Goal: Task Accomplishment & Management: Complete application form

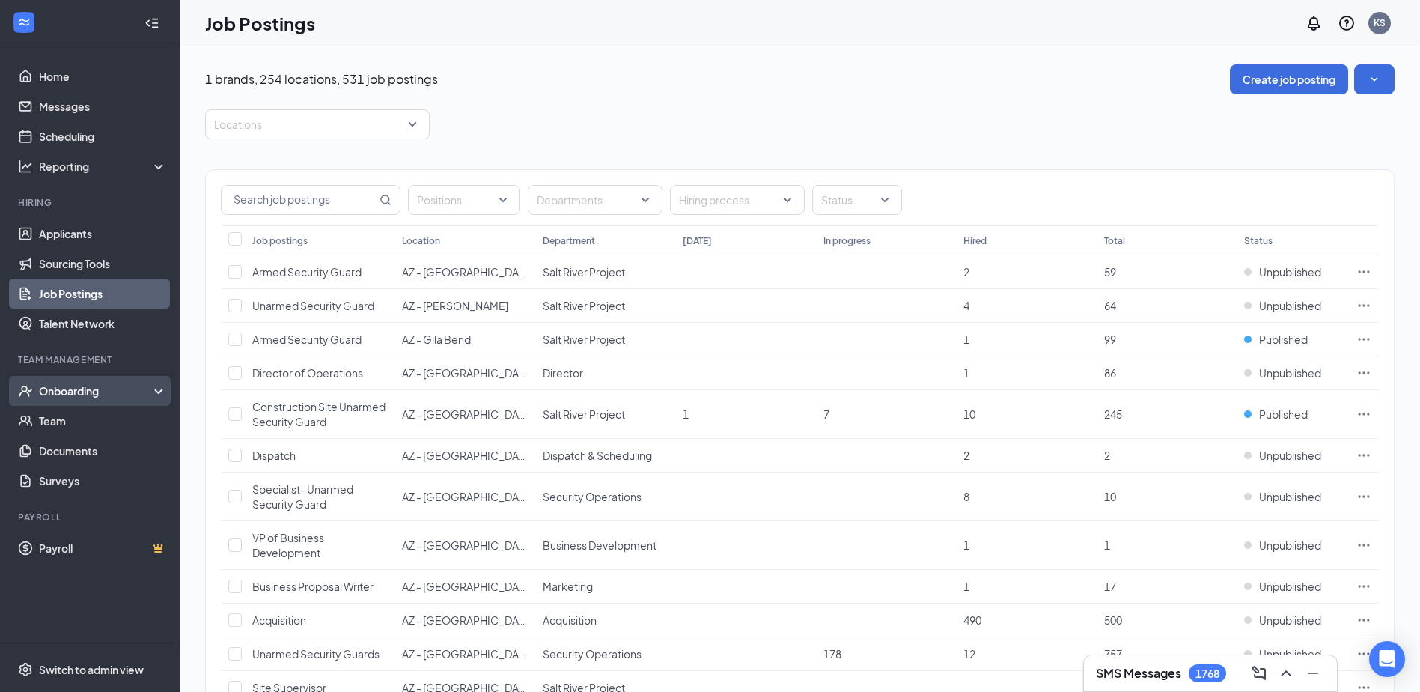
click at [83, 393] on div "Onboarding" at bounding box center [96, 390] width 115 height 15
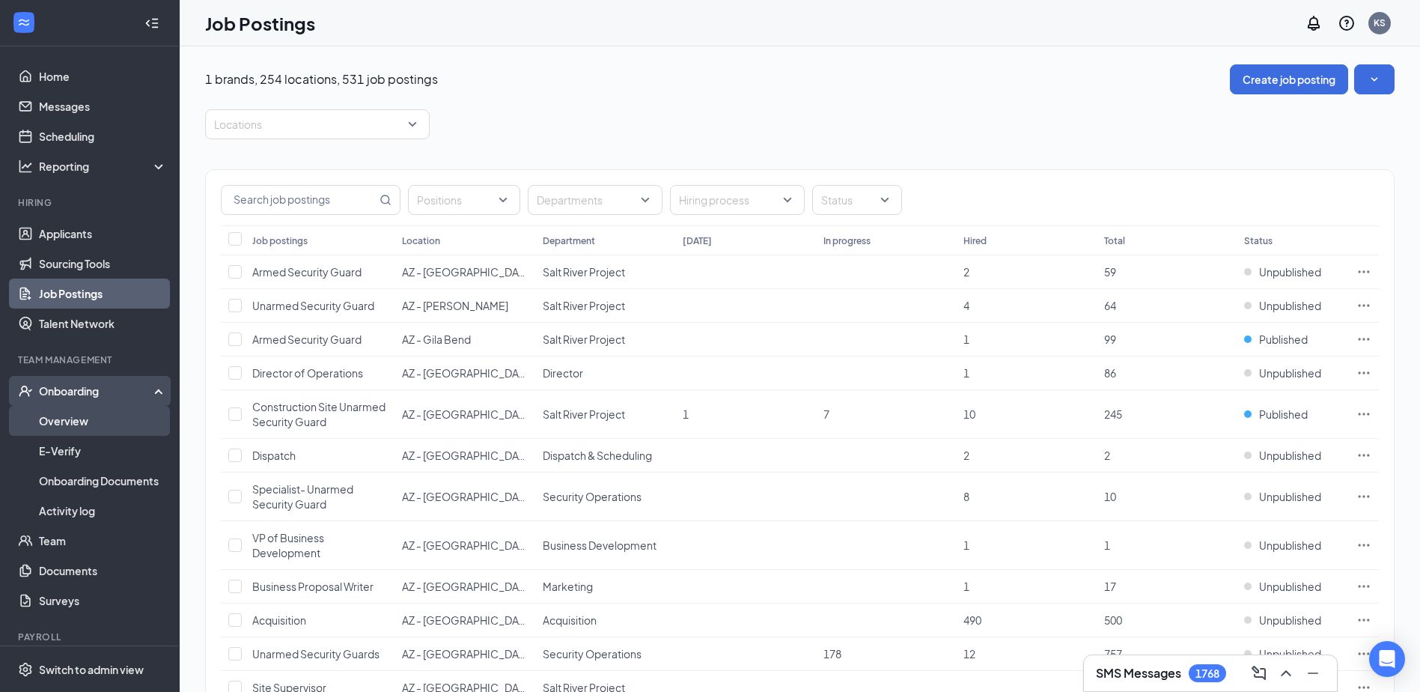
click at [77, 420] on link "Overview" at bounding box center [103, 421] width 128 height 30
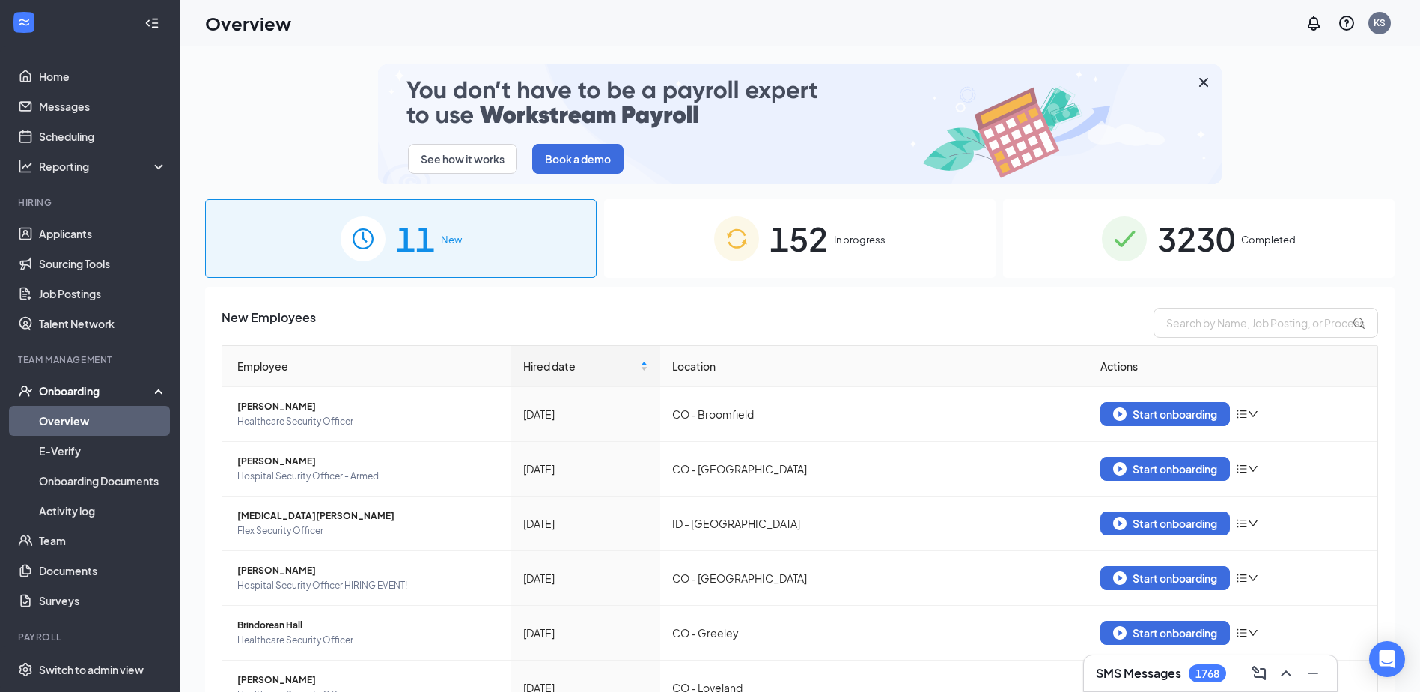
click at [851, 240] on span "In progress" at bounding box center [860, 239] width 52 height 15
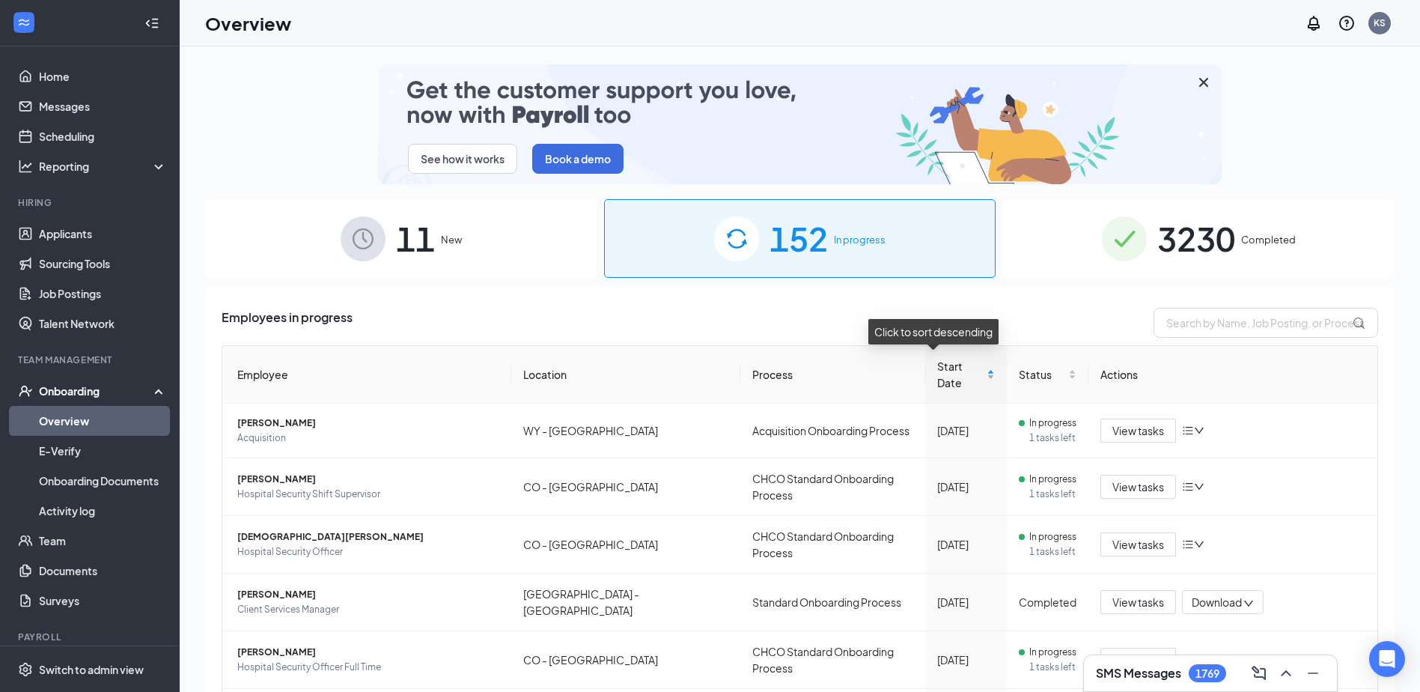
click at [937, 365] on span "Start Date" at bounding box center [960, 374] width 47 height 33
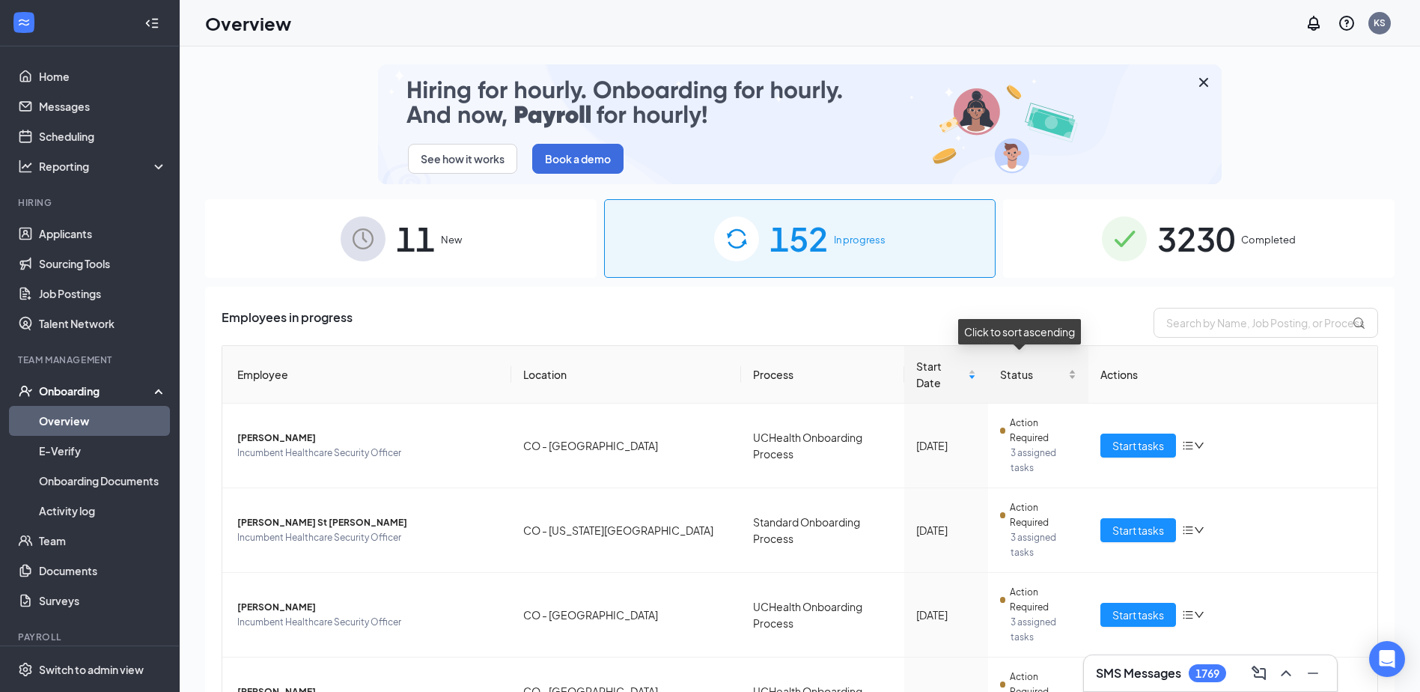
click at [1023, 366] on div "Status" at bounding box center [1038, 374] width 77 height 16
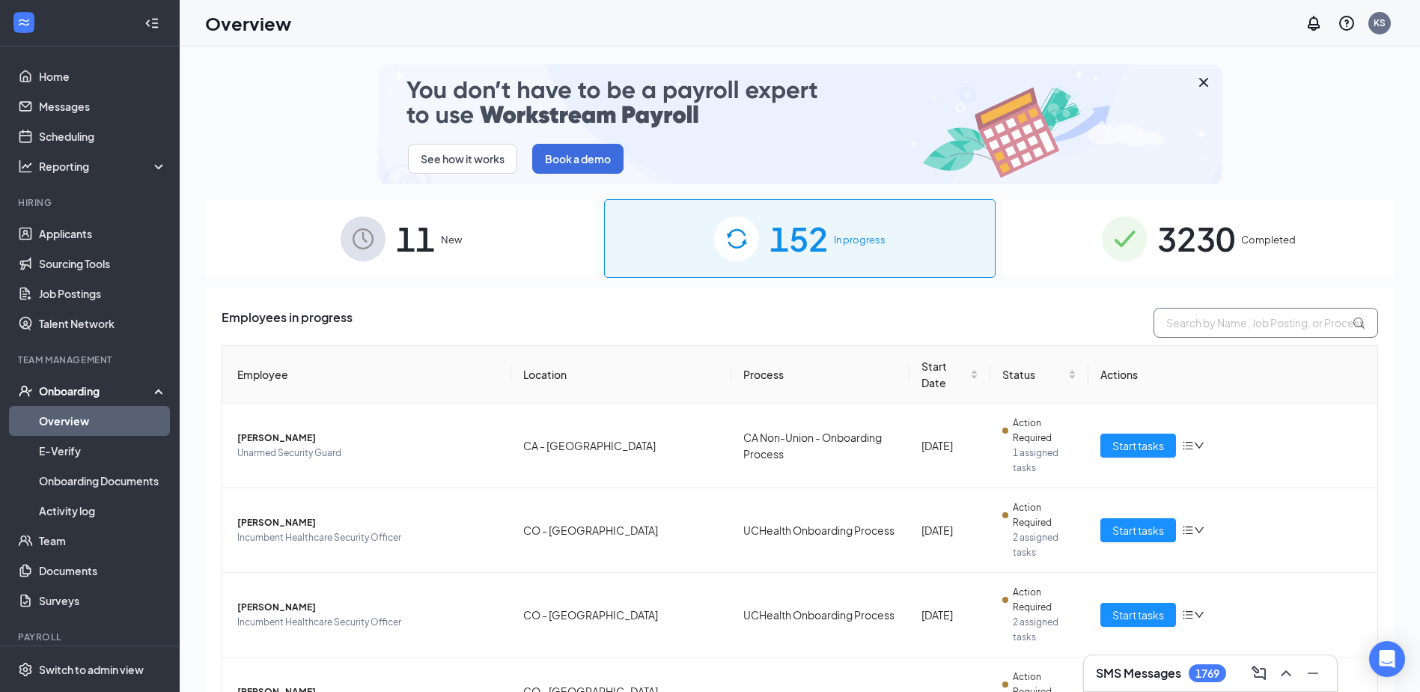
drag, startPoint x: 1217, startPoint y: 320, endPoint x: 1201, endPoint y: 323, distance: 16.6
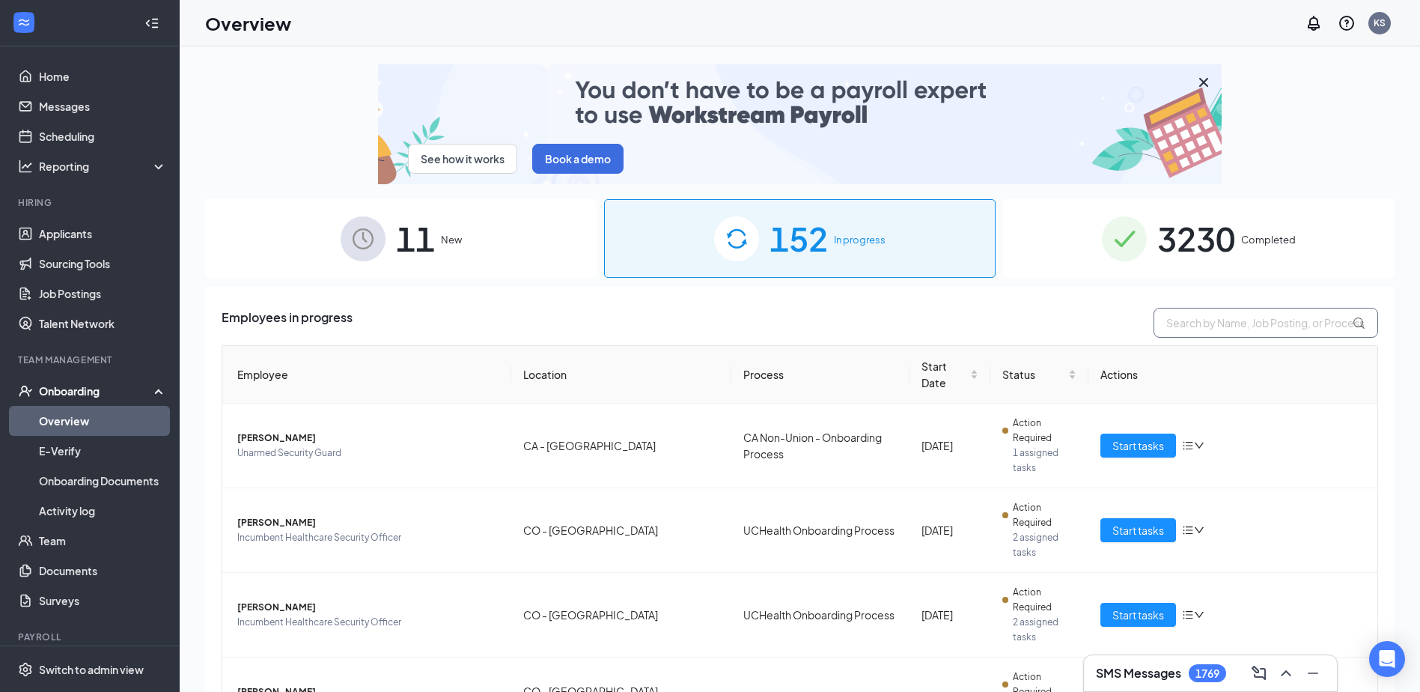
click at [1201, 323] on input "text" at bounding box center [1266, 323] width 225 height 30
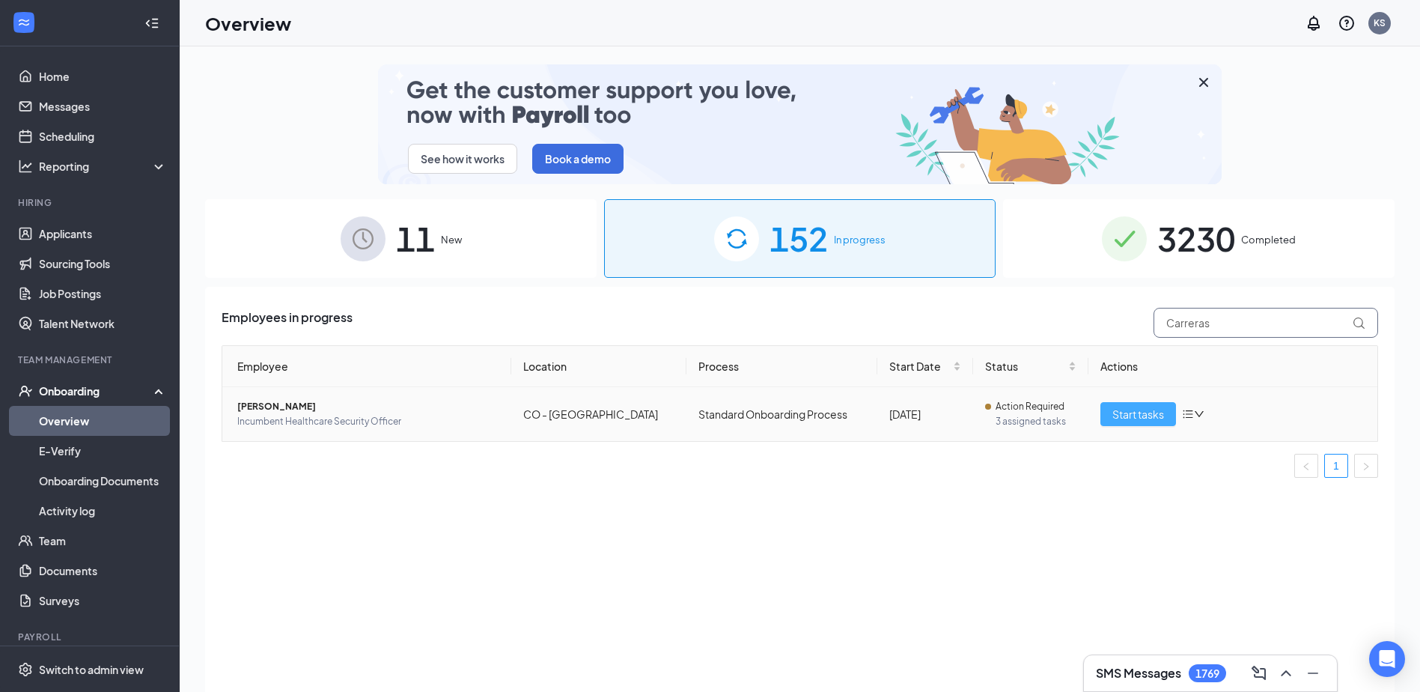
type input "Carreras"
click at [1145, 418] on span "Start tasks" at bounding box center [1139, 414] width 52 height 16
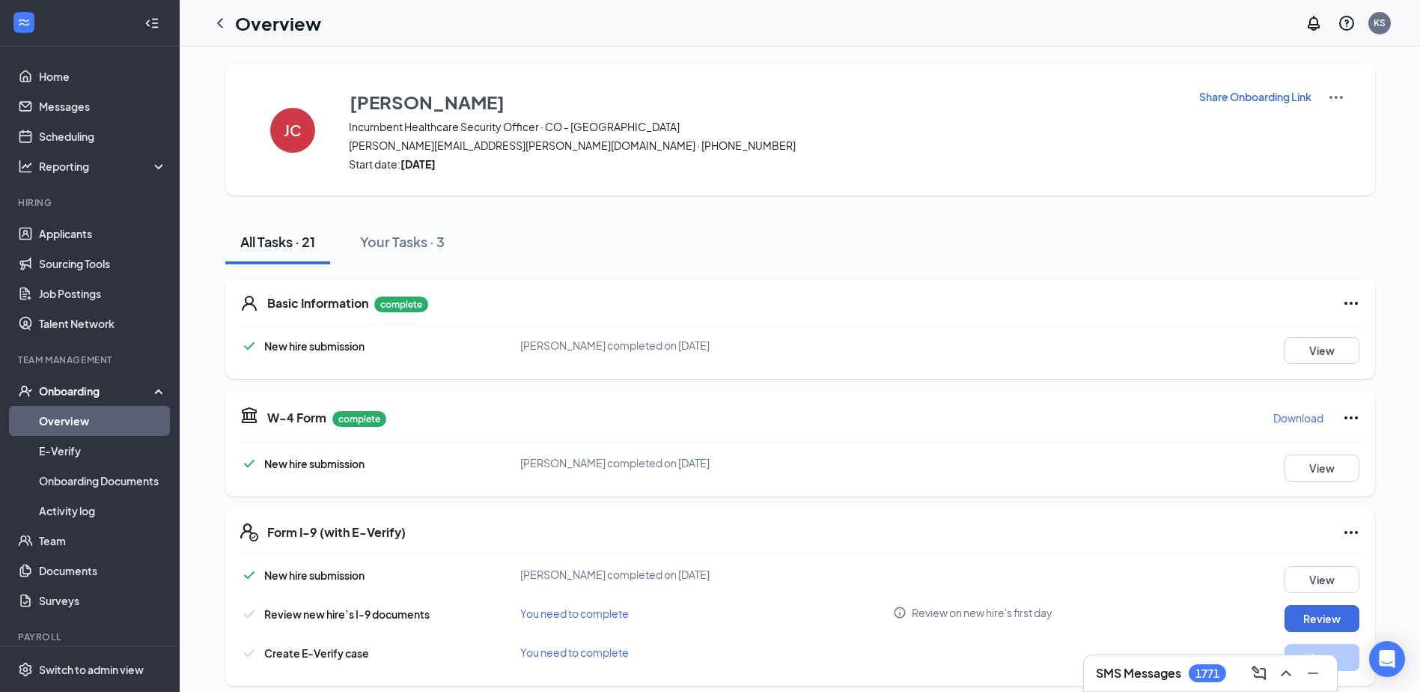
drag, startPoint x: 216, startPoint y: 18, endPoint x: 238, endPoint y: 57, distance: 44.6
click at [216, 18] on icon "ChevronLeft" at bounding box center [220, 23] width 18 height 18
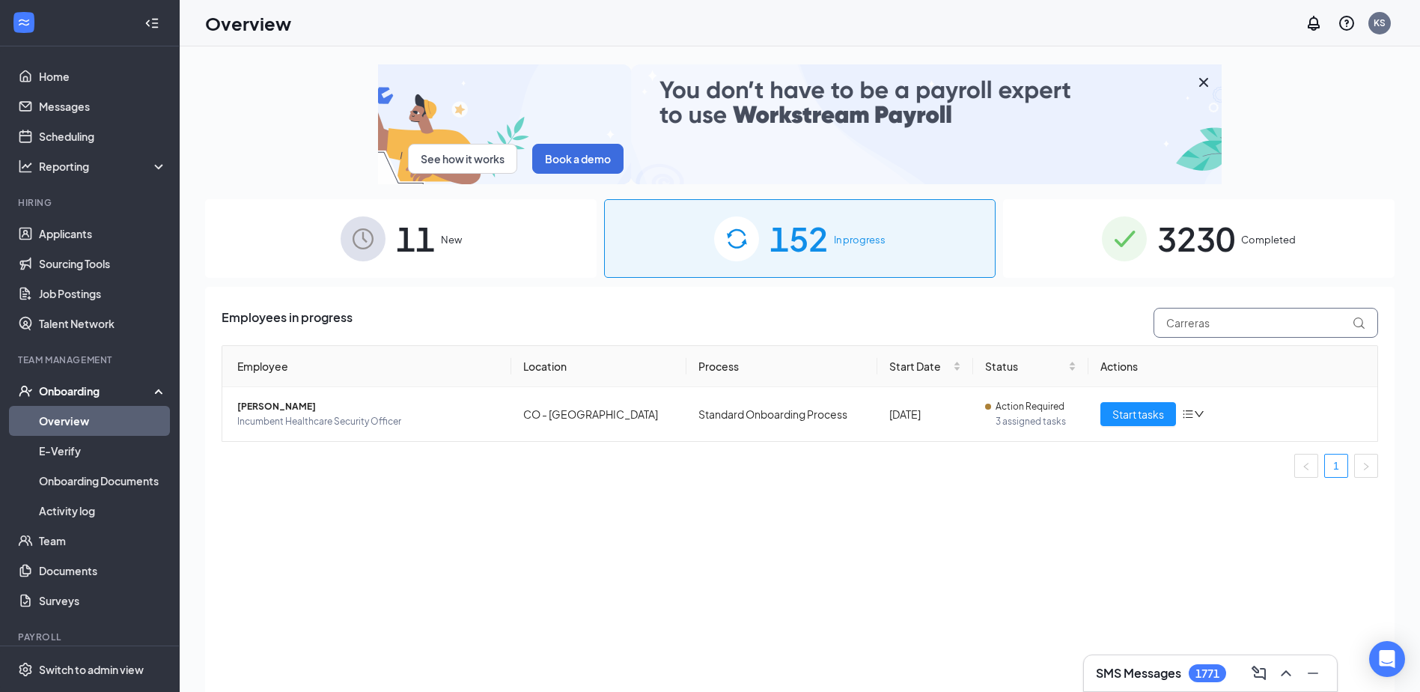
drag, startPoint x: 1230, startPoint y: 332, endPoint x: 1085, endPoint y: 336, distance: 145.3
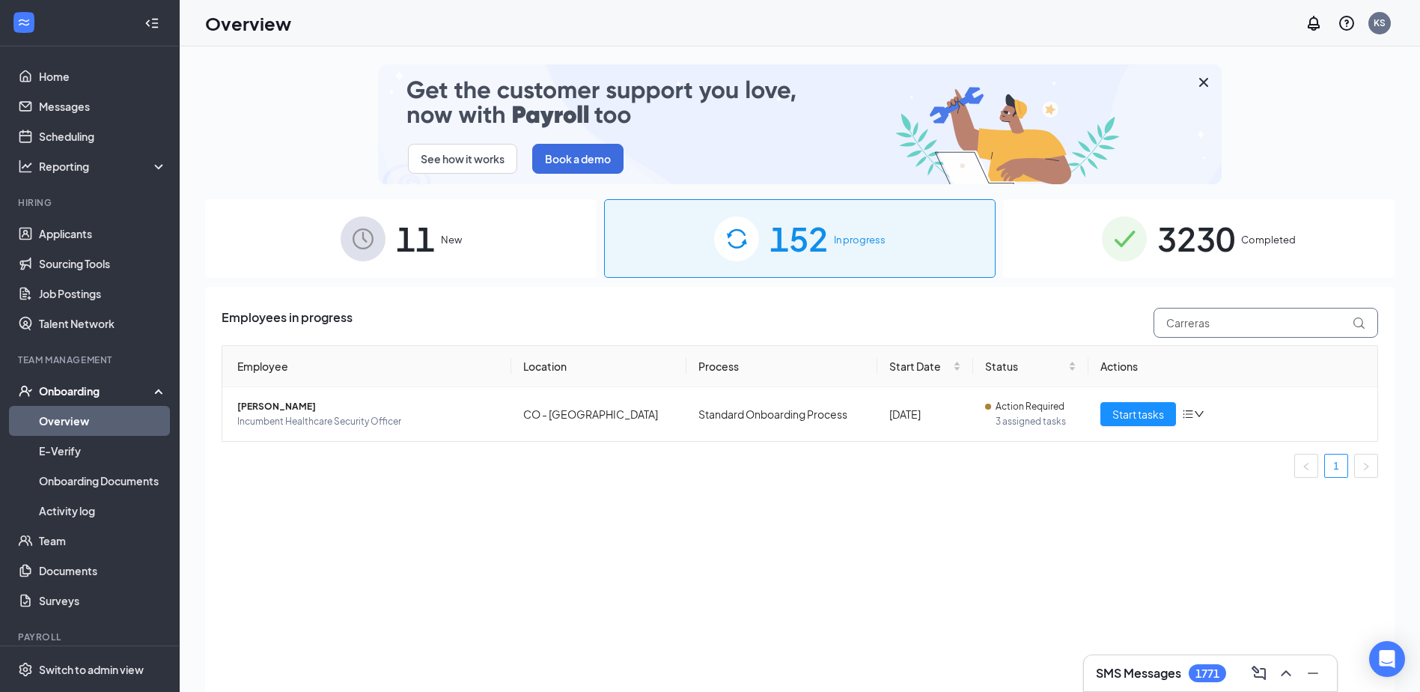
click at [1085, 336] on div "Employees in progress Carreras" at bounding box center [800, 323] width 1157 height 30
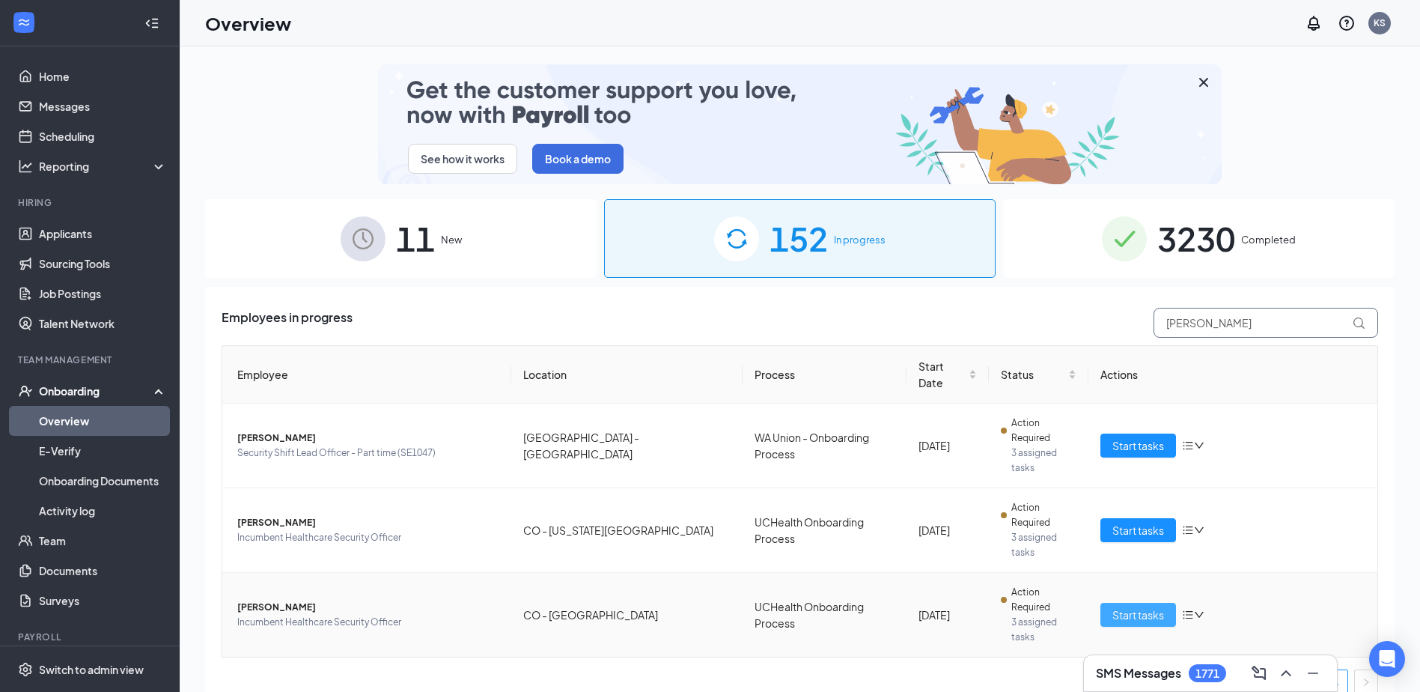
type input "[PERSON_NAME]"
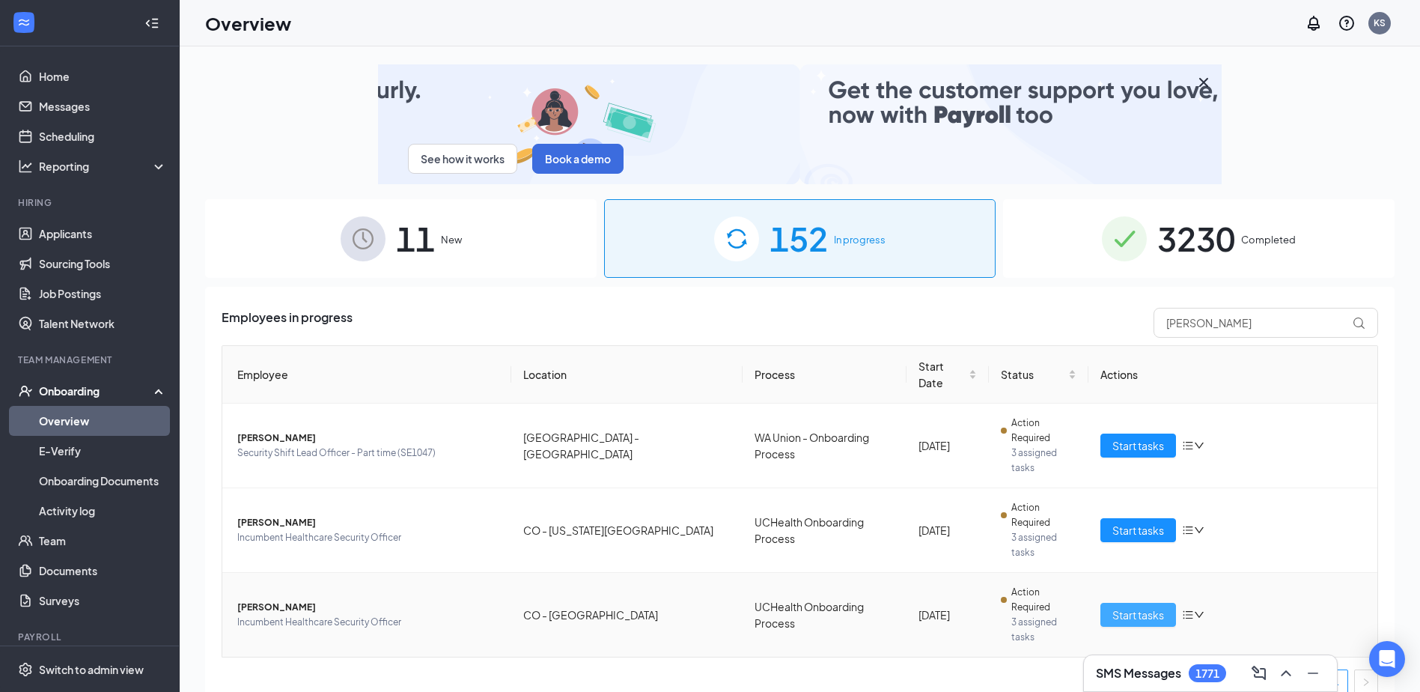
click at [1122, 603] on button "Start tasks" at bounding box center [1139, 615] width 76 height 24
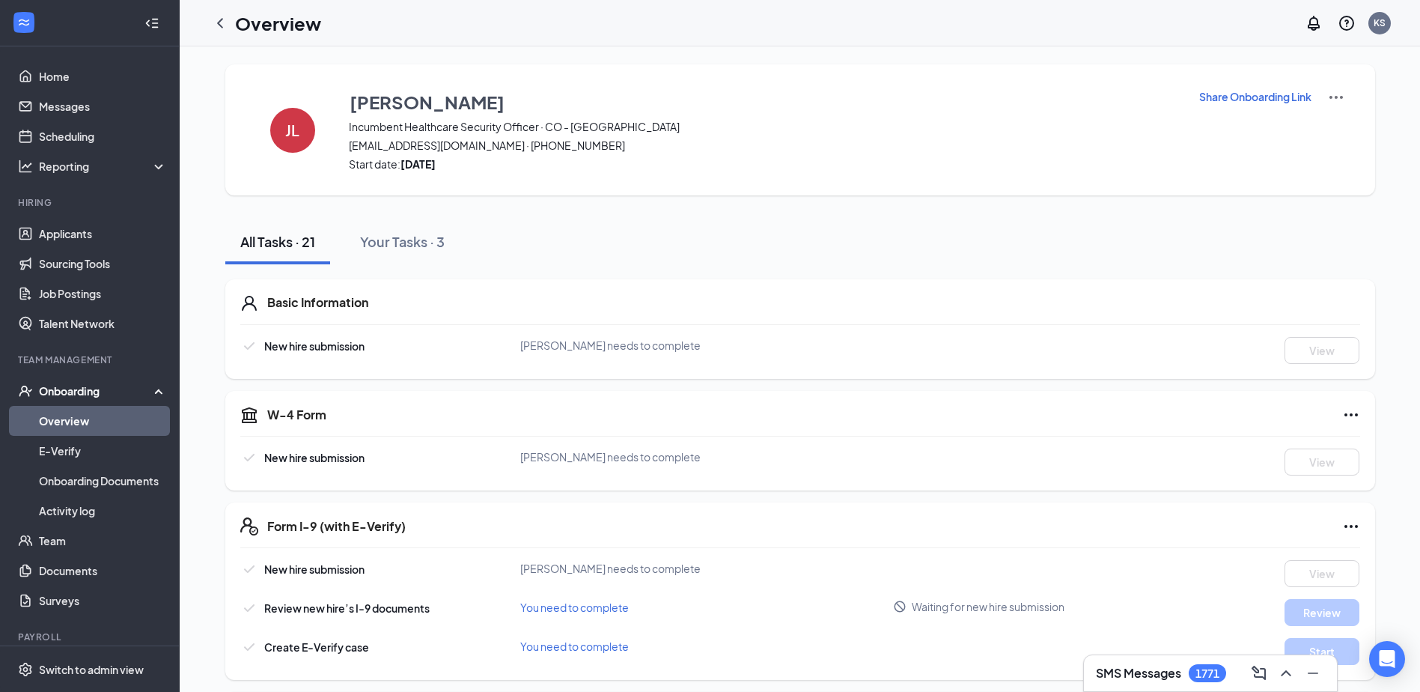
click at [1209, 91] on p "Share Onboarding Link" at bounding box center [1256, 96] width 112 height 15
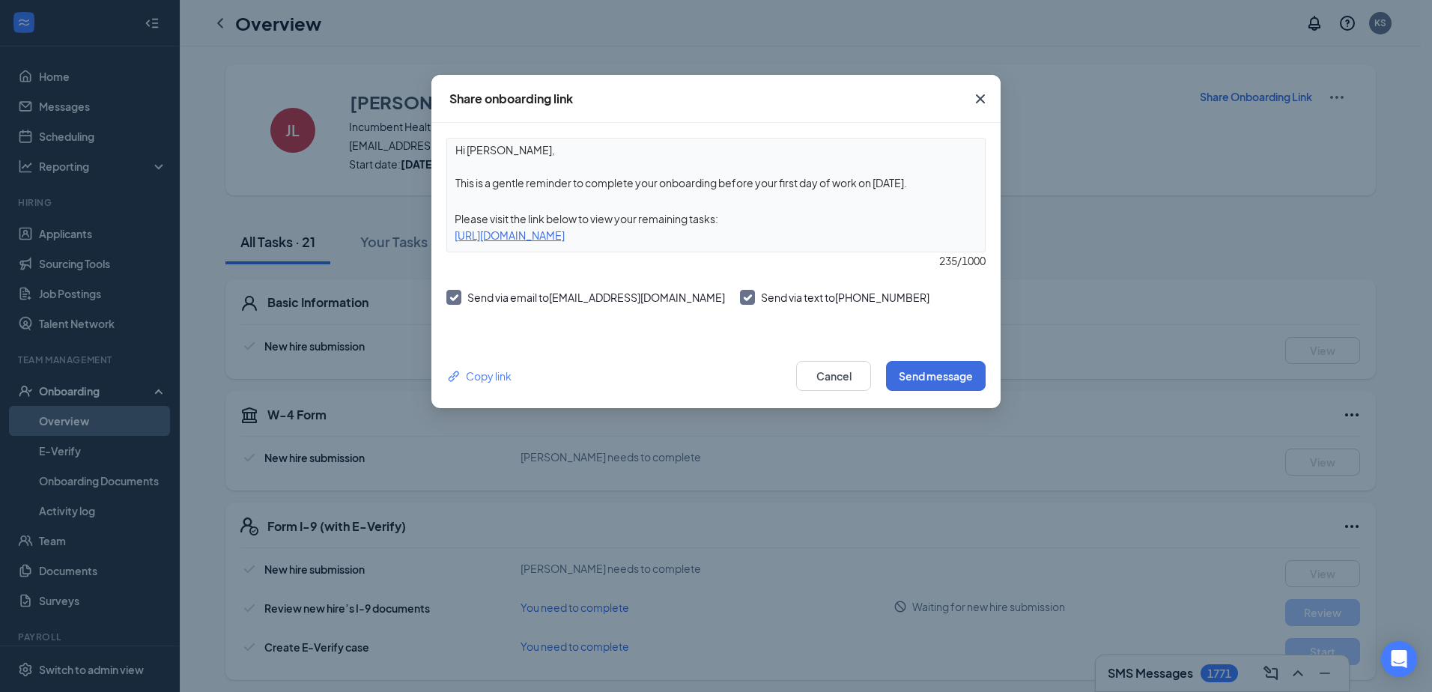
drag, startPoint x: 724, startPoint y: 183, endPoint x: 944, endPoint y: 179, distance: 220.2
click at [944, 179] on textarea "Hi [PERSON_NAME], This is a gentle reminder to complete your onboarding before …" at bounding box center [716, 166] width 538 height 55
type textarea "Hi [PERSON_NAME], This is a gentle reminder to complete your onboarding as soon…"
click at [928, 368] on button "Send message" at bounding box center [936, 376] width 100 height 30
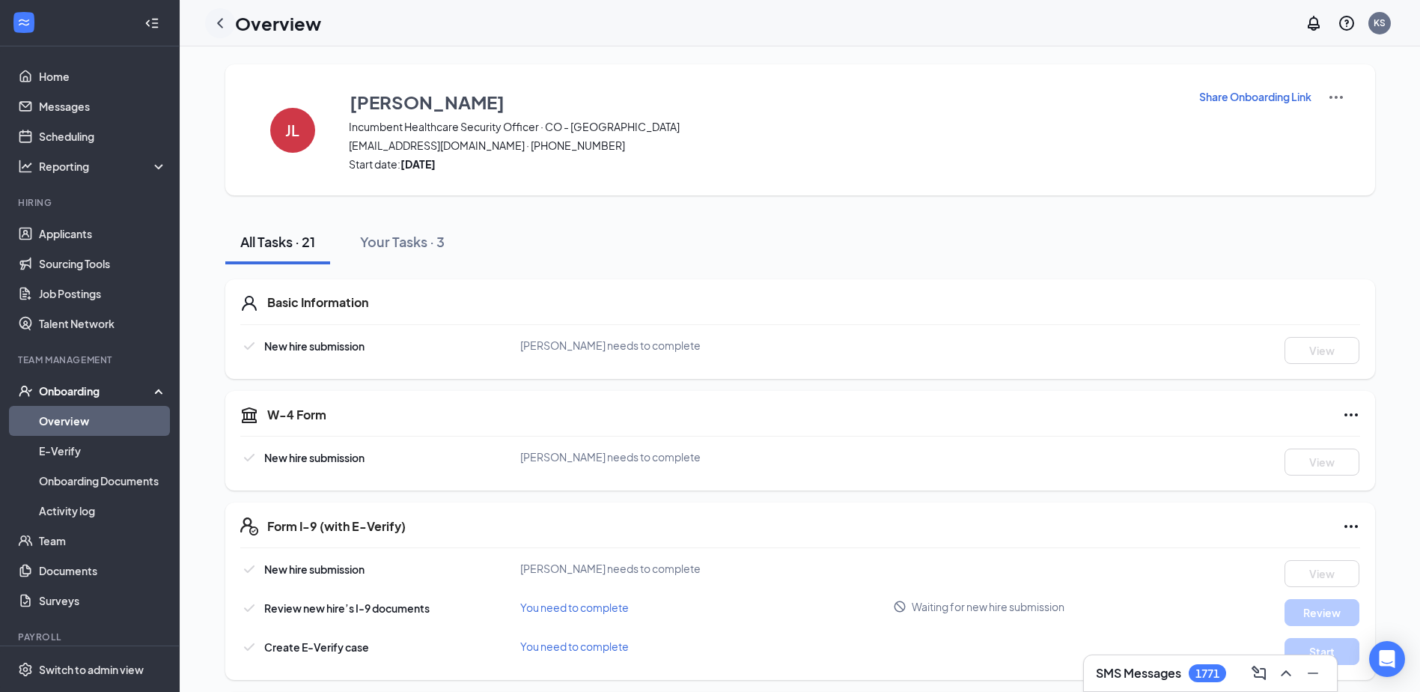
click at [221, 22] on icon "ChevronLeft" at bounding box center [220, 23] width 18 height 18
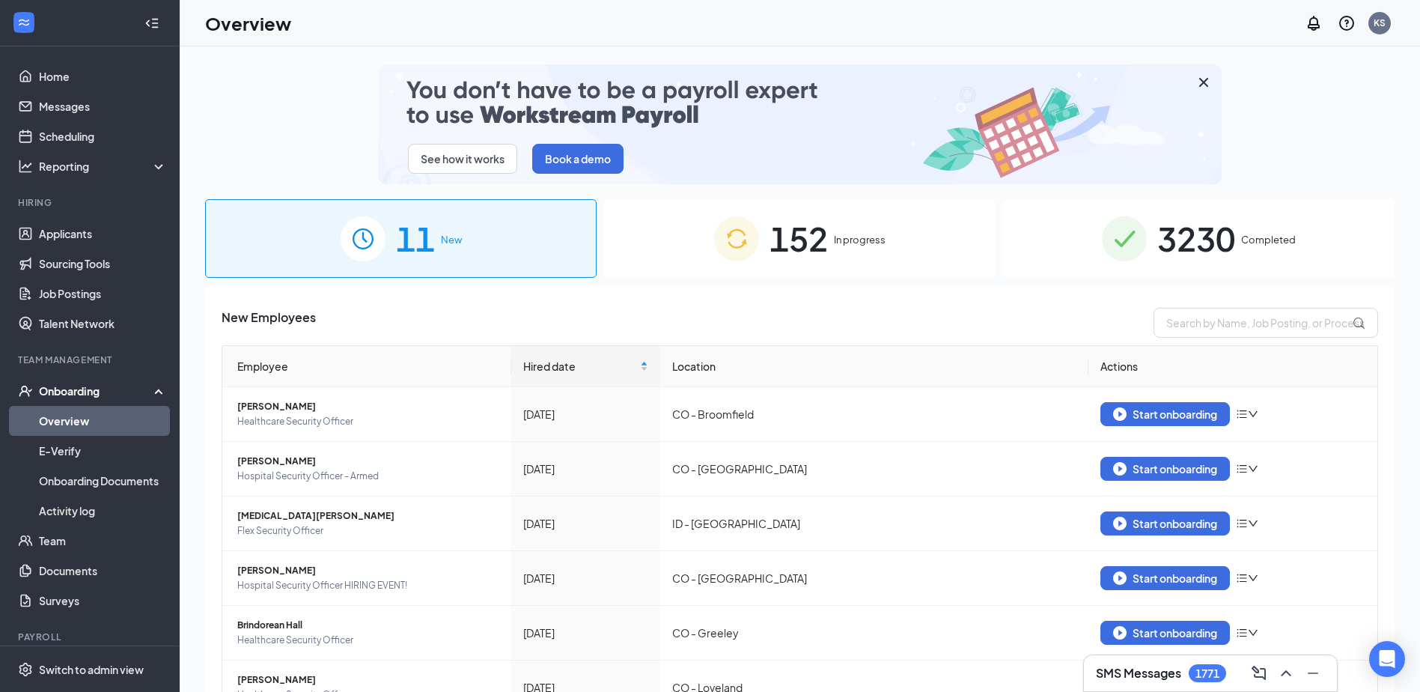
click at [865, 234] on span "In progress" at bounding box center [860, 239] width 52 height 15
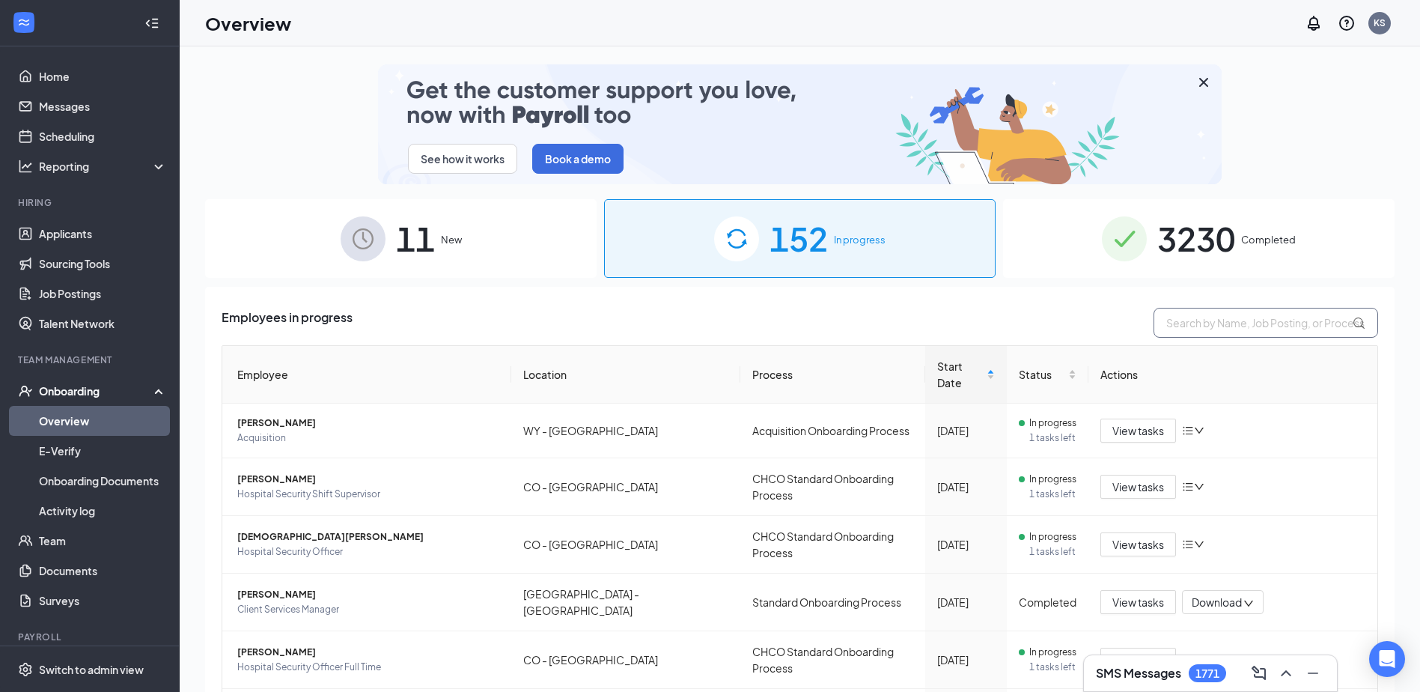
click at [1203, 325] on input "text" at bounding box center [1266, 323] width 225 height 30
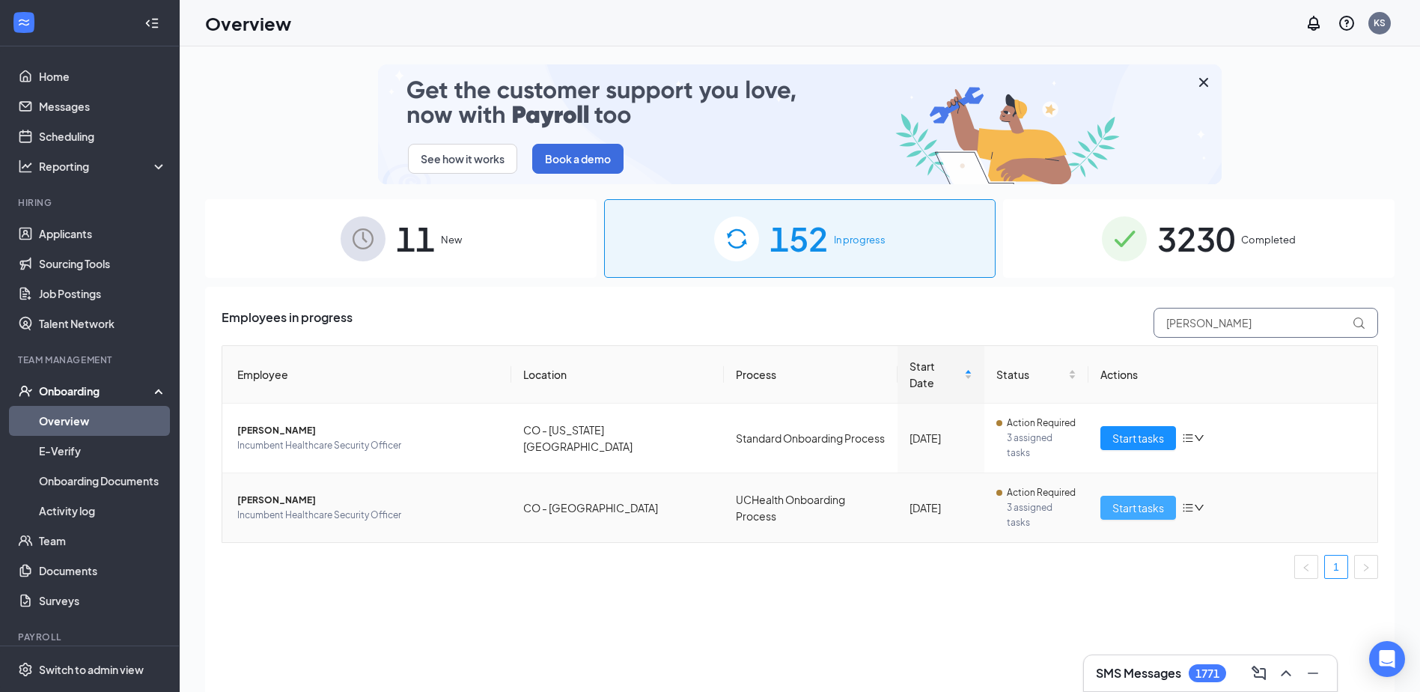
type input "[PERSON_NAME]"
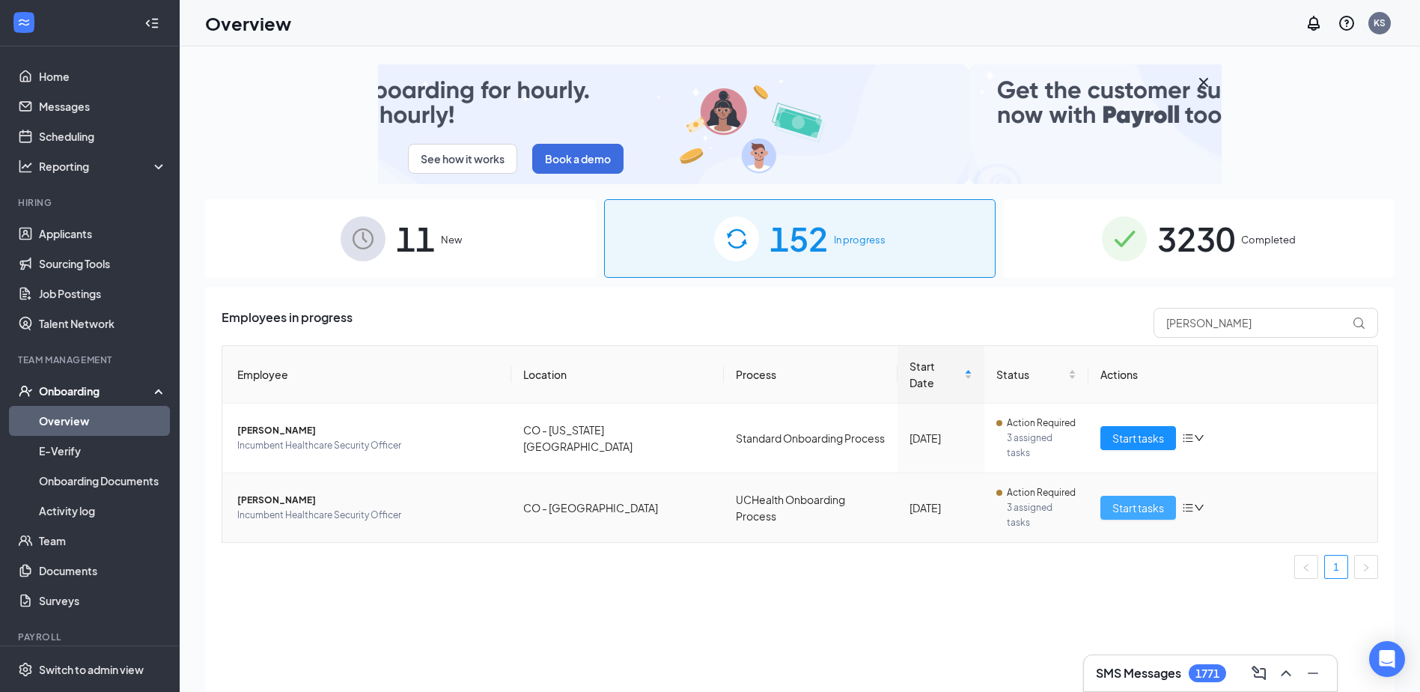
click at [1126, 499] on span "Start tasks" at bounding box center [1139, 507] width 52 height 16
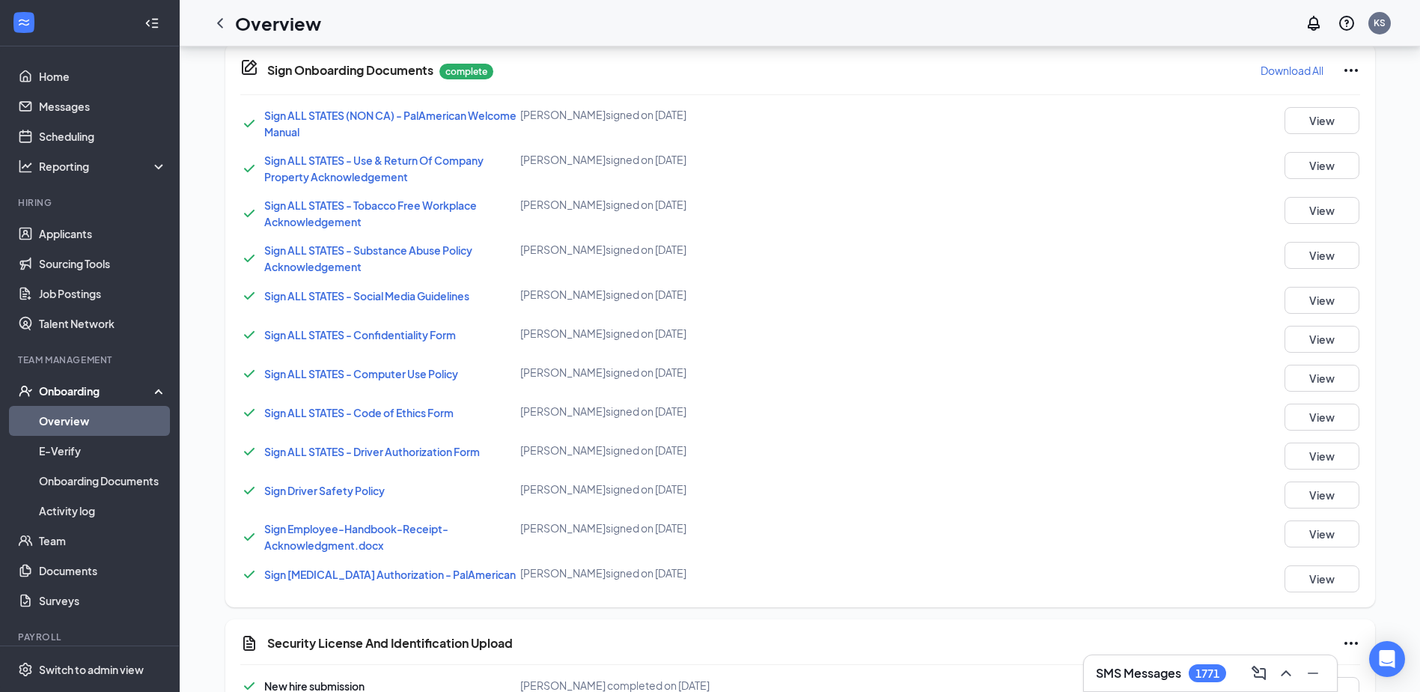
scroll to position [1015, 0]
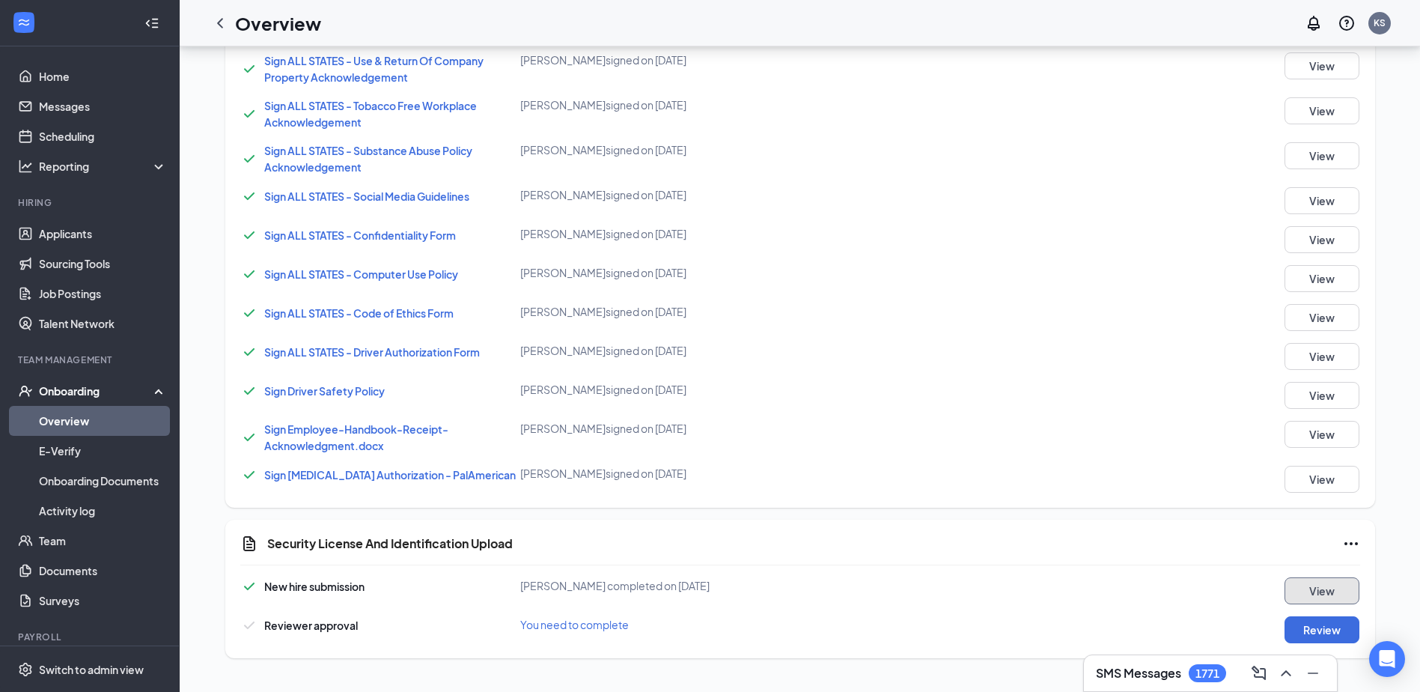
click at [1308, 588] on button "View" at bounding box center [1322, 590] width 75 height 27
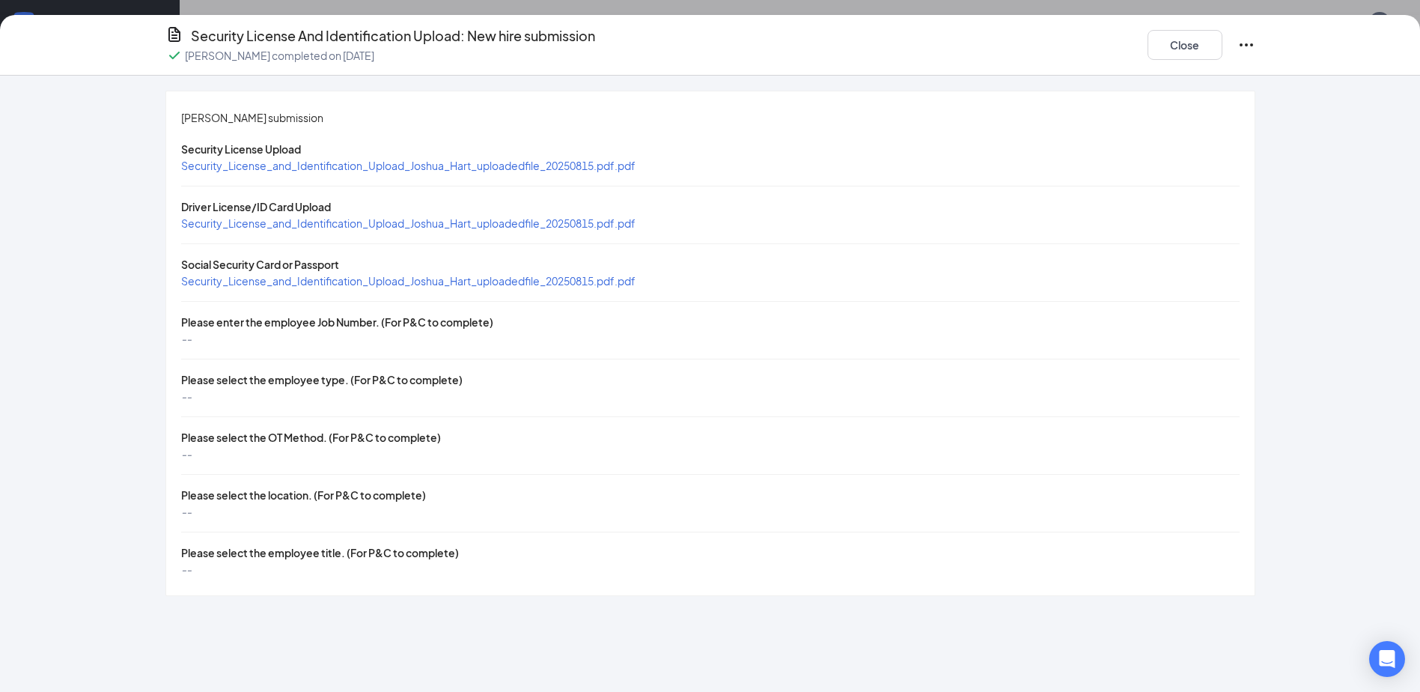
click at [469, 222] on span "Security_License_and_Identification_Upload_Joshua_Hart_uploadedfile_20250815.pd…" at bounding box center [408, 222] width 454 height 13
click at [386, 282] on span "Security_License_and_Identification_Upload_Joshua_Hart_uploadedfile_20250815.pd…" at bounding box center [408, 280] width 454 height 13
click at [1181, 43] on button "Close" at bounding box center [1185, 45] width 75 height 30
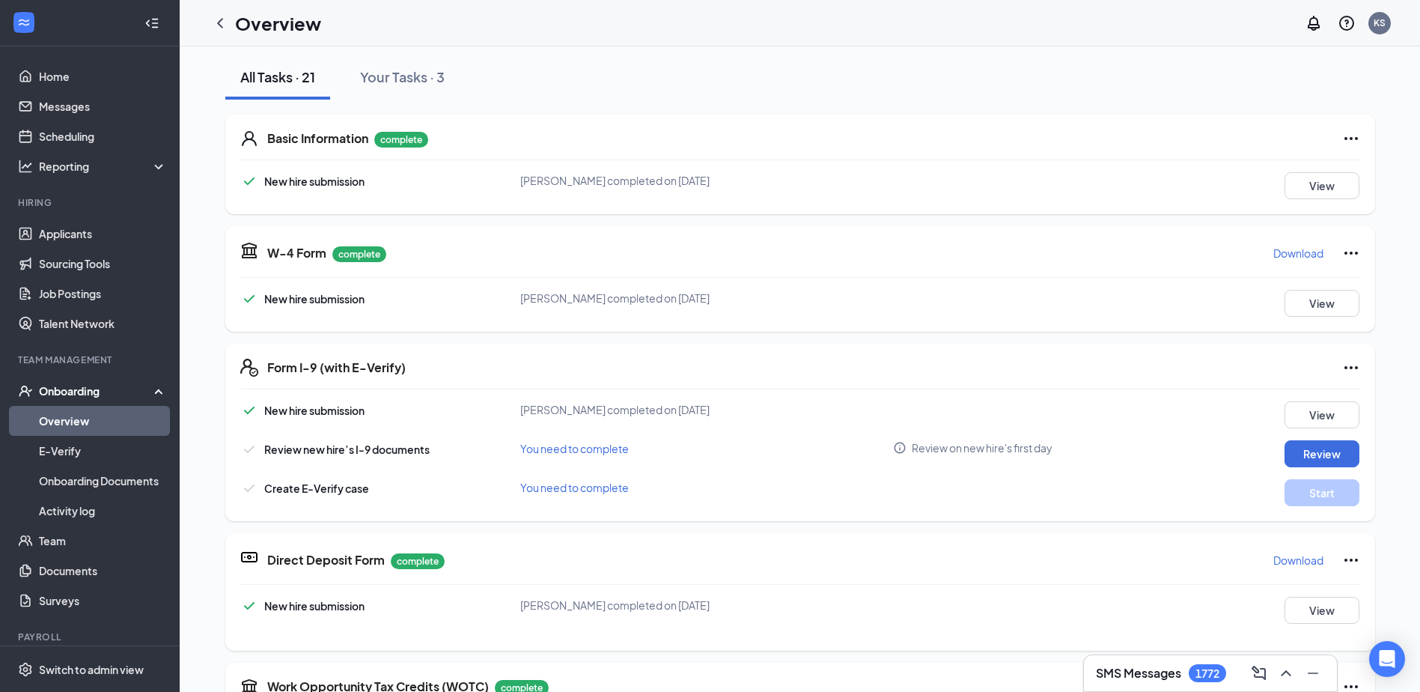
scroll to position [0, 0]
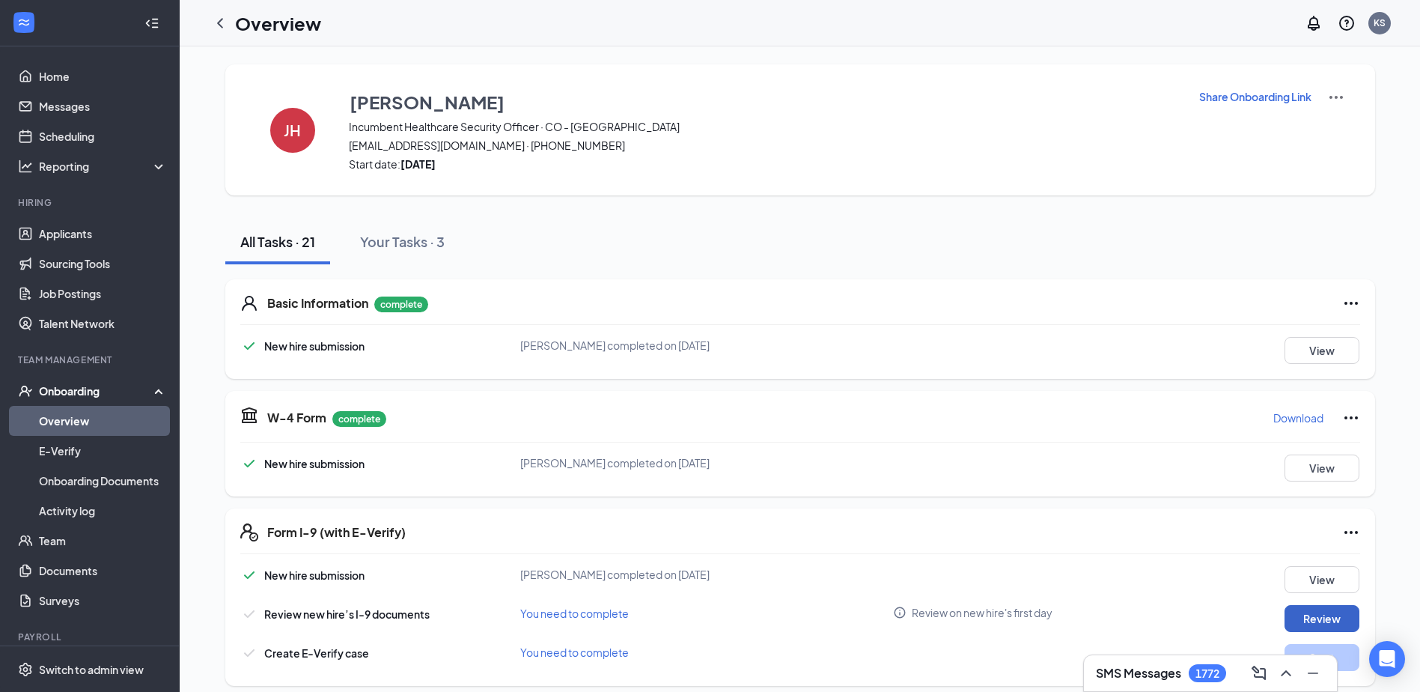
click at [1304, 612] on button "Review" at bounding box center [1322, 618] width 75 height 27
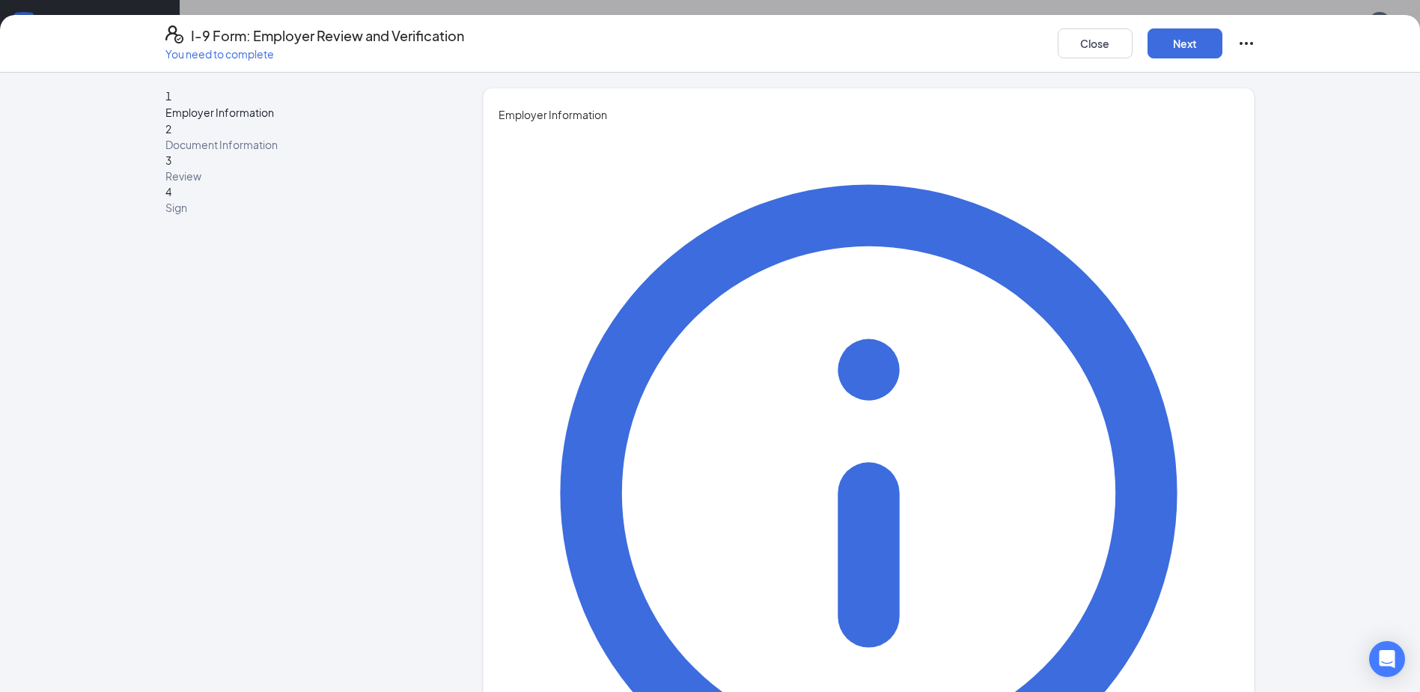
type input "[PERSON_NAME]"
type input "Stoberski"
type input "[EMAIL_ADDRESS][DOMAIN_NAME]"
type input "4125380492"
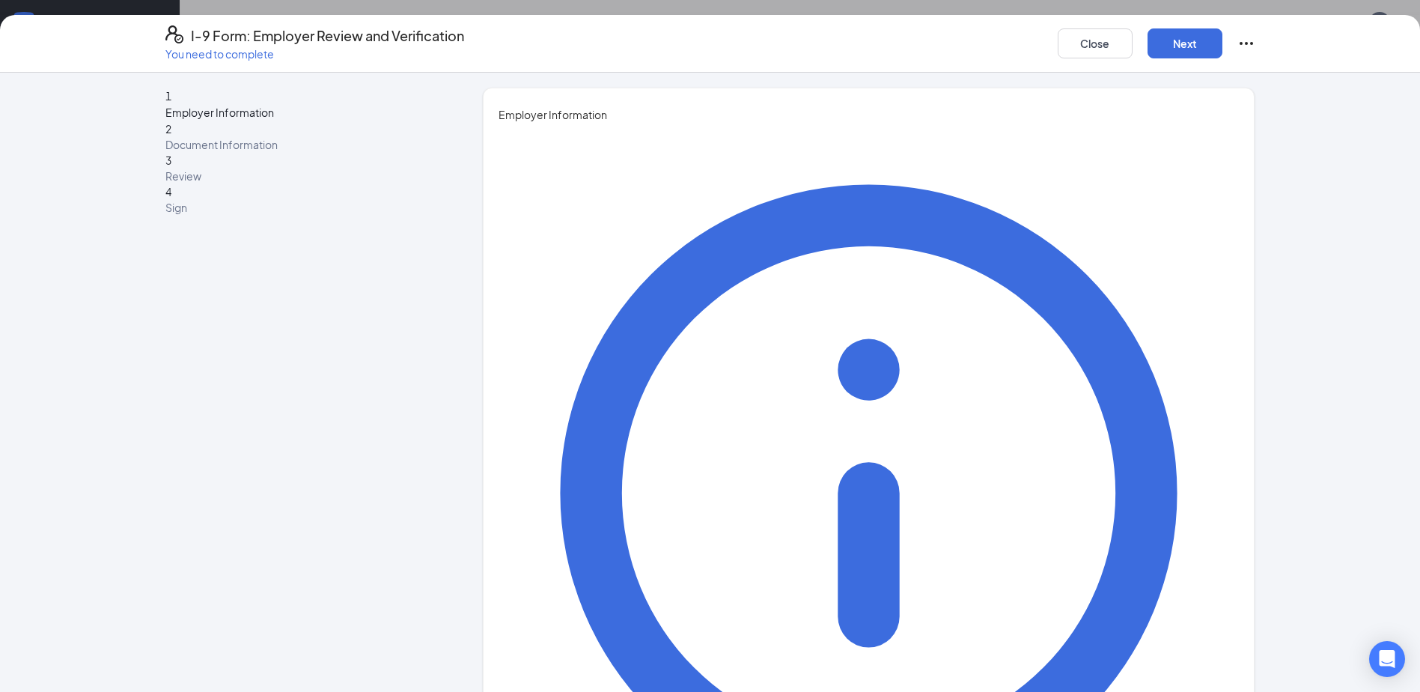
type input "Director, People & Culture"
click at [1188, 42] on button "Next" at bounding box center [1185, 43] width 75 height 30
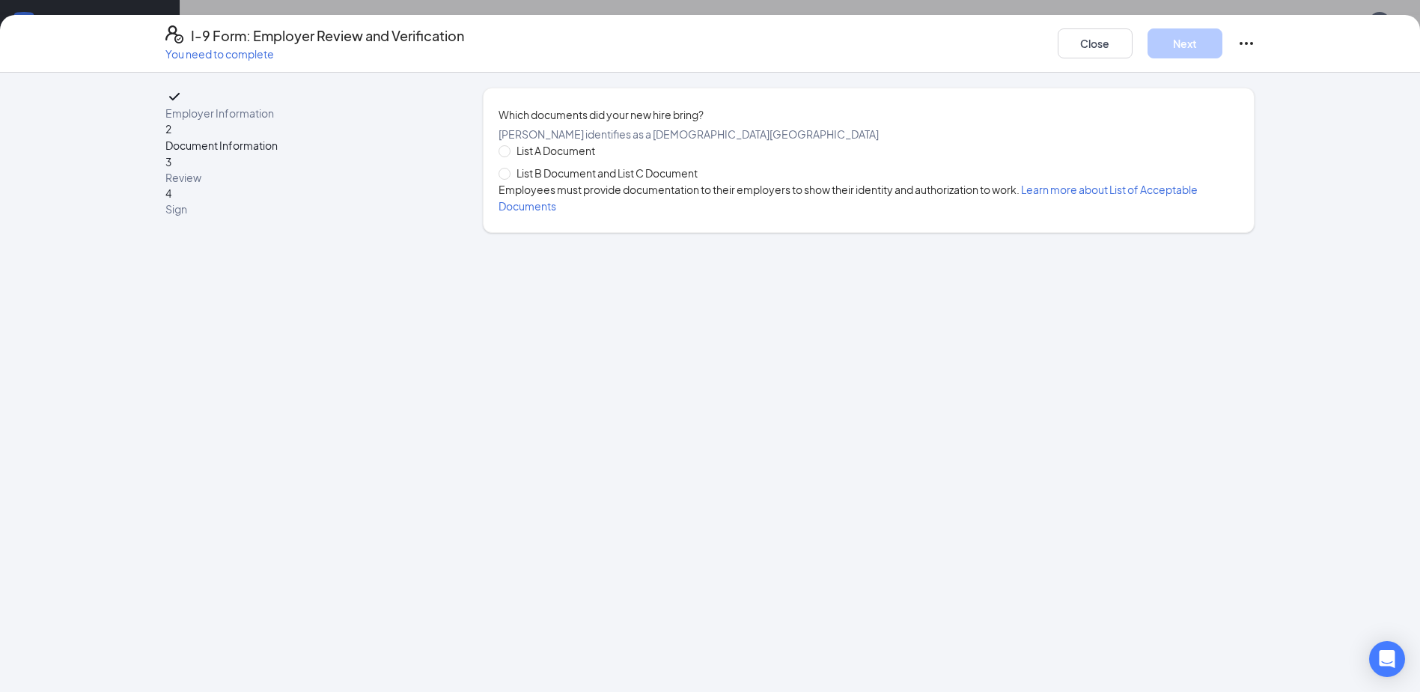
click at [520, 181] on span "List B Document and List C Document" at bounding box center [607, 173] width 193 height 16
click at [509, 178] on input "List B Document and List C Document" at bounding box center [504, 173] width 10 height 10
radio input "true"
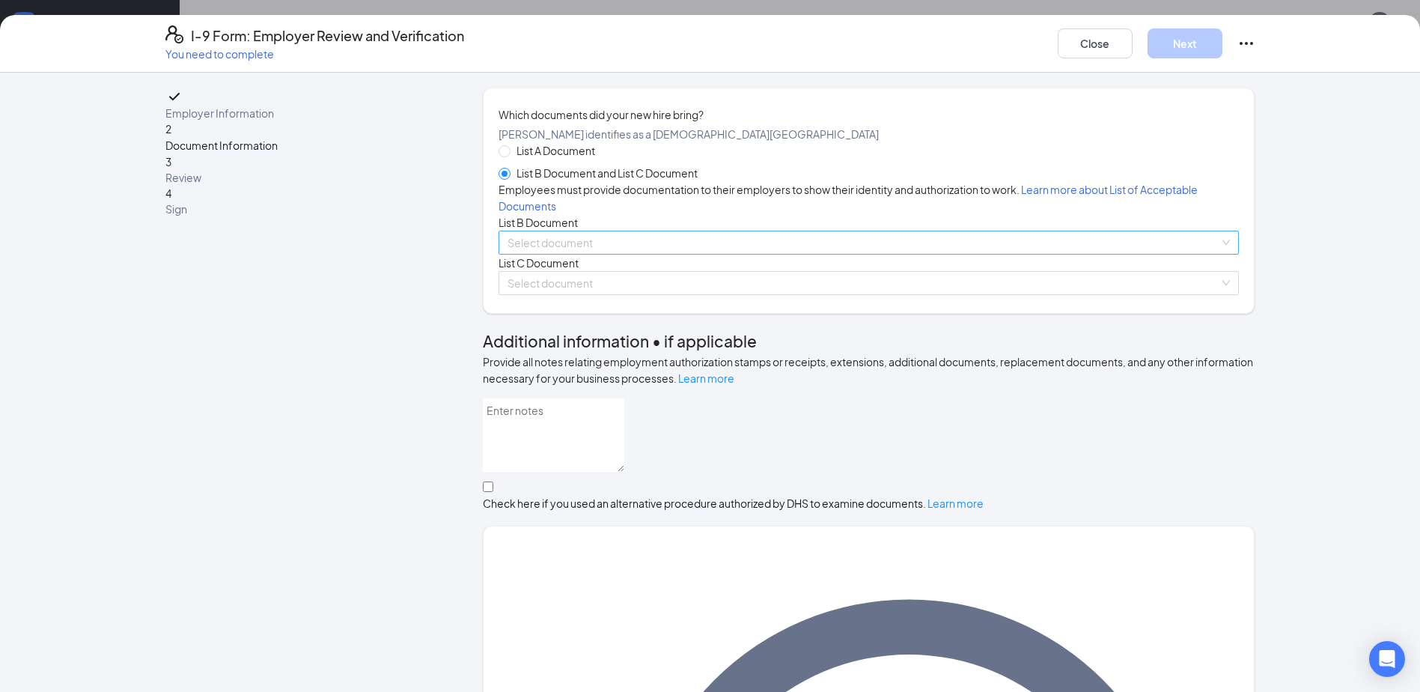
click at [568, 254] on input "search" at bounding box center [864, 242] width 712 height 22
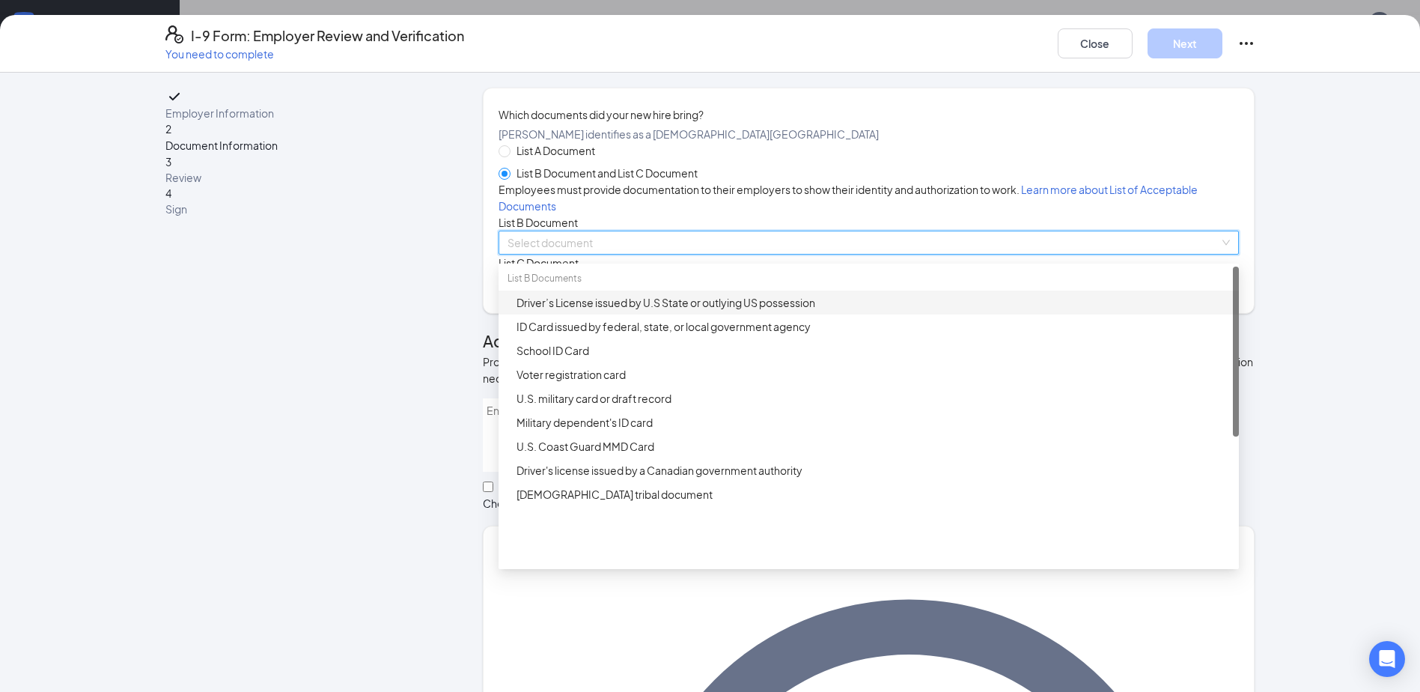
click at [567, 311] on div "Driver’s License issued by U.S State or outlying US possession" at bounding box center [874, 302] width 714 height 16
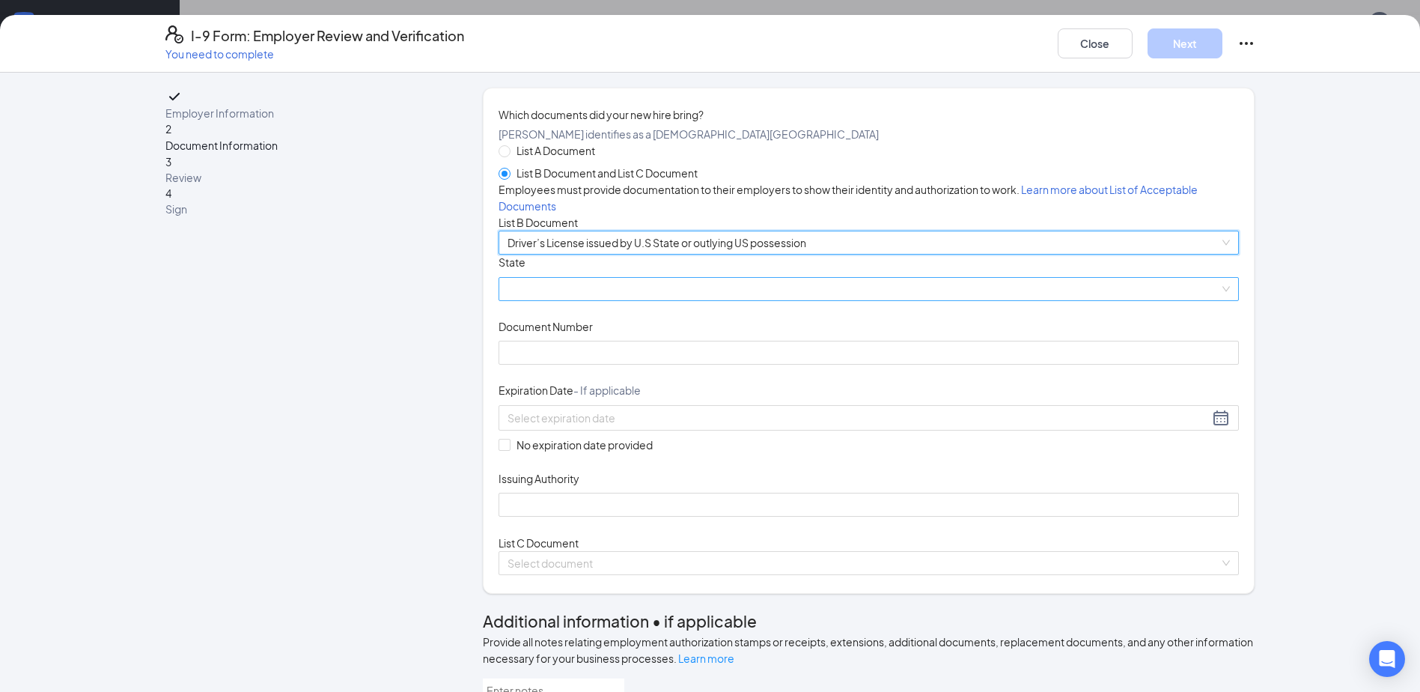
click at [550, 300] on span at bounding box center [869, 289] width 723 height 22
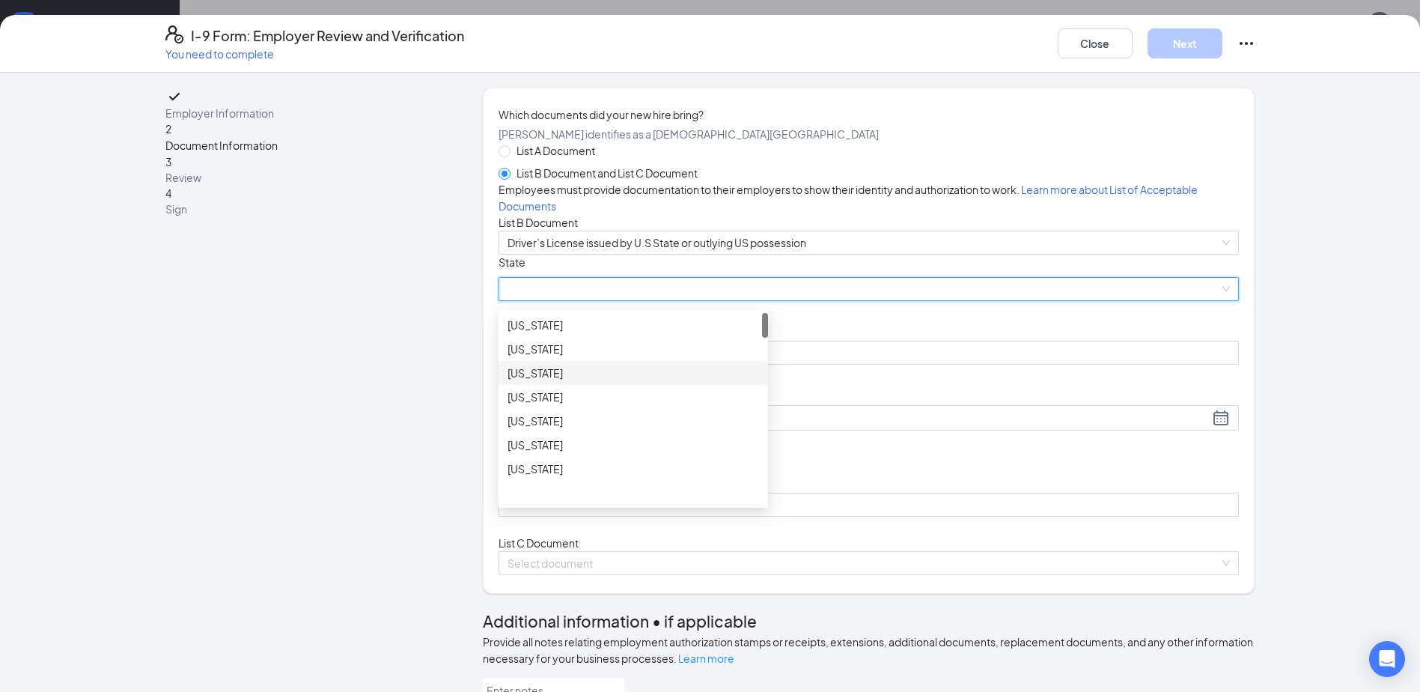
scroll to position [75, 0]
click at [551, 423] on div "[US_STATE]" at bounding box center [634, 415] width 252 height 16
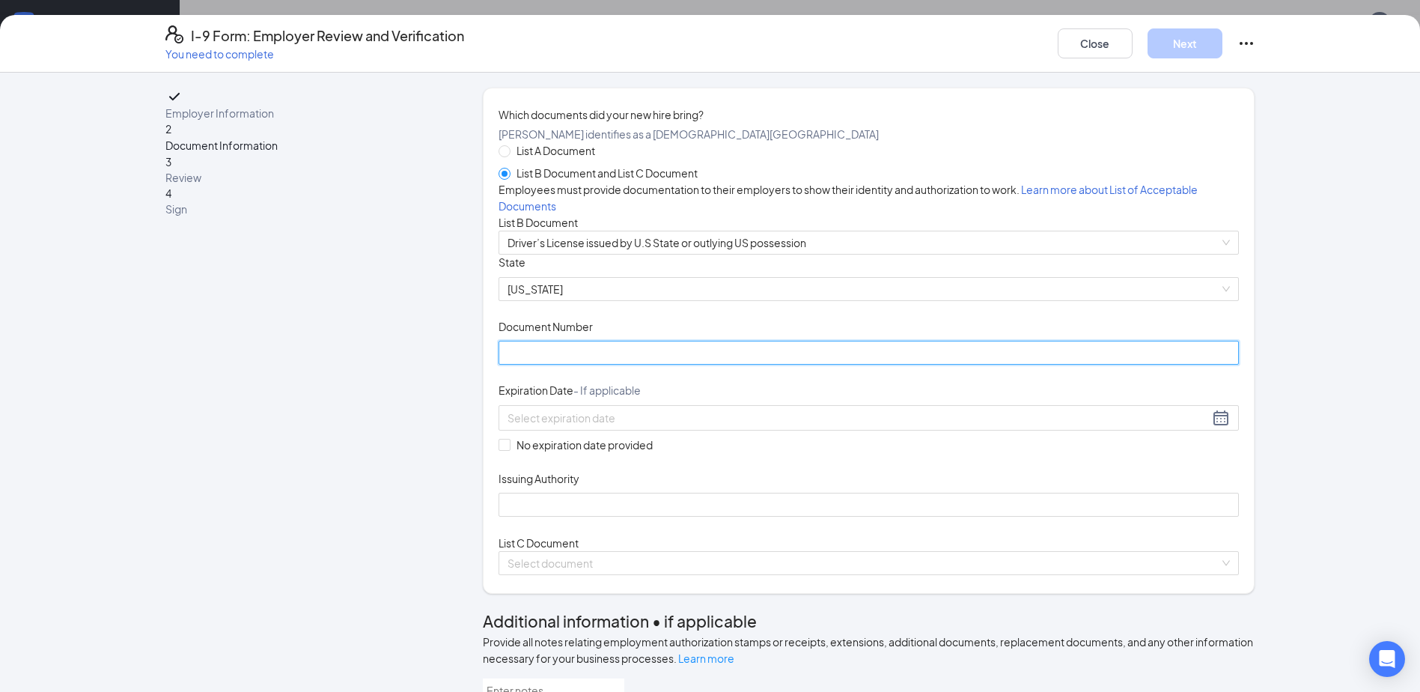
click at [550, 365] on input "Document Number" at bounding box center [869, 353] width 741 height 24
type input "170654382"
click at [530, 426] on input at bounding box center [859, 418] width 702 height 16
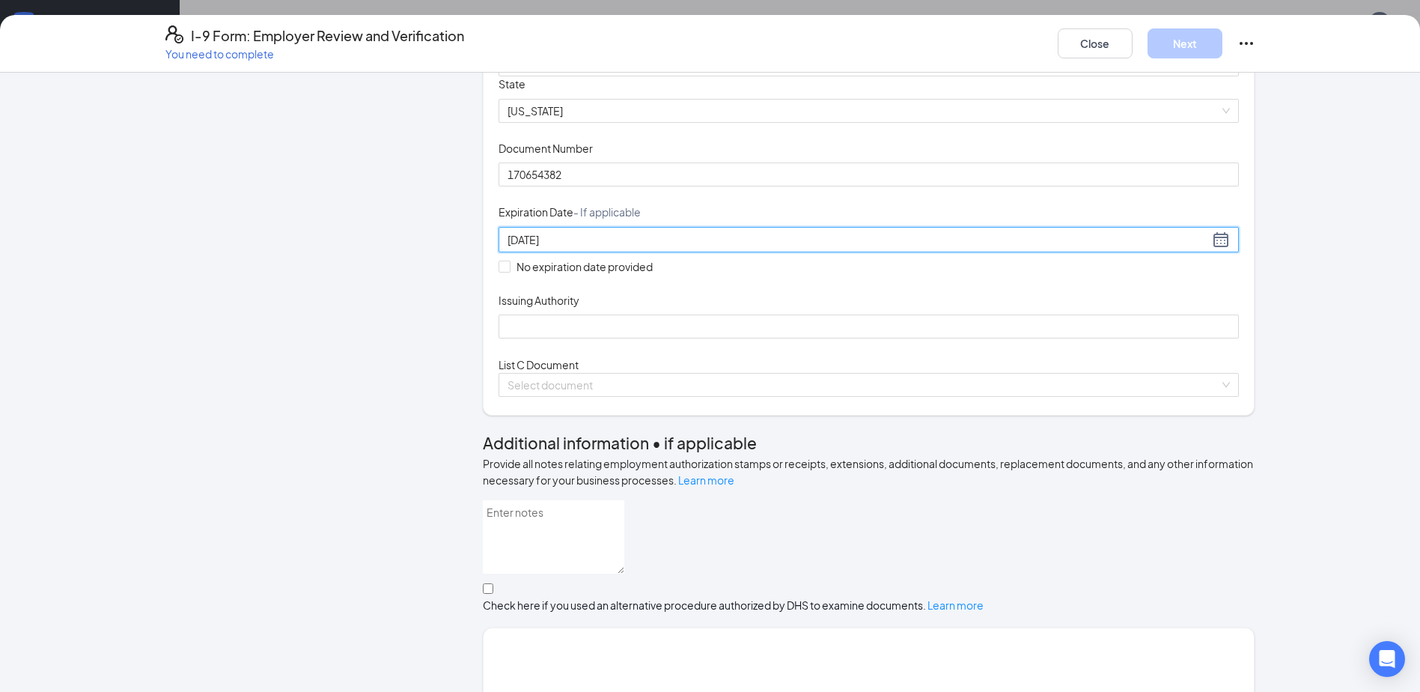
scroll to position [225, 0]
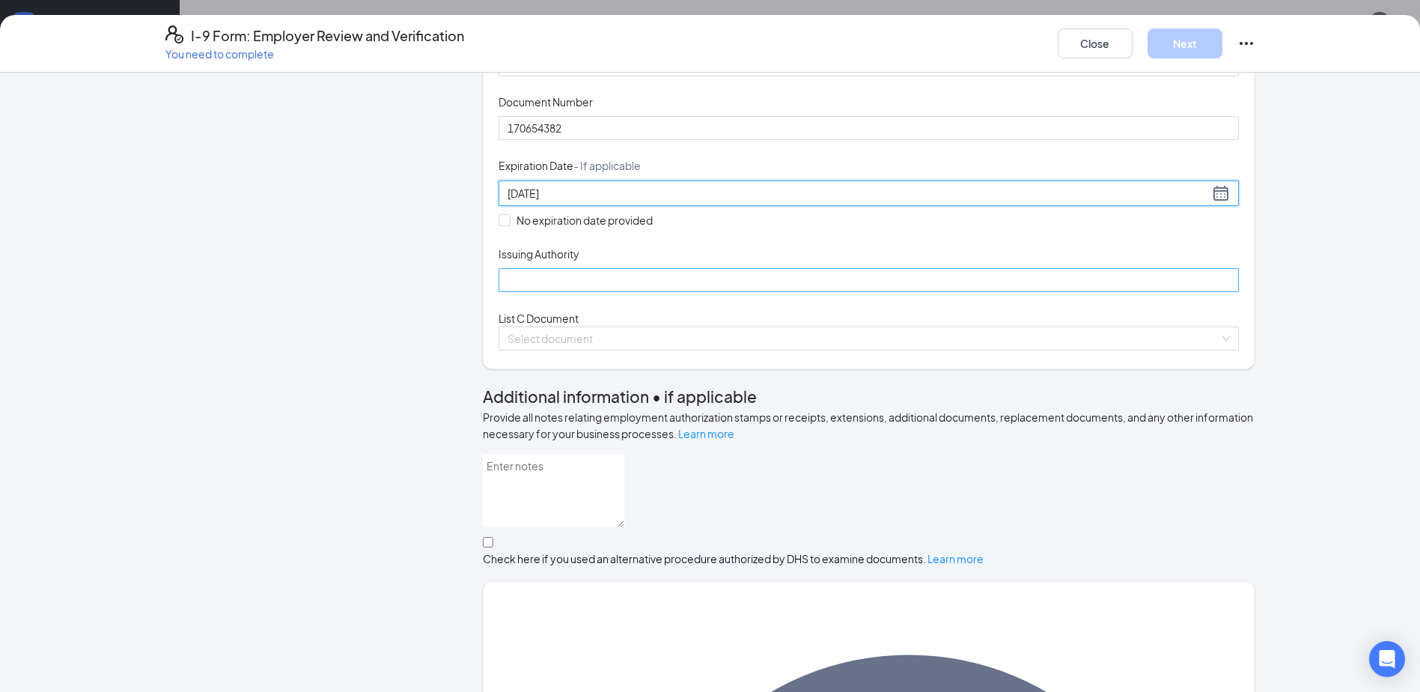
type input "[DATE]"
click at [533, 292] on input "Issuing Authority" at bounding box center [869, 280] width 741 height 24
click at [374, 392] on div "Employer Information 2 Document Information 3 Review 4 Sign" at bounding box center [301, 591] width 273 height 1457
click at [539, 292] on input "Issuing Authority" at bounding box center [869, 280] width 741 height 24
type input "CO DMV"
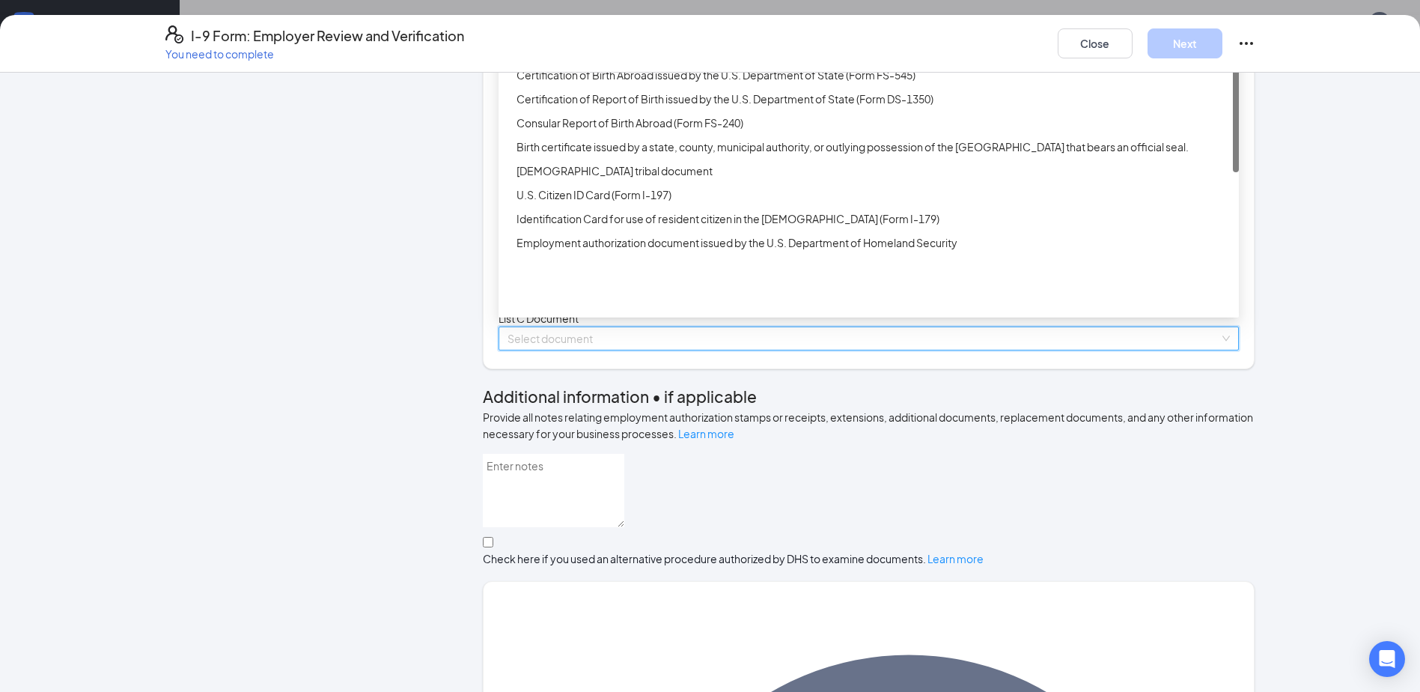
click at [544, 350] on input "search" at bounding box center [864, 338] width 712 height 22
click at [590, 59] on div "Unrestricted Social Security Card" at bounding box center [874, 51] width 714 height 16
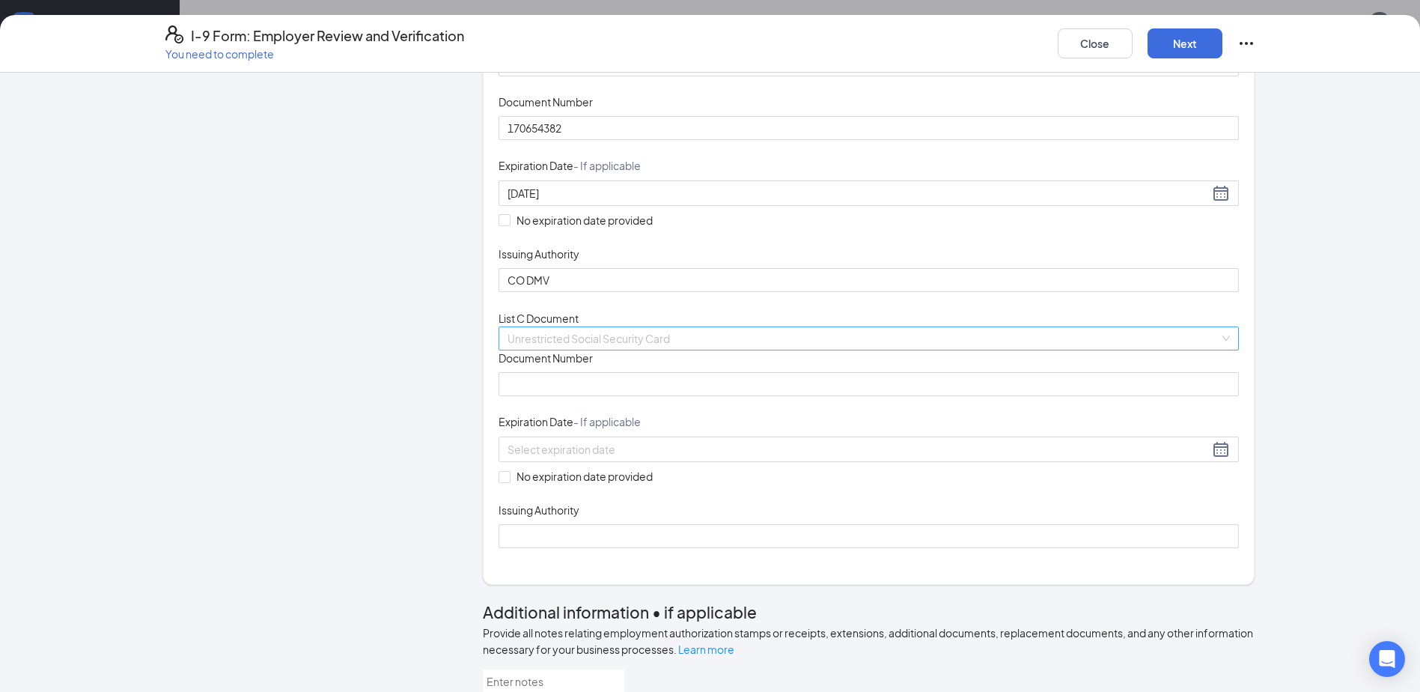
click at [595, 350] on span "Unrestricted Social Security Card" at bounding box center [869, 338] width 723 height 22
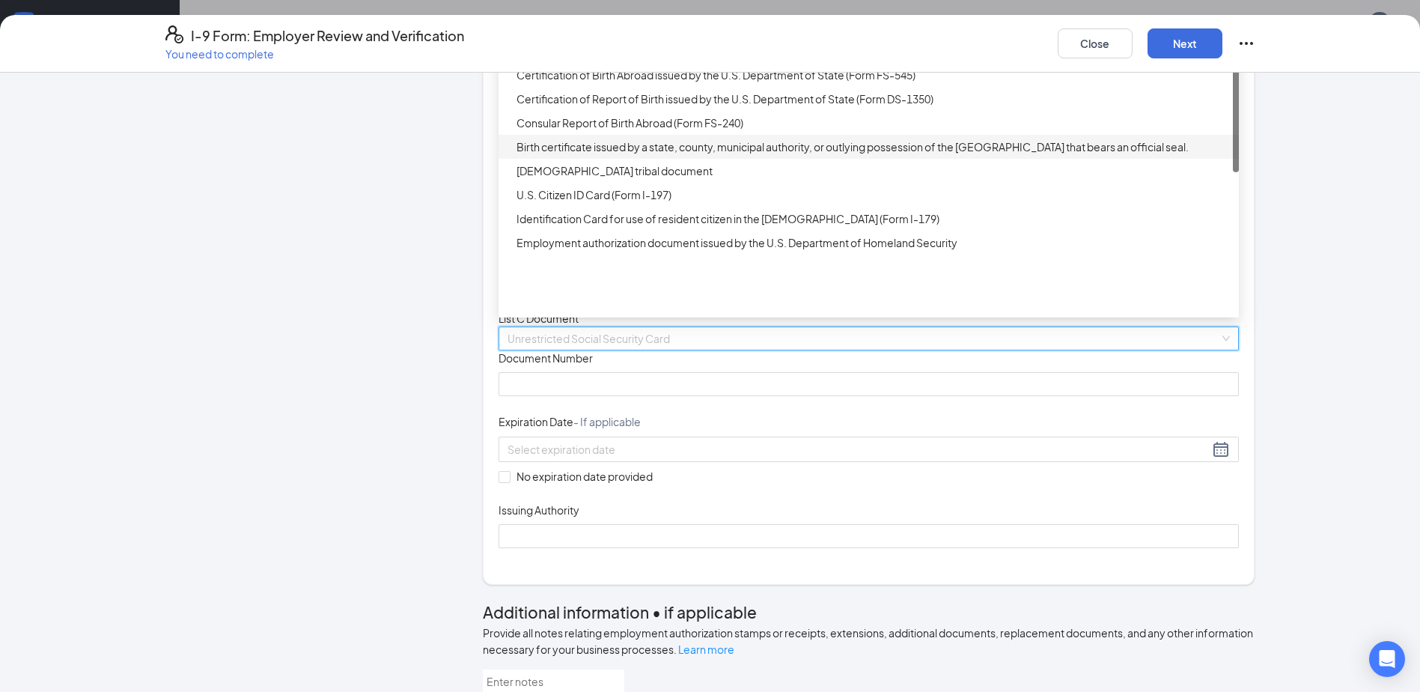
click at [567, 155] on div "Birth certificate issued by a state, county, municipal authority, or outlying p…" at bounding box center [874, 147] width 714 height 16
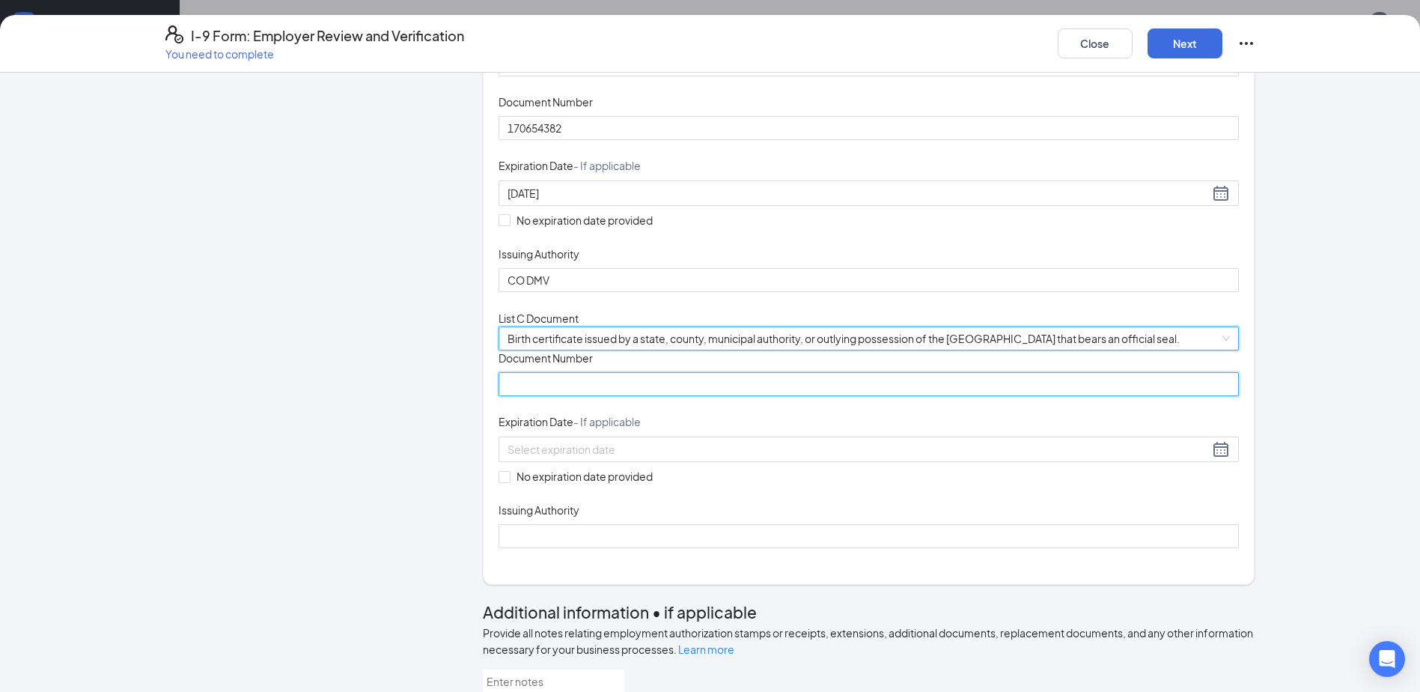
click at [541, 396] on input "Document Number" at bounding box center [869, 384] width 741 height 24
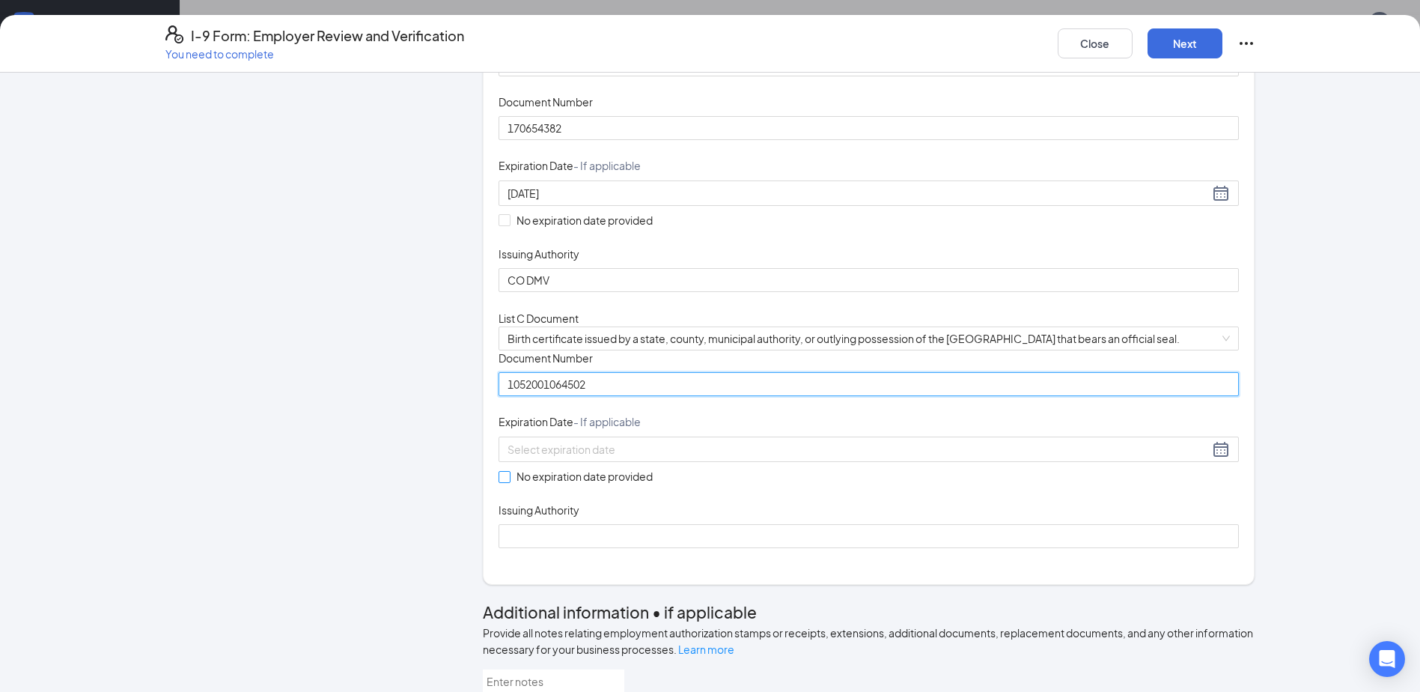
type input "1052001064502"
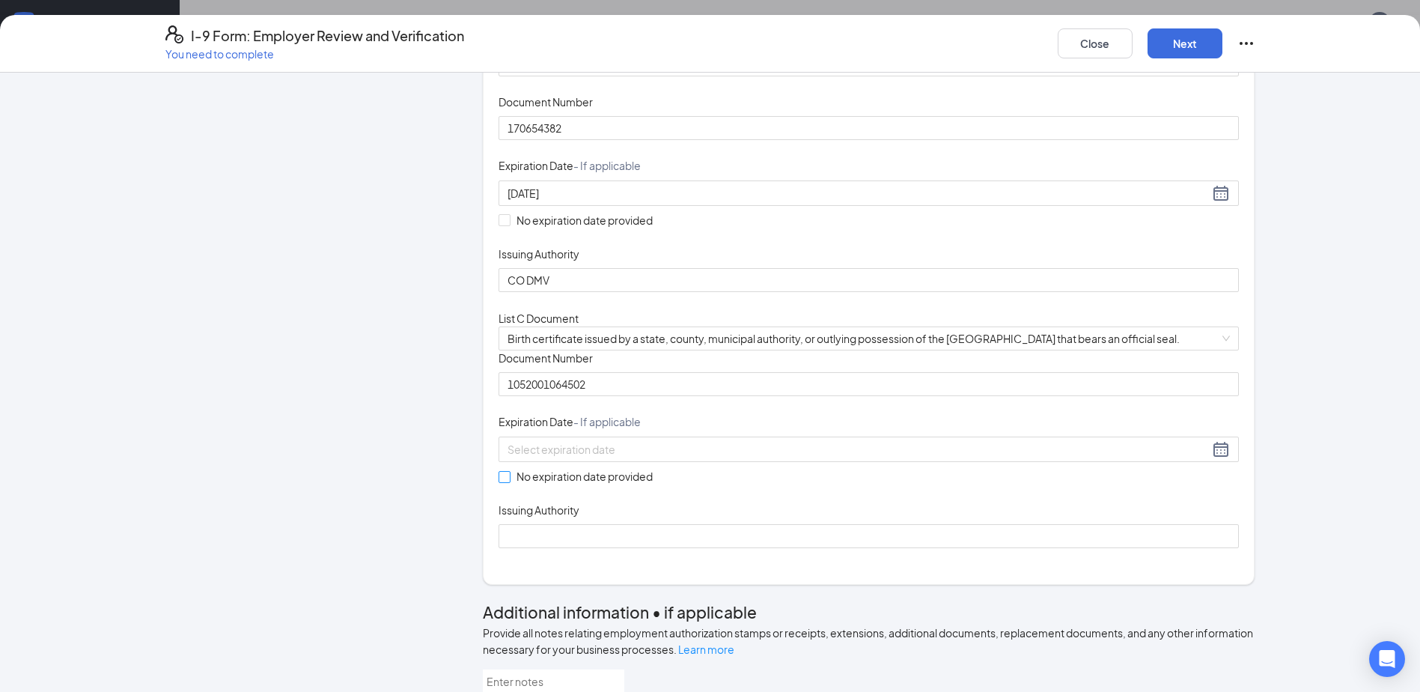
click at [502, 481] on input "No expiration date provided" at bounding box center [504, 476] width 10 height 10
checkbox input "true"
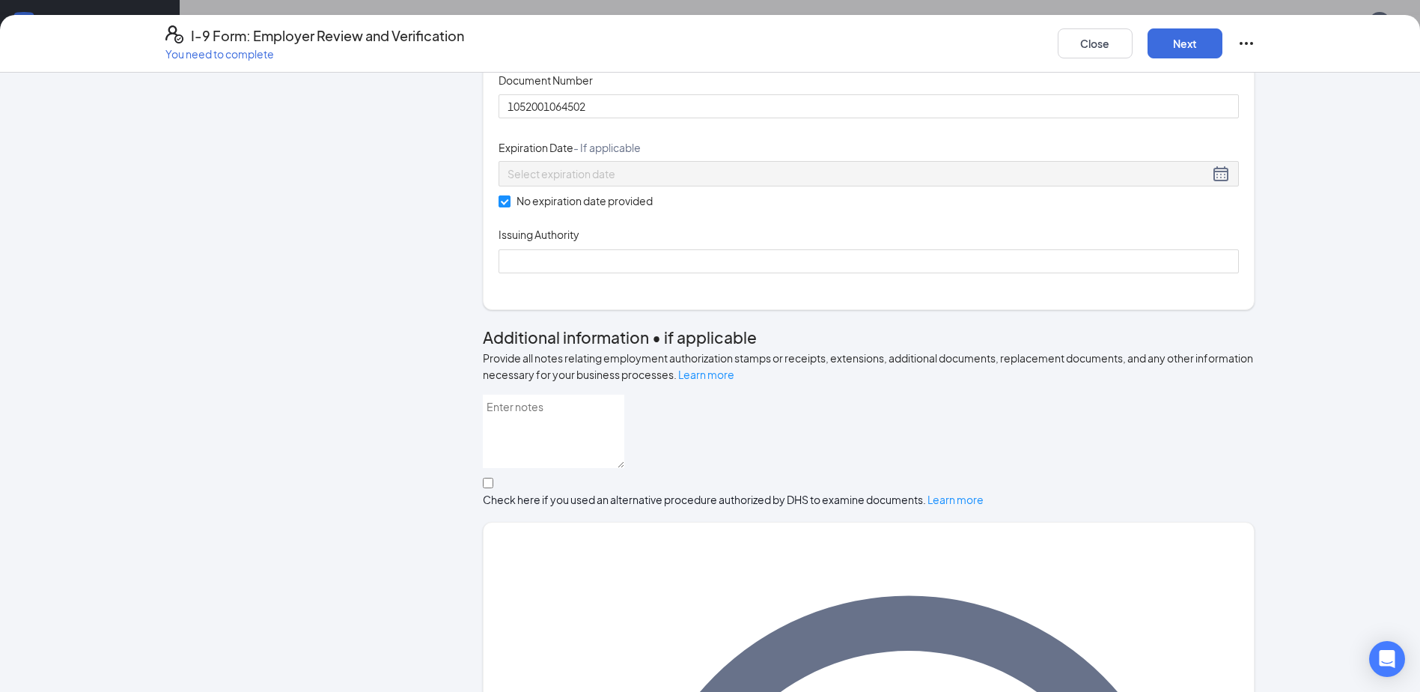
scroll to position [524, 0]
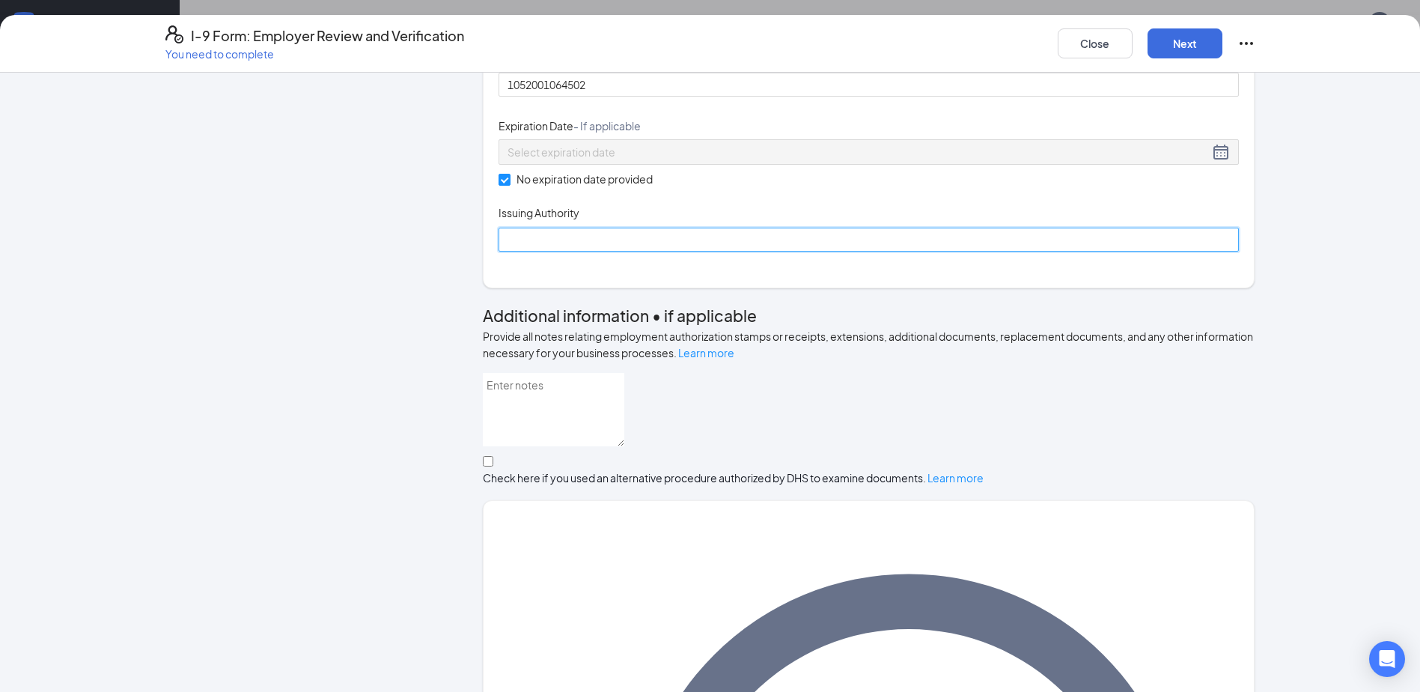
click at [580, 252] on input "Issuing Authority" at bounding box center [869, 240] width 741 height 24
type input "State of [US_STATE]"
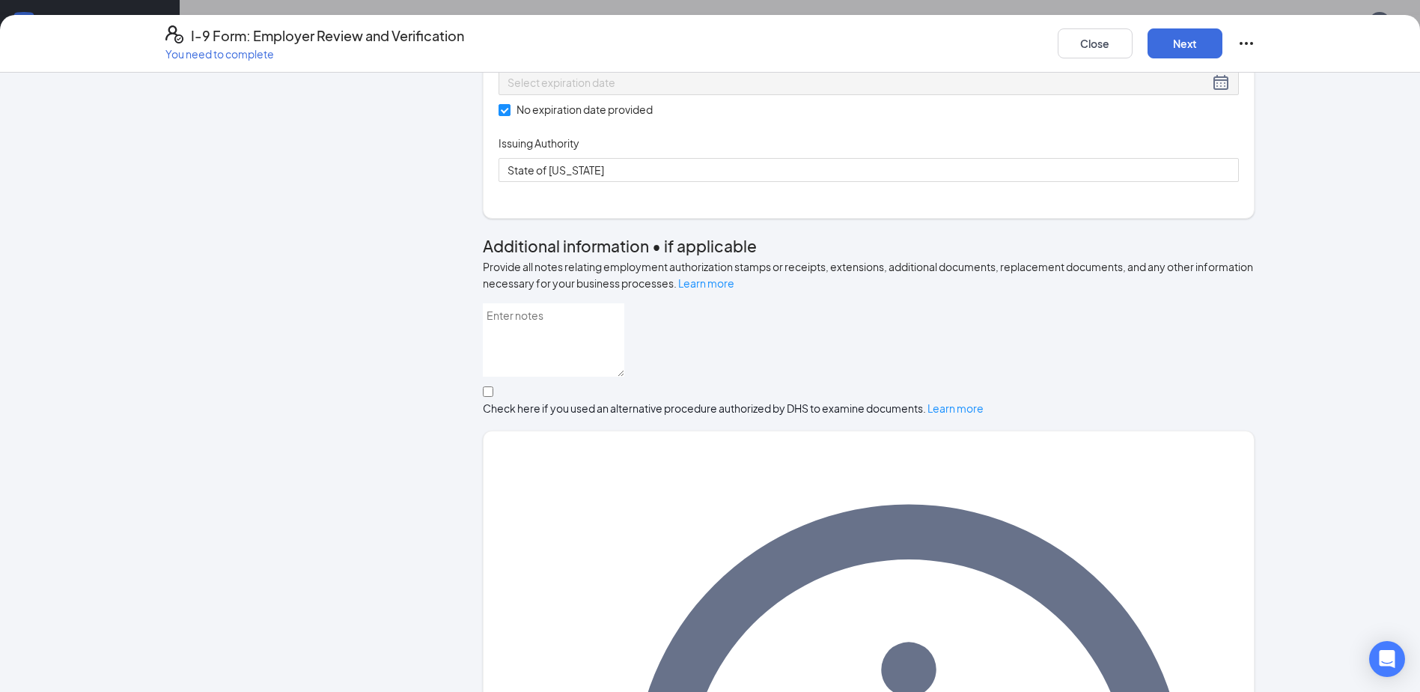
scroll to position [714, 0]
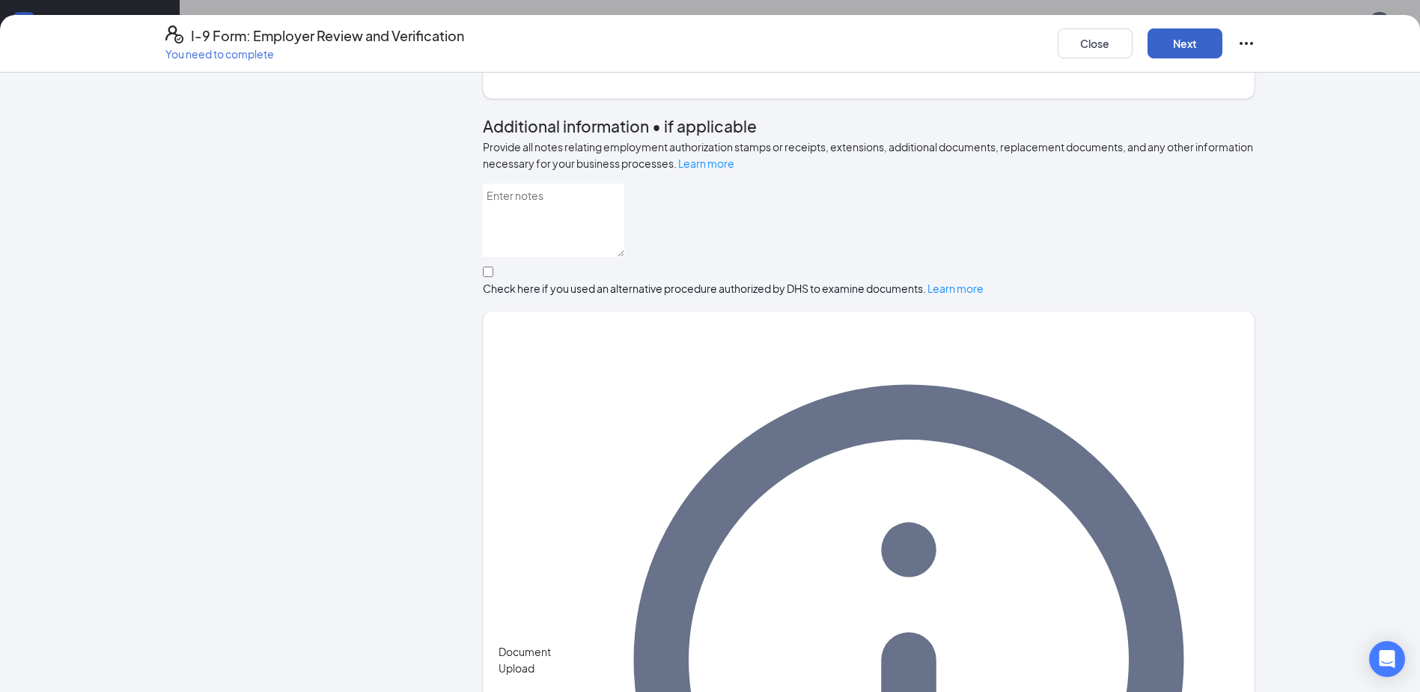
click at [1191, 42] on button "Next" at bounding box center [1185, 43] width 75 height 30
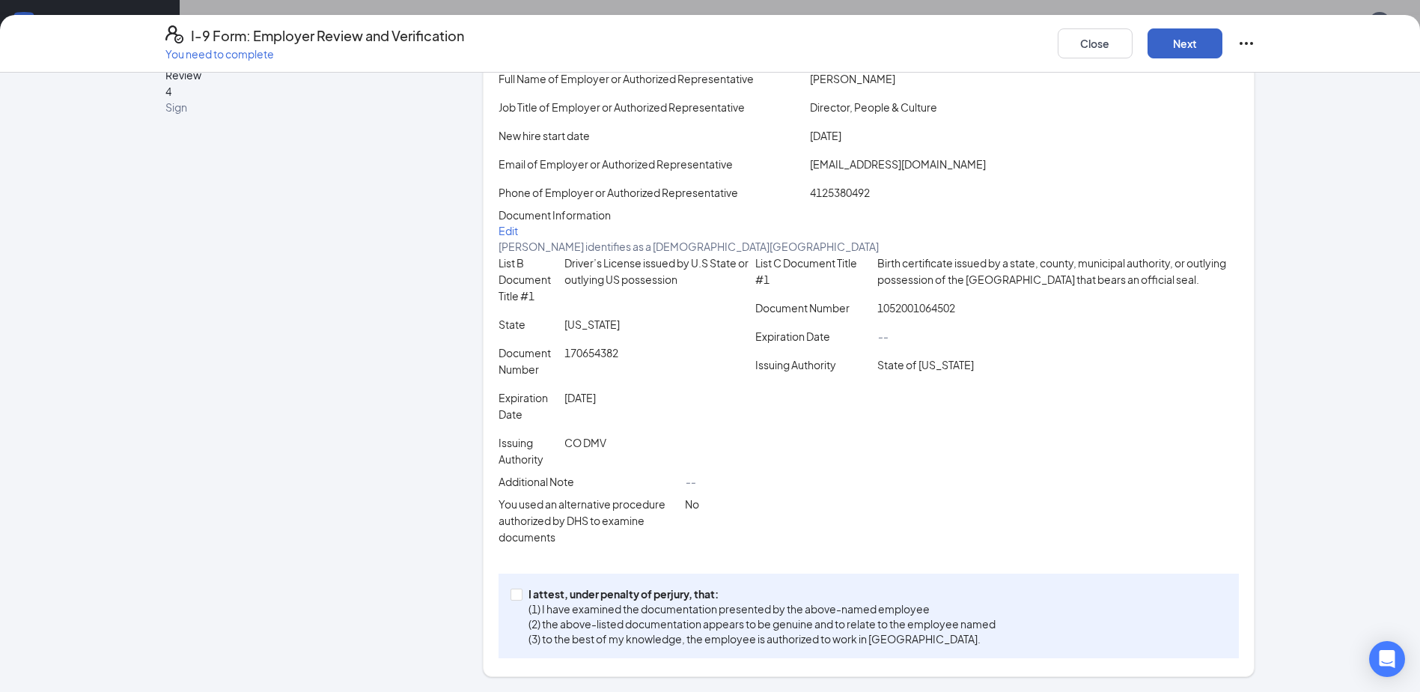
scroll to position [175, 0]
click at [513, 589] on input "I attest, under penalty of [PERSON_NAME], that: (1) I have examined the documen…" at bounding box center [516, 594] width 10 height 10
checkbox input "true"
click at [1184, 40] on button "Next" at bounding box center [1185, 43] width 75 height 30
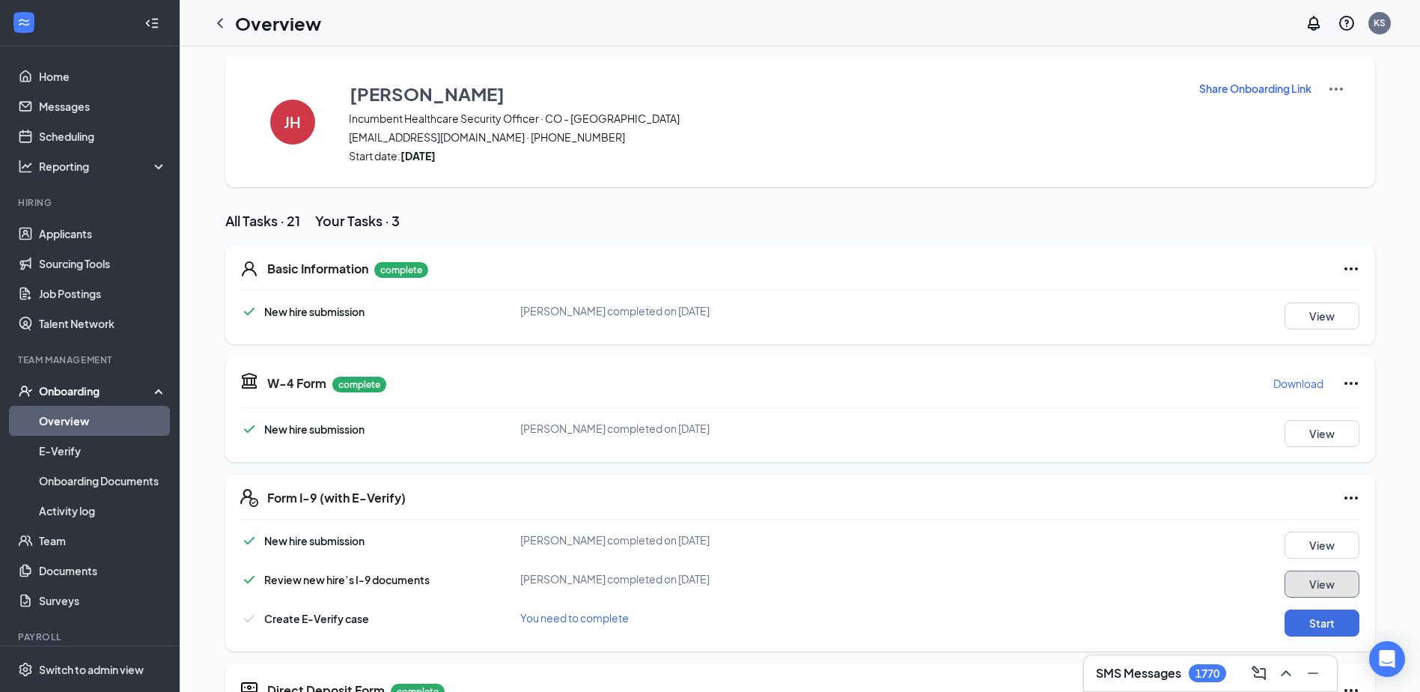
scroll to position [16, 0]
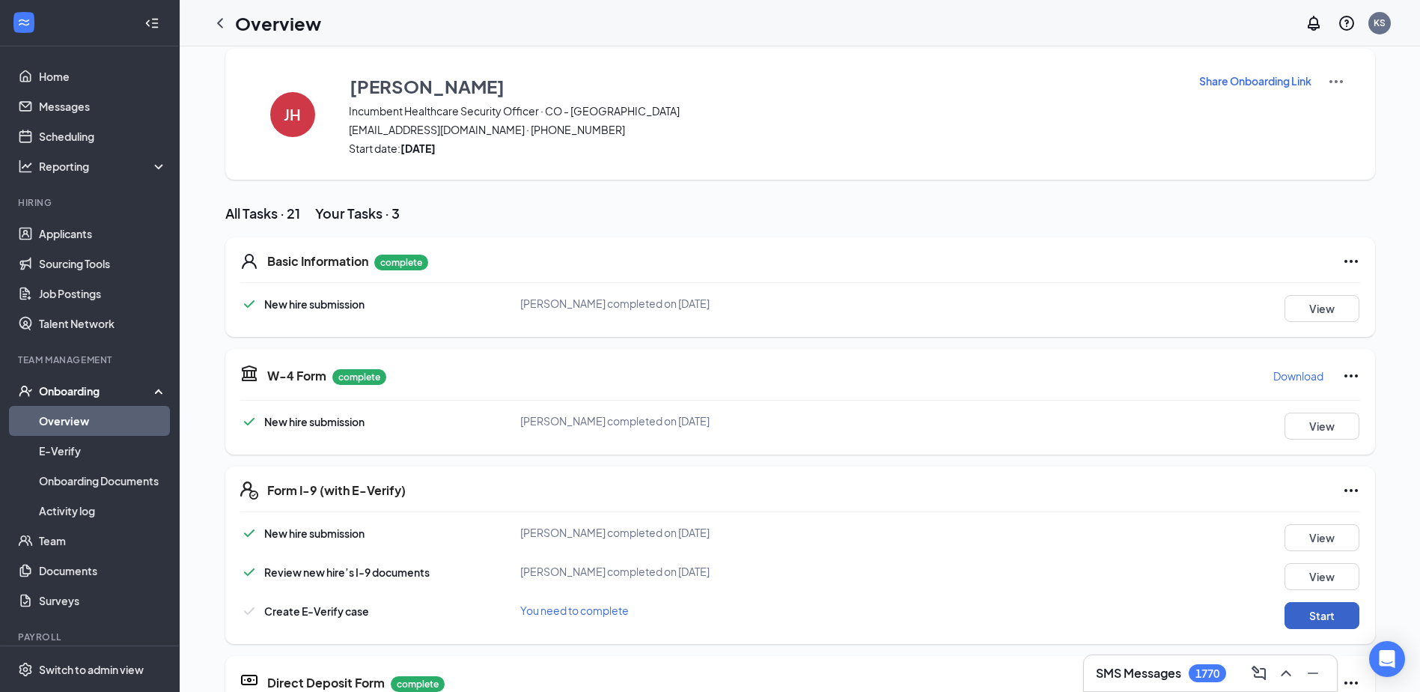
click at [1310, 629] on button "Start" at bounding box center [1322, 615] width 75 height 27
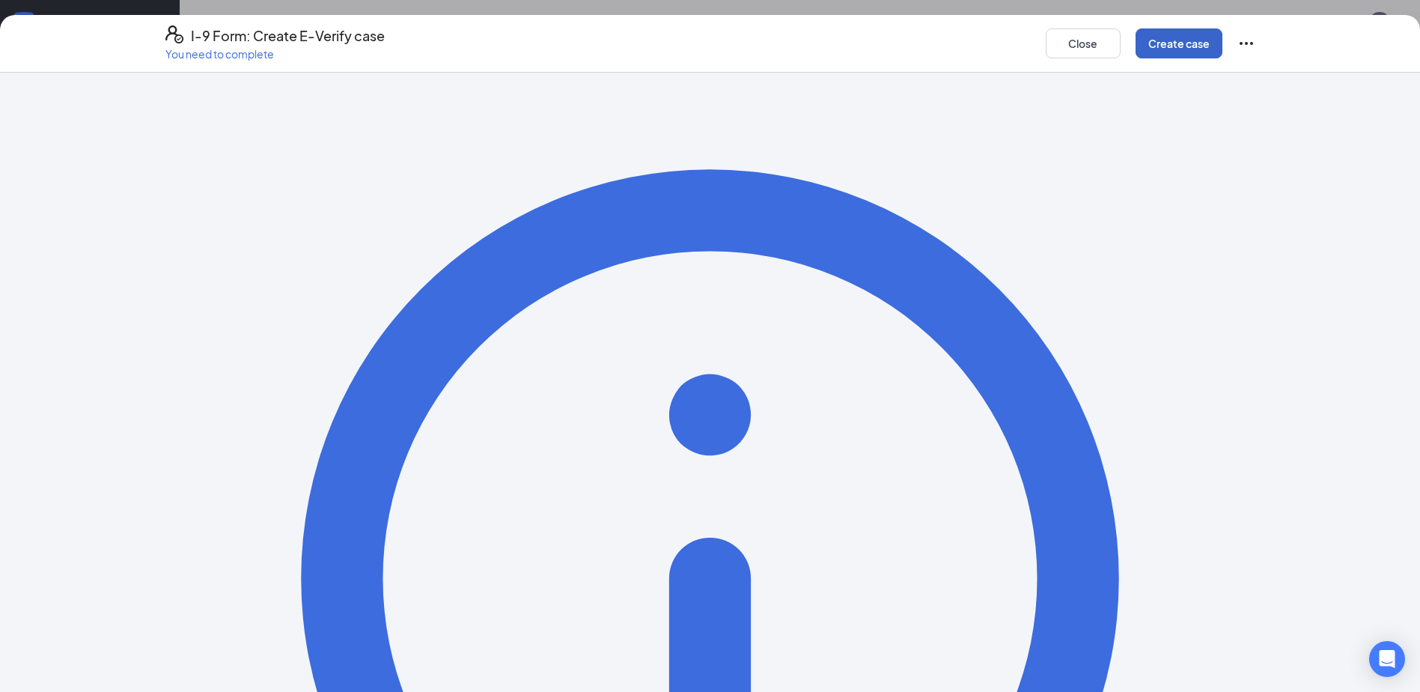
click at [1179, 38] on button "Create case" at bounding box center [1179, 43] width 87 height 30
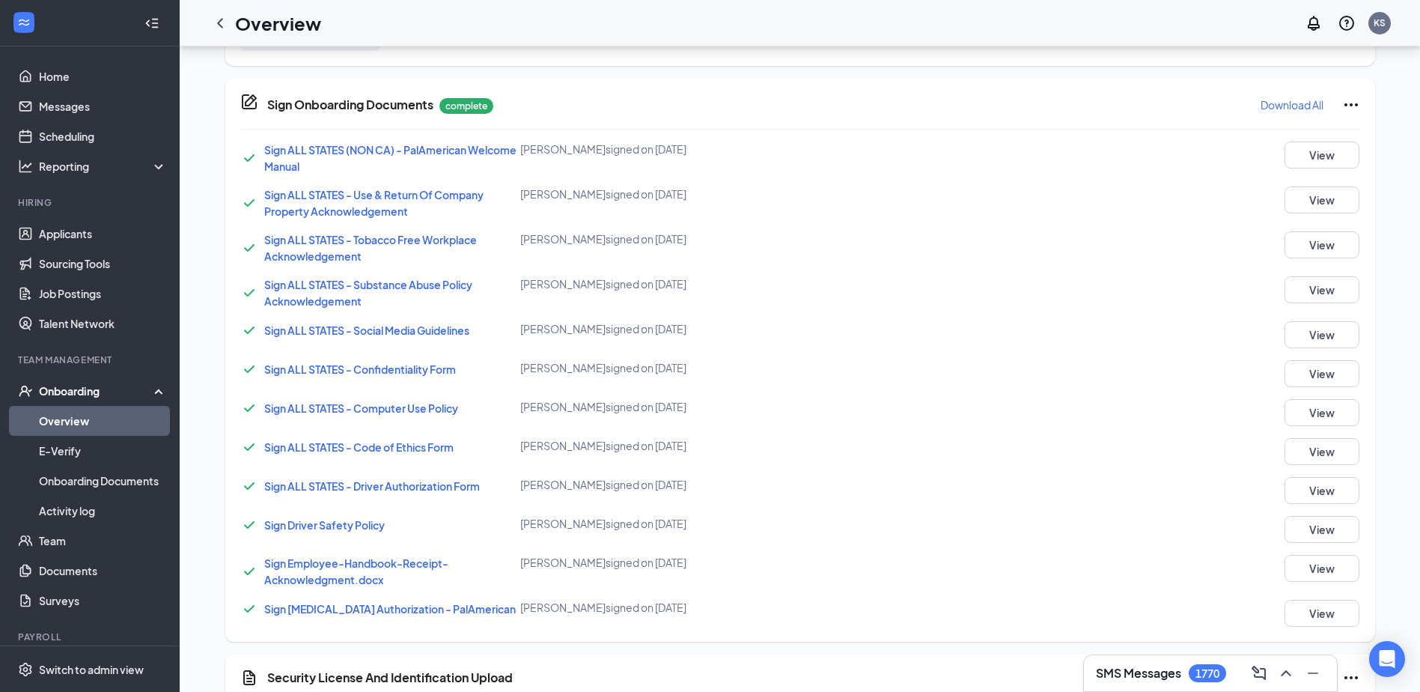
scroll to position [1104, 0]
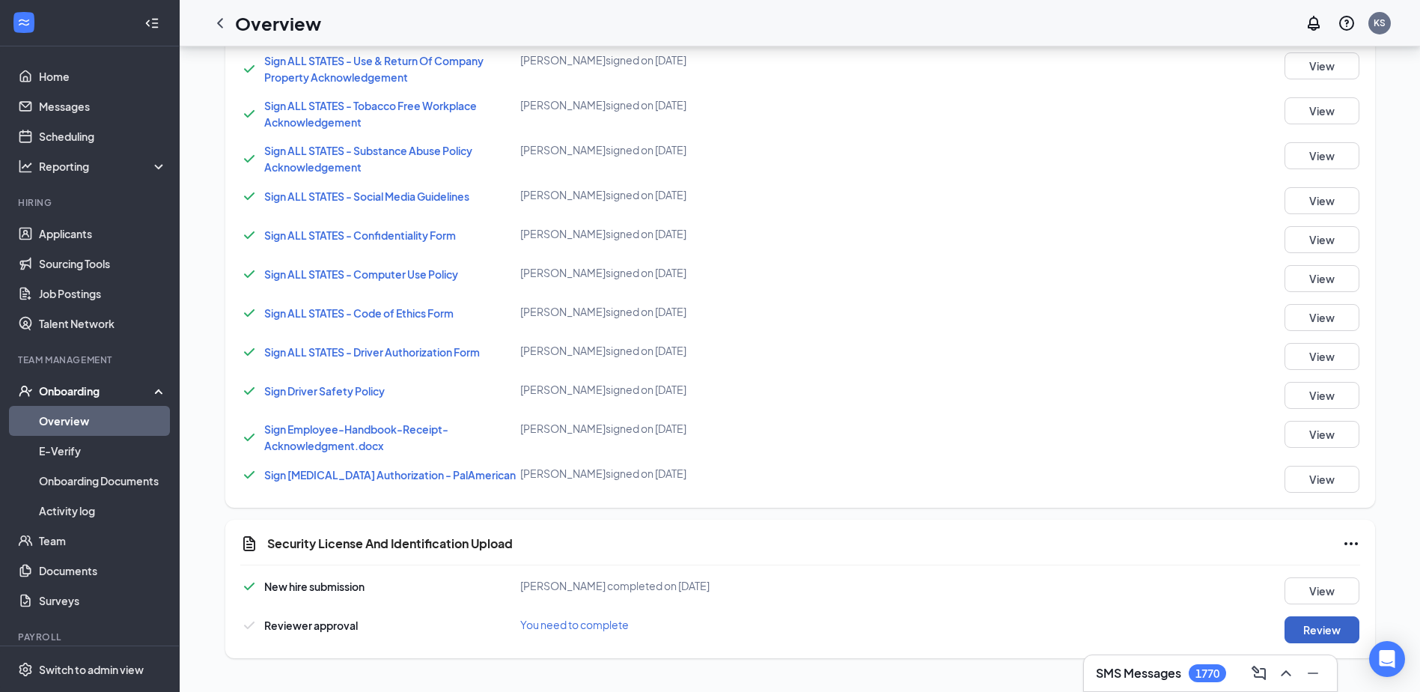
click at [1310, 630] on button "Review" at bounding box center [1322, 629] width 75 height 27
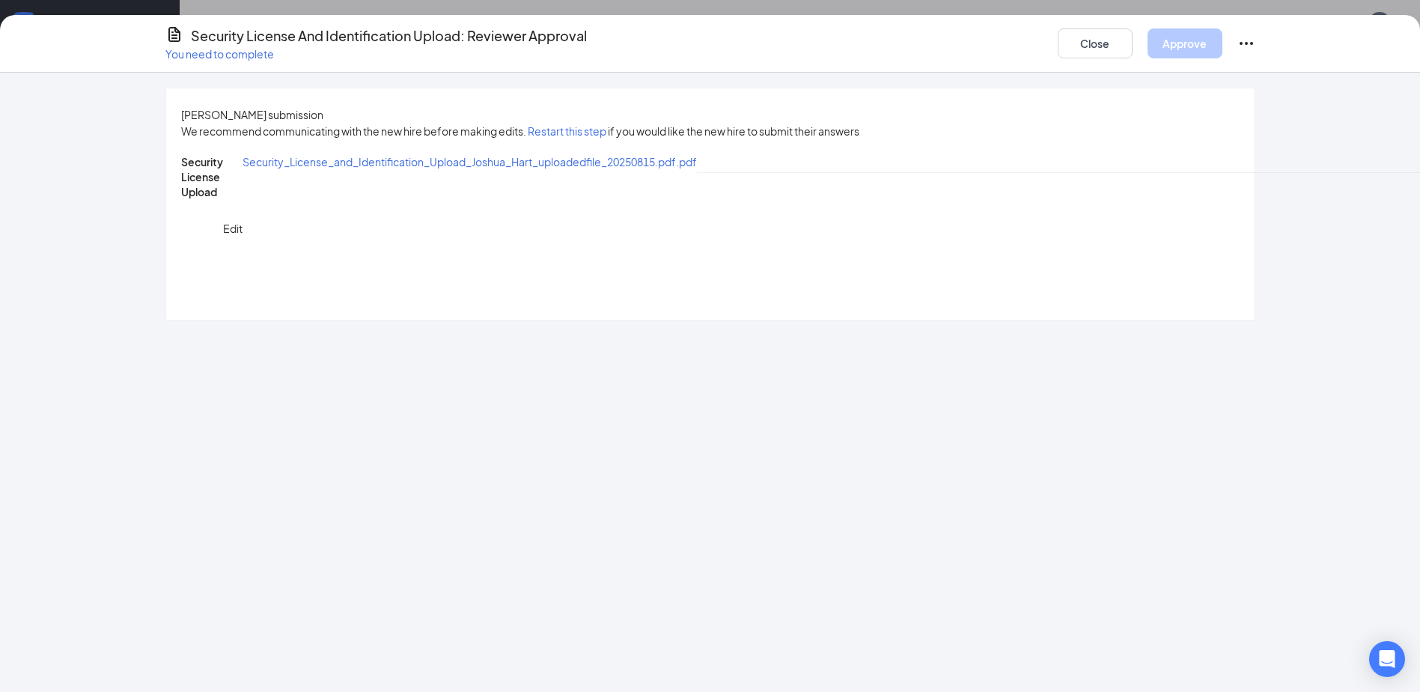
drag, startPoint x: 300, startPoint y: 400, endPoint x: 291, endPoint y: 388, distance: 15.0
type input "DR4003"
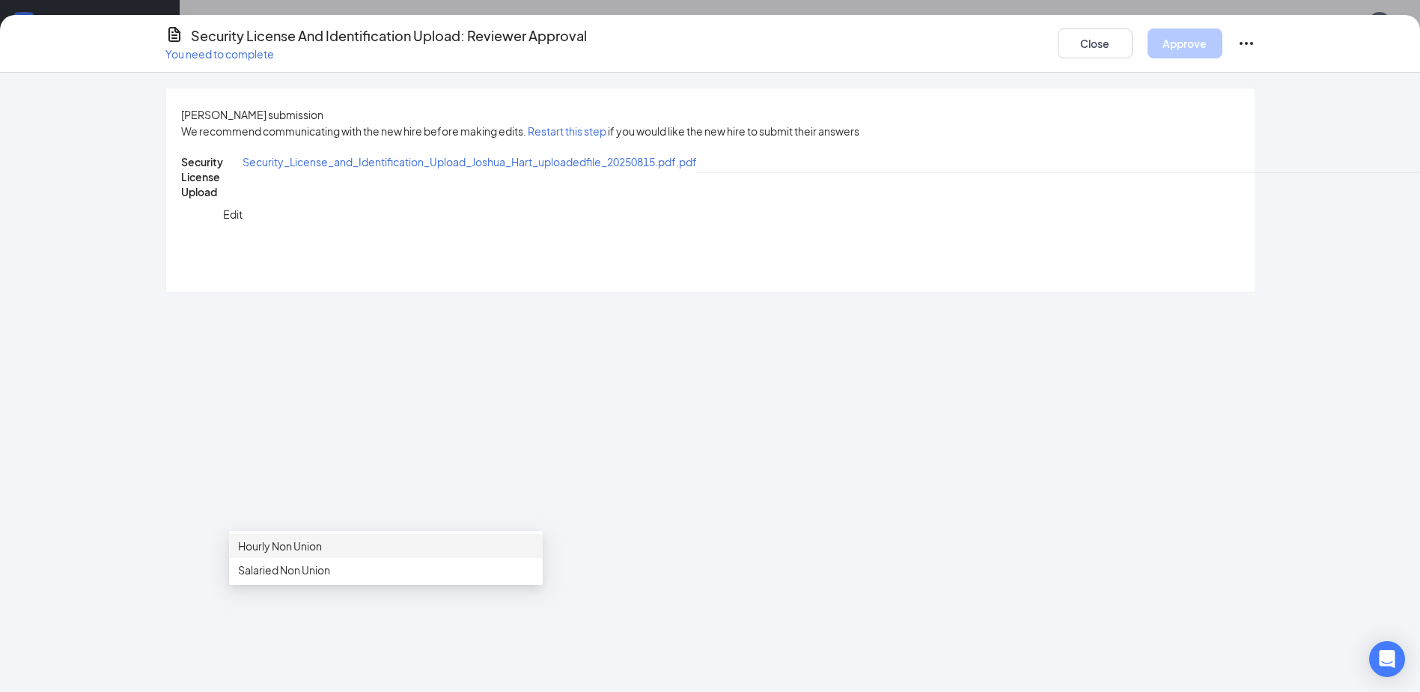
click at [311, 538] on div "Hourly Non Union" at bounding box center [386, 546] width 296 height 16
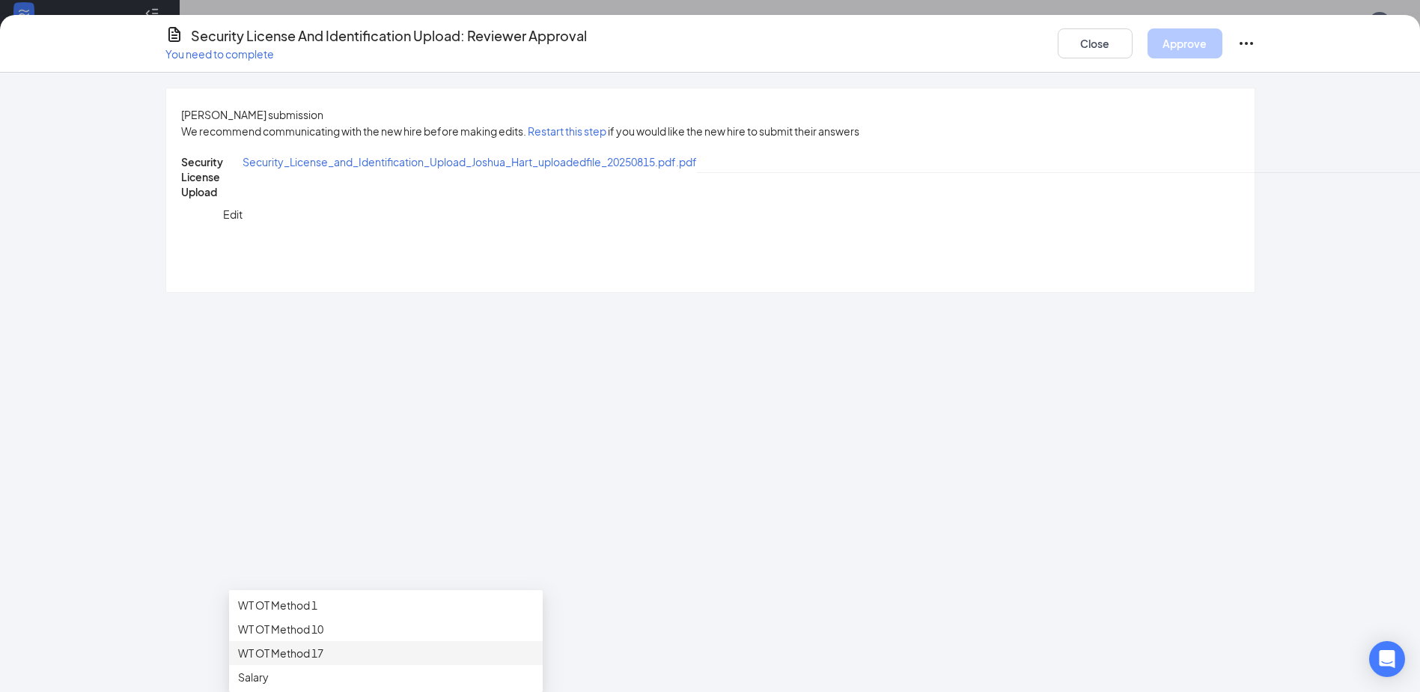
click at [320, 645] on div "WT OT Method 17" at bounding box center [386, 653] width 296 height 16
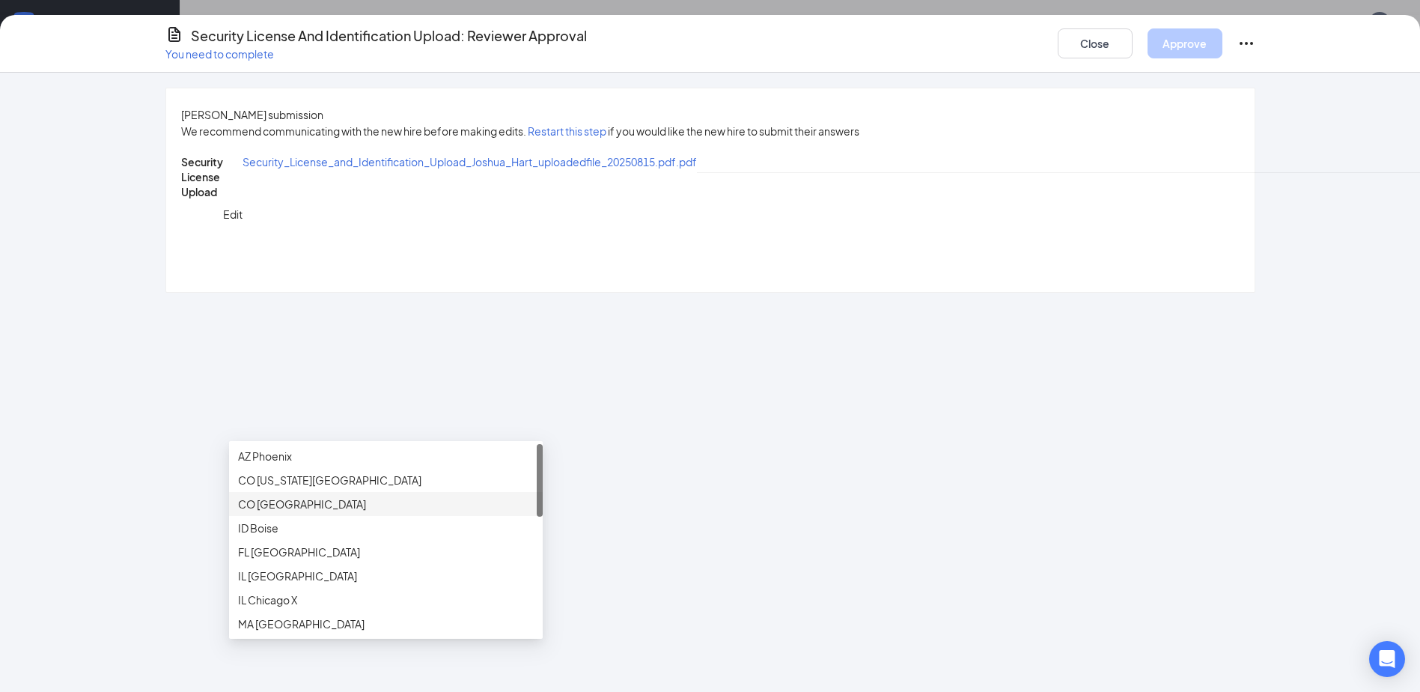
click at [285, 496] on div "CO [GEOGRAPHIC_DATA]" at bounding box center [386, 504] width 296 height 16
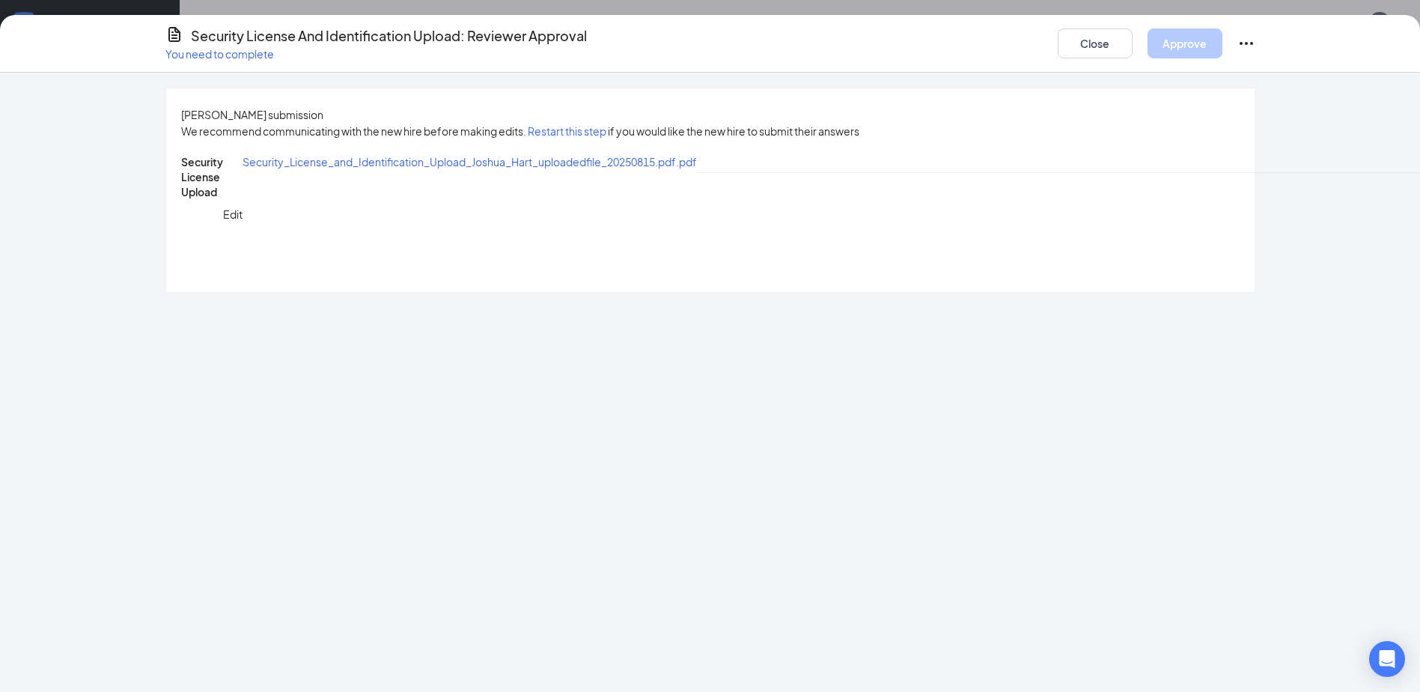
drag, startPoint x: 1163, startPoint y: 575, endPoint x: 1178, endPoint y: 604, distance: 32.8
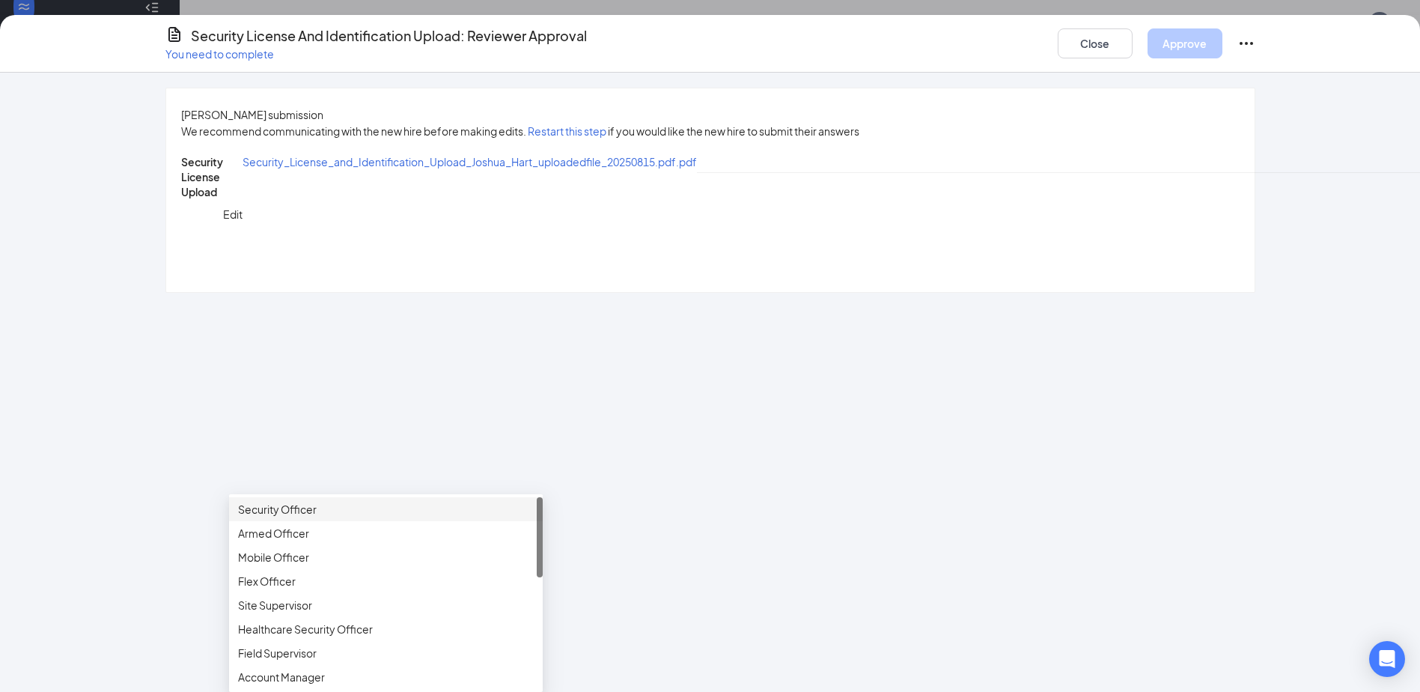
click at [300, 501] on div "Security Officer" at bounding box center [386, 509] width 296 height 16
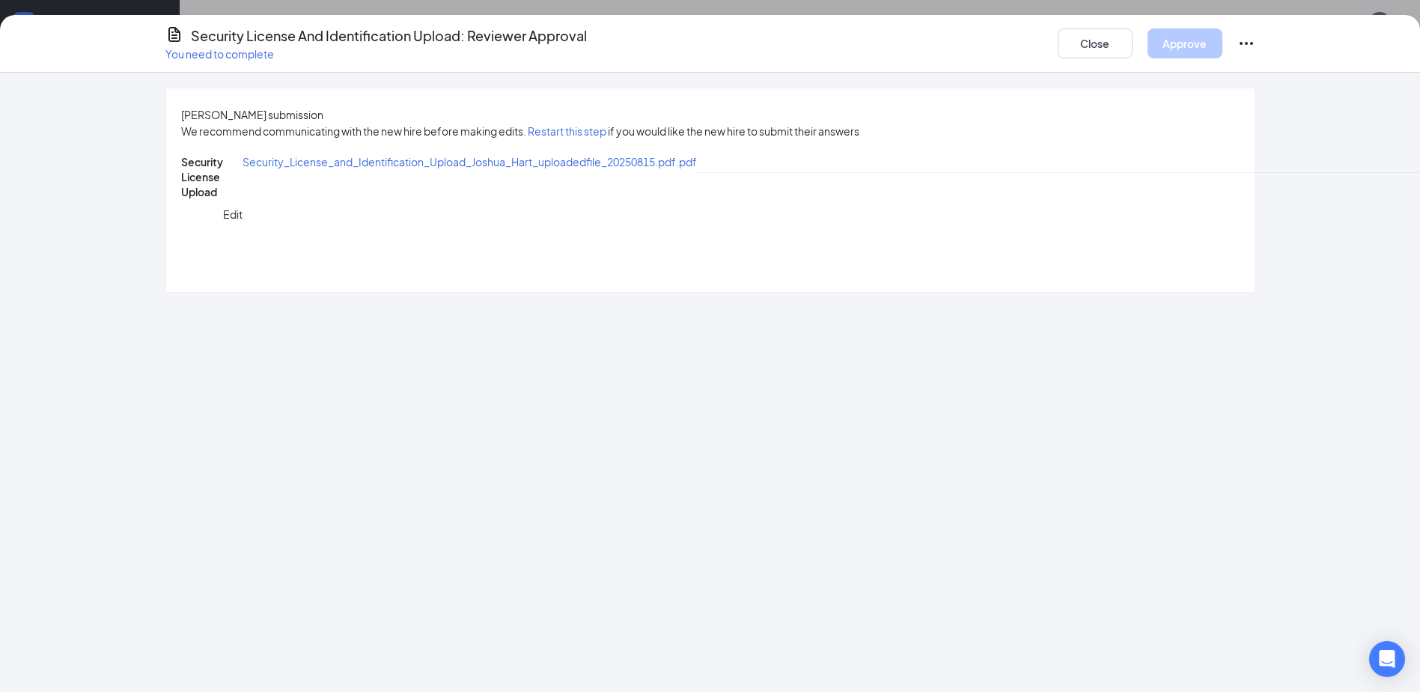
click at [1180, 38] on button "Approve" at bounding box center [1185, 43] width 75 height 30
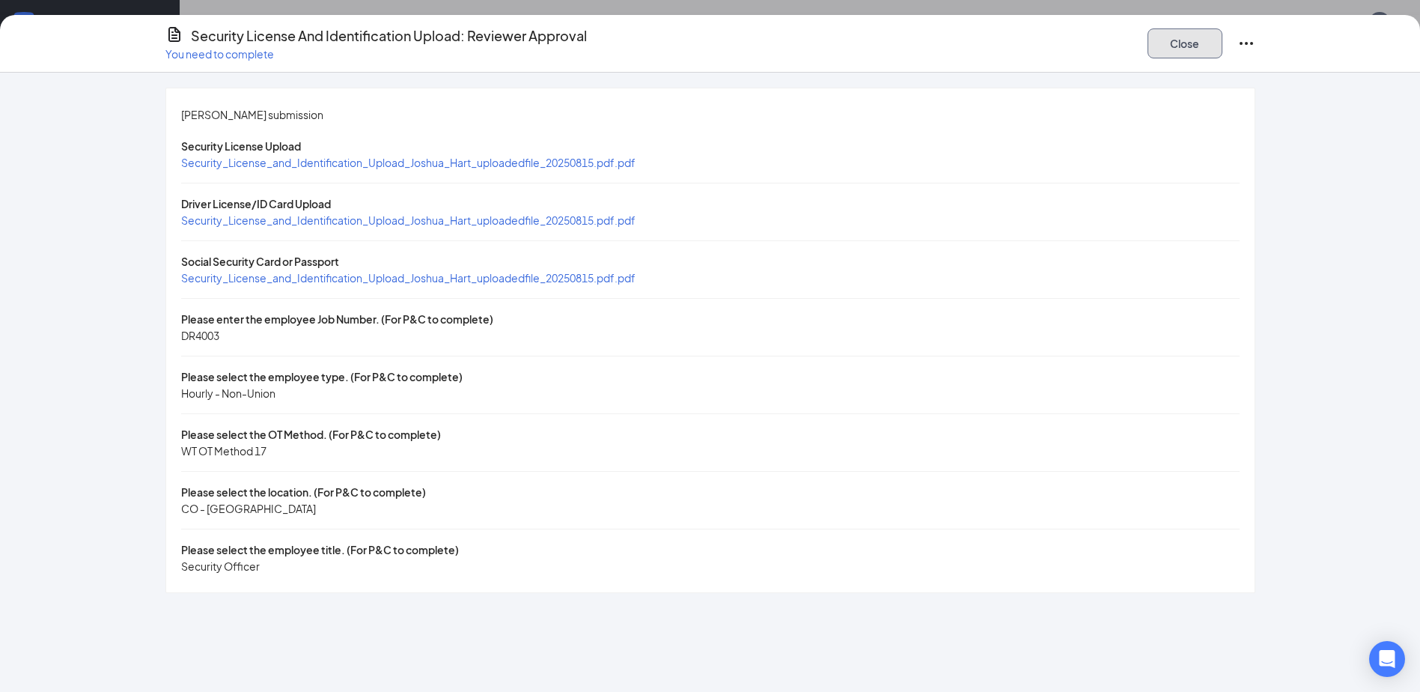
click at [1181, 38] on button "Close" at bounding box center [1185, 43] width 75 height 30
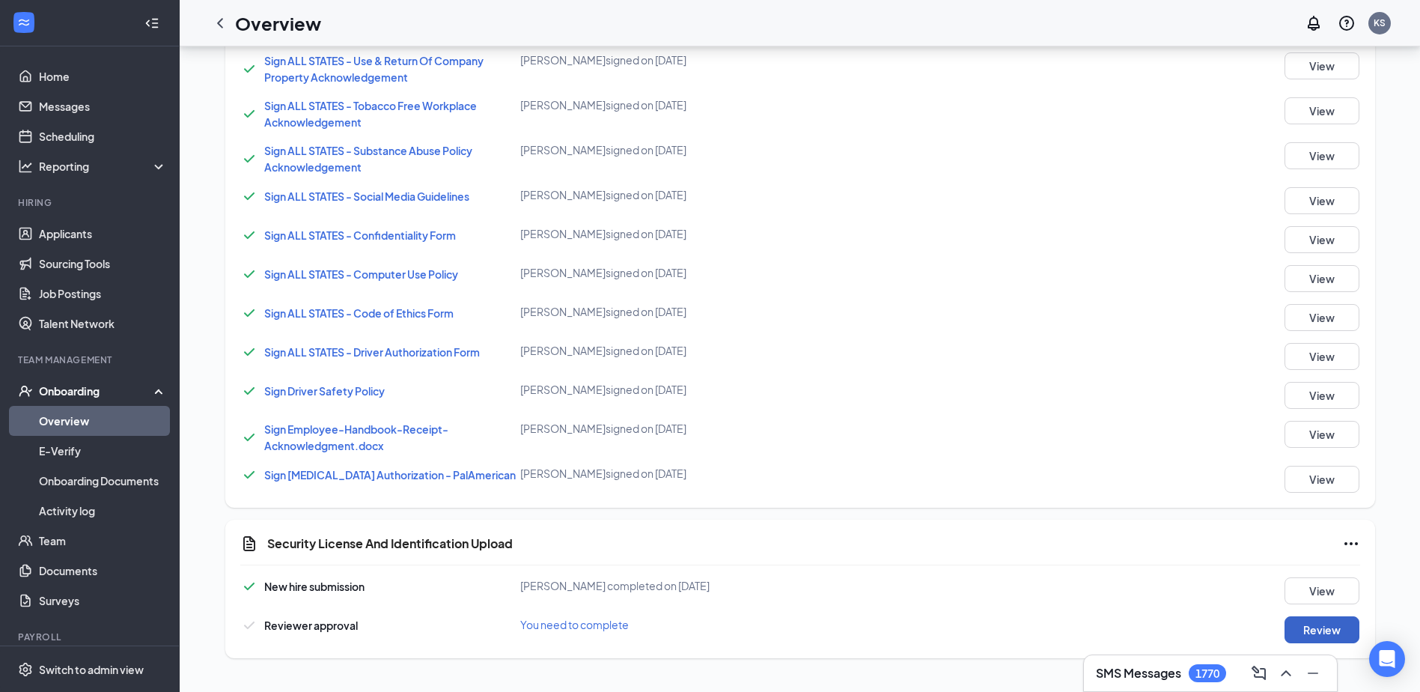
scroll to position [1110, 0]
drag, startPoint x: 224, startPoint y: 19, endPoint x: 201, endPoint y: 28, distance: 24.2
click at [223, 19] on icon "ChevronLeft" at bounding box center [220, 23] width 18 height 18
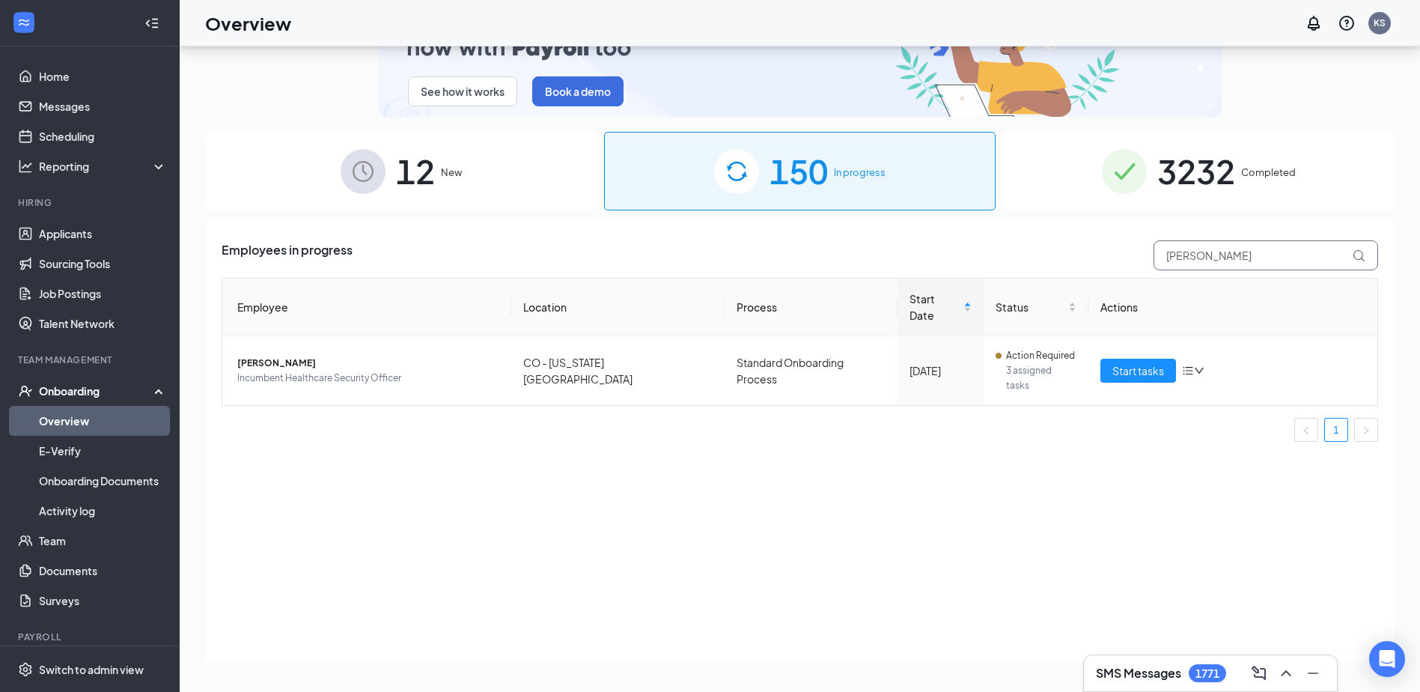
drag, startPoint x: 1217, startPoint y: 258, endPoint x: 1058, endPoint y: 269, distance: 159.1
click at [1065, 269] on div "Employees in progress [PERSON_NAME]" at bounding box center [800, 255] width 1157 height 30
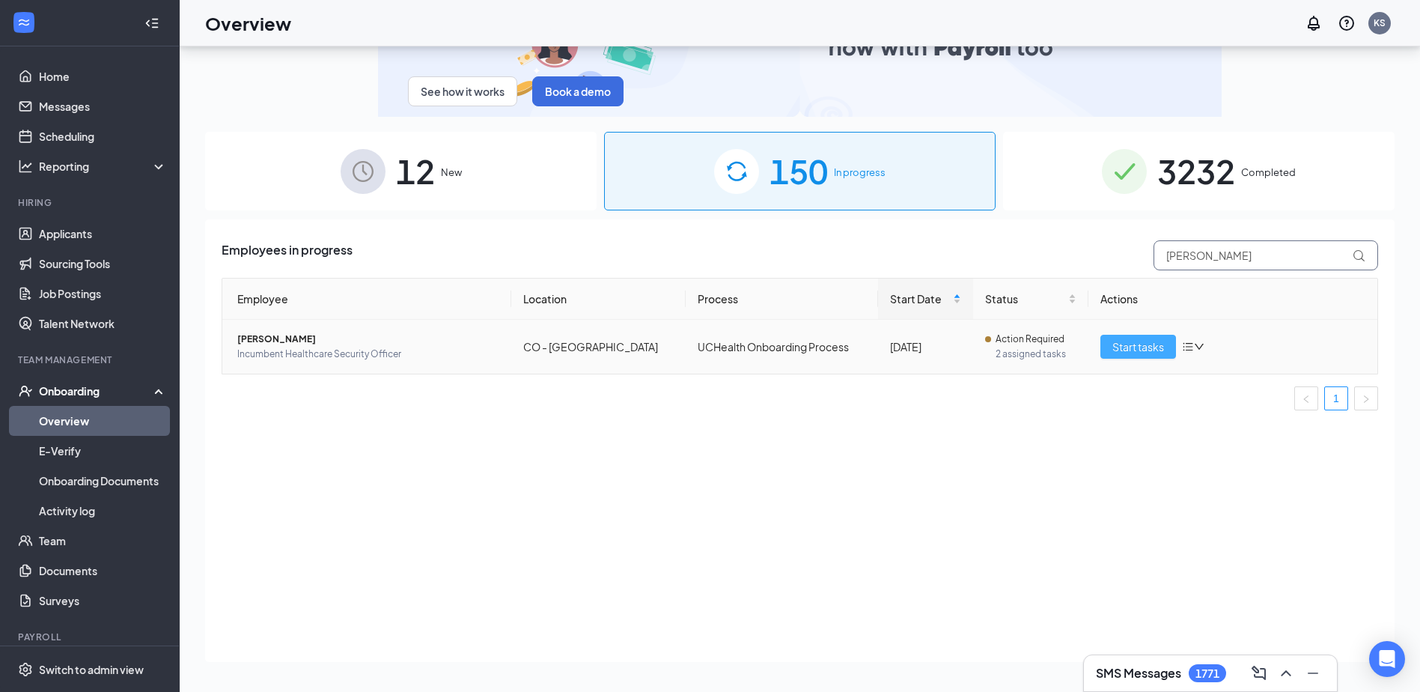
type input "[PERSON_NAME]"
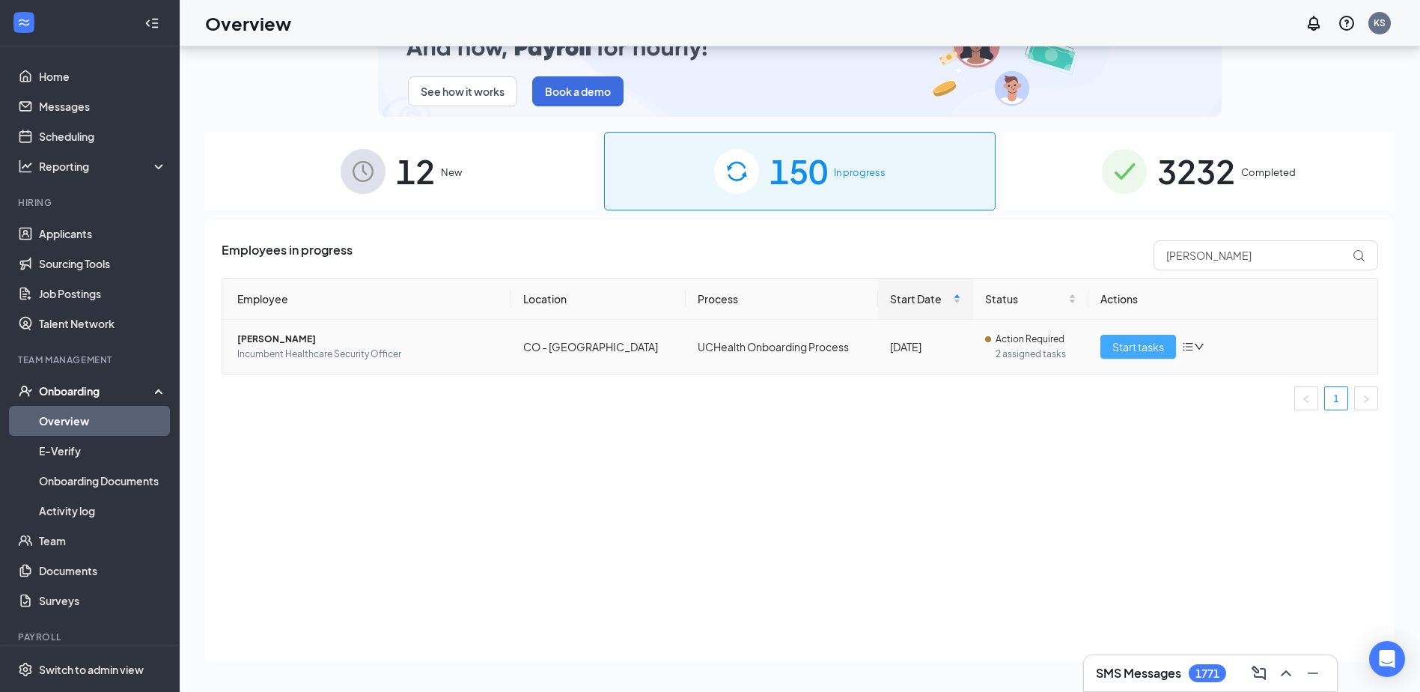
click at [1140, 353] on span "Start tasks" at bounding box center [1139, 346] width 52 height 16
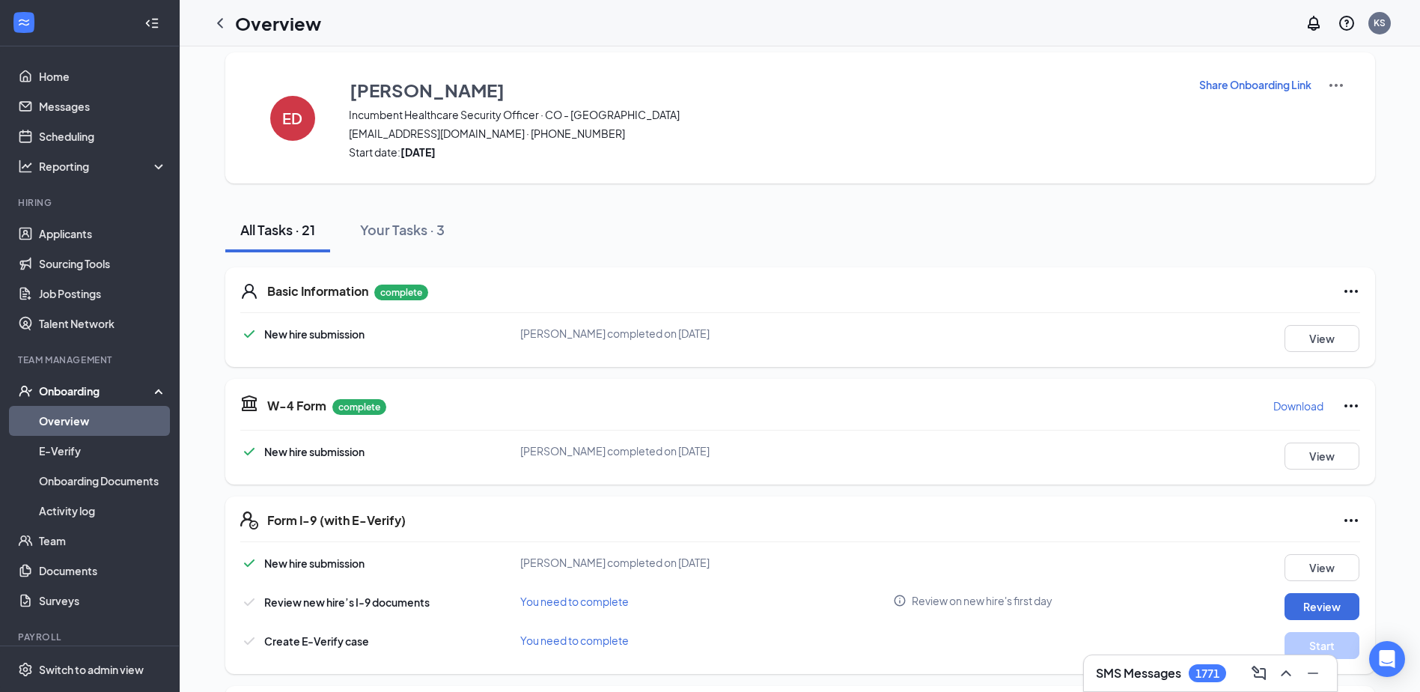
scroll to position [16, 0]
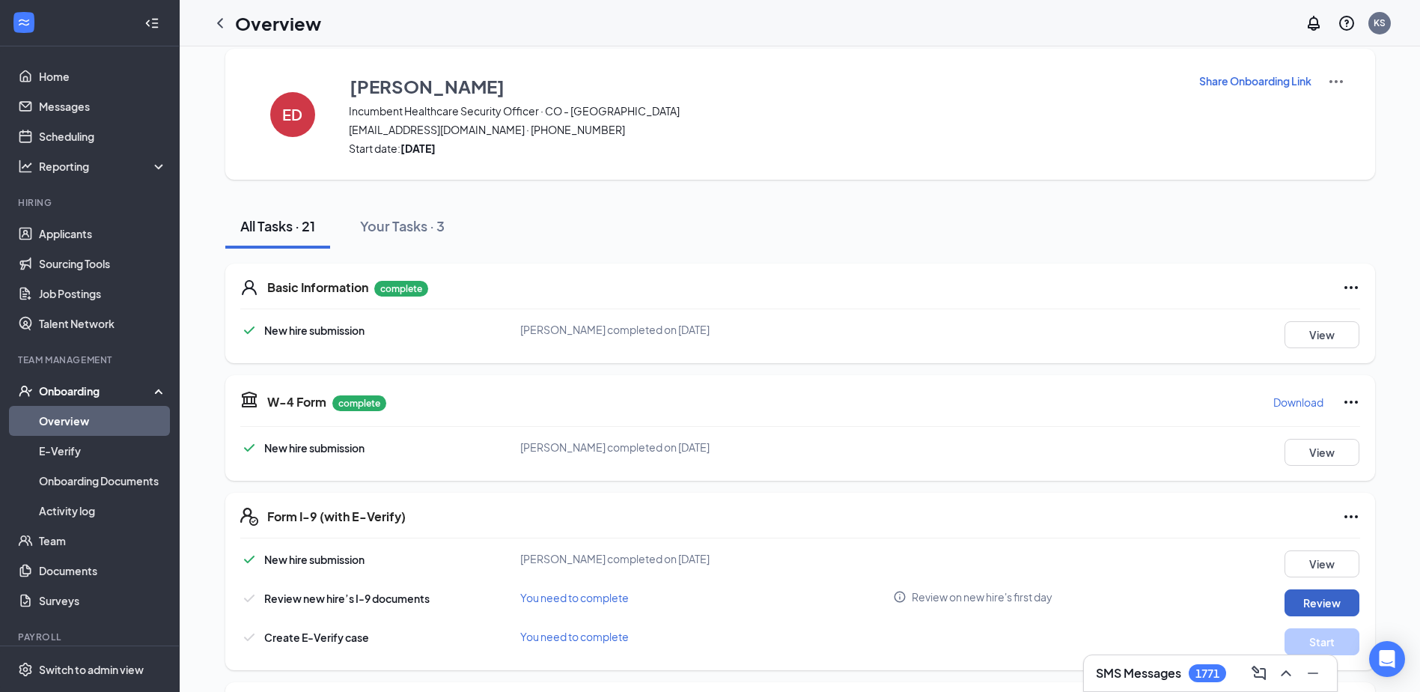
click at [1309, 595] on button "Review" at bounding box center [1322, 602] width 75 height 27
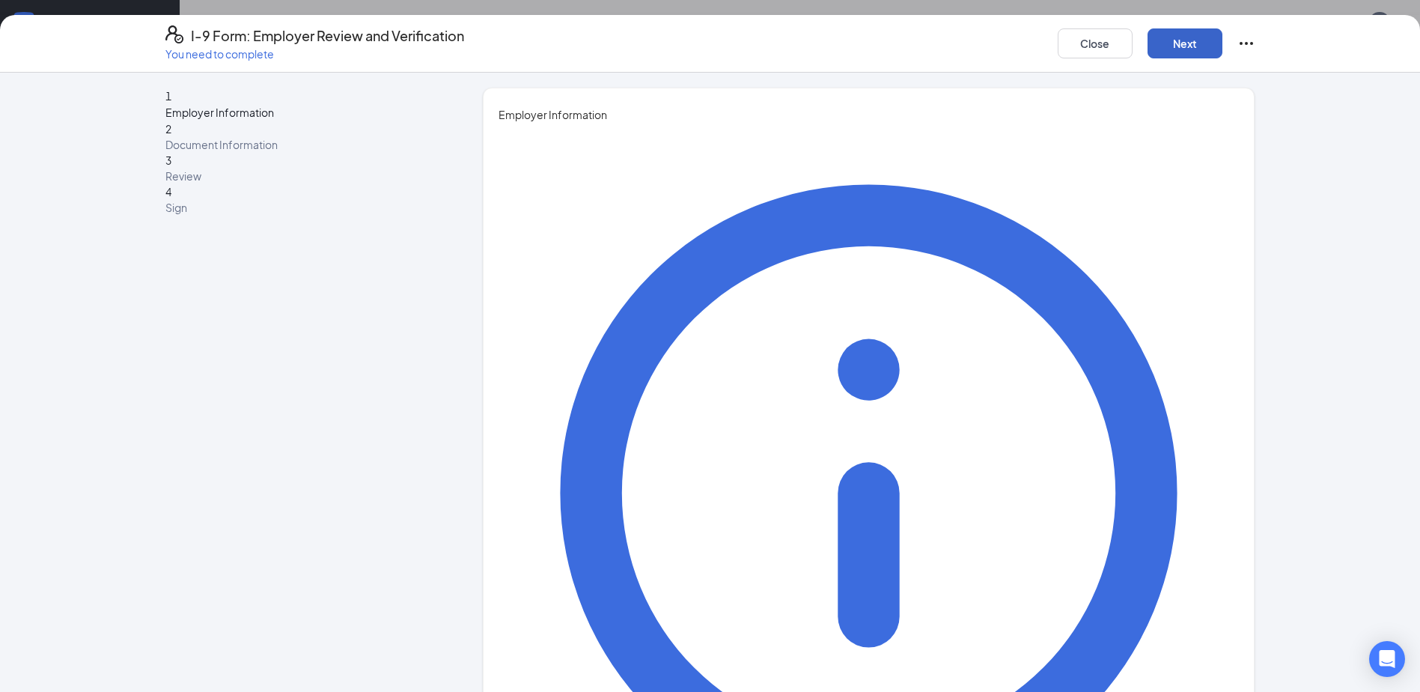
click at [1185, 34] on button "Next" at bounding box center [1185, 43] width 75 height 30
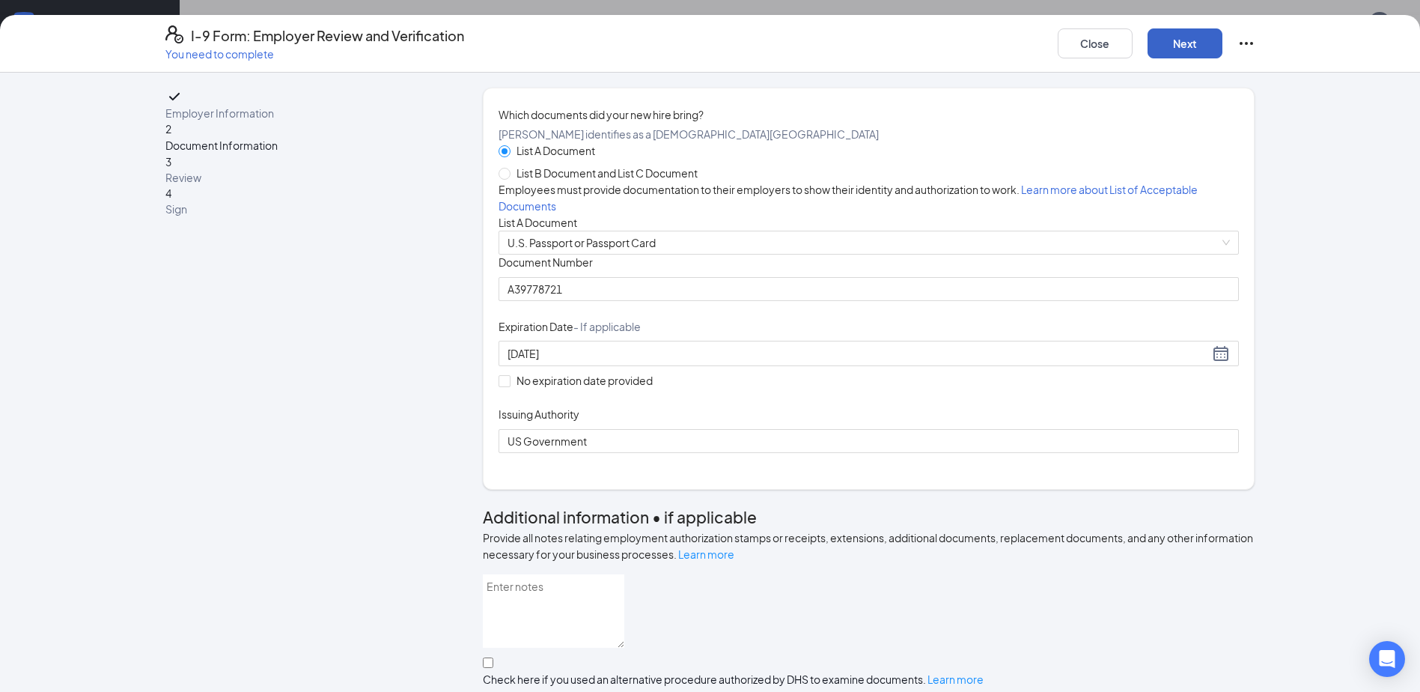
click at [1193, 37] on button "Next" at bounding box center [1185, 43] width 75 height 30
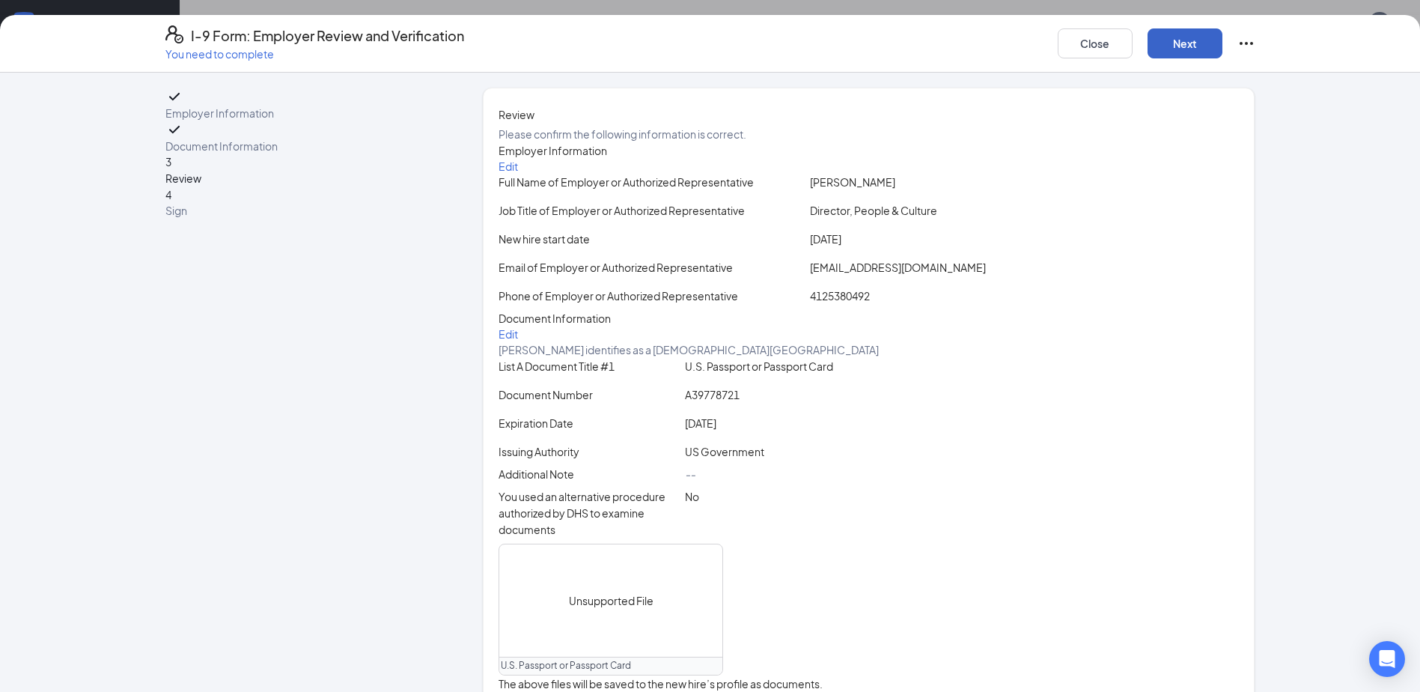
click at [1193, 37] on button "Next" at bounding box center [1185, 43] width 75 height 30
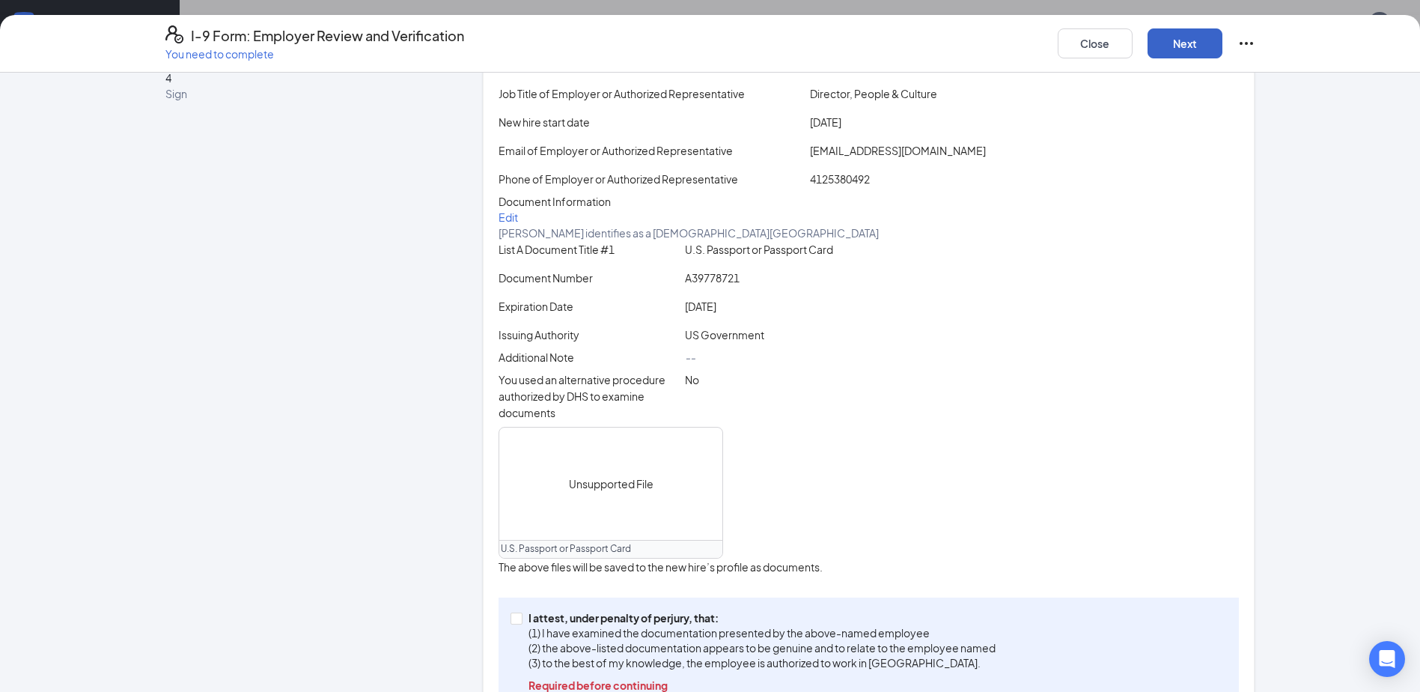
scroll to position [320, 0]
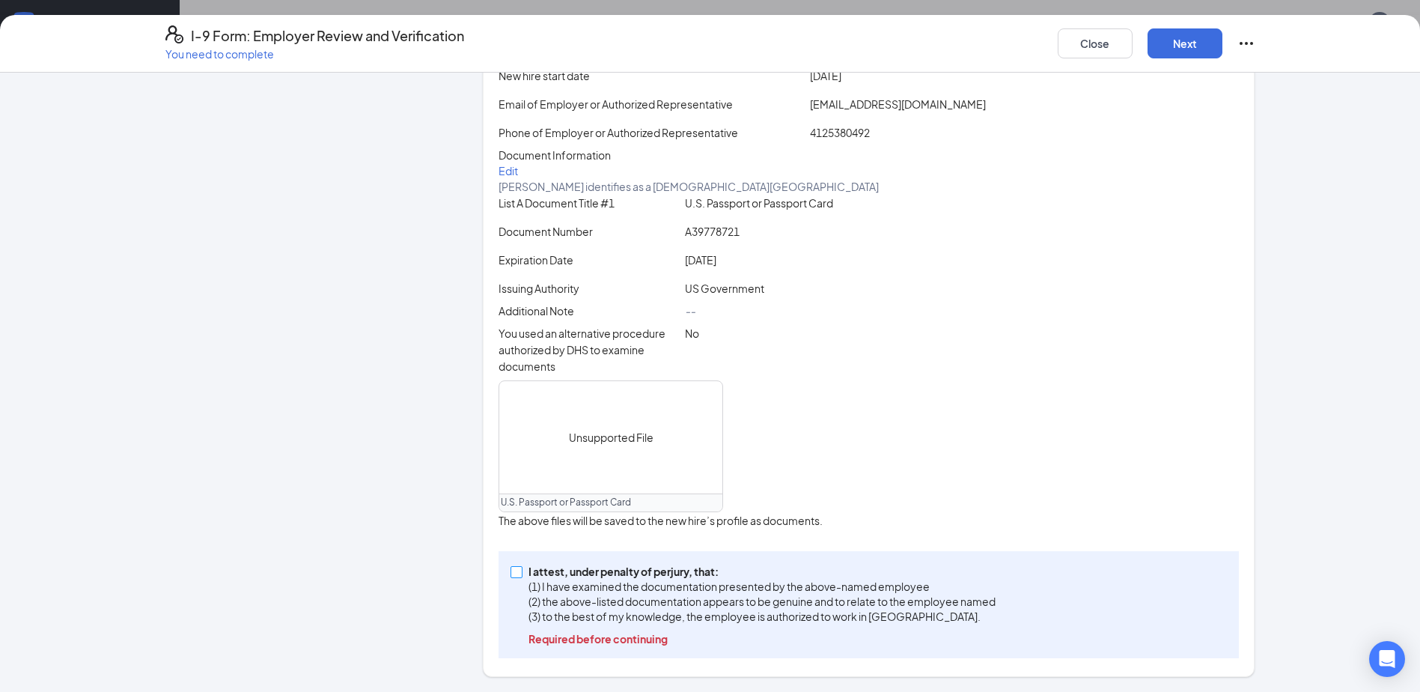
click at [511, 572] on input "I attest, under penalty of [PERSON_NAME], that: (1) I have examined the documen…" at bounding box center [516, 571] width 10 height 10
checkbox input "true"
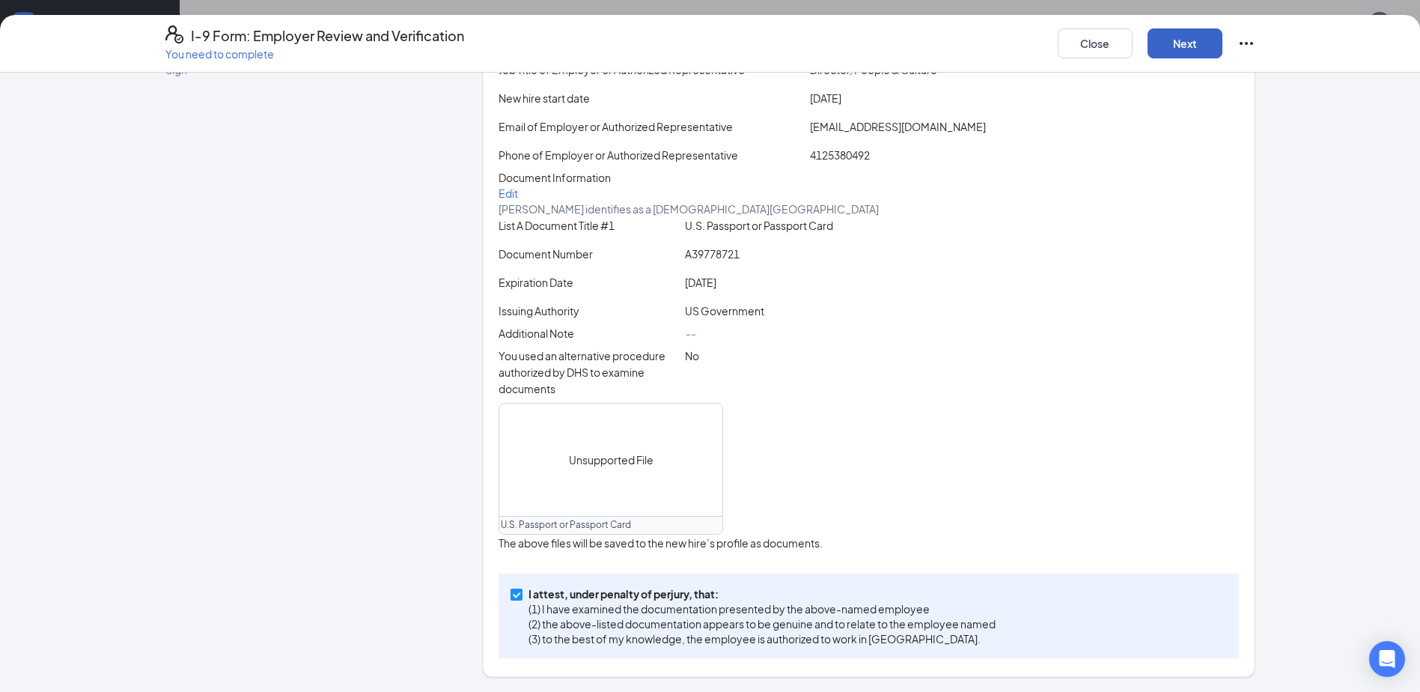
click at [1181, 41] on button "Next" at bounding box center [1185, 43] width 75 height 30
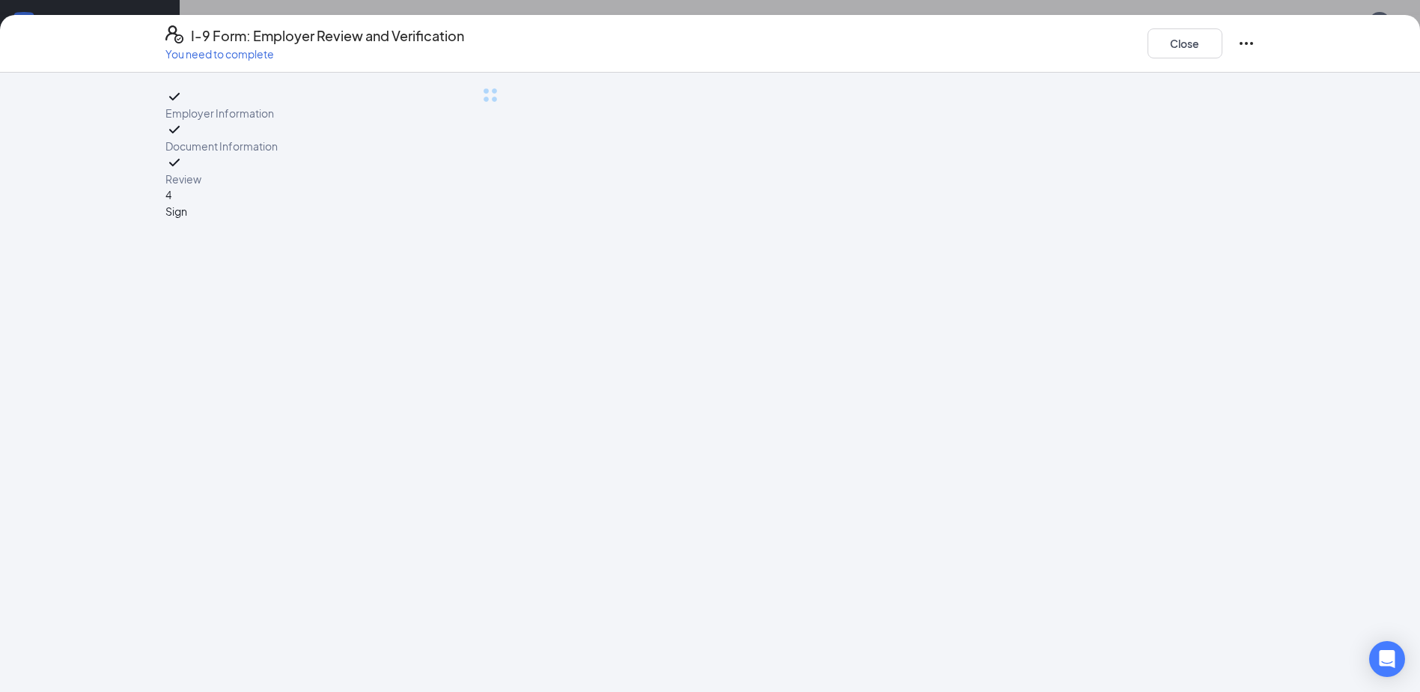
scroll to position [0, 0]
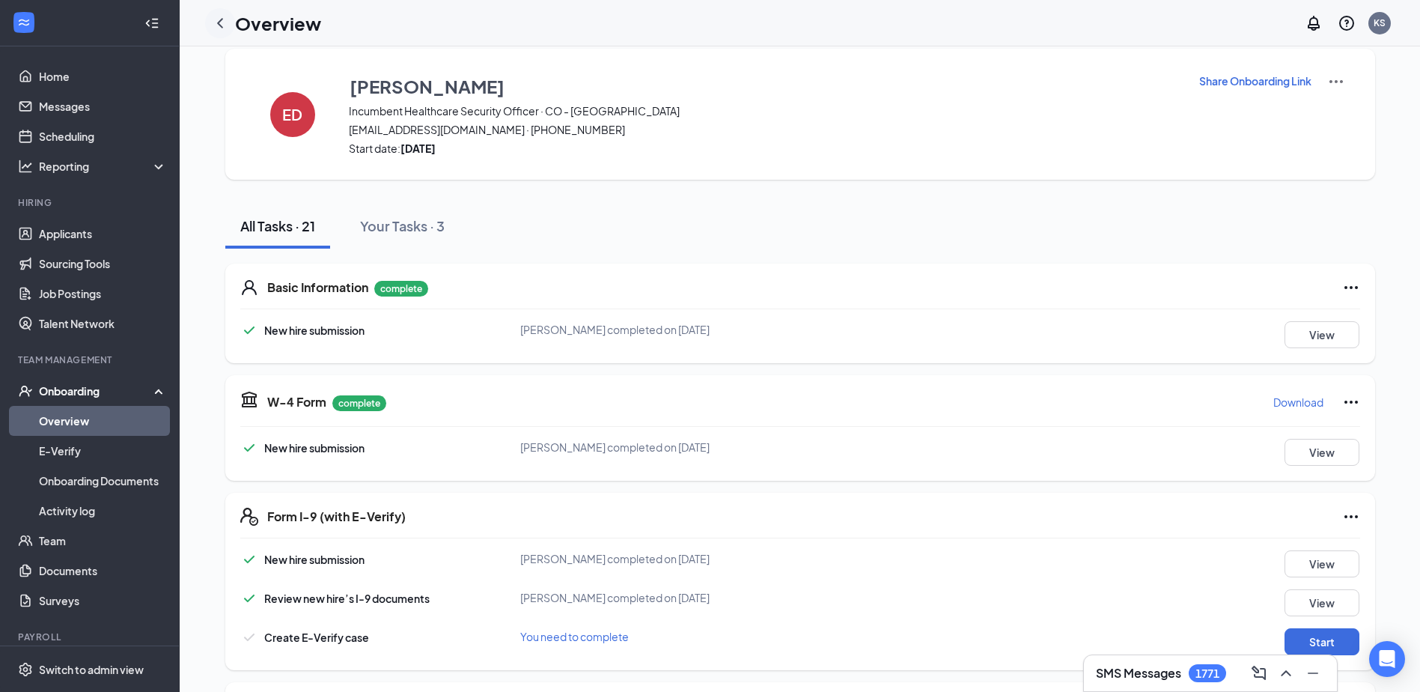
click at [219, 20] on icon "ChevronLeft" at bounding box center [220, 23] width 18 height 18
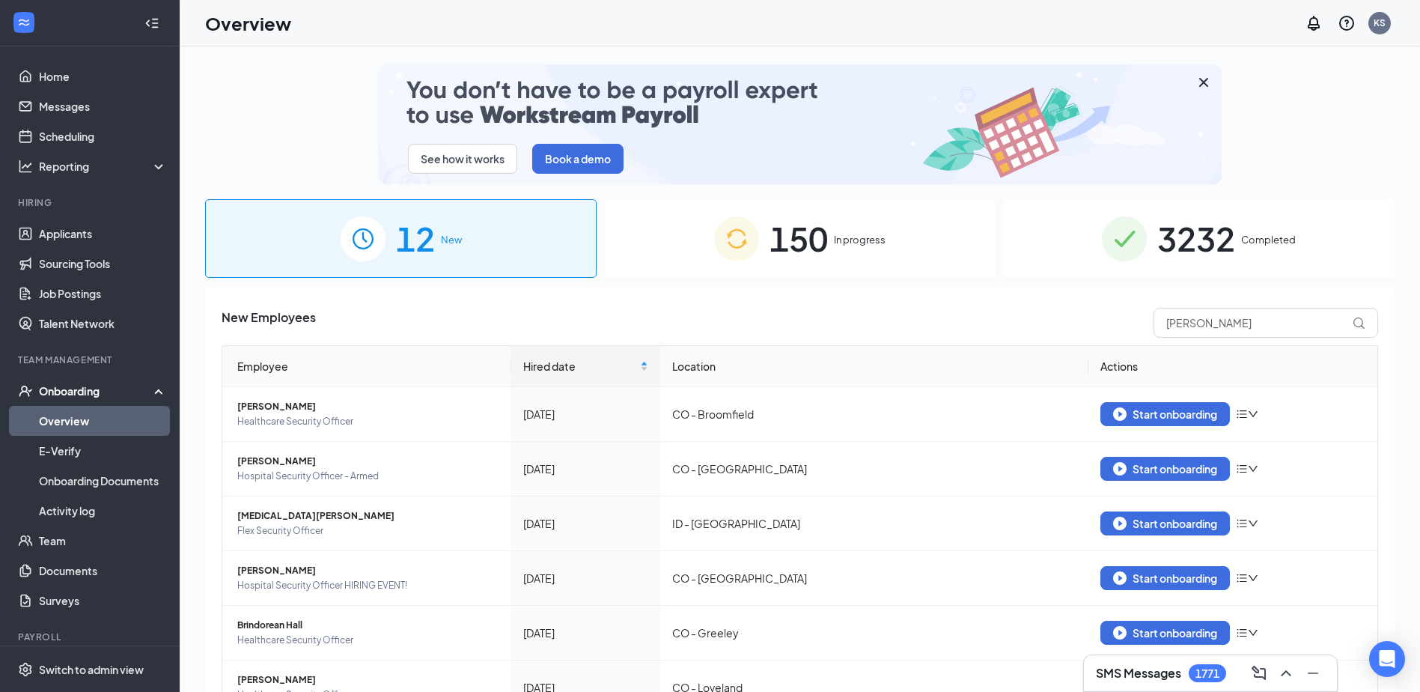
click at [852, 239] on span "In progress" at bounding box center [860, 239] width 52 height 15
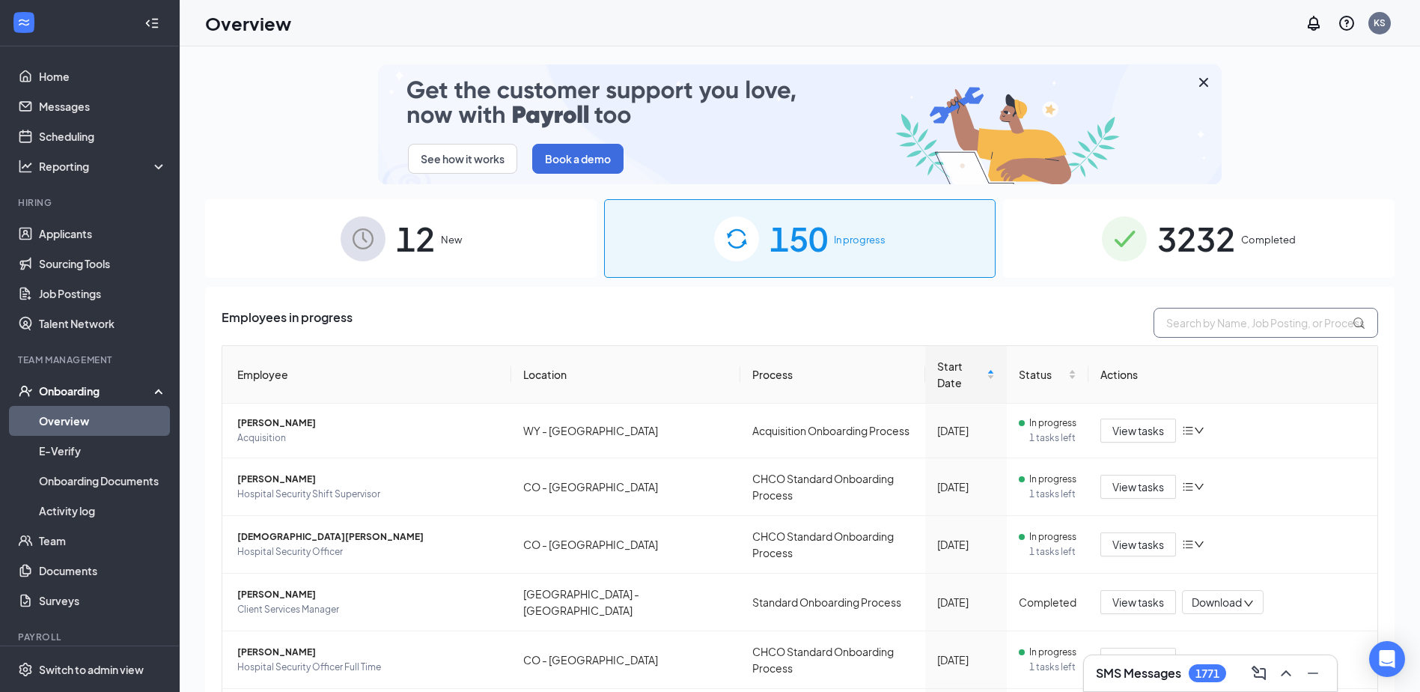
click at [1200, 322] on input "text" at bounding box center [1266, 323] width 225 height 30
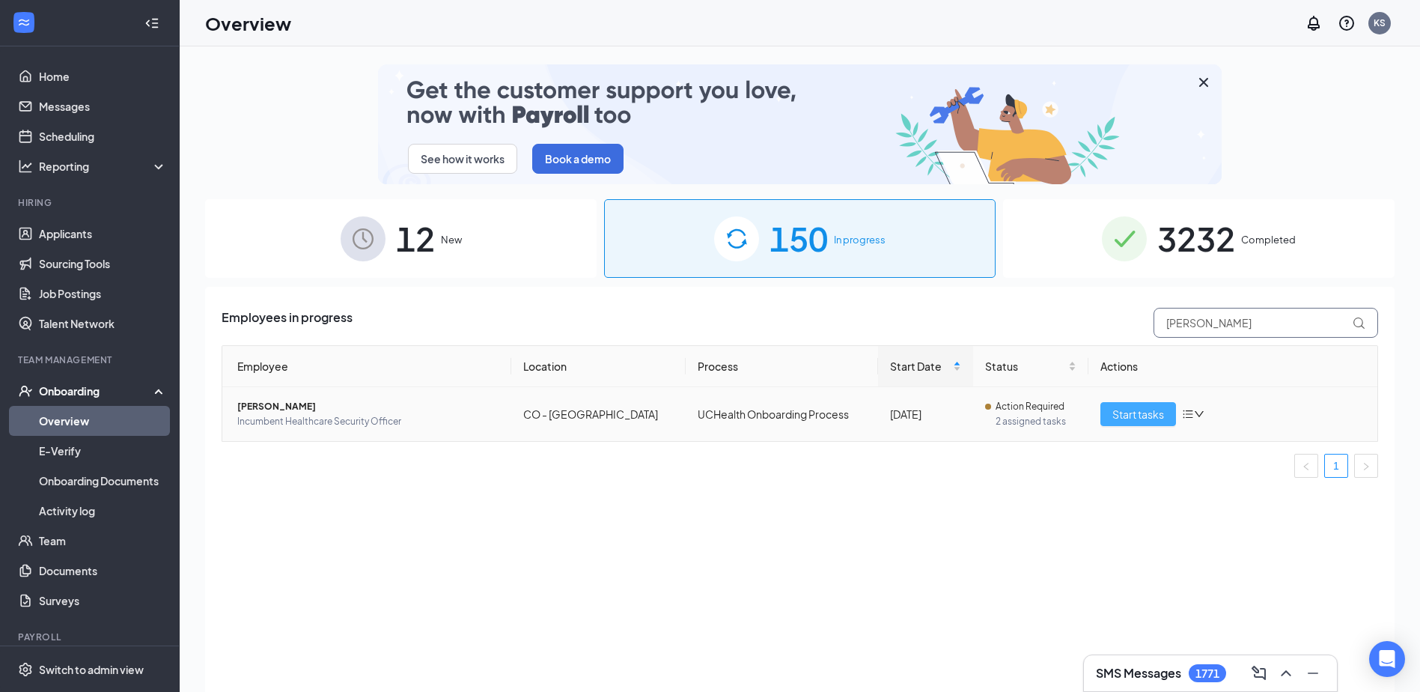
type input "[PERSON_NAME]"
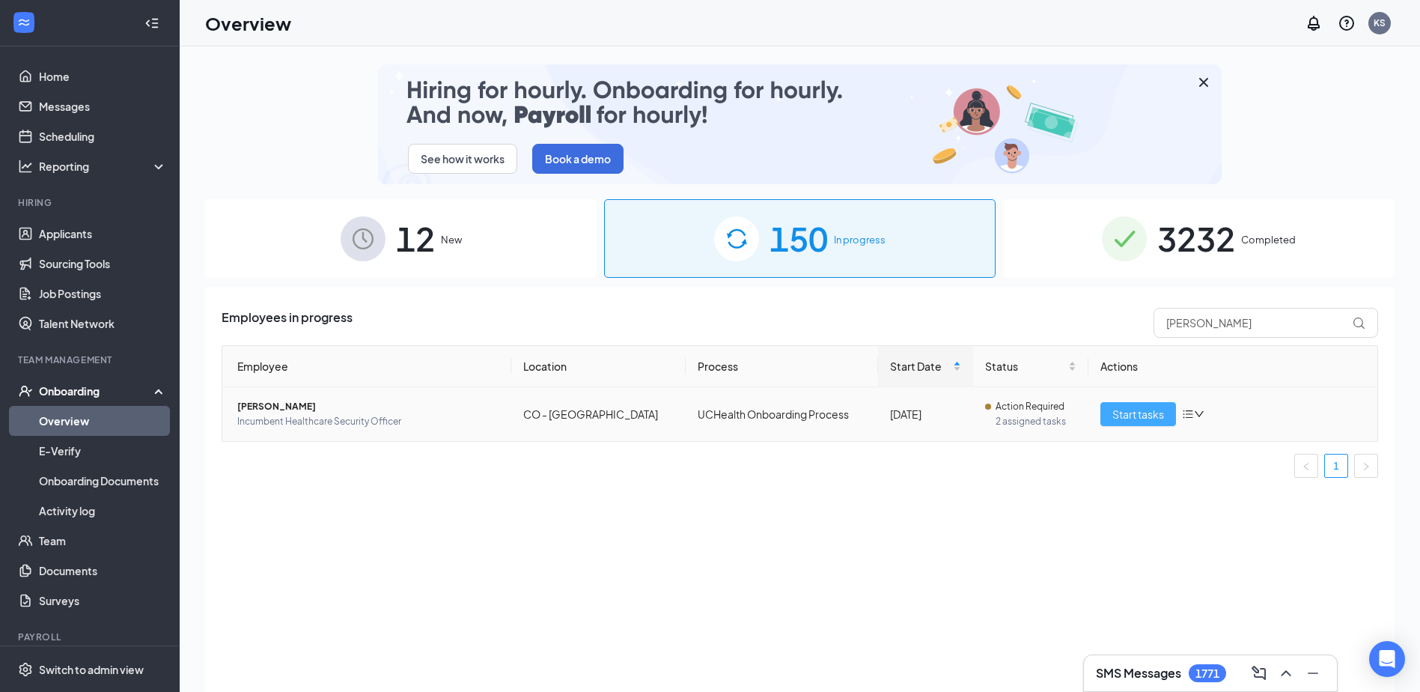
click at [1133, 409] on span "Start tasks" at bounding box center [1139, 414] width 52 height 16
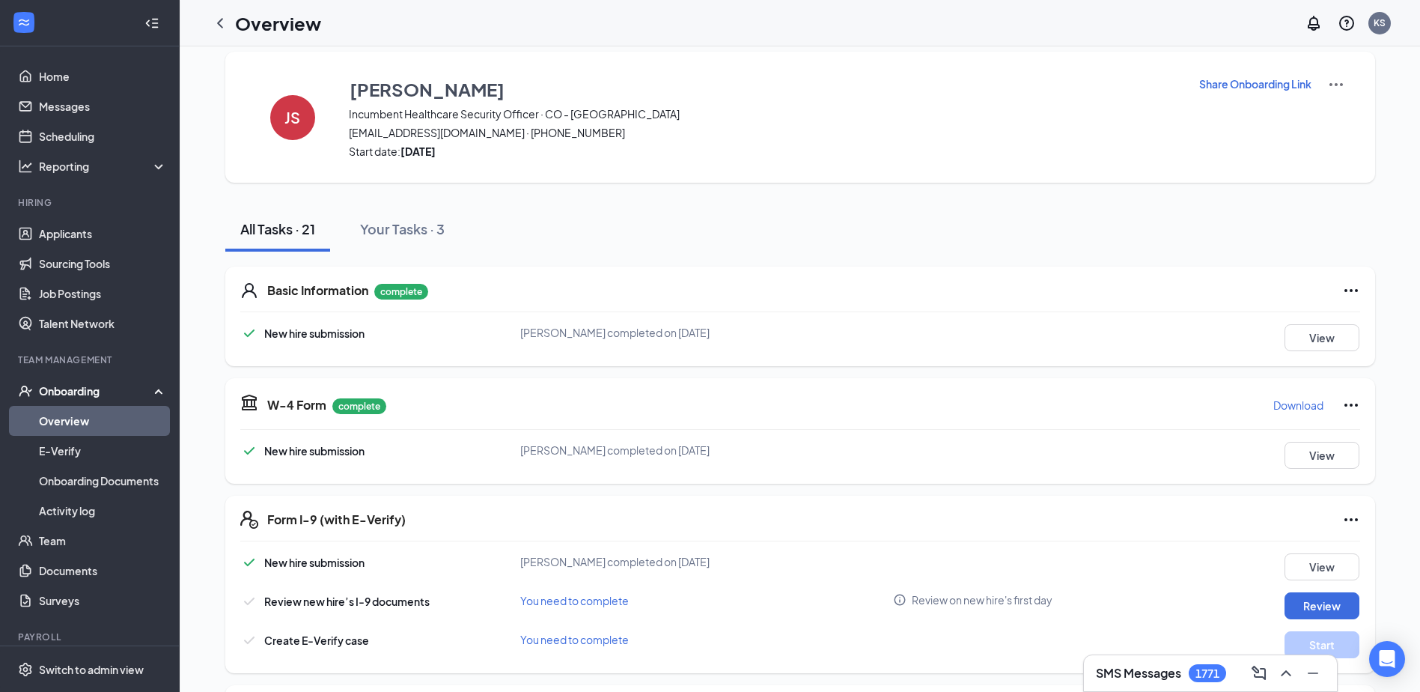
scroll to position [16, 0]
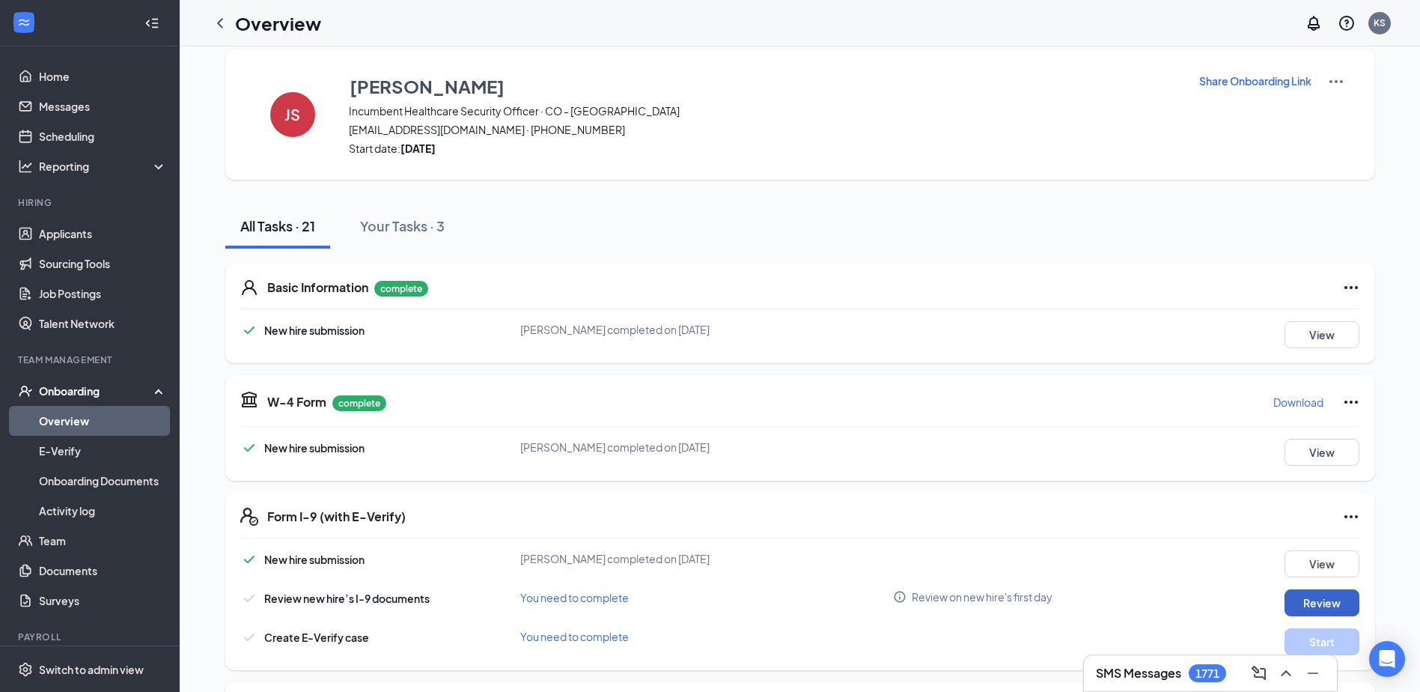
click at [1304, 605] on button "Review" at bounding box center [1322, 602] width 75 height 27
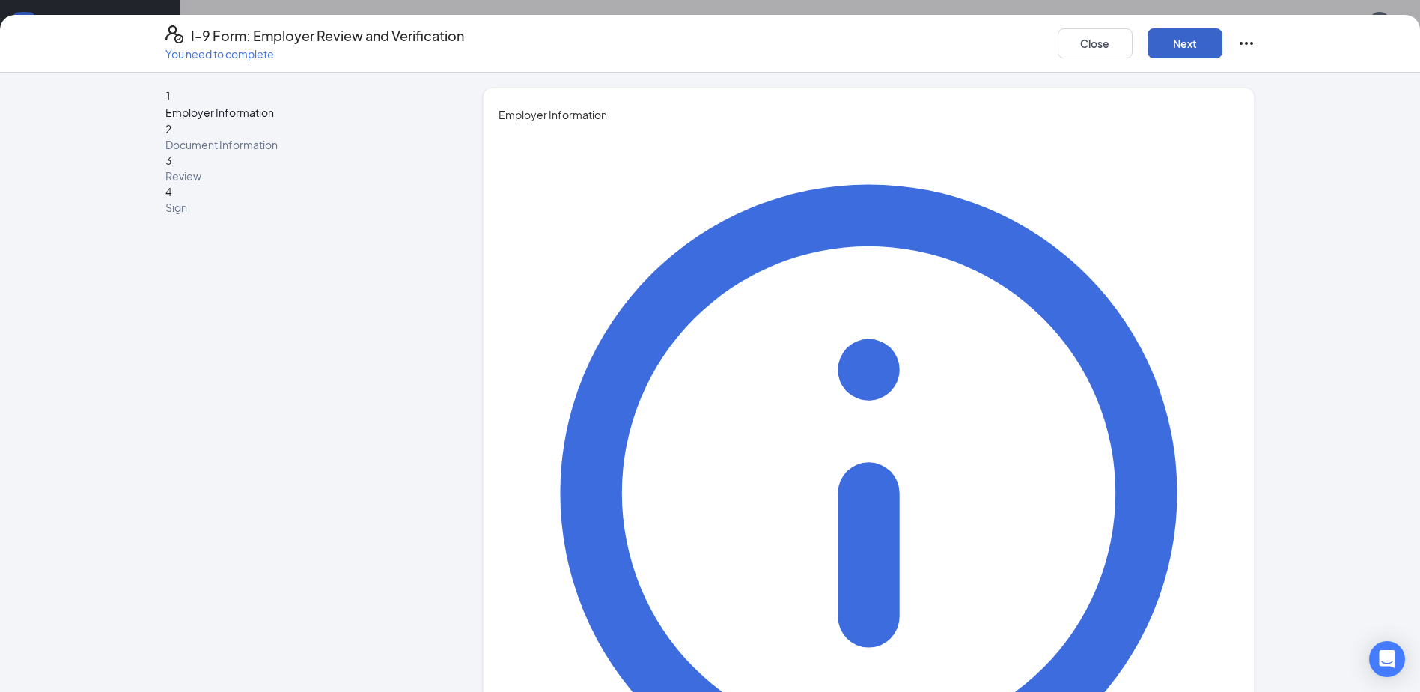
click at [1182, 35] on button "Next" at bounding box center [1185, 43] width 75 height 30
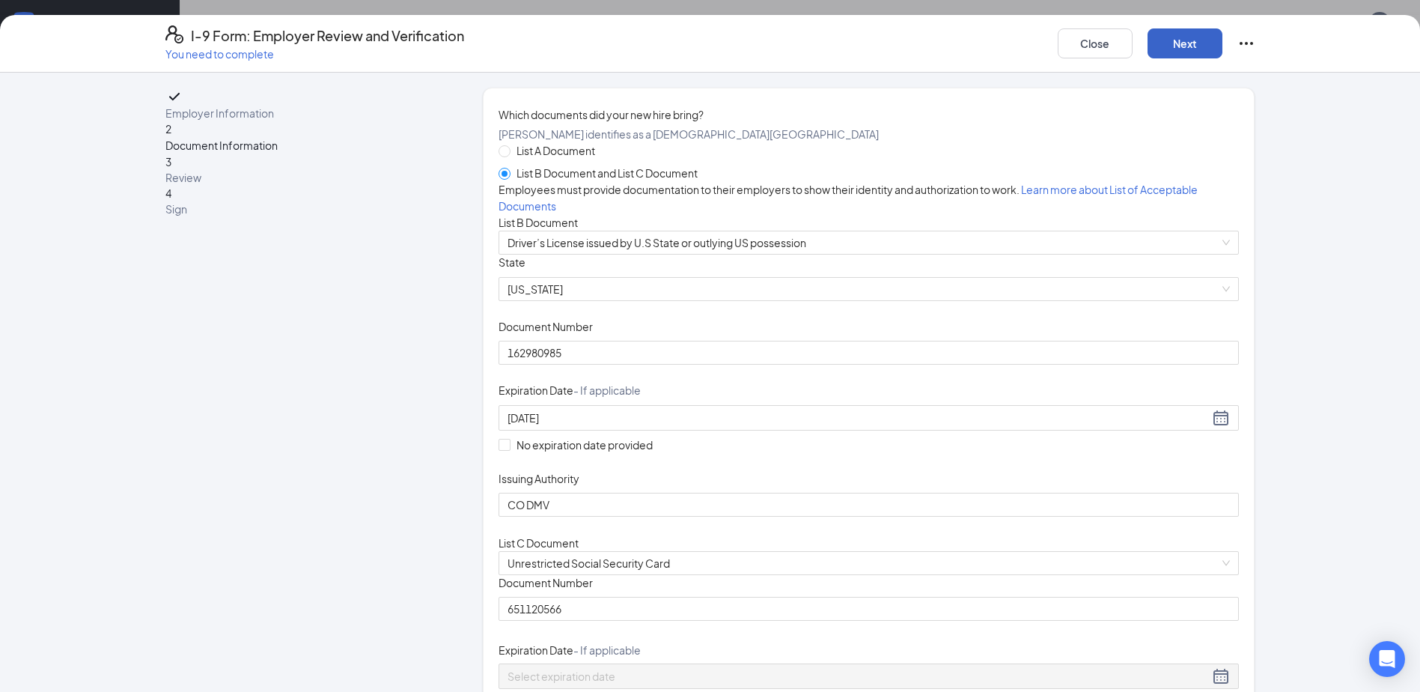
click at [1181, 48] on button "Next" at bounding box center [1185, 43] width 75 height 30
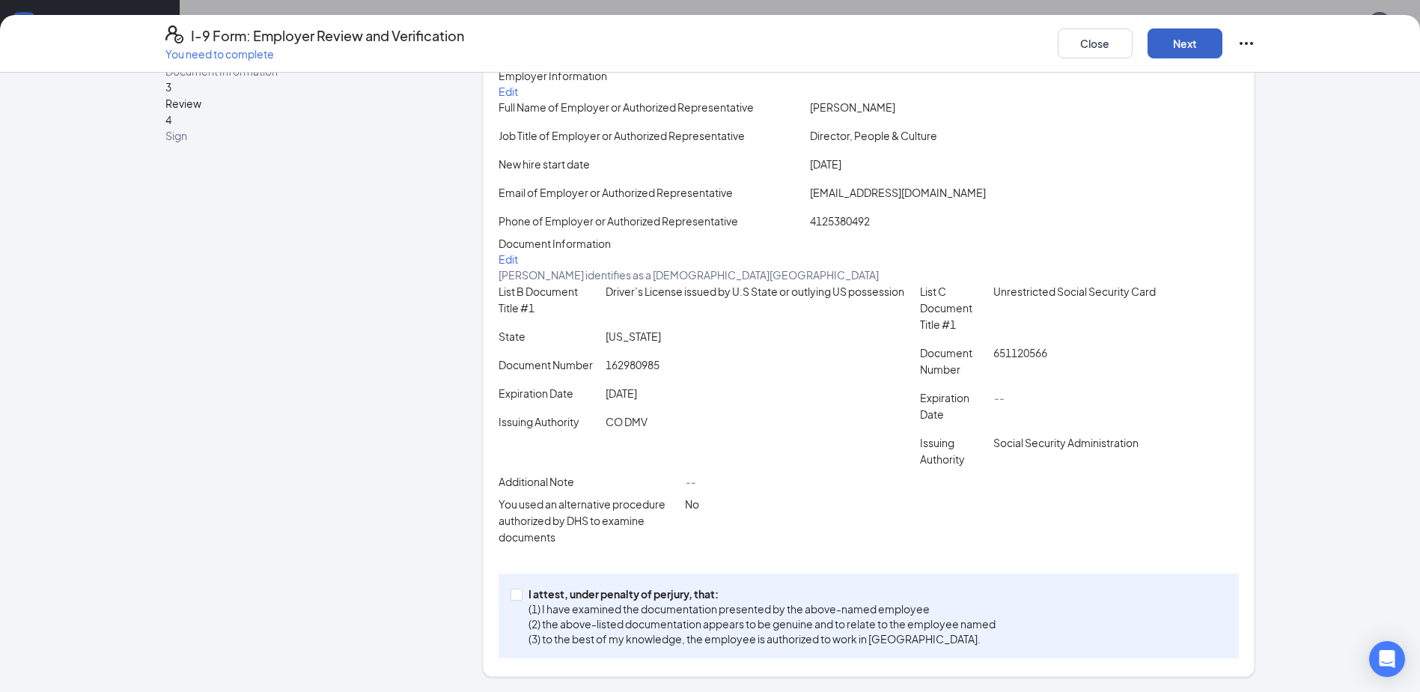
scroll to position [175, 0]
drag, startPoint x: 510, startPoint y: 594, endPoint x: 546, endPoint y: 595, distance: 36.0
click at [514, 595] on input "I attest, under penalty of [PERSON_NAME], that: (1) I have examined the documen…" at bounding box center [516, 594] width 10 height 10
checkbox input "true"
click at [1188, 43] on button "Next" at bounding box center [1185, 43] width 75 height 30
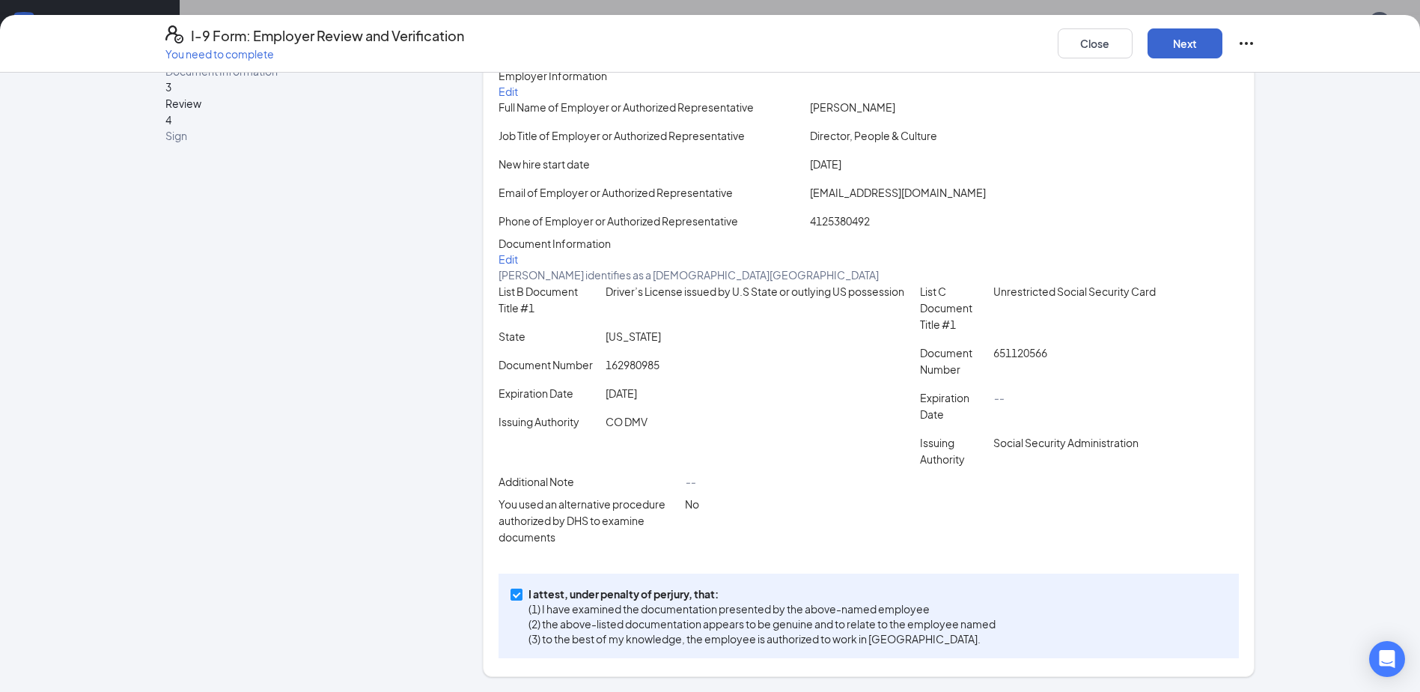
scroll to position [0, 0]
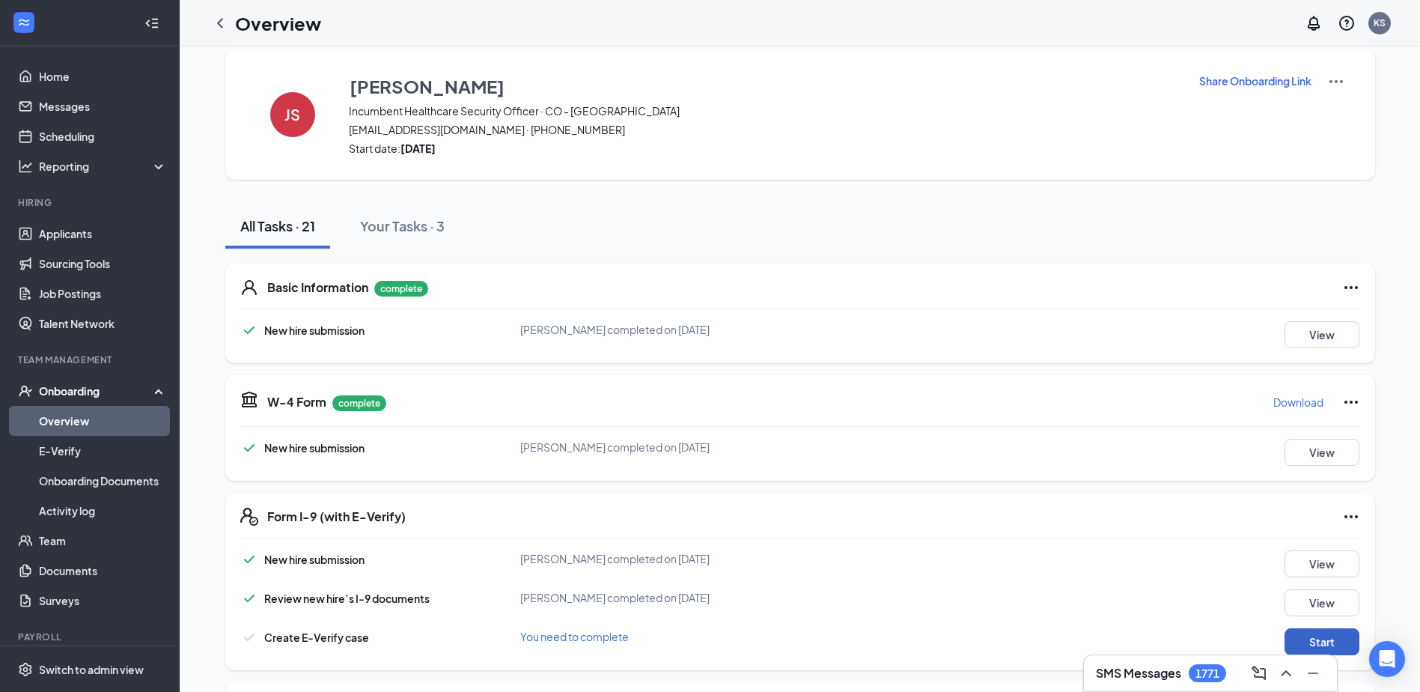
click at [1304, 631] on button "Start" at bounding box center [1322, 641] width 75 height 27
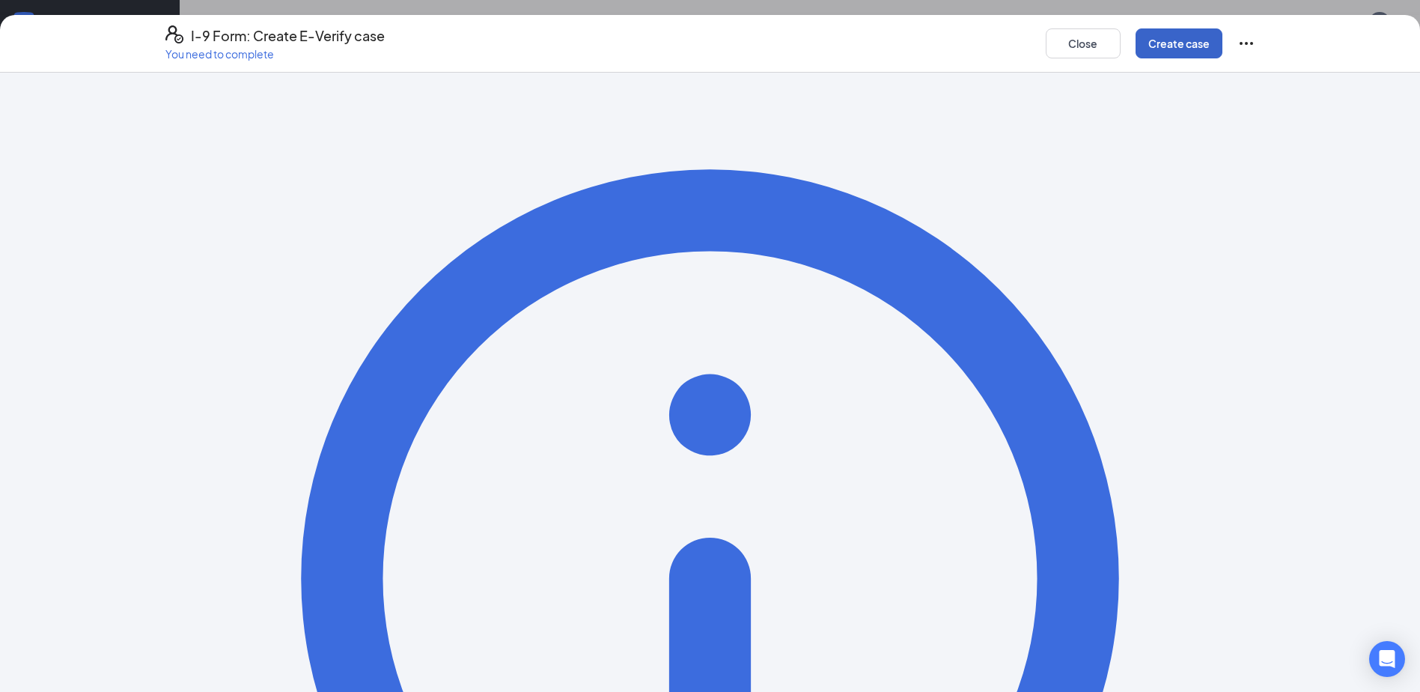
click at [1172, 43] on button "Create case" at bounding box center [1179, 43] width 87 height 30
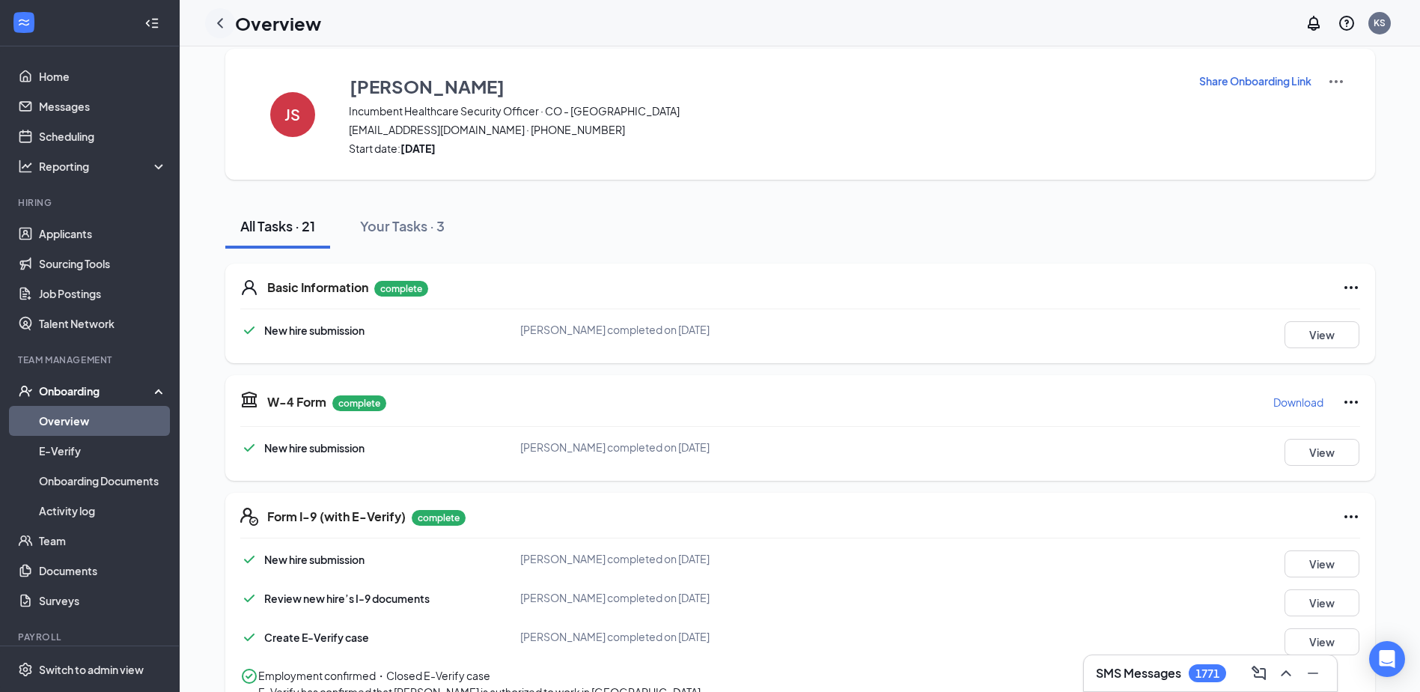
click at [222, 18] on icon "ChevronLeft" at bounding box center [220, 23] width 6 height 10
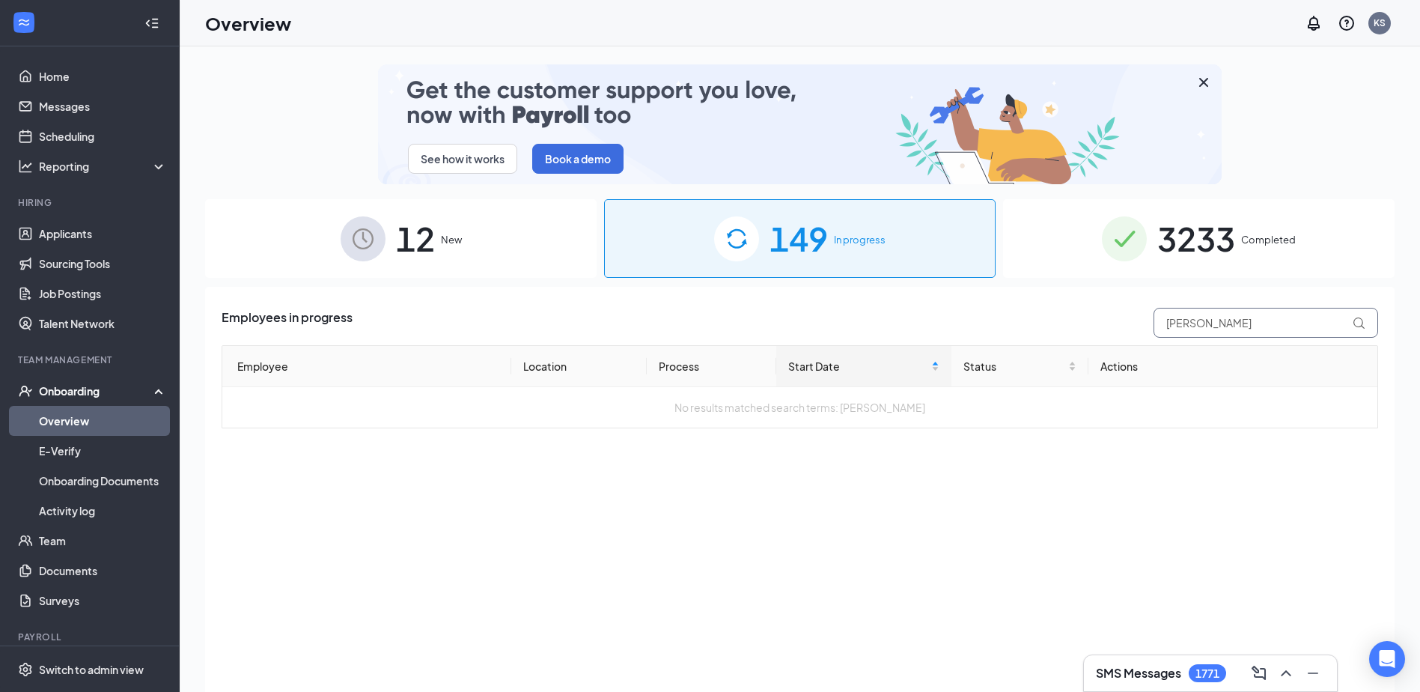
drag, startPoint x: 1119, startPoint y: 325, endPoint x: 1025, endPoint y: 331, distance: 94.5
click at [1042, 332] on div "Employees in progress [PERSON_NAME]" at bounding box center [800, 323] width 1157 height 30
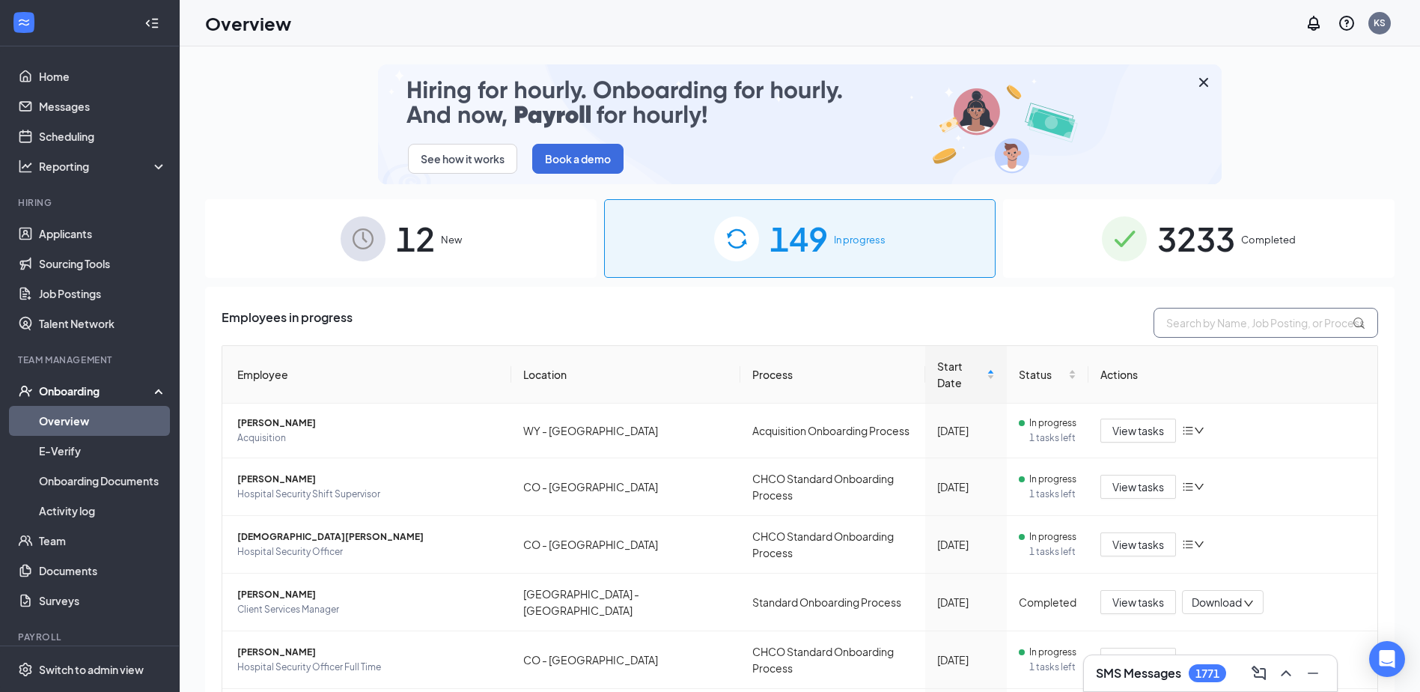
click at [1176, 326] on input "text" at bounding box center [1266, 323] width 225 height 30
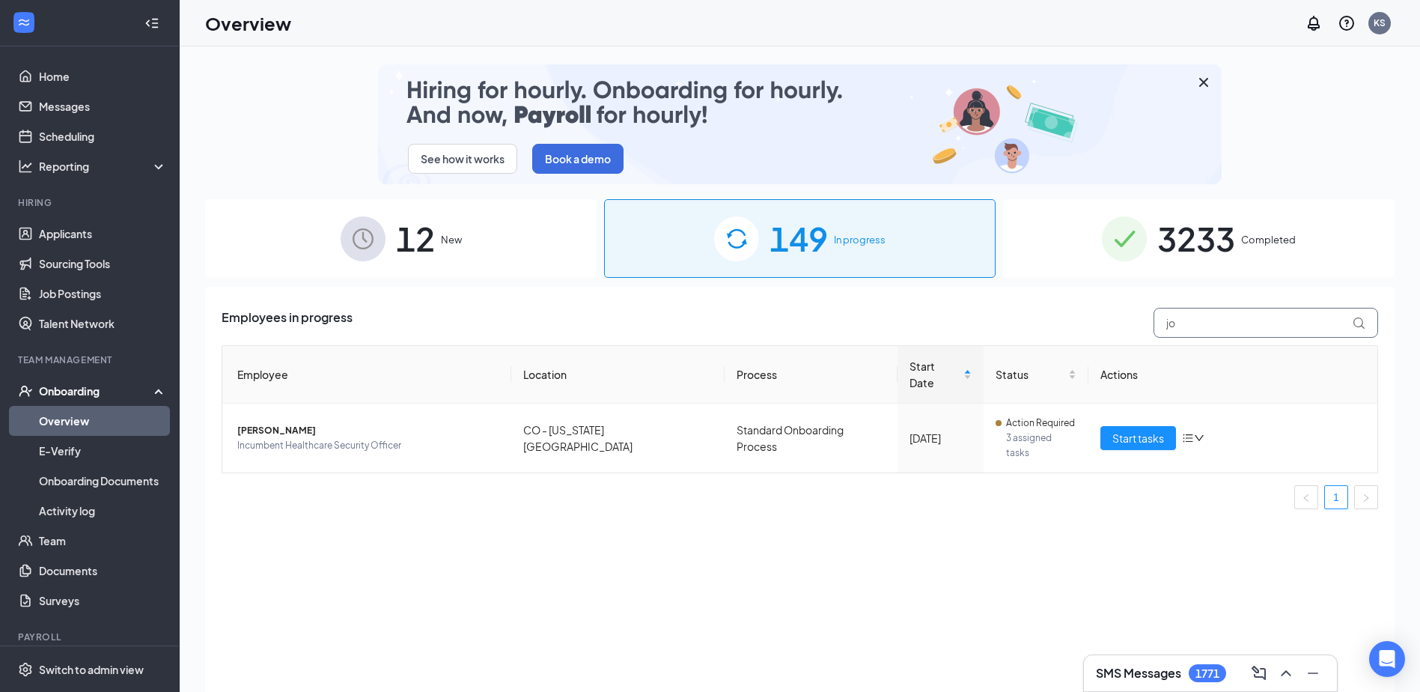
type input "j"
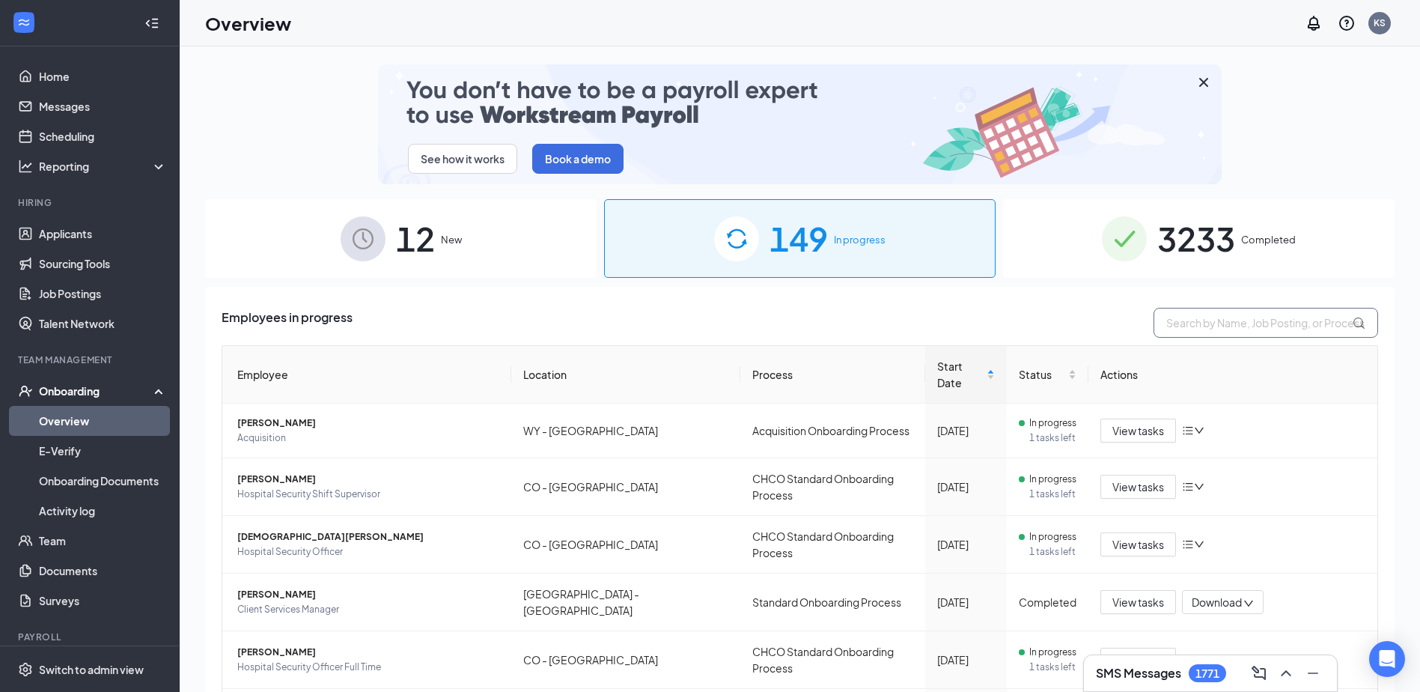
click at [1241, 331] on input "text" at bounding box center [1266, 323] width 225 height 30
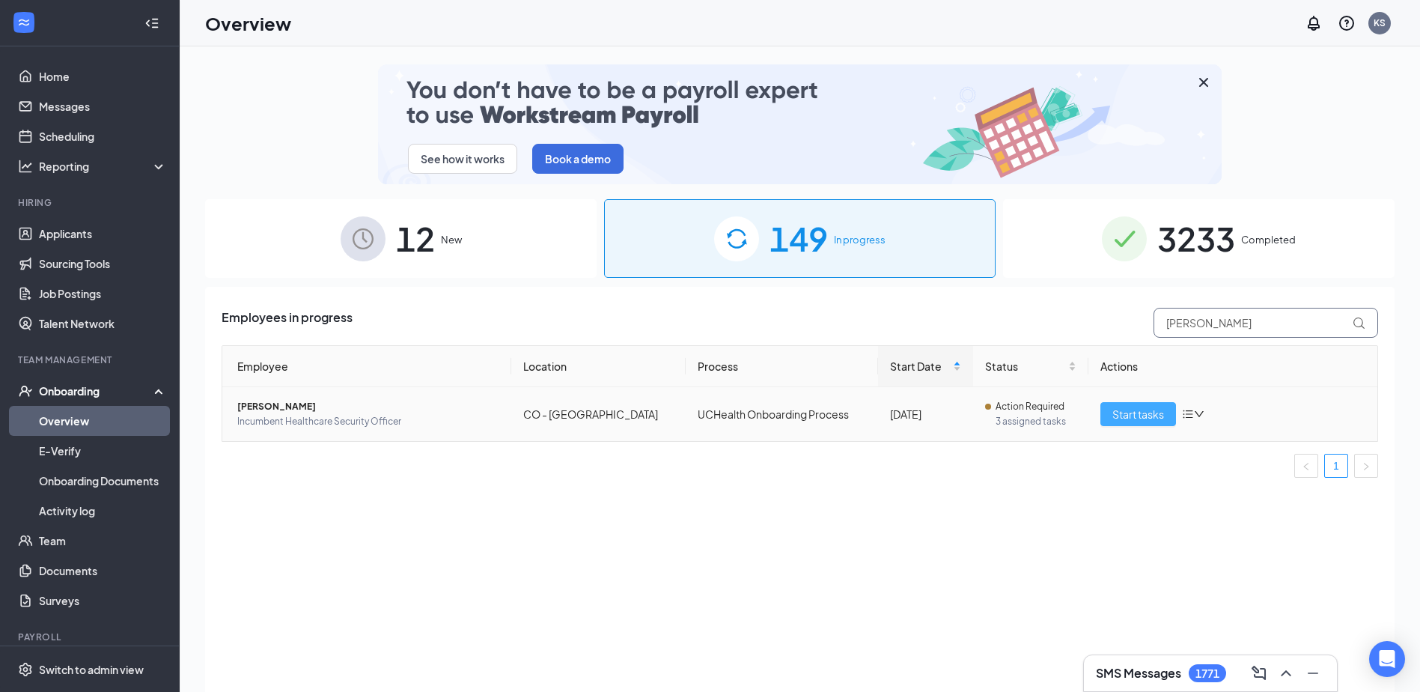
type input "[PERSON_NAME]"
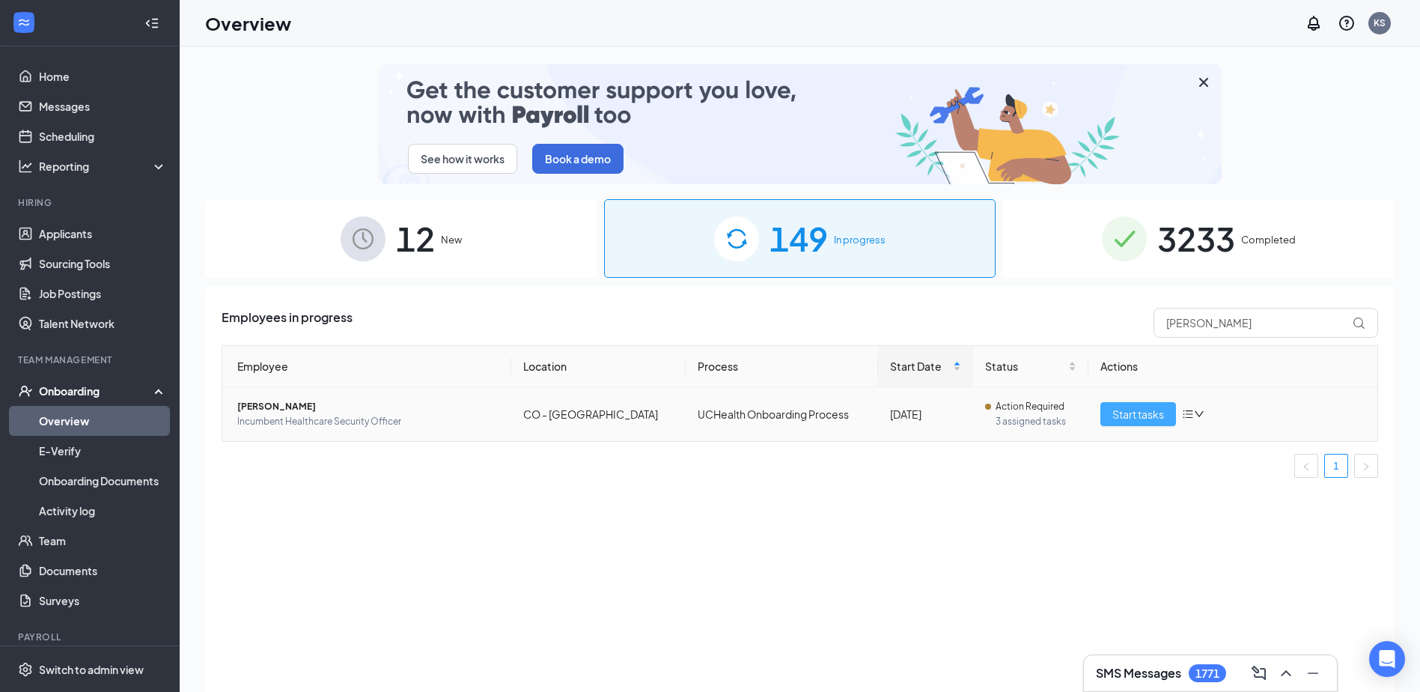
click at [1143, 412] on span "Start tasks" at bounding box center [1139, 414] width 52 height 16
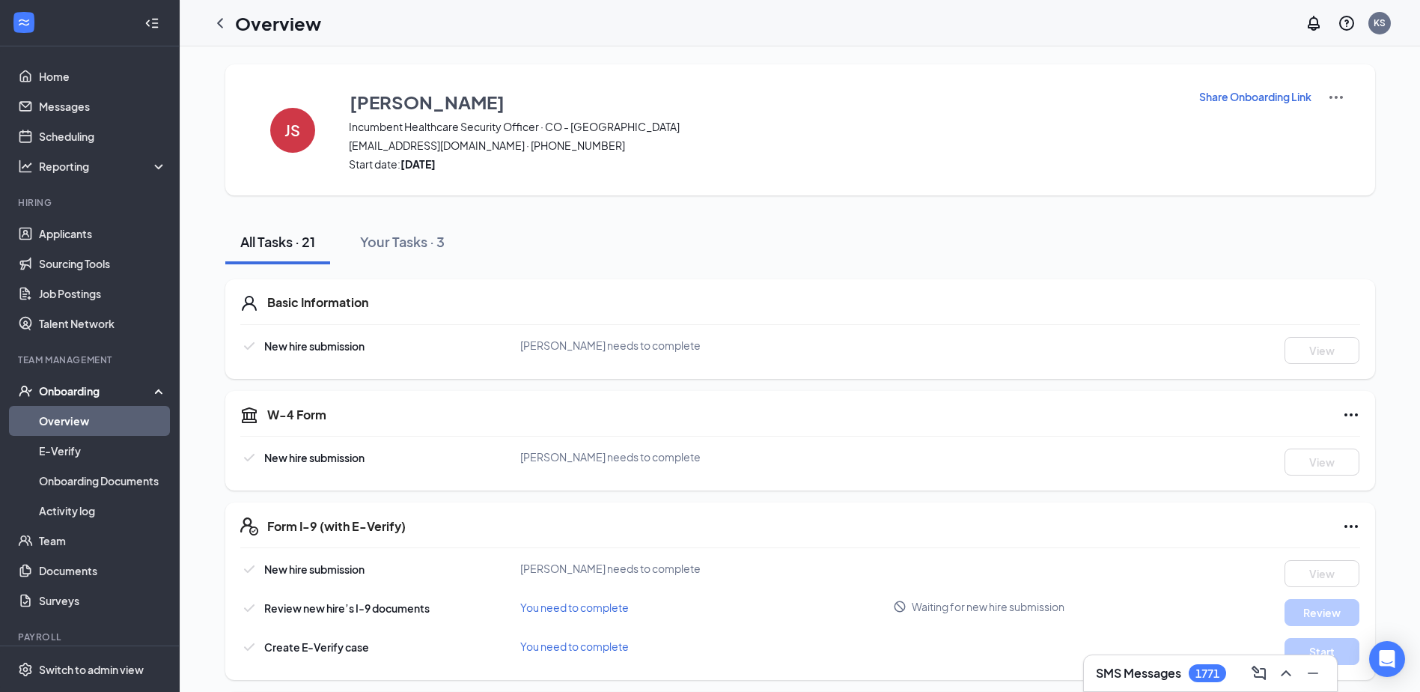
click at [1255, 97] on p "Share Onboarding Link" at bounding box center [1256, 96] width 112 height 15
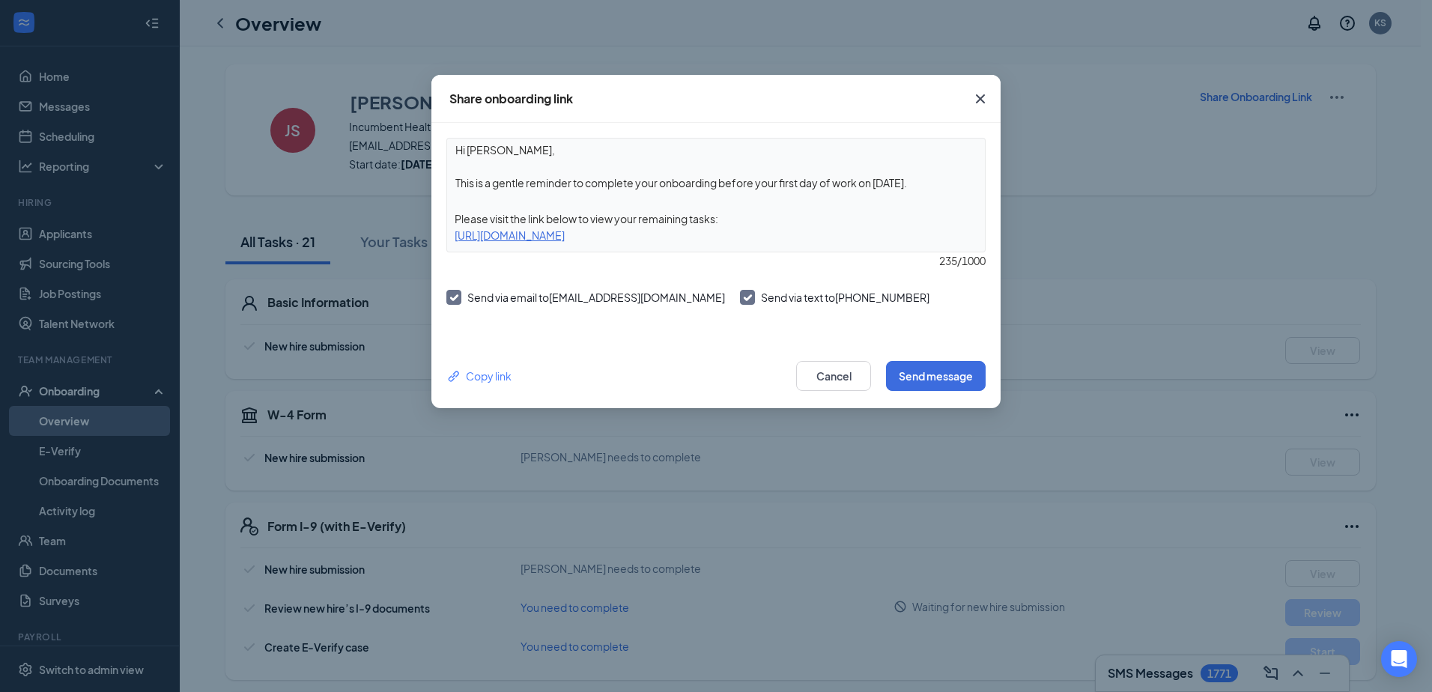
drag, startPoint x: 722, startPoint y: 185, endPoint x: 951, endPoint y: 186, distance: 229.1
click at [951, 186] on textarea "Hi [PERSON_NAME], This is a gentle reminder to complete your onboarding before …" at bounding box center [716, 166] width 538 height 55
type textarea "Hi [PERSON_NAME], This is a gentle reminder to complete your onboarding as soon…"
click at [928, 375] on button "Send message" at bounding box center [936, 376] width 100 height 30
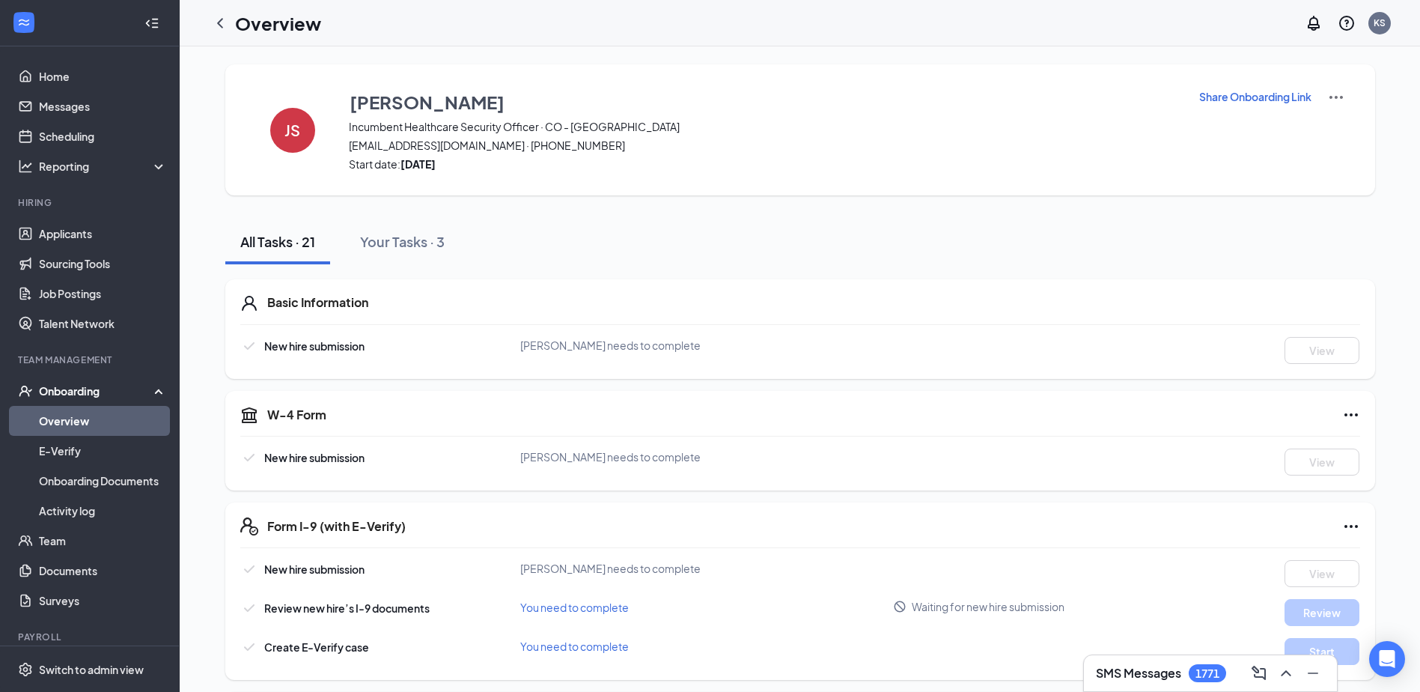
drag, startPoint x: 222, startPoint y: 22, endPoint x: 228, endPoint y: 42, distance: 20.9
click at [222, 23] on icon "ChevronLeft" at bounding box center [220, 23] width 18 height 18
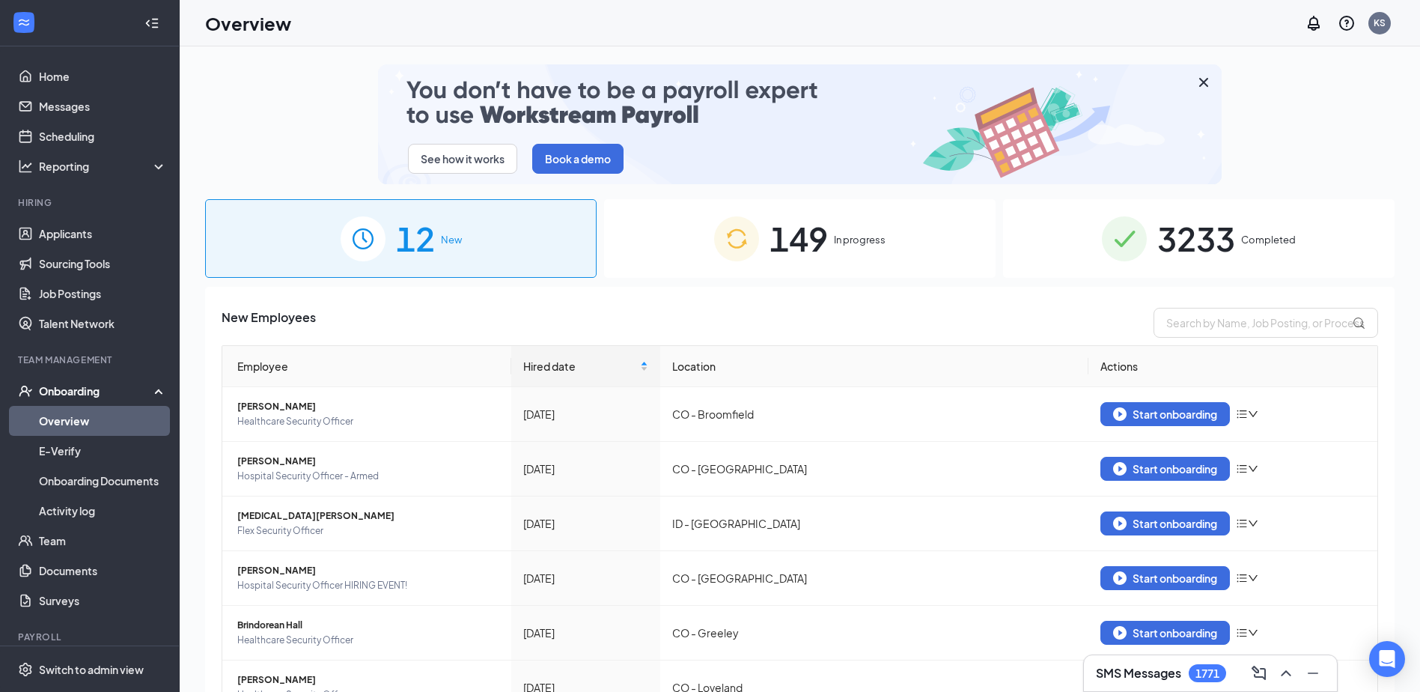
click at [821, 237] on span "149" at bounding box center [799, 239] width 58 height 52
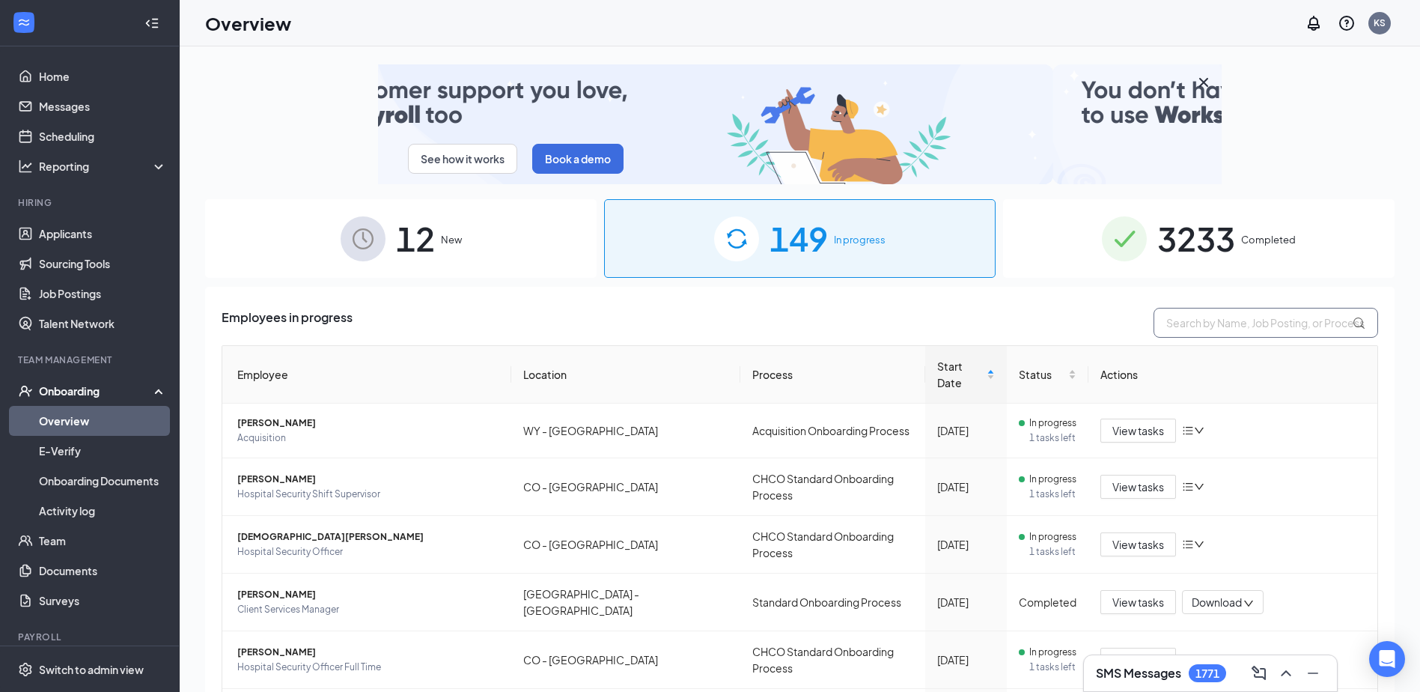
click at [1214, 320] on input "text" at bounding box center [1266, 323] width 225 height 30
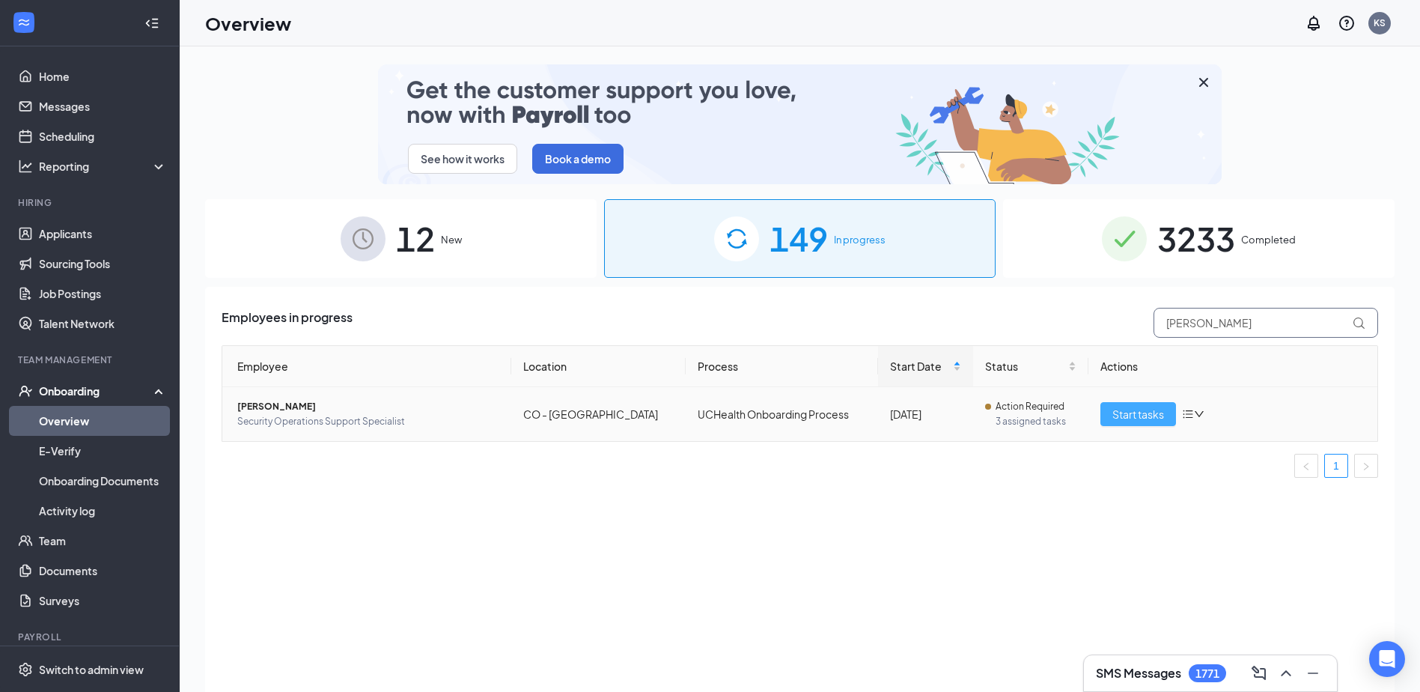
type input "[PERSON_NAME]"
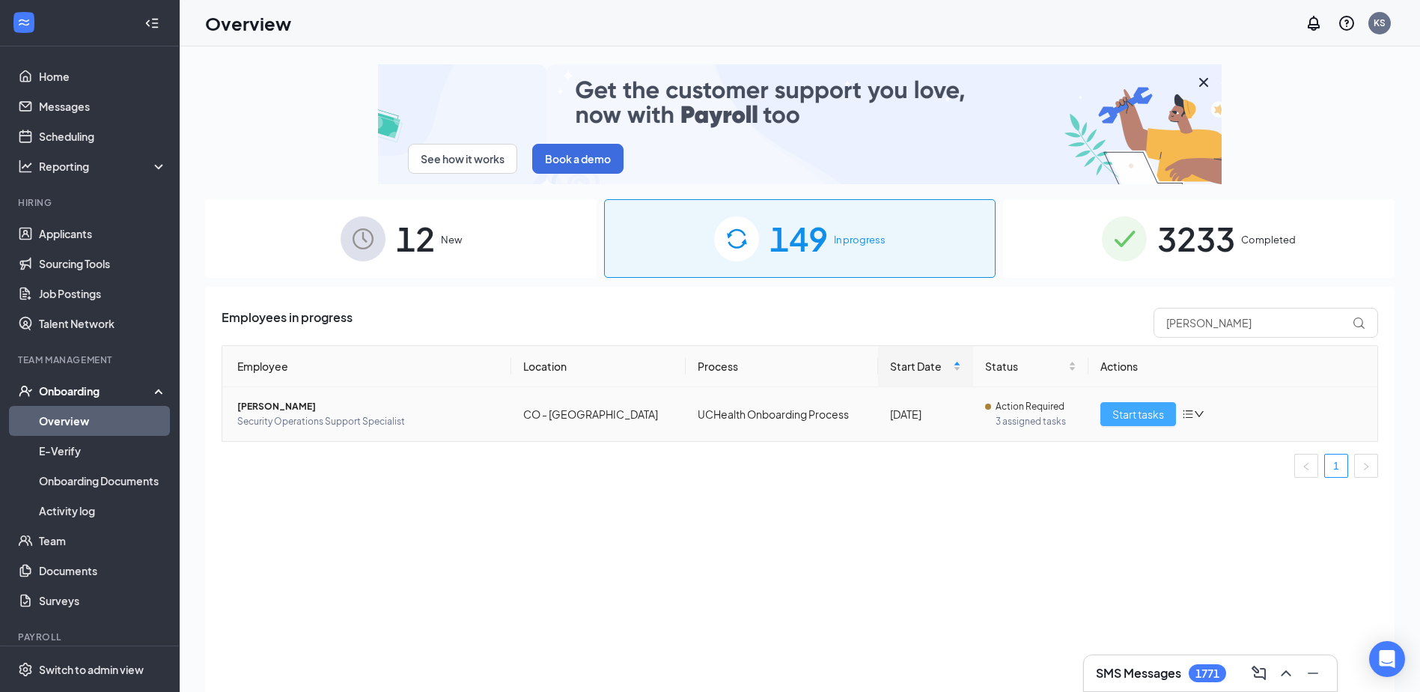
click at [1140, 415] on span "Start tasks" at bounding box center [1139, 414] width 52 height 16
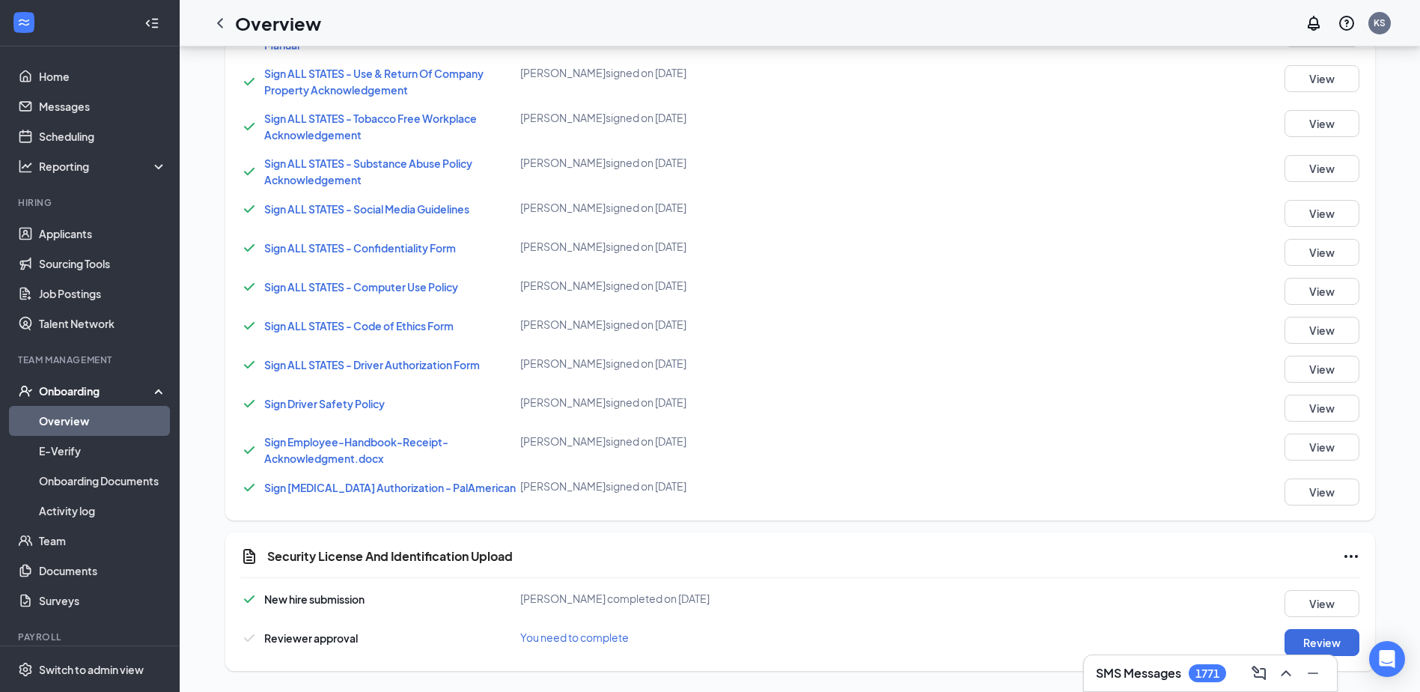
scroll to position [1015, 0]
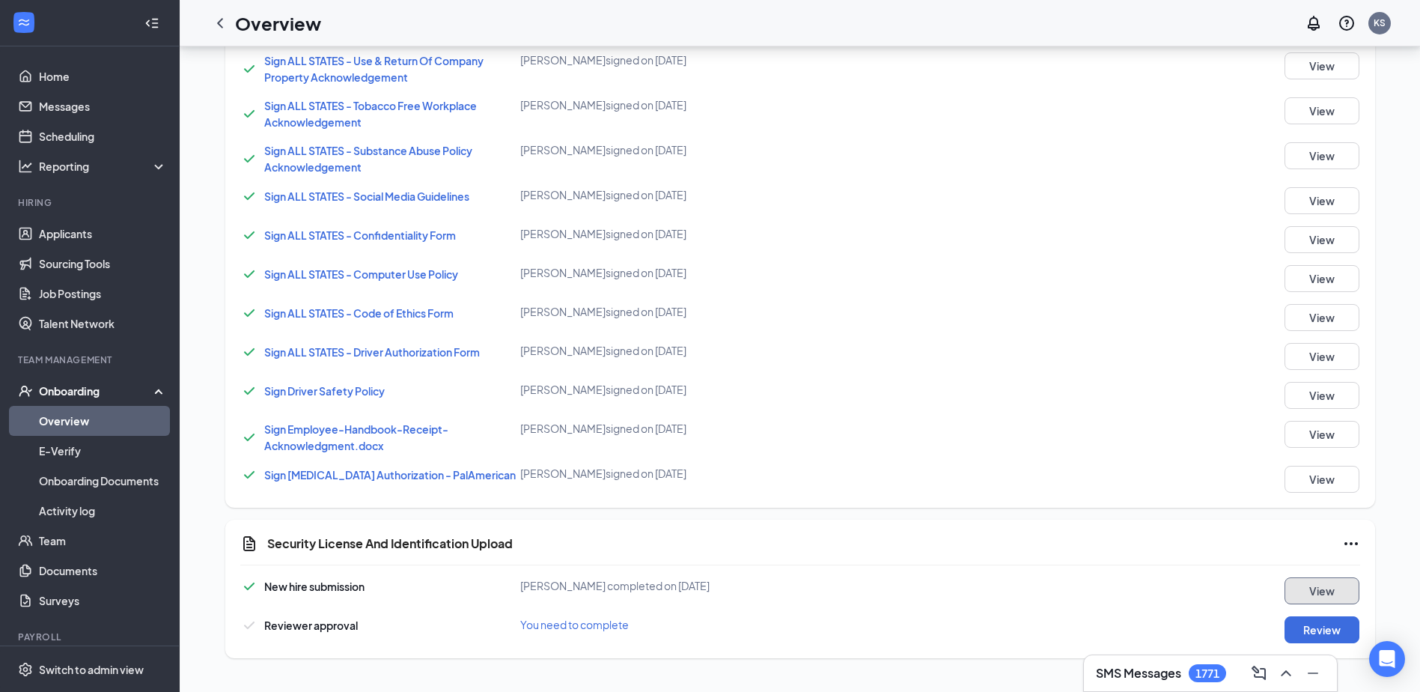
click at [1295, 589] on button "View" at bounding box center [1322, 590] width 75 height 27
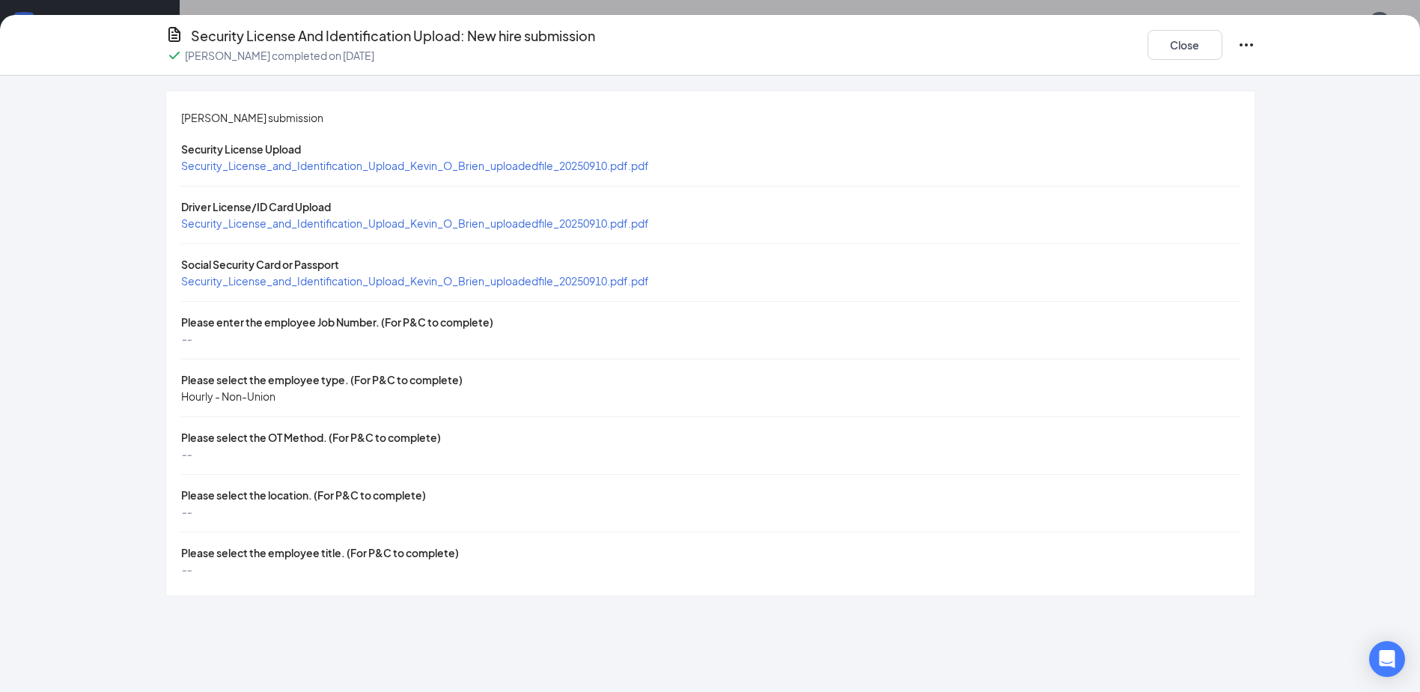
click at [475, 222] on span "Security_License_and_Identification_Upload_Kevin_O_Brien_uploadedfile_20250910.…" at bounding box center [415, 222] width 468 height 13
click at [407, 222] on span "Security_License_and_Identification_Upload_Kevin_O_Brien_uploadedfile_20250910.…" at bounding box center [415, 222] width 468 height 13
click at [357, 162] on span "Security_License_and_Identification_Upload_Kevin_O_Brien_uploadedfile_20250910.…" at bounding box center [415, 165] width 468 height 13
click at [1191, 45] on button "Close" at bounding box center [1185, 45] width 75 height 30
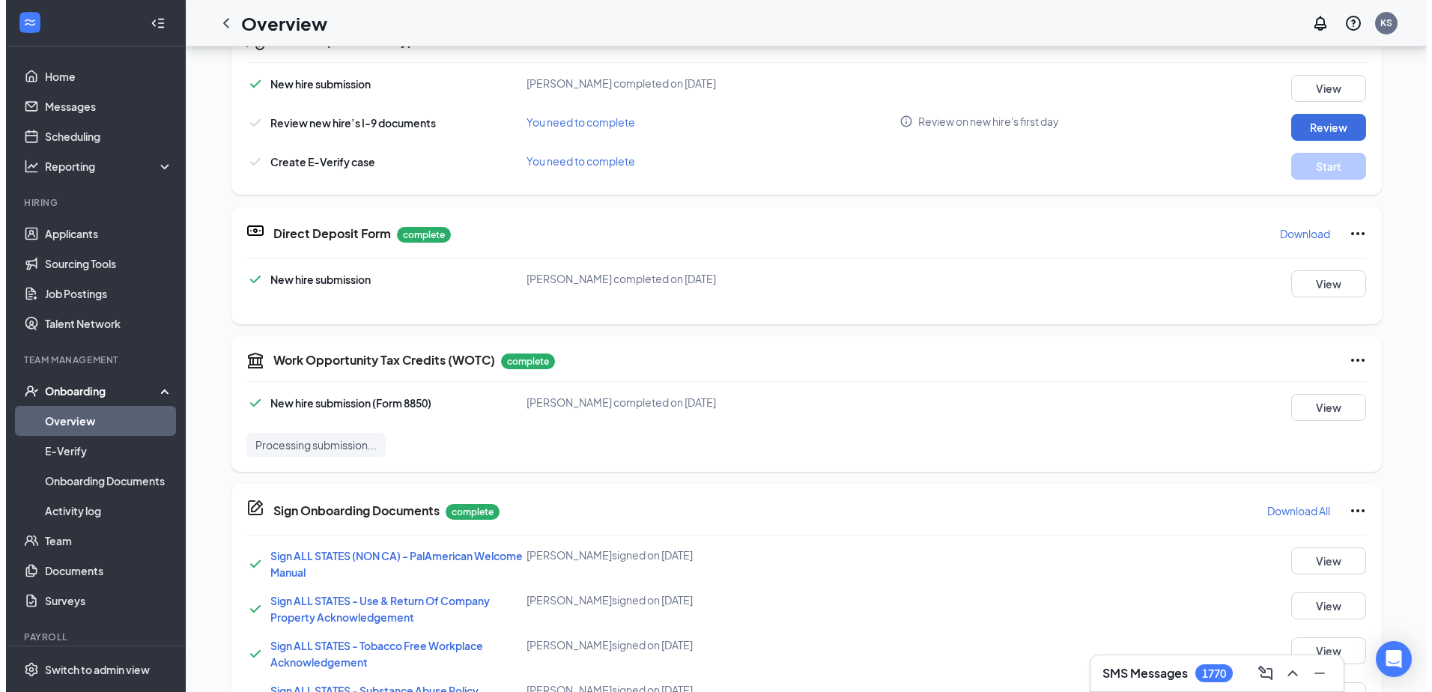
scroll to position [0, 0]
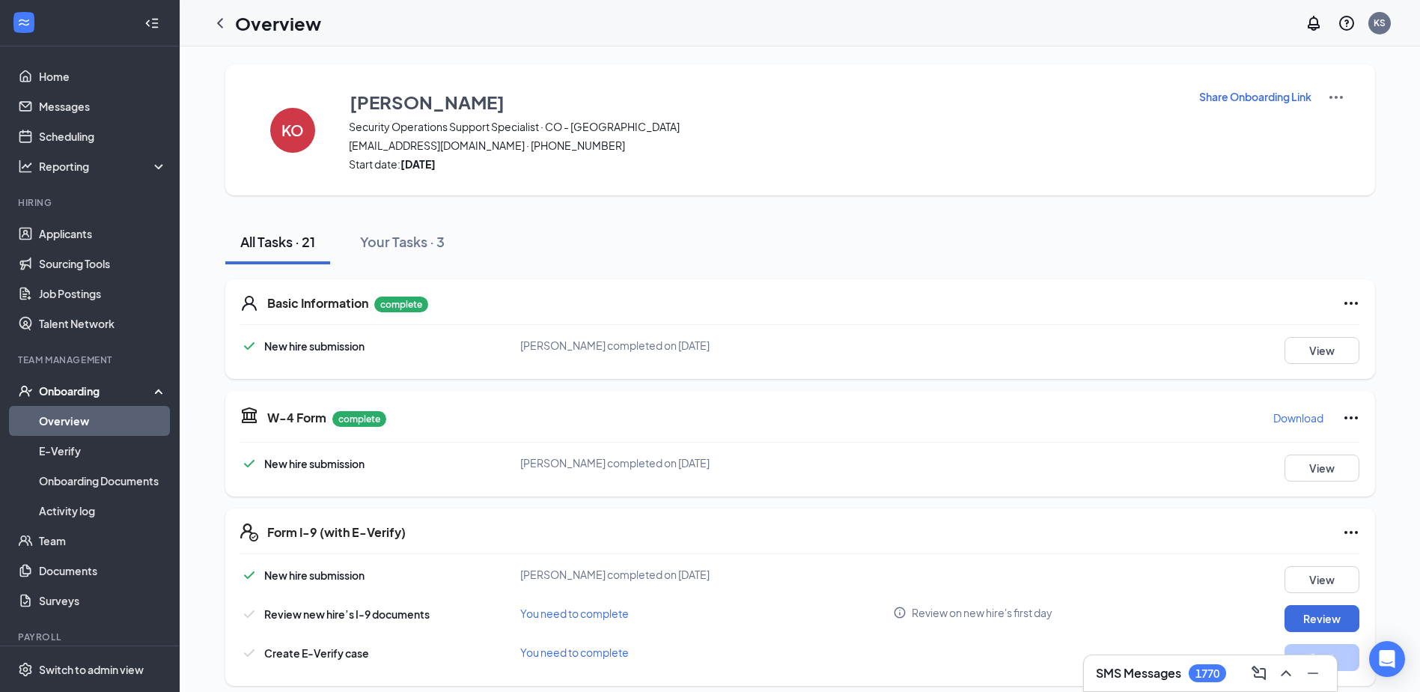
click at [1214, 94] on p "Share Onboarding Link" at bounding box center [1256, 96] width 112 height 15
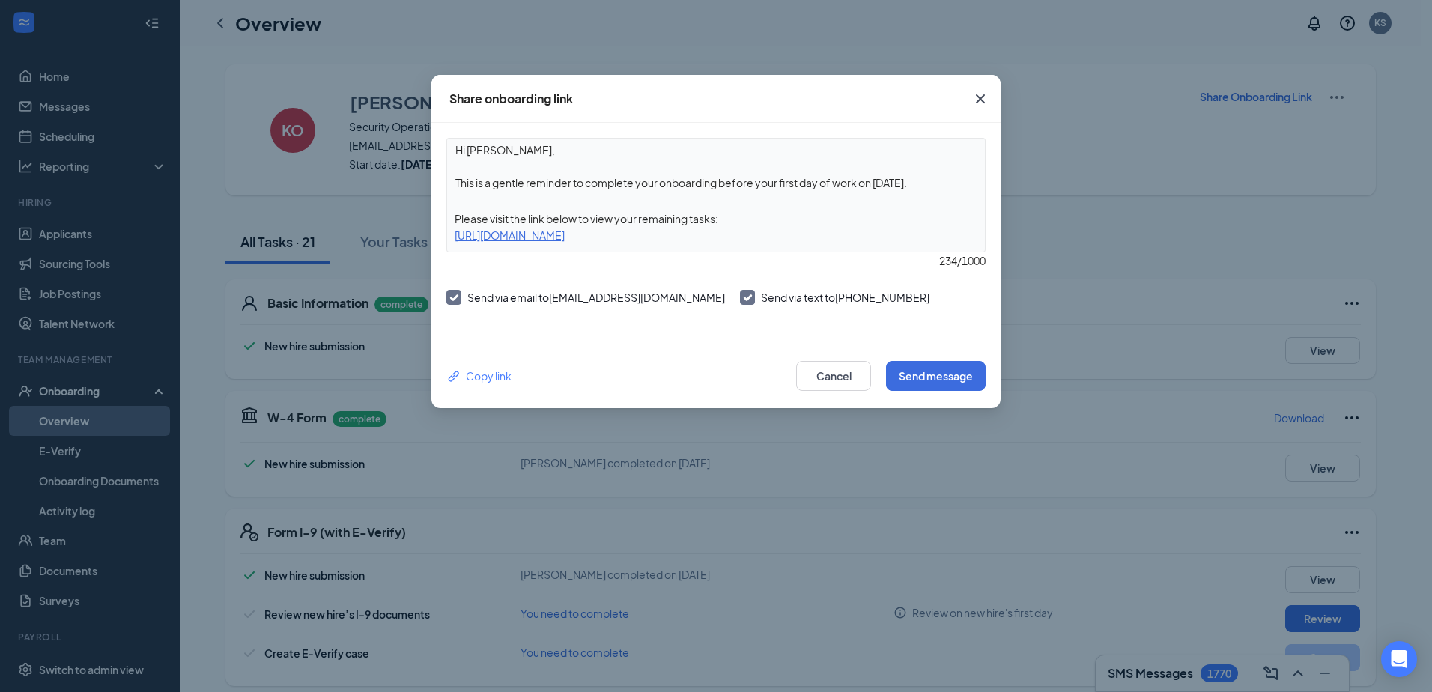
drag, startPoint x: 589, startPoint y: 183, endPoint x: 934, endPoint y: 184, distance: 344.4
click at [934, 184] on textarea "Hi [PERSON_NAME], This is a gentle reminder to complete your onboarding before …" at bounding box center [716, 166] width 538 height 55
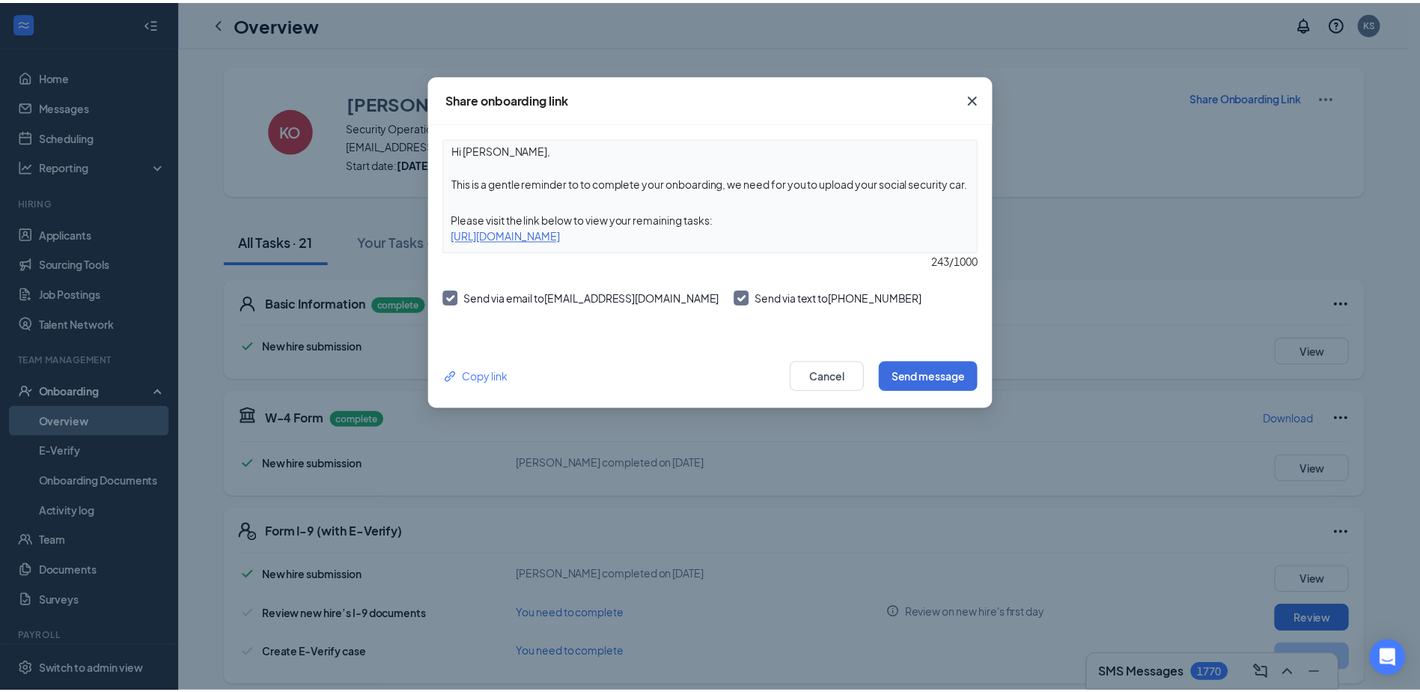
scroll to position [12, 0]
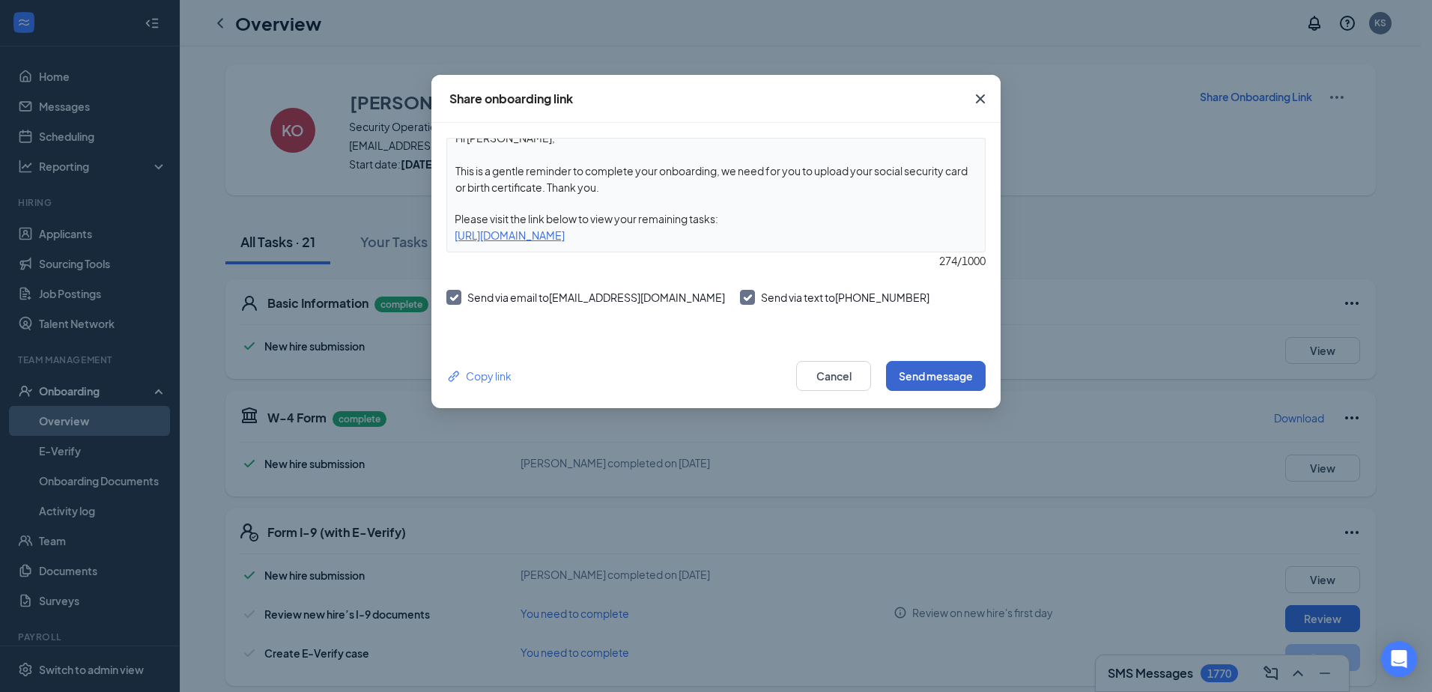
type textarea "Hi [PERSON_NAME], This is a gentle reminder to complete your onboarding, we nee…"
click at [934, 371] on button "Send message" at bounding box center [936, 376] width 100 height 30
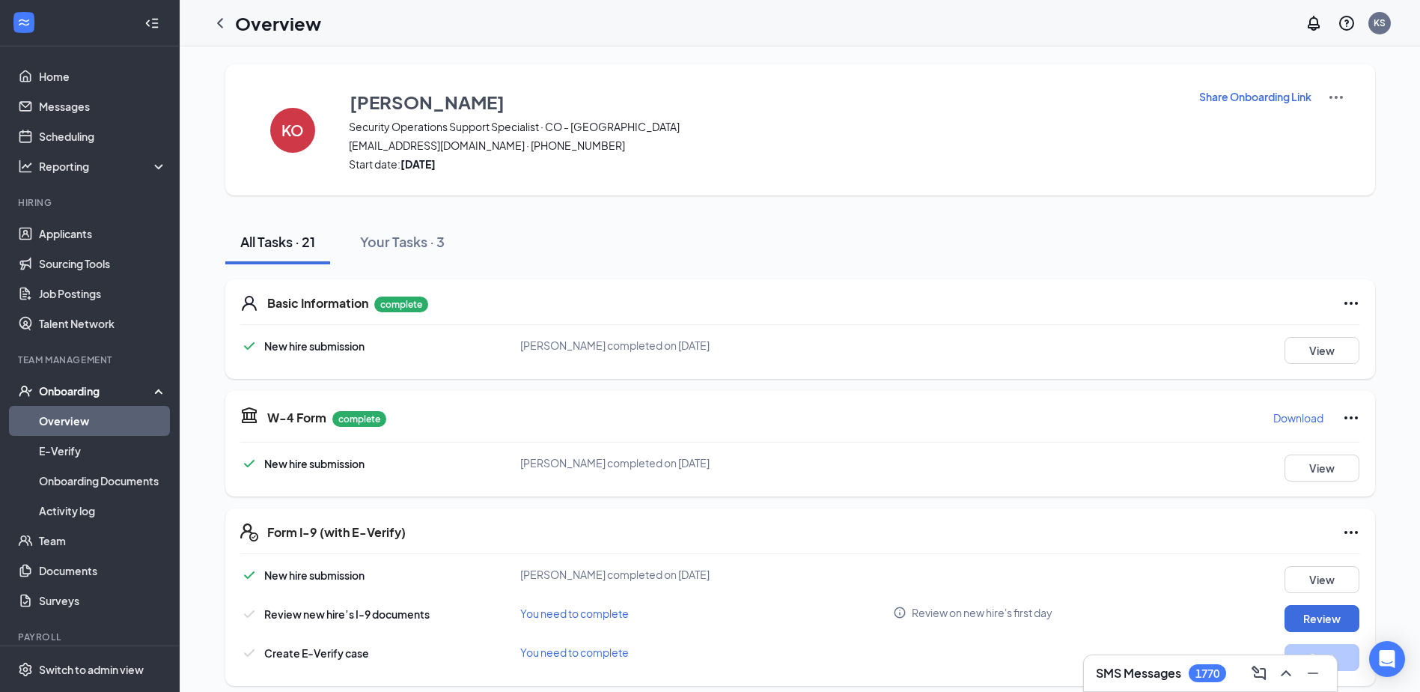
click at [223, 16] on icon "ChevronLeft" at bounding box center [220, 23] width 18 height 18
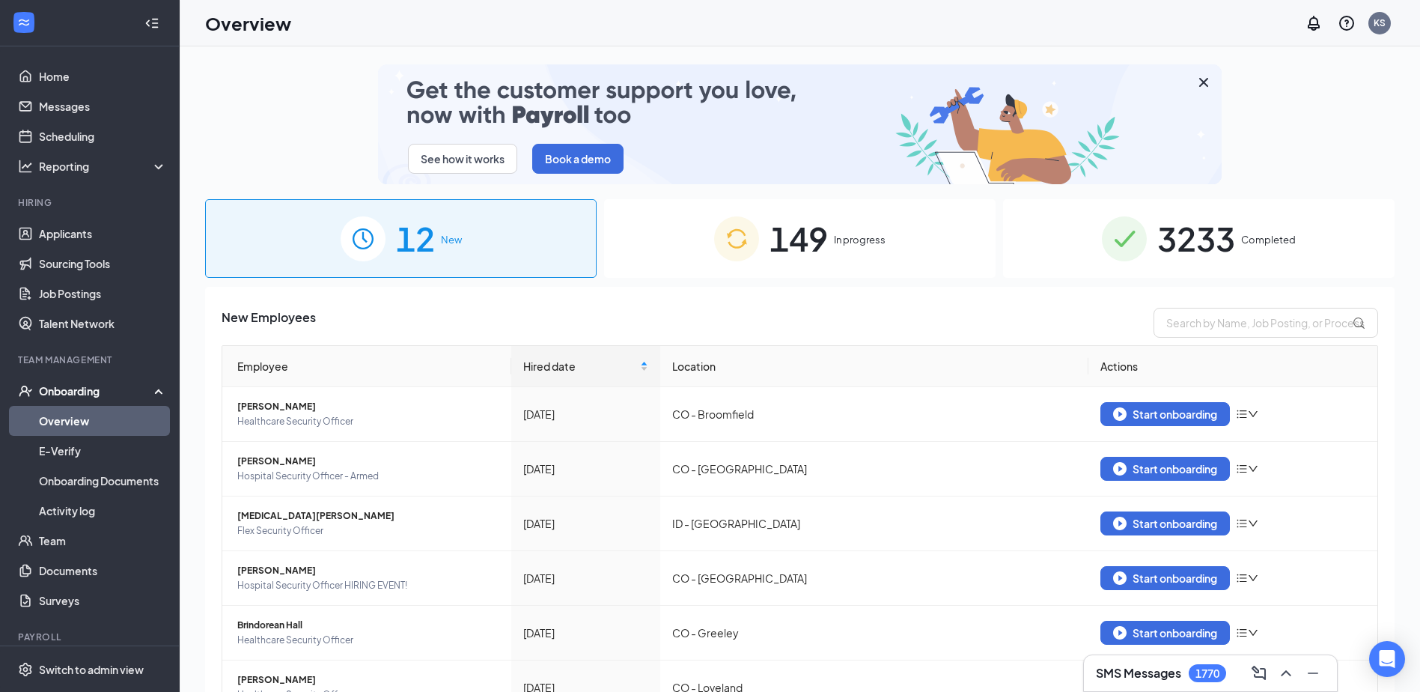
click at [854, 237] on span "In progress" at bounding box center [860, 239] width 52 height 15
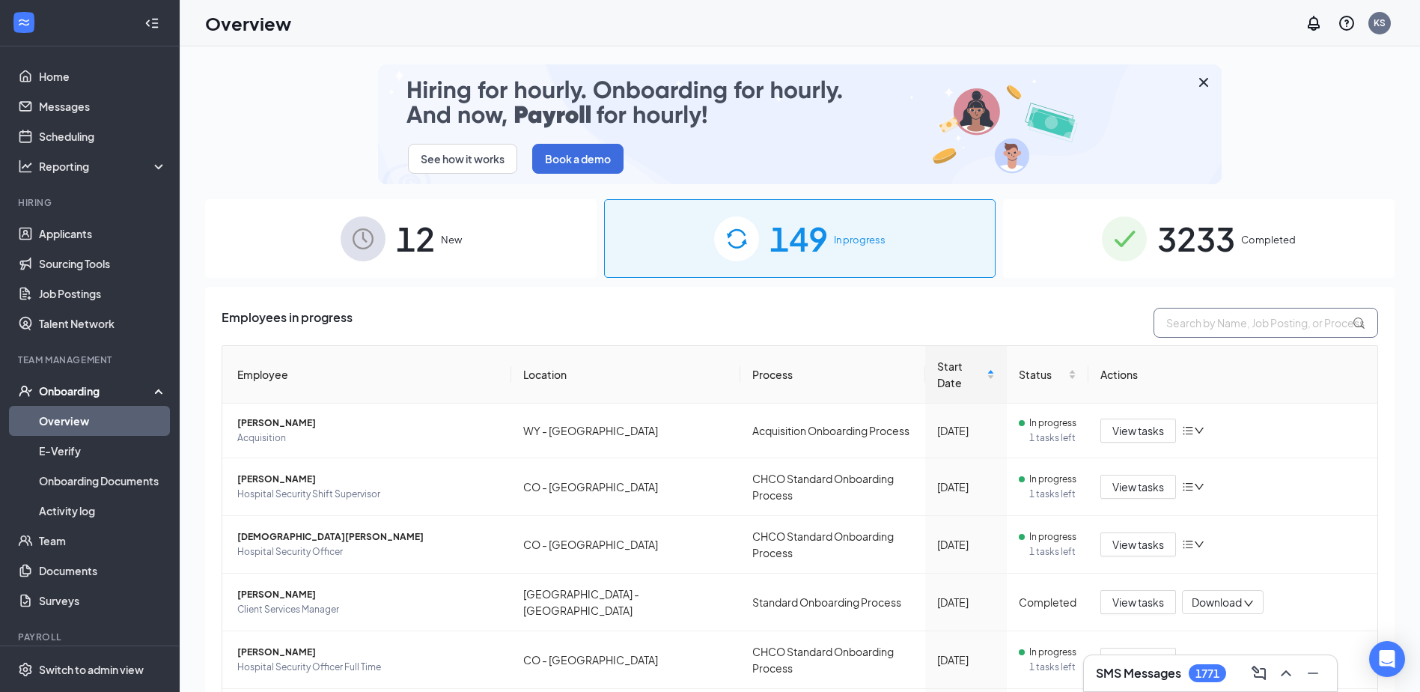
click at [1160, 320] on input "text" at bounding box center [1266, 323] width 225 height 30
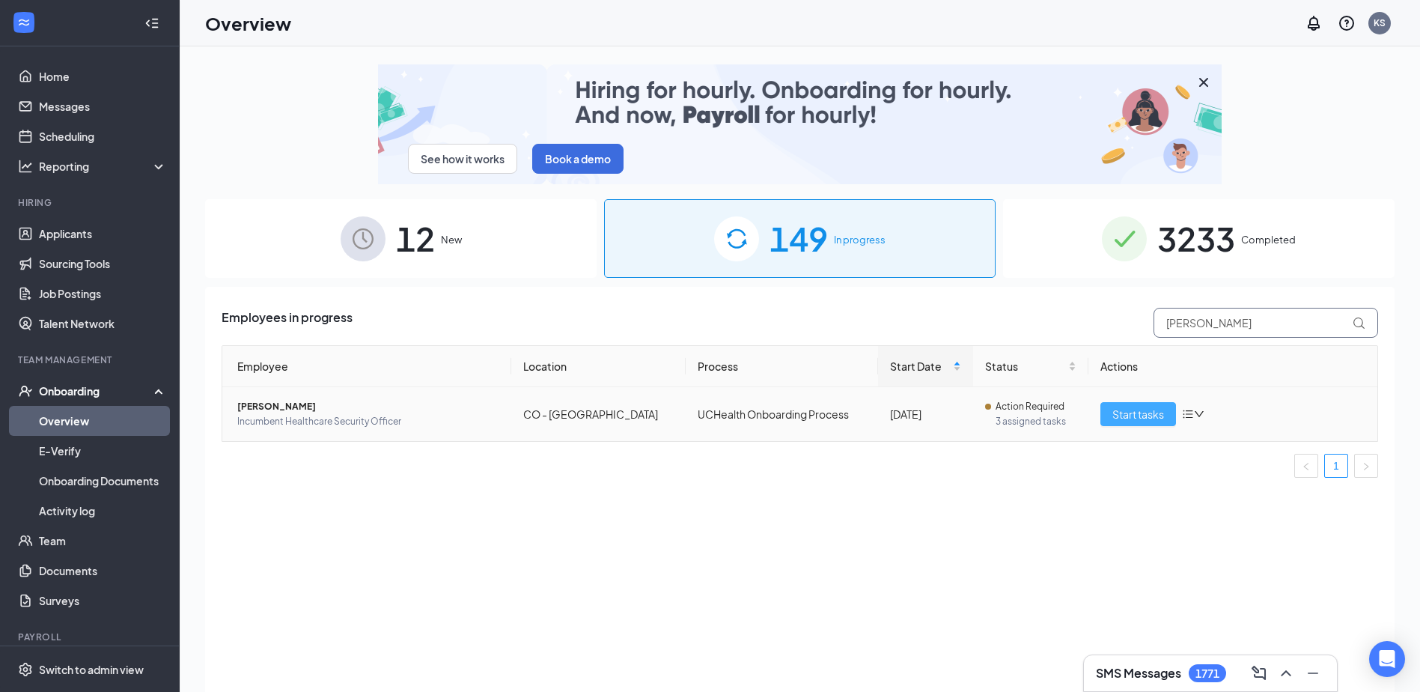
type input "[PERSON_NAME]"
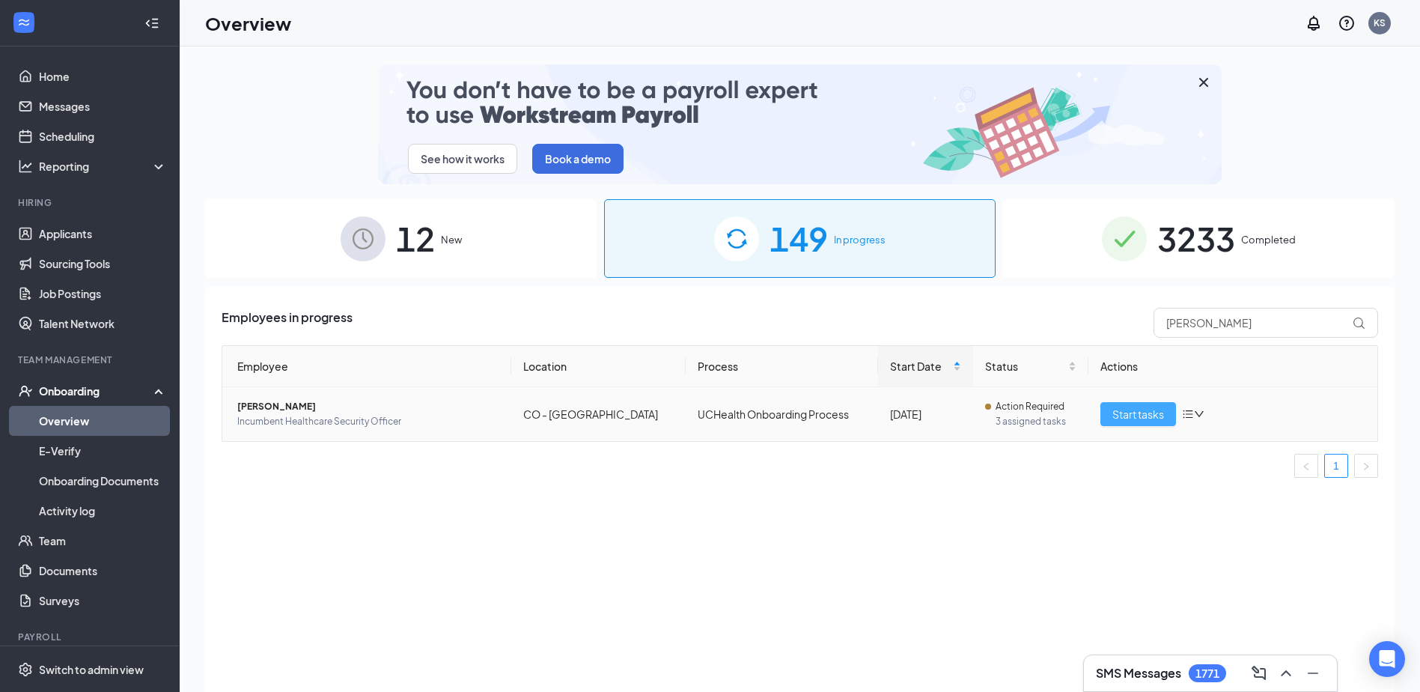
click at [1122, 416] on span "Start tasks" at bounding box center [1139, 414] width 52 height 16
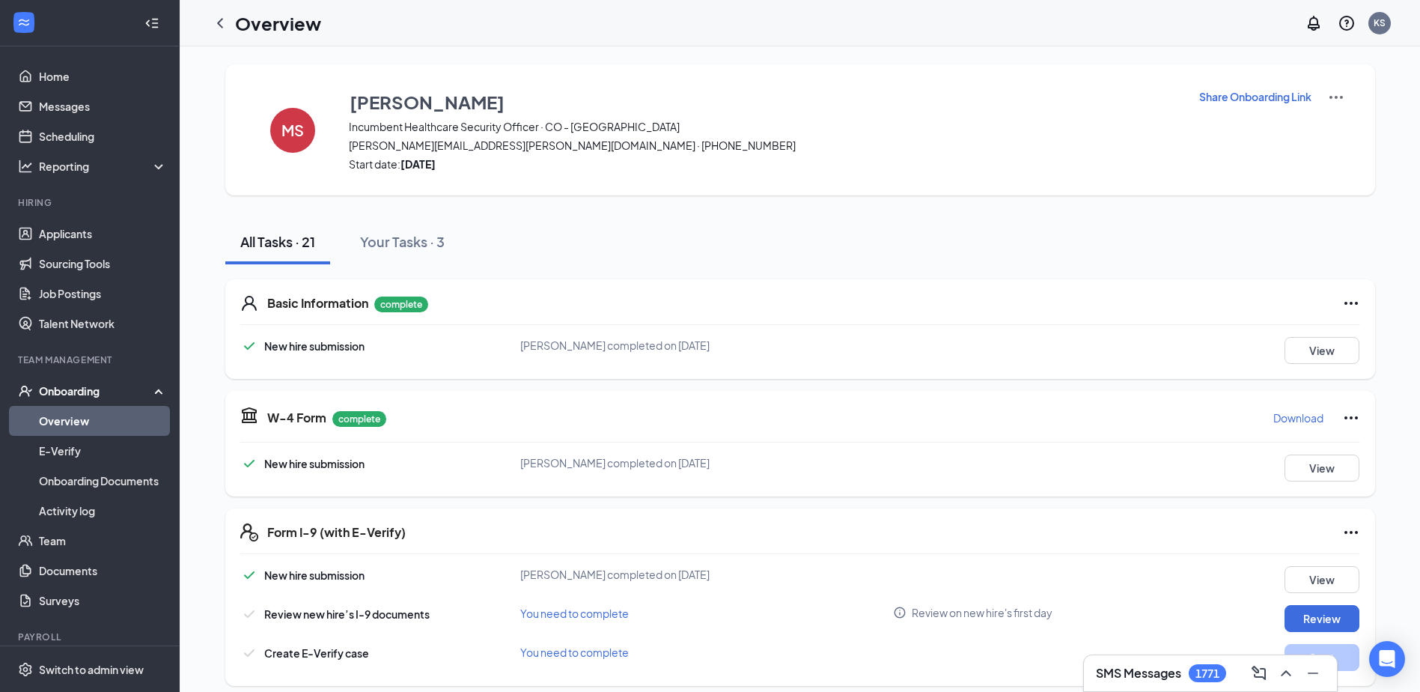
click at [1211, 96] on p "Share Onboarding Link" at bounding box center [1256, 96] width 112 height 15
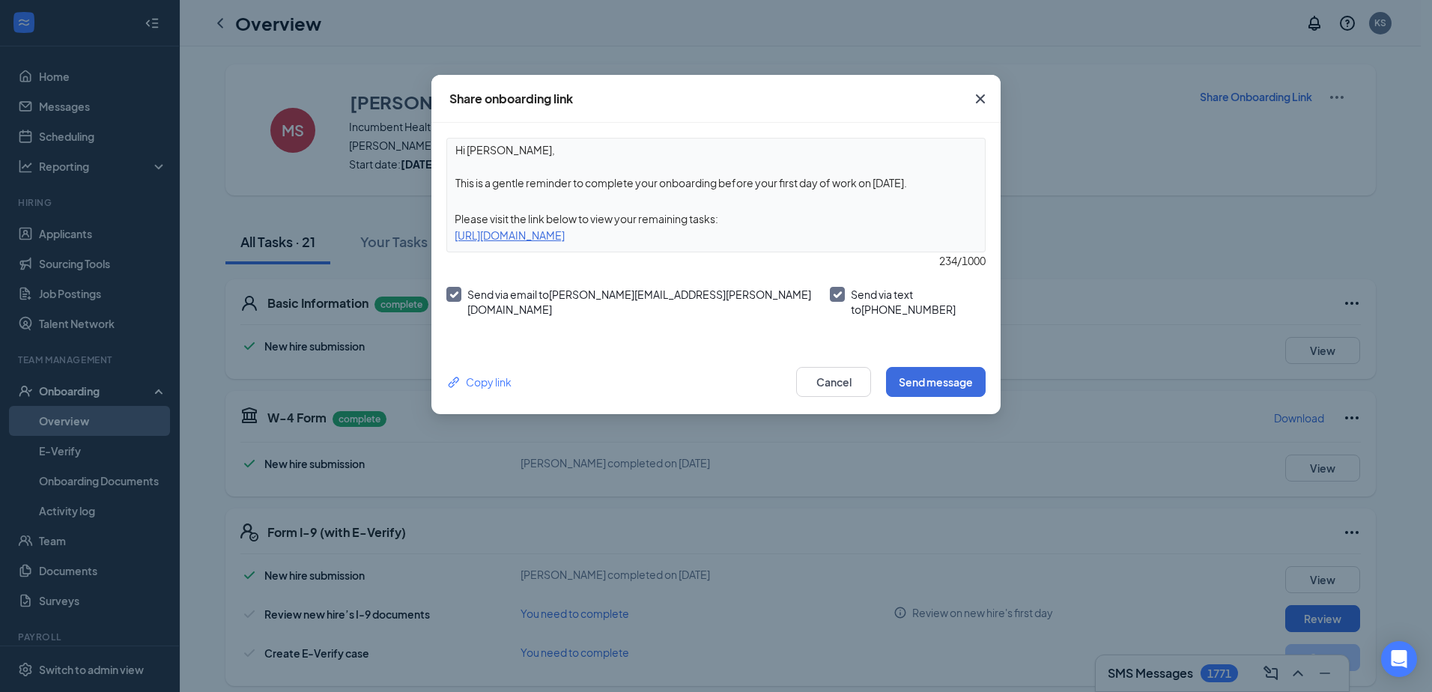
drag, startPoint x: 723, startPoint y: 182, endPoint x: 910, endPoint y: 174, distance: 186.6
click at [934, 177] on textarea "Hi [PERSON_NAME], This is a gentle reminder to complete your onboarding before …" at bounding box center [716, 166] width 538 height 55
type textarea "Hi [PERSON_NAME], This is a gentle reminder to complete your onboarding as soon…"
click at [915, 376] on button "Send message" at bounding box center [936, 382] width 100 height 30
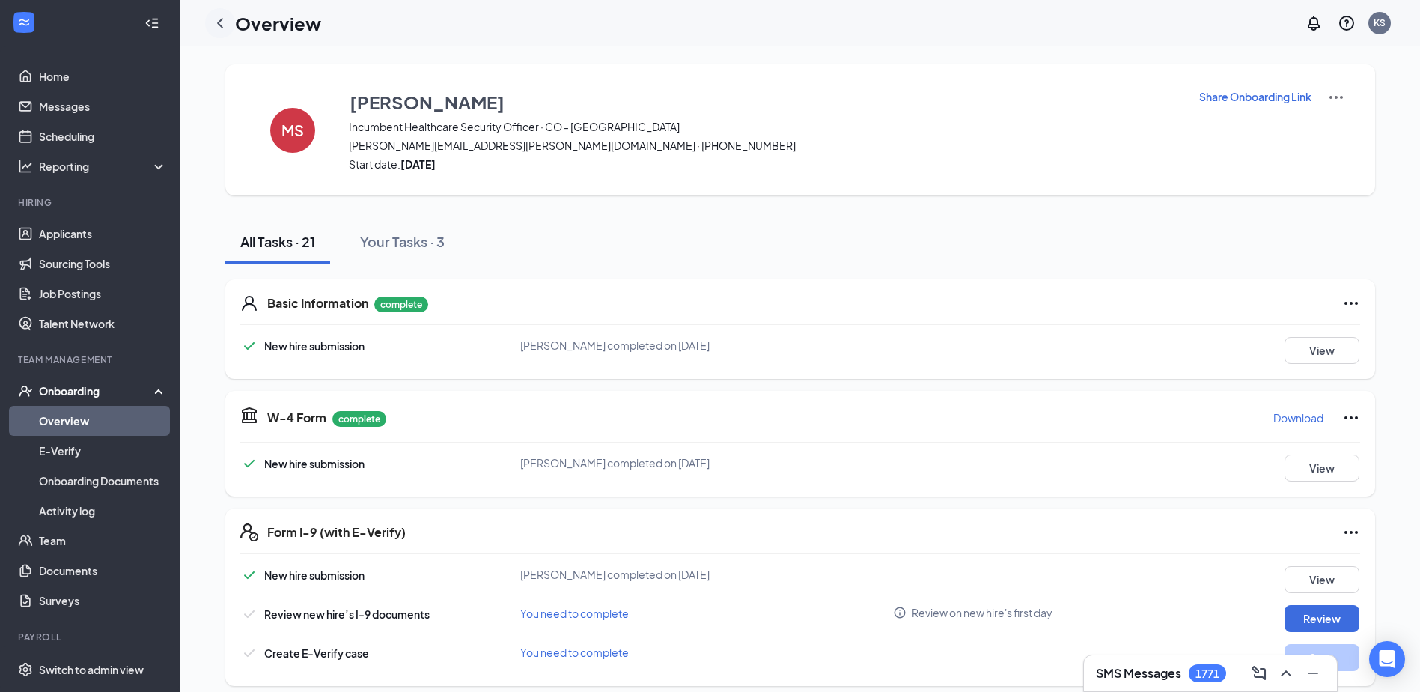
click at [225, 20] on icon "ChevronLeft" at bounding box center [220, 23] width 18 height 18
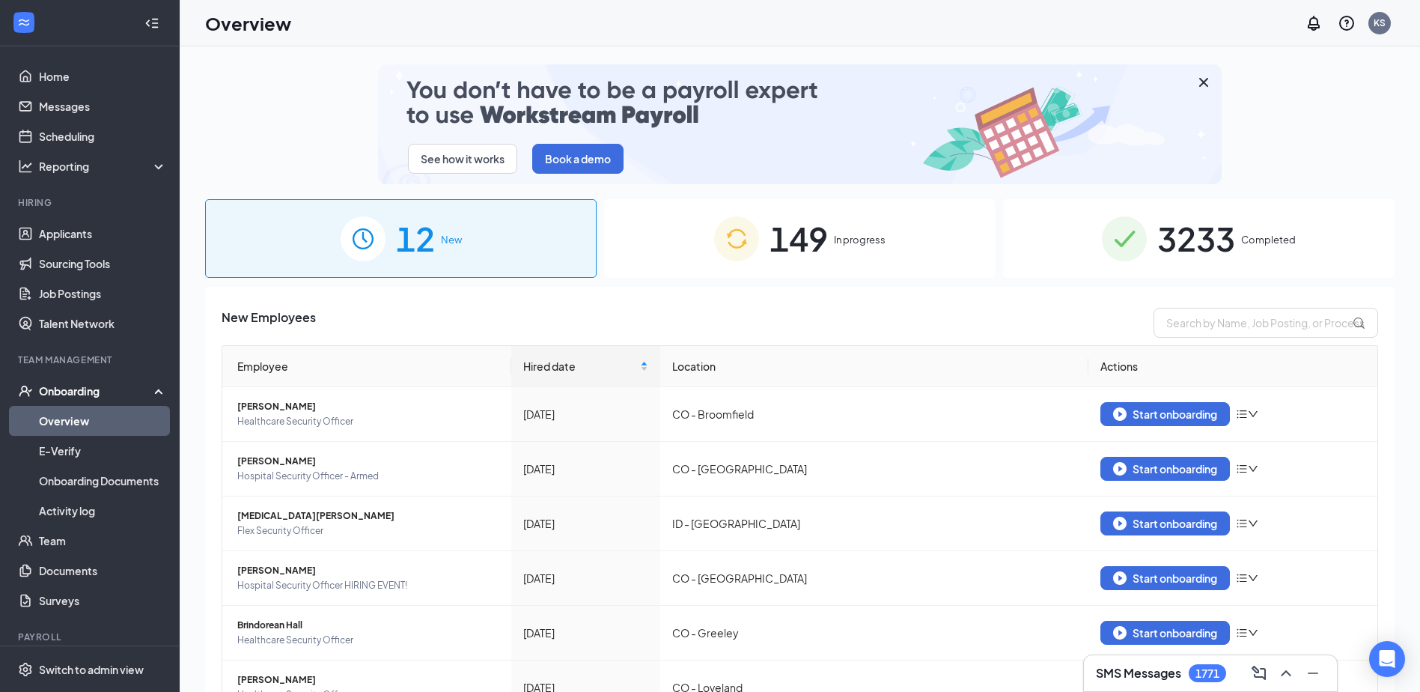
click at [806, 240] on span "149" at bounding box center [799, 239] width 58 height 52
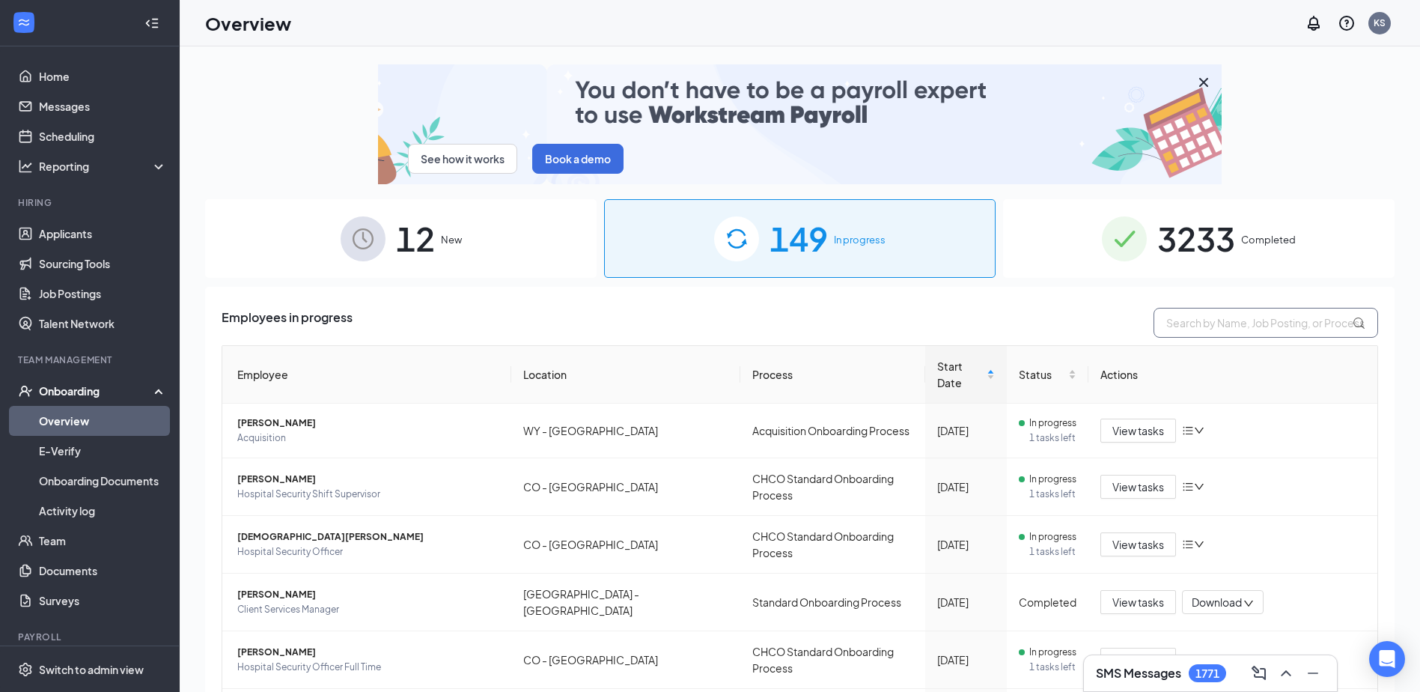
click at [1186, 327] on input "text" at bounding box center [1266, 323] width 225 height 30
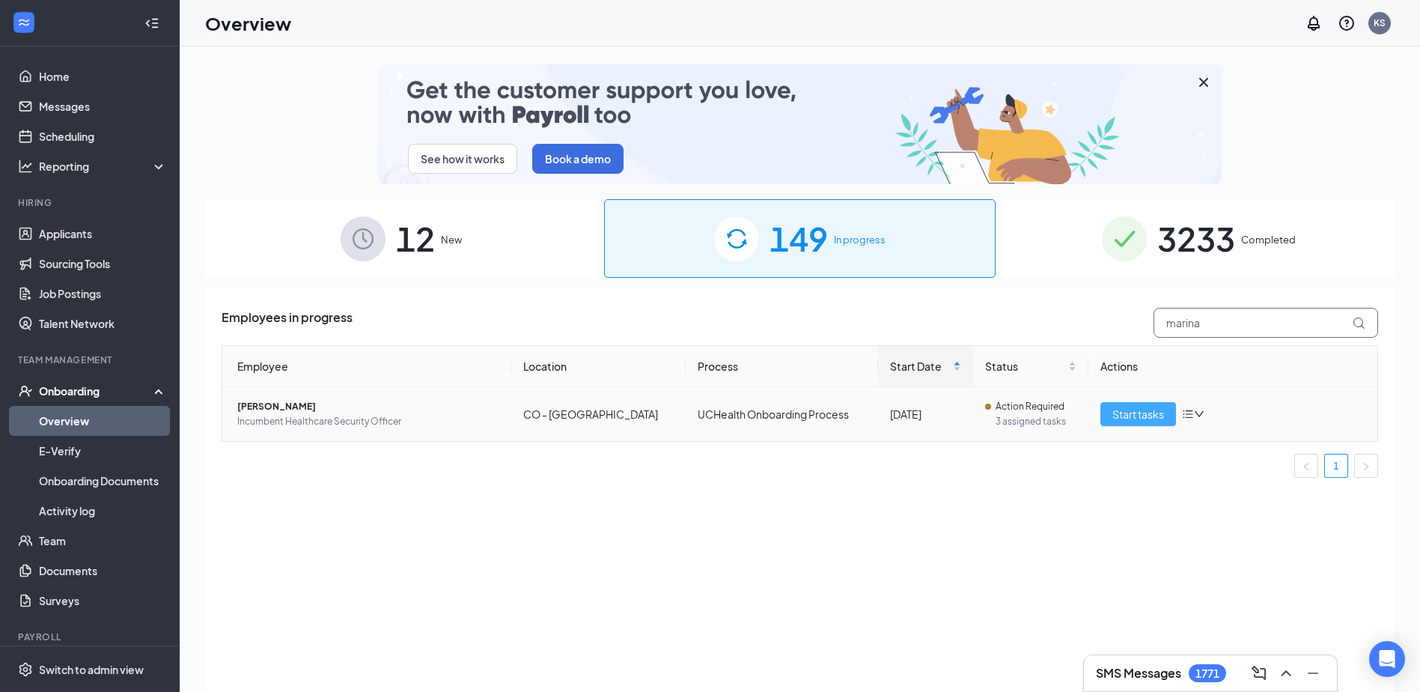
type input "marina"
click at [1137, 413] on span "Start tasks" at bounding box center [1139, 414] width 52 height 16
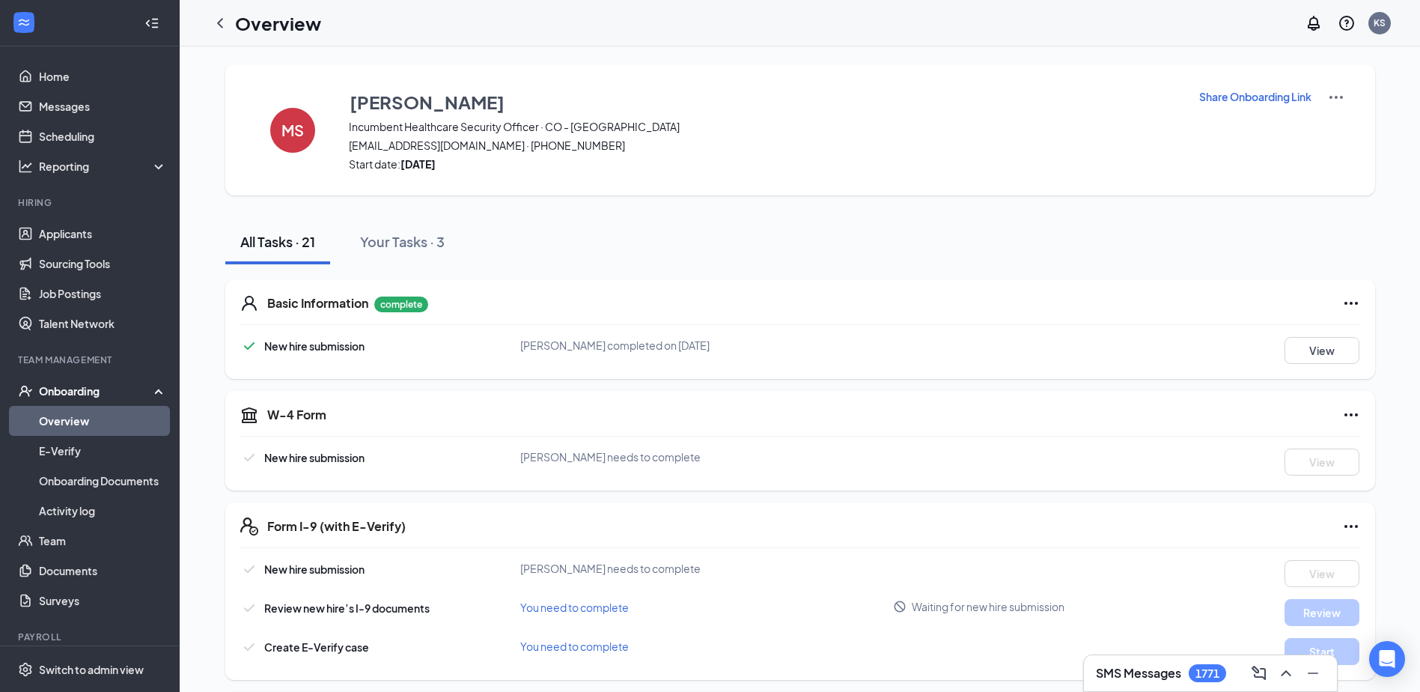
drag, startPoint x: 222, startPoint y: 19, endPoint x: 219, endPoint y: 33, distance: 13.8
click at [222, 19] on icon "ChevronLeft" at bounding box center [220, 23] width 6 height 10
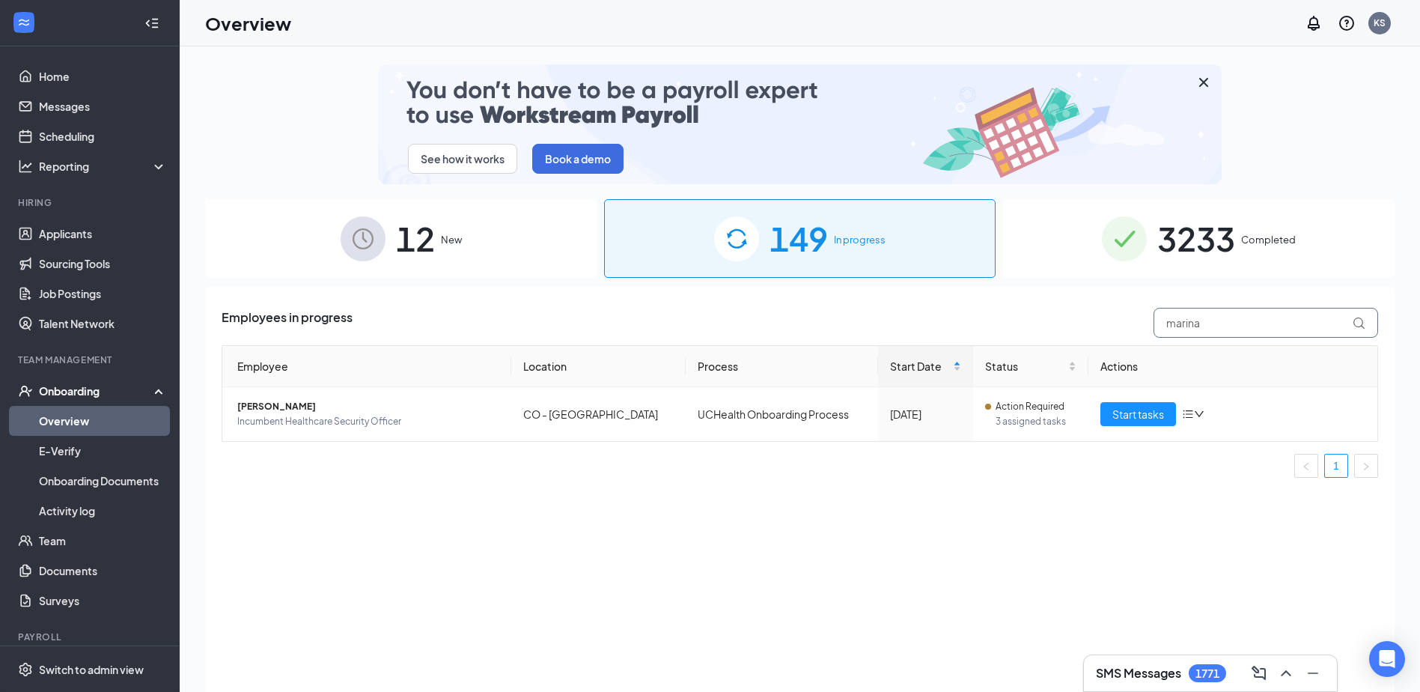
drag, startPoint x: 1224, startPoint y: 322, endPoint x: 1112, endPoint y: 331, distance: 112.7
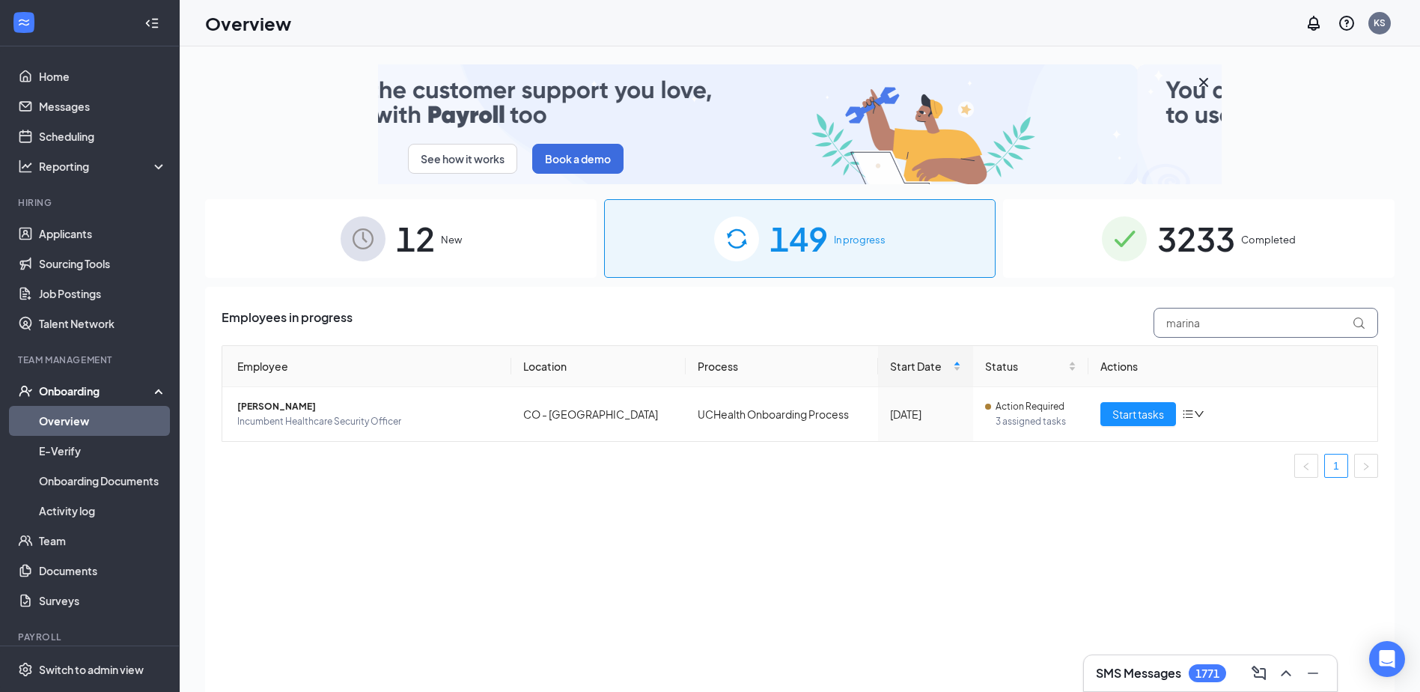
click at [1125, 330] on div "Employees in progress marina" at bounding box center [800, 323] width 1157 height 30
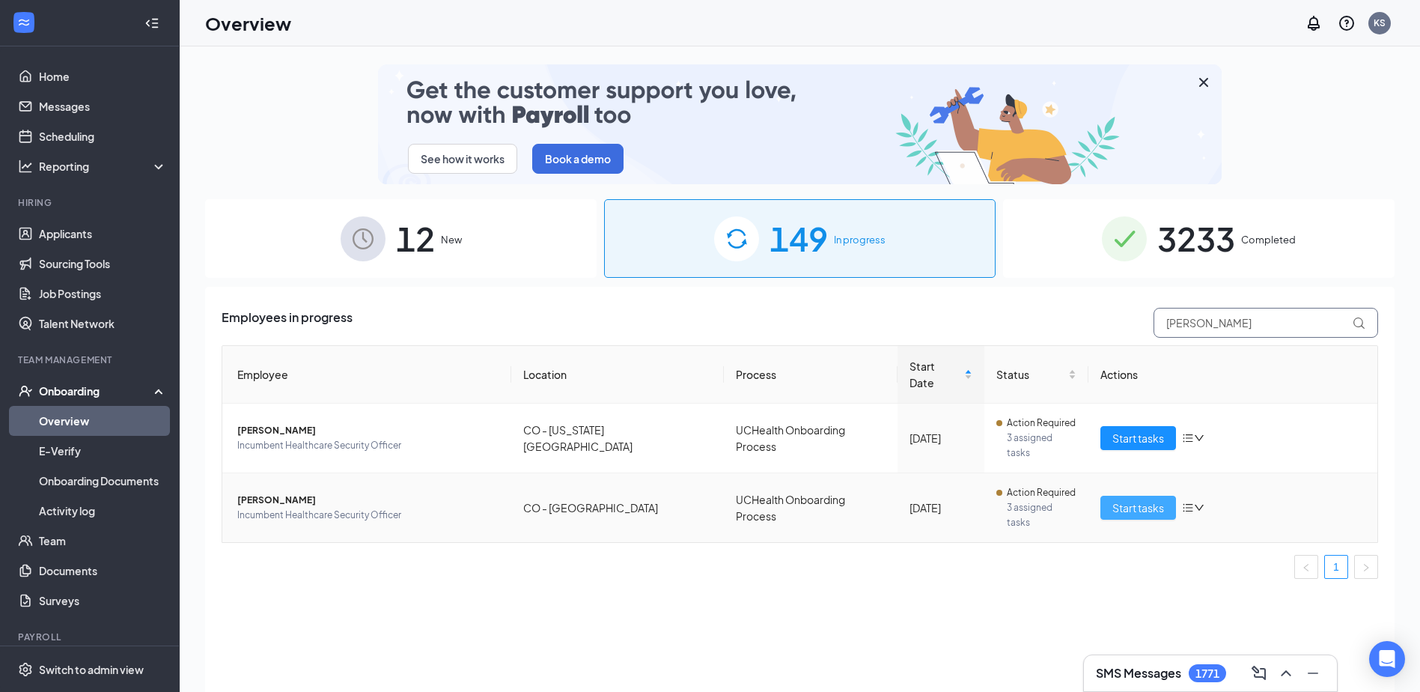
type input "[PERSON_NAME]"
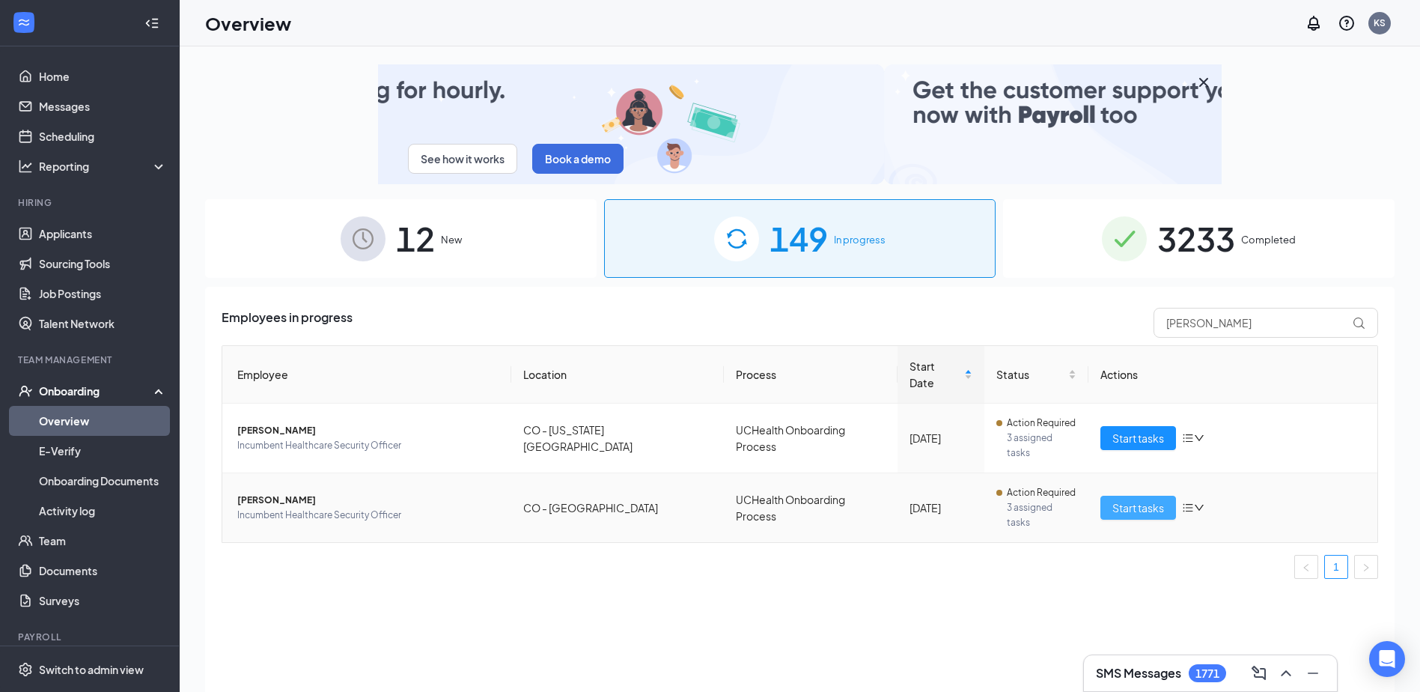
click at [1136, 499] on span "Start tasks" at bounding box center [1139, 507] width 52 height 16
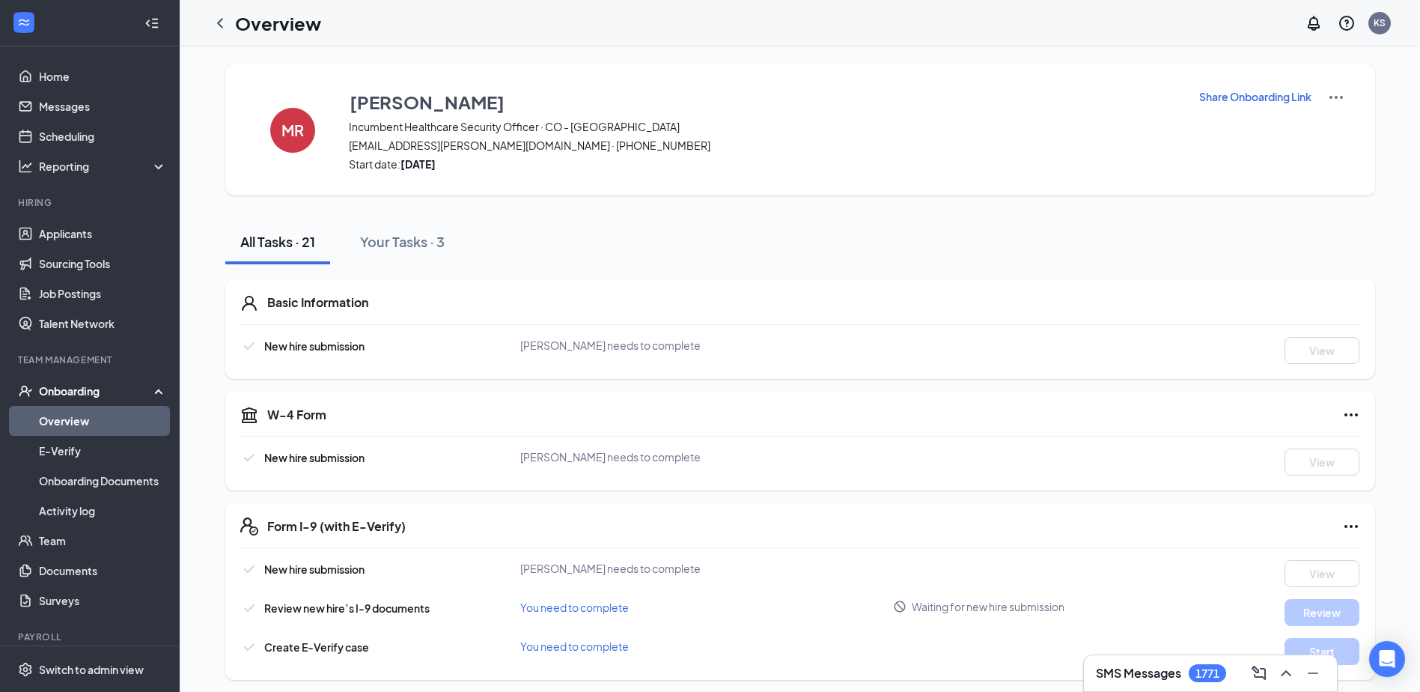
drag, startPoint x: 222, startPoint y: 18, endPoint x: 235, endPoint y: 31, distance: 18.5
click at [222, 18] on icon "ChevronLeft" at bounding box center [220, 23] width 18 height 18
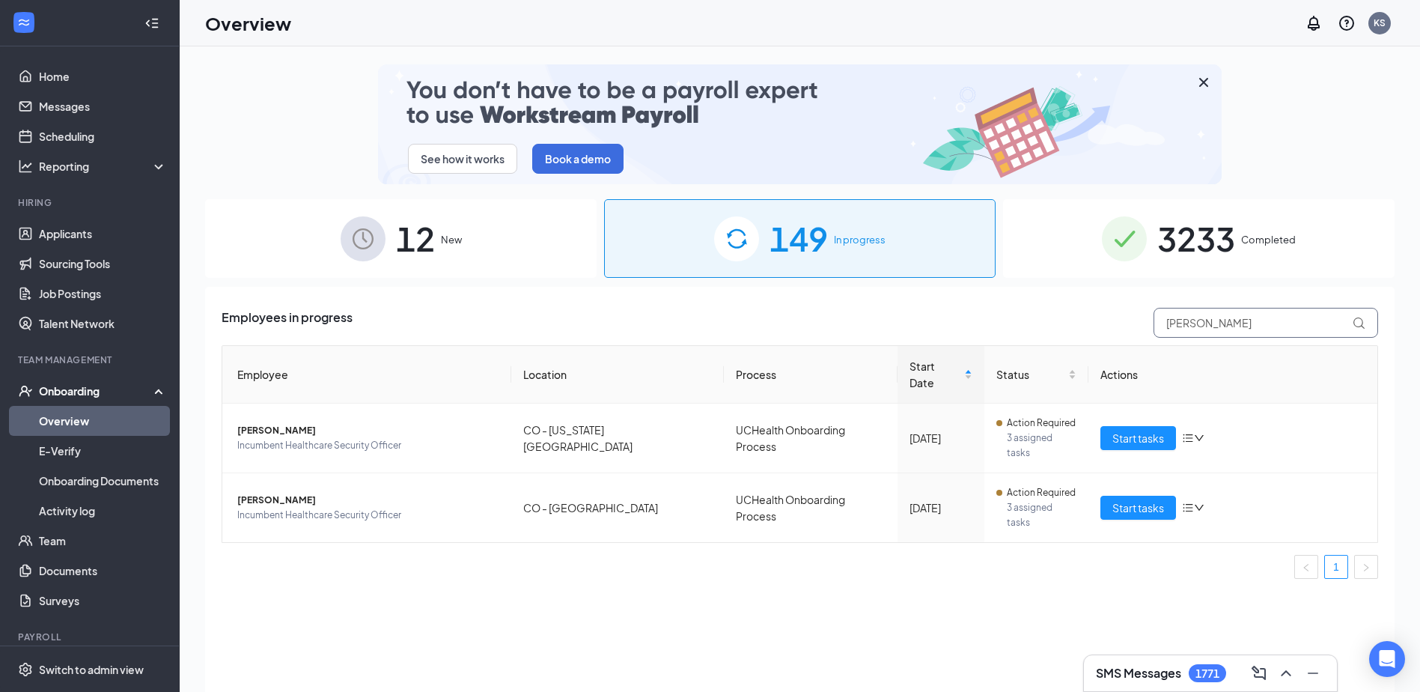
drag, startPoint x: 1209, startPoint y: 325, endPoint x: 1115, endPoint y: 333, distance: 94.7
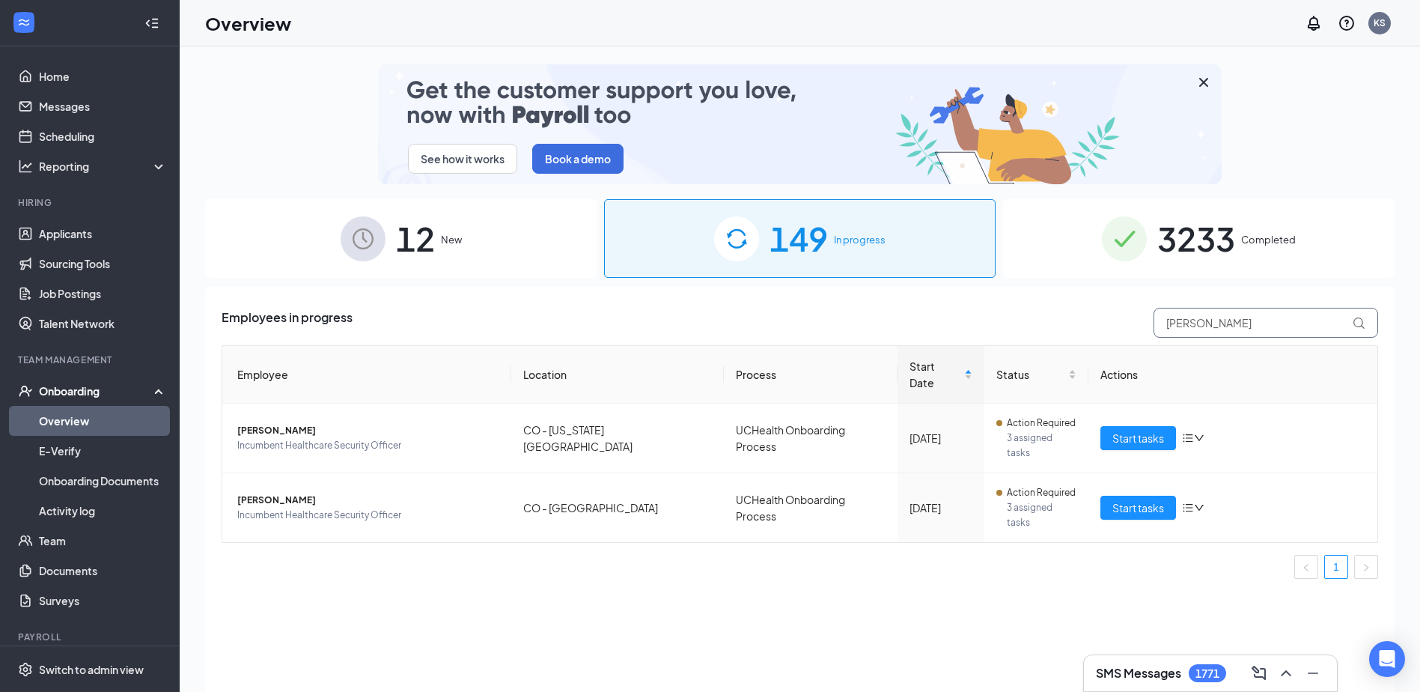
click at [1125, 334] on div "Employees in progress [PERSON_NAME]" at bounding box center [800, 323] width 1157 height 30
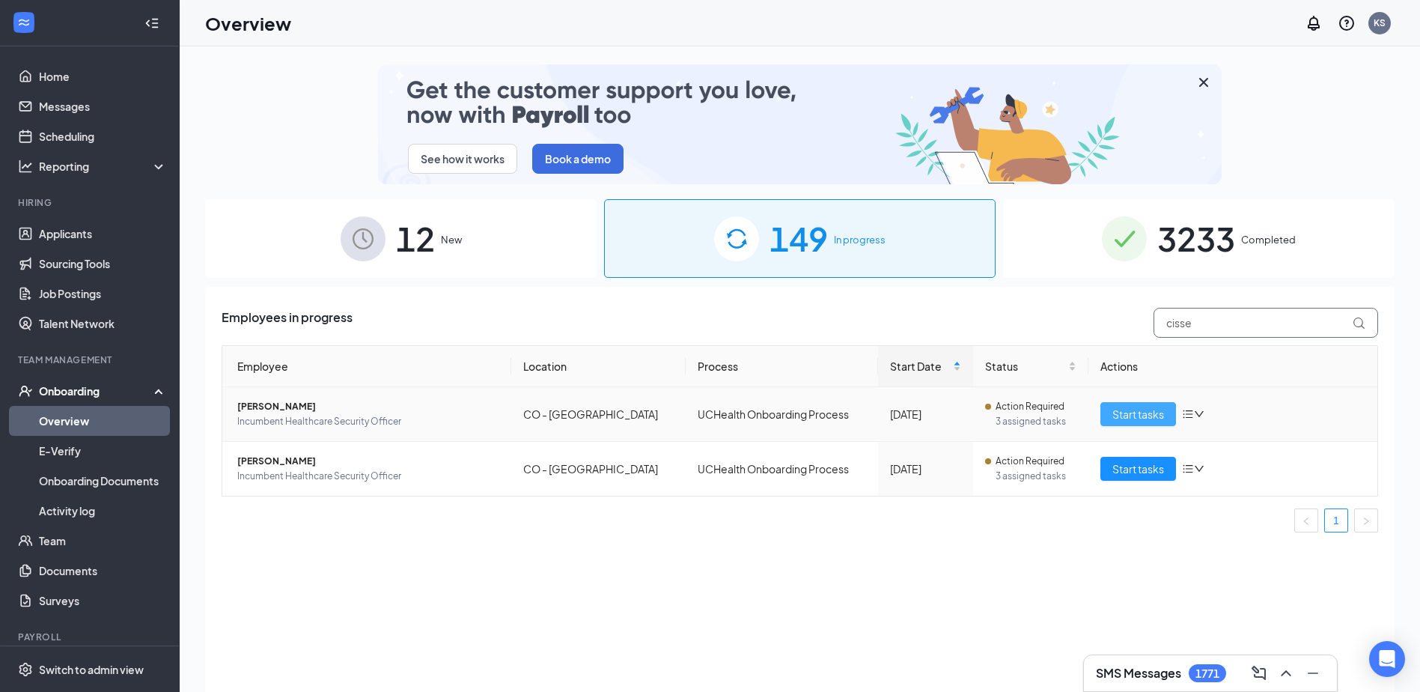
type input "cisse"
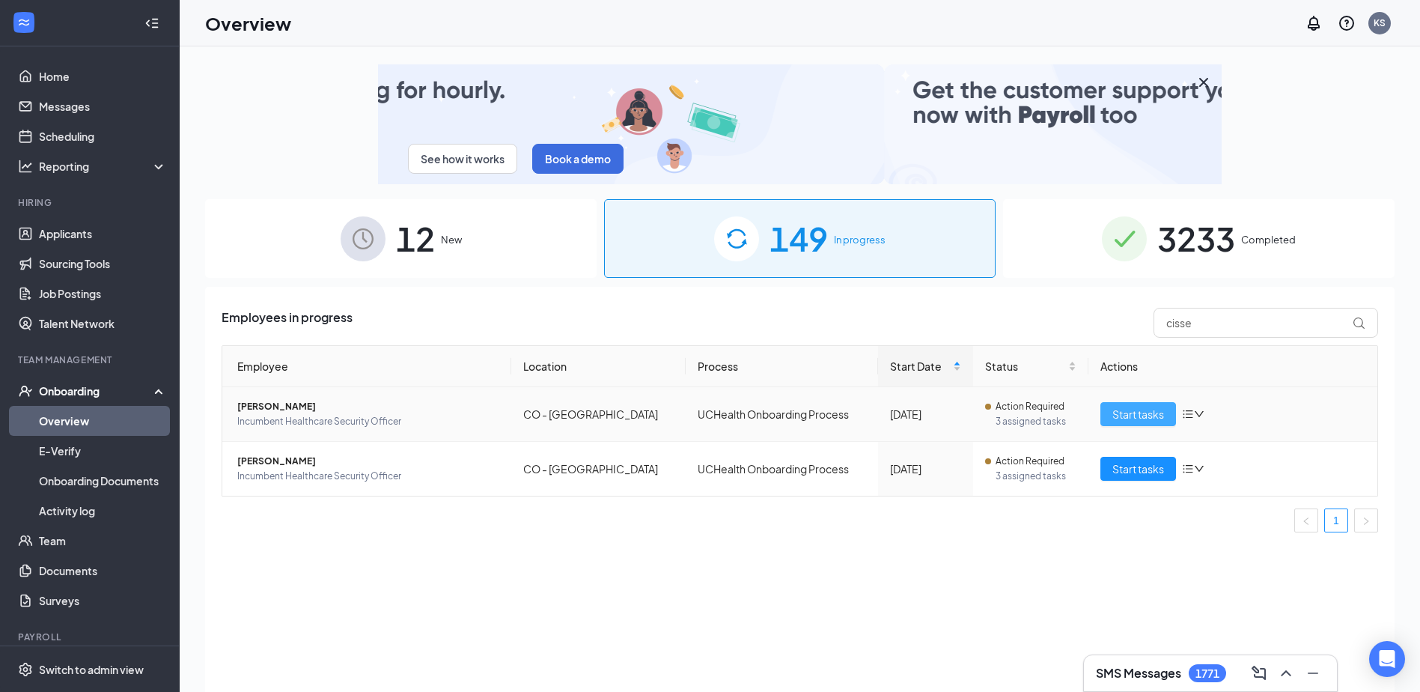
click at [1124, 413] on span "Start tasks" at bounding box center [1139, 414] width 52 height 16
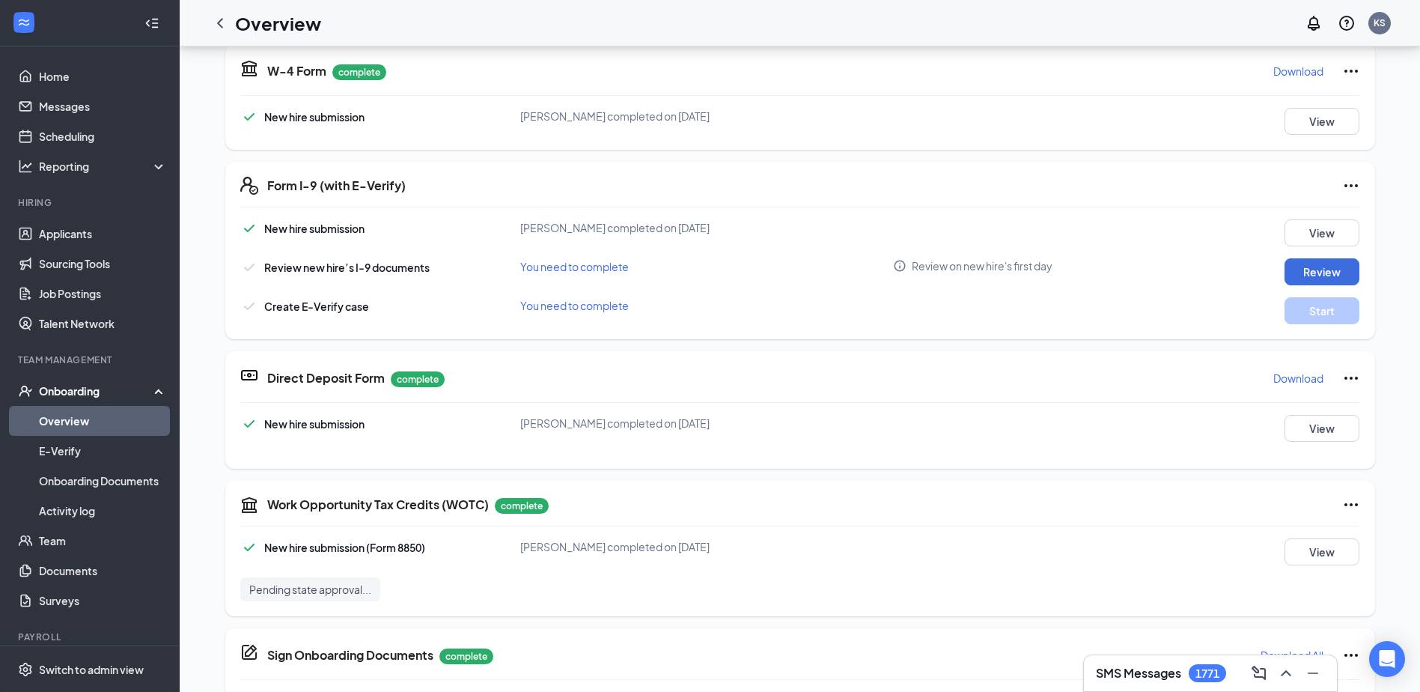
scroll to position [42, 0]
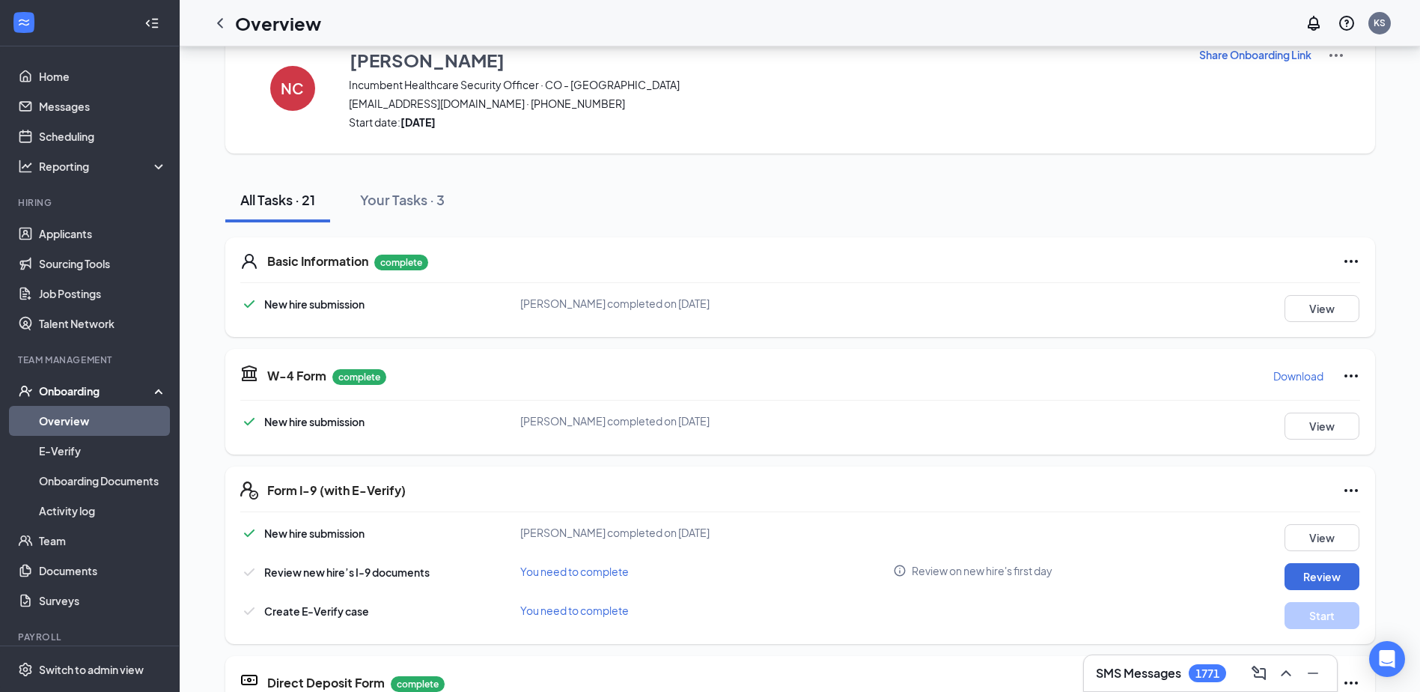
drag, startPoint x: 217, startPoint y: 18, endPoint x: 236, endPoint y: 42, distance: 30.4
click at [217, 18] on icon "ChevronLeft" at bounding box center [220, 23] width 18 height 18
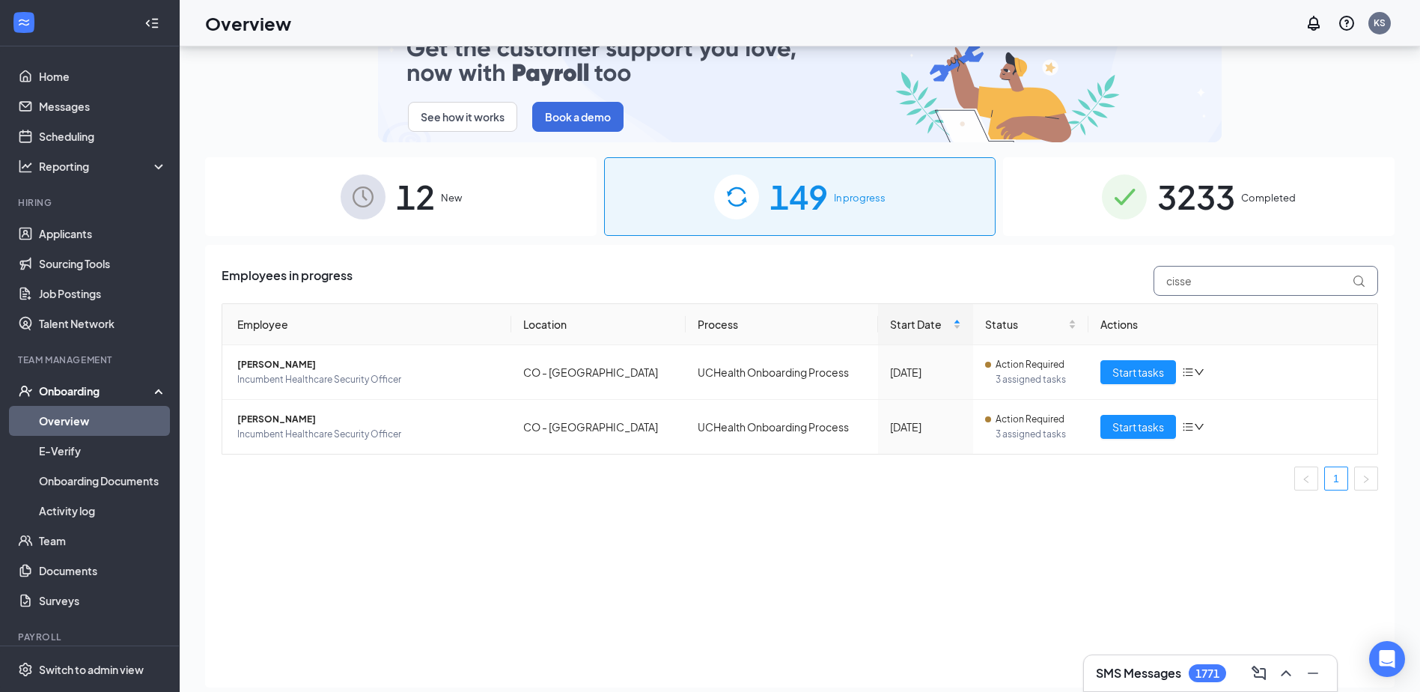
drag, startPoint x: 1210, startPoint y: 294, endPoint x: 1084, endPoint y: 290, distance: 125.9
click at [1117, 293] on div "Employees in progress cisse" at bounding box center [800, 281] width 1157 height 30
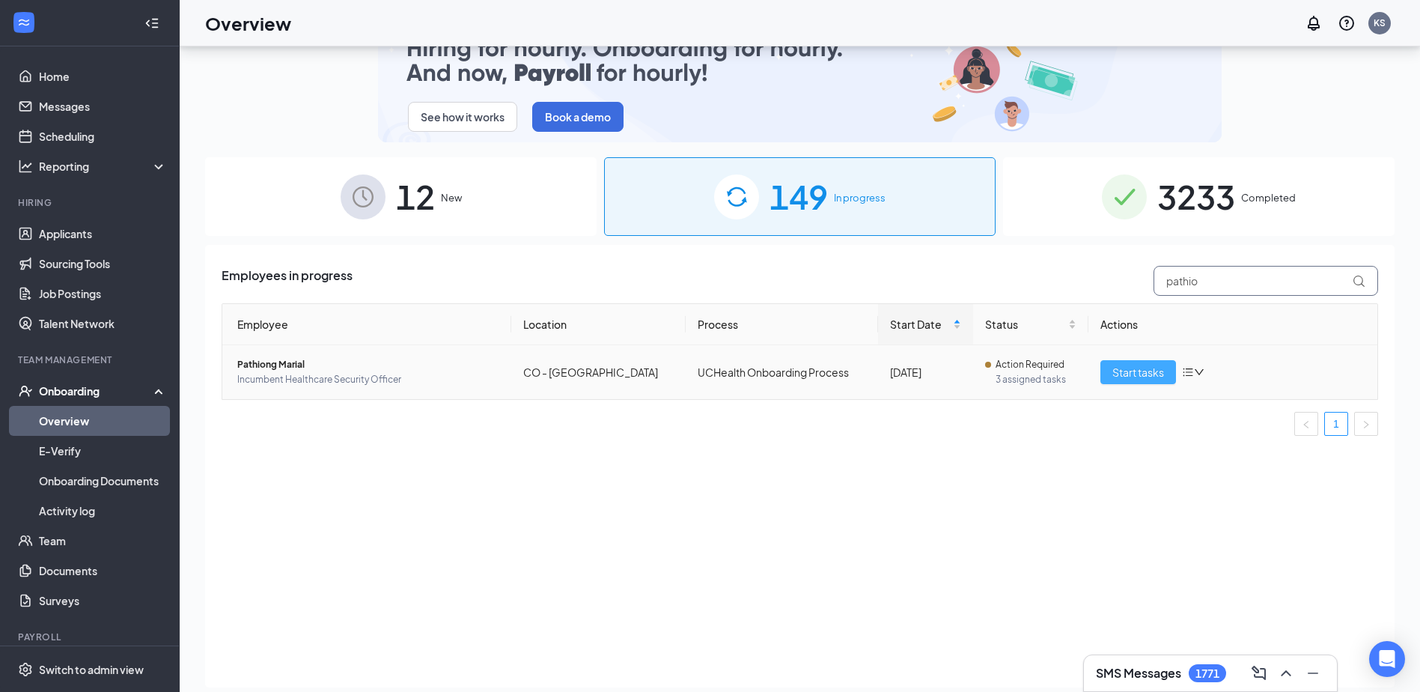
type input "pathio"
click at [1136, 377] on span "Start tasks" at bounding box center [1139, 372] width 52 height 16
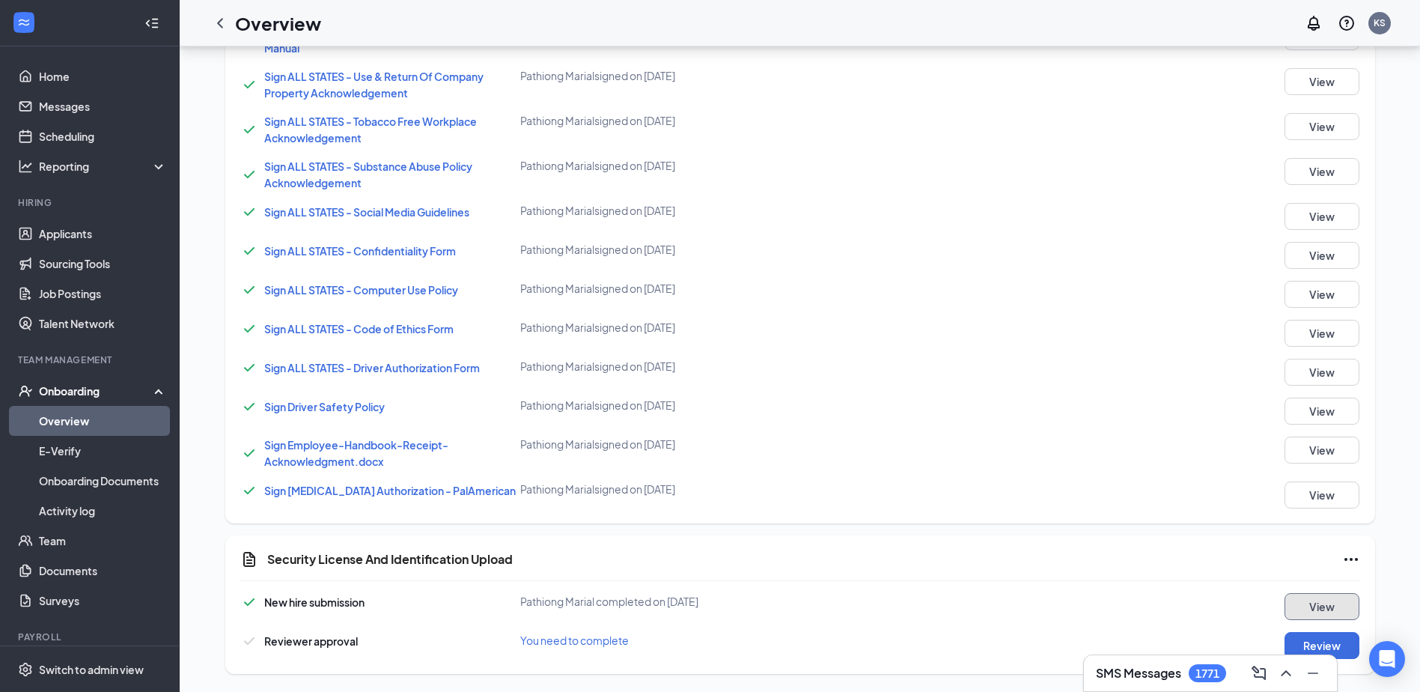
click at [1297, 603] on button "View" at bounding box center [1322, 606] width 75 height 27
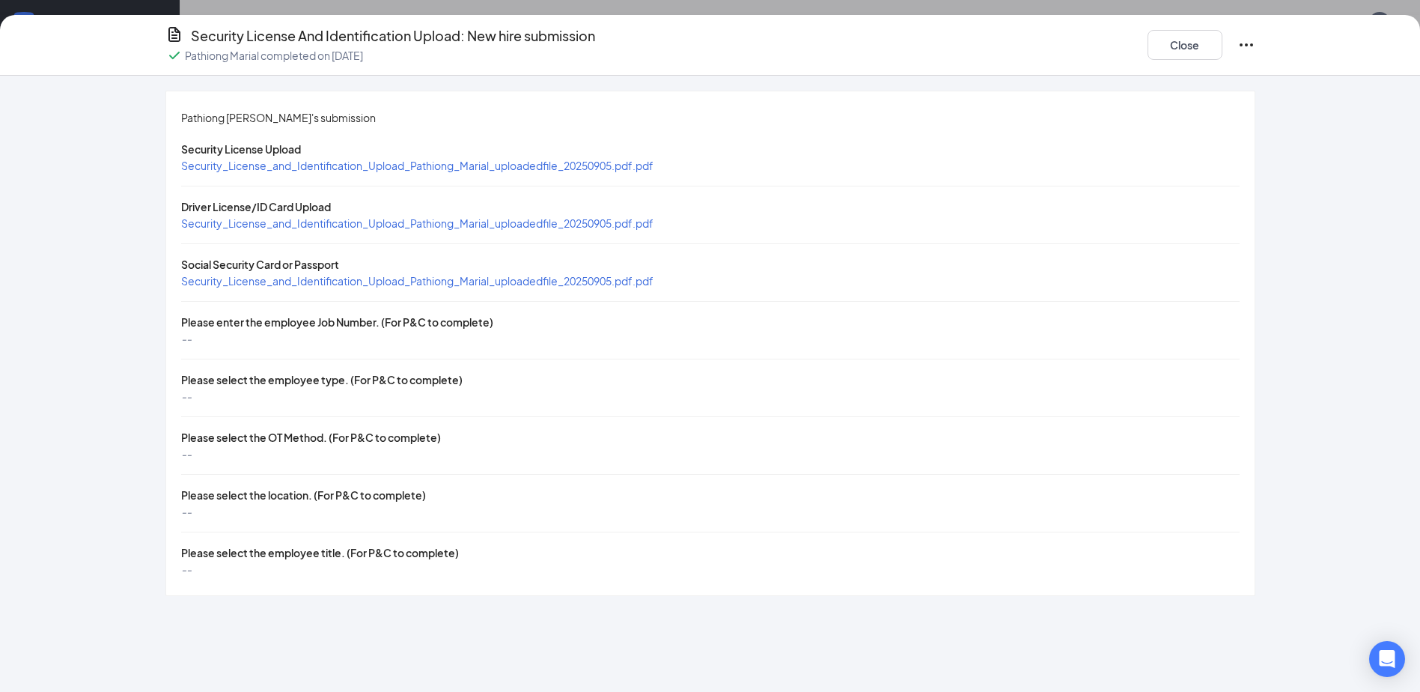
click at [400, 215] on div "Security_License_and_Identification_Upload_Pathiong_Marial_uploadedfile_2025090…" at bounding box center [417, 223] width 472 height 16
click at [400, 219] on span "Security_License_and_Identification_Upload_Pathiong_Marial_uploadedfile_2025090…" at bounding box center [417, 222] width 472 height 13
click at [478, 278] on span "Security_License_and_Identification_Upload_Pathiong_Marial_uploadedfile_2025090…" at bounding box center [417, 280] width 472 height 13
click at [1173, 40] on button "Close" at bounding box center [1185, 45] width 75 height 30
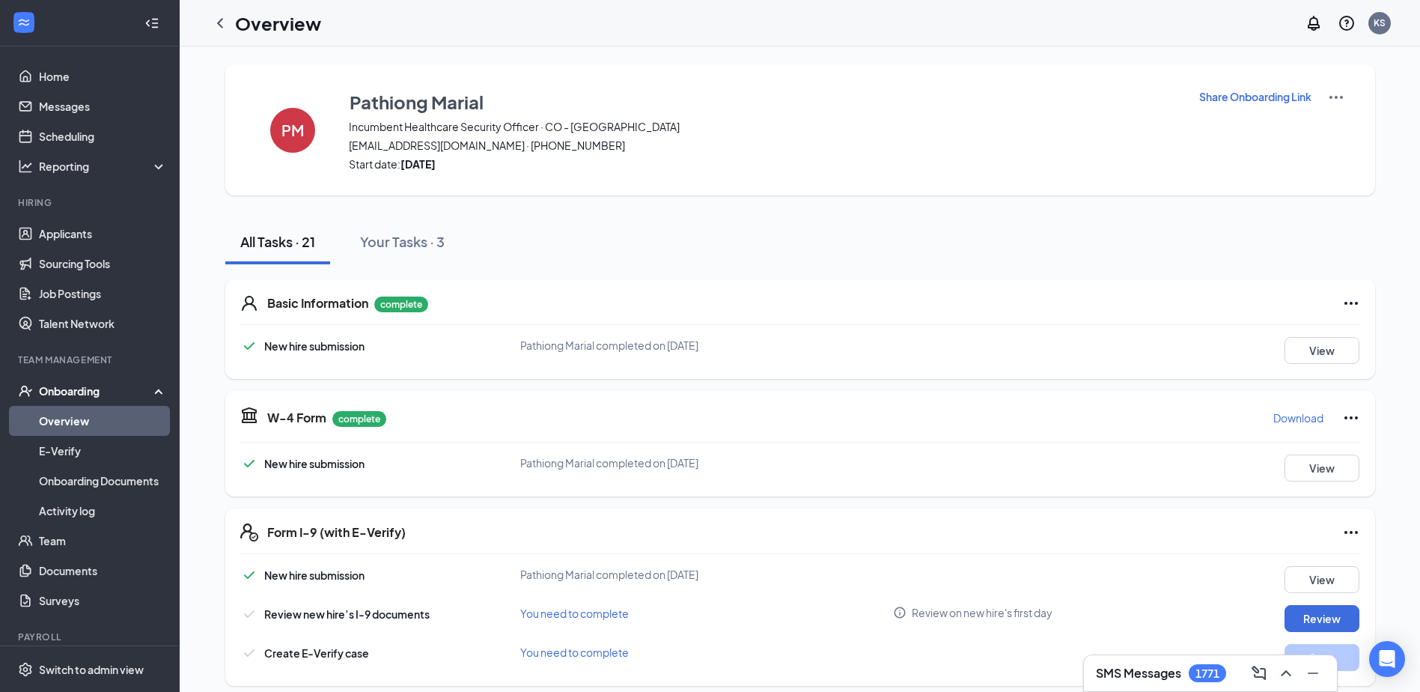
click at [1205, 92] on p "Share Onboarding Link" at bounding box center [1256, 96] width 112 height 15
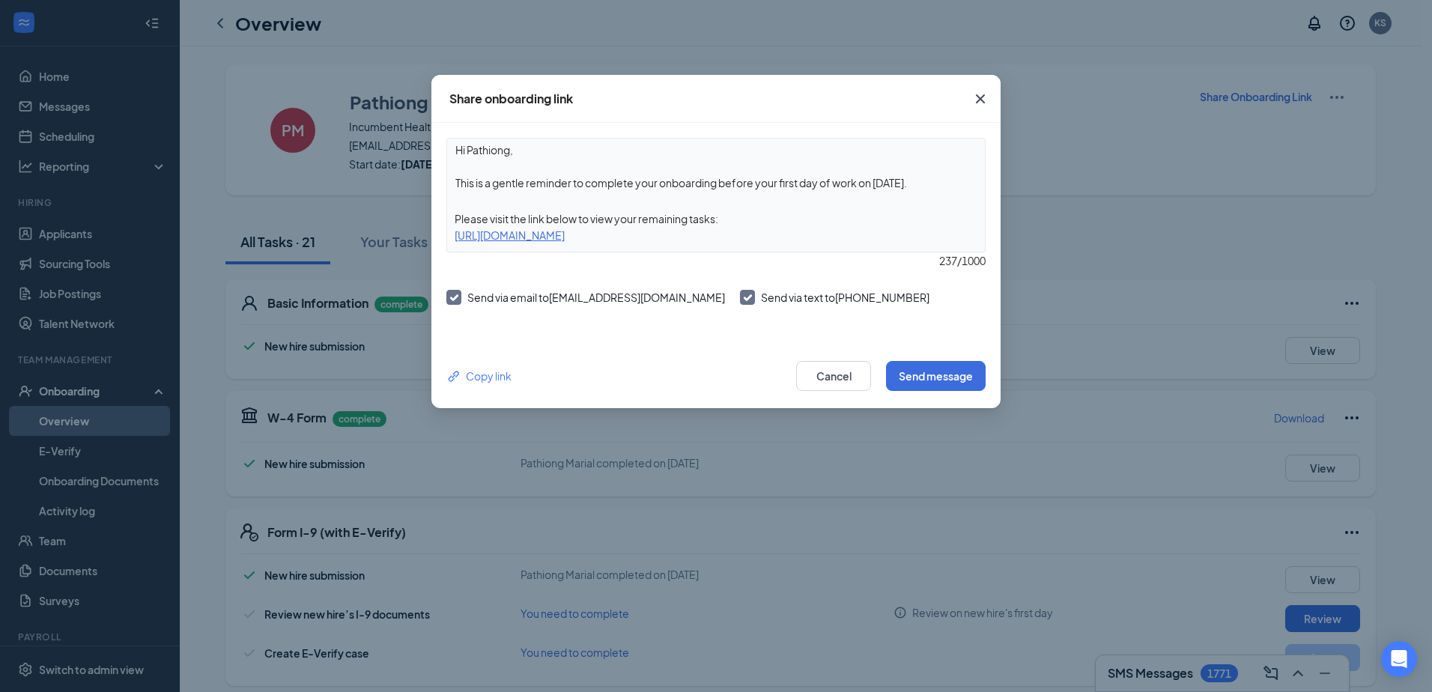
drag, startPoint x: 724, startPoint y: 184, endPoint x: 945, endPoint y: 182, distance: 220.9
click at [945, 182] on textarea "Hi Pathiong, This is a gentle reminder to complete your onboarding before your …" at bounding box center [716, 166] width 538 height 55
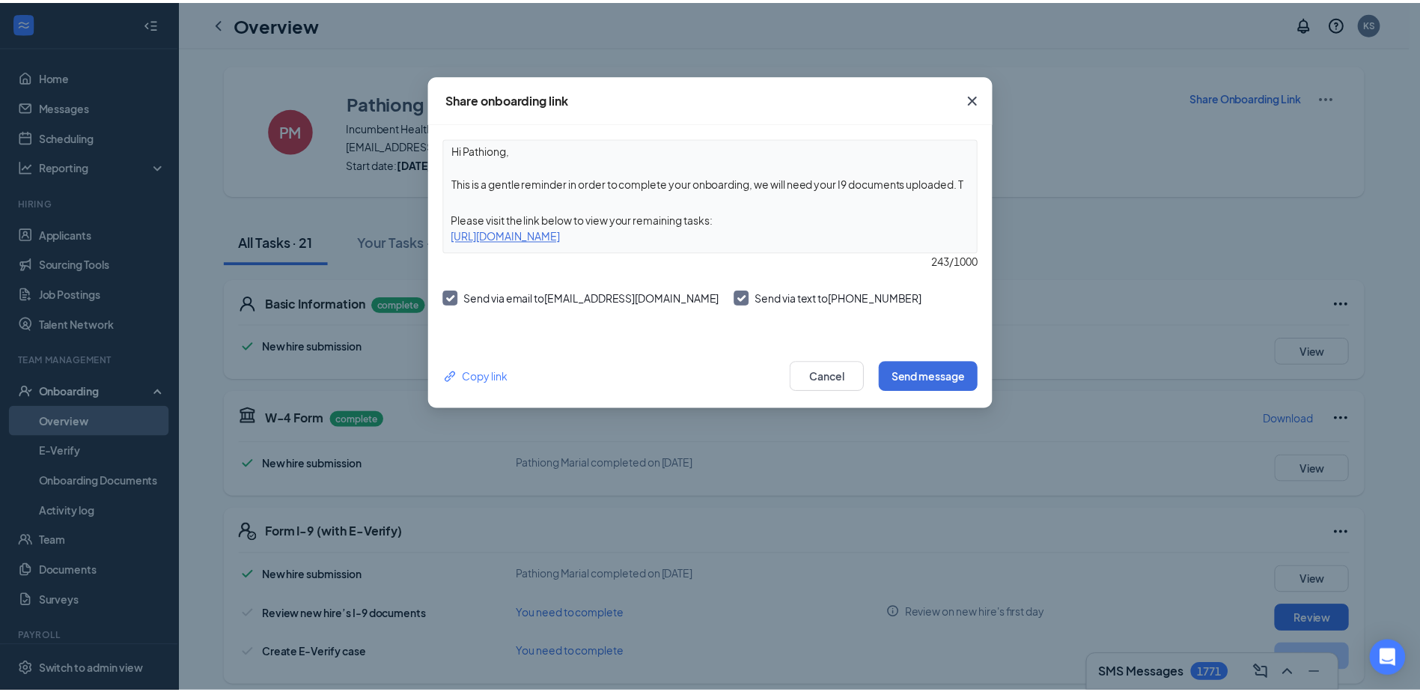
scroll to position [12, 0]
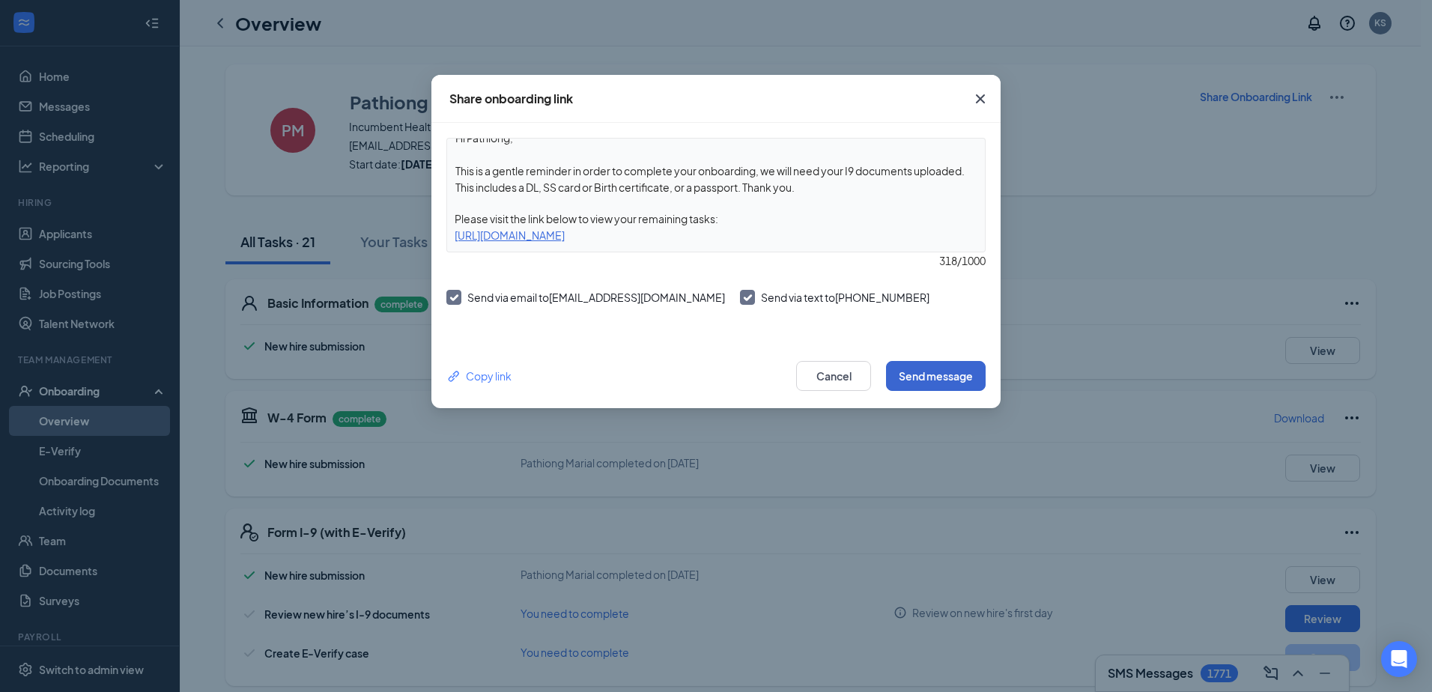
type textarea "Hi Pathiong, This is a gentle reminder in order to complete your onboarding, we…"
click at [916, 371] on button "Send message" at bounding box center [936, 376] width 100 height 30
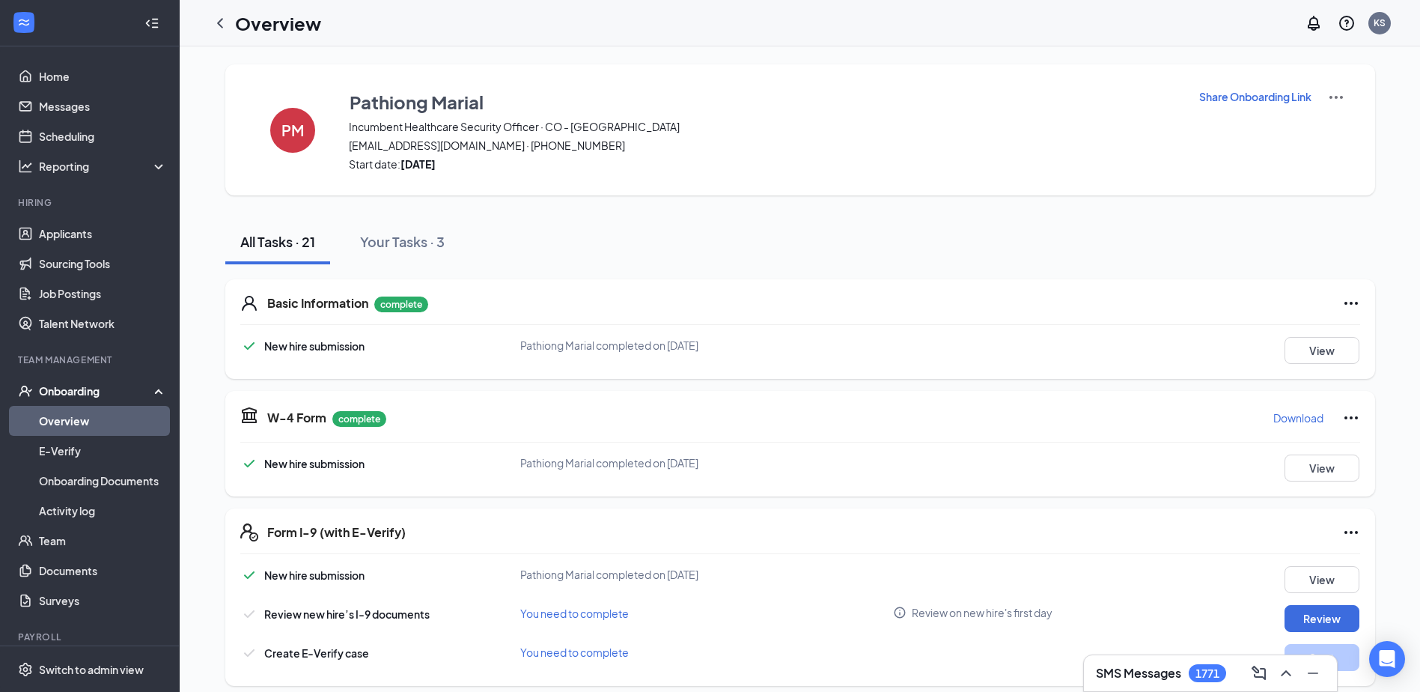
drag, startPoint x: 223, startPoint y: 16, endPoint x: 210, endPoint y: 25, distance: 16.0
click at [223, 16] on icon "ChevronLeft" at bounding box center [220, 23] width 18 height 18
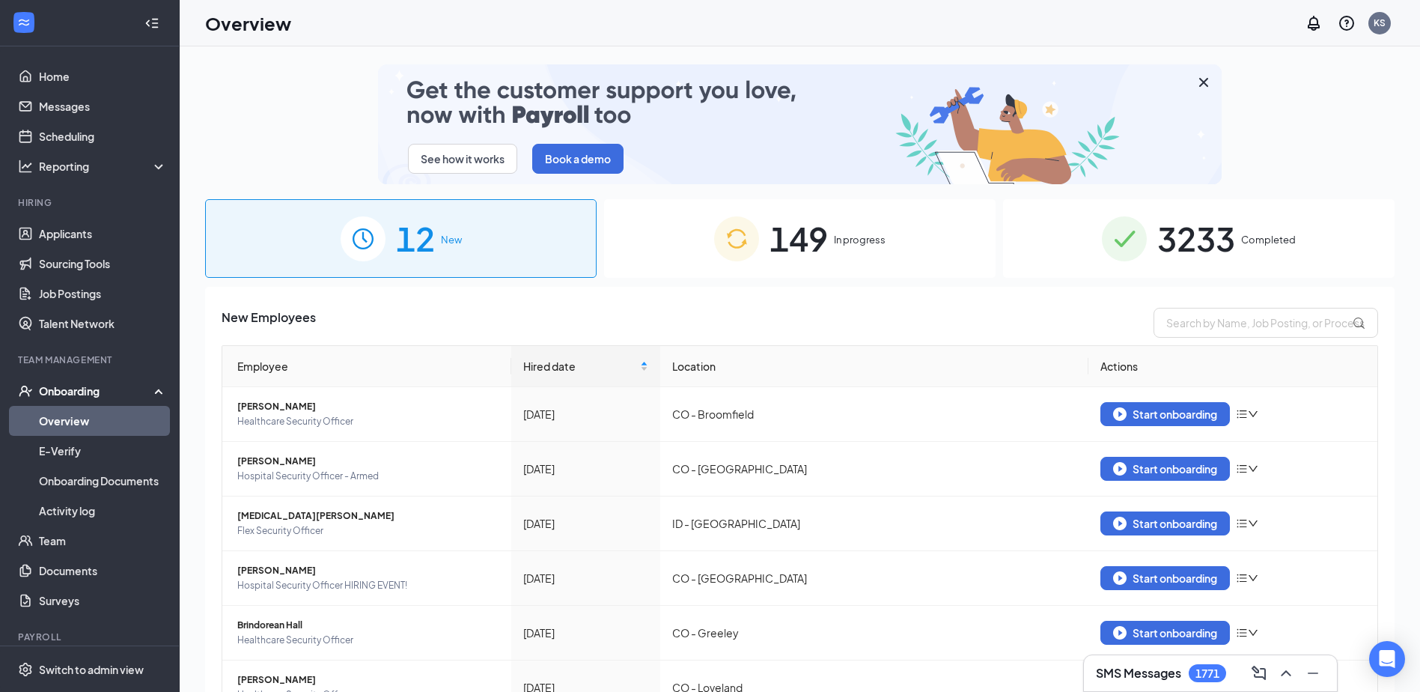
click at [856, 228] on div "149 In progress" at bounding box center [800, 238] width 392 height 79
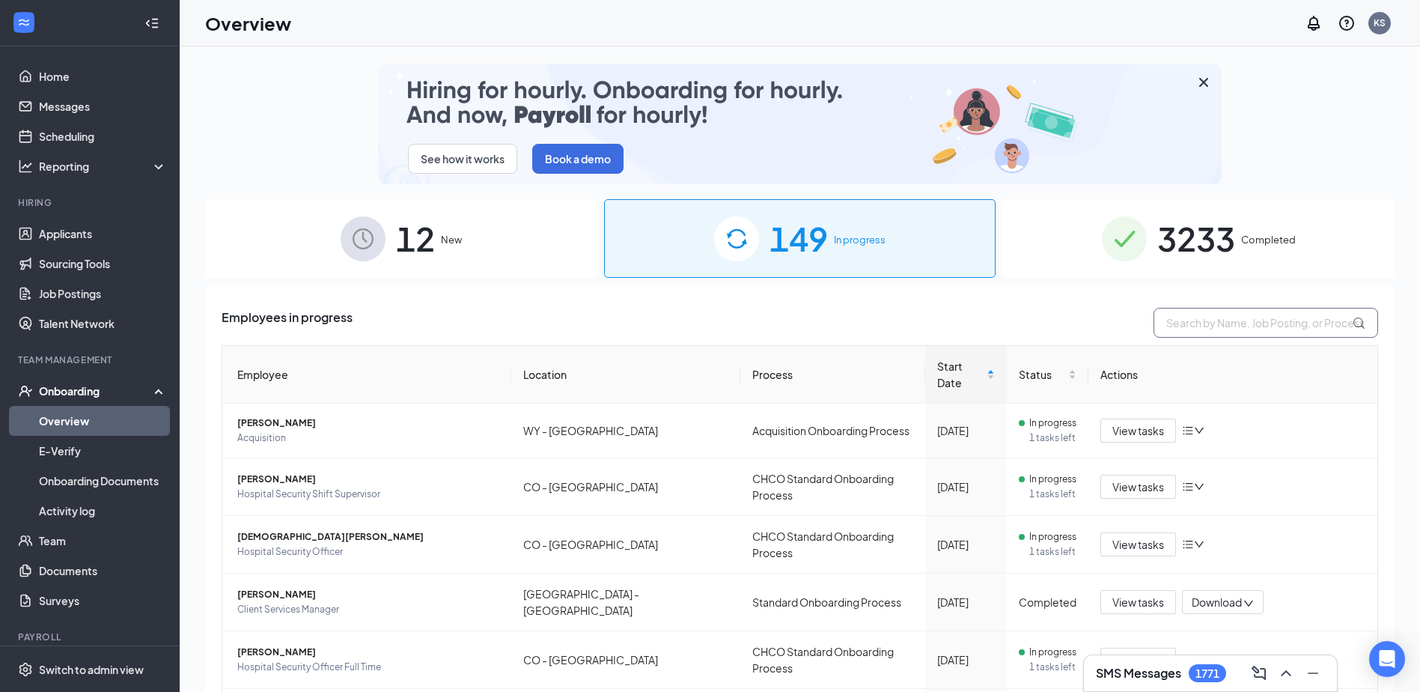
click at [1222, 320] on input "text" at bounding box center [1266, 323] width 225 height 30
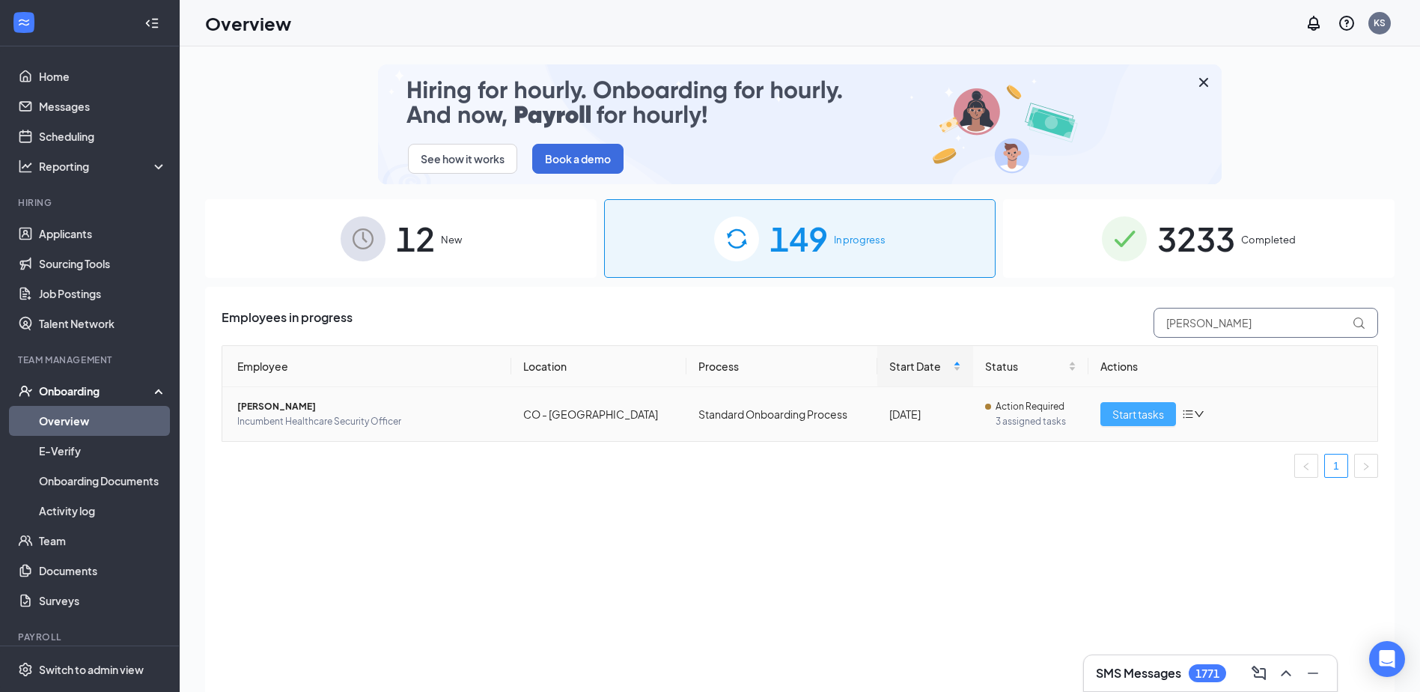
type input "[PERSON_NAME]"
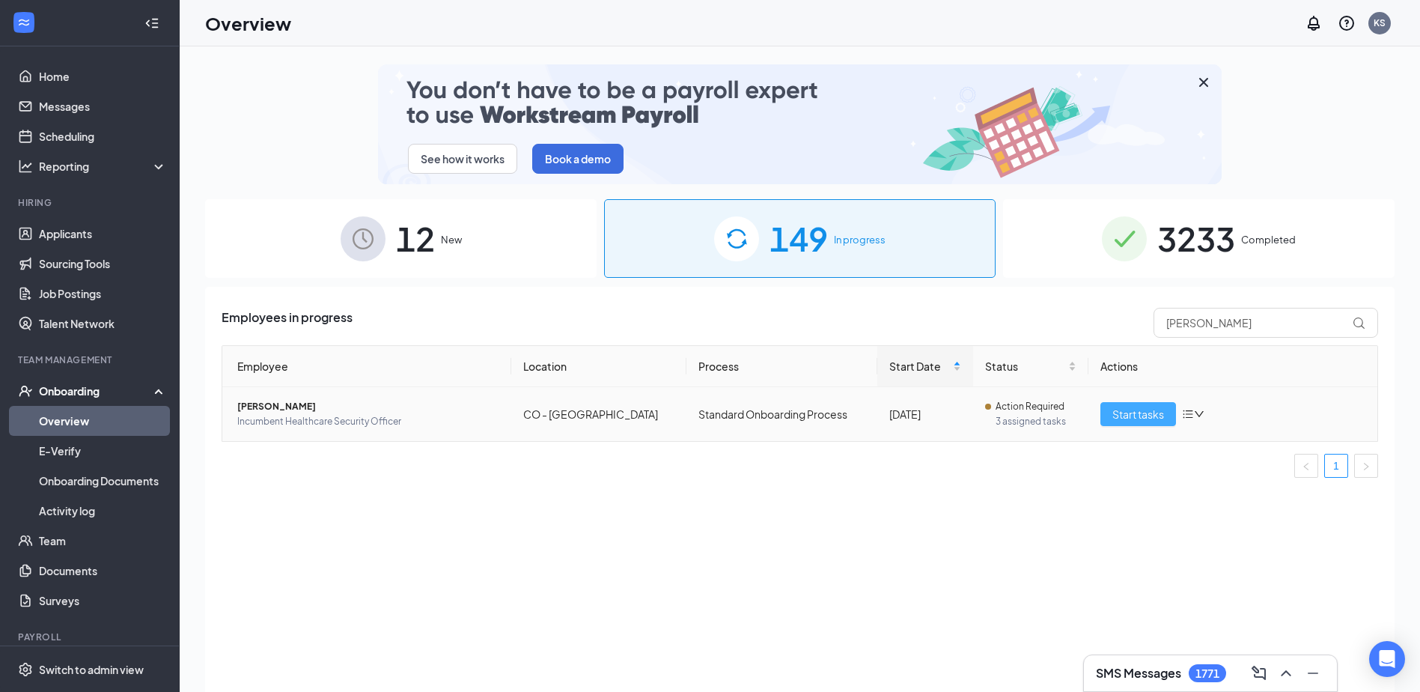
click at [1161, 412] on span "Start tasks" at bounding box center [1139, 414] width 52 height 16
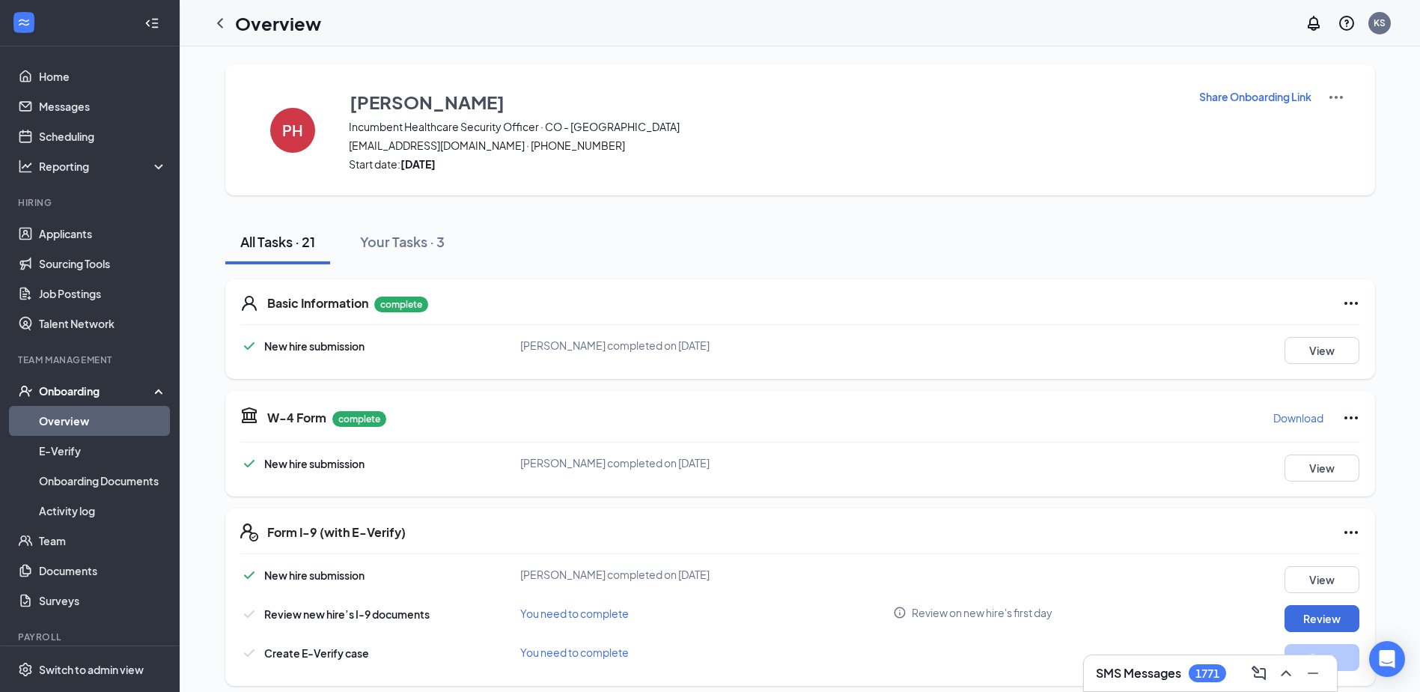
click at [1230, 92] on p "Share Onboarding Link" at bounding box center [1256, 96] width 112 height 15
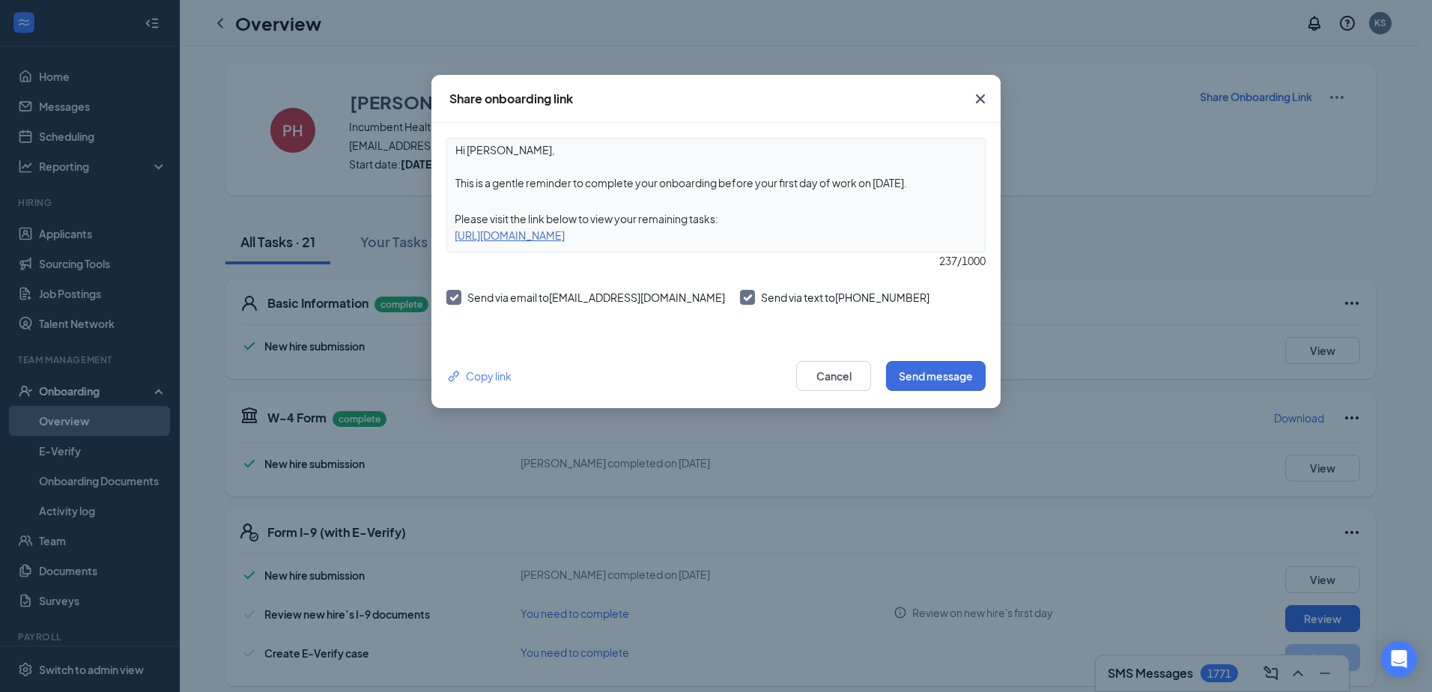
click at [454, 181] on textarea "Hi [PERSON_NAME], This is a gentle reminder to complete your onboarding before …" at bounding box center [716, 166] width 538 height 55
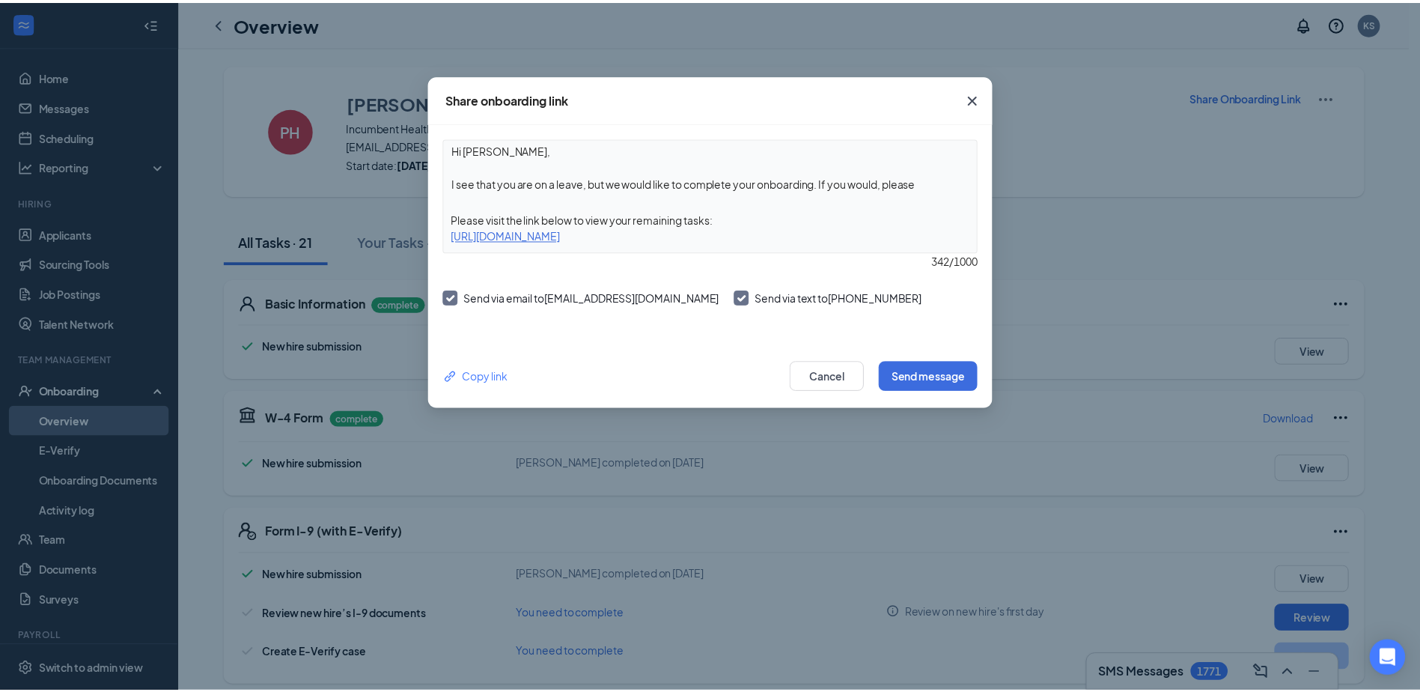
scroll to position [12, 0]
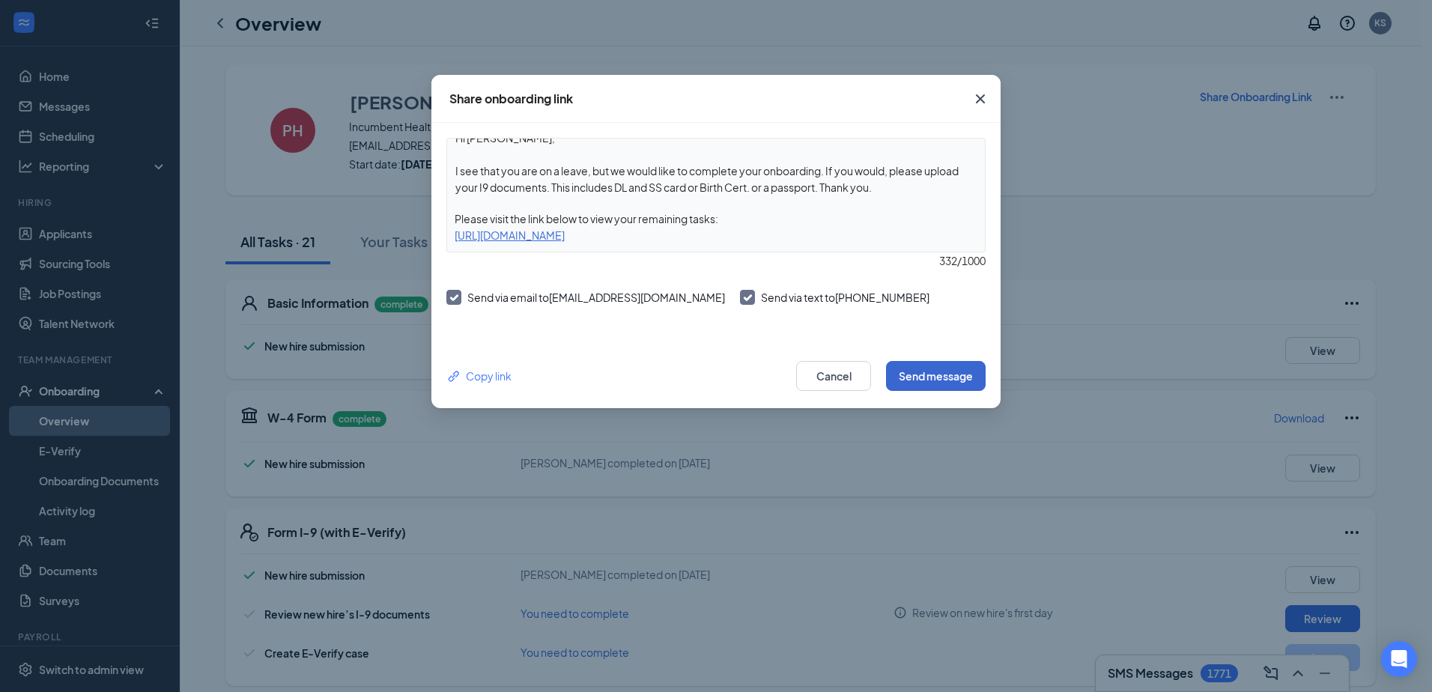
type textarea "Hi [PERSON_NAME], I see that you are on a leave, but we would like to complete …"
click at [948, 368] on button "Send message" at bounding box center [936, 376] width 100 height 30
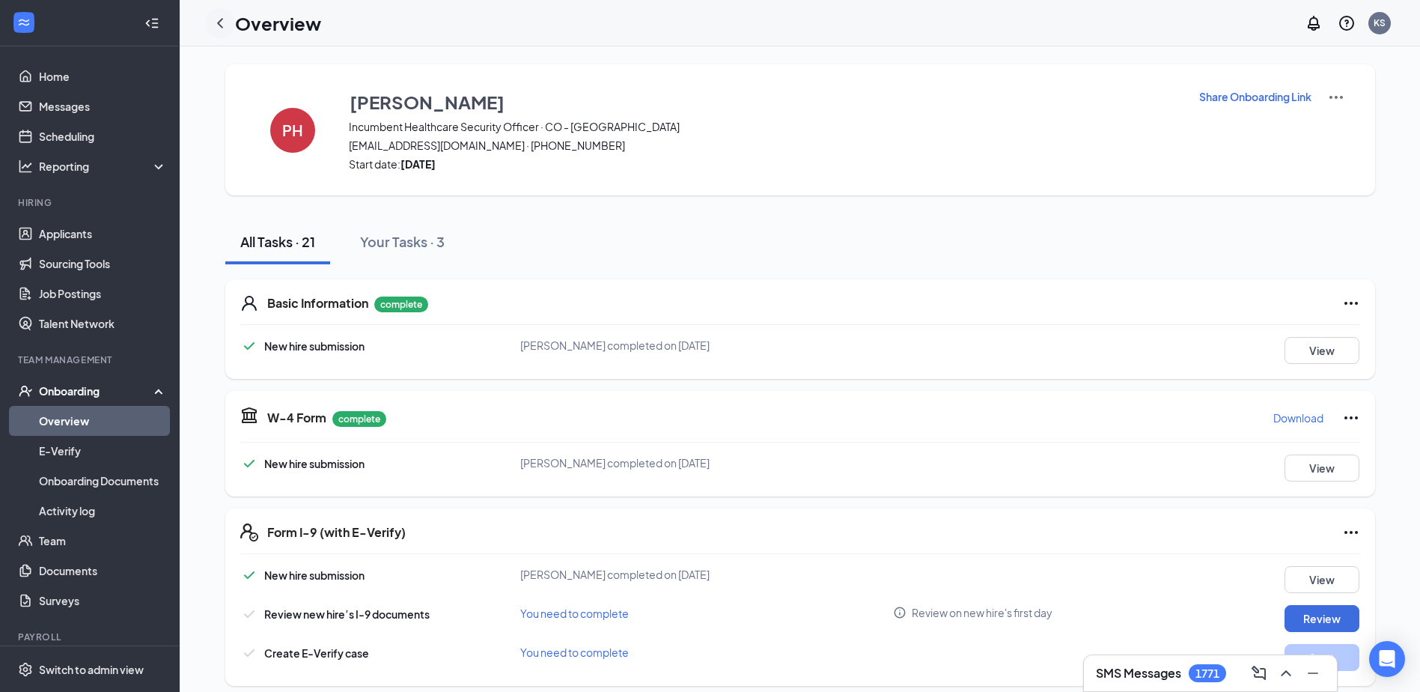
click at [217, 17] on icon "ChevronLeft" at bounding box center [220, 23] width 18 height 18
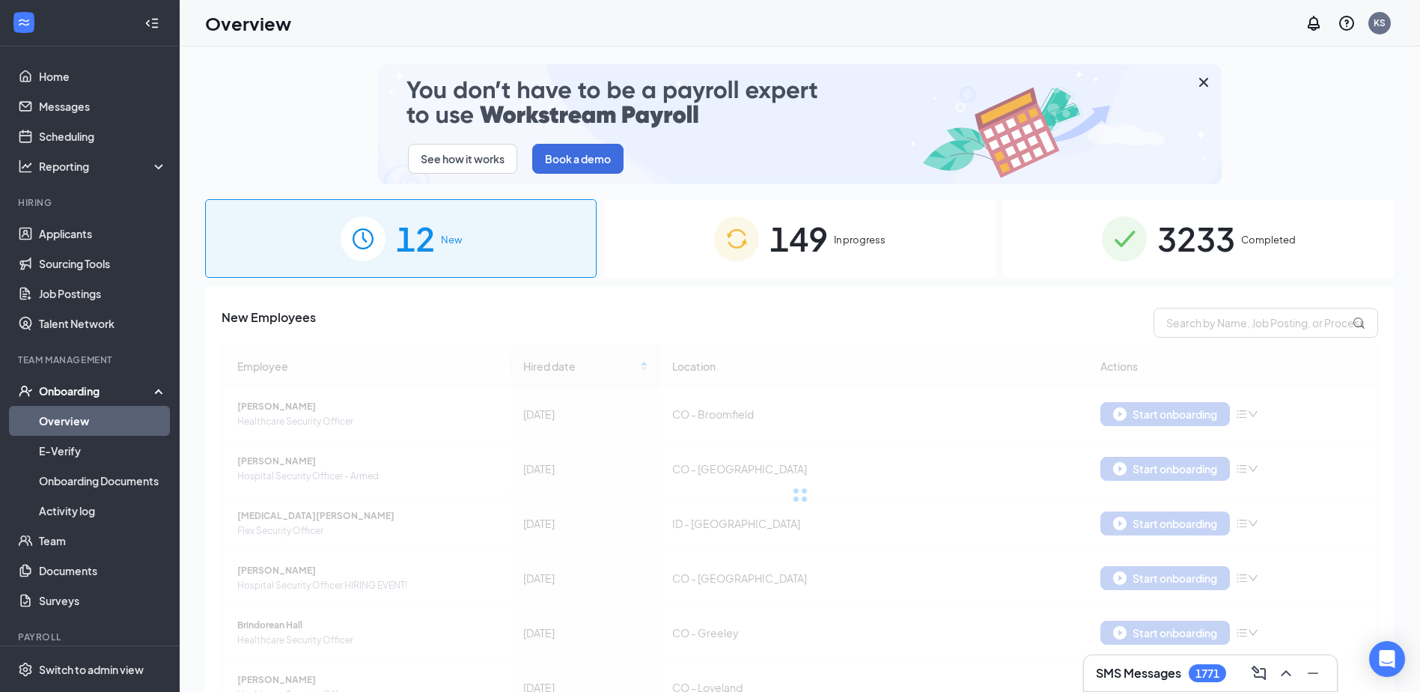
click at [857, 236] on span "In progress" at bounding box center [860, 239] width 52 height 15
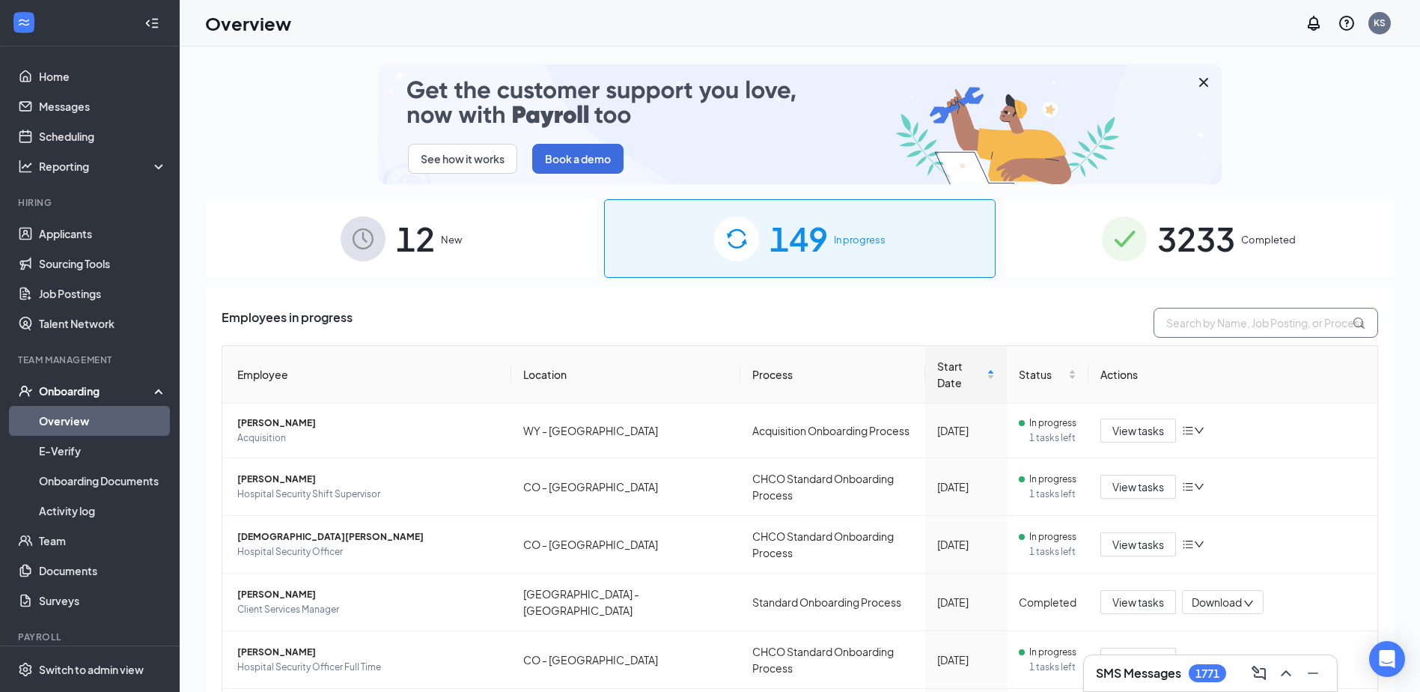
click at [1215, 319] on input "text" at bounding box center [1266, 323] width 225 height 30
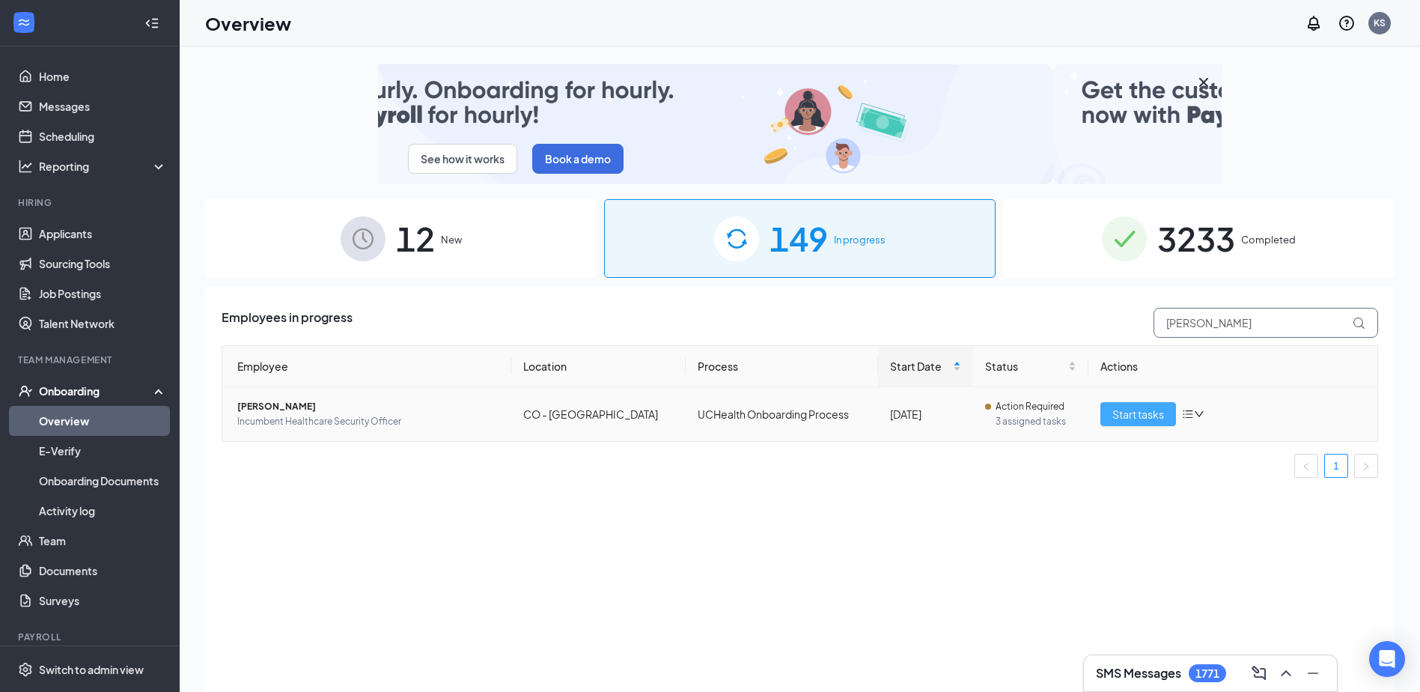
type input "[PERSON_NAME]"
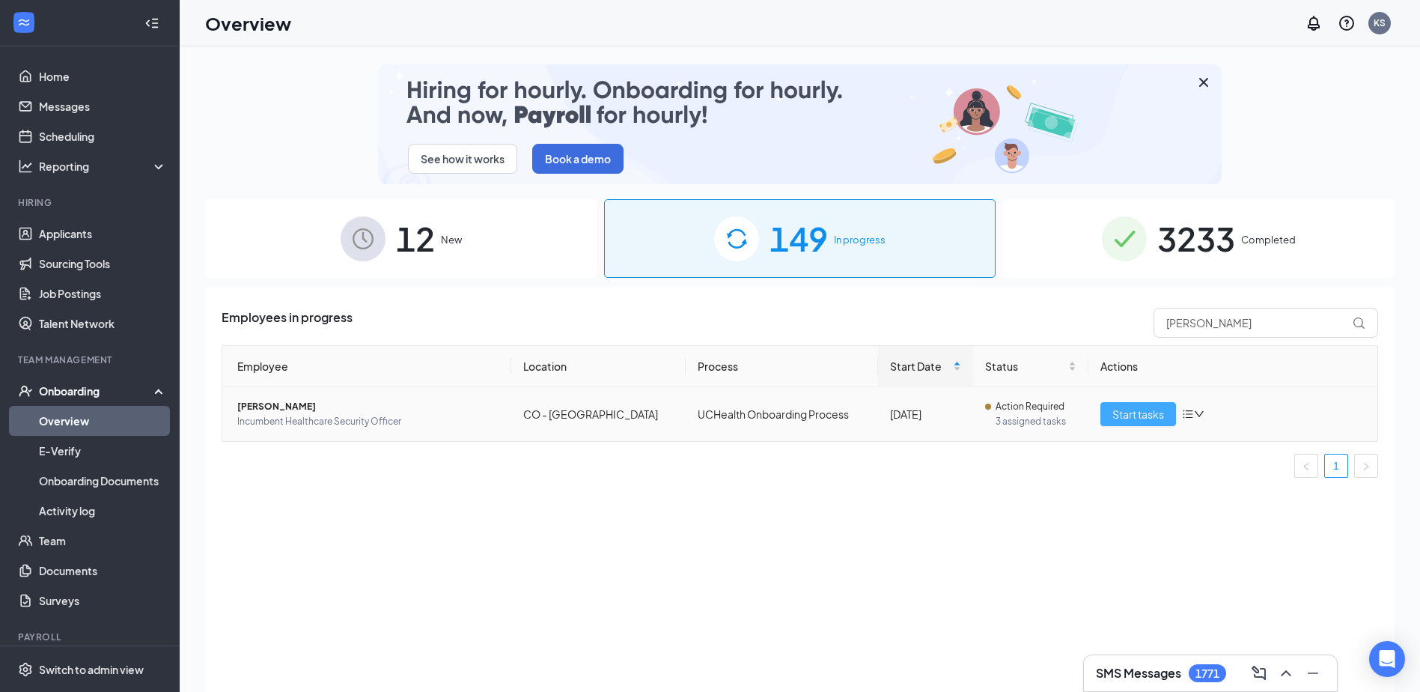
click at [1139, 409] on span "Start tasks" at bounding box center [1139, 414] width 52 height 16
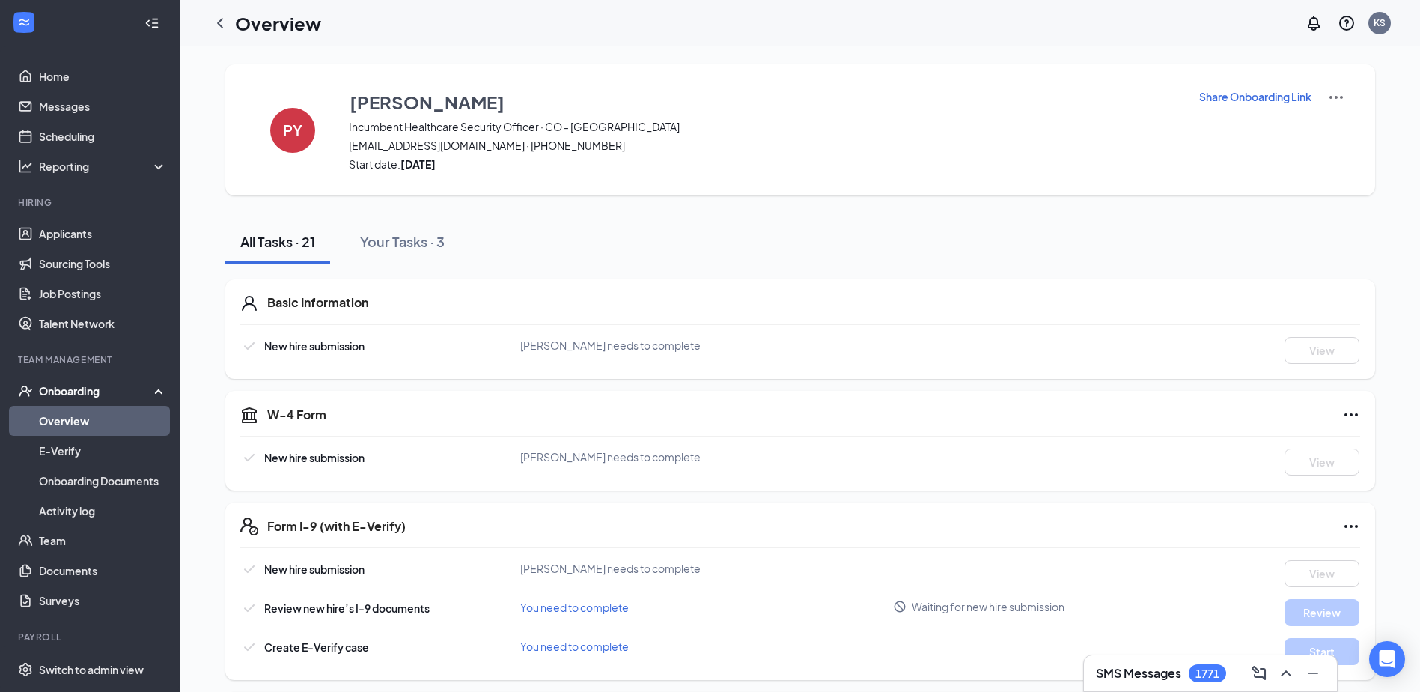
click at [1231, 94] on p "Share Onboarding Link" at bounding box center [1256, 96] width 112 height 15
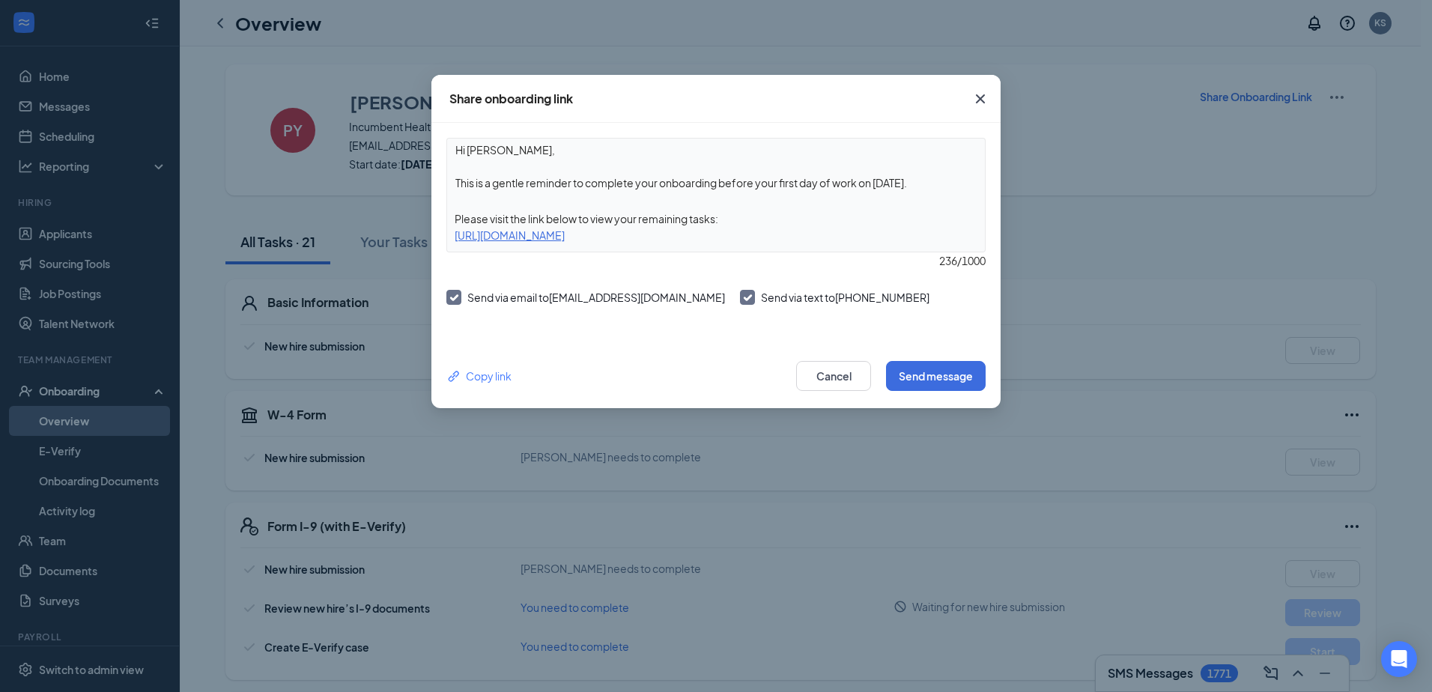
drag, startPoint x: 721, startPoint y: 183, endPoint x: 931, endPoint y: 179, distance: 210.4
click at [931, 179] on textarea "Hi [PERSON_NAME], This is a gentle reminder to complete your onboarding before …" at bounding box center [716, 166] width 538 height 55
type textarea "Hi [PERSON_NAME], This is a gentle reminder to complete your onboarding as soon…"
click at [928, 374] on button "Send message" at bounding box center [936, 376] width 100 height 30
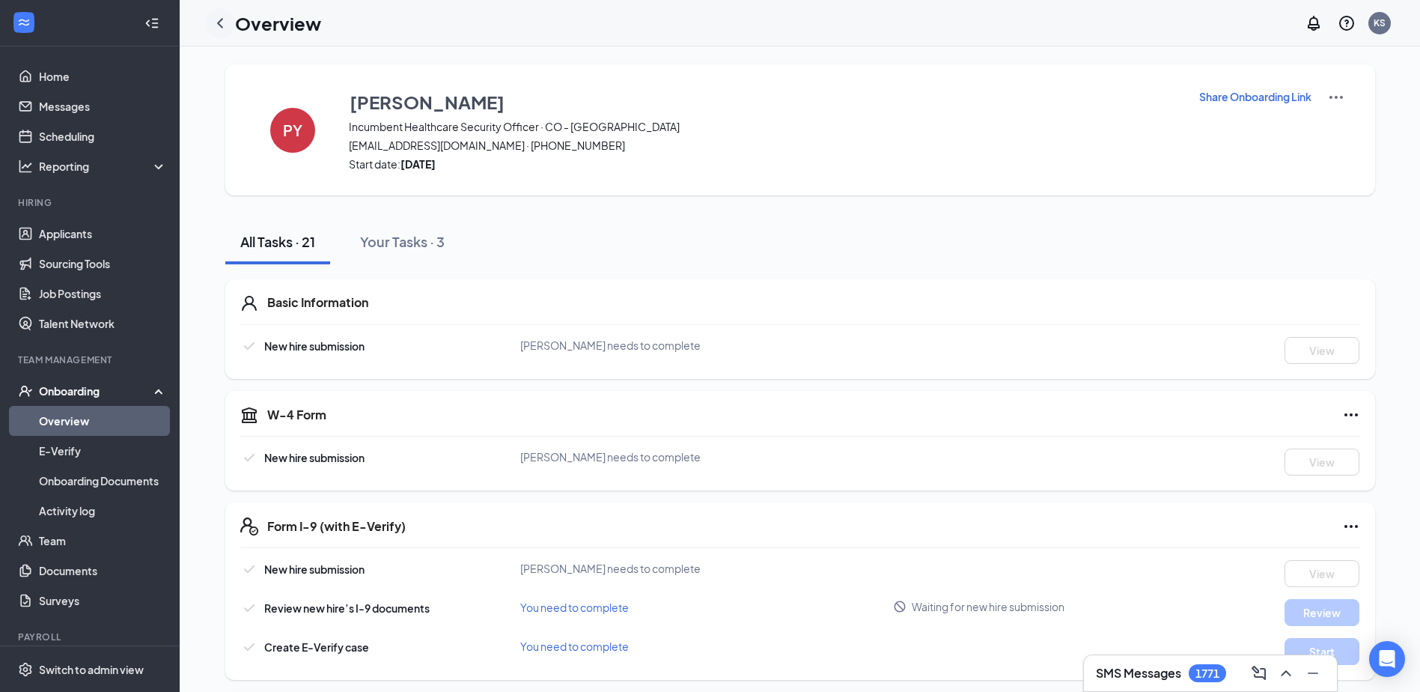
click at [219, 19] on icon "ChevronLeft" at bounding box center [220, 23] width 18 height 18
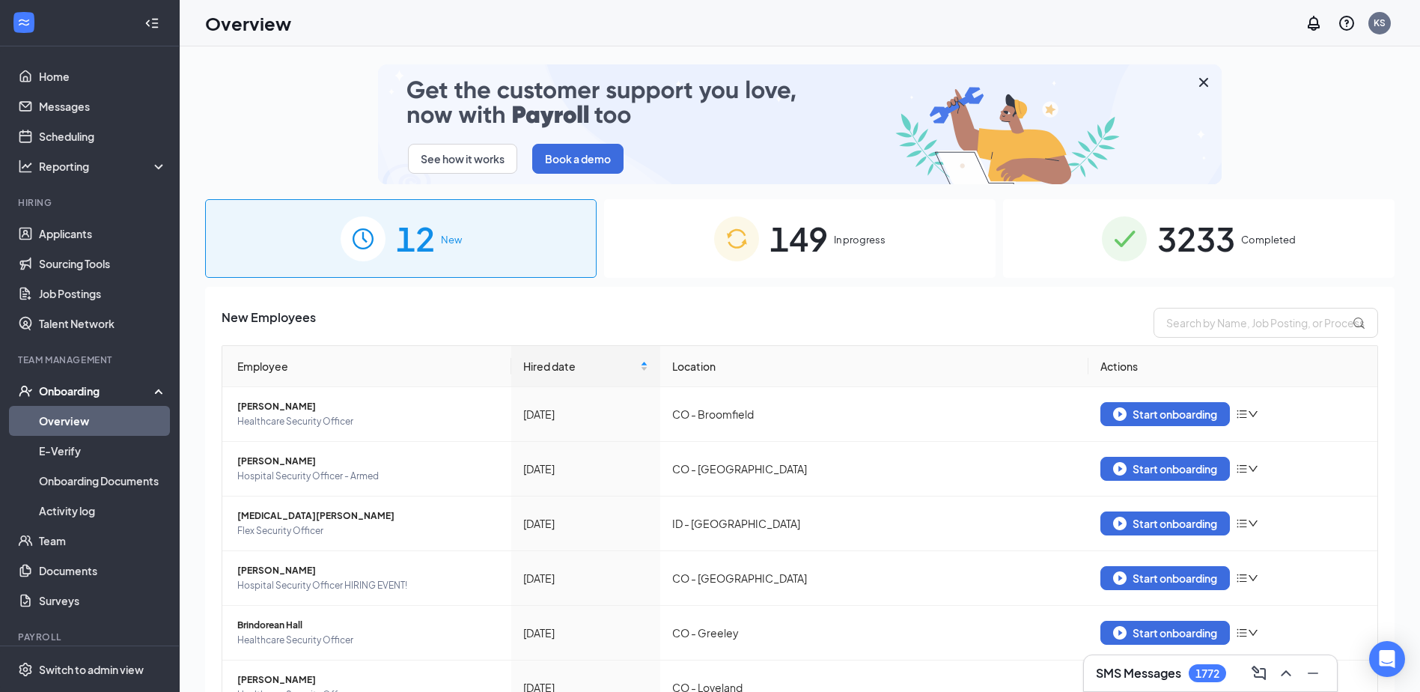
click at [836, 225] on div "149 In progress" at bounding box center [800, 238] width 392 height 79
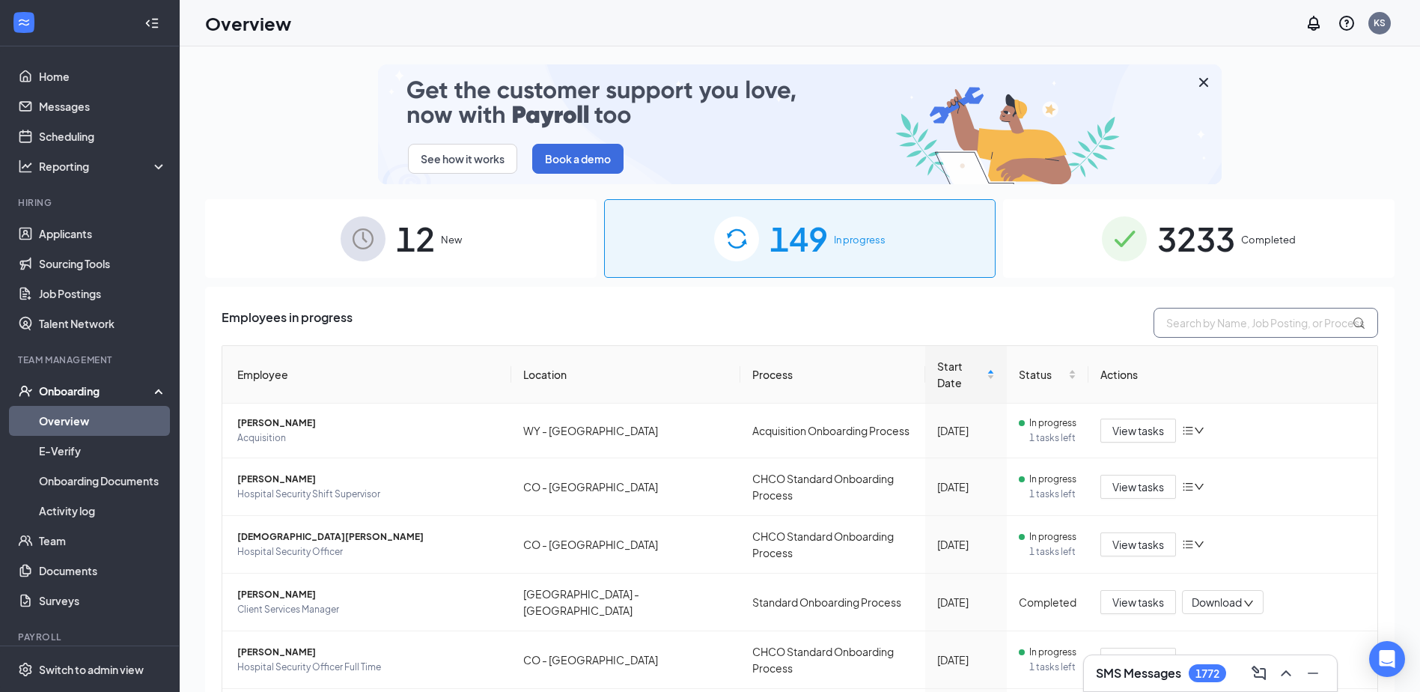
click at [1208, 325] on input "text" at bounding box center [1266, 323] width 225 height 30
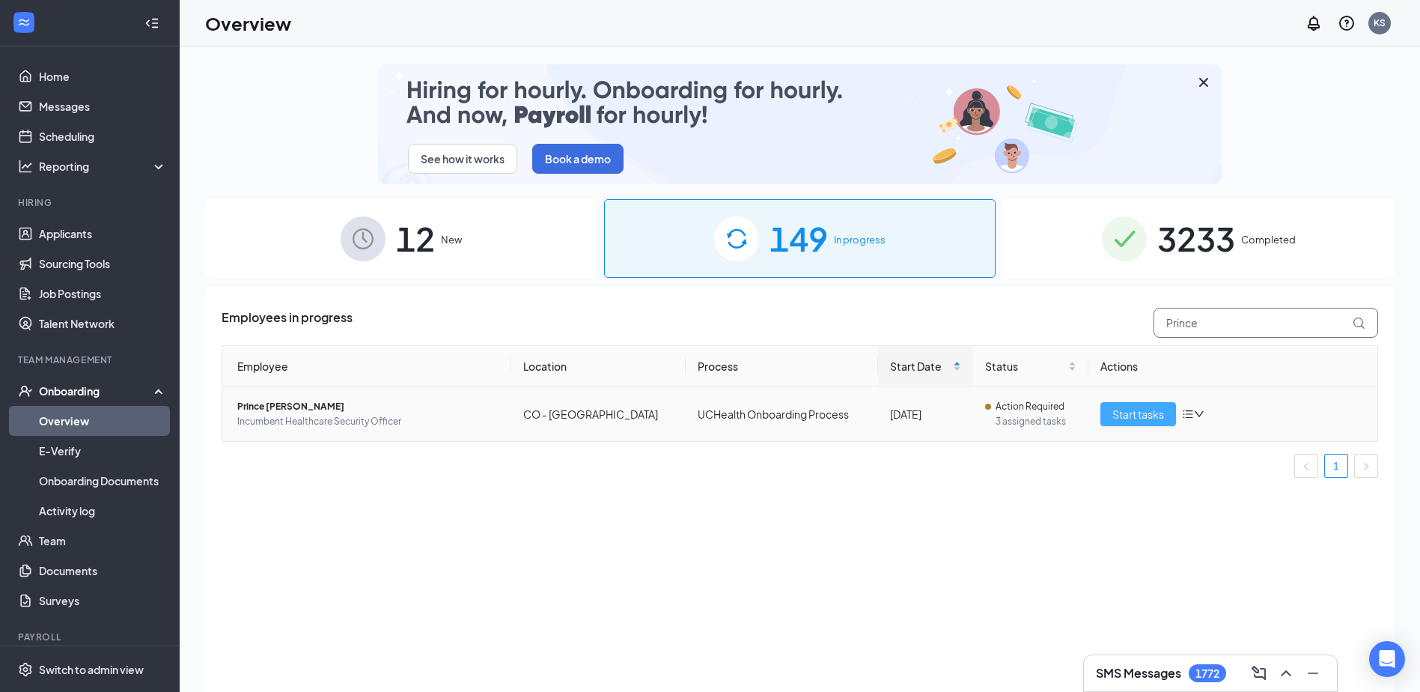
type input "Prince"
click at [1152, 416] on span "Start tasks" at bounding box center [1139, 414] width 52 height 16
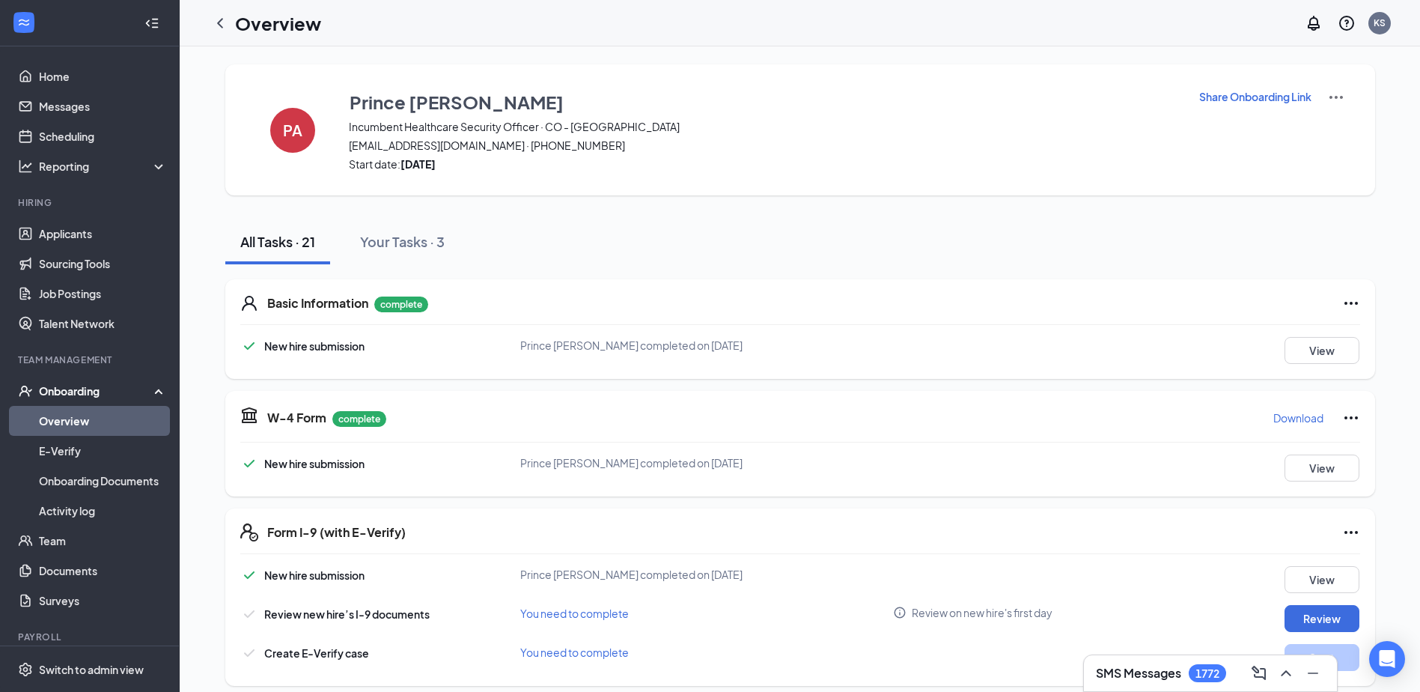
click at [1275, 95] on p "Share Onboarding Link" at bounding box center [1256, 96] width 112 height 15
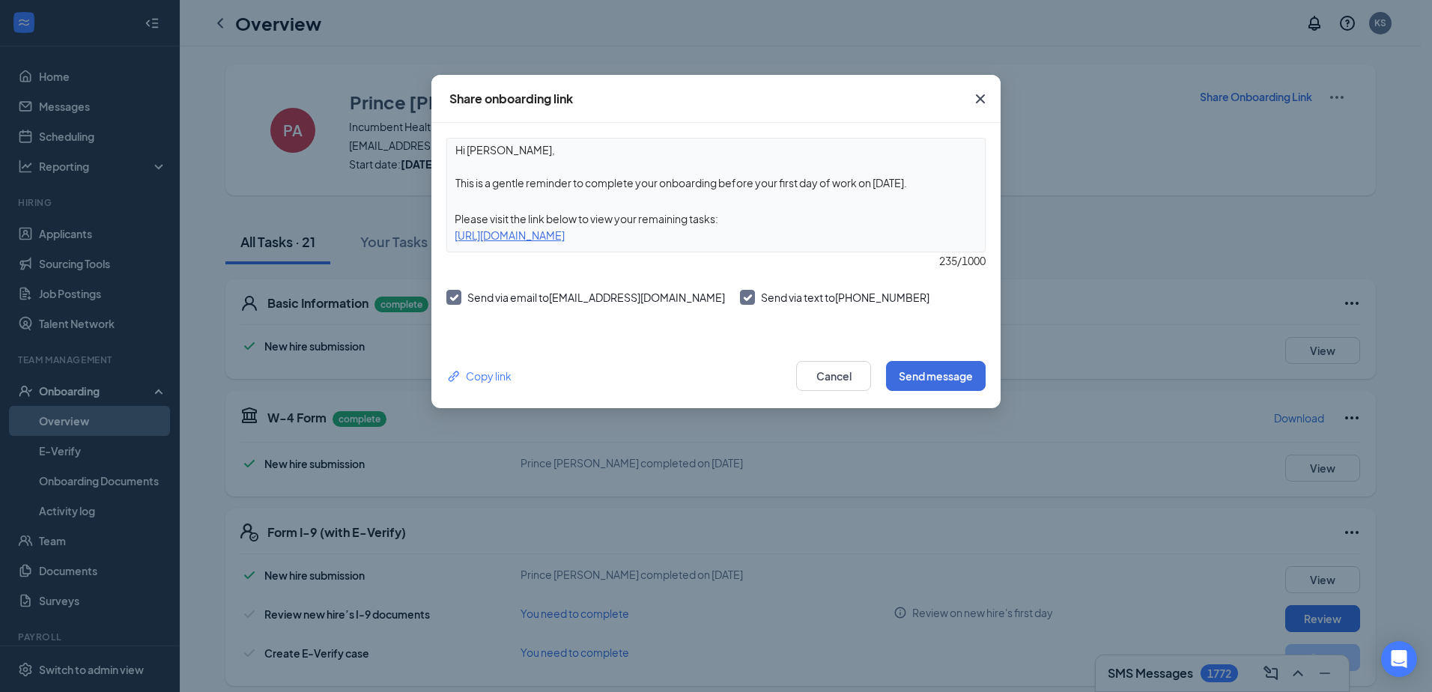
drag, startPoint x: 577, startPoint y: 183, endPoint x: 946, endPoint y: 201, distance: 370.3
click at [946, 201] on div "Hi [PERSON_NAME], This is a gentle reminder to complete your onboarding before …" at bounding box center [715, 195] width 539 height 115
click at [887, 186] on textarea "Hi [PERSON_NAME], This is a gentle reminder to complete your onboarding before …" at bounding box center [716, 166] width 538 height 55
click at [582, 182] on textarea "Hi [PERSON_NAME], This is a gentle reminder to complete your onboarding before …" at bounding box center [716, 166] width 538 height 55
drag, startPoint x: 458, startPoint y: 183, endPoint x: 944, endPoint y: 184, distance: 485.9
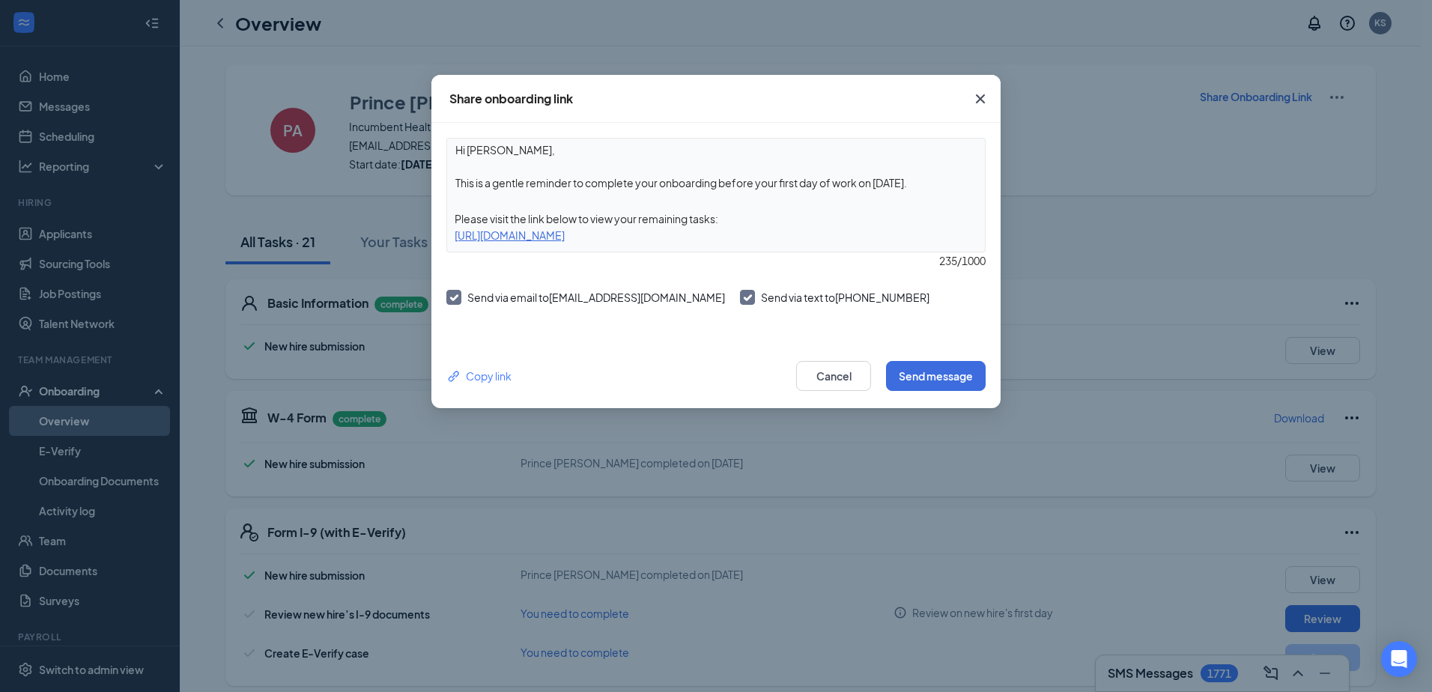
click at [944, 184] on textarea "Hi [PERSON_NAME], This is a gentle reminder to complete your onboarding before …" at bounding box center [716, 166] width 538 height 55
paste textarea "Hello, This is a friendly reminder to please complete all required onboarding t…"
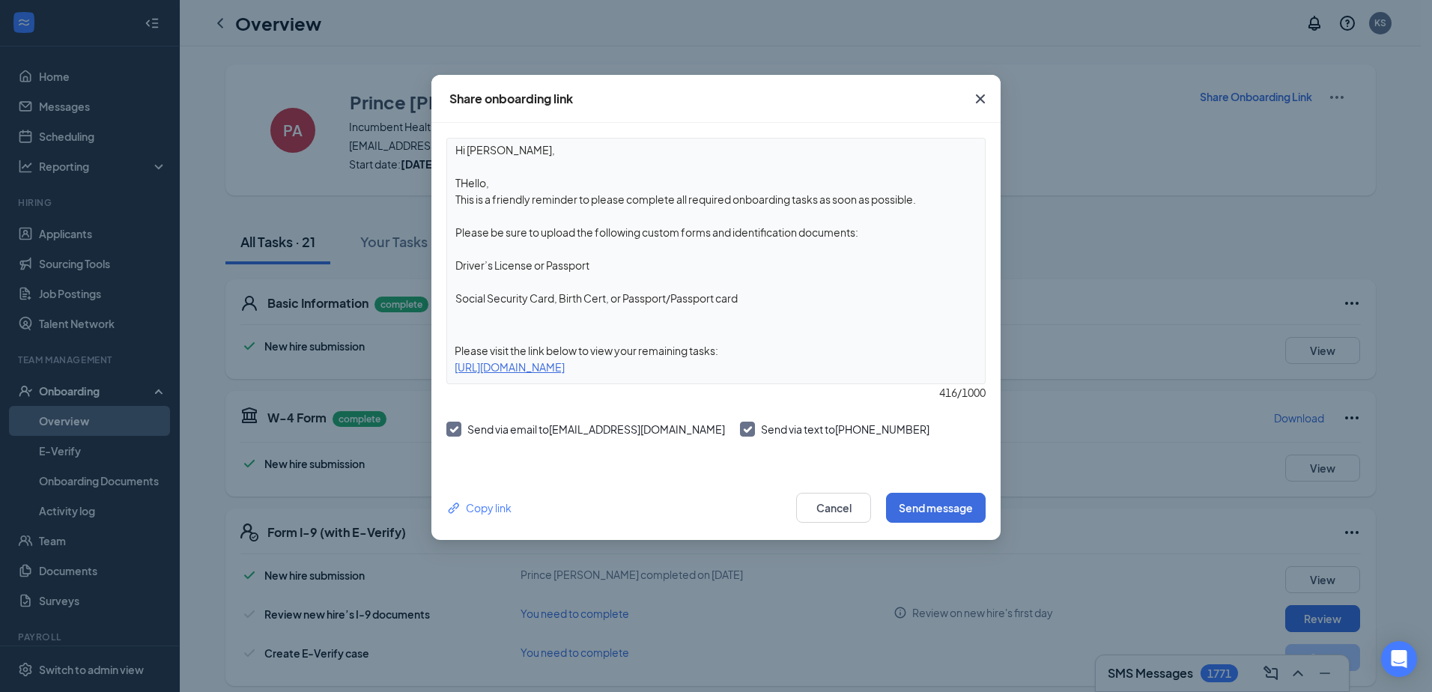
drag, startPoint x: 500, startPoint y: 181, endPoint x: 429, endPoint y: 178, distance: 71.2
click at [429, 178] on div "Share onboarding link Hi [PERSON_NAME], THello, This is a friendly reminder to …" at bounding box center [716, 346] width 1432 height 692
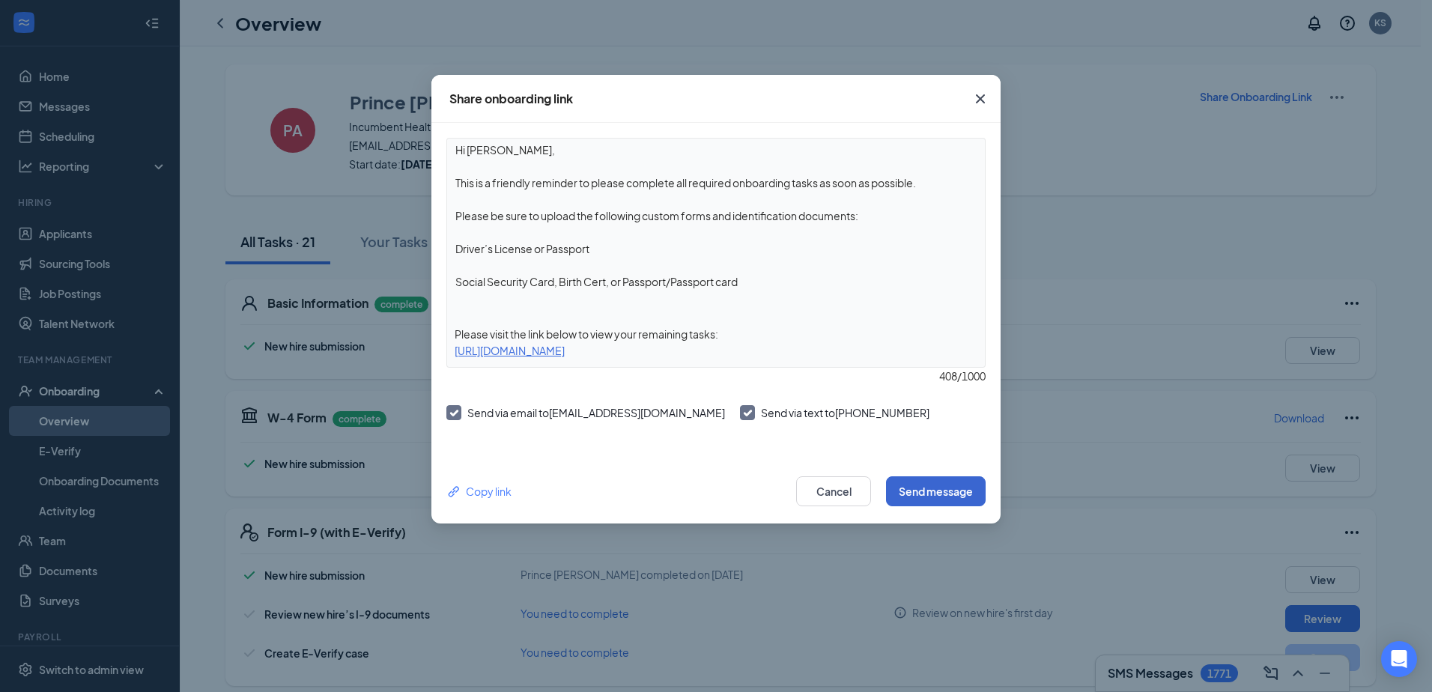
type textarea "Hi [PERSON_NAME], This is a friendly reminder to please complete all required o…"
click at [936, 486] on button "Send message" at bounding box center [936, 491] width 100 height 30
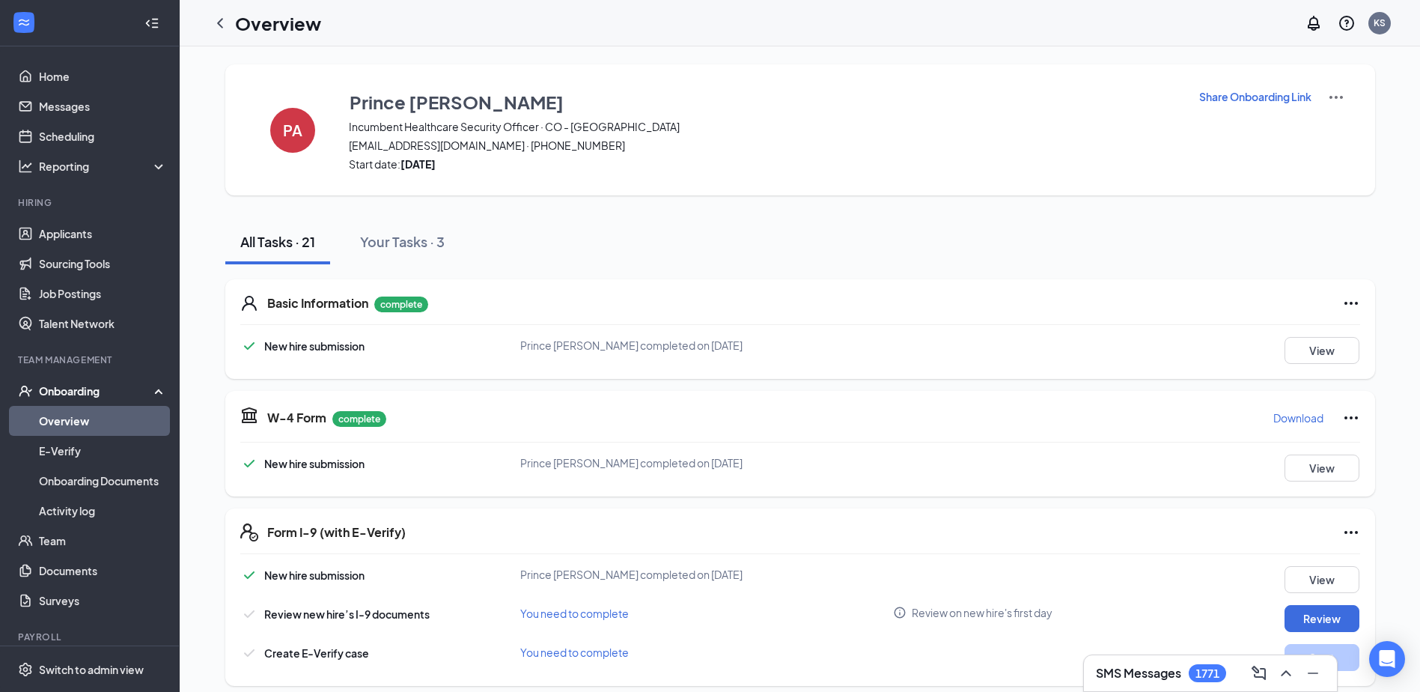
click at [225, 19] on icon "ChevronLeft" at bounding box center [220, 23] width 18 height 18
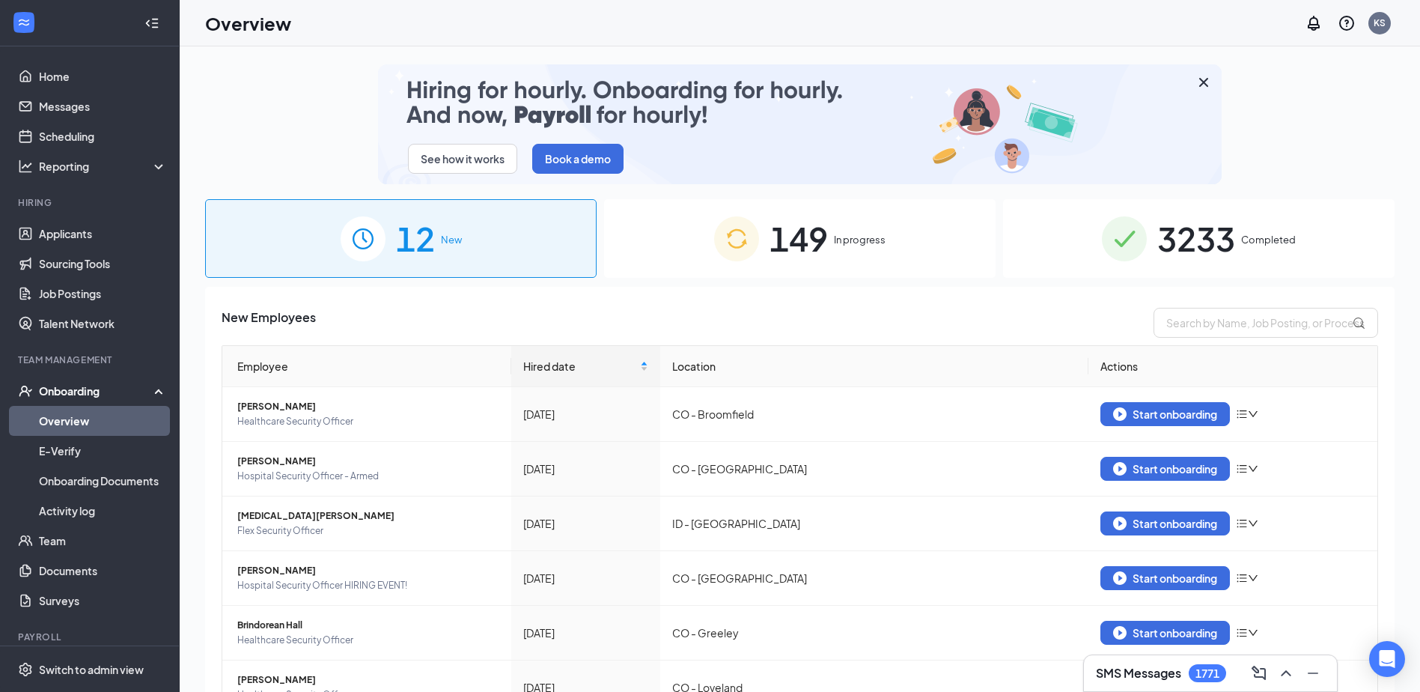
click at [800, 245] on span "149" at bounding box center [799, 239] width 58 height 52
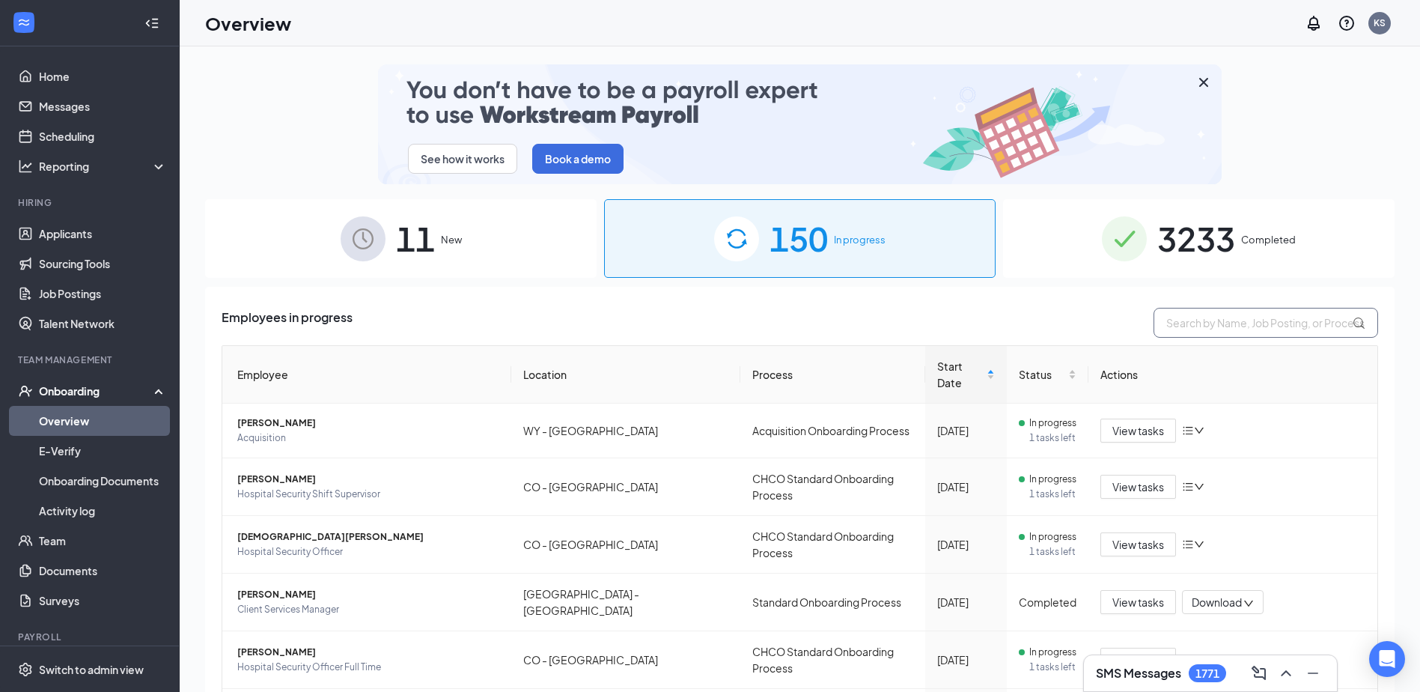
click at [1209, 323] on input "text" at bounding box center [1266, 323] width 225 height 30
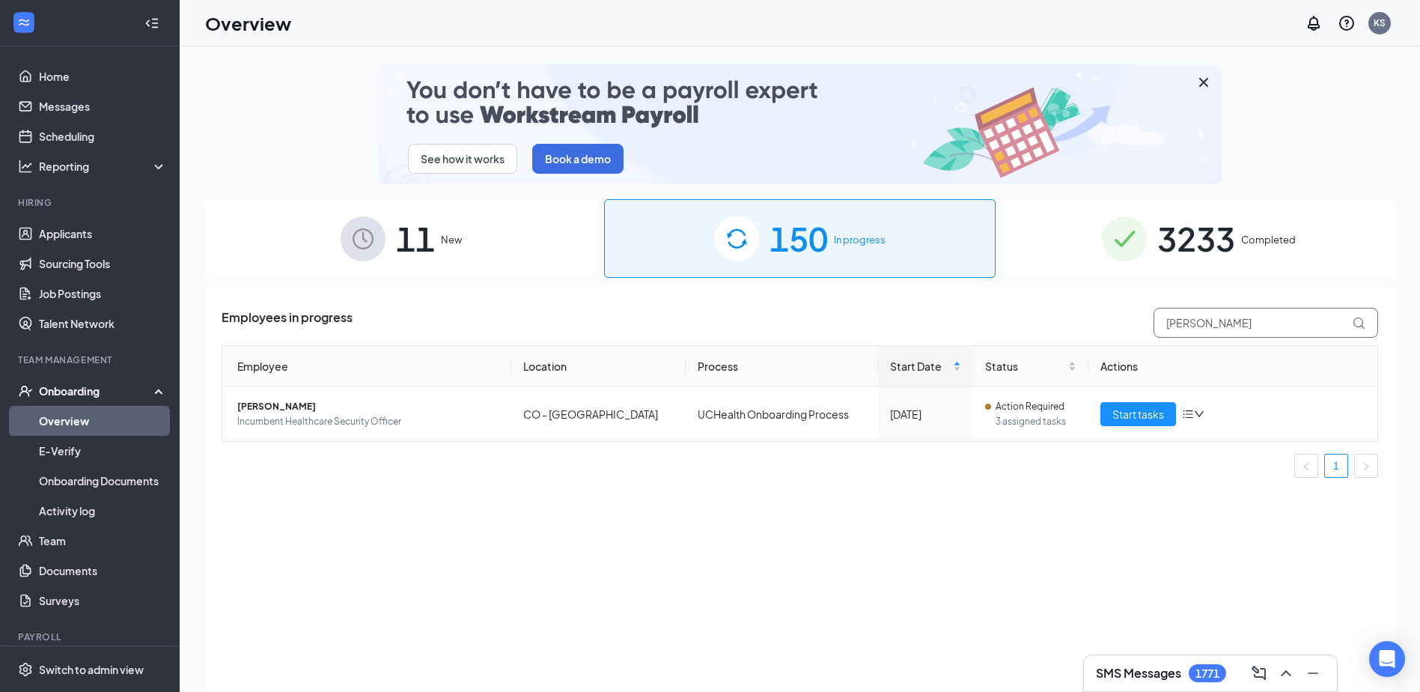
type input "[PERSON_NAME]"
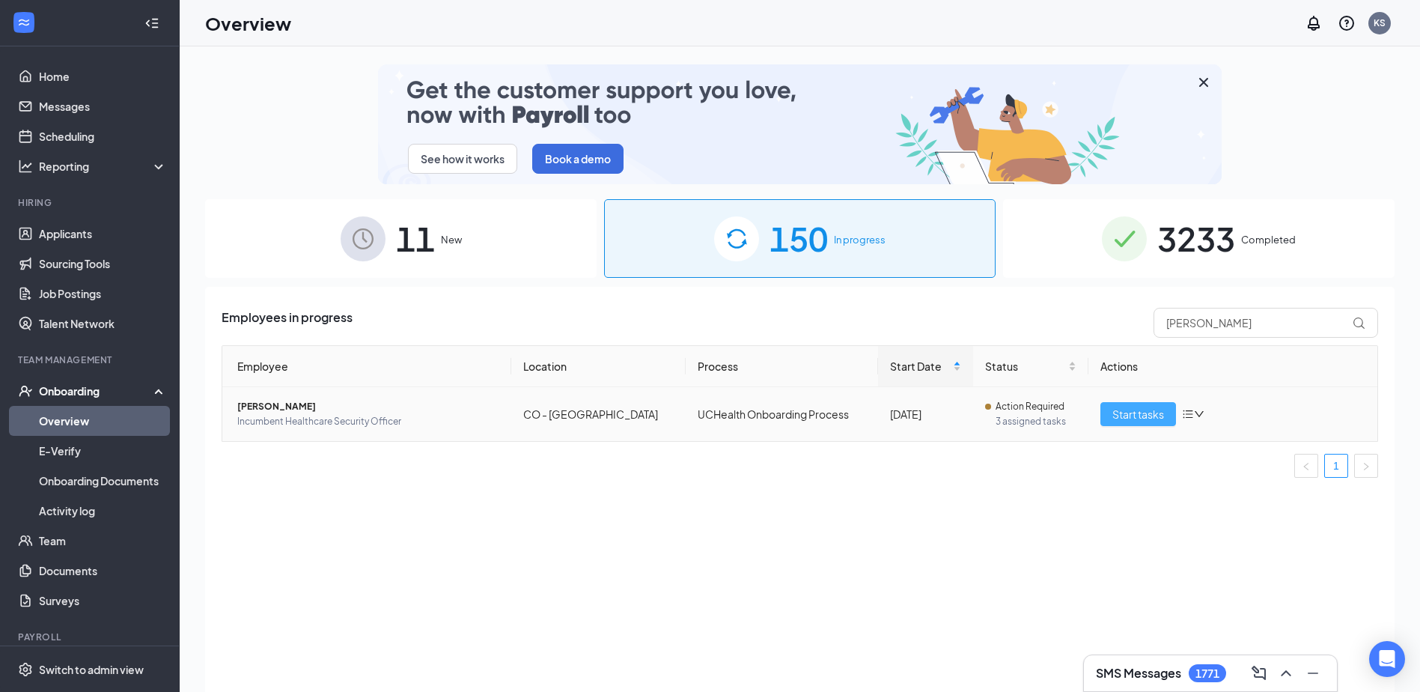
click at [1122, 406] on span "Start tasks" at bounding box center [1139, 414] width 52 height 16
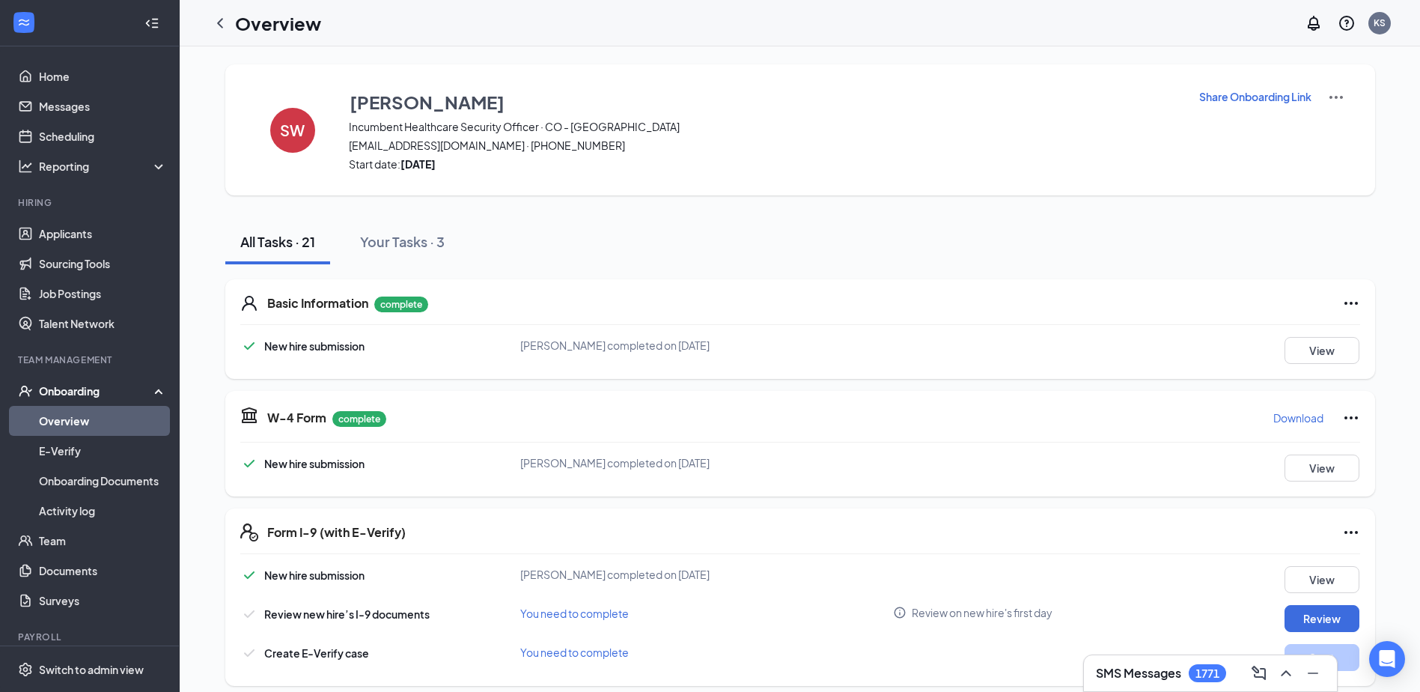
click at [1243, 94] on p "Share Onboarding Link" at bounding box center [1256, 96] width 112 height 15
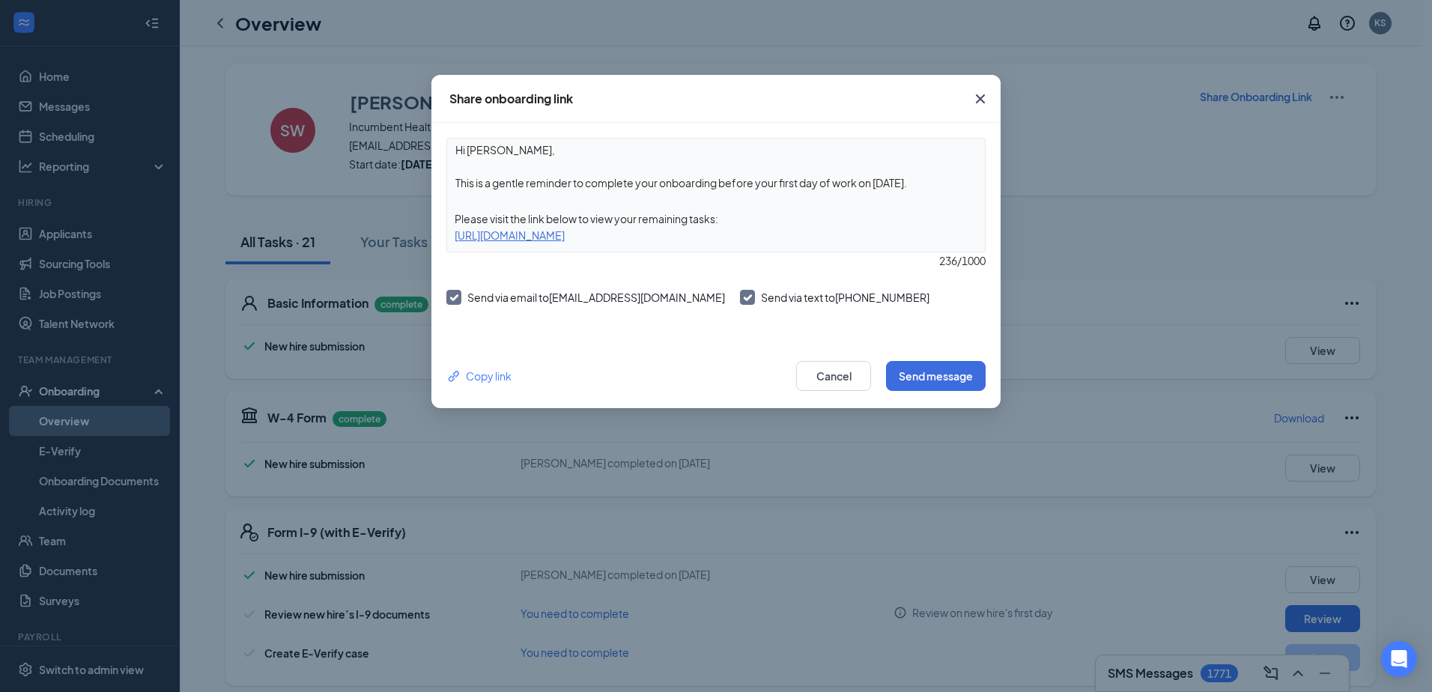
drag, startPoint x: 500, startPoint y: 180, endPoint x: 937, endPoint y: 187, distance: 437.3
click at [937, 187] on textarea "Hi [PERSON_NAME], This is a gentle reminder to complete your onboarding before …" at bounding box center [716, 166] width 538 height 55
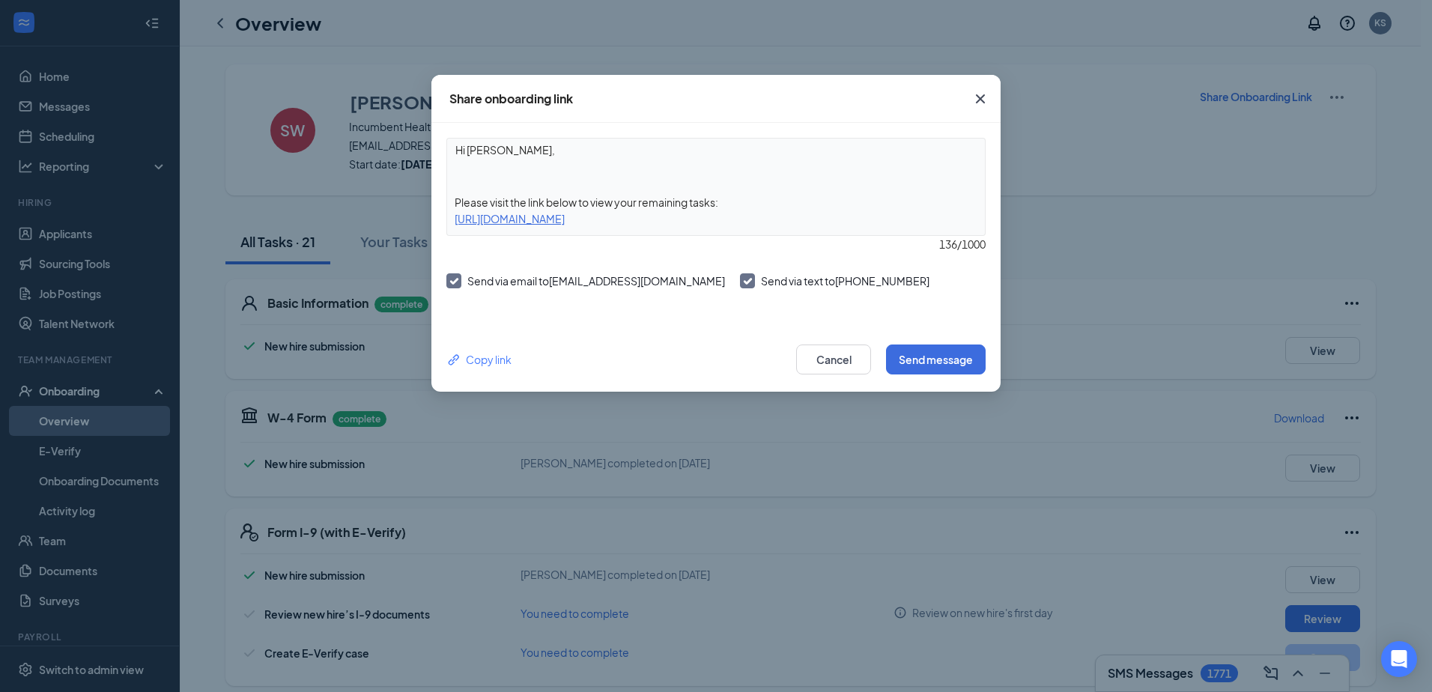
paste textarea "Hello, This is a friendly reminder to please complete all required onboarding t…"
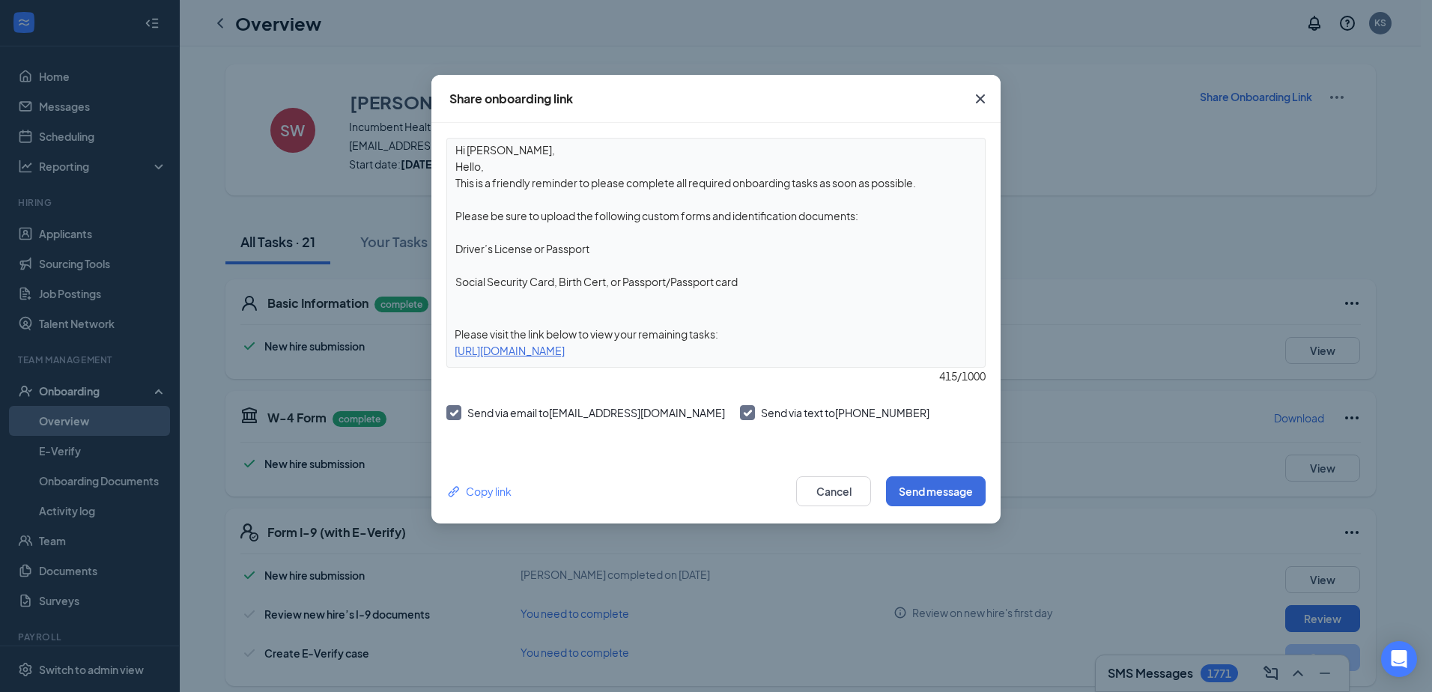
click at [532, 168] on textarea "Hi [PERSON_NAME], Hello, This is a friendly reminder to please complete all req…" at bounding box center [716, 224] width 538 height 171
type textarea "Hi [PERSON_NAME], This is a friendly reminder to please complete all required o…"
click at [939, 491] on button "Send message" at bounding box center [936, 491] width 100 height 30
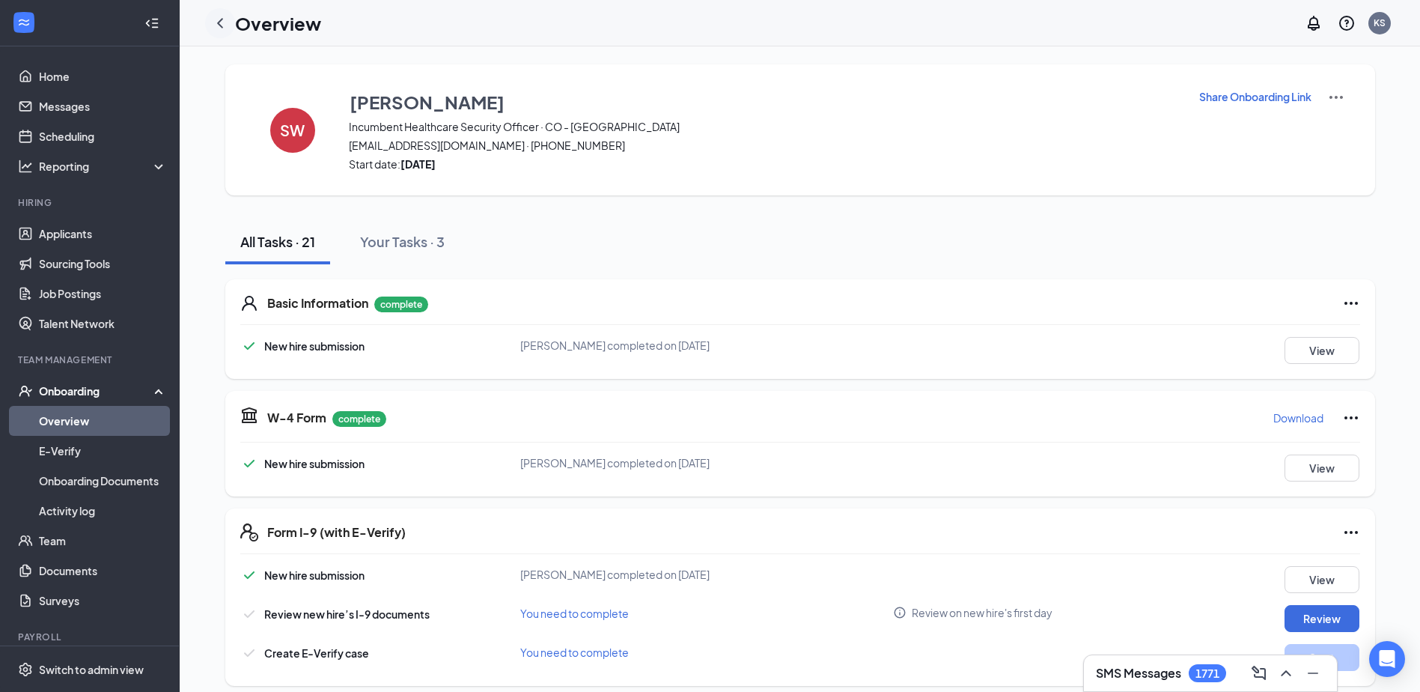
click at [217, 17] on icon "ChevronLeft" at bounding box center [220, 23] width 18 height 18
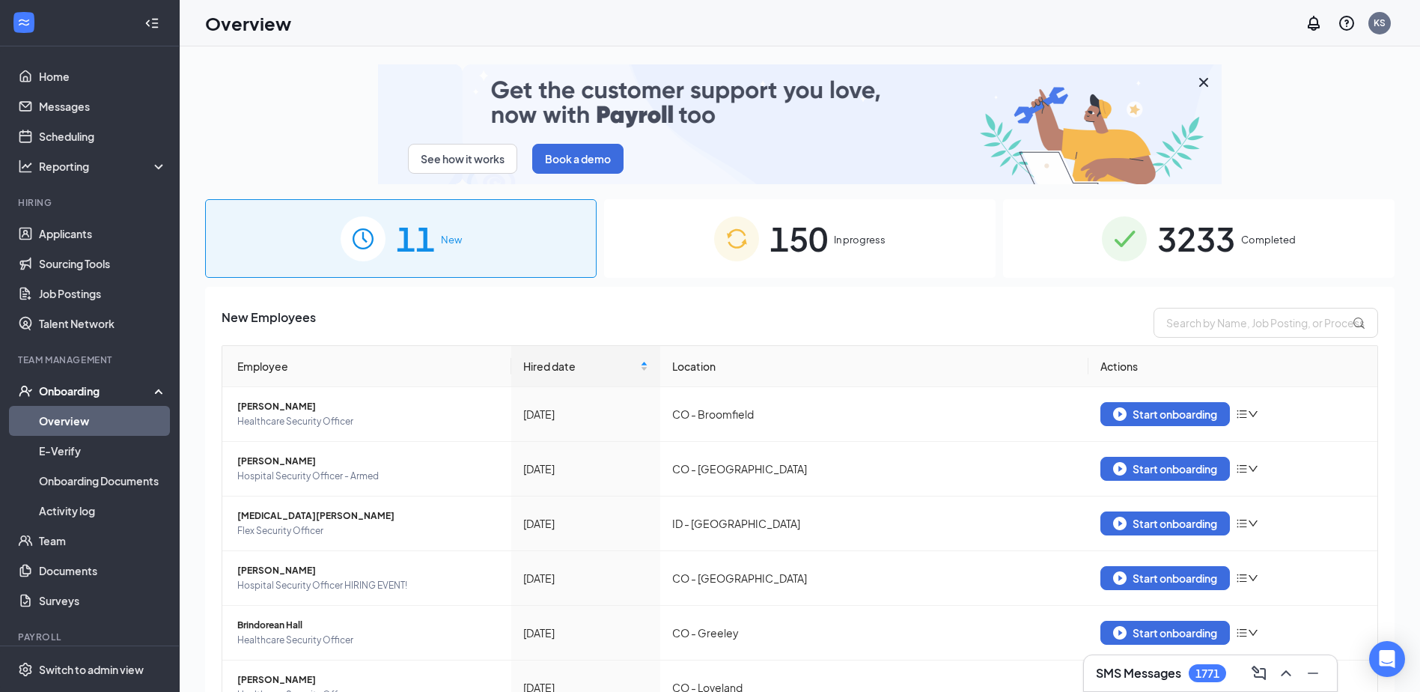
click at [838, 245] on span "In progress" at bounding box center [860, 239] width 52 height 15
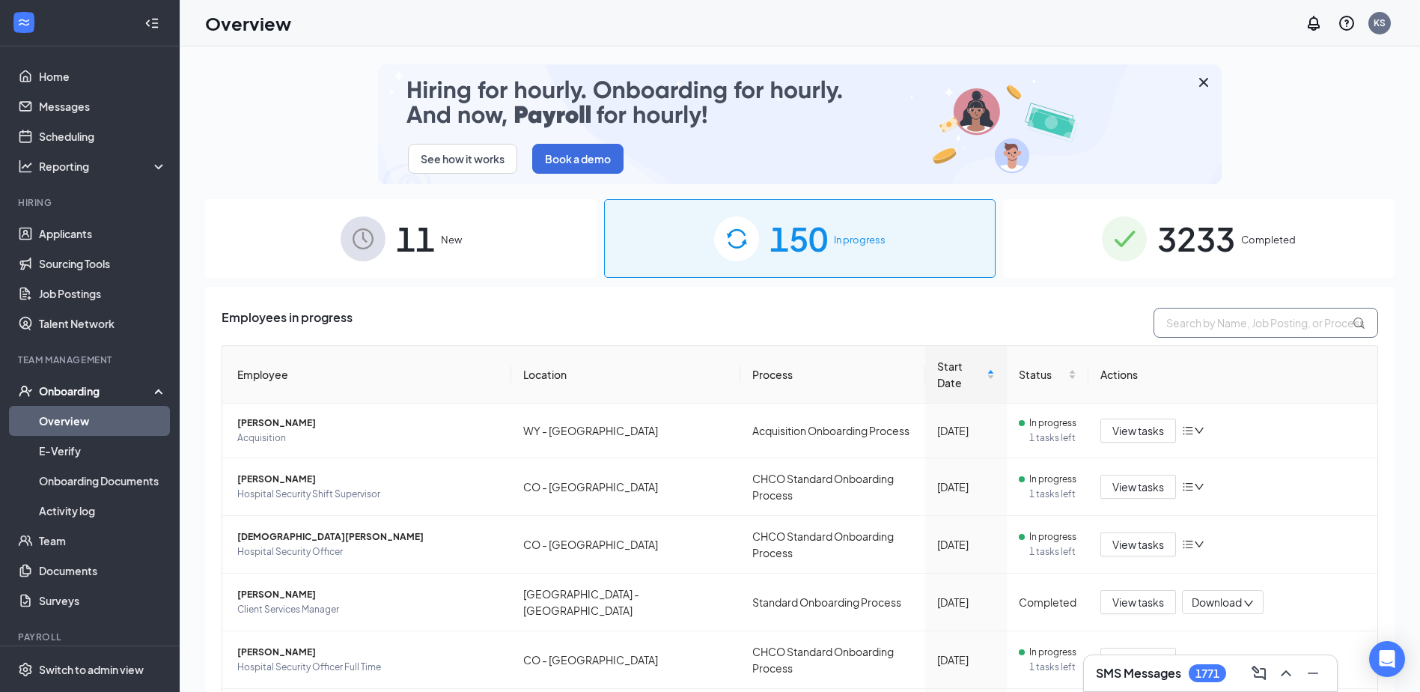
click at [1221, 327] on input "text" at bounding box center [1266, 323] width 225 height 30
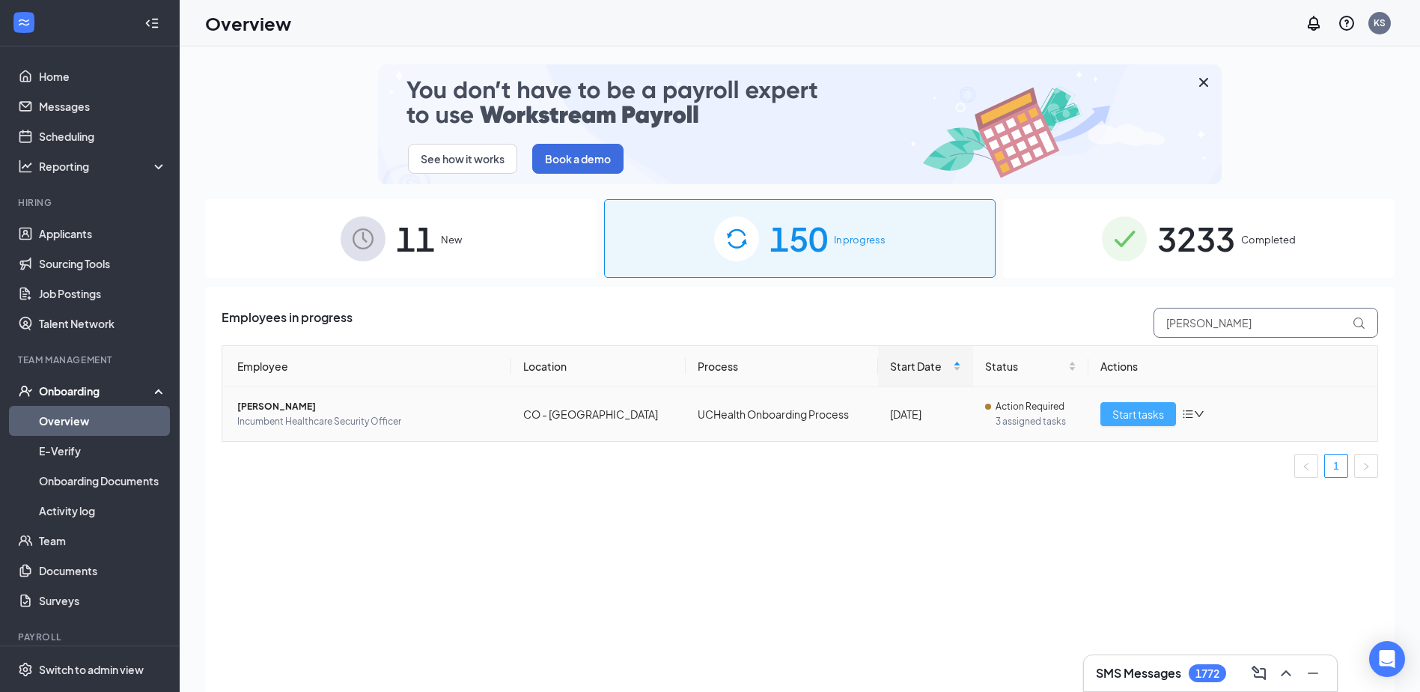
type input "[PERSON_NAME]"
click at [1146, 408] on span "Start tasks" at bounding box center [1139, 414] width 52 height 16
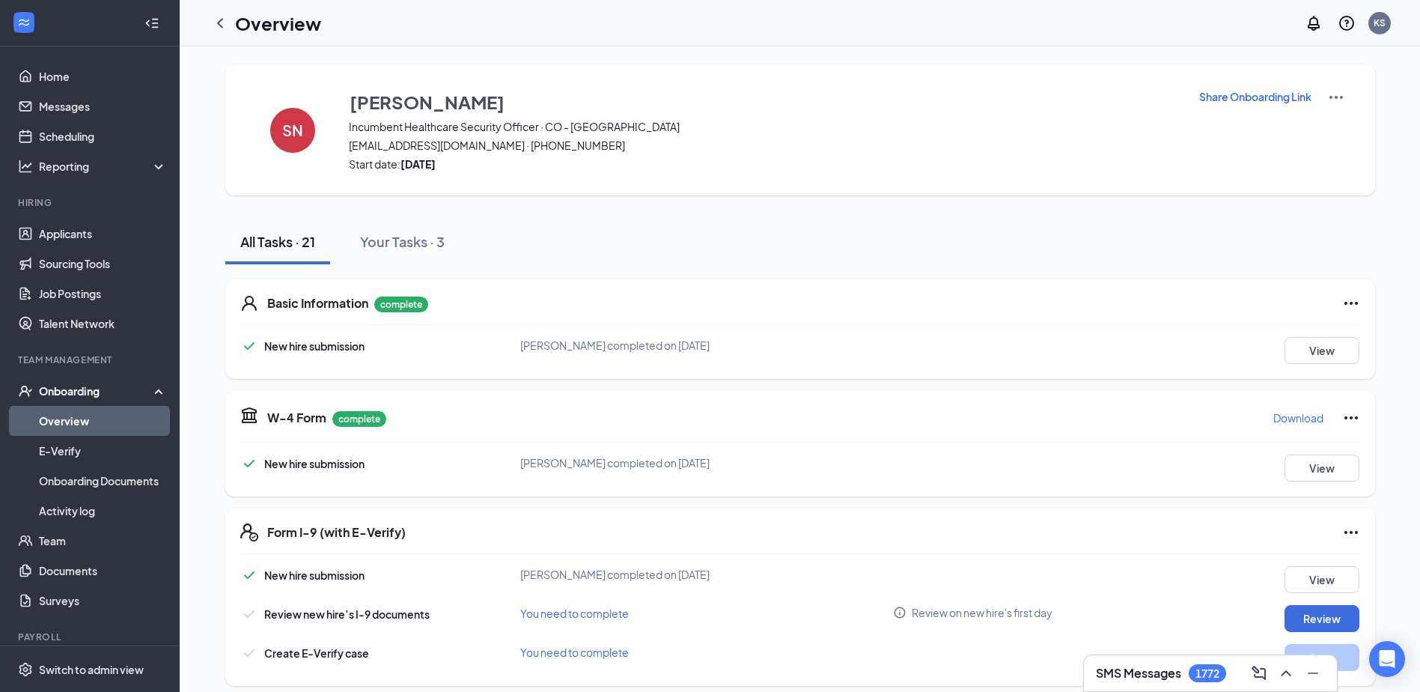
click at [1247, 92] on p "Share Onboarding Link" at bounding box center [1256, 96] width 112 height 15
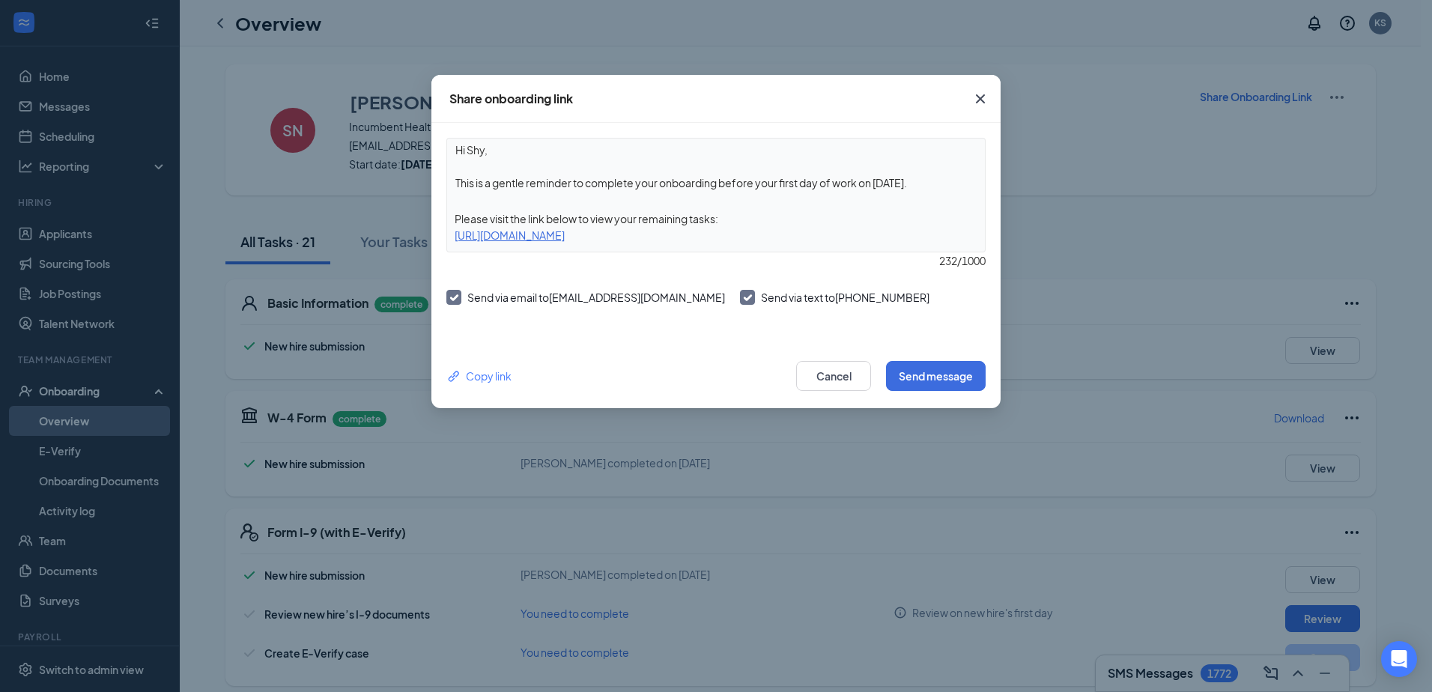
drag, startPoint x: 466, startPoint y: 177, endPoint x: 939, endPoint y: 189, distance: 473.3
click at [939, 189] on textarea "Hi Shy, This is a gentle reminder to complete your onboarding before your first…" at bounding box center [716, 166] width 538 height 55
paste textarea "Hello, This is a friendly reminder to please complete all required onboarding t…"
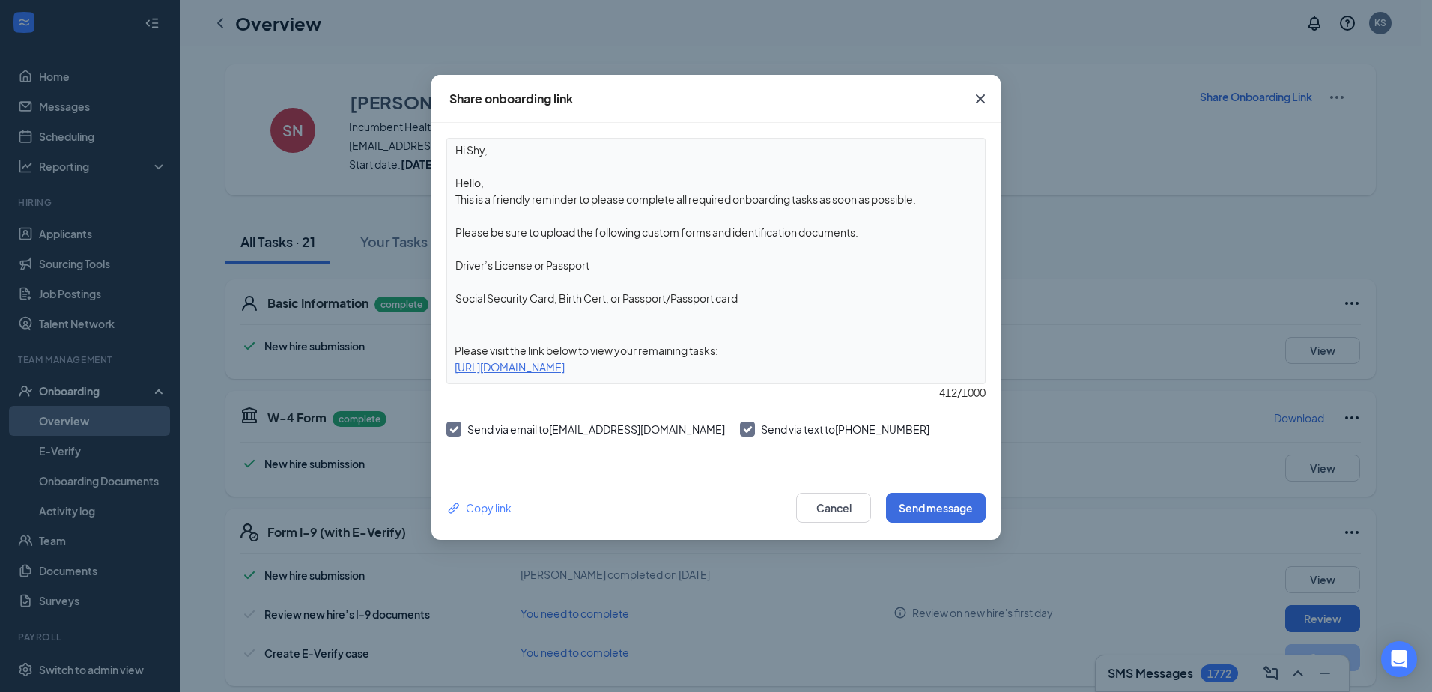
drag, startPoint x: 496, startPoint y: 187, endPoint x: 455, endPoint y: 181, distance: 40.9
click at [455, 181] on textarea "Hi Shy, Hello, This is a friendly reminder to please complete all required onbo…" at bounding box center [716, 232] width 538 height 187
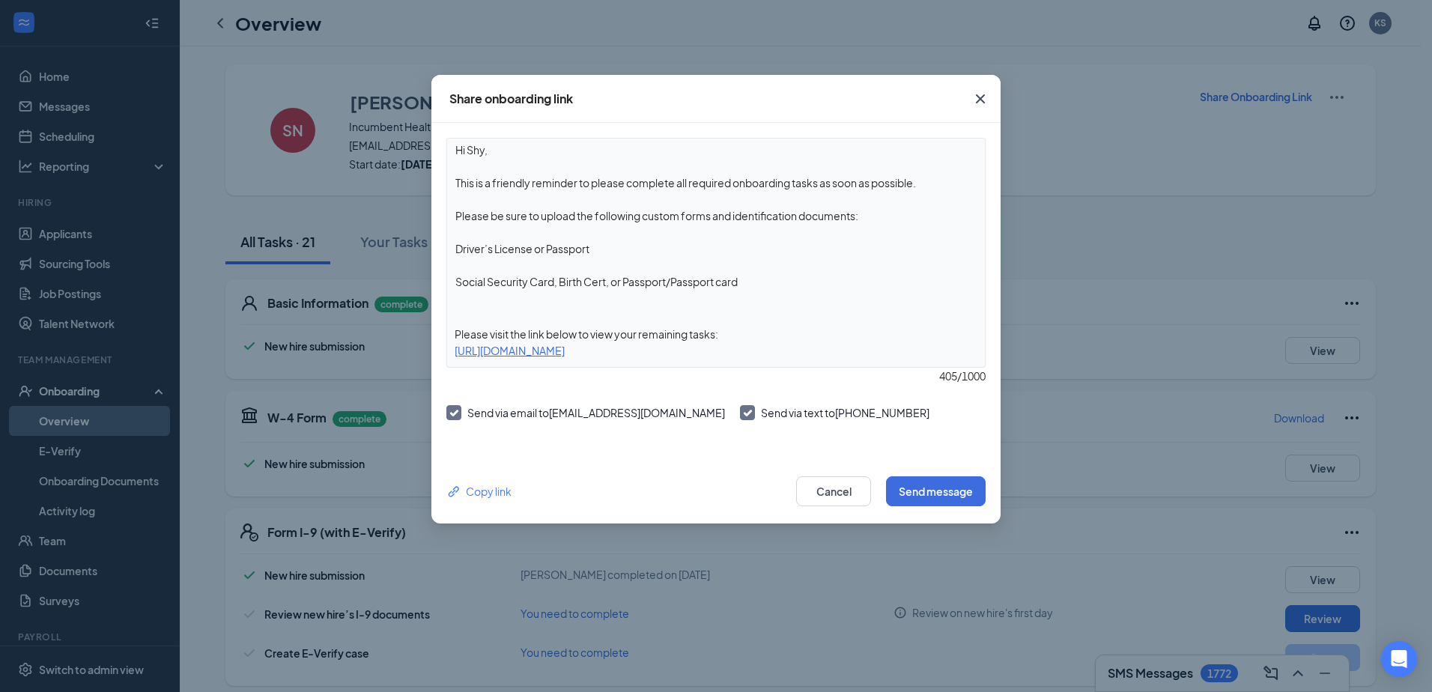
click at [608, 296] on textarea "Hi Shy, This is a friendly reminder to please complete all required onboarding …" at bounding box center [716, 224] width 538 height 171
type textarea "Hi Shy, This is a friendly reminder to please complete all required onboarding …"
click at [934, 484] on button "Send message" at bounding box center [936, 491] width 100 height 30
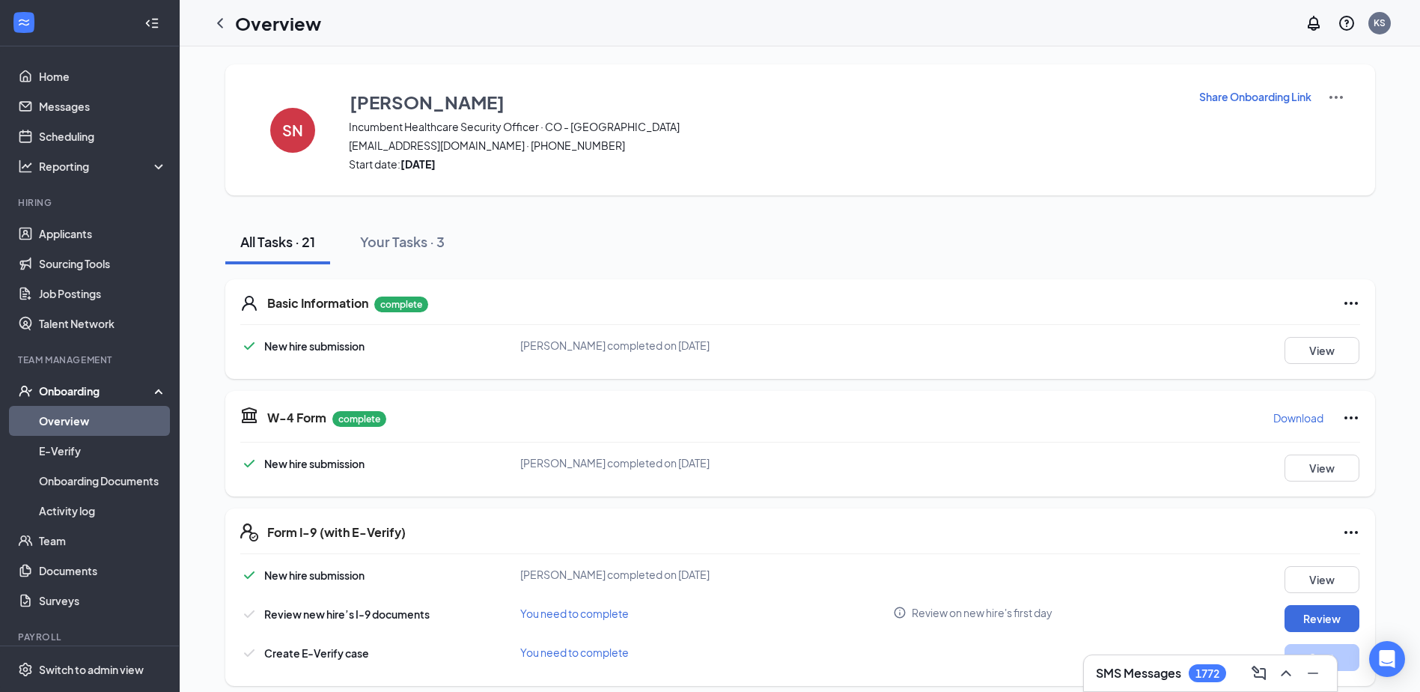
drag, startPoint x: 219, startPoint y: 22, endPoint x: 170, endPoint y: 44, distance: 54.0
click at [219, 22] on icon "ChevronLeft" at bounding box center [220, 23] width 6 height 10
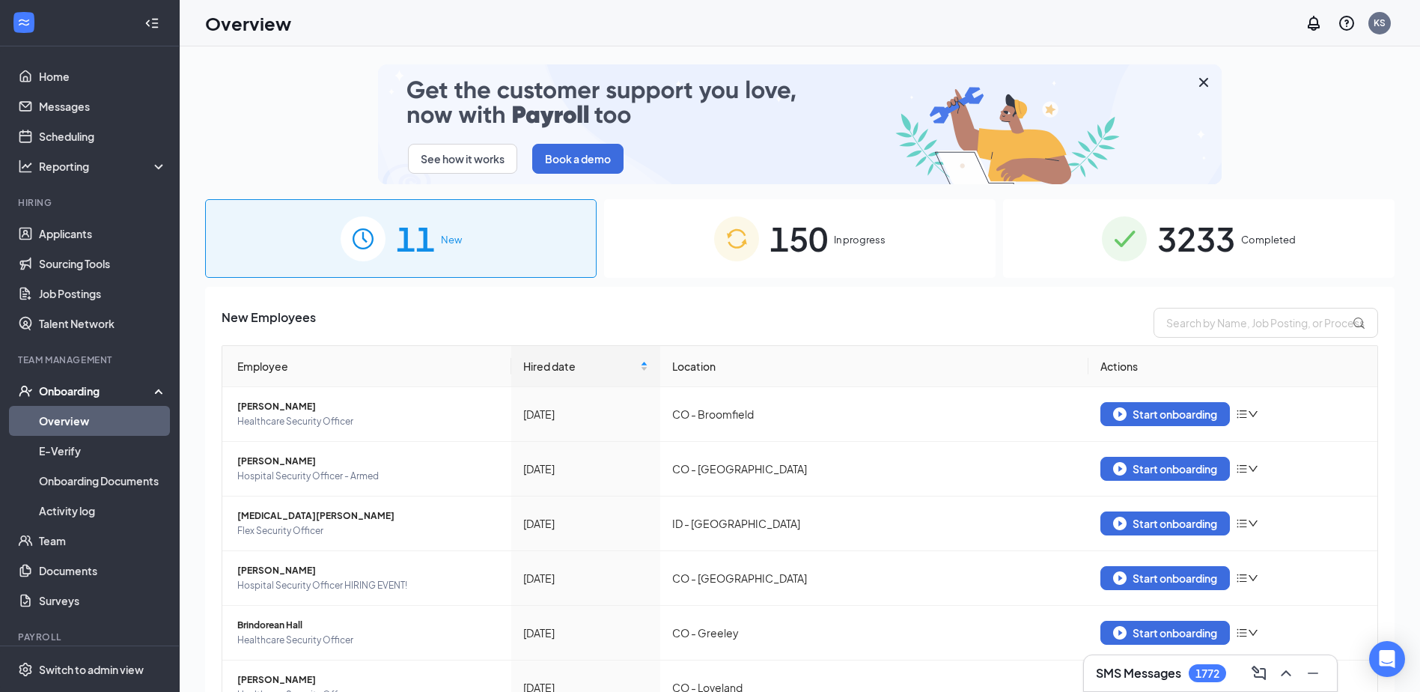
click at [842, 237] on span "In progress" at bounding box center [860, 239] width 52 height 15
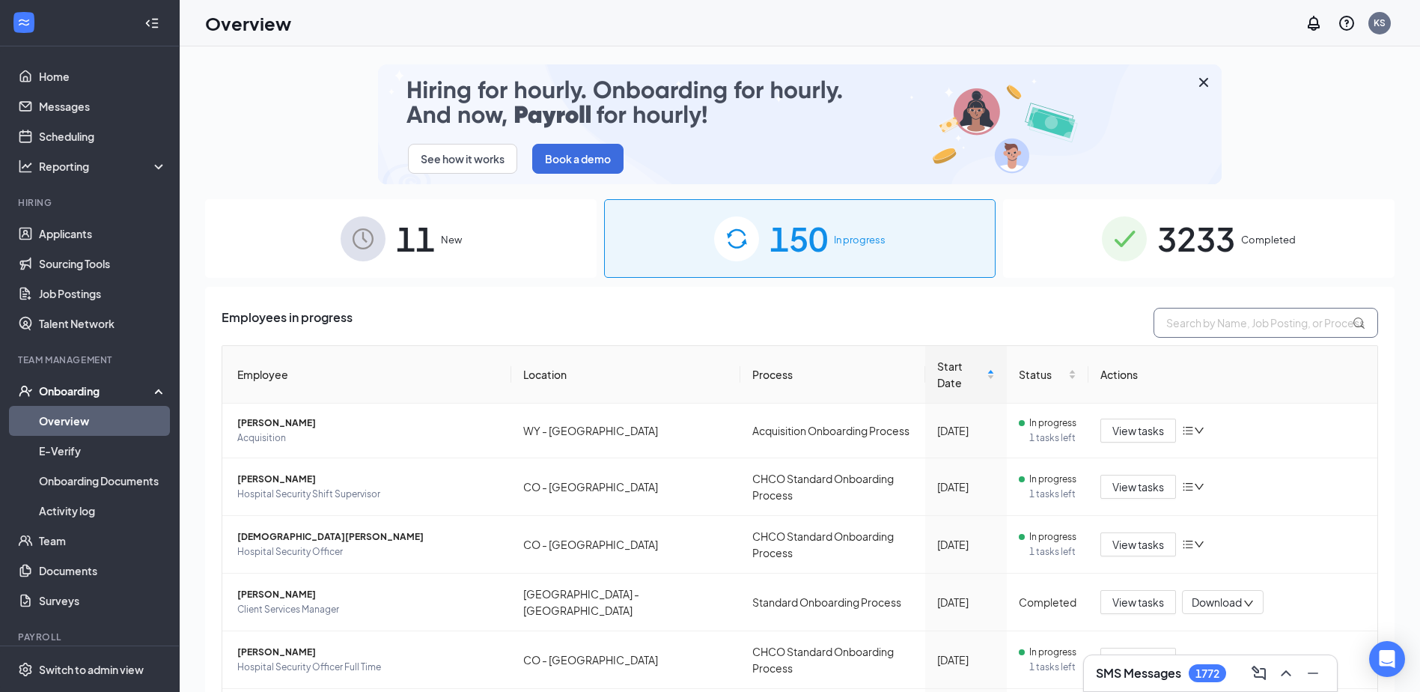
click at [1173, 315] on input "text" at bounding box center [1266, 323] width 225 height 30
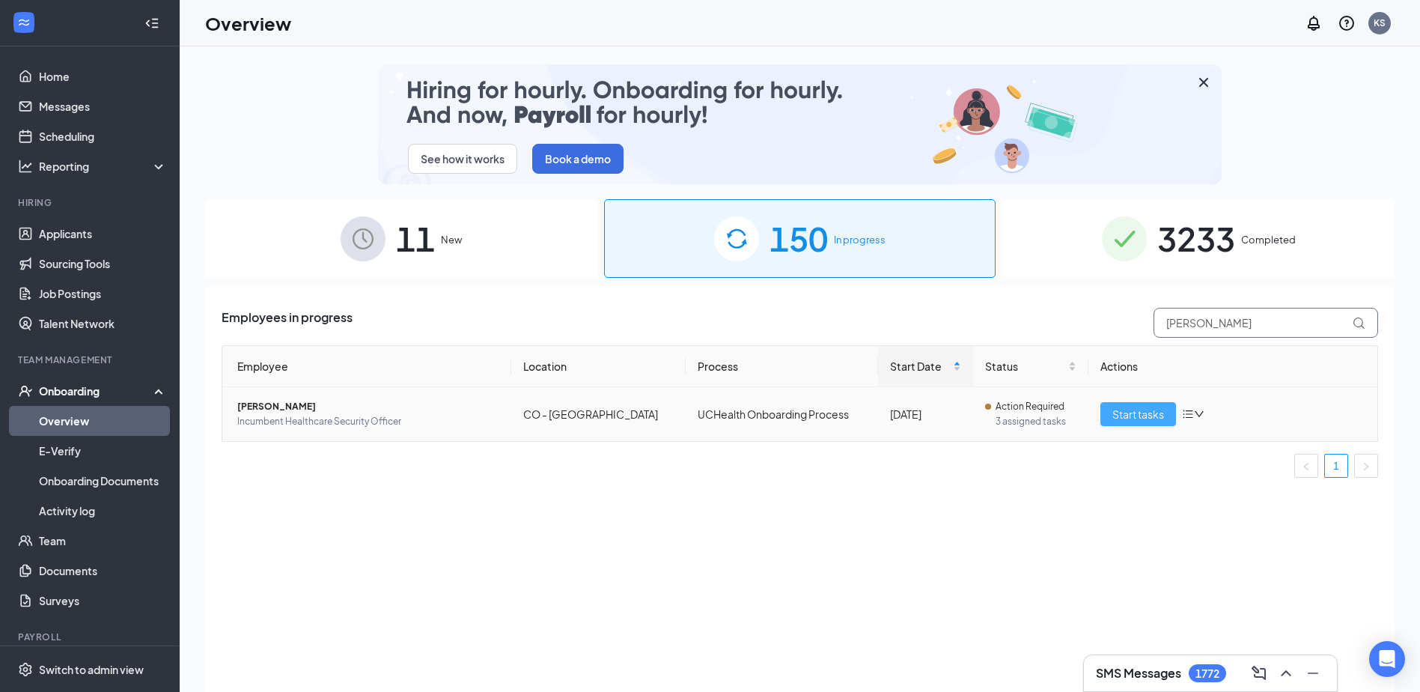
type input "[PERSON_NAME]"
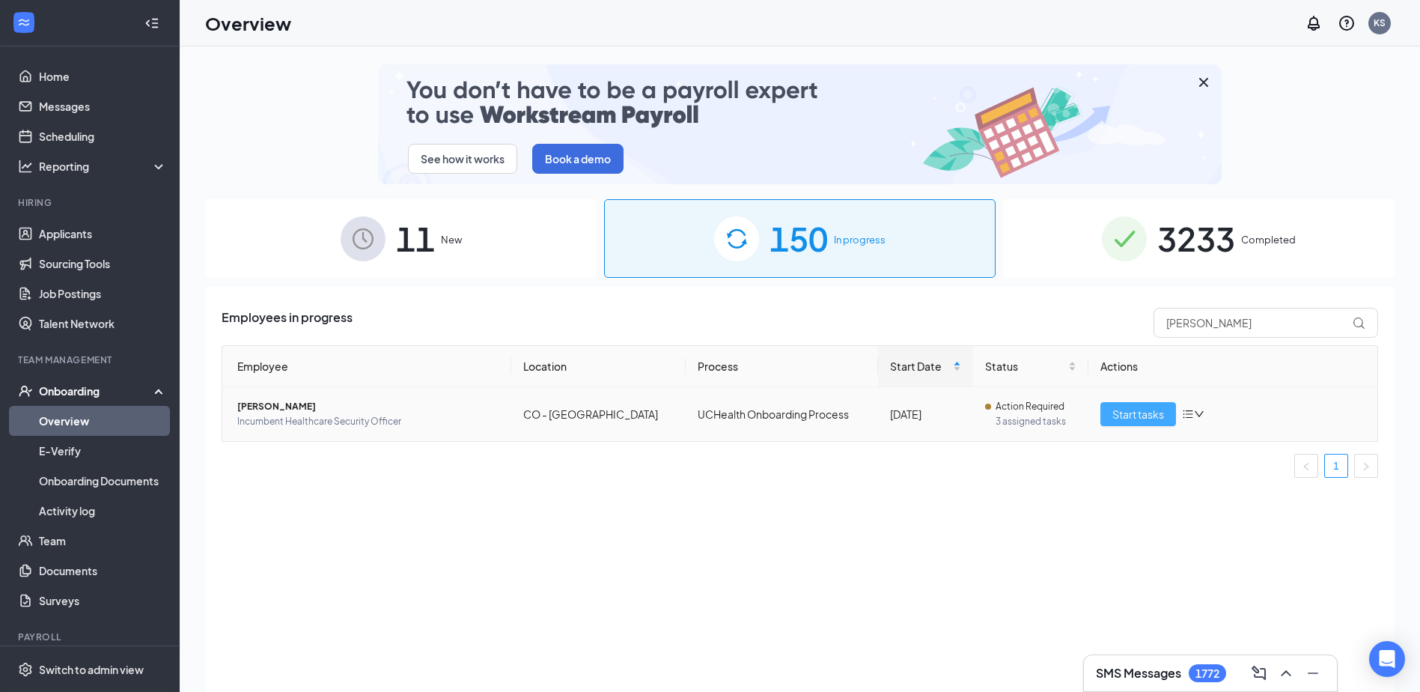
click at [1143, 407] on span "Start tasks" at bounding box center [1139, 414] width 52 height 16
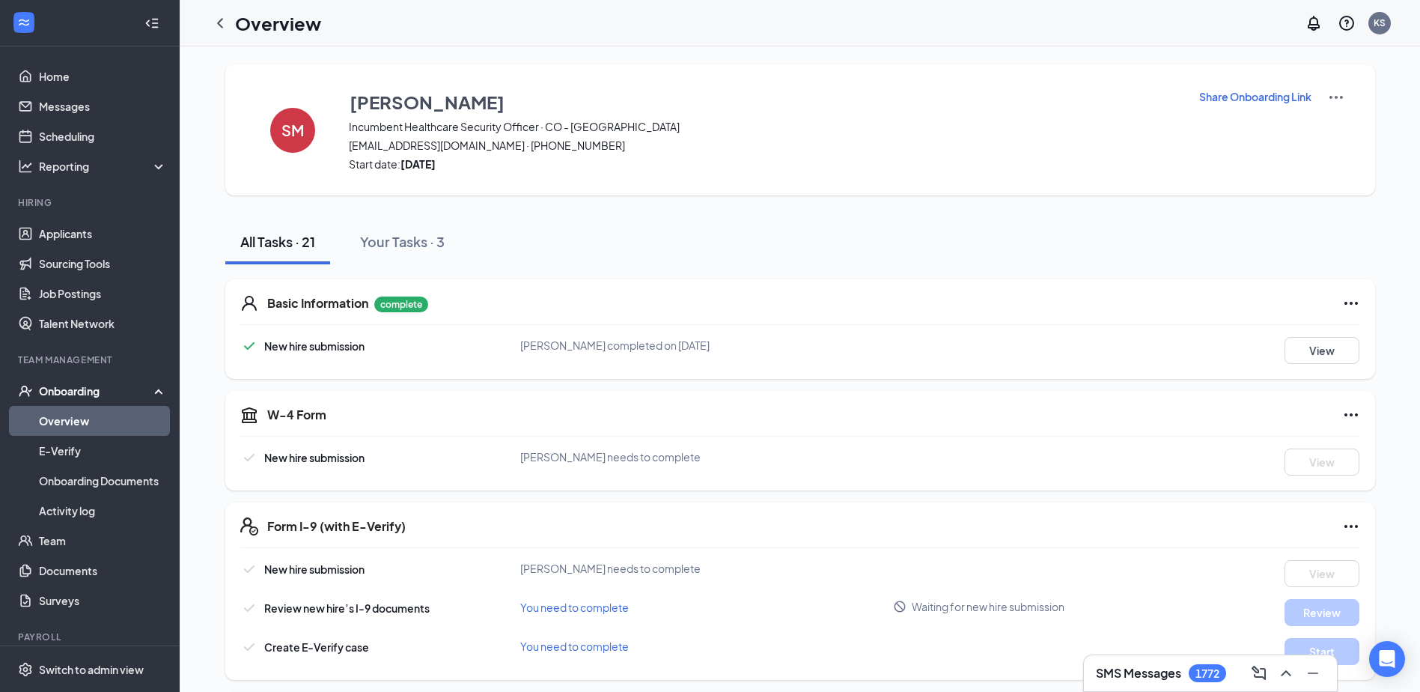
click at [1246, 99] on p "Share Onboarding Link" at bounding box center [1256, 96] width 112 height 15
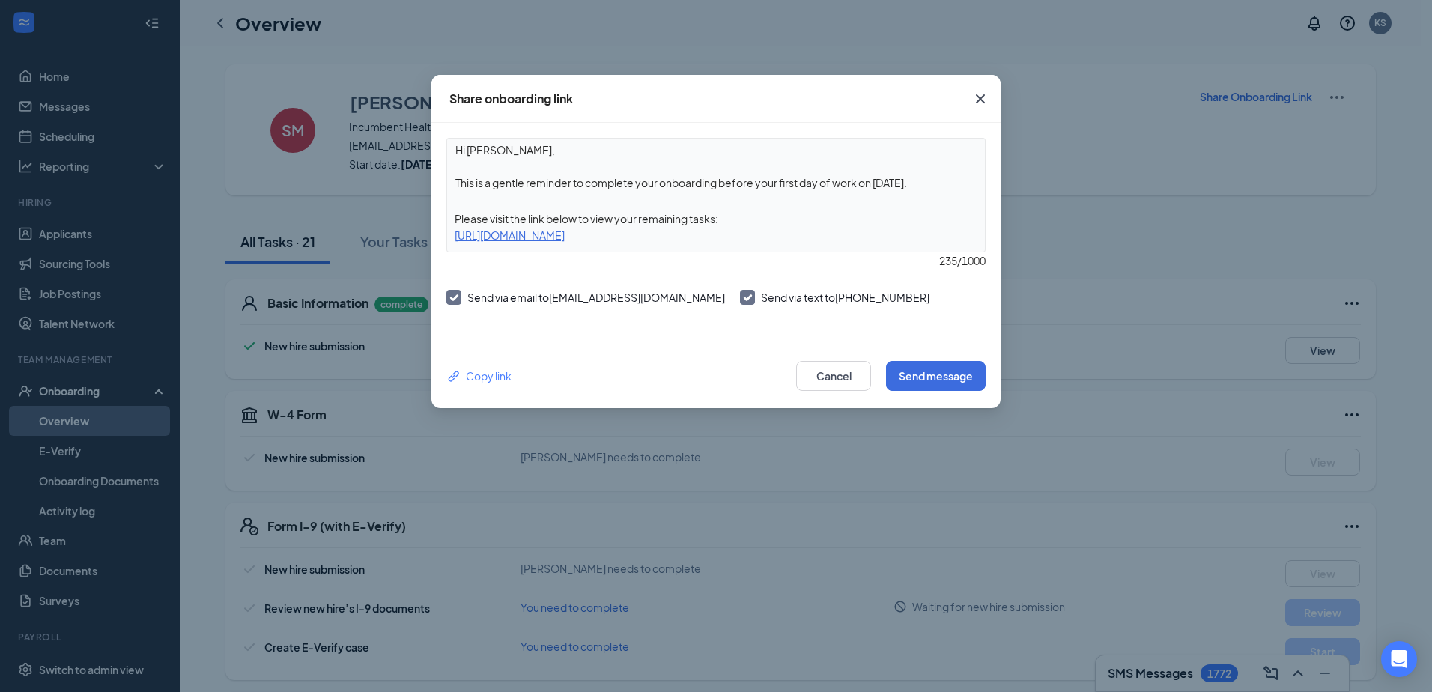
drag, startPoint x: 455, startPoint y: 180, endPoint x: 964, endPoint y: 207, distance: 509.1
click at [964, 207] on div "Hi [PERSON_NAME], This is a gentle reminder to complete your onboarding before …" at bounding box center [715, 195] width 539 height 115
paste textarea "Hello, This is a friendly reminder to please complete all required onboarding t…"
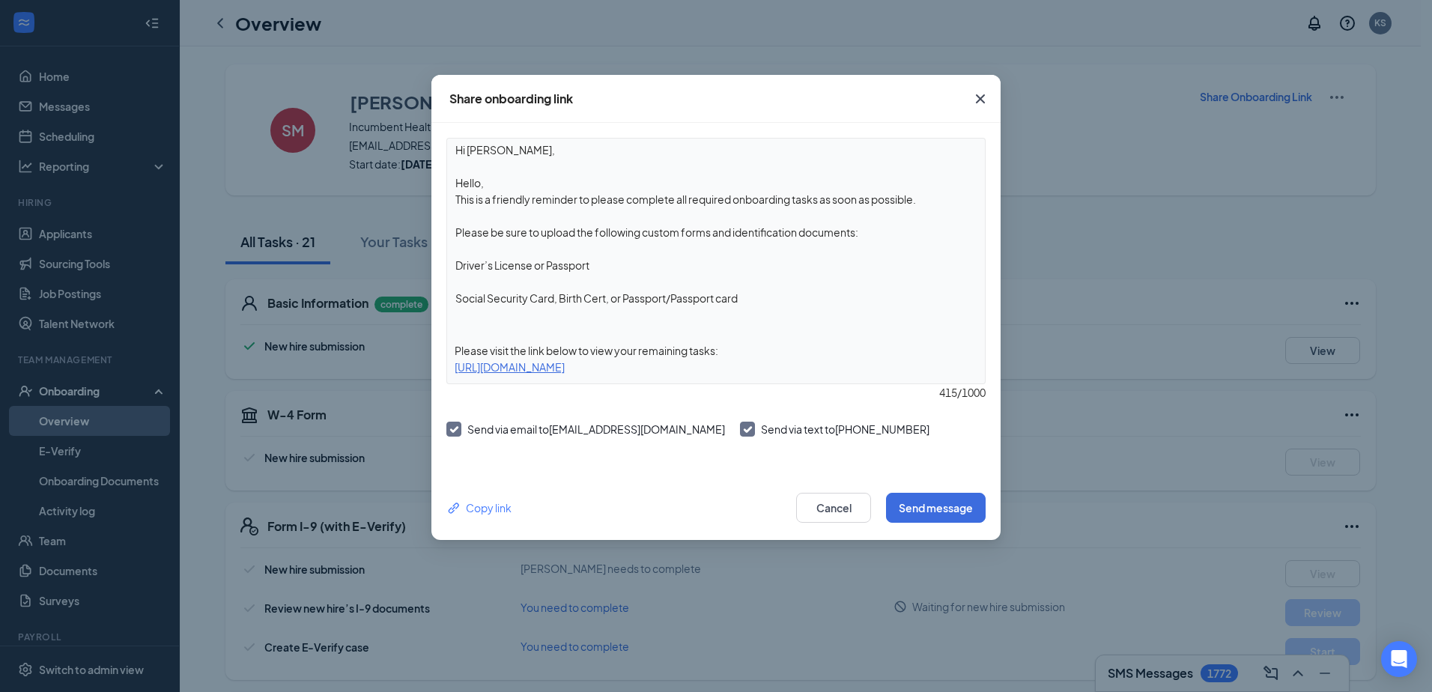
drag, startPoint x: 487, startPoint y: 182, endPoint x: 441, endPoint y: 159, distance: 51.9
click at [441, 159] on div "Hi [PERSON_NAME], Hello, This is a friendly reminder to please complete all req…" at bounding box center [715, 299] width 569 height 353
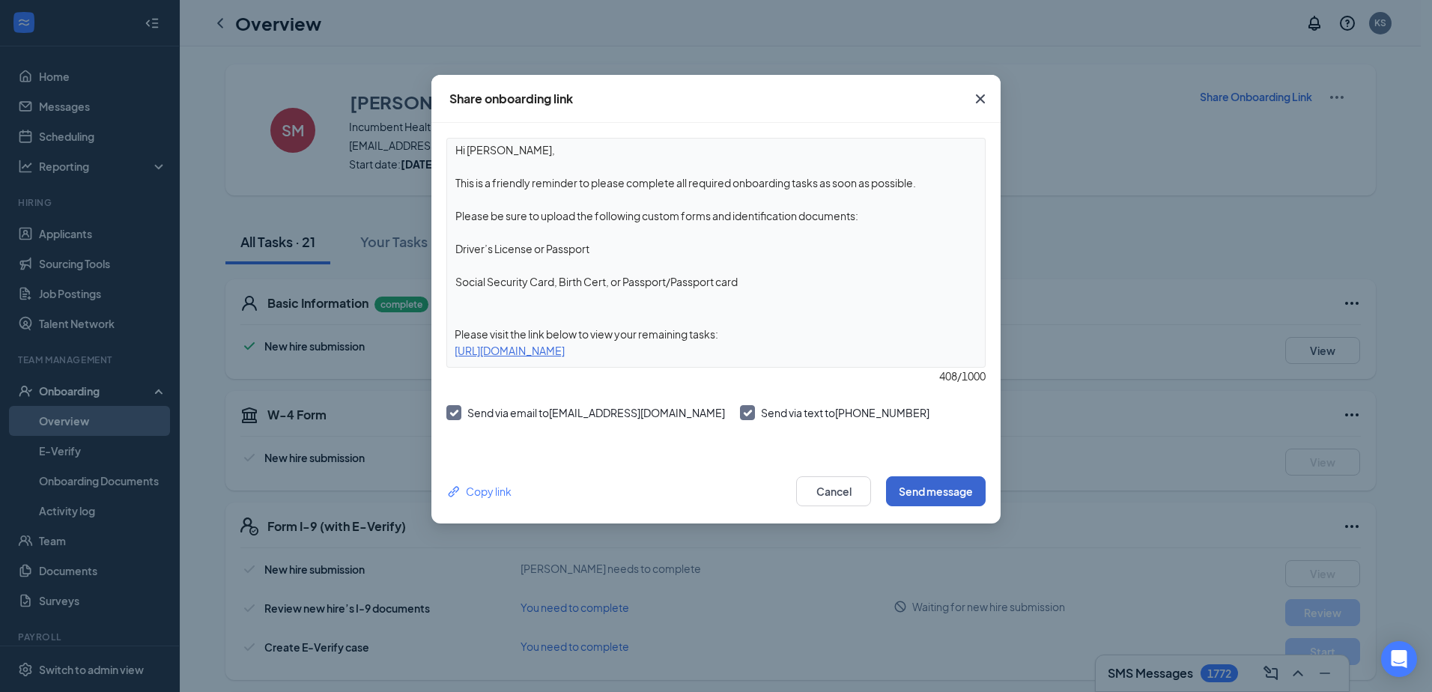
type textarea "Hi [PERSON_NAME], This is a friendly reminder to please complete all required o…"
click at [913, 491] on button "Send message" at bounding box center [936, 491] width 100 height 30
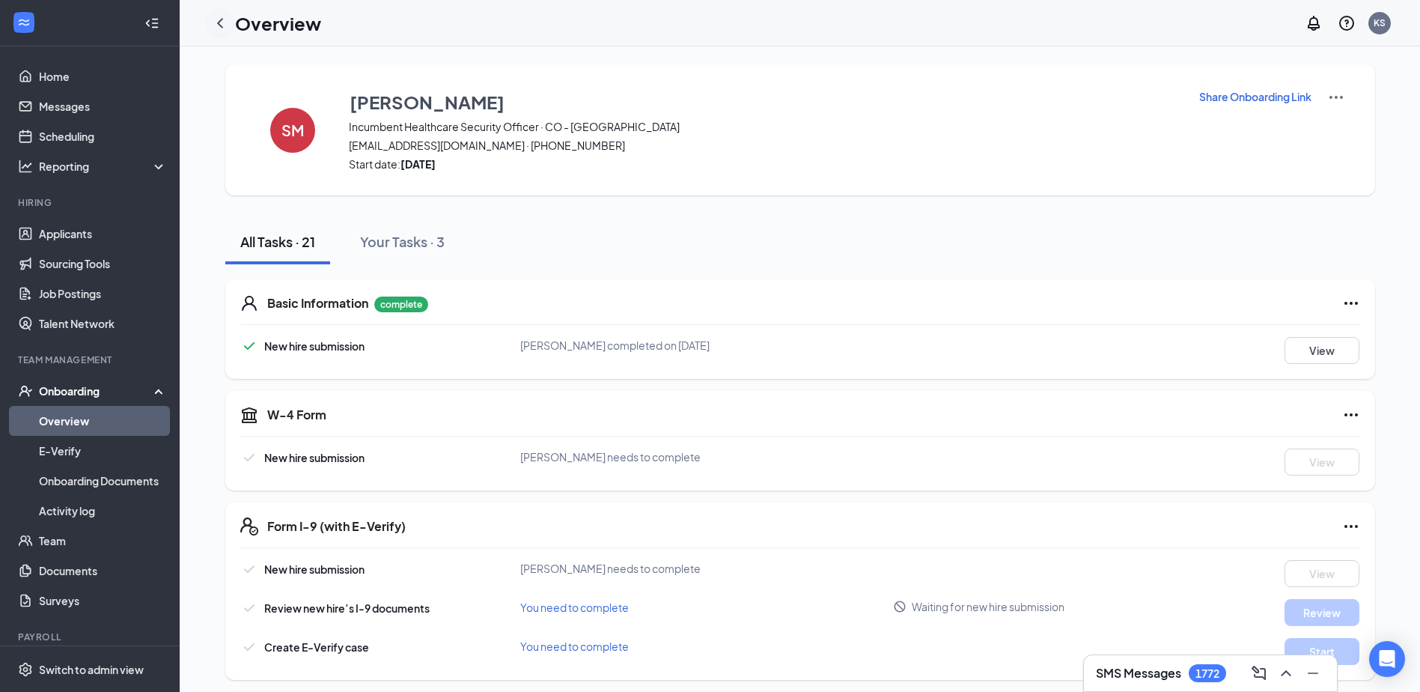
click at [223, 22] on icon "ChevronLeft" at bounding box center [220, 23] width 18 height 18
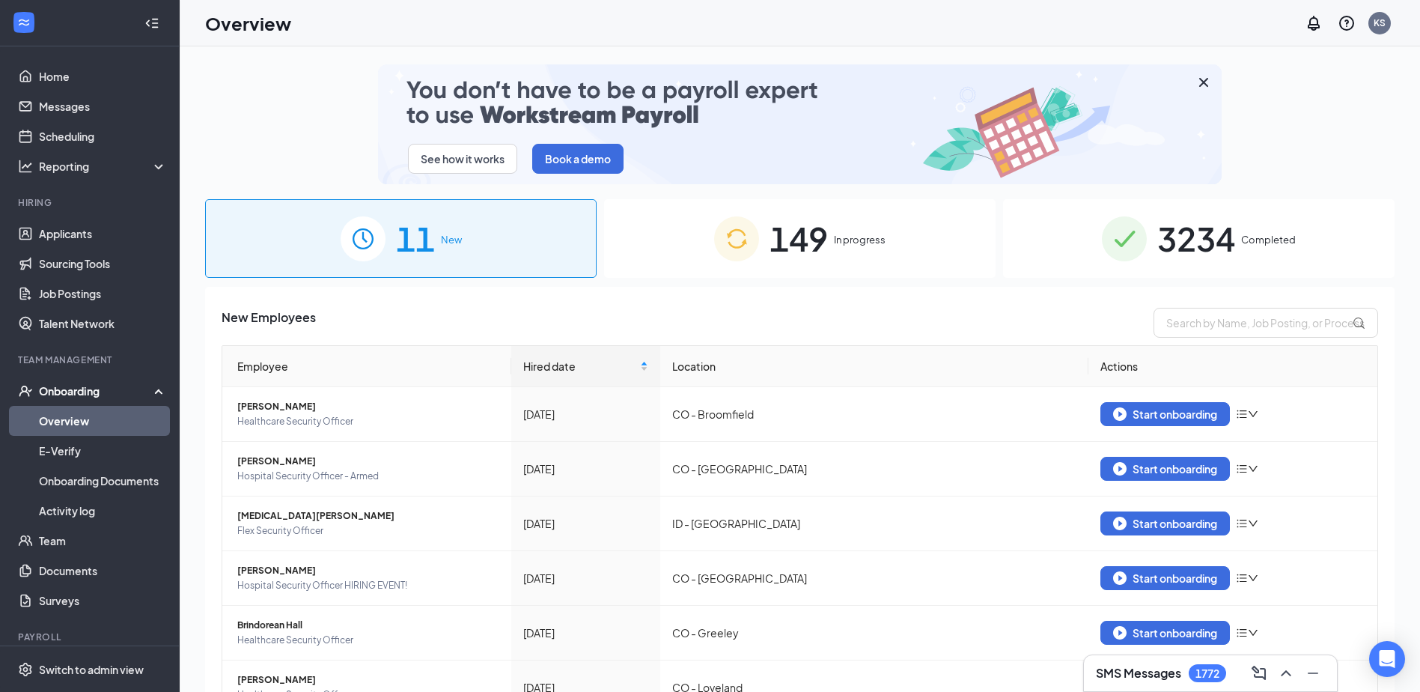
click at [773, 219] on span "149" at bounding box center [799, 239] width 58 height 52
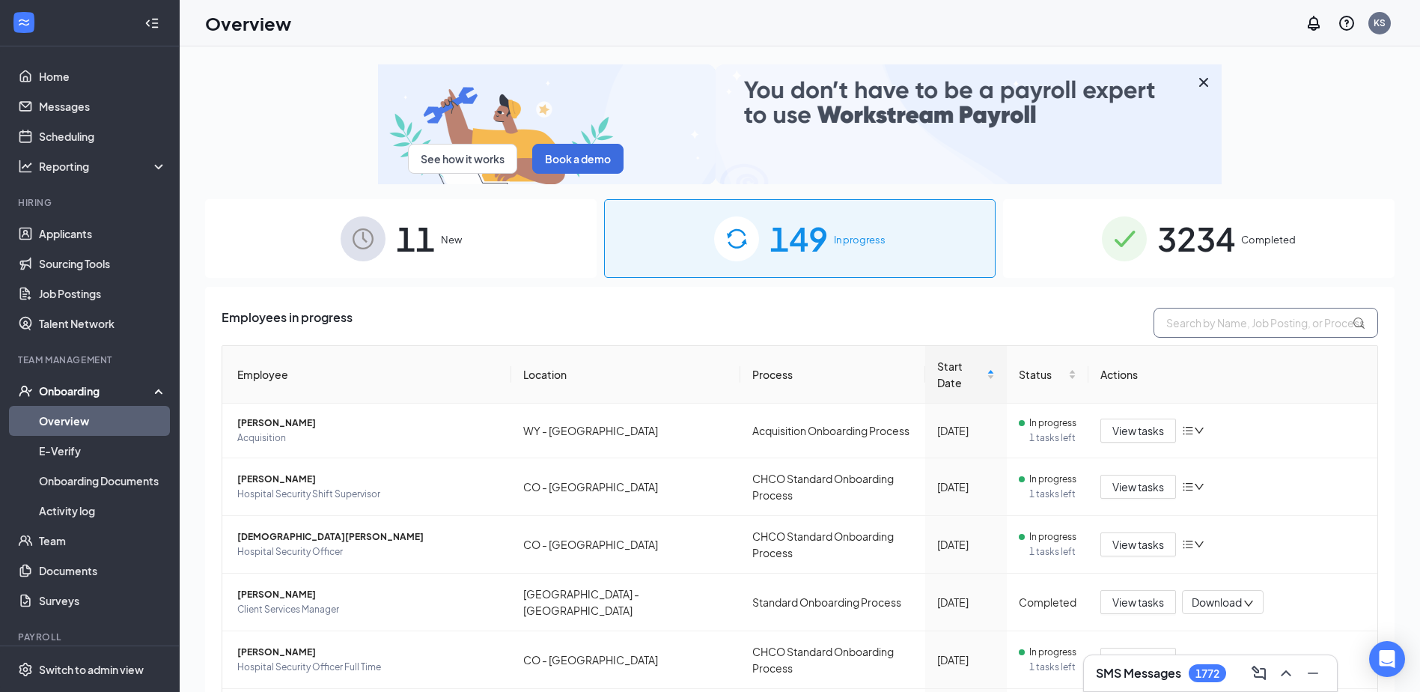
click at [1213, 325] on input "text" at bounding box center [1266, 323] width 225 height 30
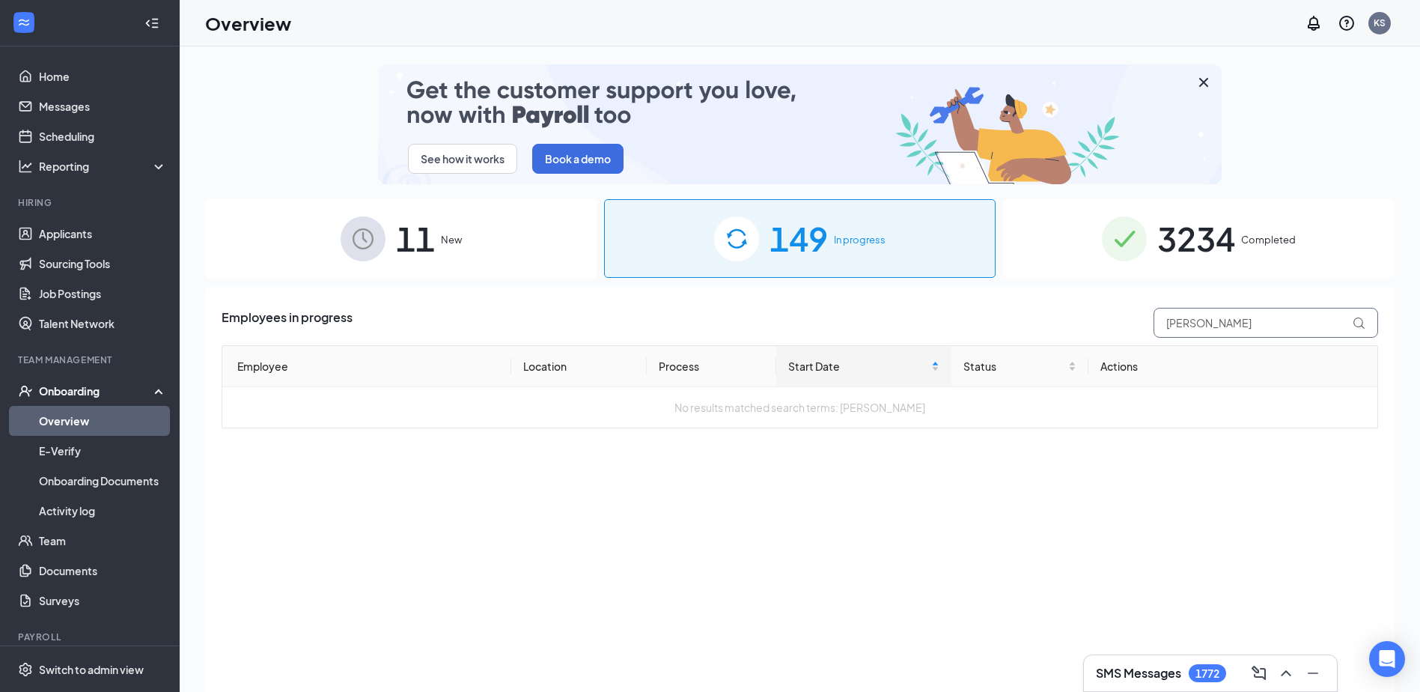
drag, startPoint x: 1229, startPoint y: 324, endPoint x: 1109, endPoint y: 323, distance: 120.6
click at [1109, 323] on div "Employees in progress [PERSON_NAME]" at bounding box center [800, 323] width 1157 height 30
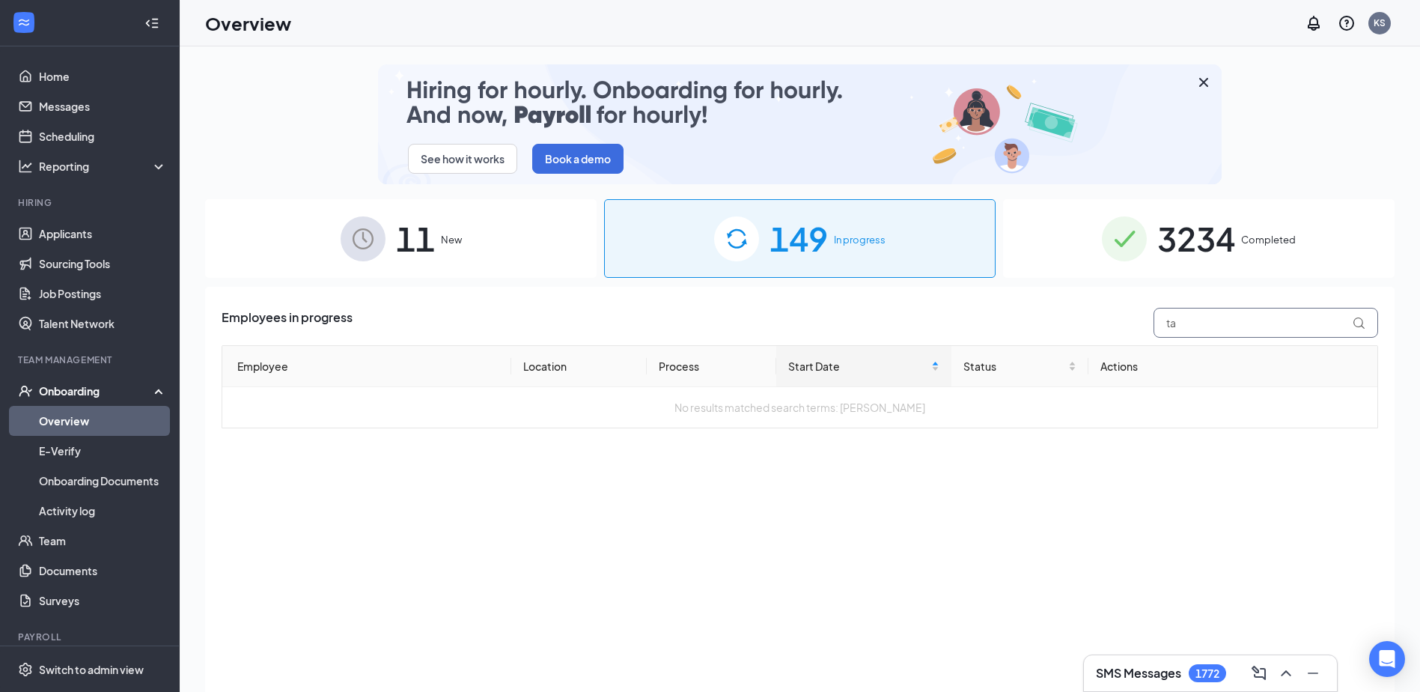
type input "t"
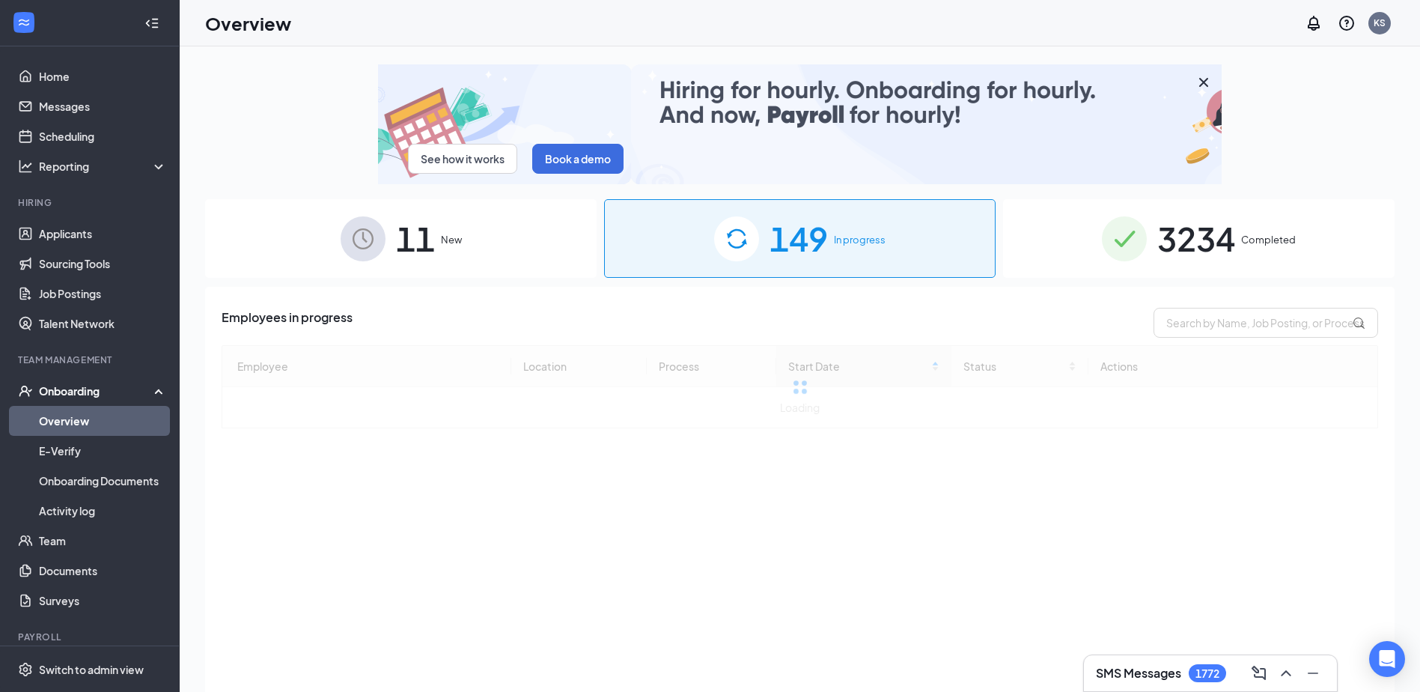
click at [1208, 228] on span "3234" at bounding box center [1197, 239] width 78 height 52
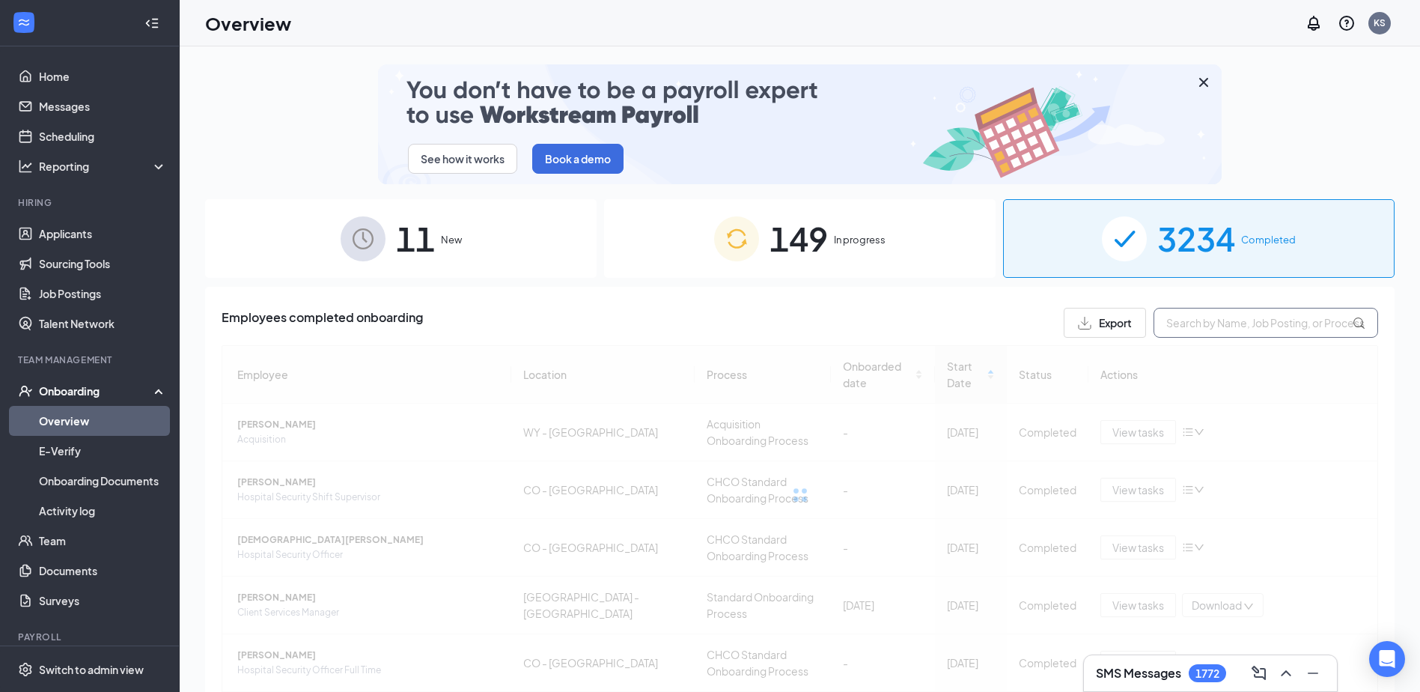
click at [1210, 320] on input "text" at bounding box center [1266, 323] width 225 height 30
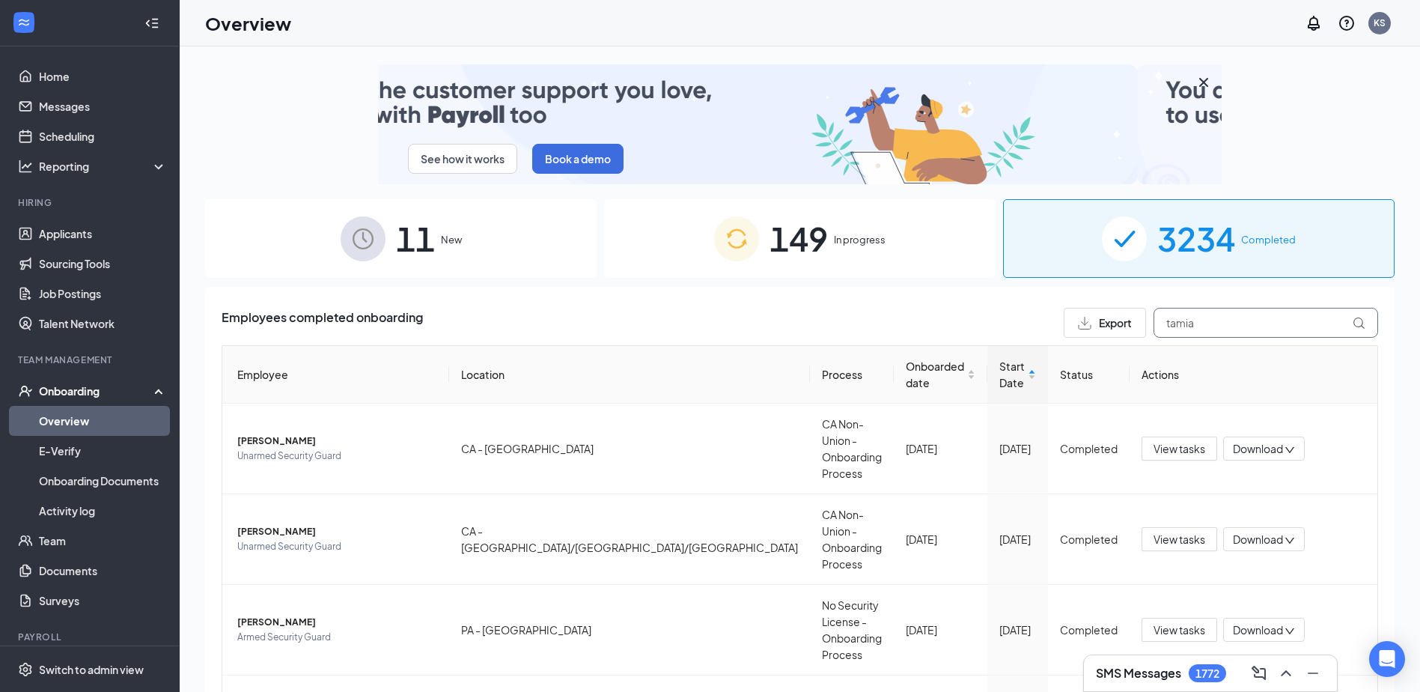
type input "tamian"
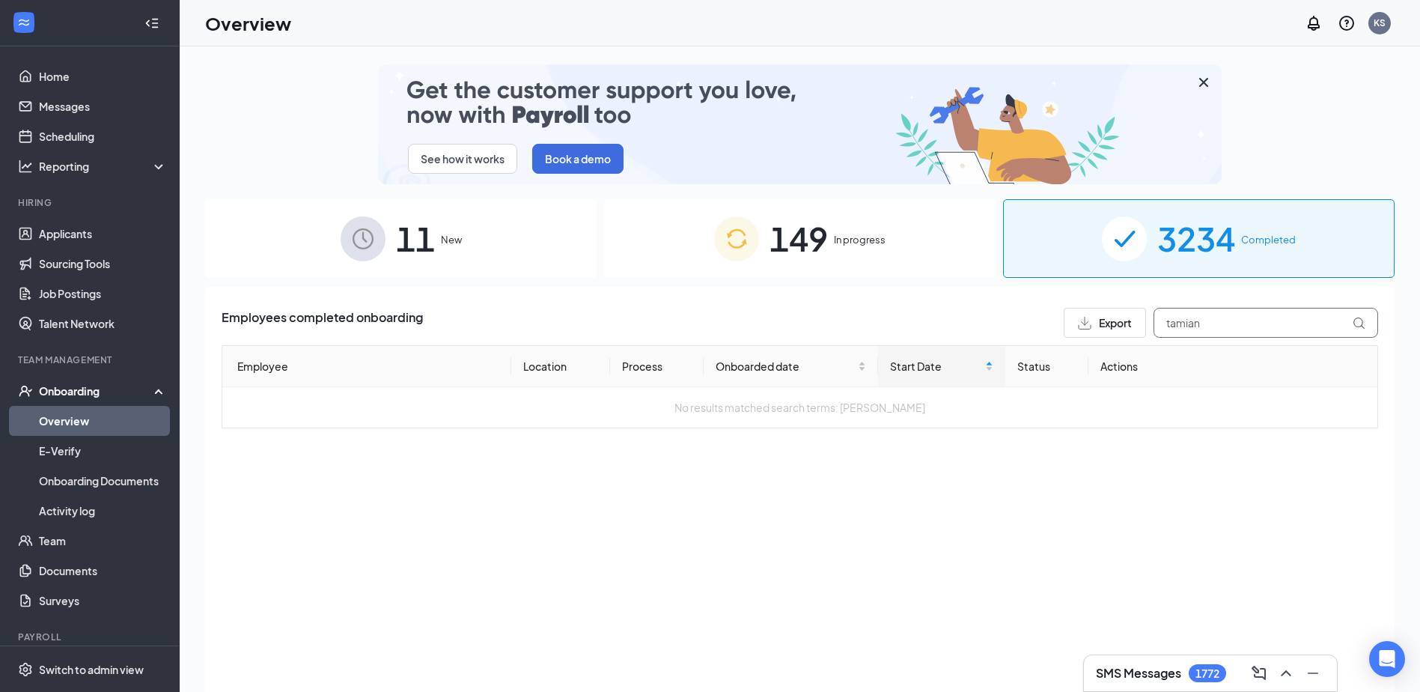
drag, startPoint x: 1191, startPoint y: 329, endPoint x: 1059, endPoint y: 343, distance: 132.5
click at [1060, 343] on div "Employees completed onboarding Export tamian Employee Location Process Onboarde…" at bounding box center [800, 368] width 1157 height 121
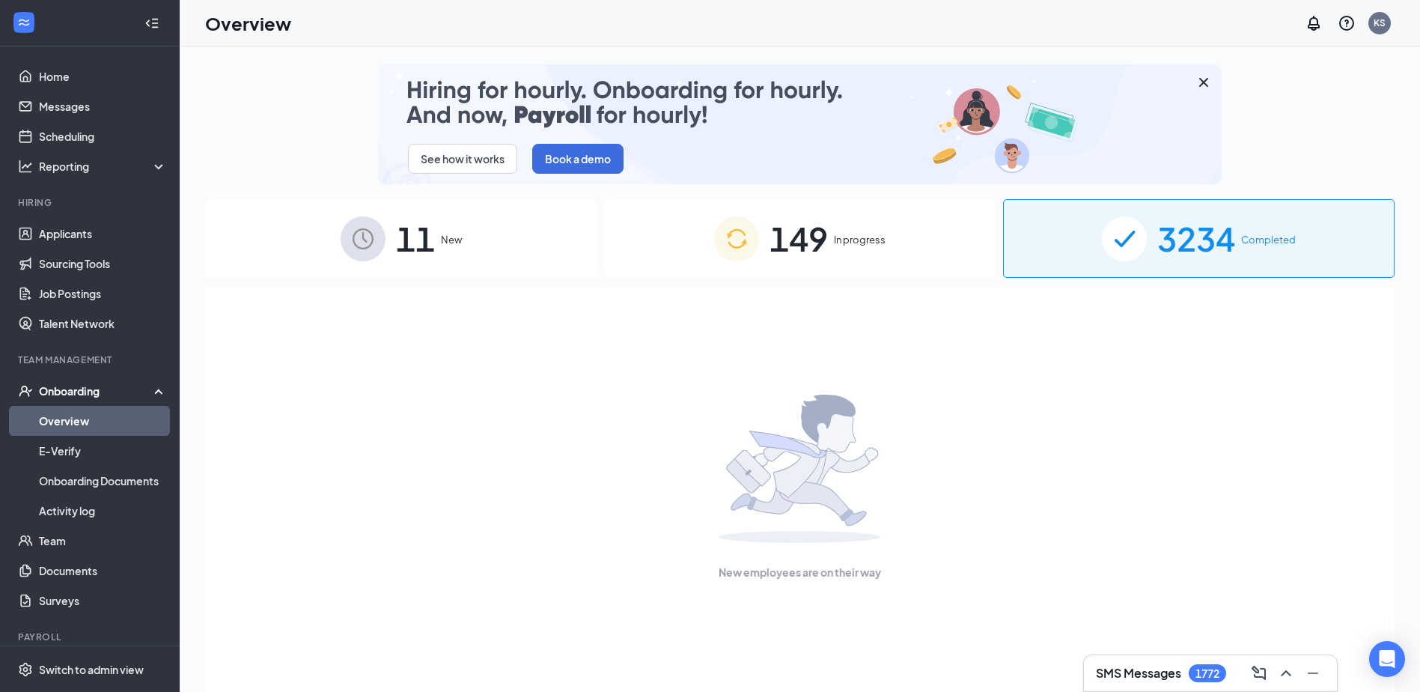
click at [375, 231] on img at bounding box center [363, 238] width 45 height 45
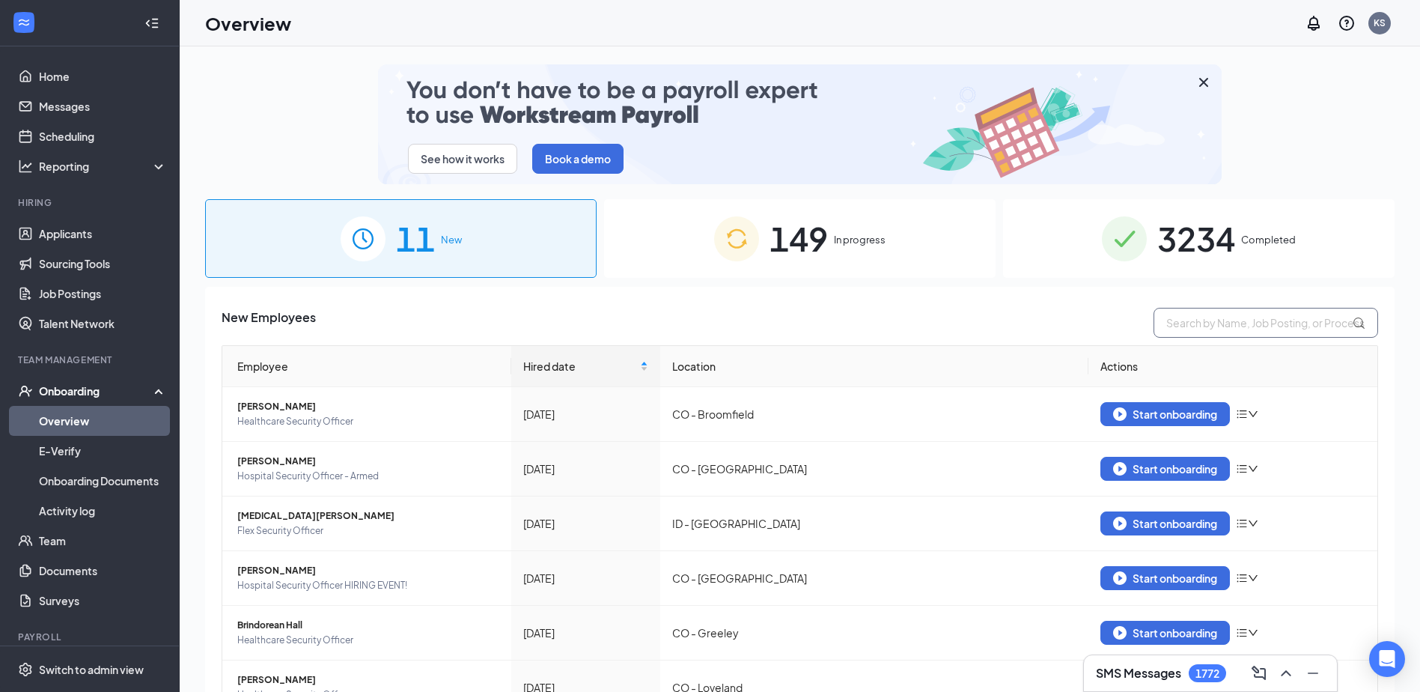
click at [1187, 323] on input "text" at bounding box center [1266, 323] width 225 height 30
type input "tamian"
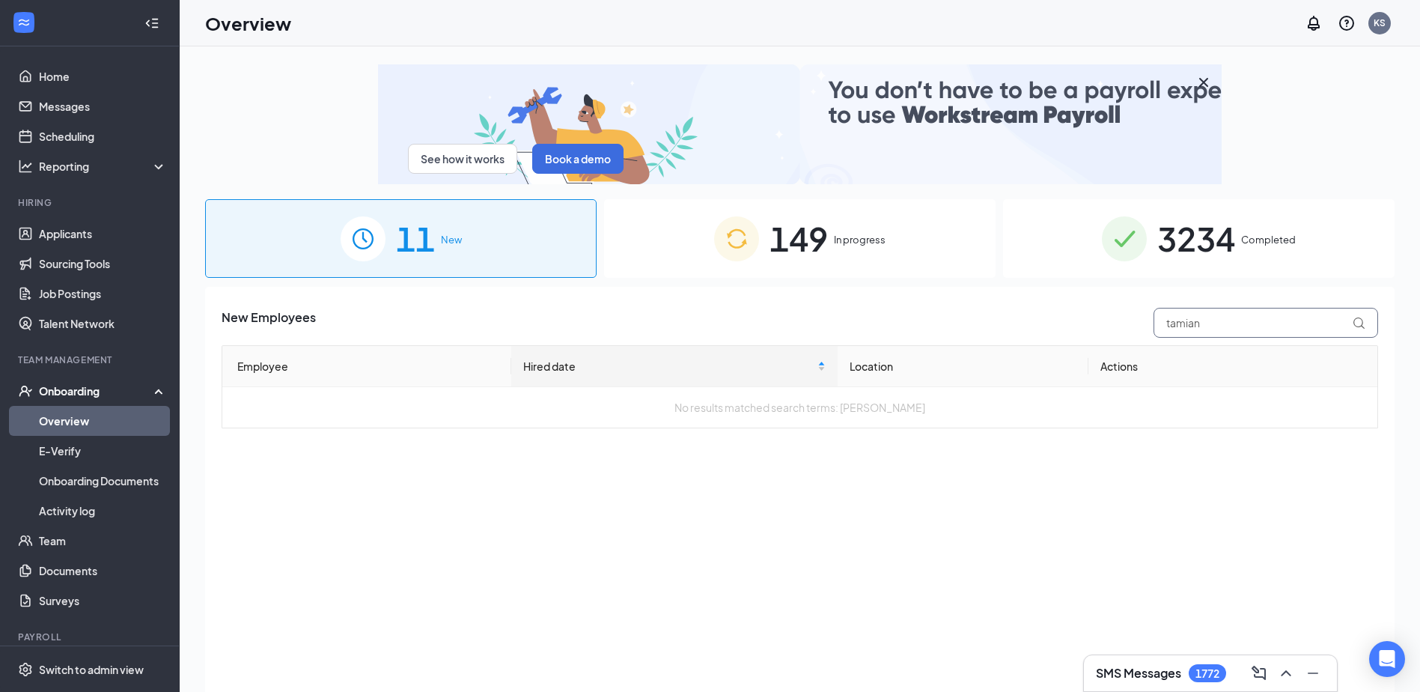
drag, startPoint x: 1215, startPoint y: 325, endPoint x: 1098, endPoint y: 331, distance: 117.7
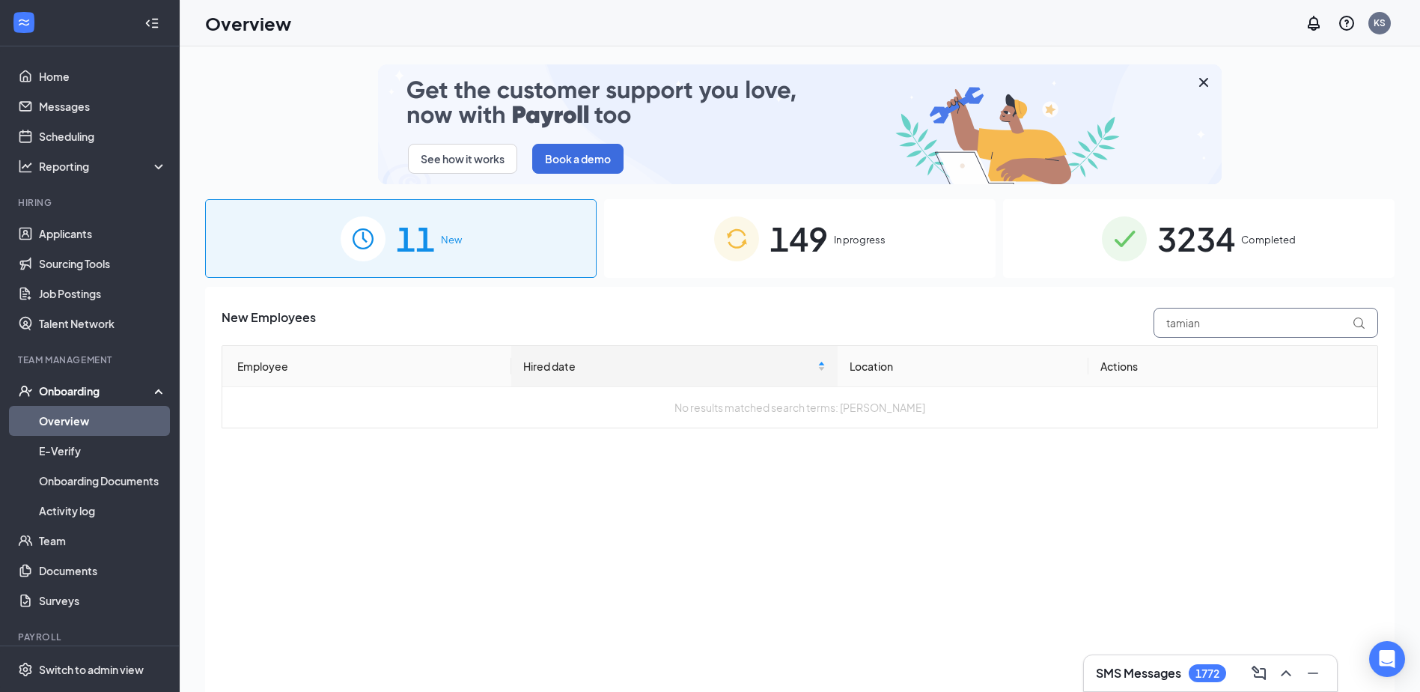
click at [1104, 332] on div "New Employees tamian" at bounding box center [800, 323] width 1157 height 30
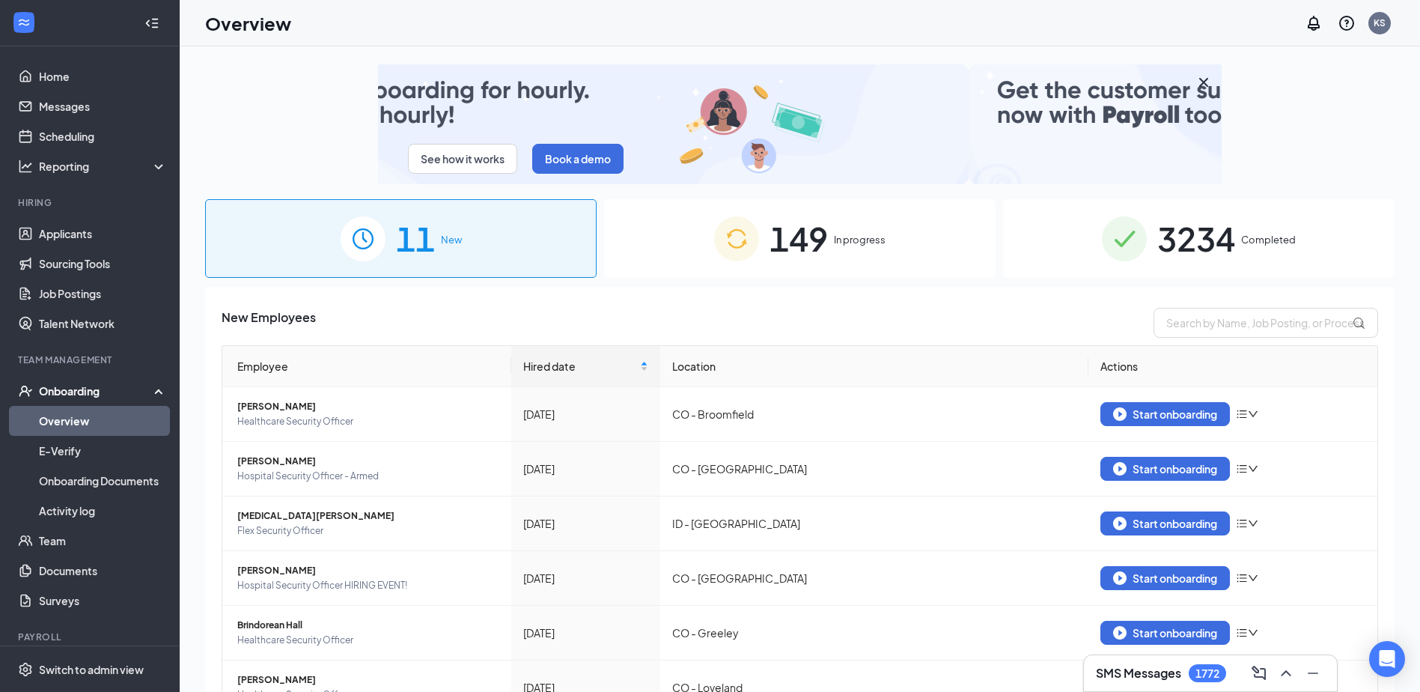
click at [848, 237] on span "In progress" at bounding box center [860, 239] width 52 height 15
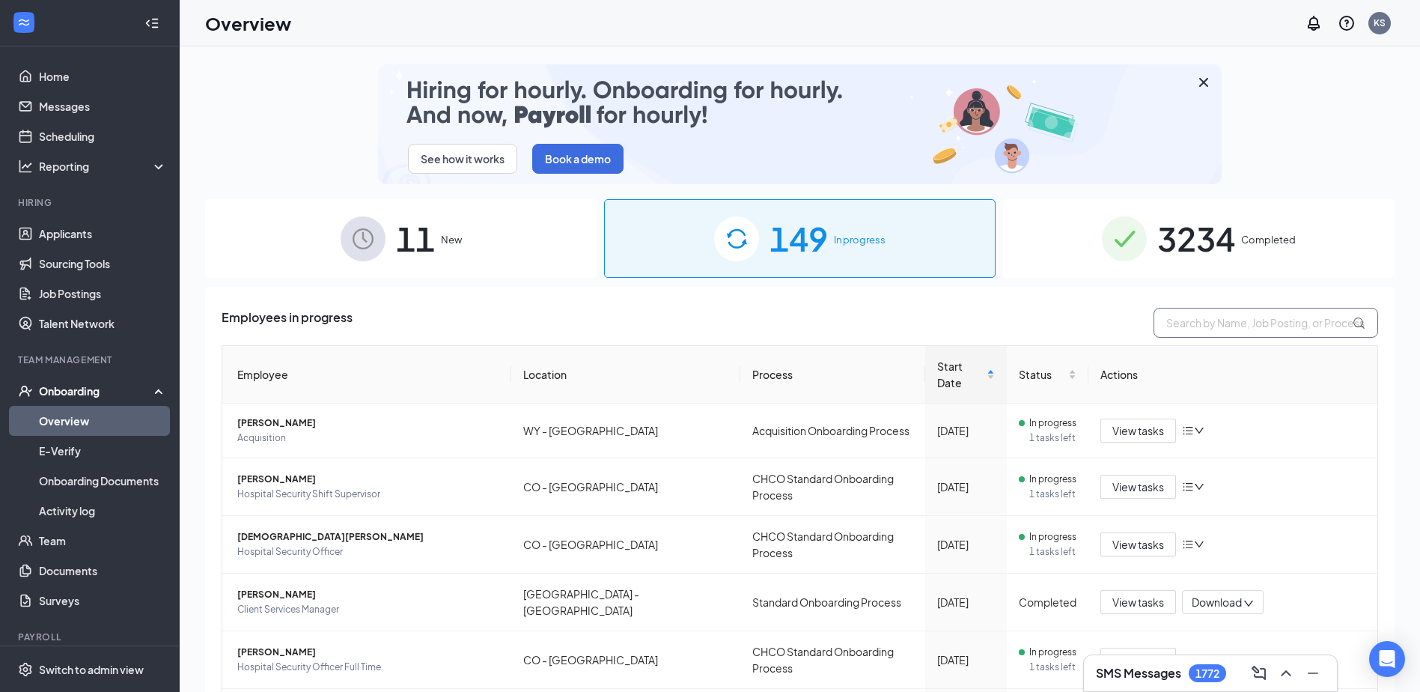
click at [1200, 330] on input "text" at bounding box center [1266, 323] width 225 height 30
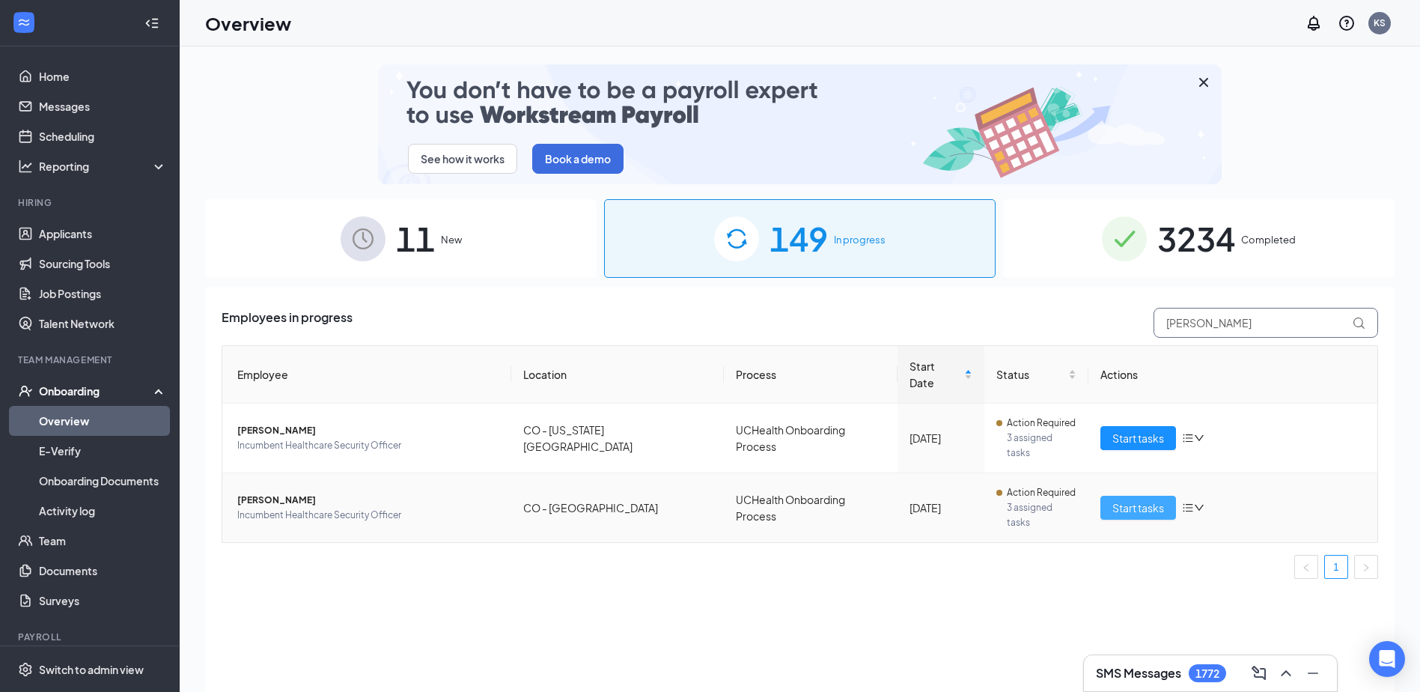
type input "[PERSON_NAME]"
click at [1157, 499] on span "Start tasks" at bounding box center [1139, 507] width 52 height 16
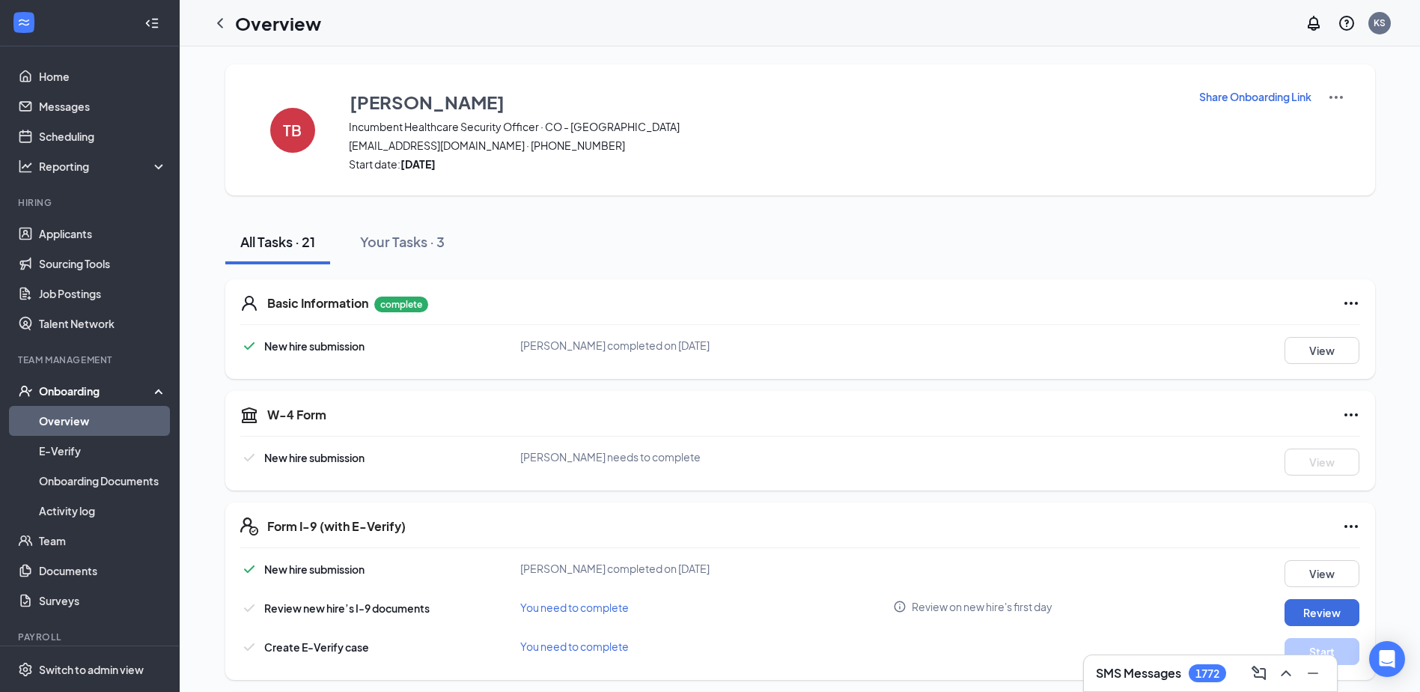
click at [1222, 94] on p "Share Onboarding Link" at bounding box center [1256, 96] width 112 height 15
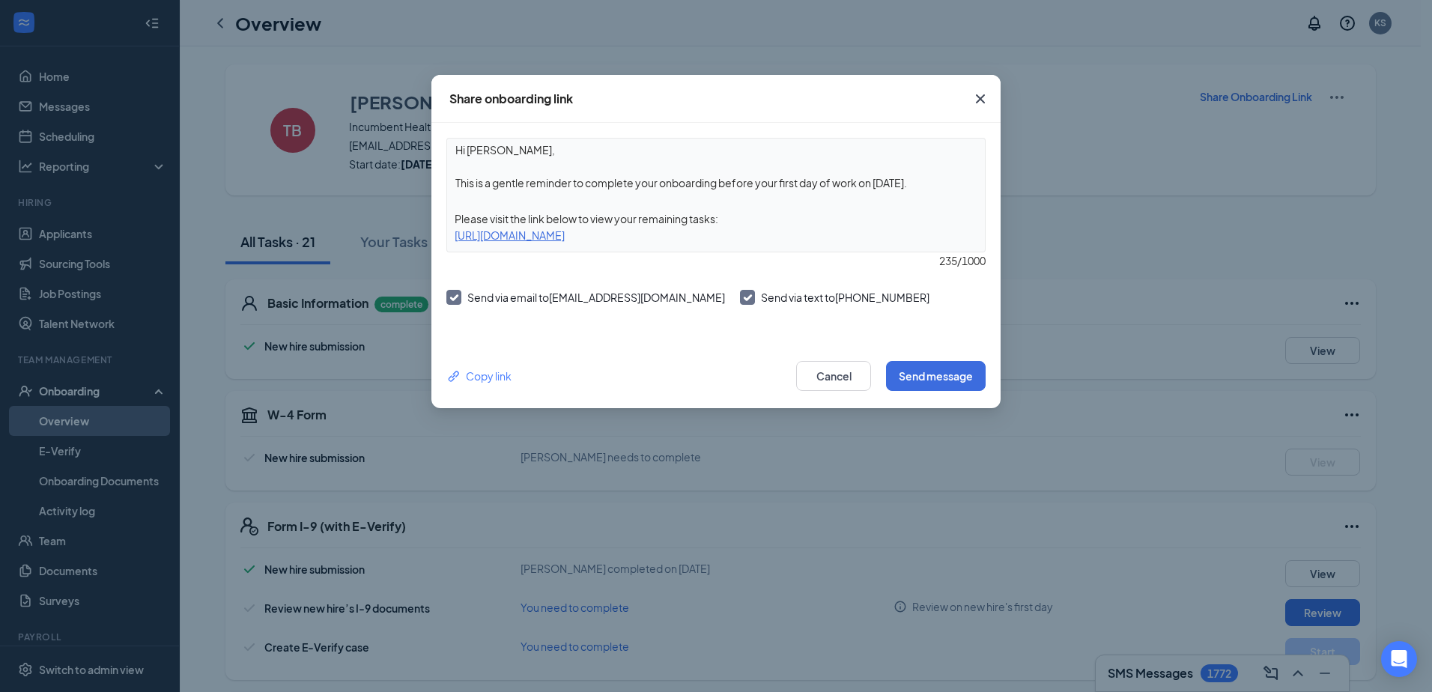
drag, startPoint x: 452, startPoint y: 179, endPoint x: 945, endPoint y: 189, distance: 492.8
click at [945, 189] on textarea "Hi [PERSON_NAME], This is a gentle reminder to complete your onboarding before …" at bounding box center [716, 166] width 538 height 55
paste textarea "Hello, This is a friendly reminder to please complete all required onboarding t…"
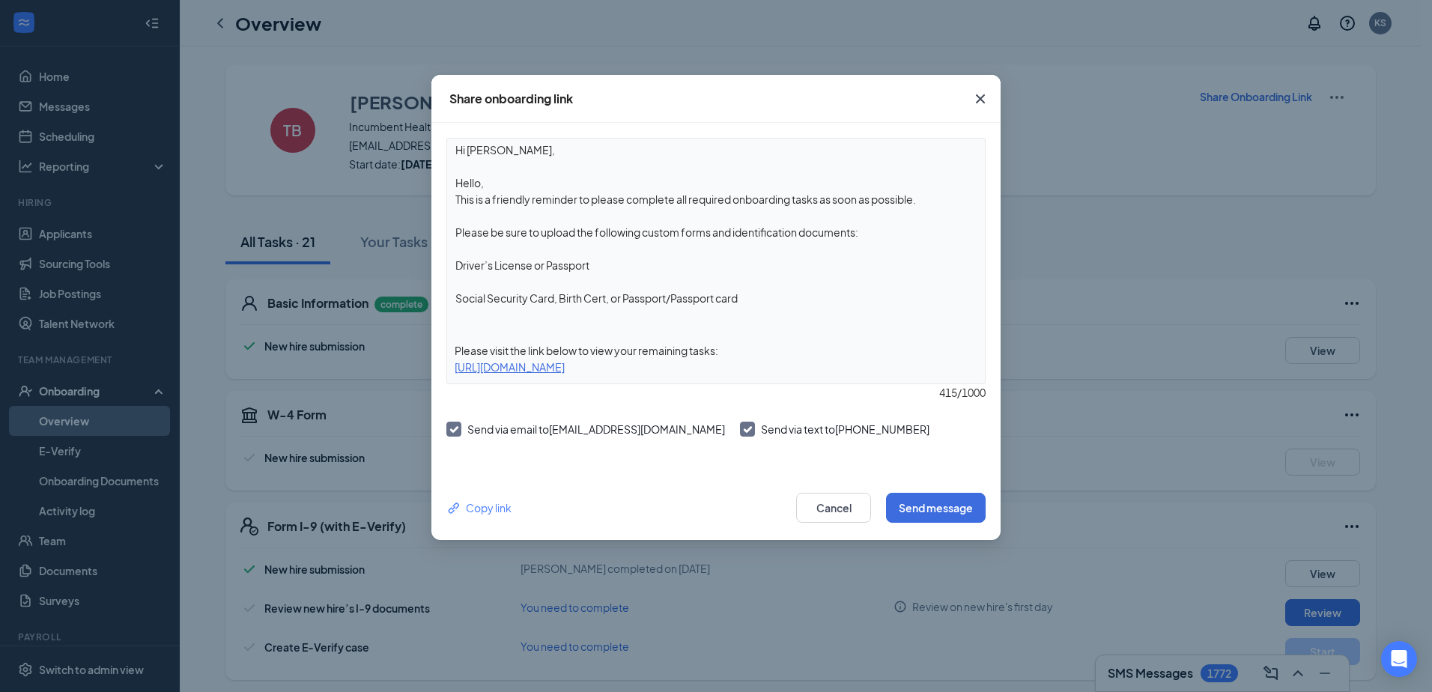
drag, startPoint x: 504, startPoint y: 188, endPoint x: 457, endPoint y: 171, distance: 49.3
click at [457, 171] on textarea "Hi [PERSON_NAME], Hello, This is a friendly reminder to please complete all req…" at bounding box center [716, 232] width 538 height 187
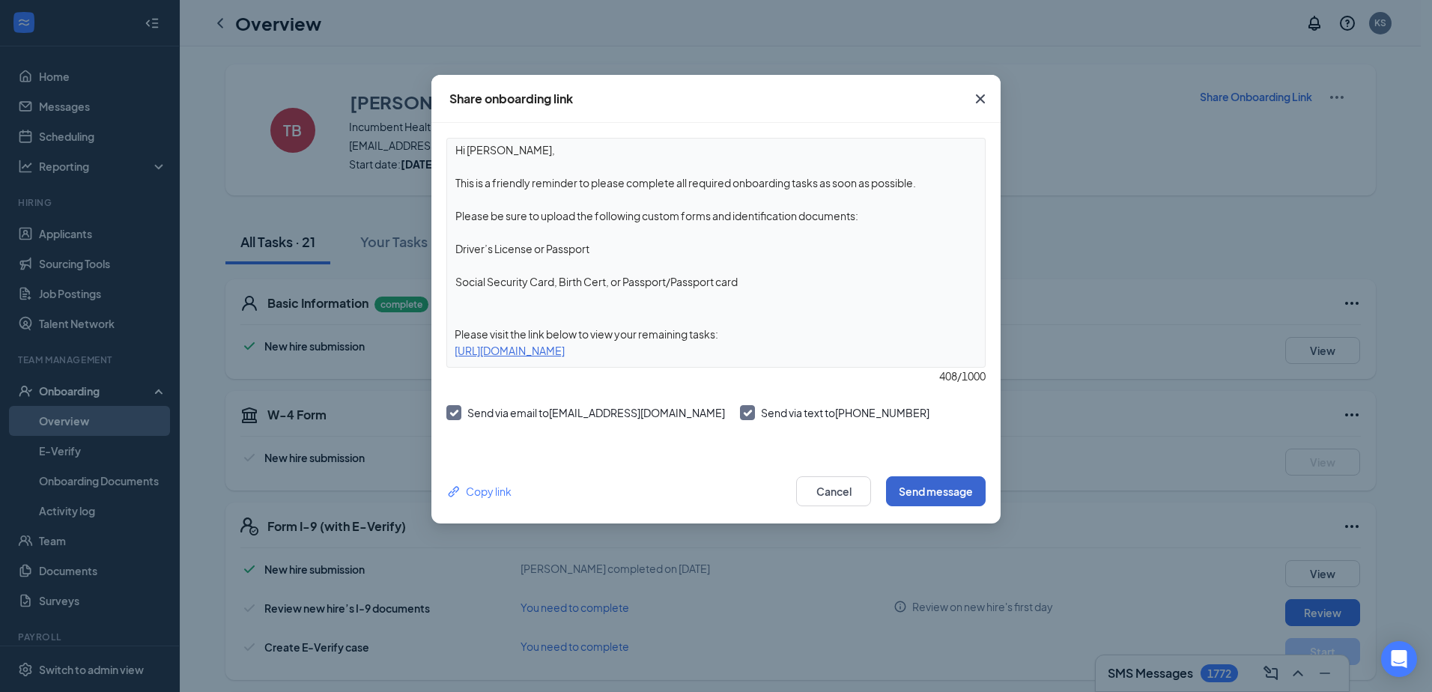
type textarea "Hi [PERSON_NAME], This is a friendly reminder to please complete all required o…"
click at [916, 479] on button "Send message" at bounding box center [936, 491] width 100 height 30
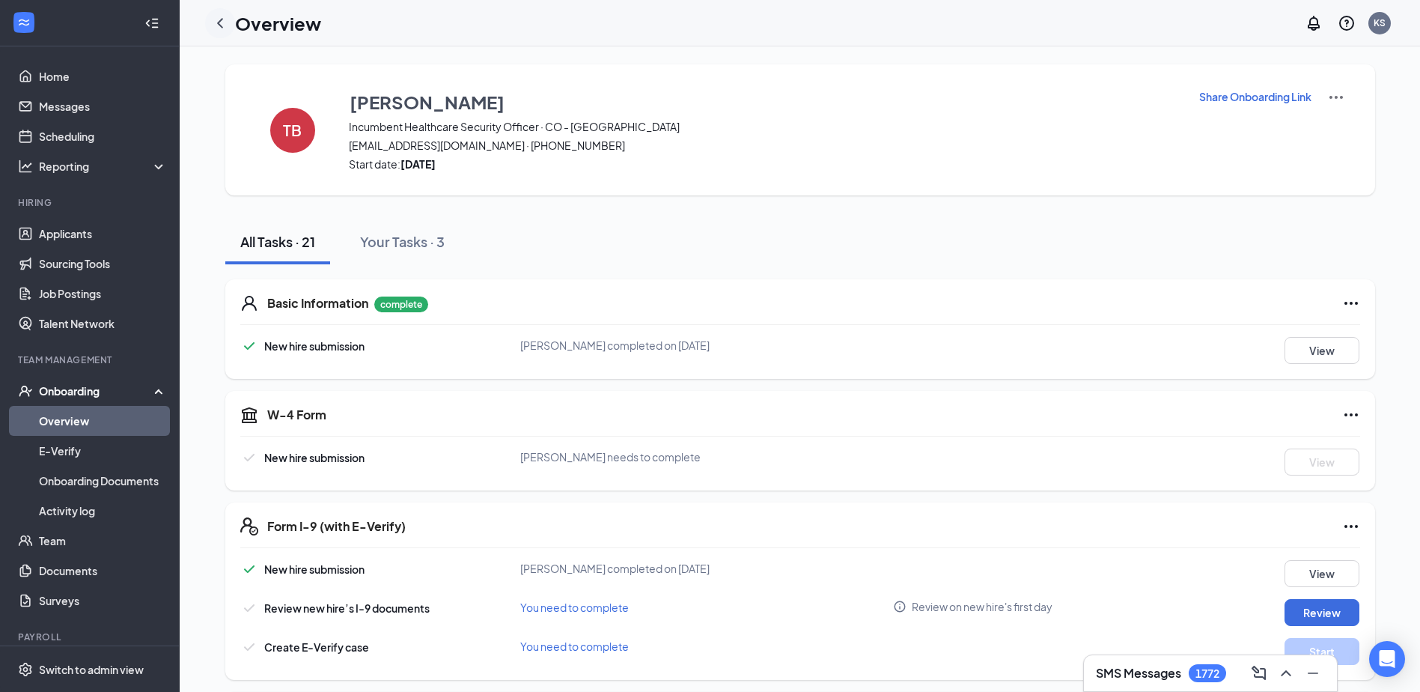
click at [222, 19] on icon "ChevronLeft" at bounding box center [220, 23] width 6 height 10
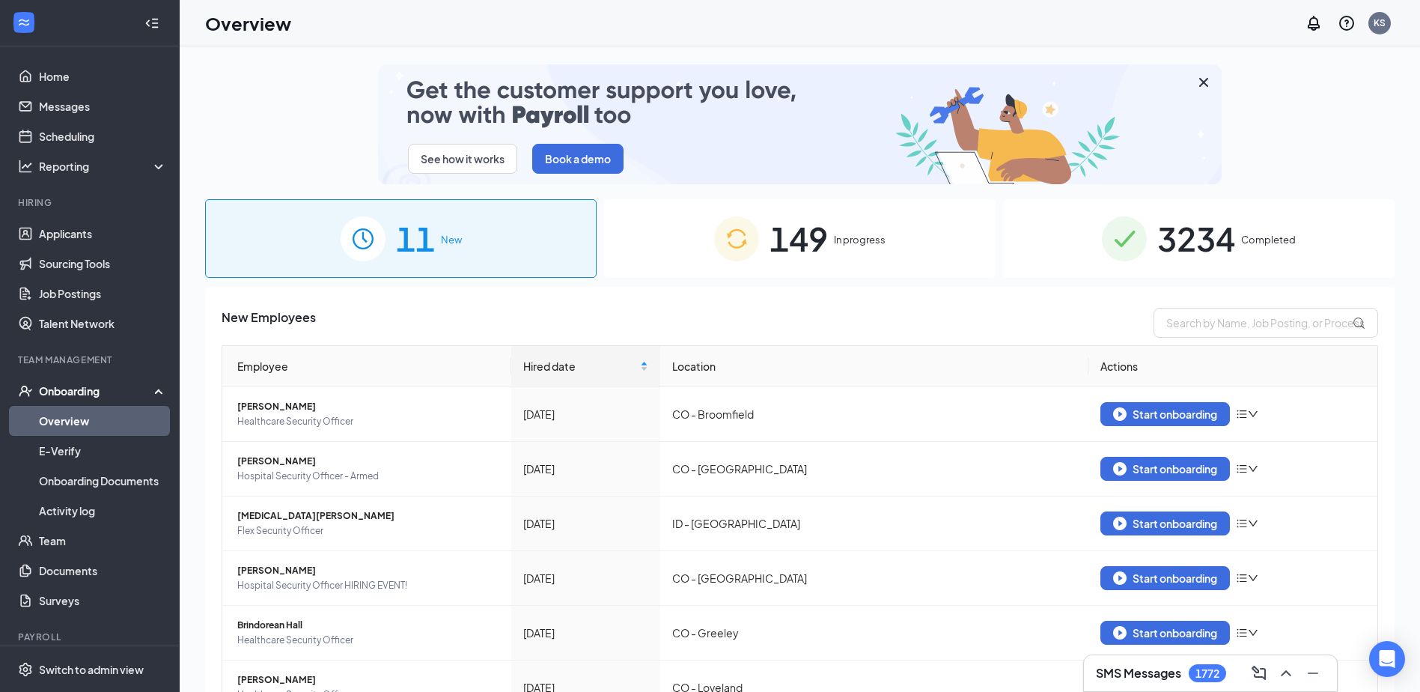
click at [864, 249] on div "149 In progress" at bounding box center [800, 238] width 392 height 79
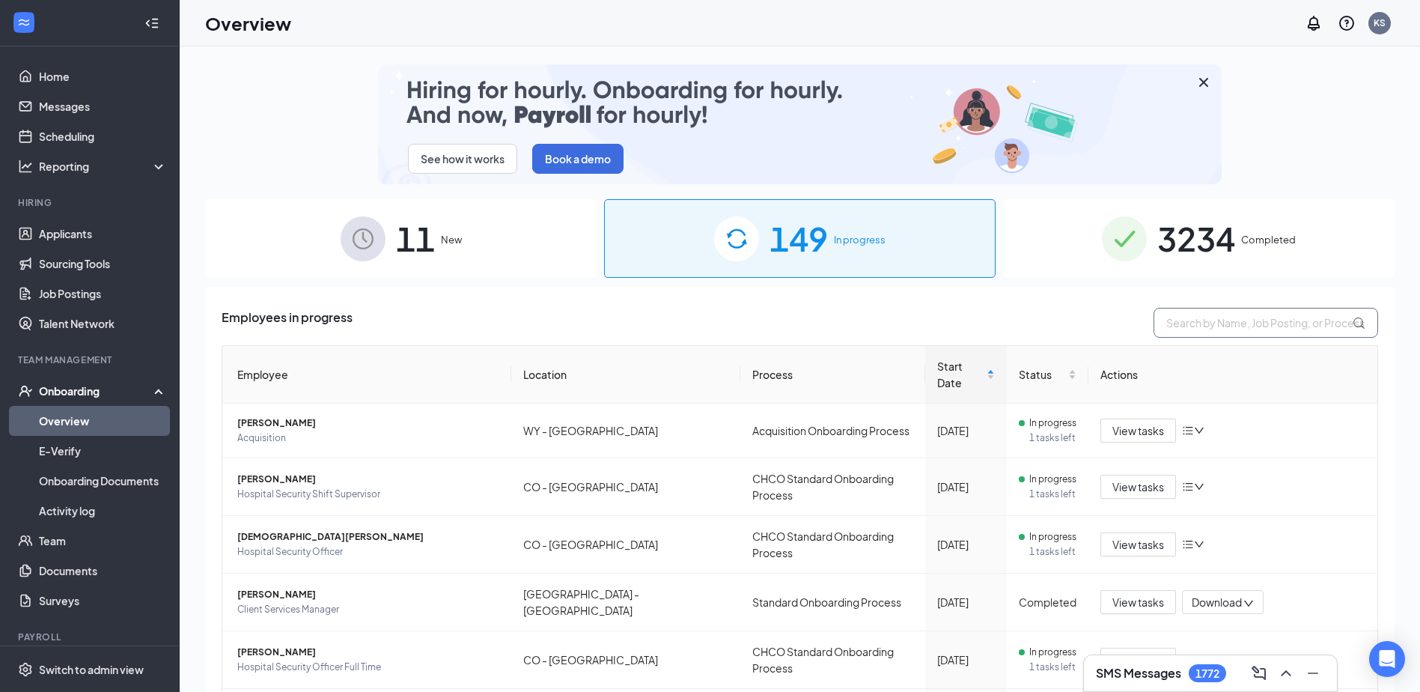
click at [1185, 323] on input "text" at bounding box center [1266, 323] width 225 height 30
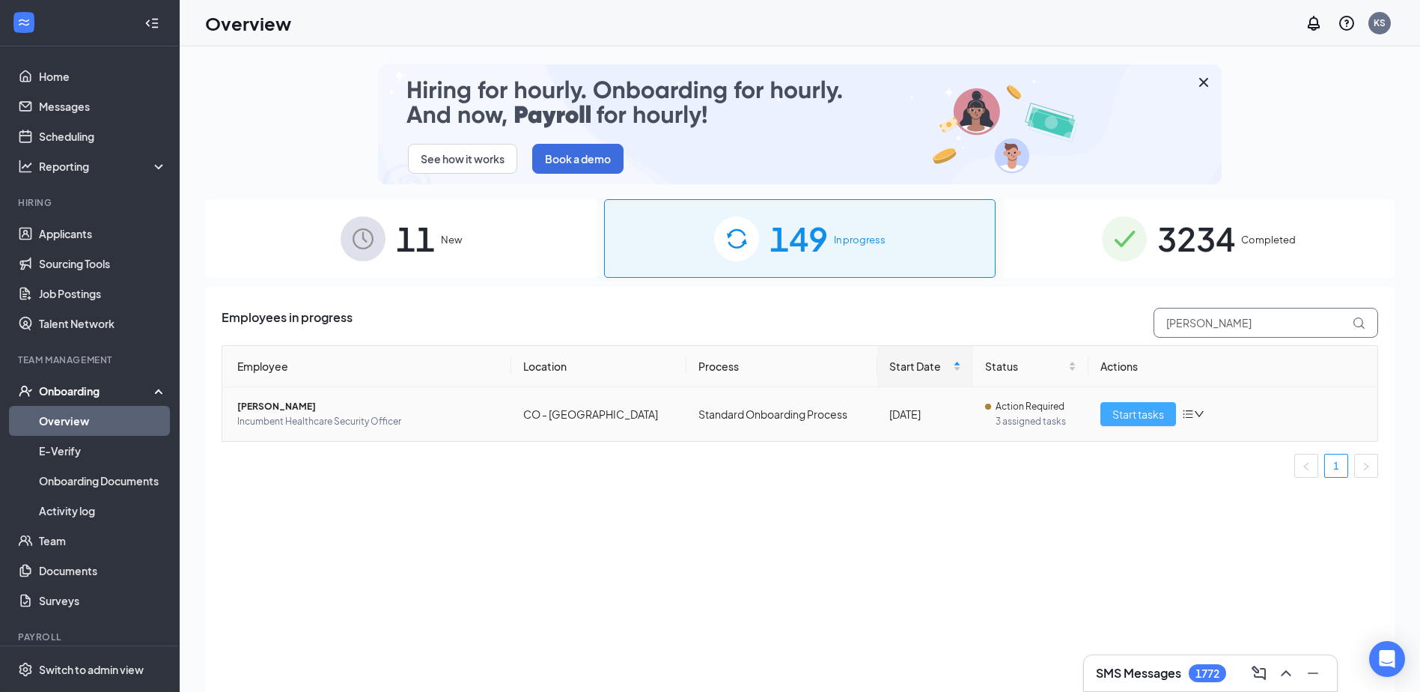
type input "[PERSON_NAME]"
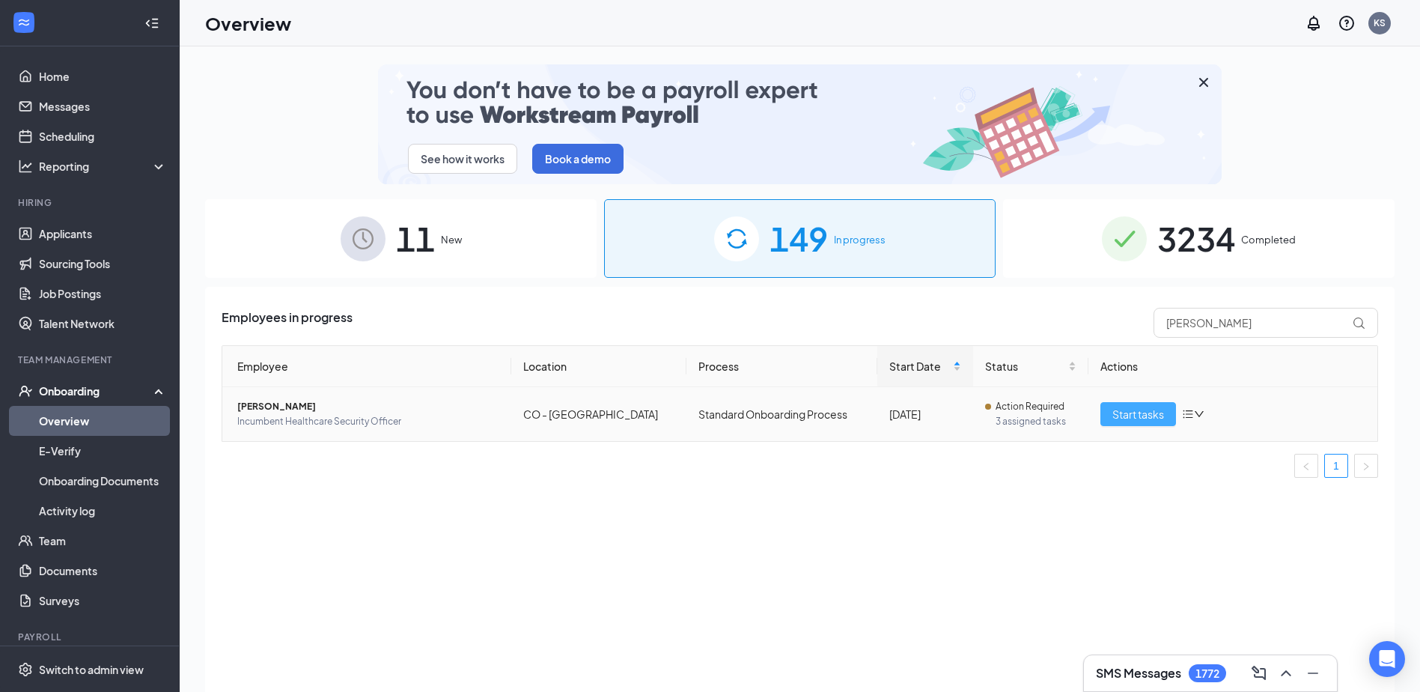
click at [1144, 410] on span "Start tasks" at bounding box center [1139, 414] width 52 height 16
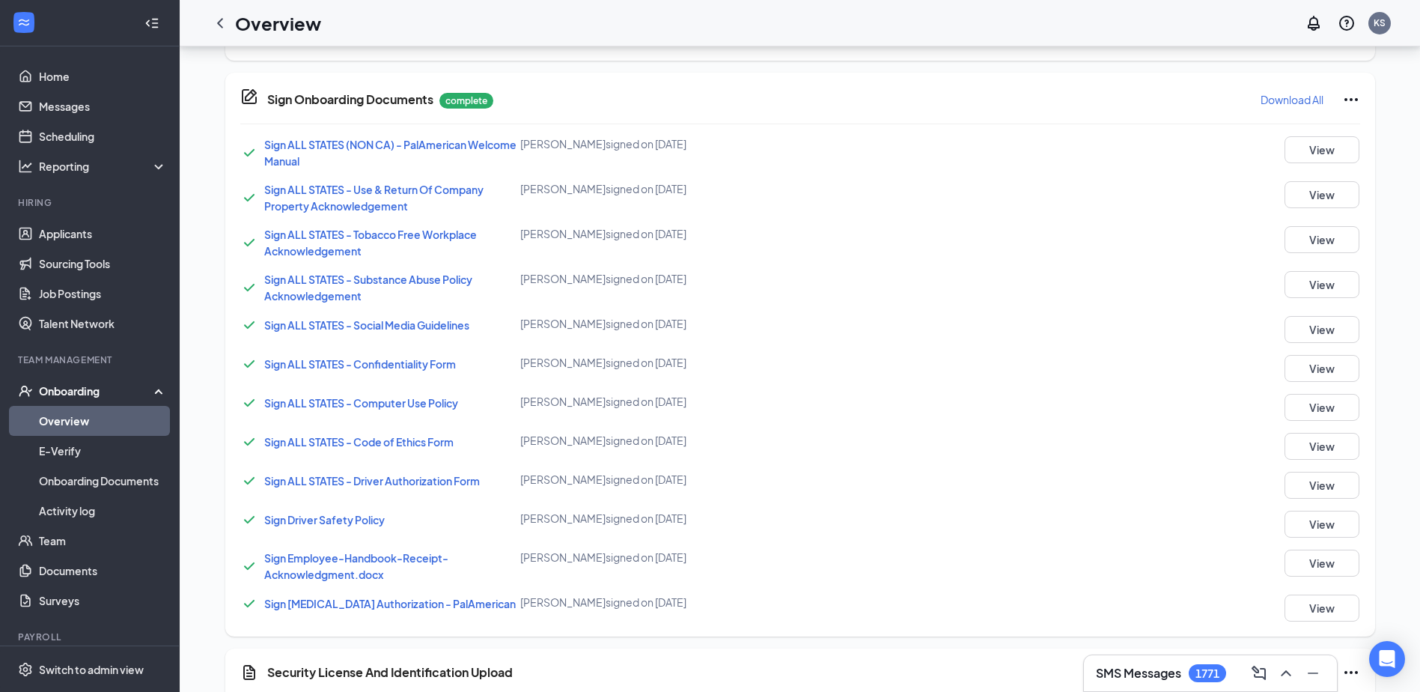
scroll to position [1015, 0]
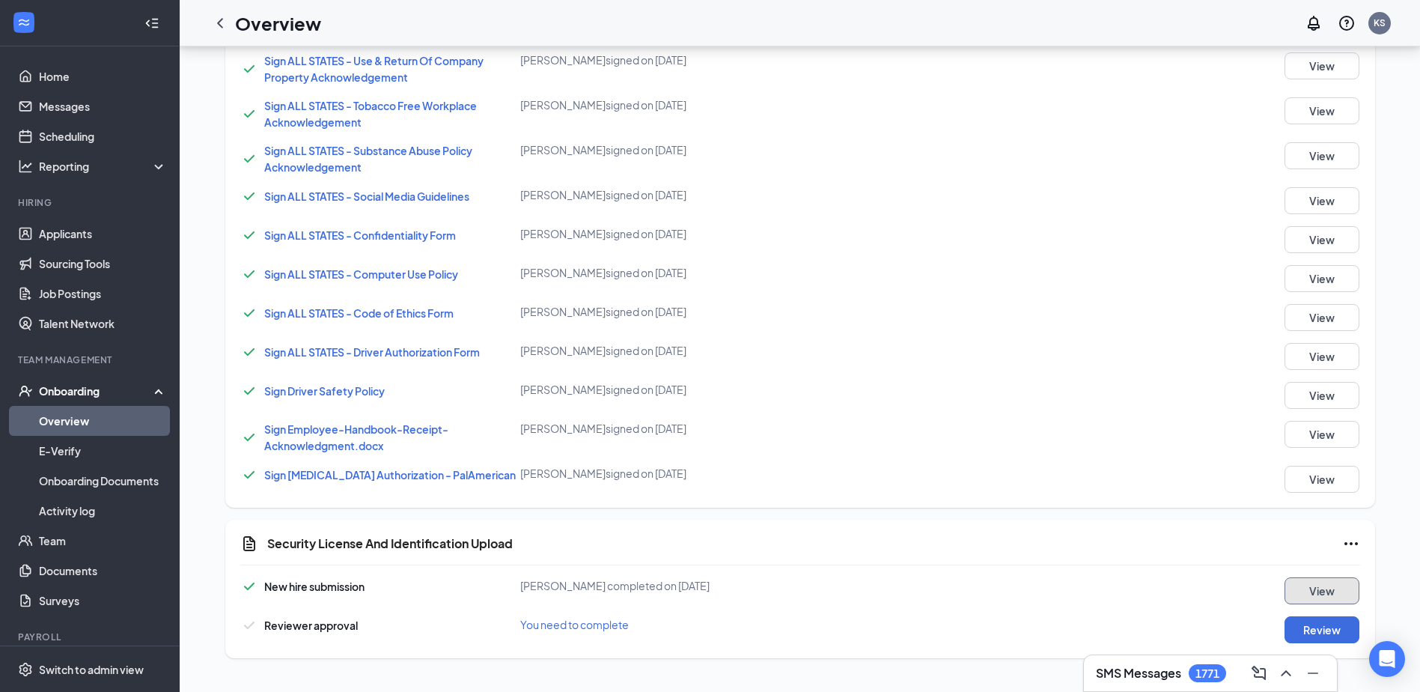
click at [1330, 586] on button "View" at bounding box center [1322, 590] width 75 height 27
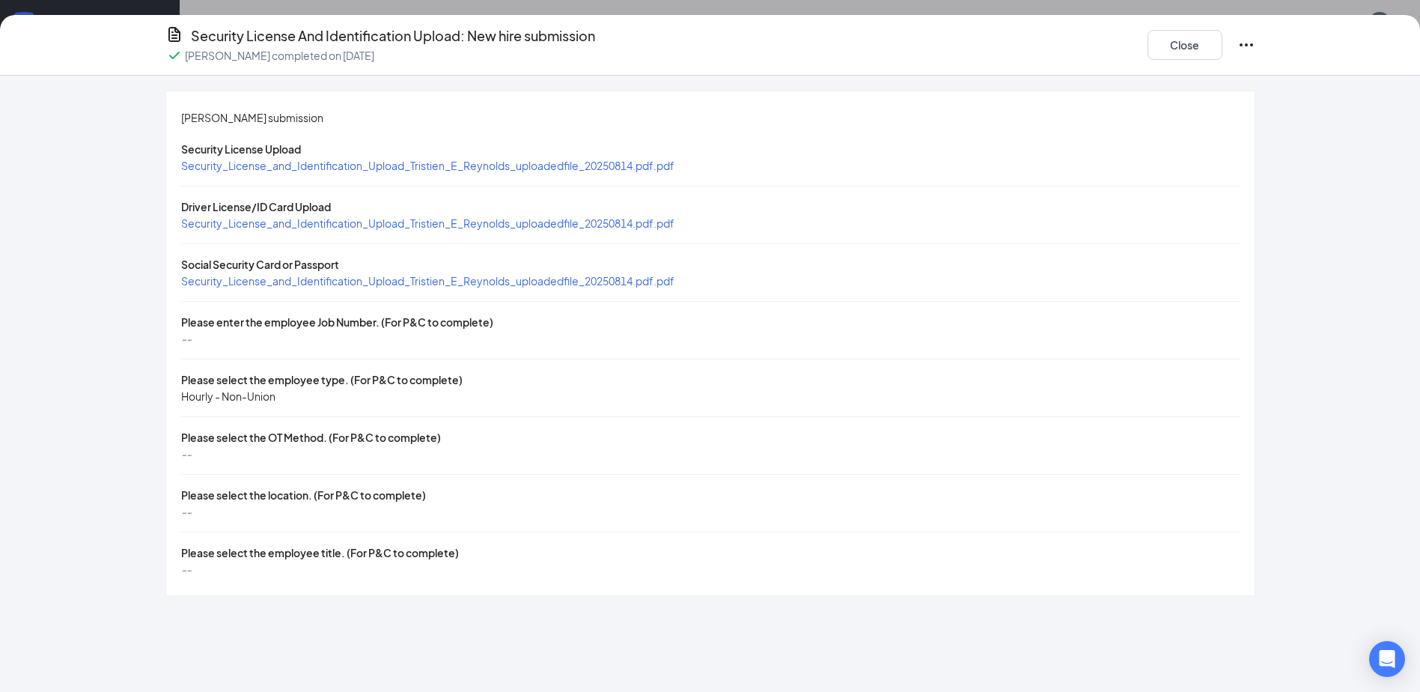
click at [375, 216] on span "Security_License_and_Identification_Upload_Tristien_E_Reynolds_uploadedfile_202…" at bounding box center [427, 222] width 493 height 13
click at [390, 274] on span "Security_License_and_Identification_Upload_Tristien_E_Reynolds_uploadedfile_202…" at bounding box center [427, 280] width 493 height 13
click at [1167, 43] on button "Close" at bounding box center [1185, 45] width 75 height 30
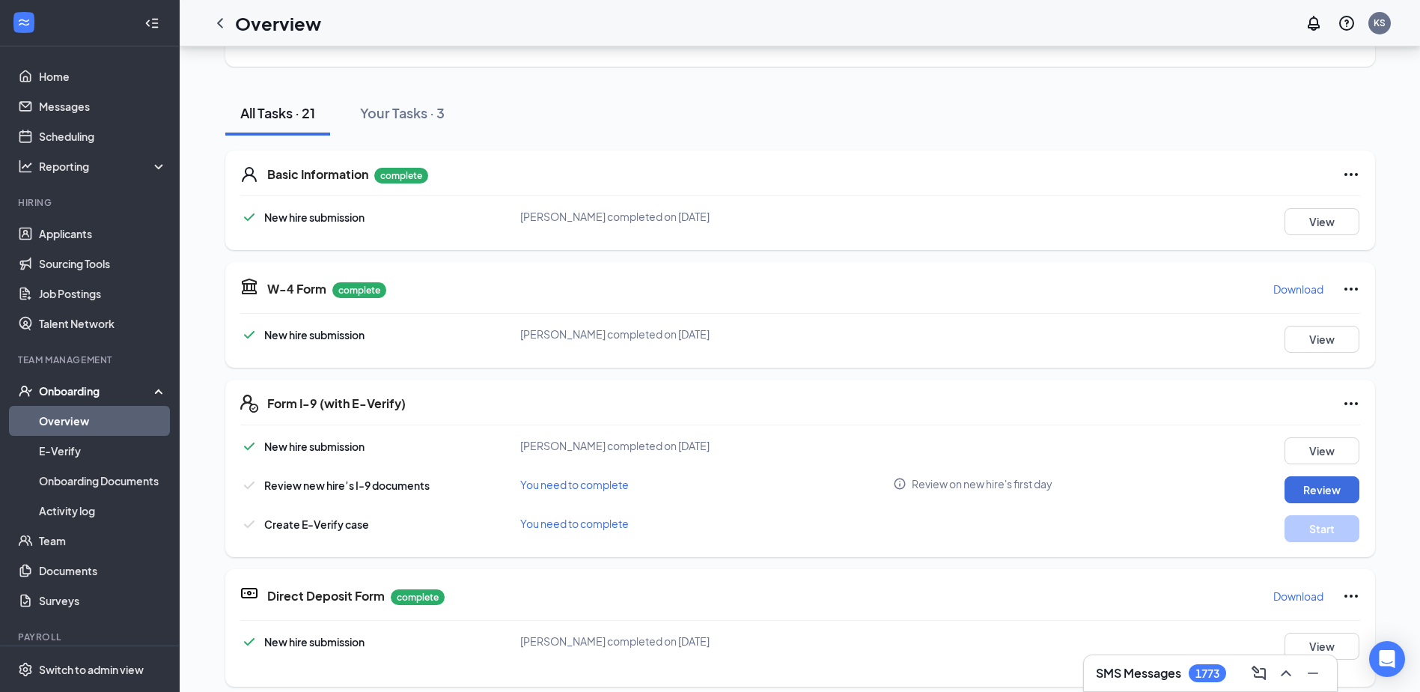
scroll to position [16, 0]
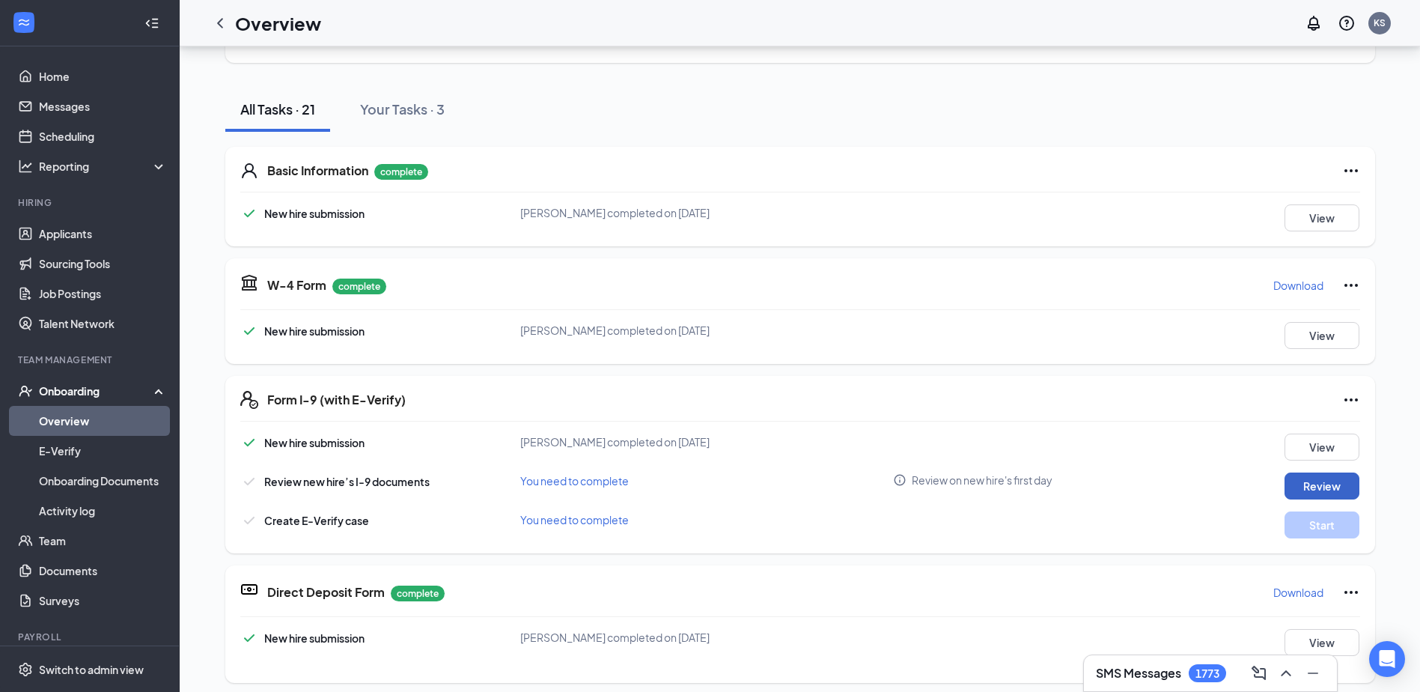
click at [1307, 482] on button "Review" at bounding box center [1322, 485] width 75 height 27
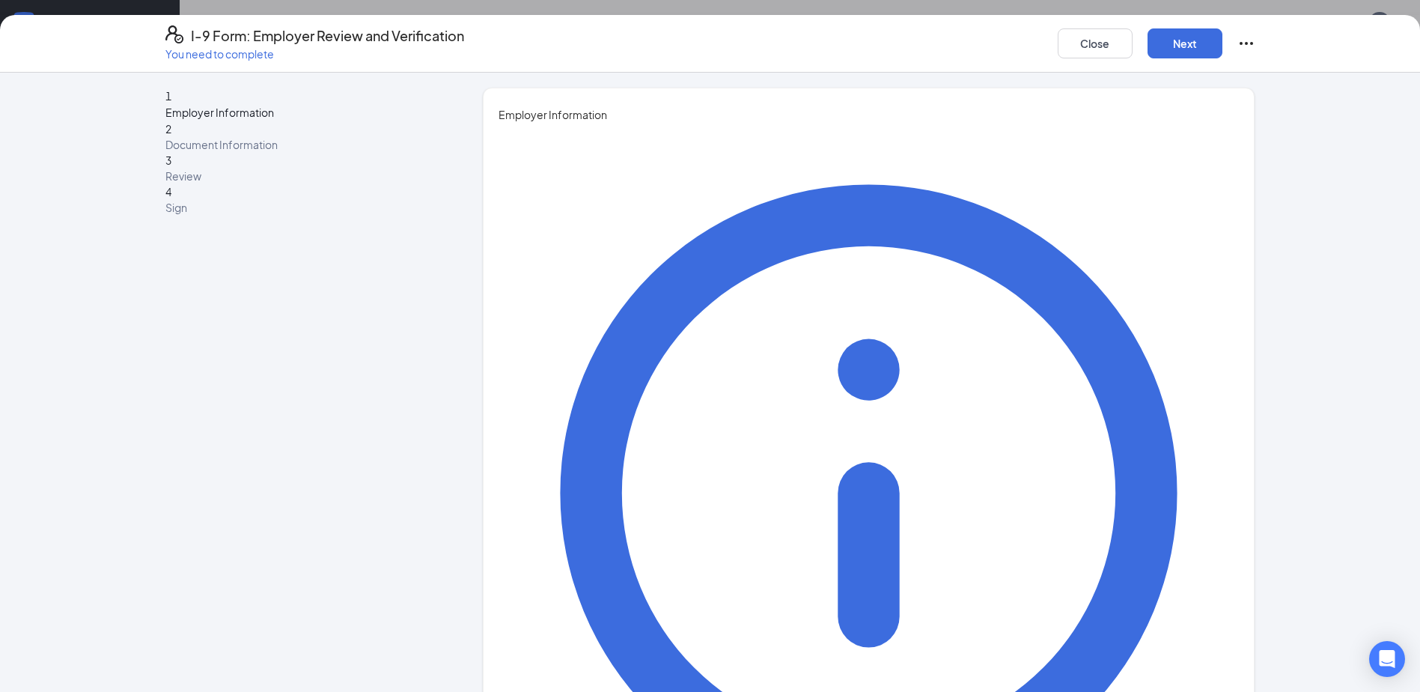
type input "[PERSON_NAME]"
type input "Stoberski"
type input "[EMAIL_ADDRESS][DOMAIN_NAME]"
type input "4125380492"
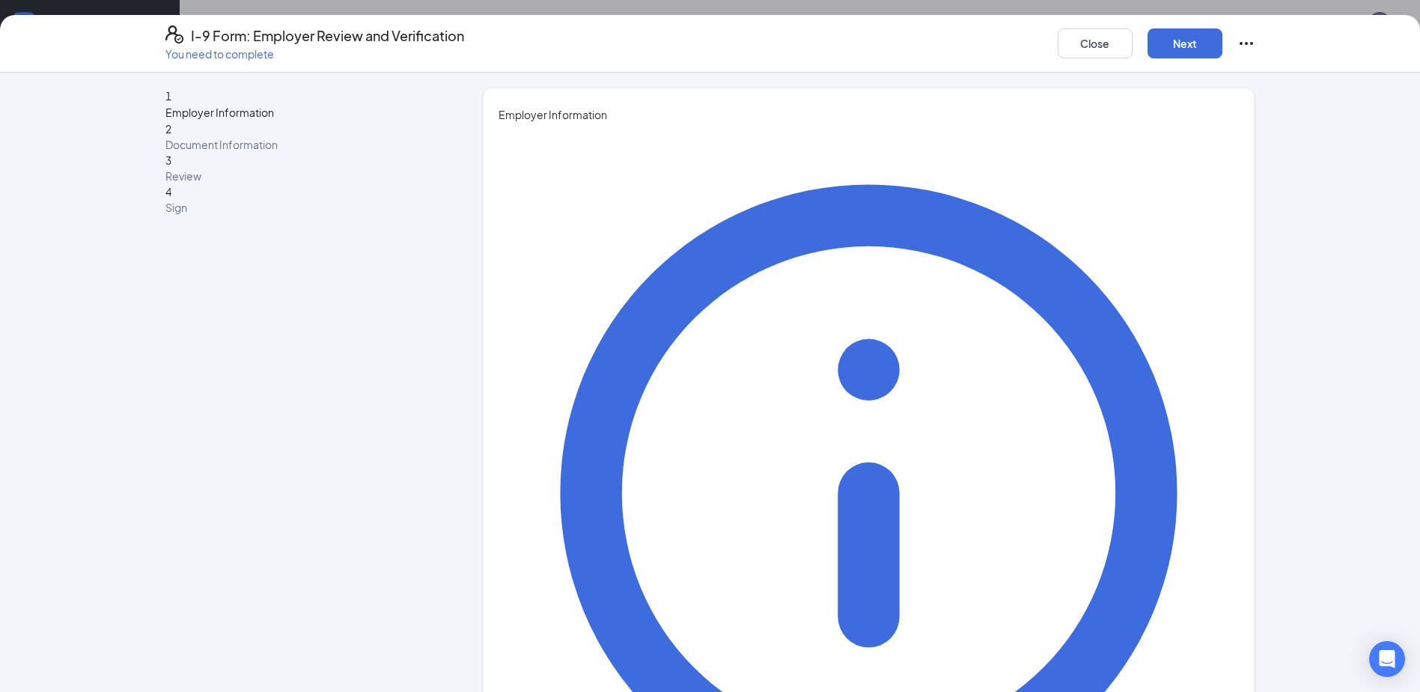
type input "Director, People & Culture"
click at [1183, 40] on button "Next" at bounding box center [1185, 43] width 75 height 30
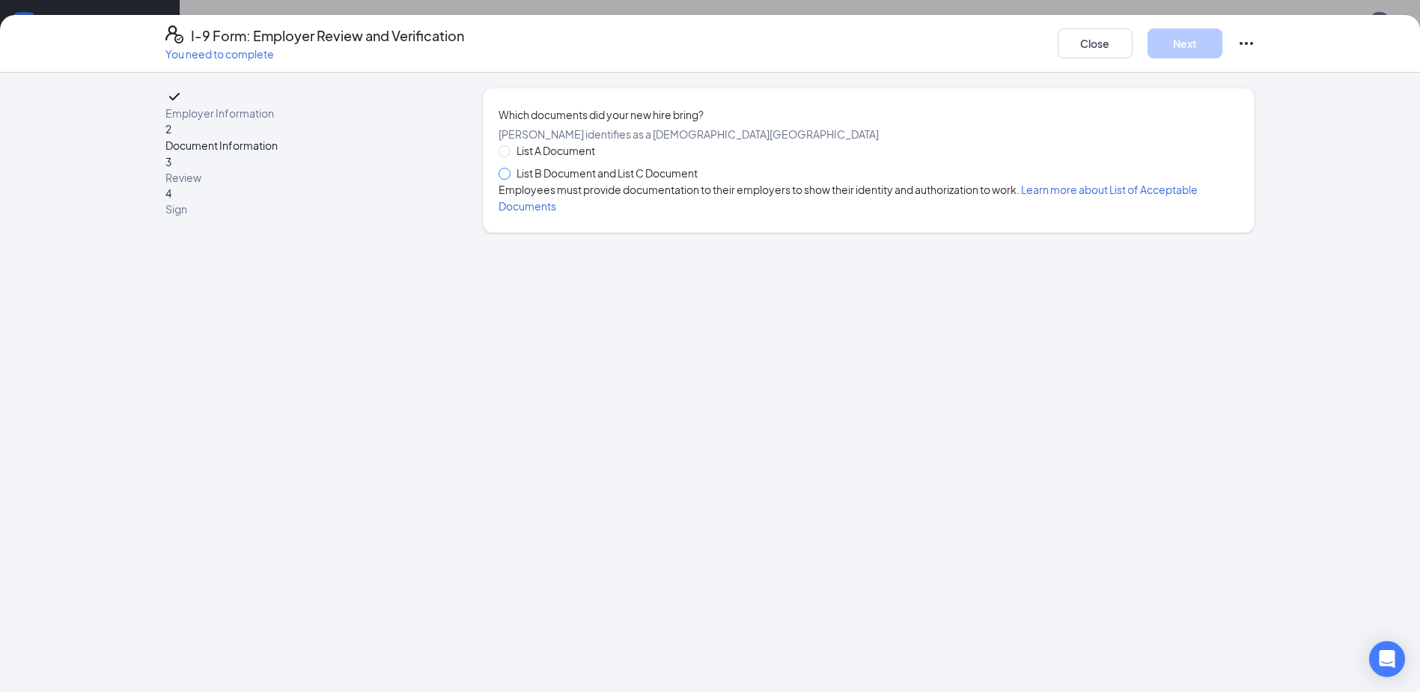
click at [511, 180] on span at bounding box center [505, 174] width 12 height 12
click at [509, 178] on input "List B Document and List C Document" at bounding box center [504, 173] width 10 height 10
radio input "true"
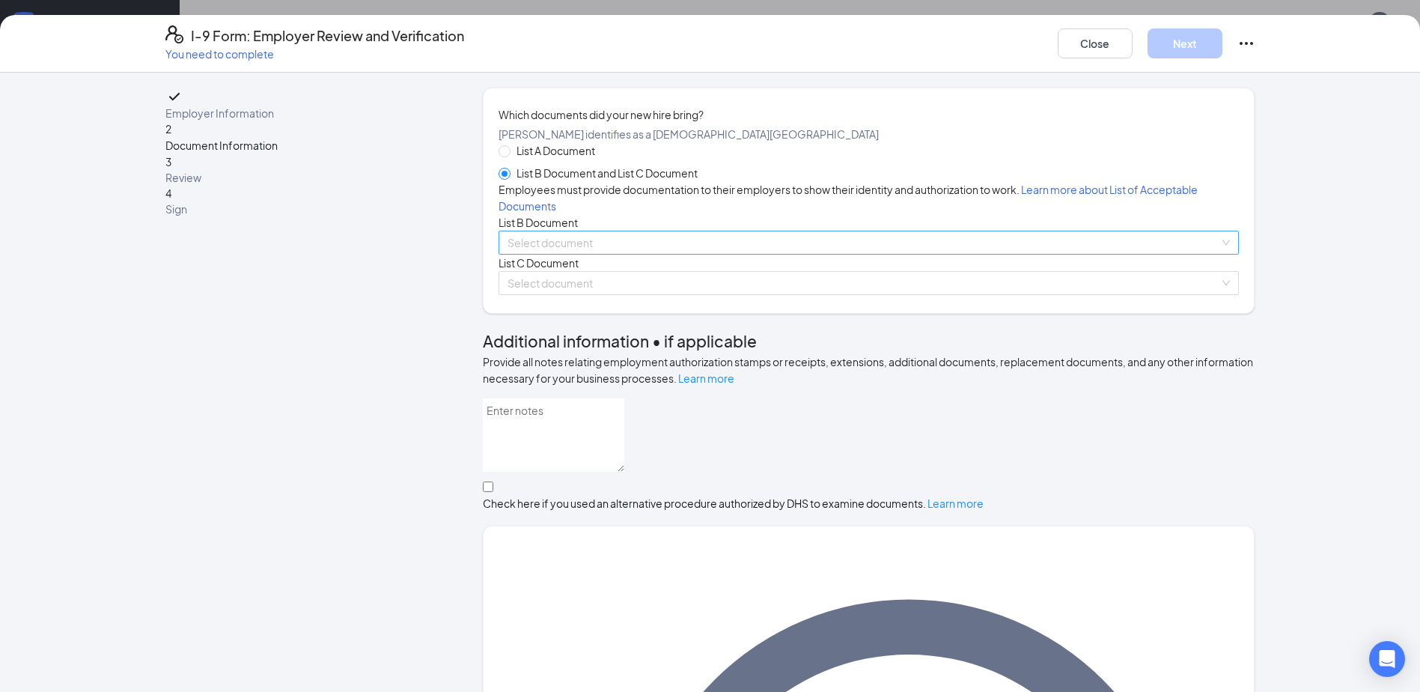
click at [621, 254] on input "search" at bounding box center [864, 242] width 712 height 22
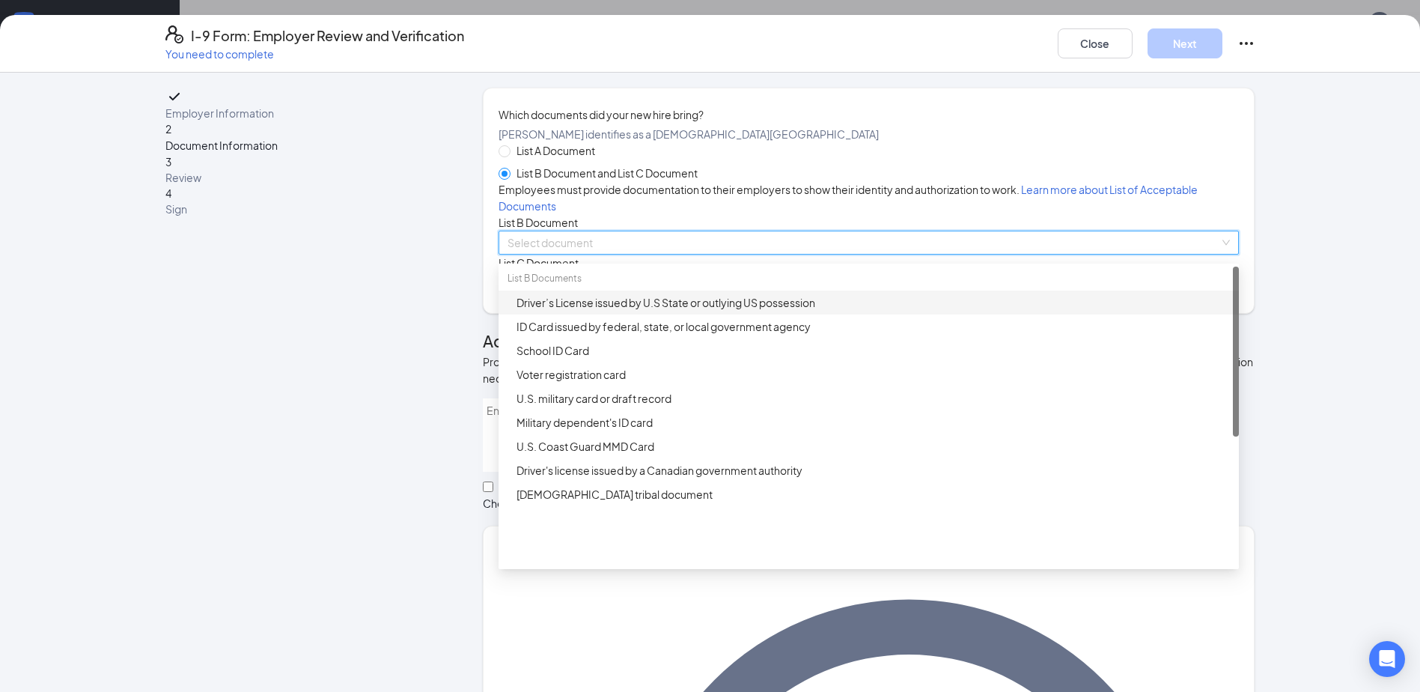
click at [606, 311] on div "Driver’s License issued by U.S State or outlying US possession" at bounding box center [874, 302] width 714 height 16
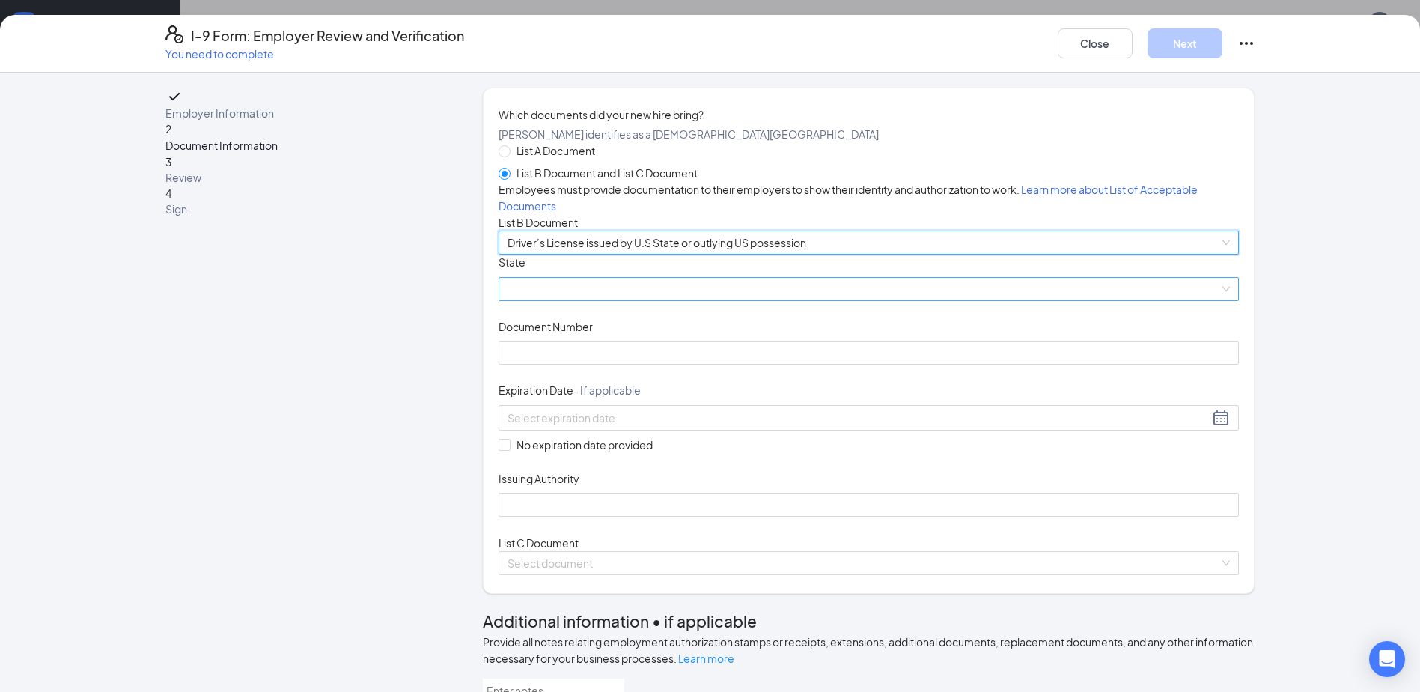
click at [609, 300] on span at bounding box center [869, 289] width 723 height 22
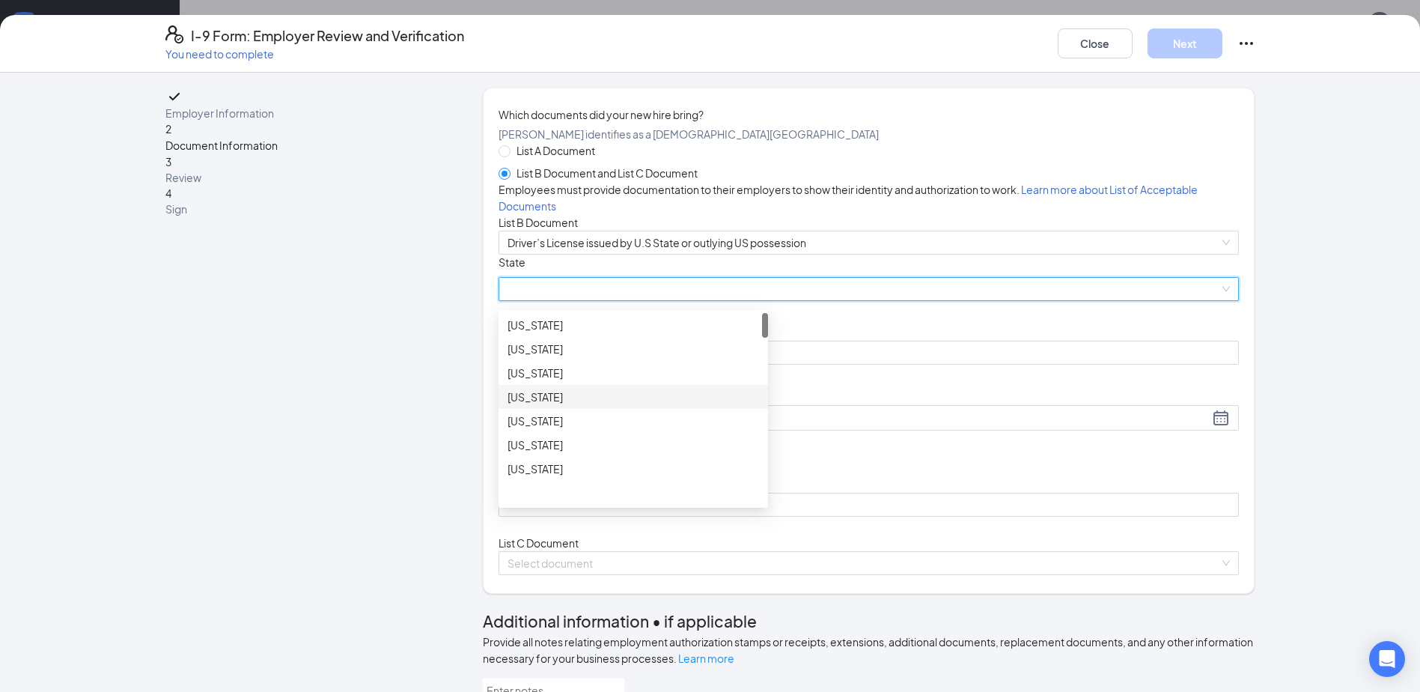
scroll to position [150, 0]
click at [561, 369] on div "[US_STATE]" at bounding box center [634, 361] width 252 height 16
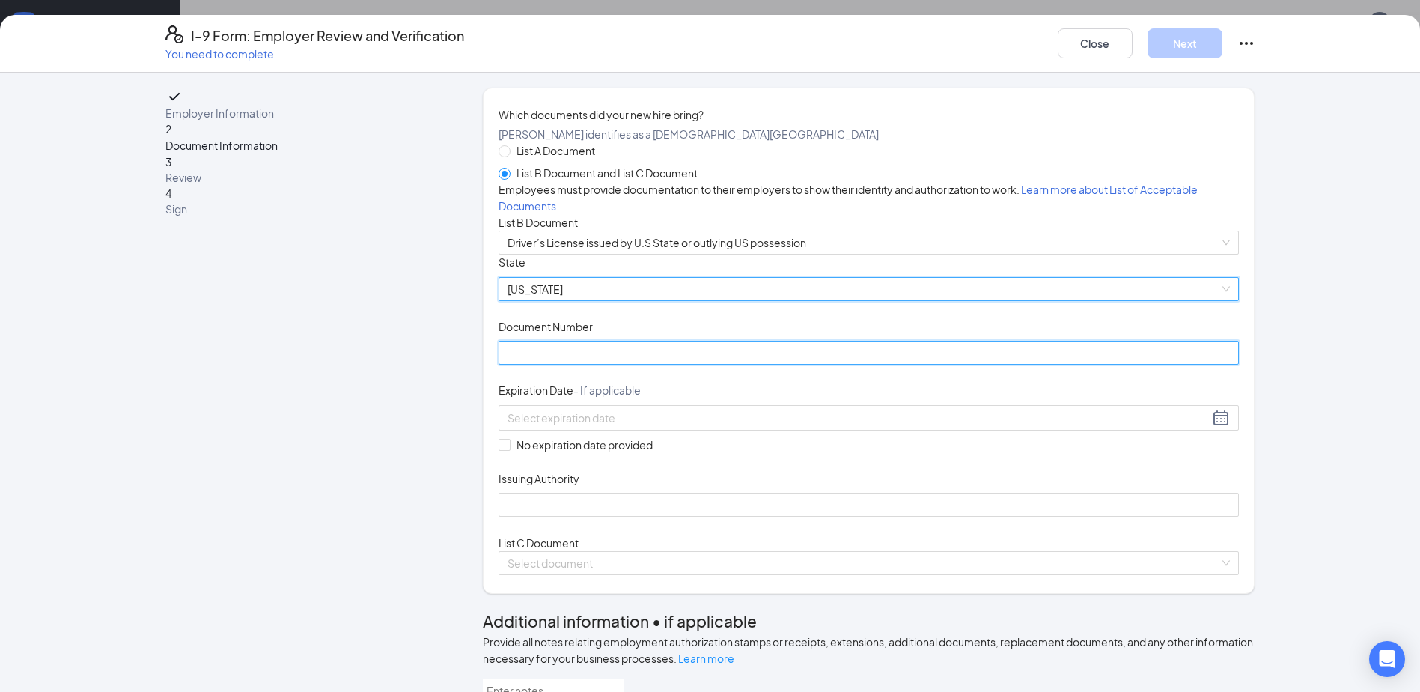
click at [574, 365] on input "Document Number" at bounding box center [869, 353] width 741 height 24
type input "161441000"
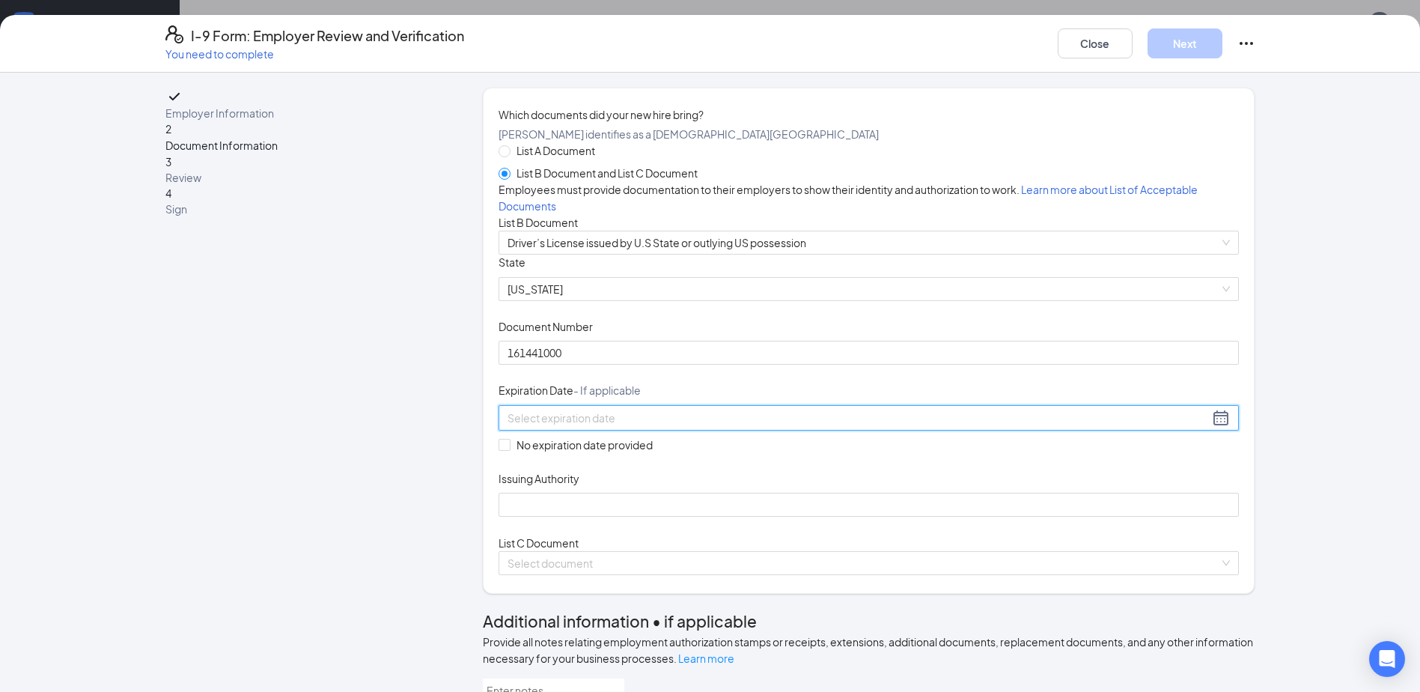
click at [544, 426] on input at bounding box center [859, 418] width 702 height 16
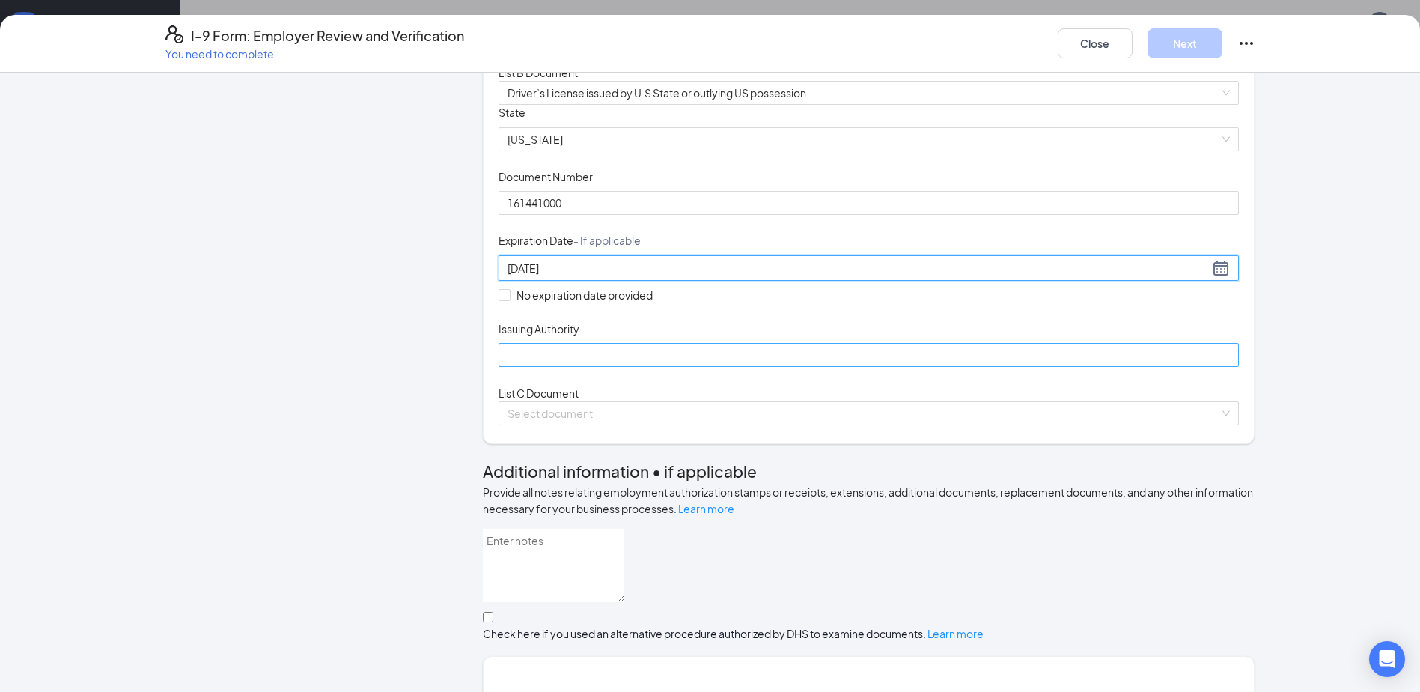
type input "[DATE]"
click at [540, 367] on input "Issuing Authority" at bounding box center [869, 355] width 741 height 24
type input "CO DMV"
click at [581, 425] on input "search" at bounding box center [864, 413] width 712 height 22
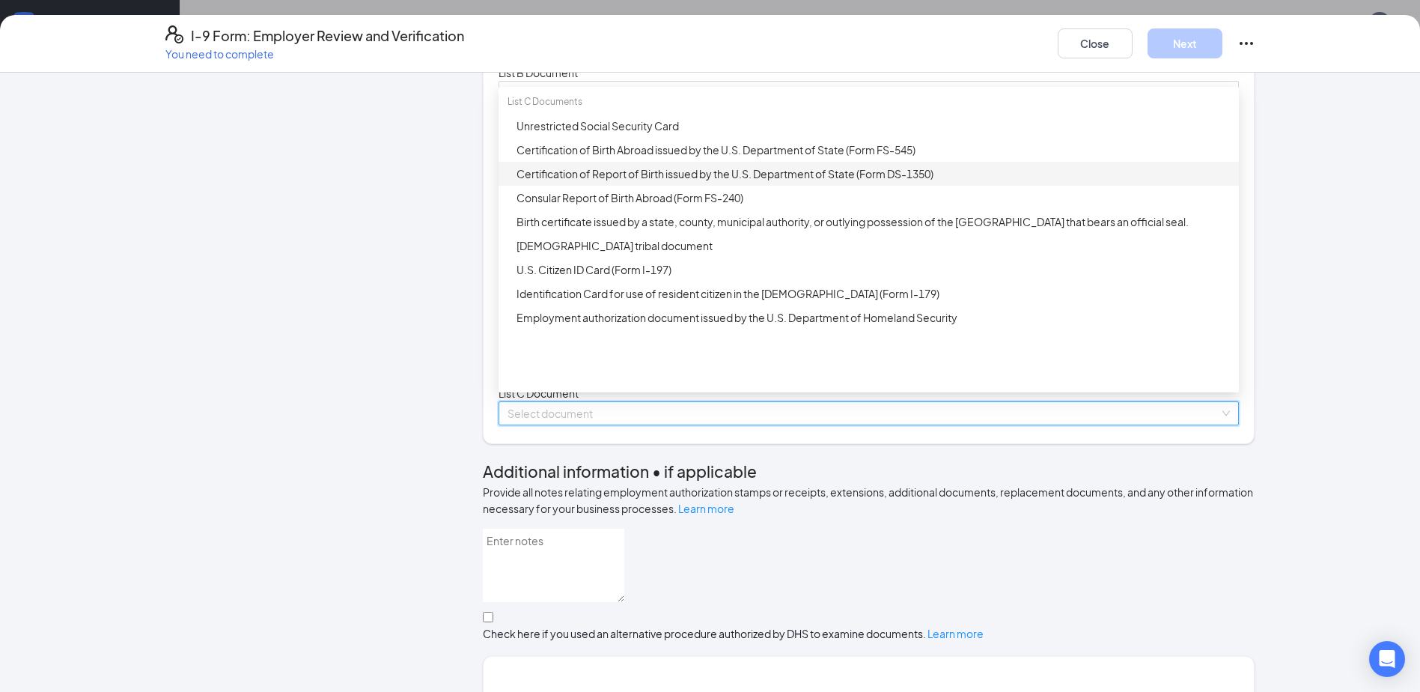
click at [550, 182] on div "Certification of Report of Birth issued by the U.S. Department of State (Form D…" at bounding box center [874, 173] width 714 height 16
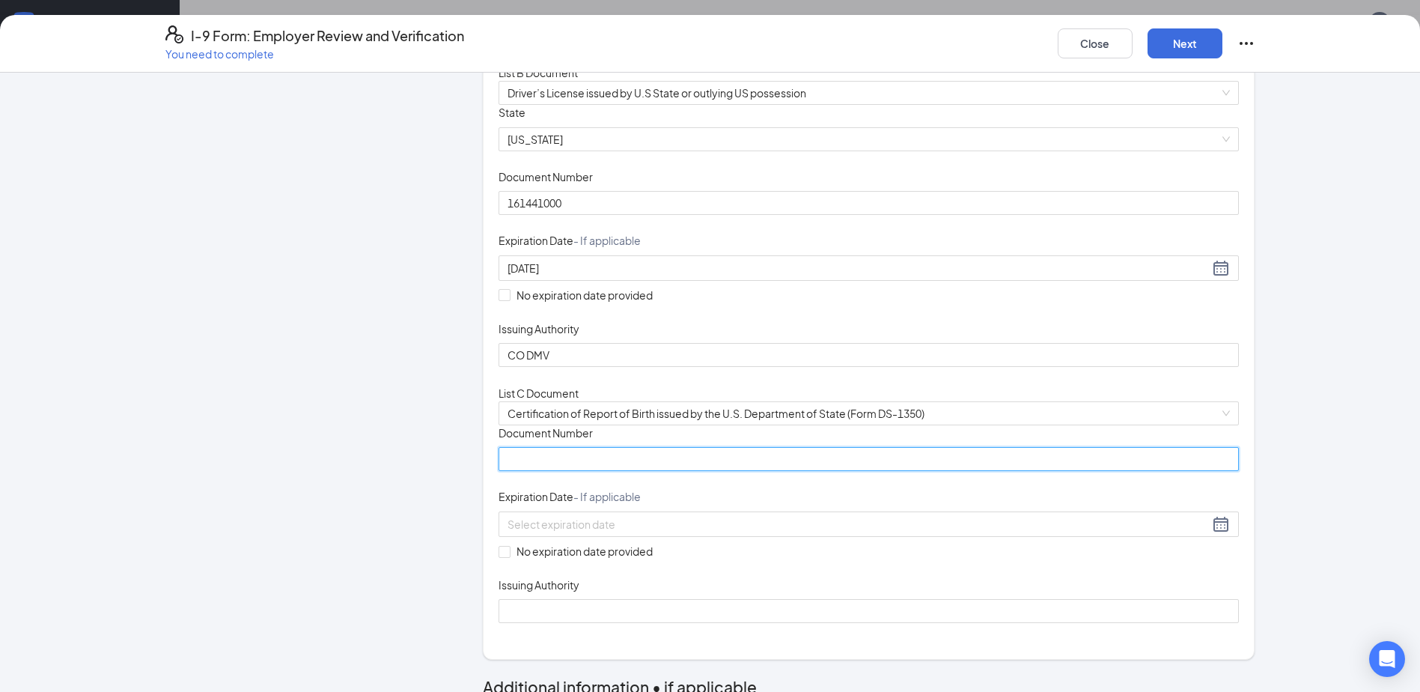
click at [538, 471] on input "Document Number" at bounding box center [869, 459] width 741 height 24
type input "1051998079127"
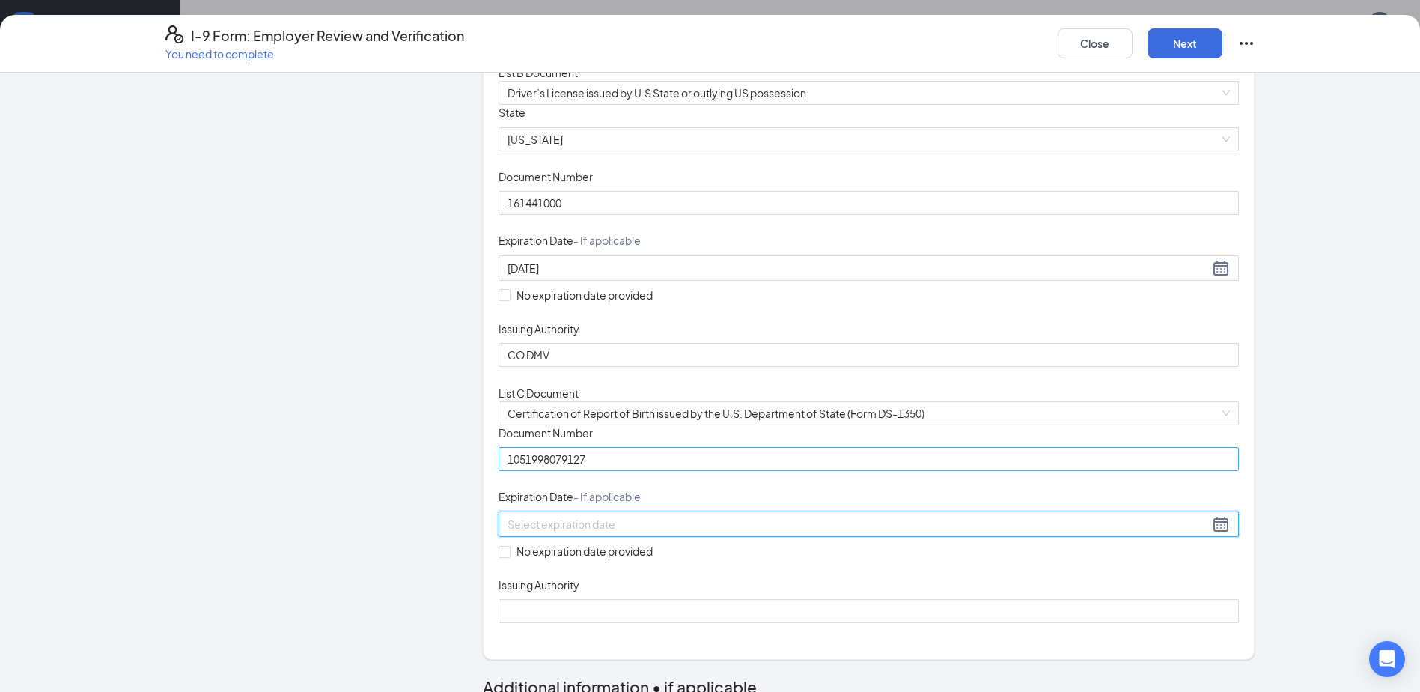
scroll to position [480, 0]
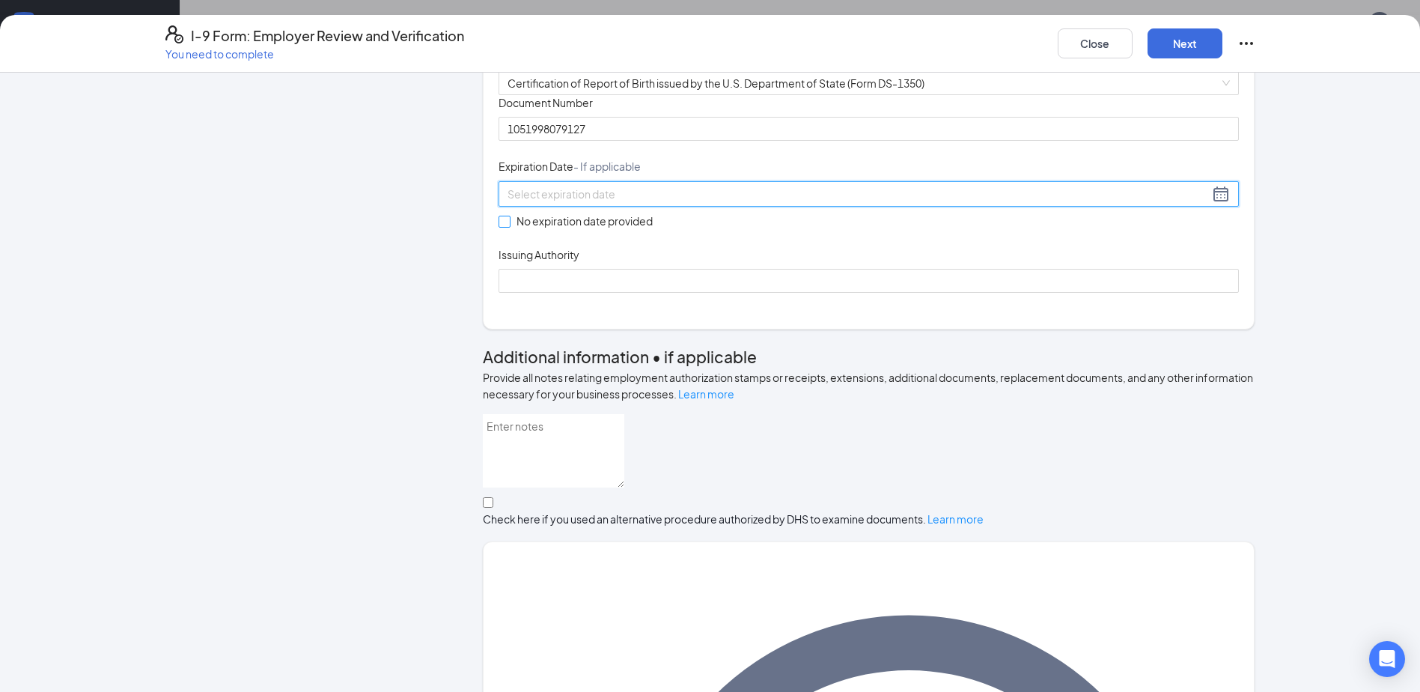
click at [499, 226] on input "No expiration date provided" at bounding box center [504, 221] width 10 height 10
checkbox input "true"
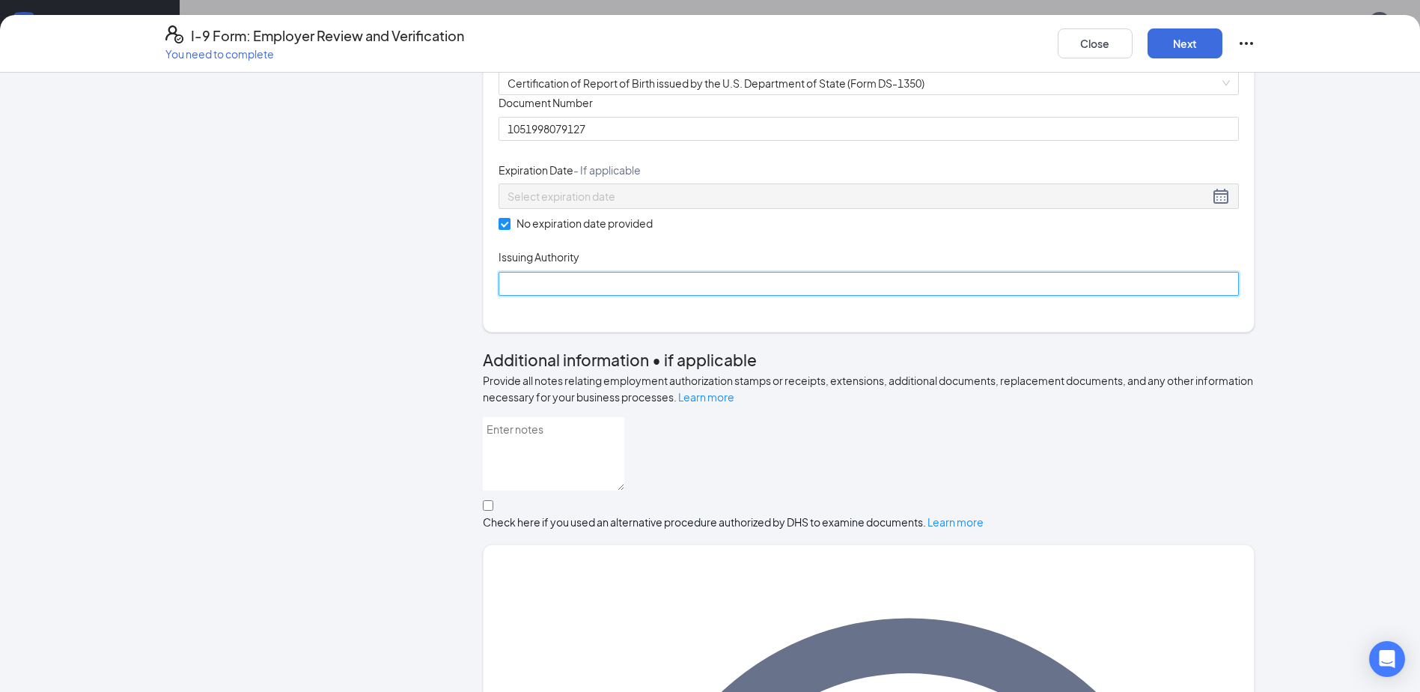
click at [542, 296] on input "Issuing Authority" at bounding box center [869, 284] width 741 height 24
type input "State of [US_STATE]"
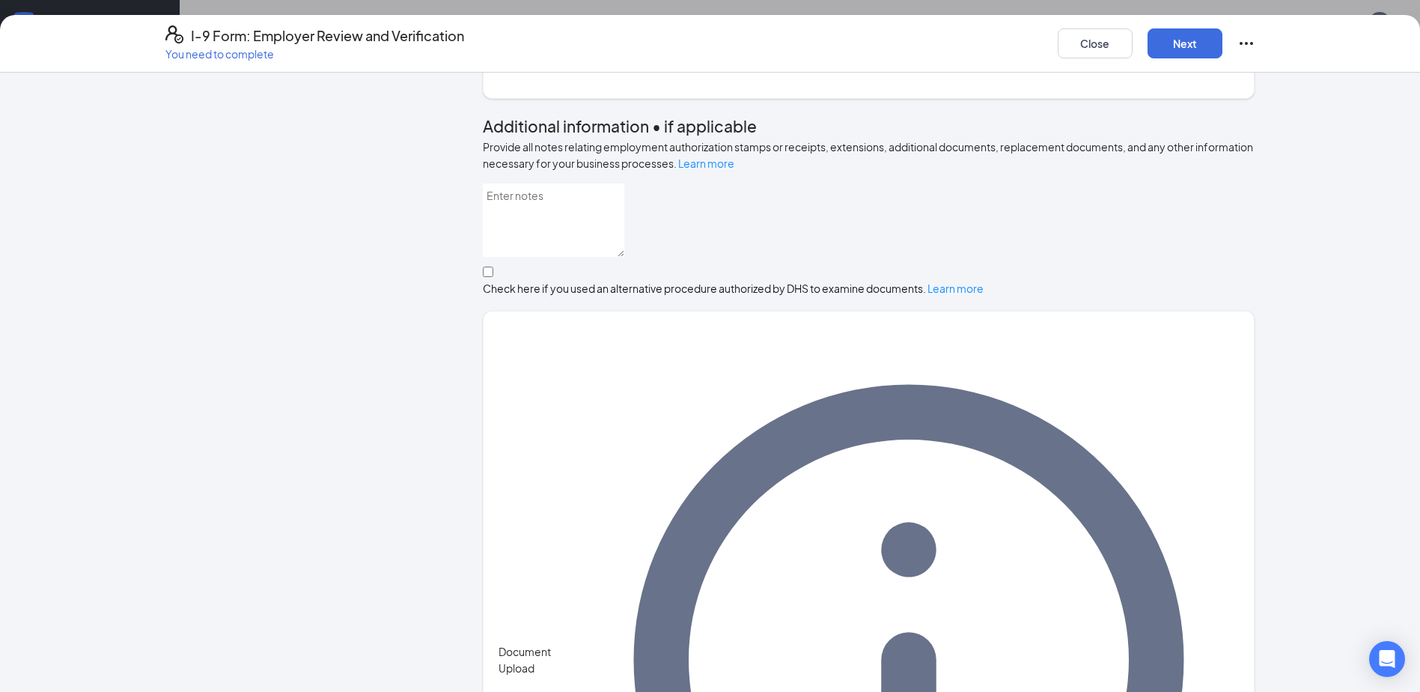
scroll to position [192, 0]
click at [1172, 49] on button "Next" at bounding box center [1185, 43] width 75 height 30
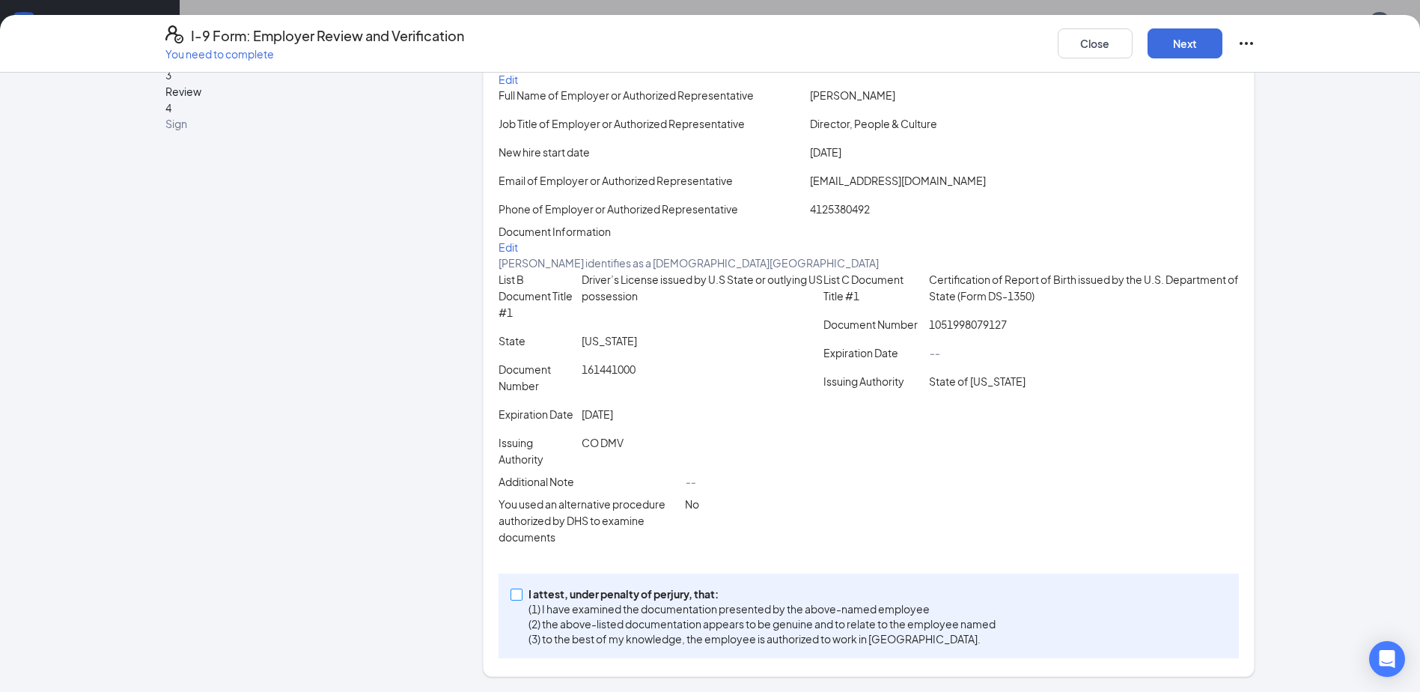
click at [512, 601] on span at bounding box center [517, 595] width 12 height 12
click at [512, 599] on input "I attest, under penalty of [PERSON_NAME], that: (1) I have examined the documen…" at bounding box center [516, 594] width 10 height 10
checkbox input "true"
click at [1176, 38] on button "Next" at bounding box center [1185, 43] width 75 height 30
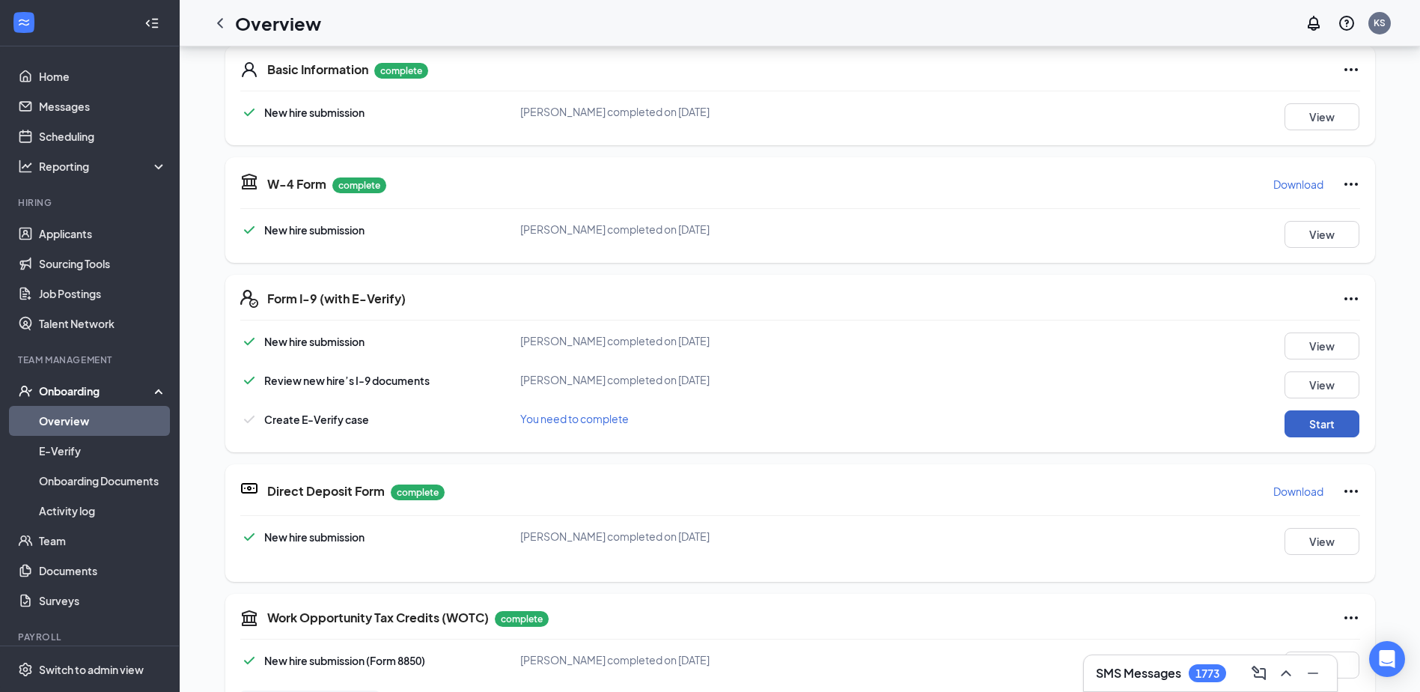
click at [1298, 437] on button "Start" at bounding box center [1322, 423] width 75 height 27
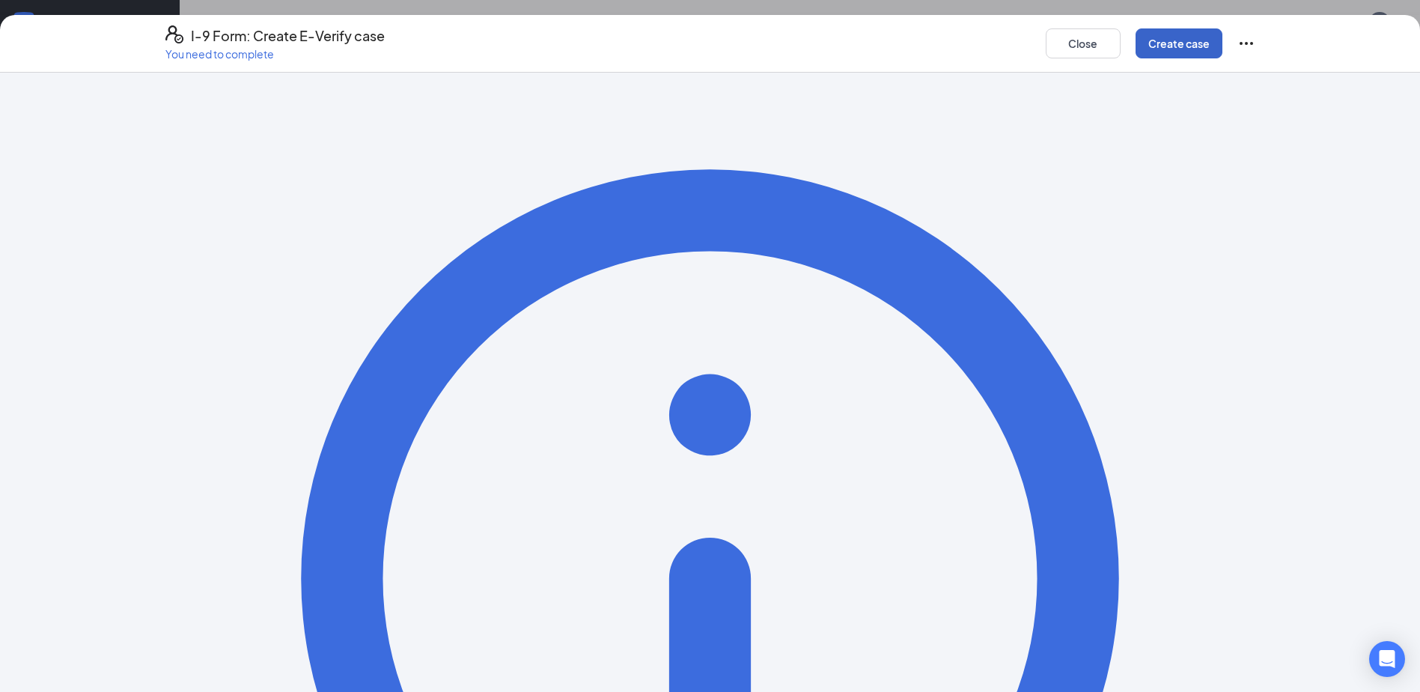
click at [1165, 44] on button "Create case" at bounding box center [1179, 43] width 87 height 30
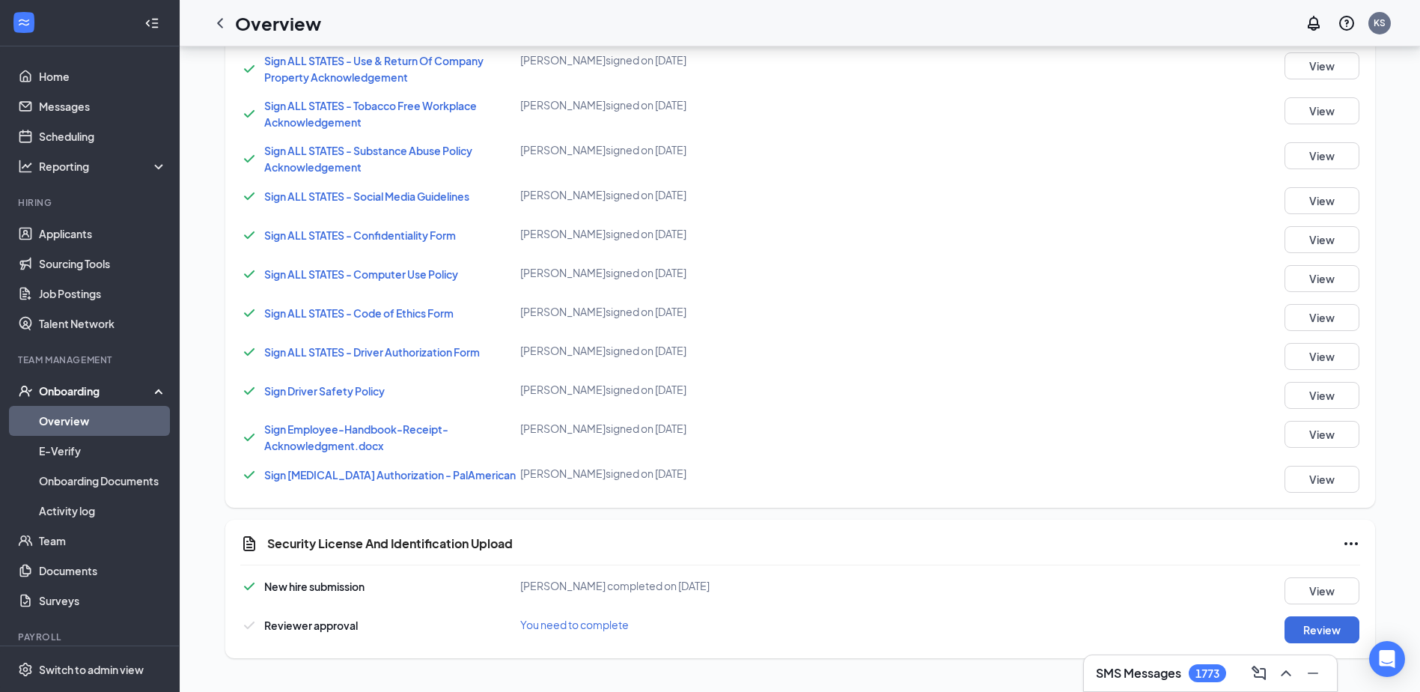
scroll to position [1104, 0]
click at [1307, 589] on button "View" at bounding box center [1322, 590] width 75 height 27
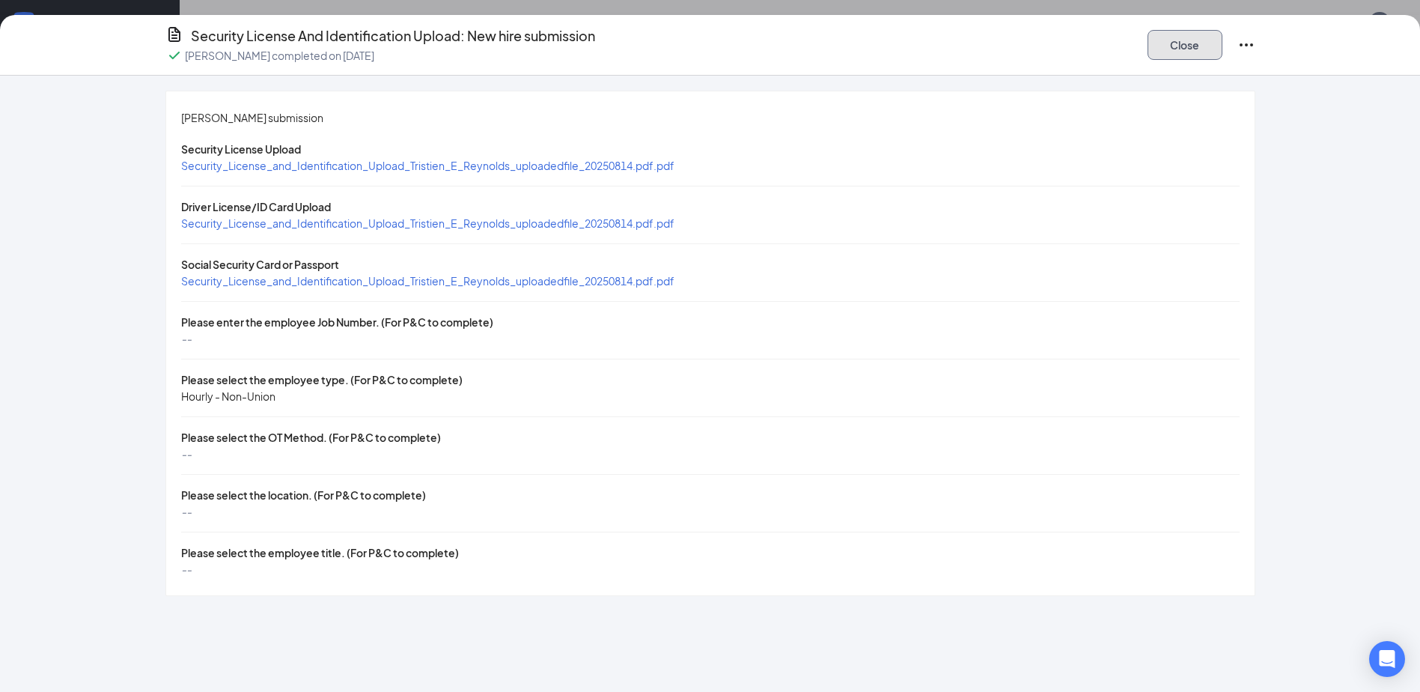
click at [1178, 40] on button "Close" at bounding box center [1185, 45] width 75 height 30
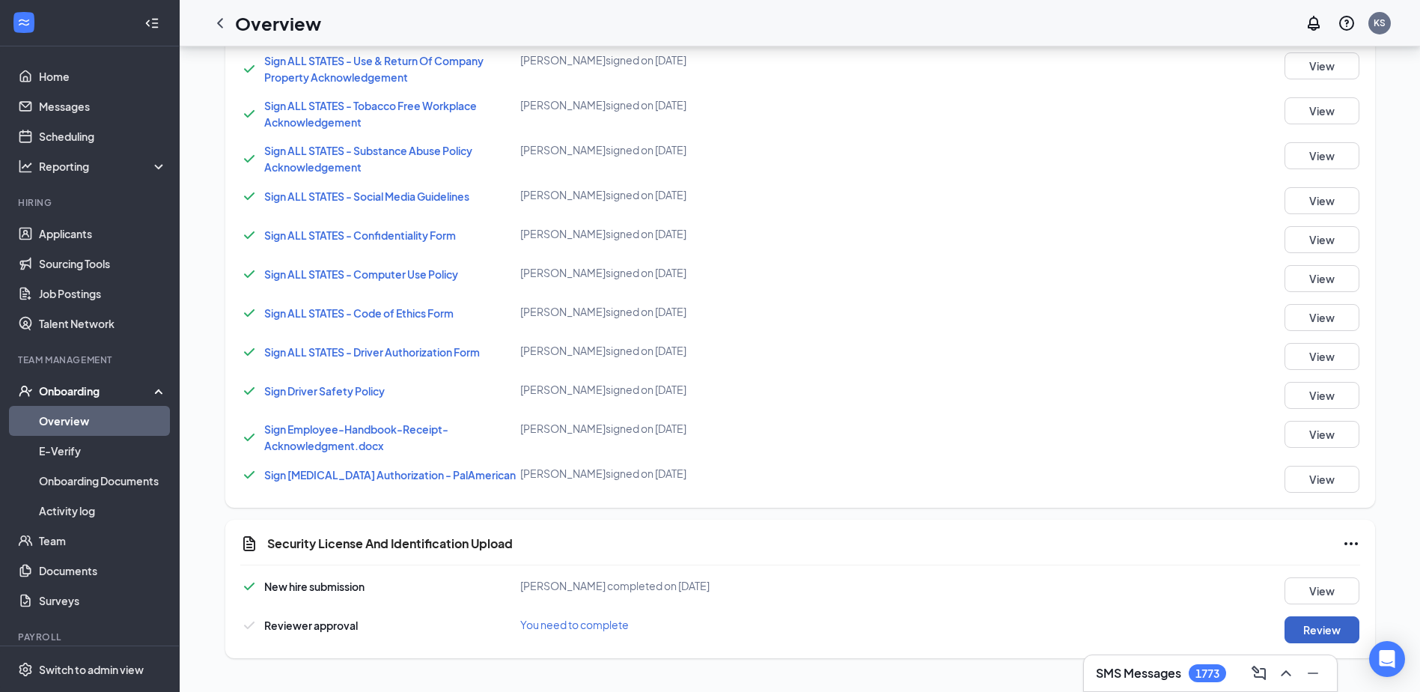
click at [1342, 619] on button "Review" at bounding box center [1322, 629] width 75 height 27
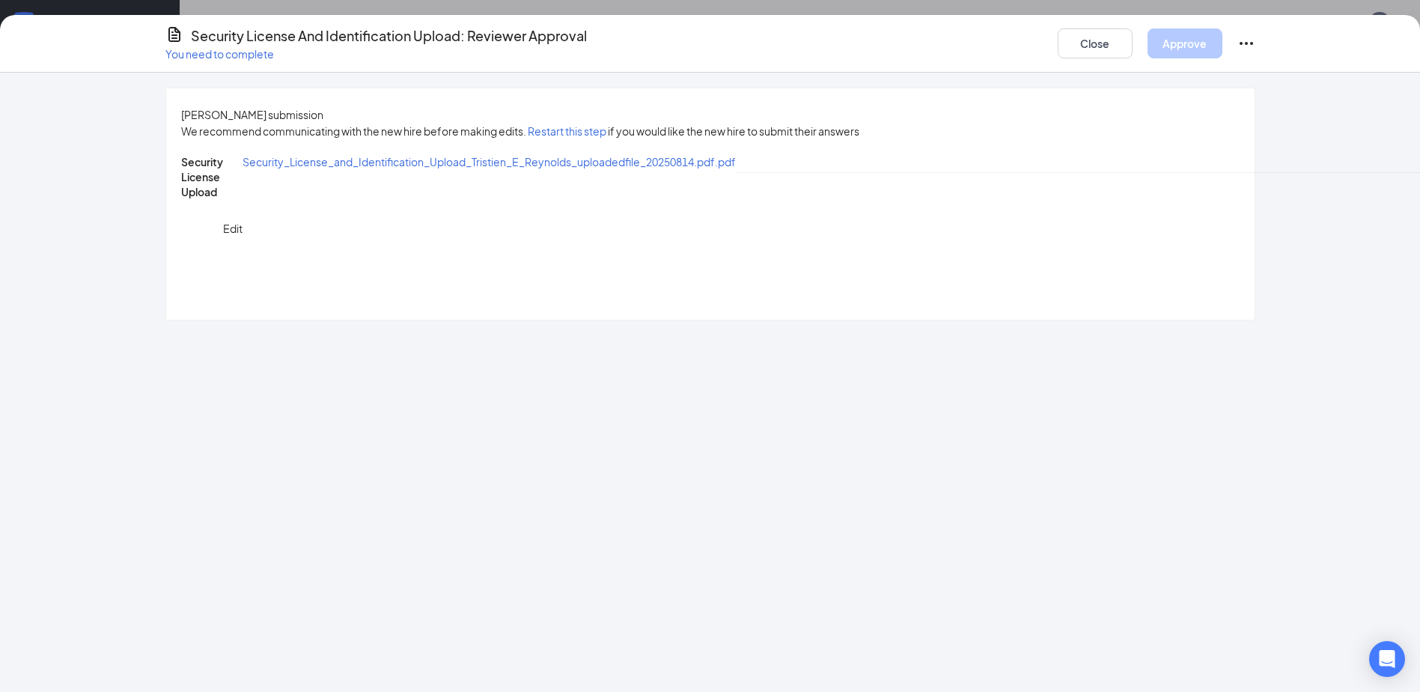
type input "DR4008"
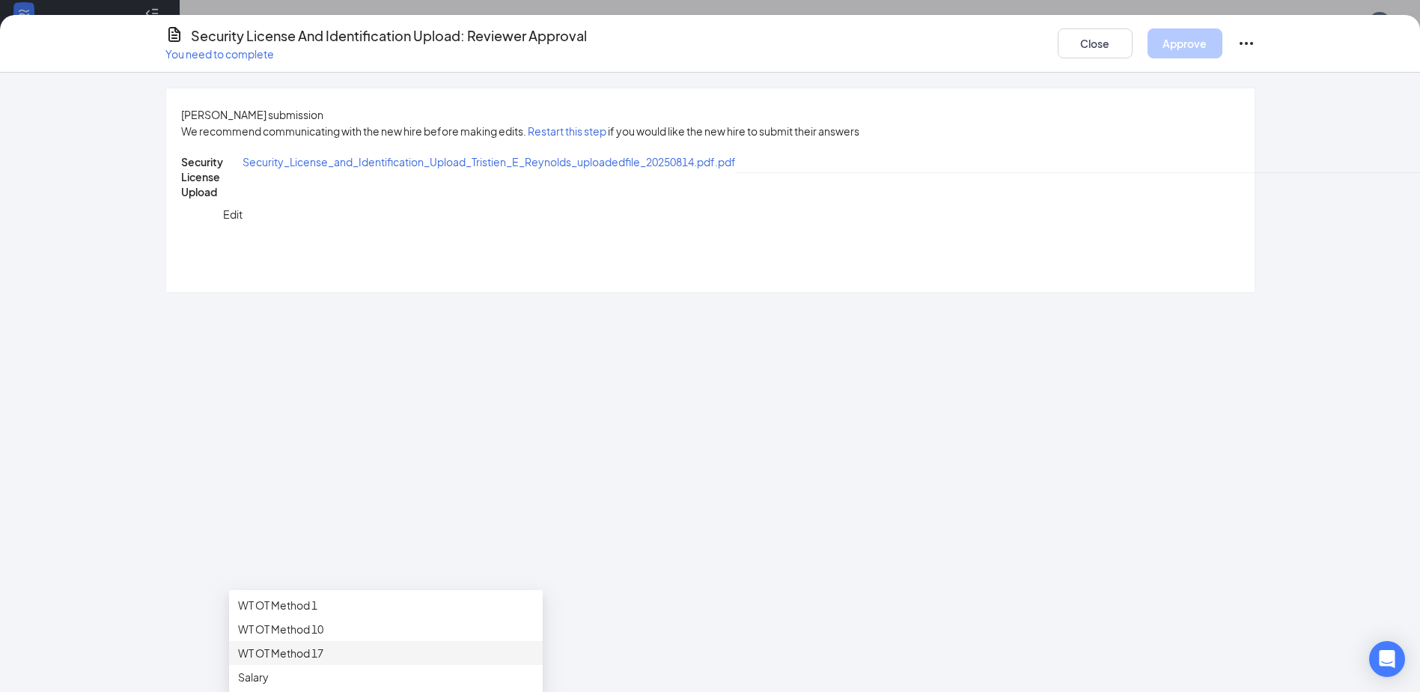
click at [352, 645] on div "WT OT Method 17" at bounding box center [386, 653] width 296 height 16
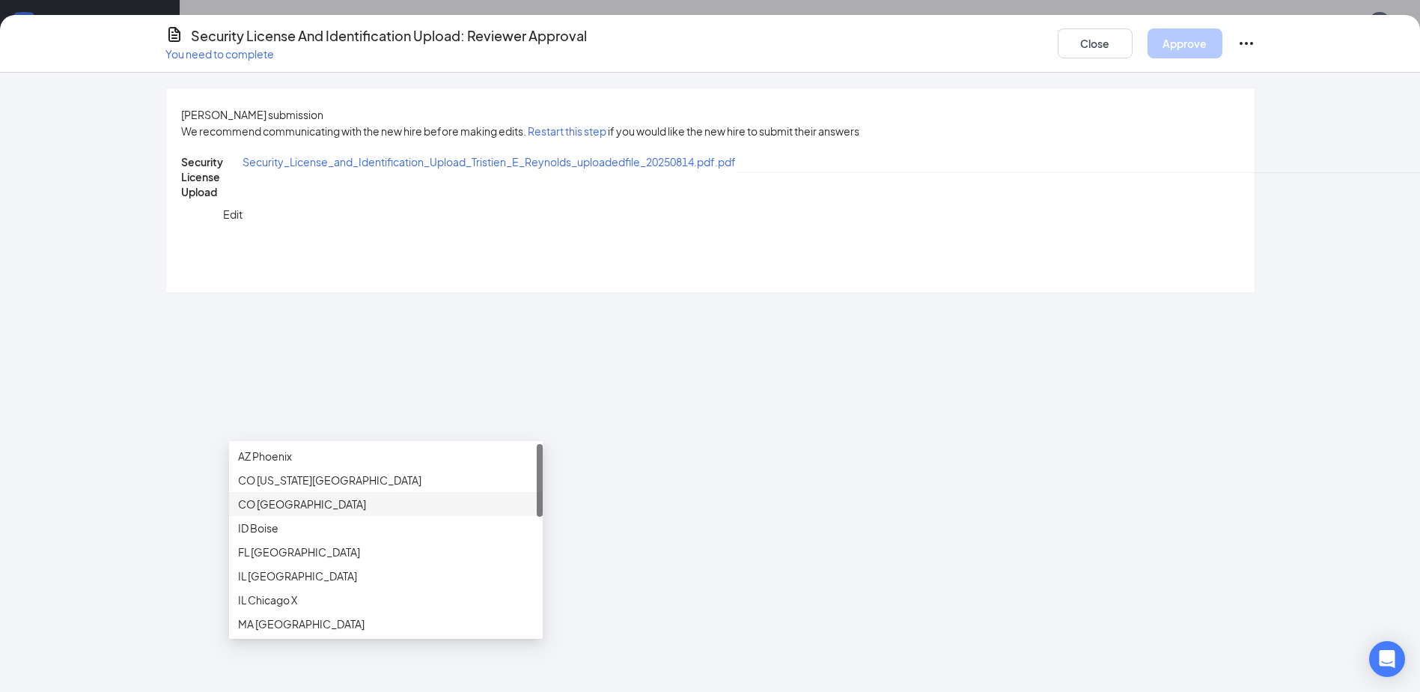
click at [328, 496] on div "CO [GEOGRAPHIC_DATA]" at bounding box center [386, 504] width 296 height 16
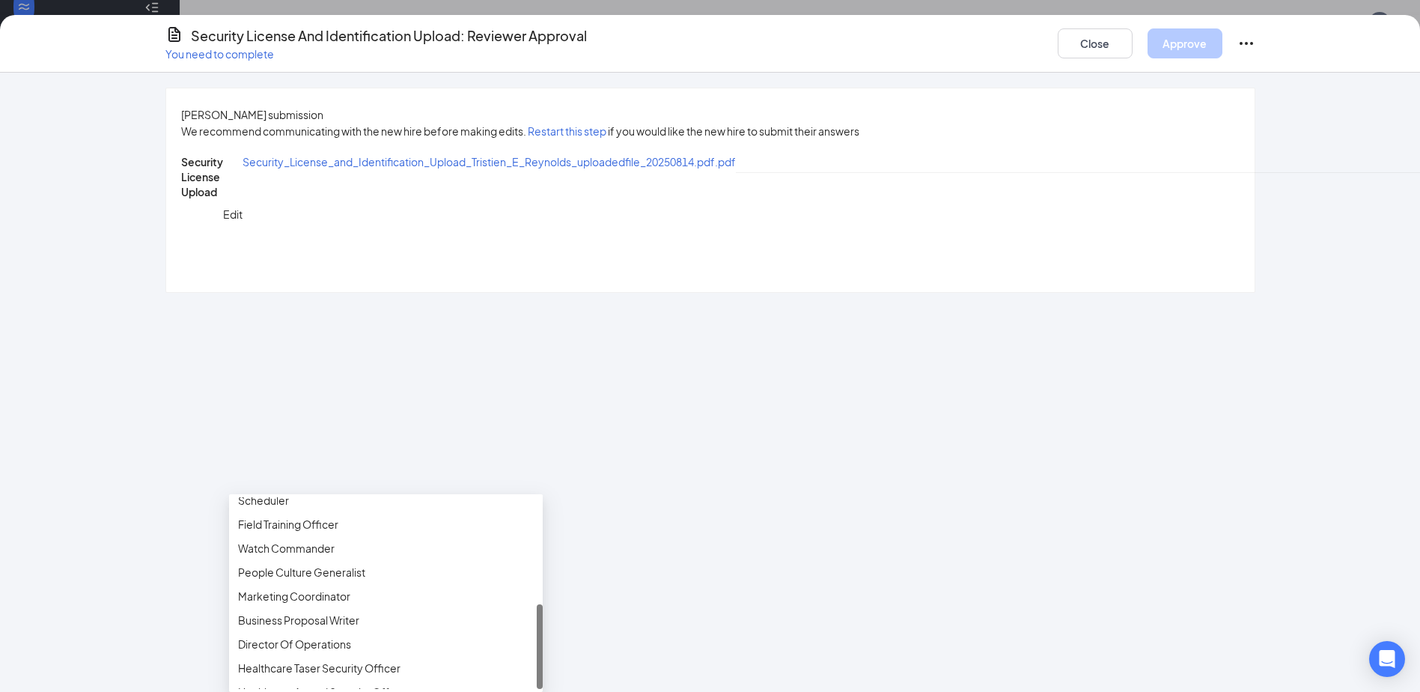
scroll to position [240, 0]
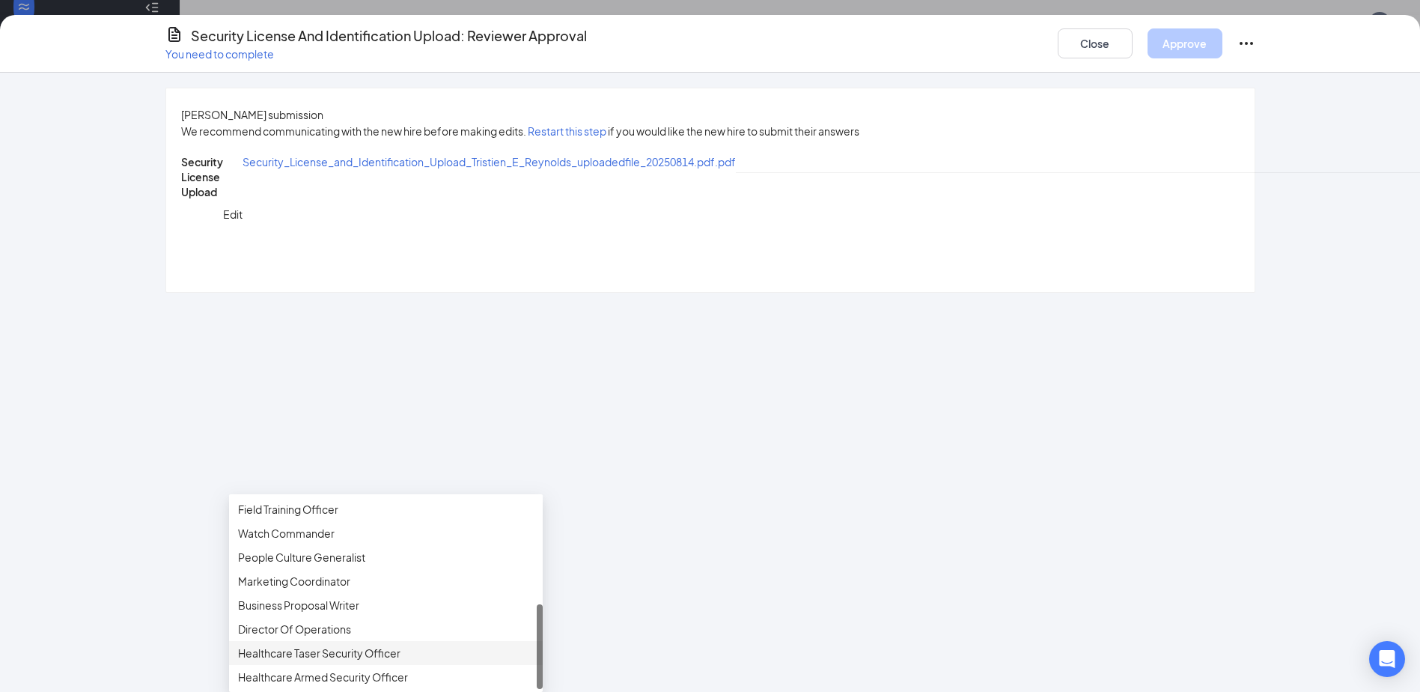
click at [391, 645] on div "Healthcare Taser Security Officer" at bounding box center [386, 653] width 296 height 16
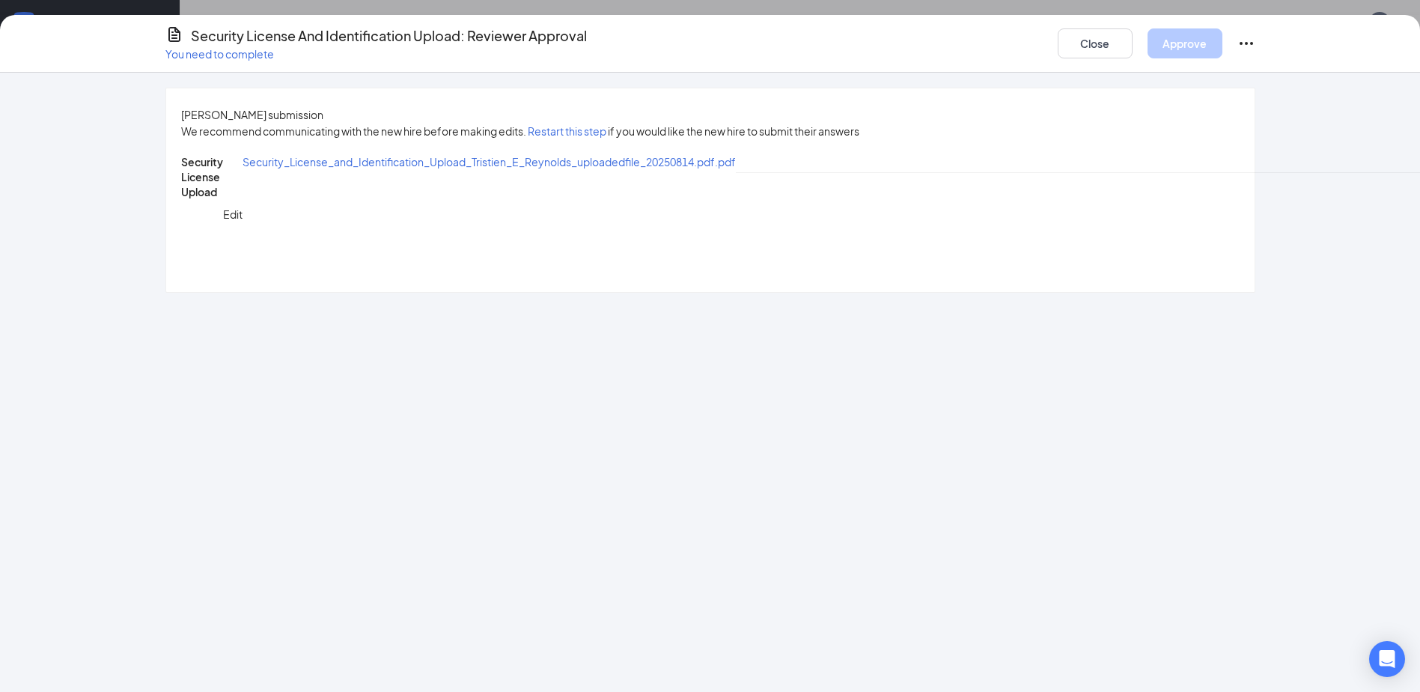
click at [1202, 37] on button "Approve" at bounding box center [1185, 43] width 75 height 30
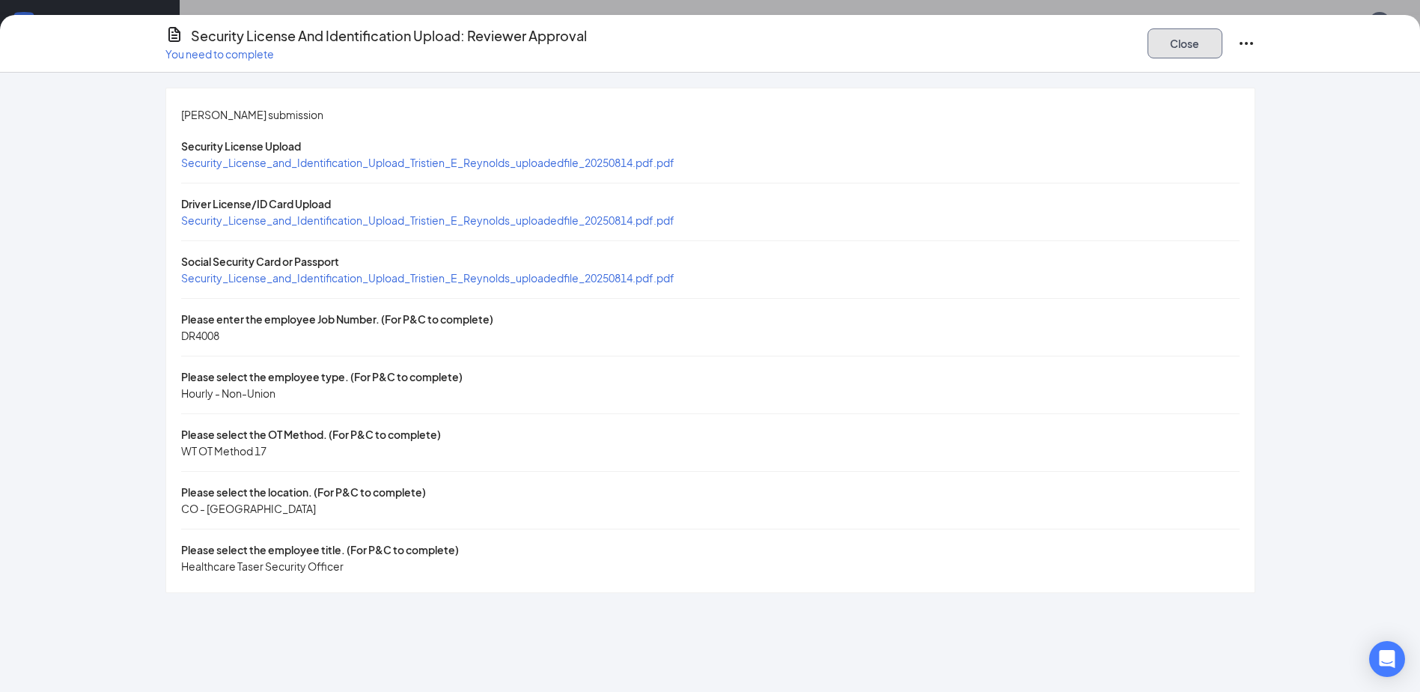
click at [1181, 43] on button "Close" at bounding box center [1185, 43] width 75 height 30
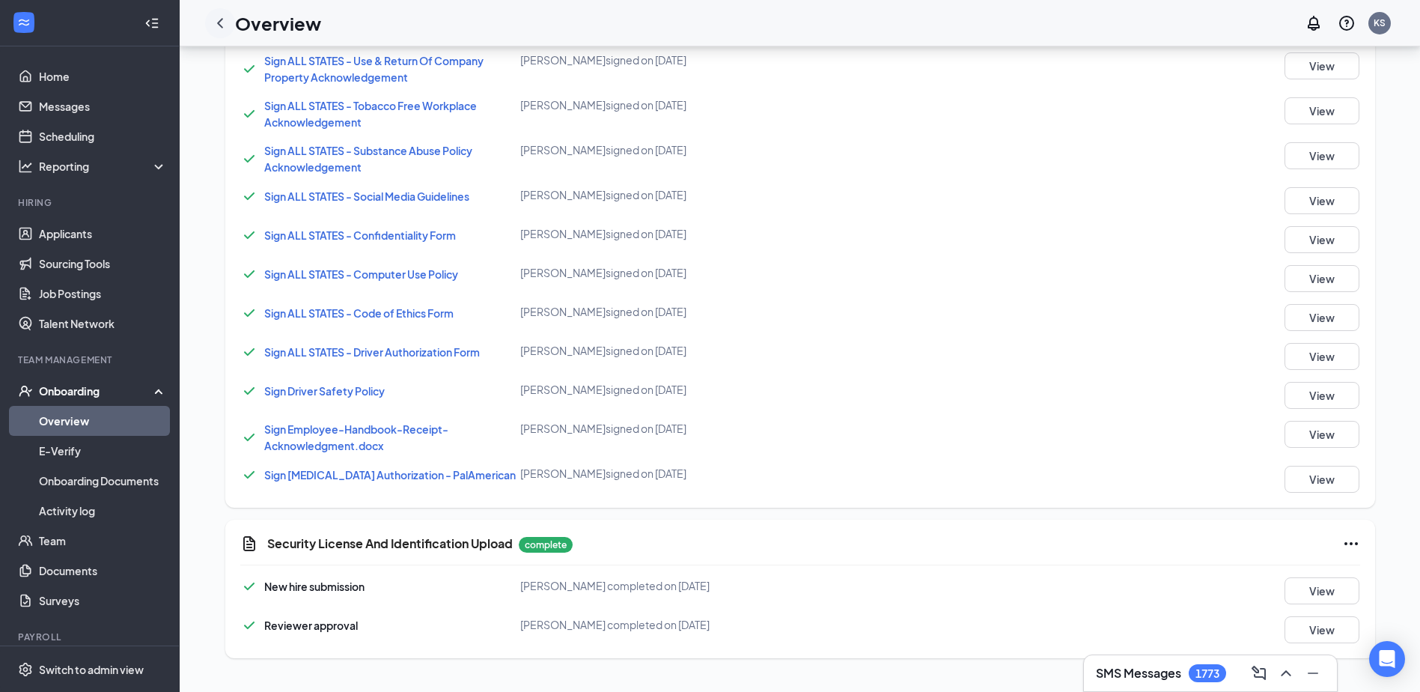
click at [221, 14] on icon "ChevronLeft" at bounding box center [220, 23] width 18 height 18
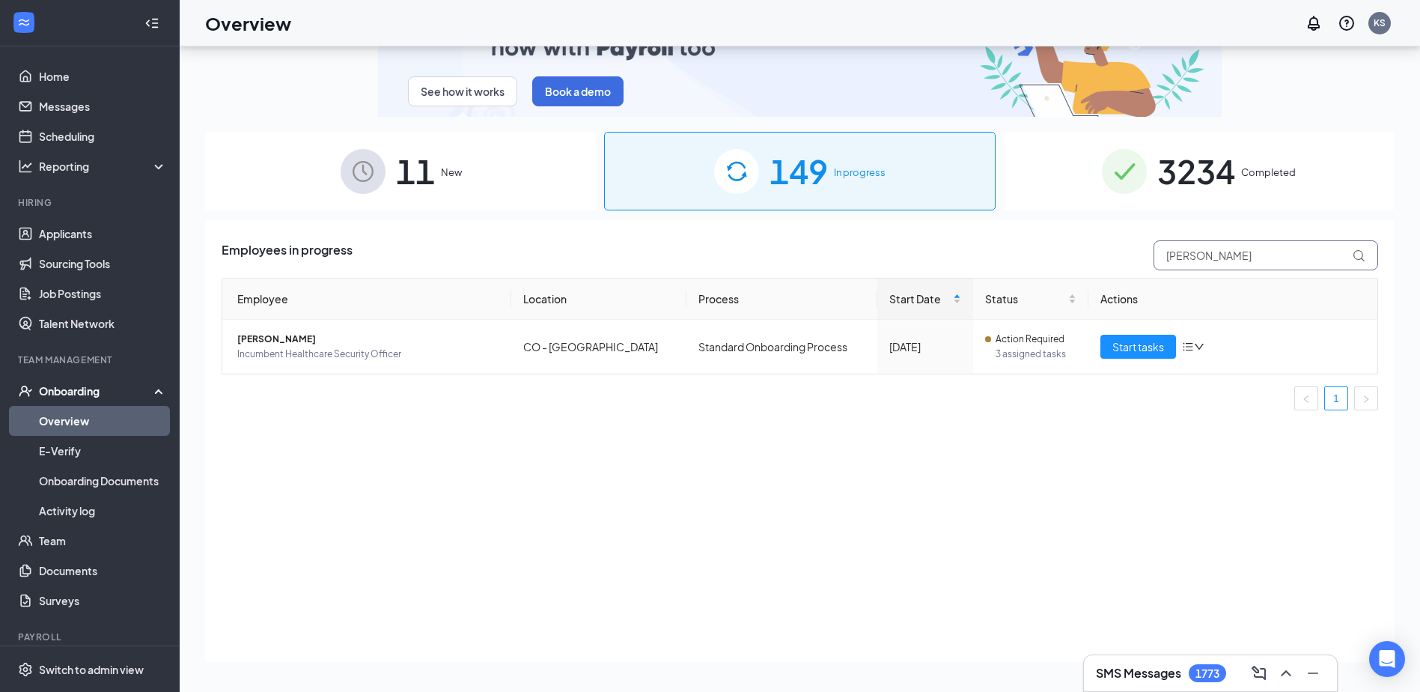
drag, startPoint x: 1232, startPoint y: 255, endPoint x: 1090, endPoint y: 264, distance: 142.5
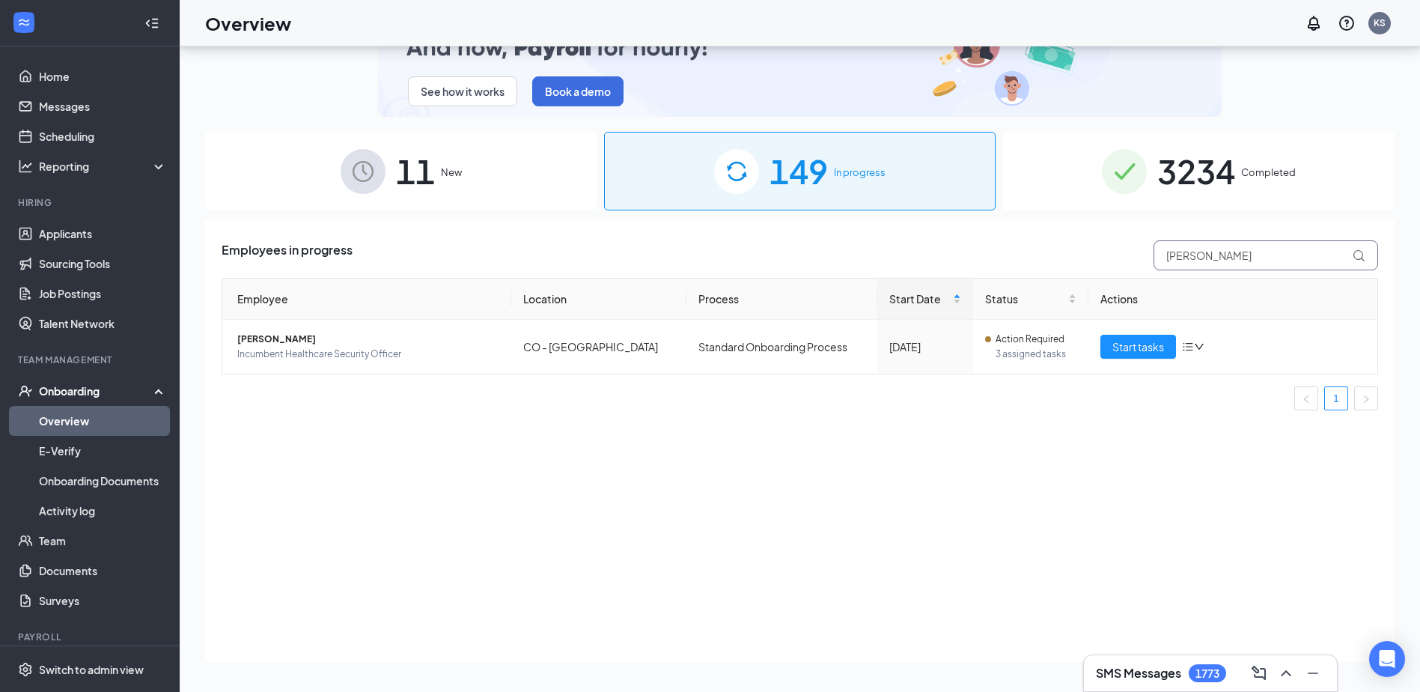
click at [1092, 262] on div "Employees in progress [PERSON_NAME]" at bounding box center [800, 255] width 1157 height 30
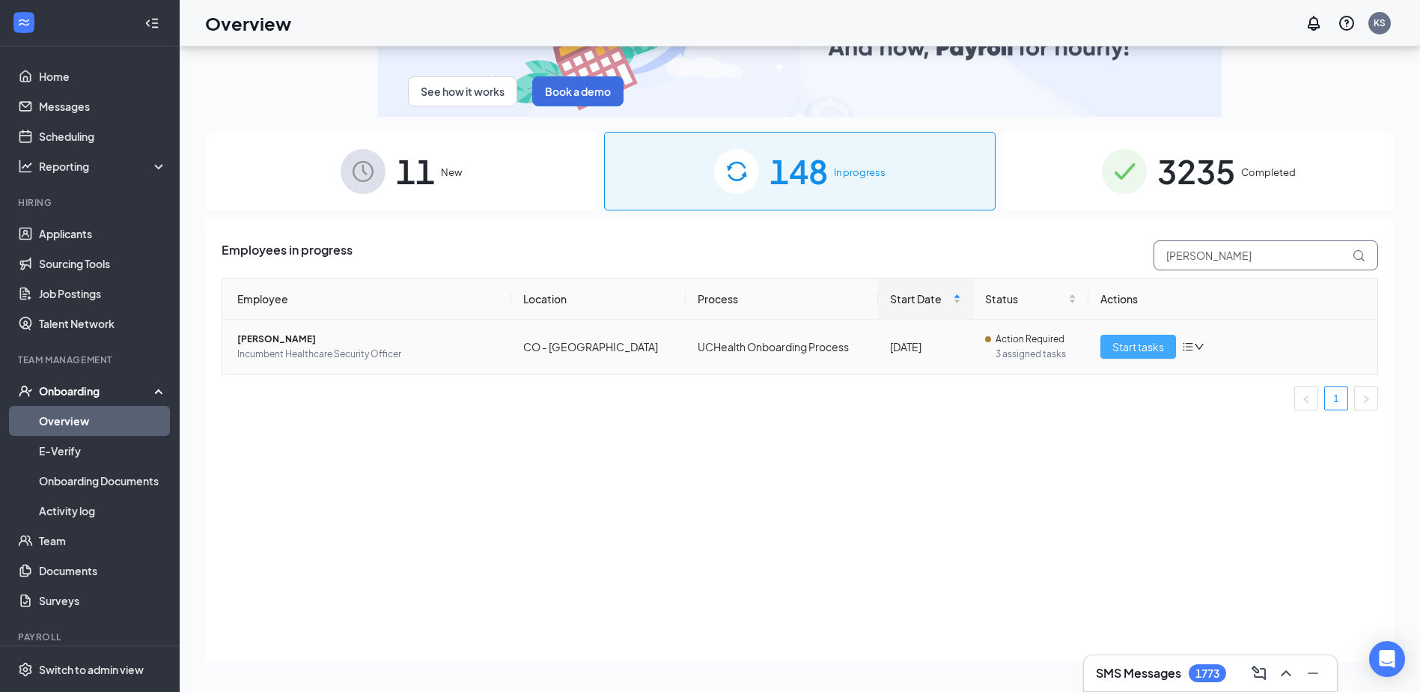
type input "[PERSON_NAME]"
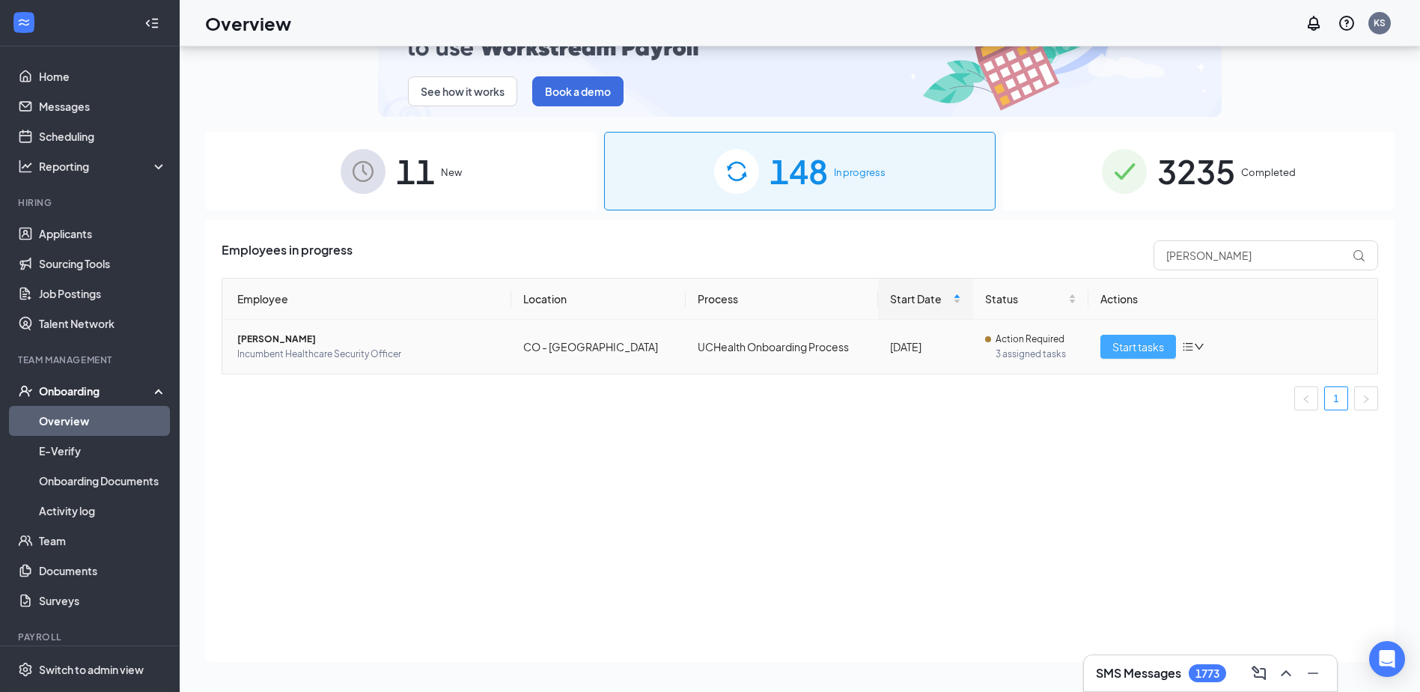
click at [1120, 350] on span "Start tasks" at bounding box center [1139, 346] width 52 height 16
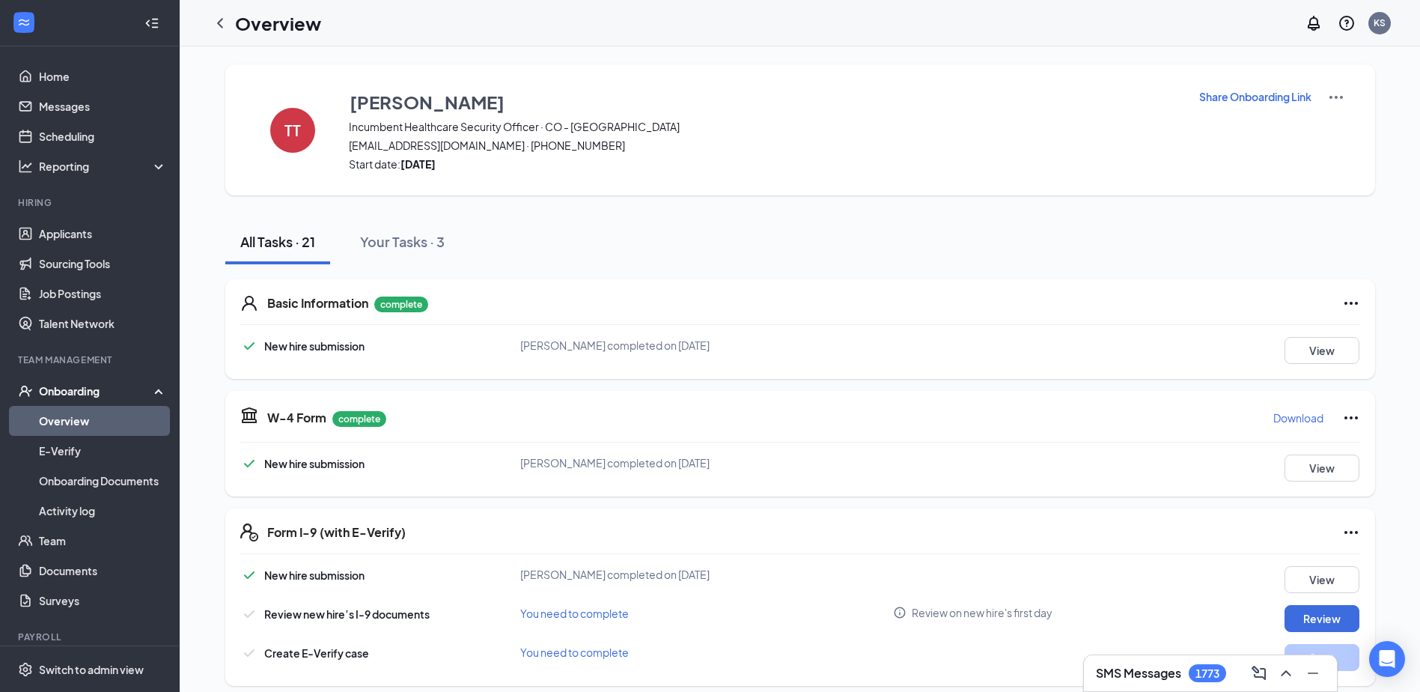
click at [1244, 93] on p "Share Onboarding Link" at bounding box center [1256, 96] width 112 height 15
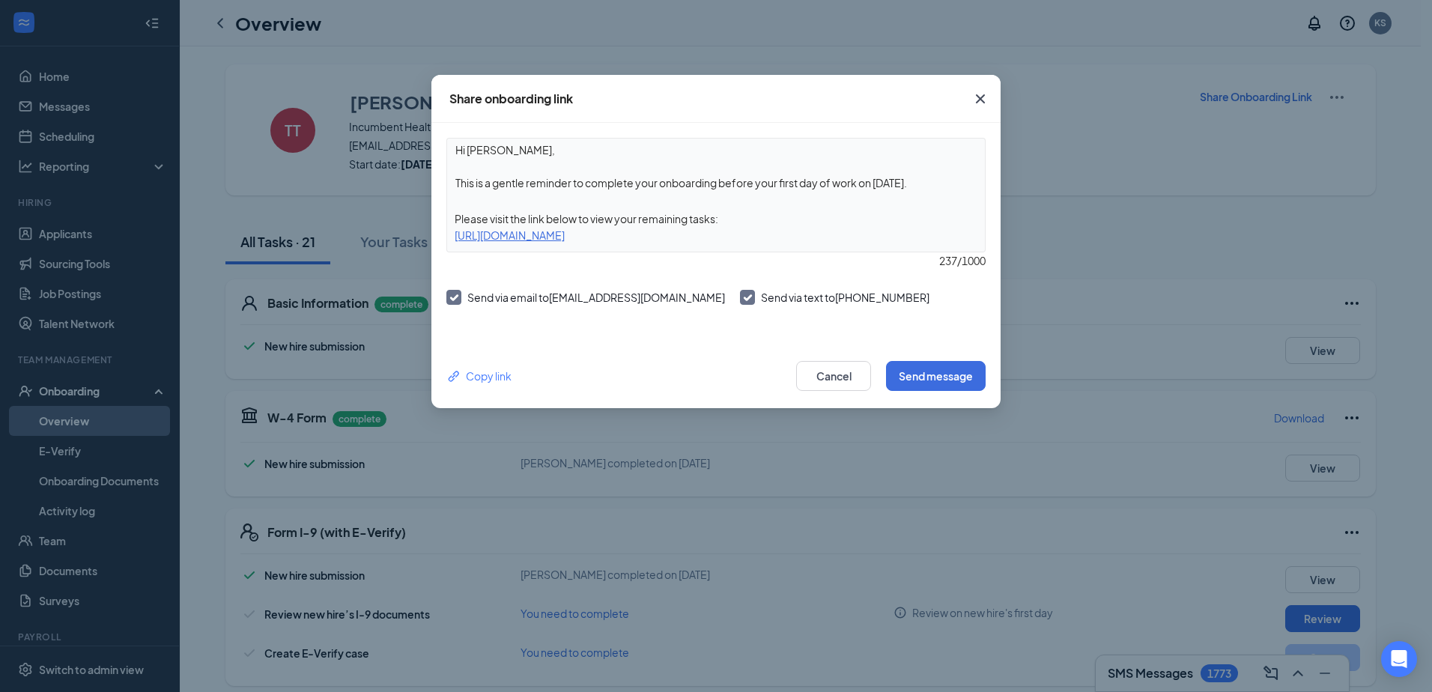
drag, startPoint x: 492, startPoint y: 180, endPoint x: 949, endPoint y: 202, distance: 457.3
click at [949, 202] on div "Hi [PERSON_NAME], This is a gentle reminder to complete your onboarding before …" at bounding box center [715, 195] width 539 height 115
paste textarea "Hello, This is a friendly reminder to please complete all required onboarding t…"
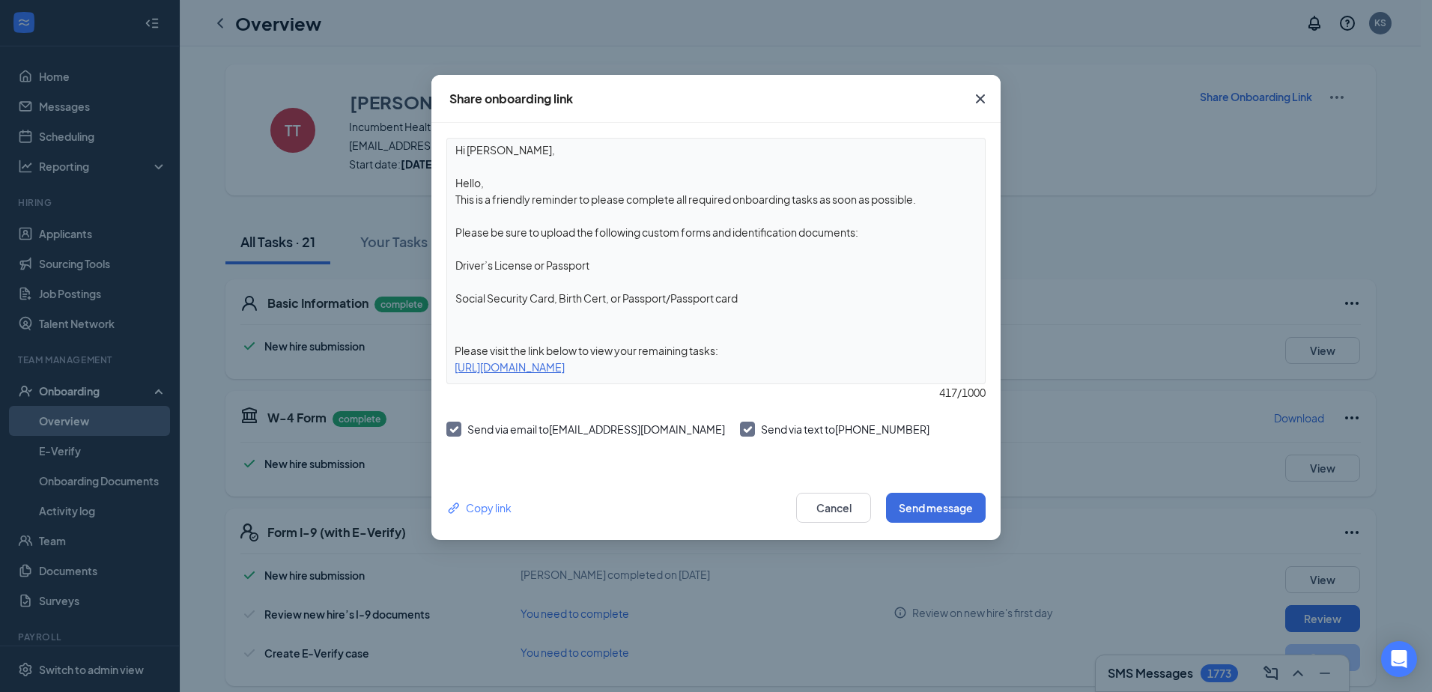
drag, startPoint x: 502, startPoint y: 186, endPoint x: 443, endPoint y: 173, distance: 60.5
click at [443, 173] on div "Hi [PERSON_NAME], Hello, This is a friendly reminder to please complete all req…" at bounding box center [715, 299] width 569 height 353
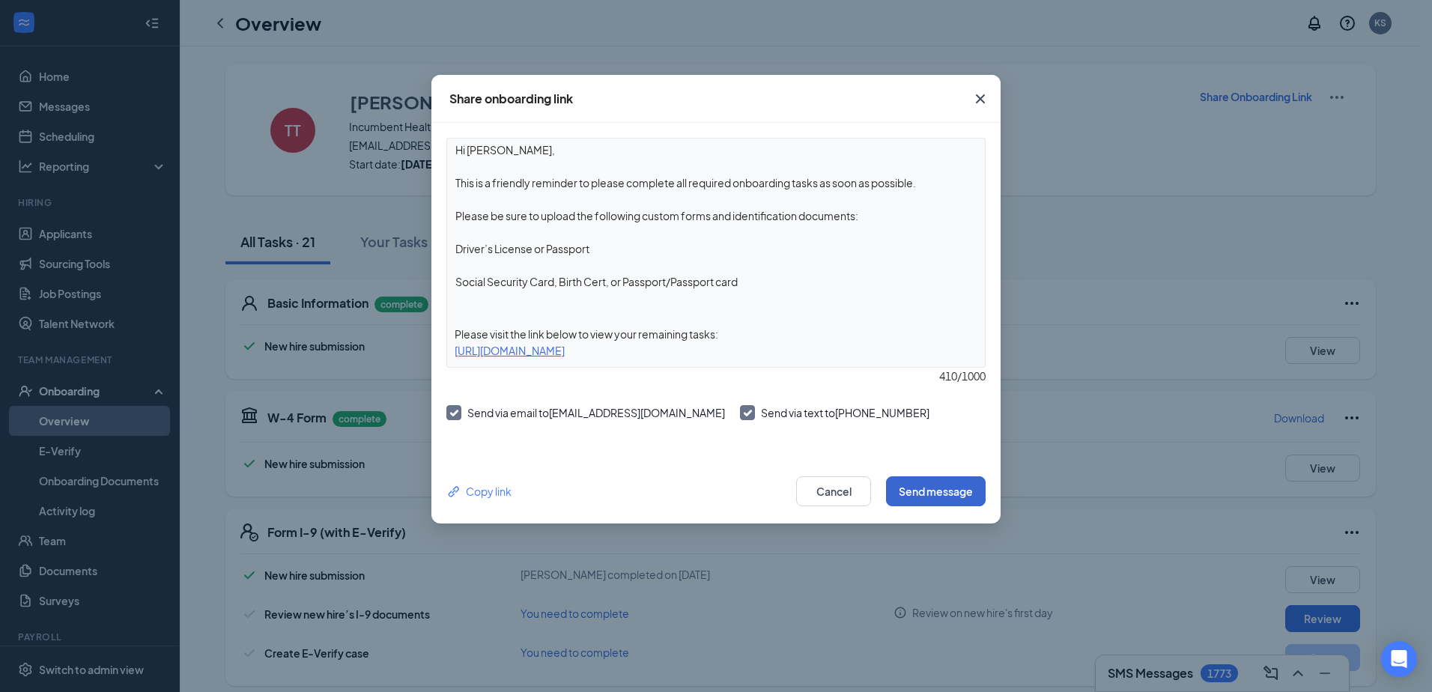
type textarea "Hi [PERSON_NAME], This is a friendly reminder to please complete all required o…"
click at [906, 489] on button "Send message" at bounding box center [936, 491] width 100 height 30
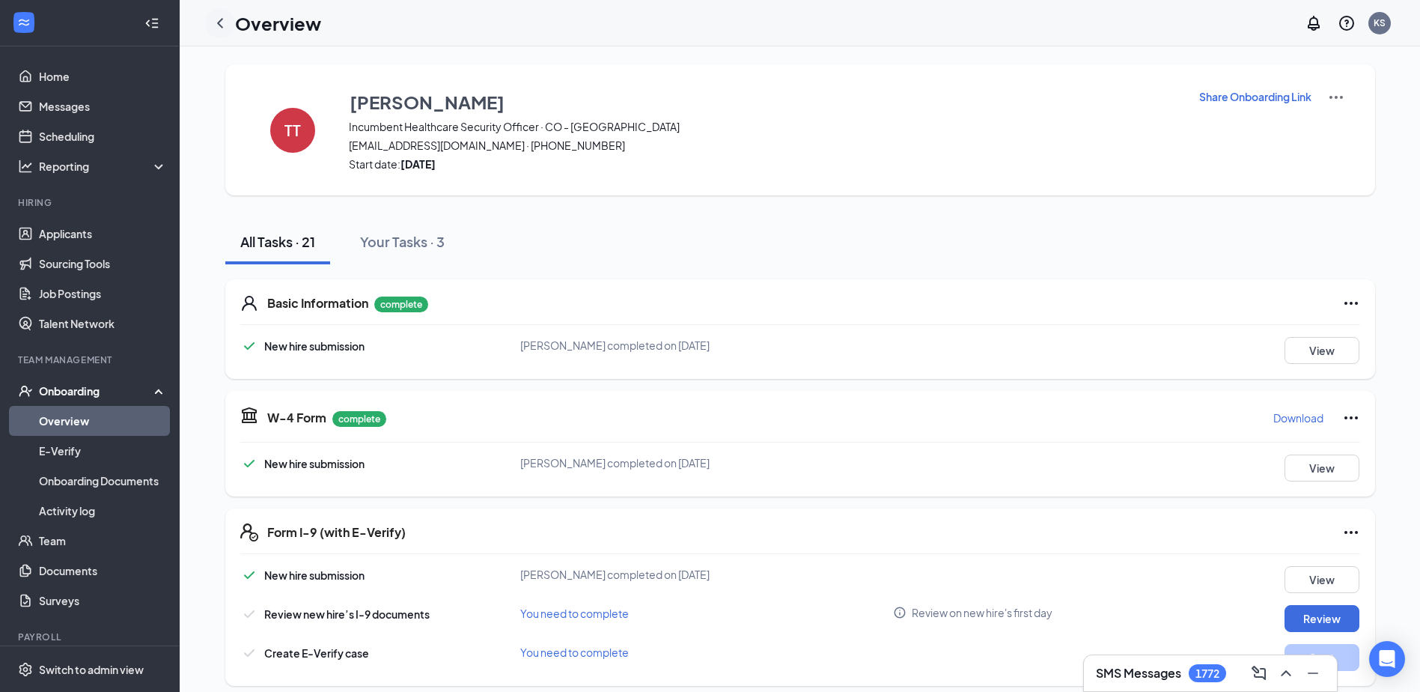
click at [219, 19] on icon "ChevronLeft" at bounding box center [220, 23] width 18 height 18
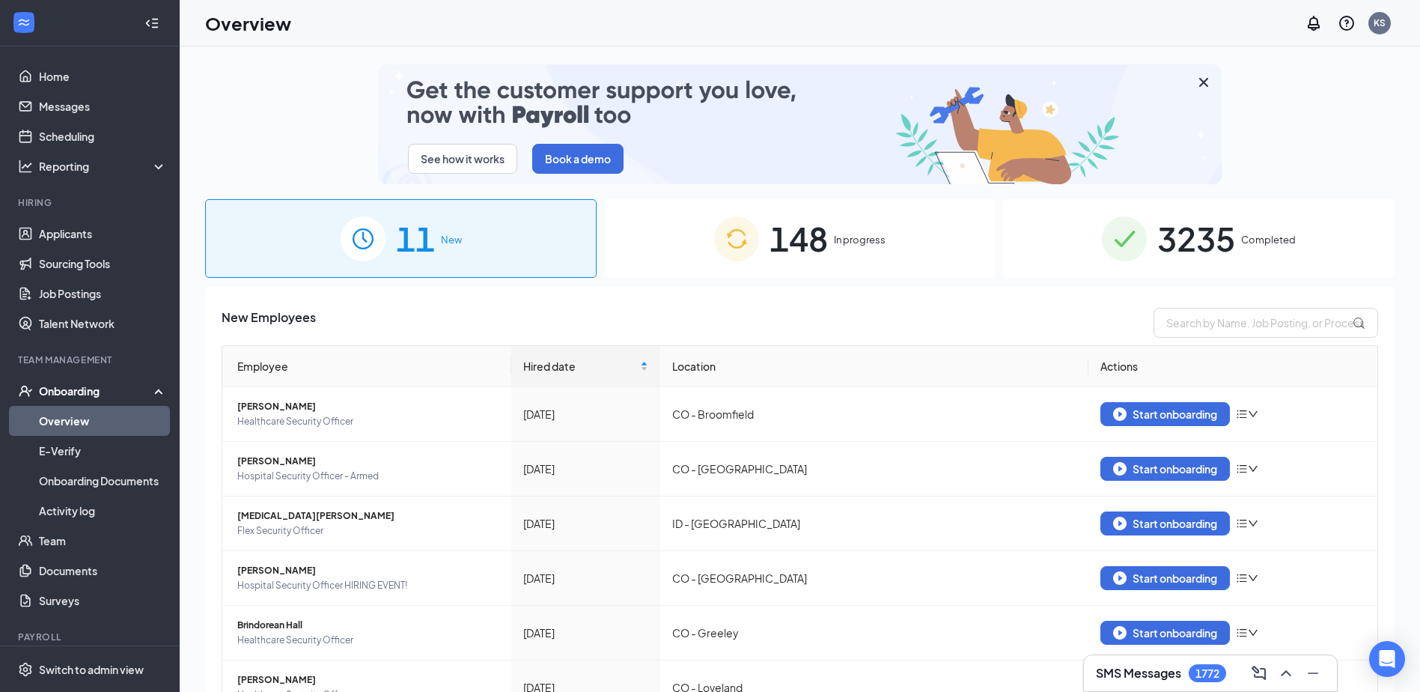
click at [862, 240] on span "In progress" at bounding box center [860, 239] width 52 height 15
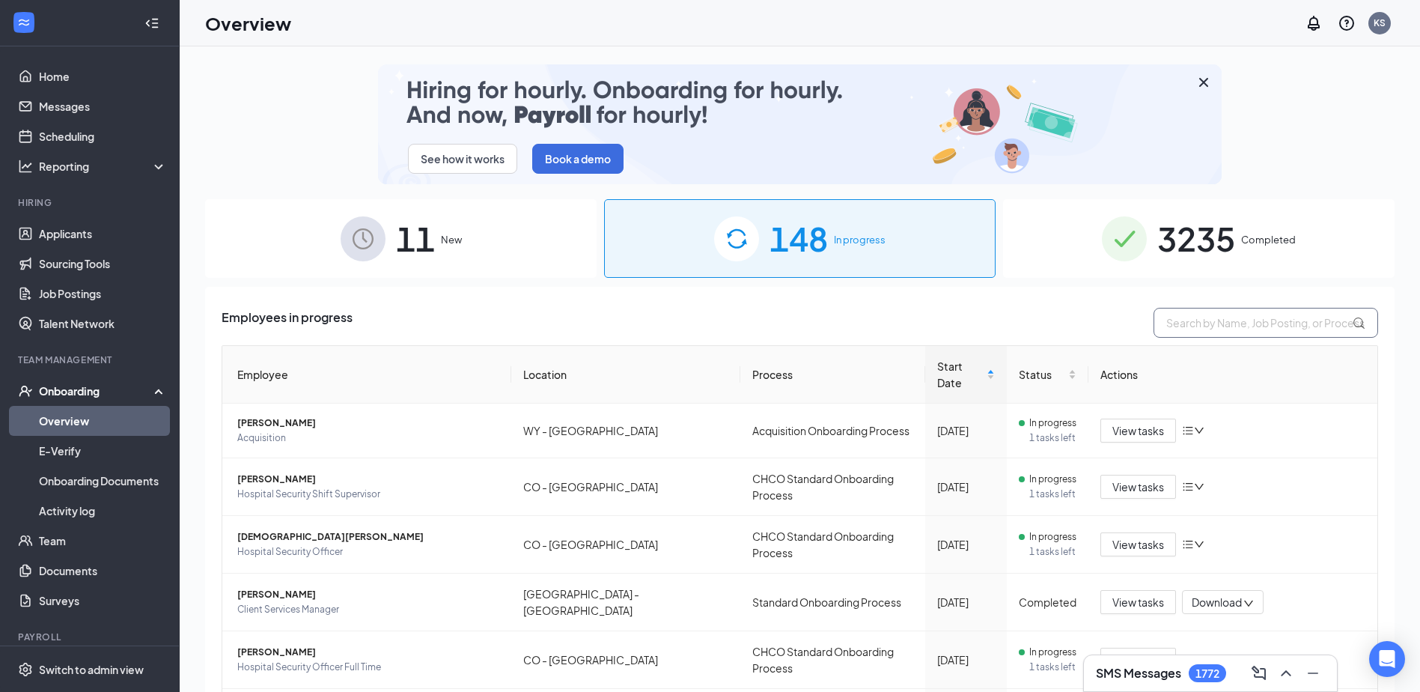
click at [1245, 329] on input "text" at bounding box center [1266, 323] width 225 height 30
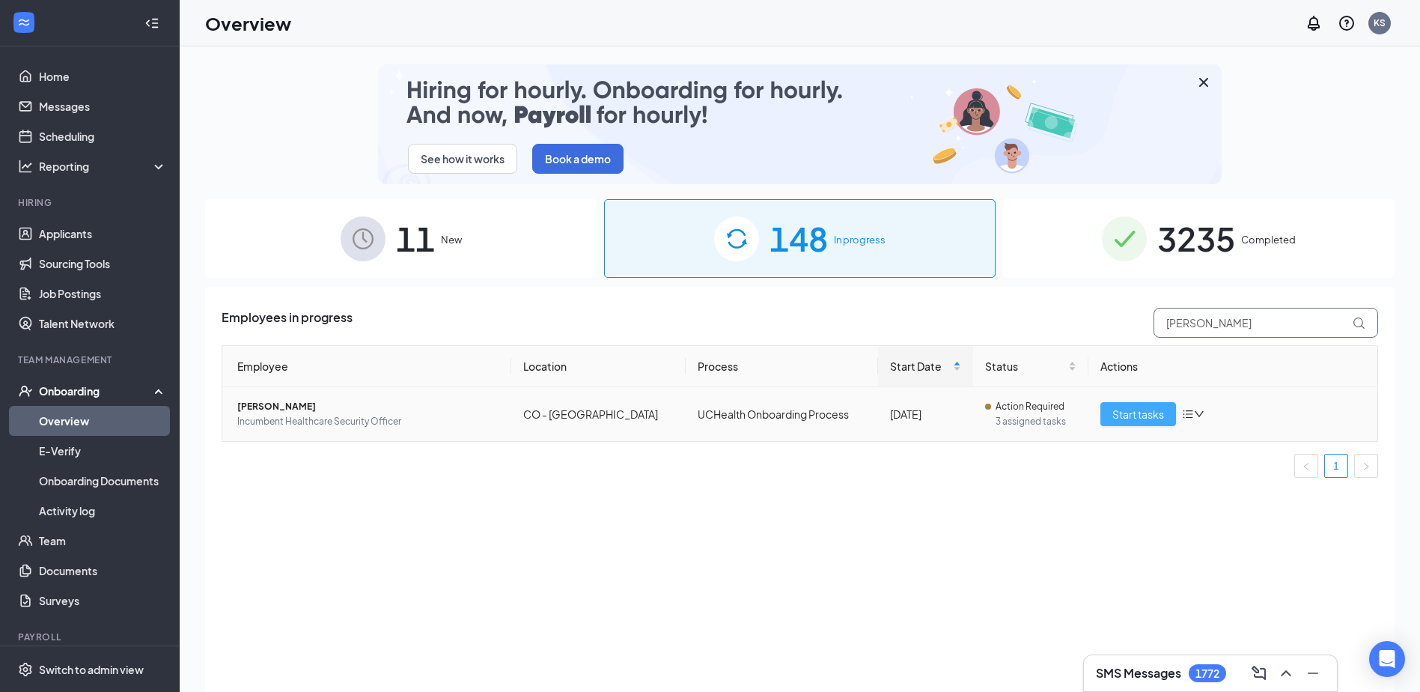
type input "[PERSON_NAME]"
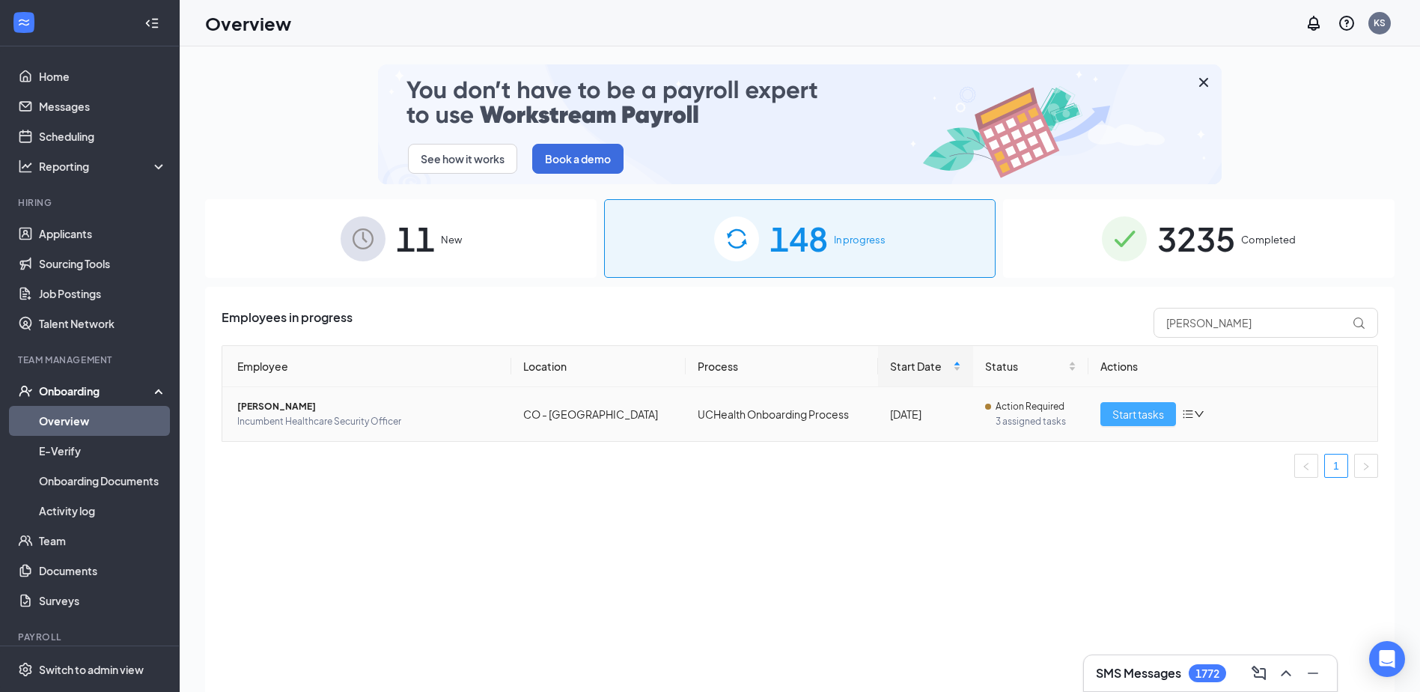
click at [1129, 419] on span "Start tasks" at bounding box center [1139, 414] width 52 height 16
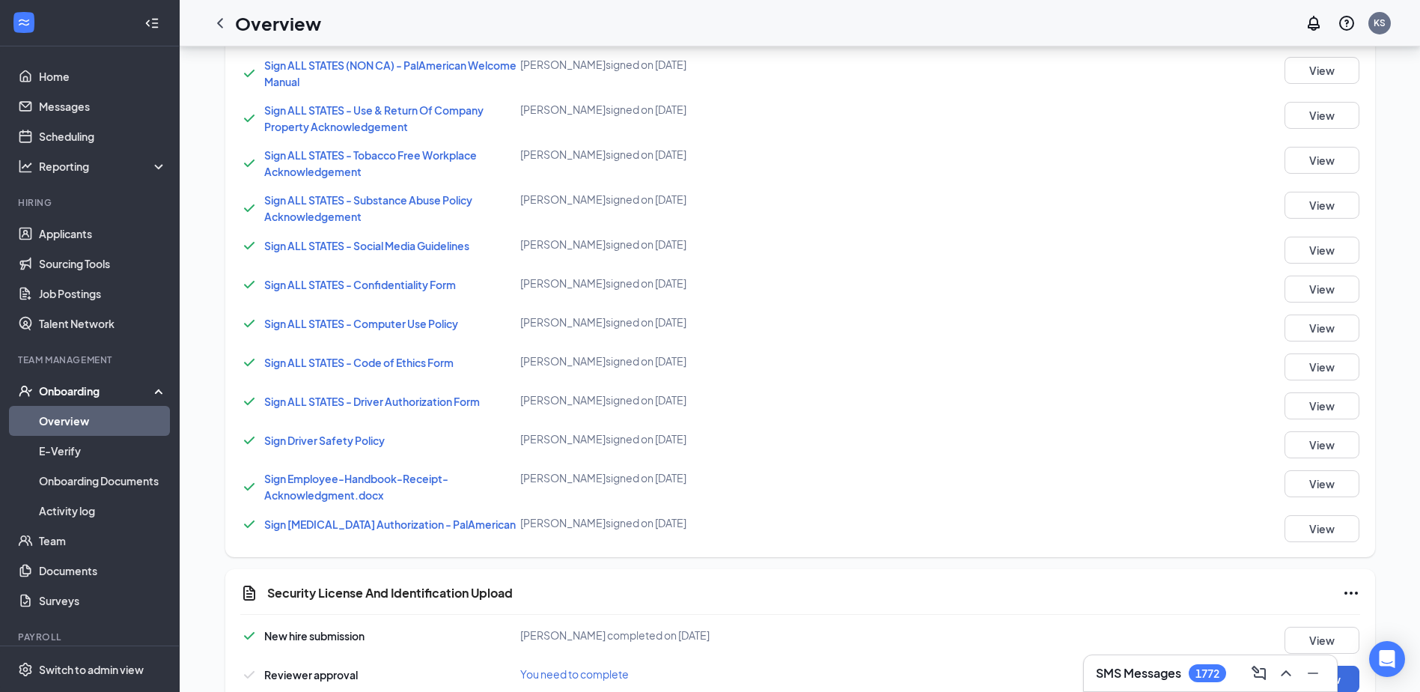
scroll to position [1015, 0]
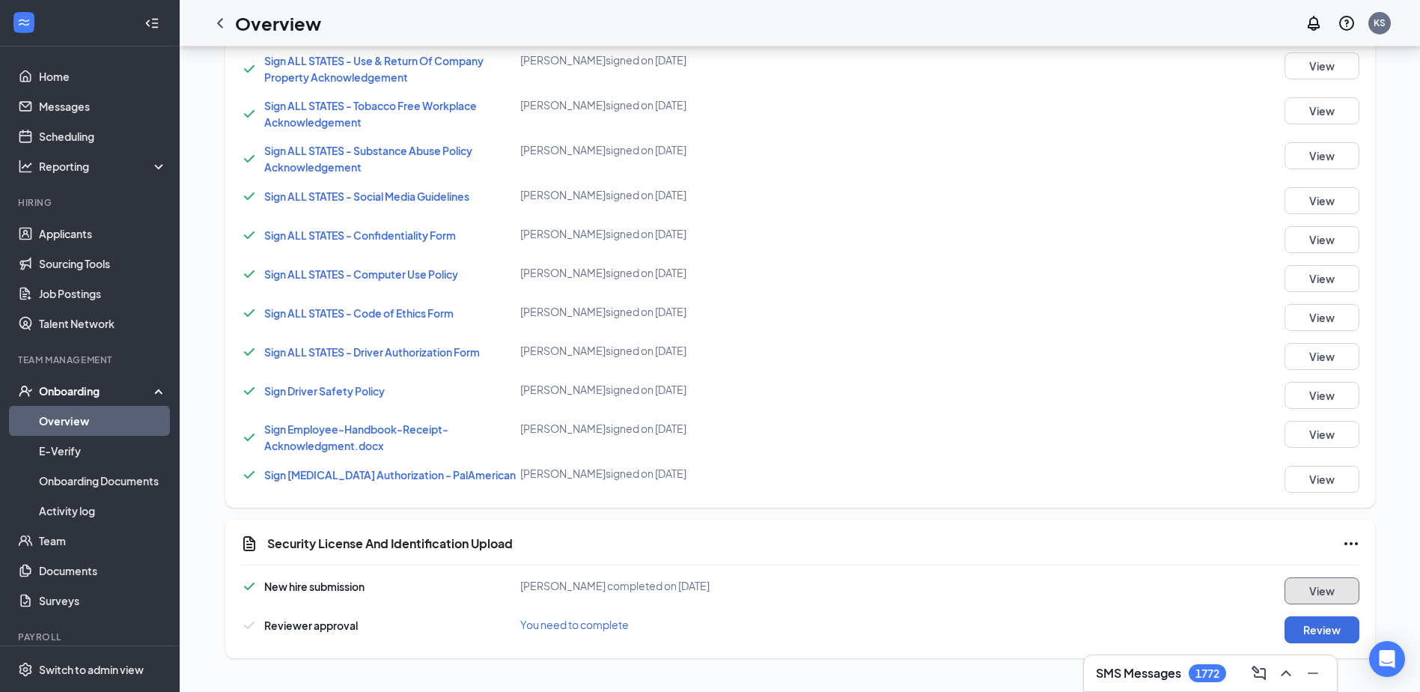
click at [1316, 592] on button "View" at bounding box center [1322, 590] width 75 height 27
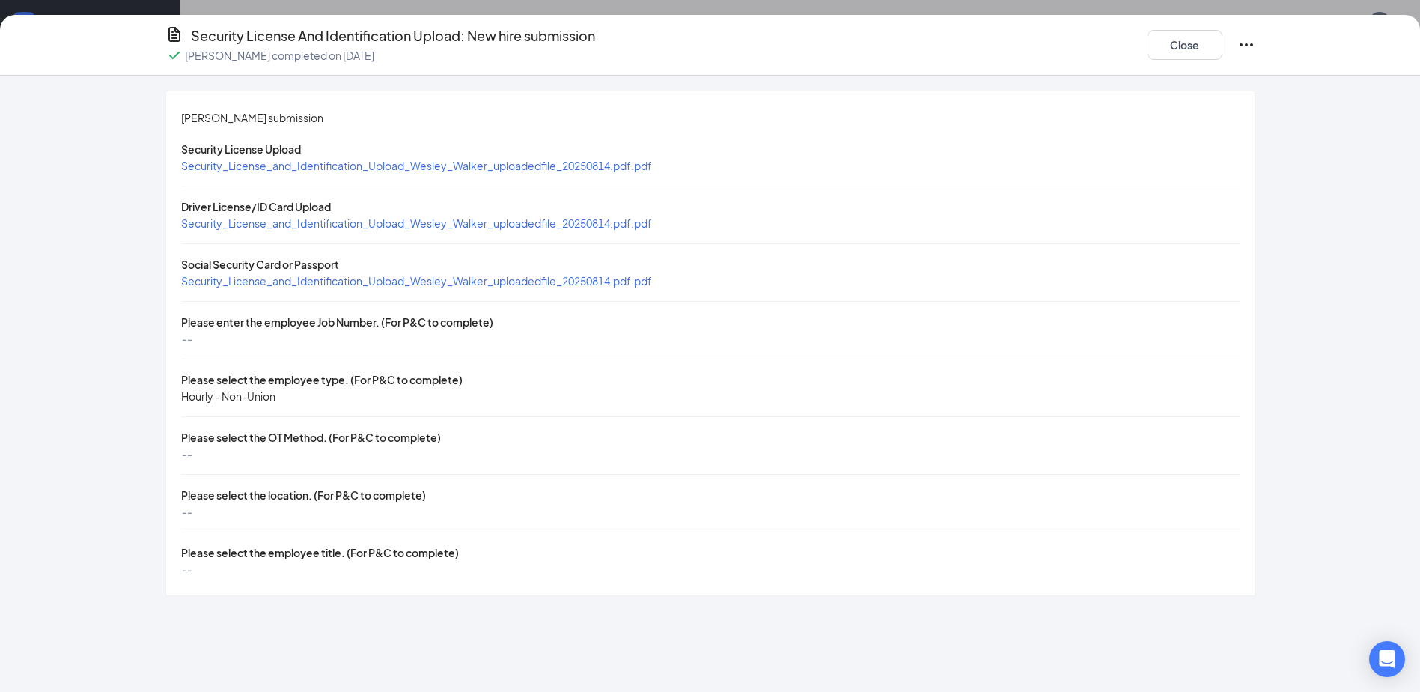
click at [401, 221] on span "Security_License_and_Identification_Upload_Wesley_Walker_uploadedfile_20250814.…" at bounding box center [416, 222] width 471 height 13
click at [348, 274] on span "Security_License_and_Identification_Upload_Wesley_Walker_uploadedfile_20250814.…" at bounding box center [416, 280] width 471 height 13
drag, startPoint x: 1199, startPoint y: 47, endPoint x: 1178, endPoint y: 51, distance: 21.3
click at [1199, 47] on button "Close" at bounding box center [1185, 45] width 75 height 30
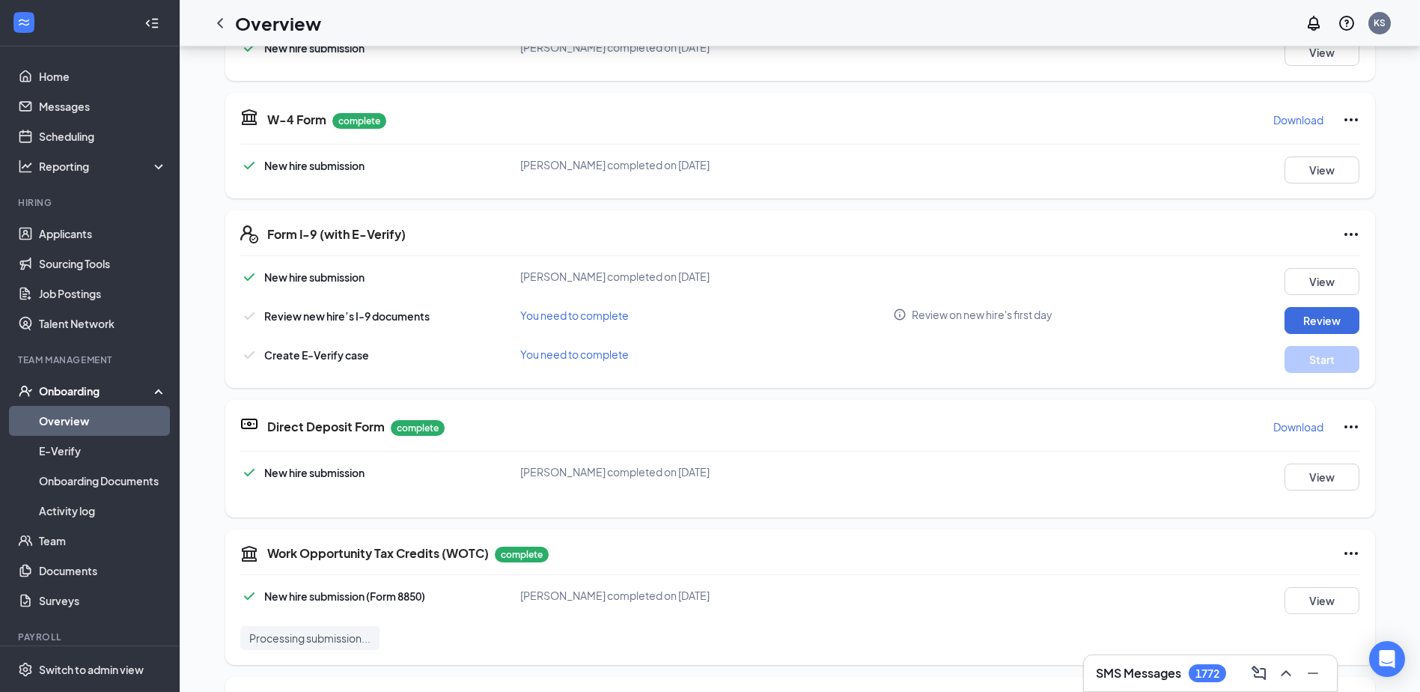
scroll to position [267, 0]
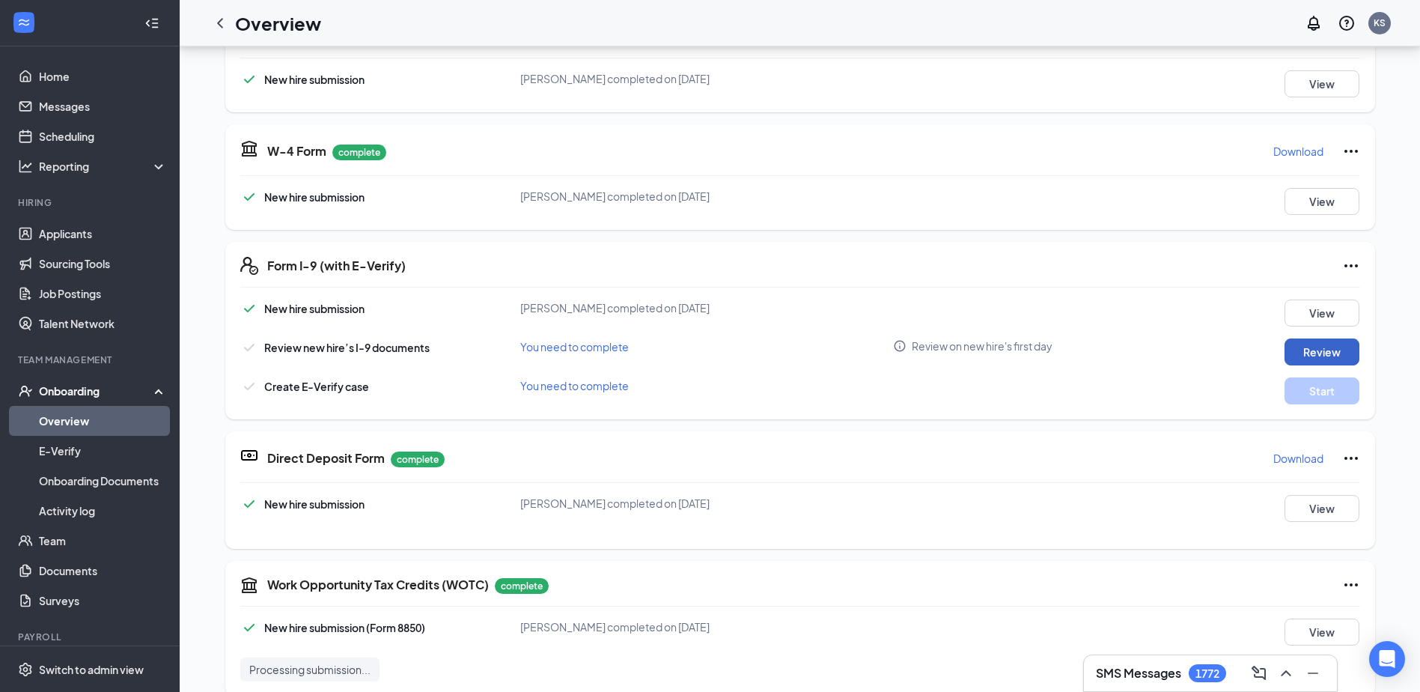
click at [1314, 347] on button "Review" at bounding box center [1322, 351] width 75 height 27
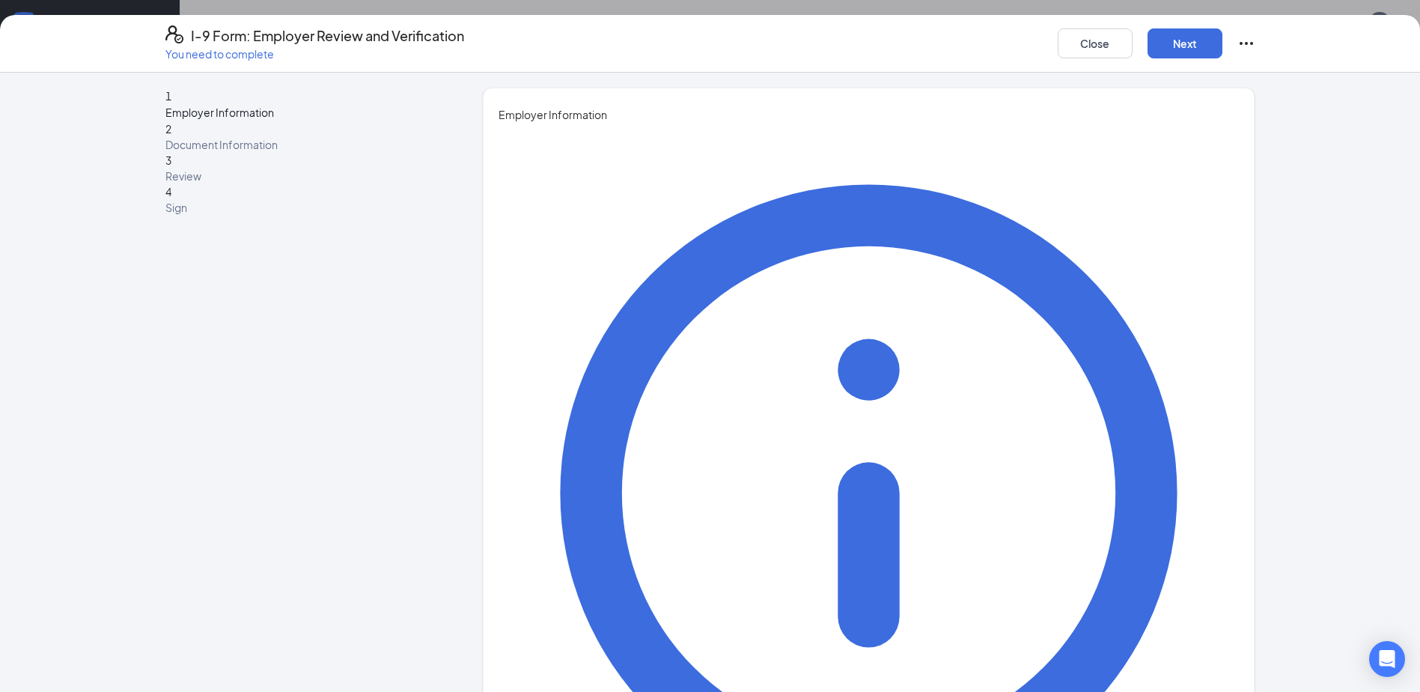
drag, startPoint x: 595, startPoint y: 241, endPoint x: 598, endPoint y: 251, distance: 10.0
type input "[PERSON_NAME]"
type input "Stoberski"
type input "[EMAIL_ADDRESS][DOMAIN_NAME]"
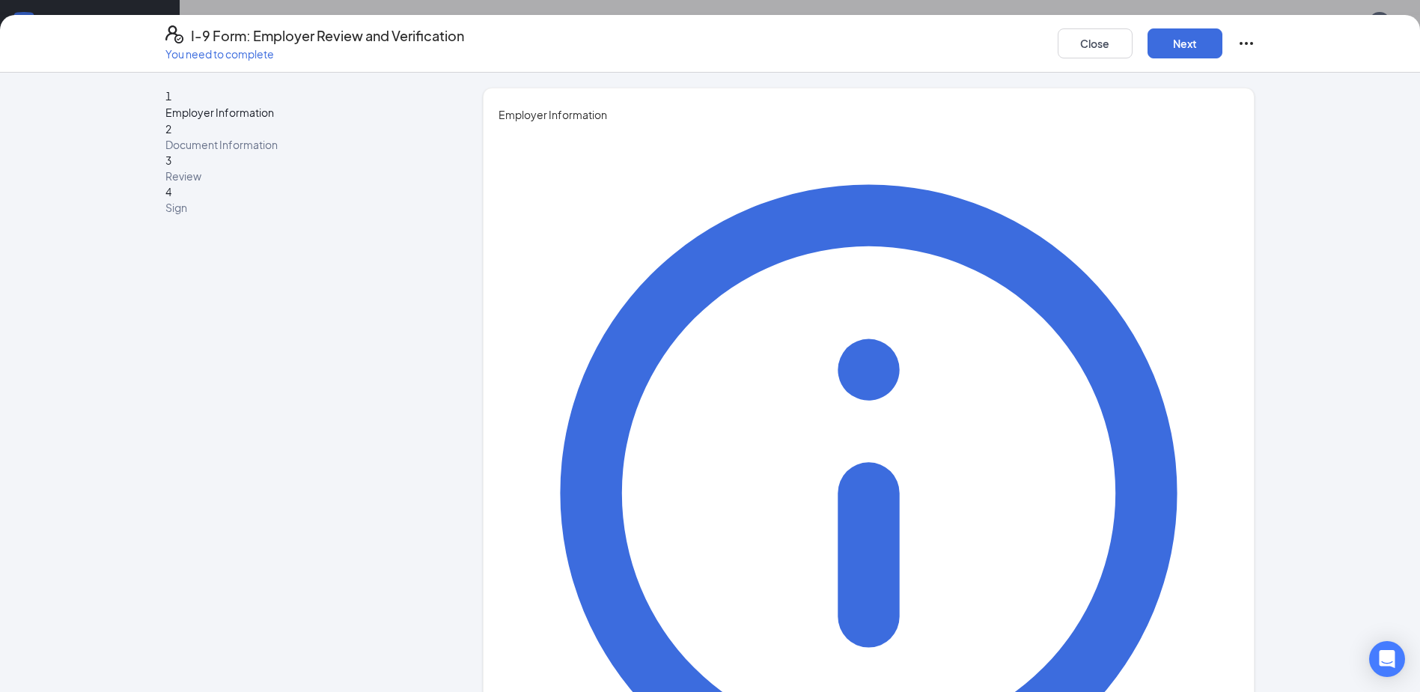
type input "4125380492"
type input "Director, People & Culture"
click at [1194, 39] on button "Next" at bounding box center [1185, 43] width 75 height 30
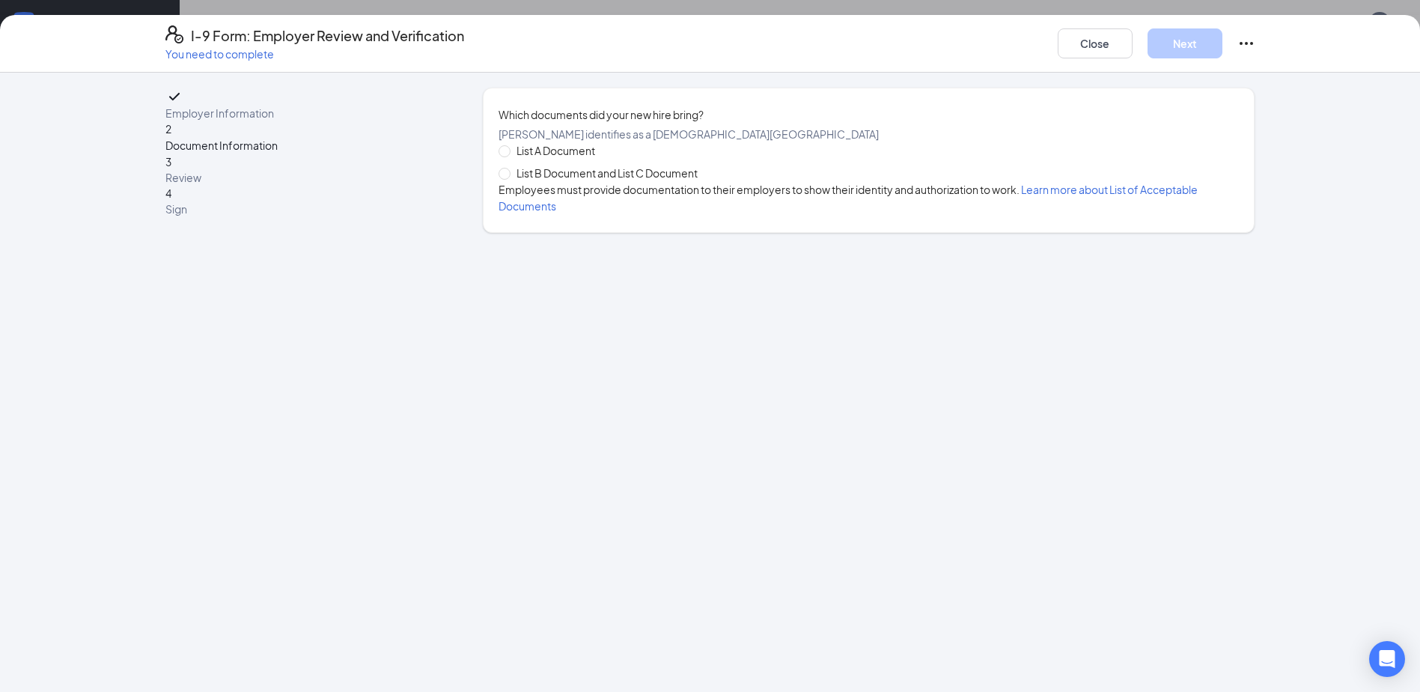
click at [515, 181] on span "List B Document and List C Document" at bounding box center [607, 173] width 193 height 16
click at [509, 178] on input "List B Document and List C Document" at bounding box center [504, 173] width 10 height 10
radio input "true"
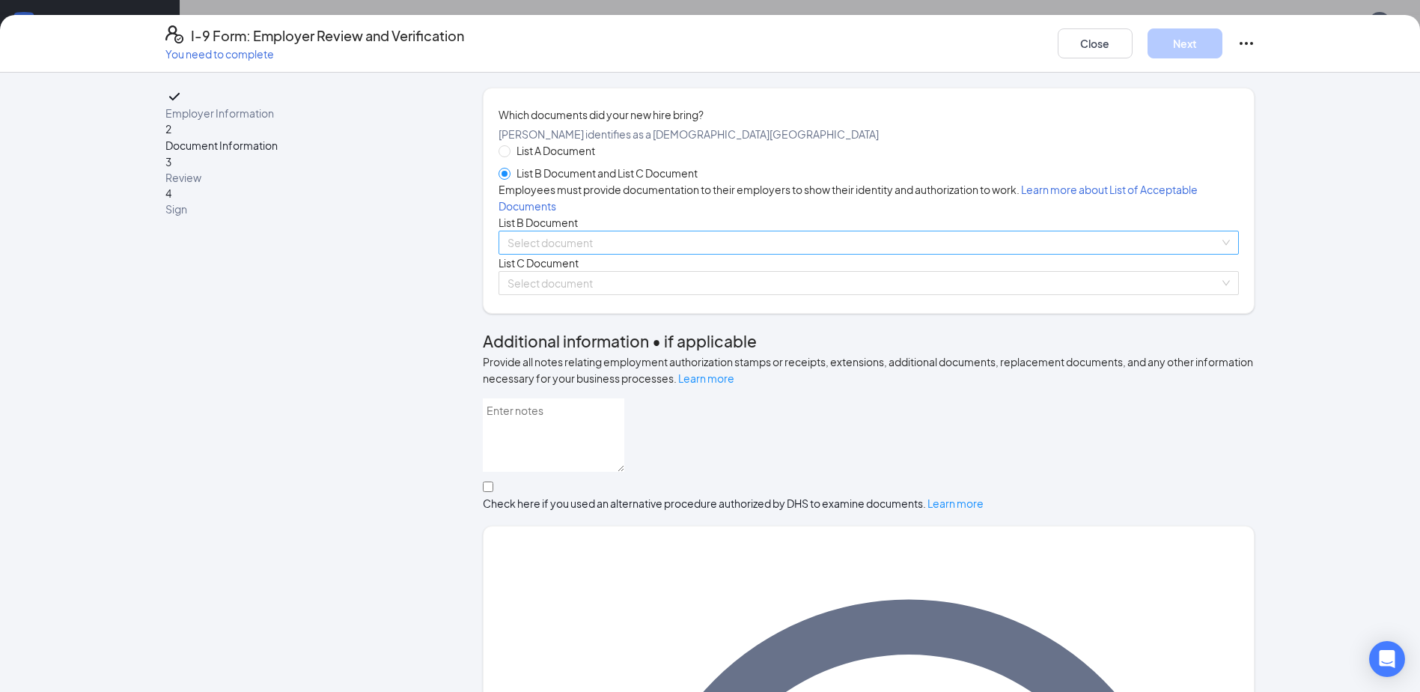
click at [618, 254] on input "search" at bounding box center [864, 242] width 712 height 22
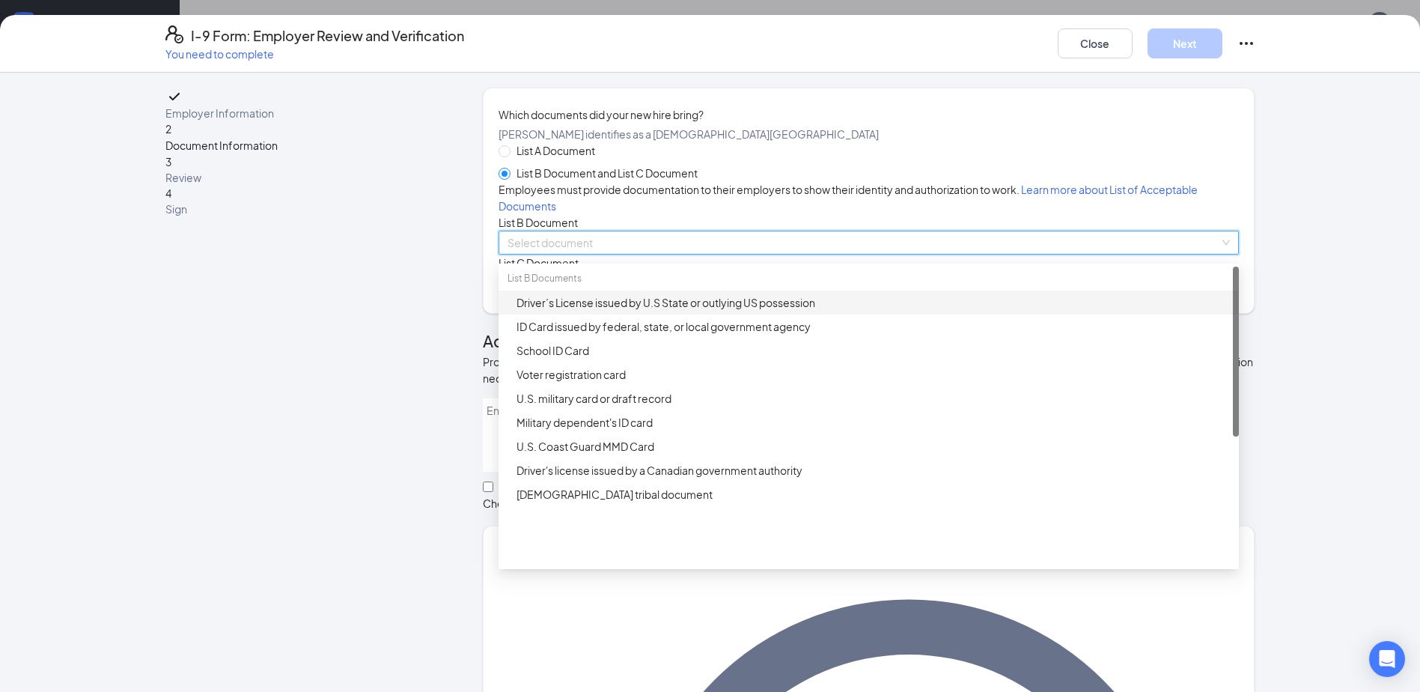
click at [561, 311] on div "Driver’s License issued by U.S State or outlying US possession" at bounding box center [874, 302] width 714 height 16
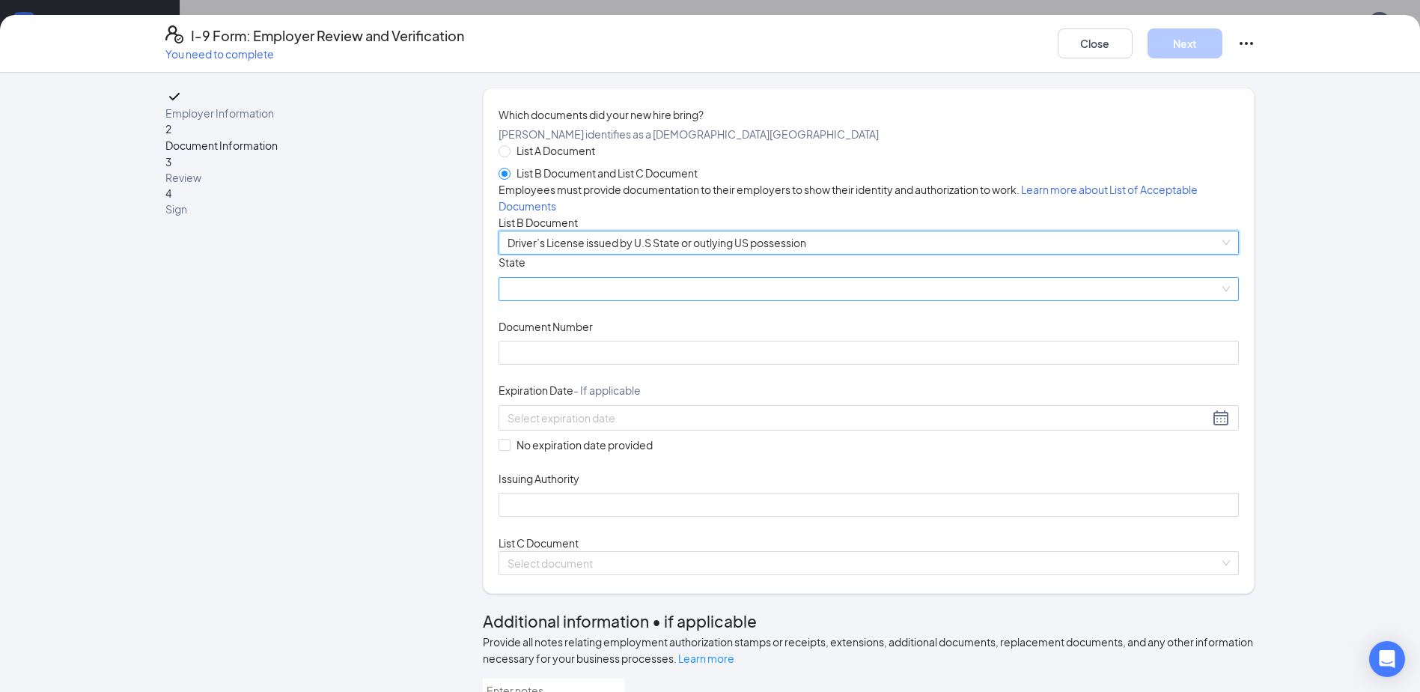
click at [558, 300] on span at bounding box center [869, 289] width 723 height 22
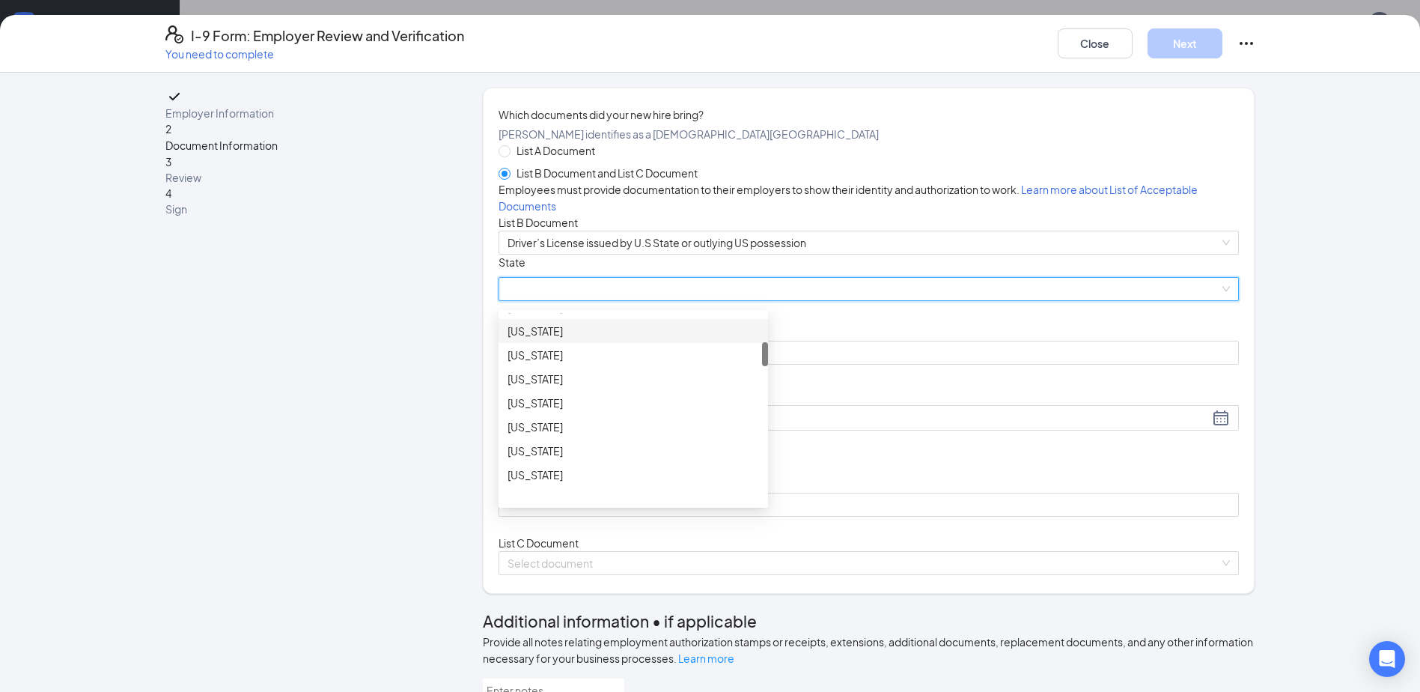
scroll to position [150, 0]
click at [556, 369] on div "[US_STATE]" at bounding box center [634, 361] width 252 height 16
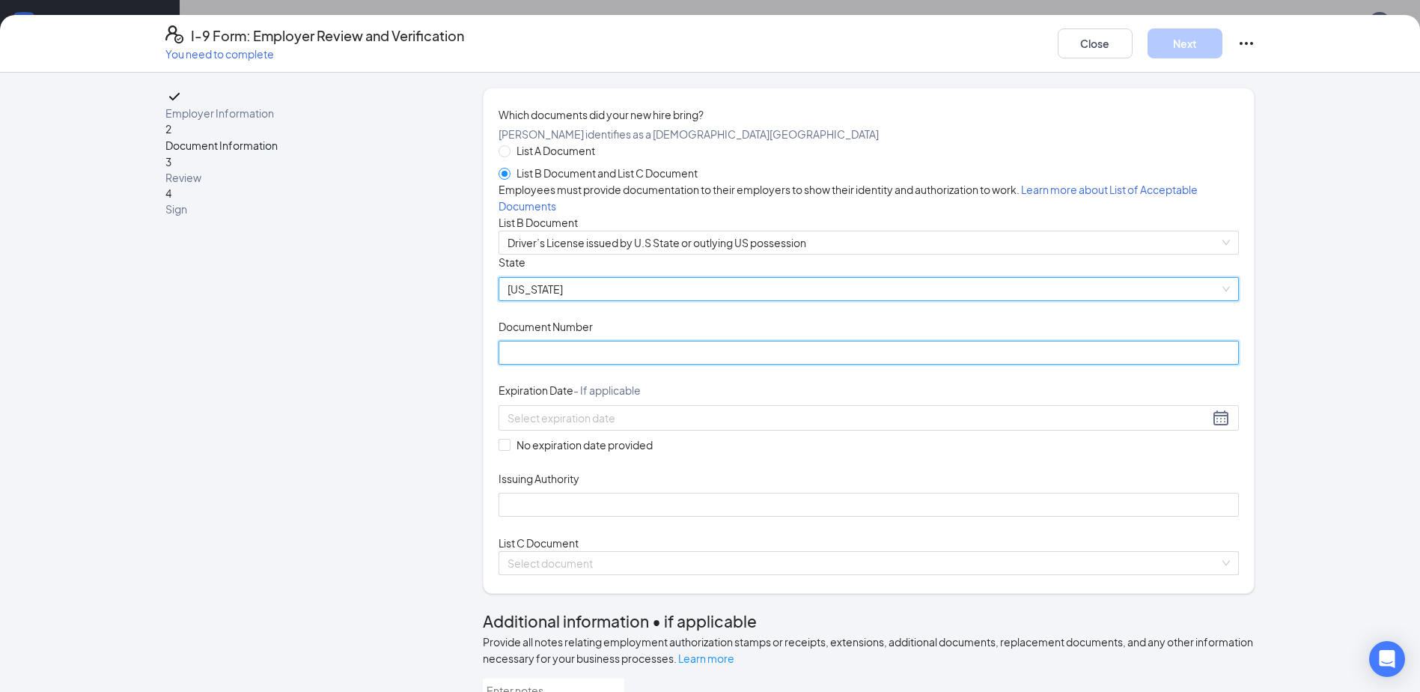
click at [610, 365] on input "Document Number" at bounding box center [869, 353] width 741 height 24
type input "171395138"
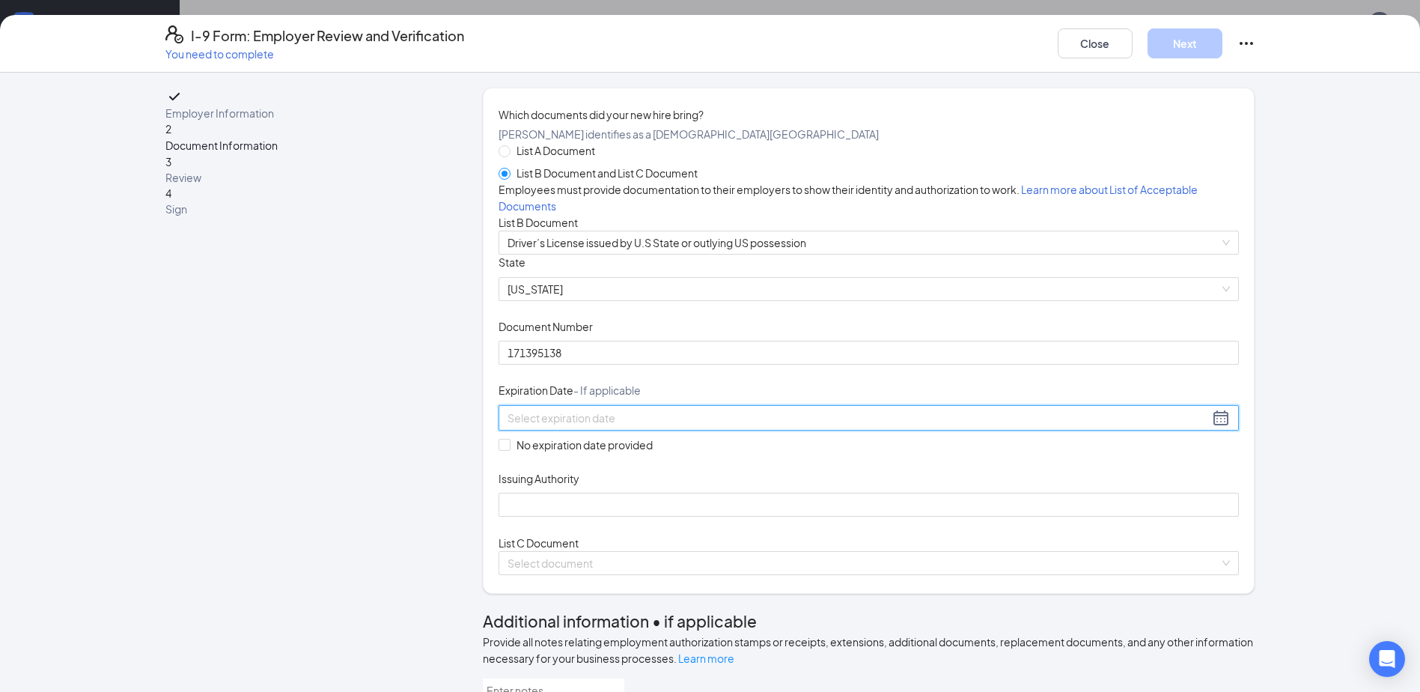
click at [590, 426] on input at bounding box center [859, 418] width 702 height 16
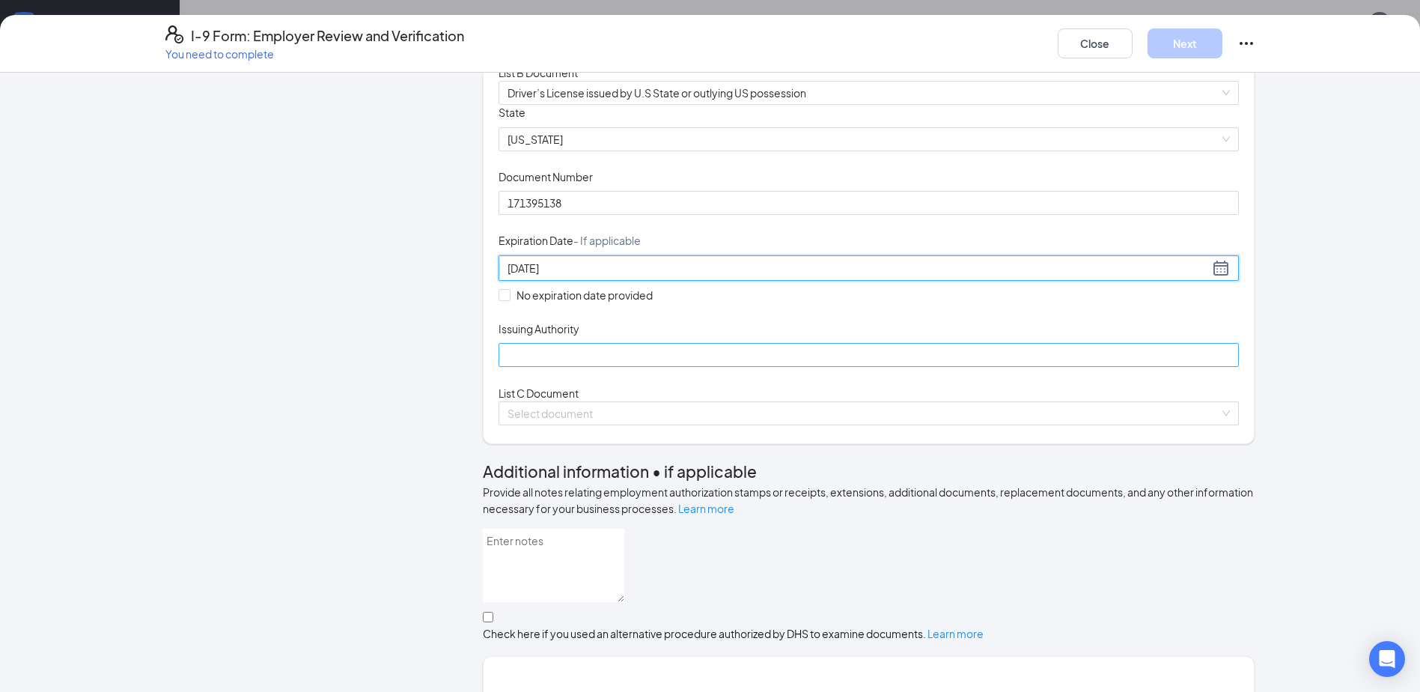
type input "[DATE]"
click at [573, 367] on input "Issuing Authority" at bounding box center [869, 355] width 741 height 24
type input "CO DMV"
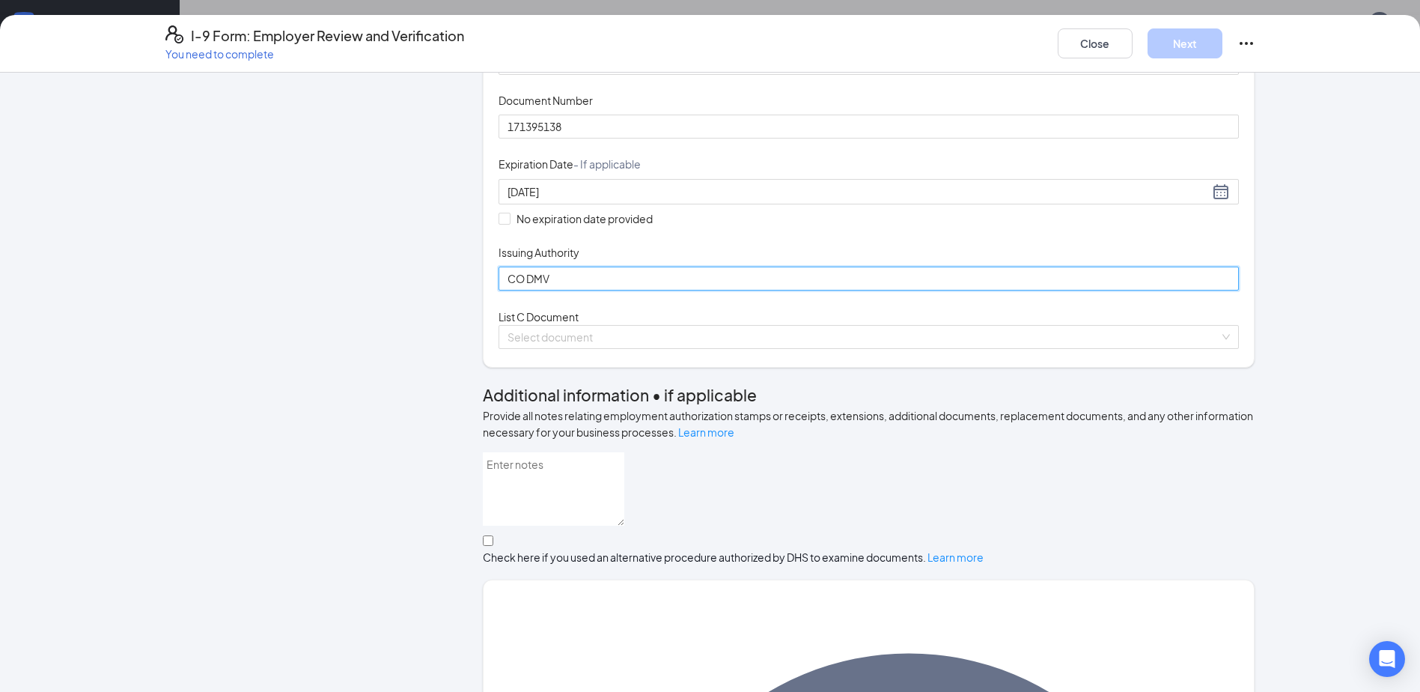
scroll to position [300, 0]
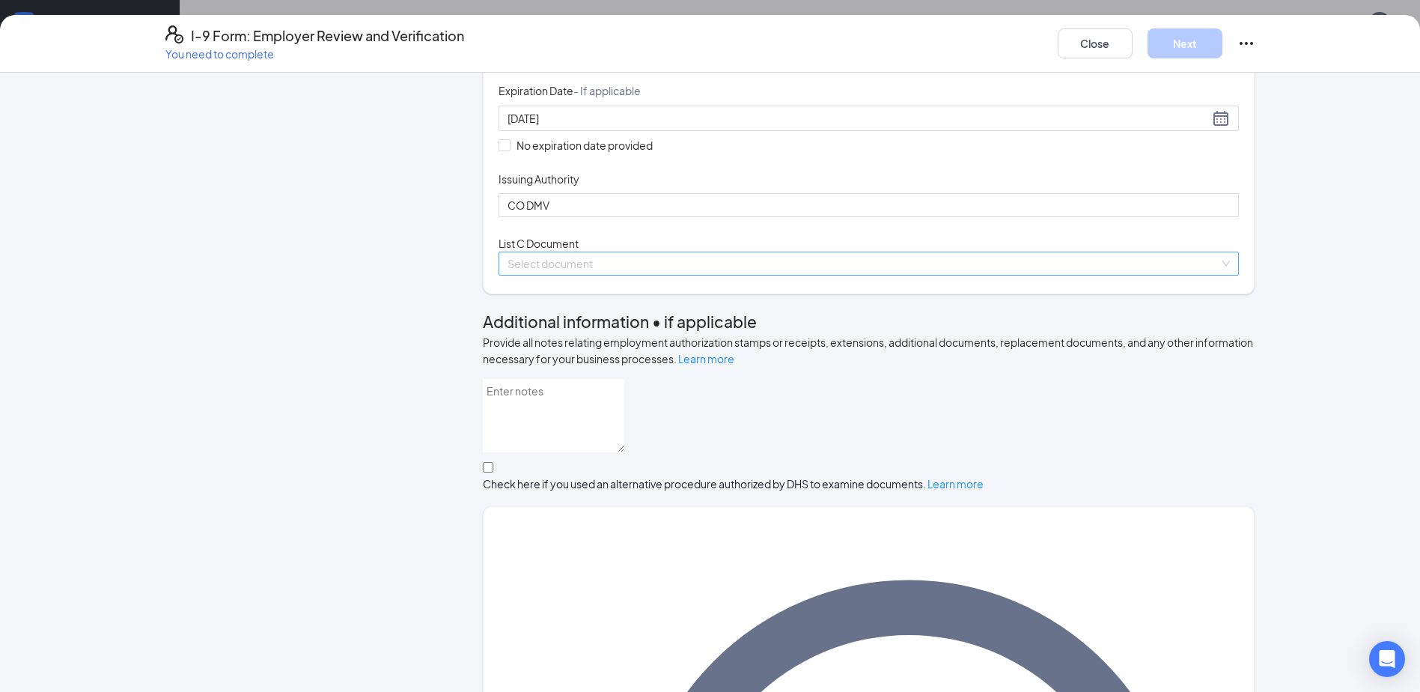
click at [577, 275] on input "search" at bounding box center [864, 263] width 712 height 22
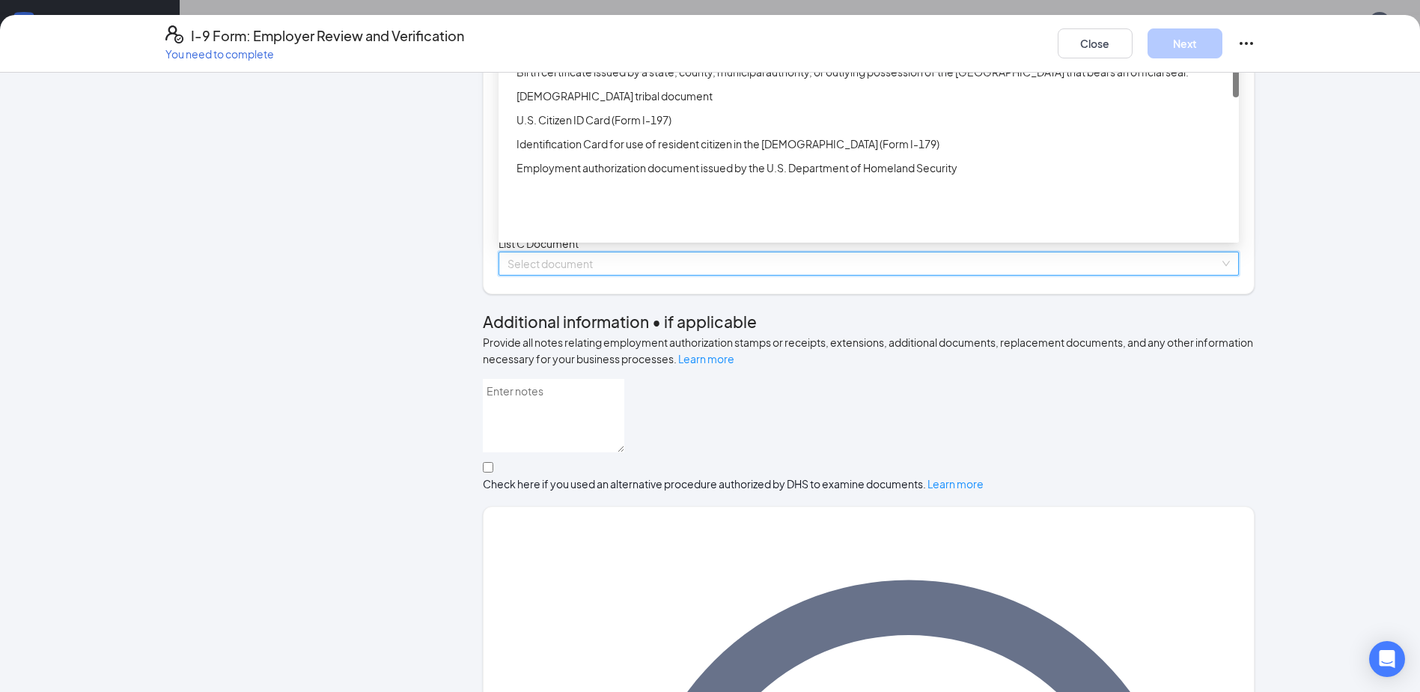
drag, startPoint x: 603, startPoint y: 151, endPoint x: 591, endPoint y: 156, distance: 13.1
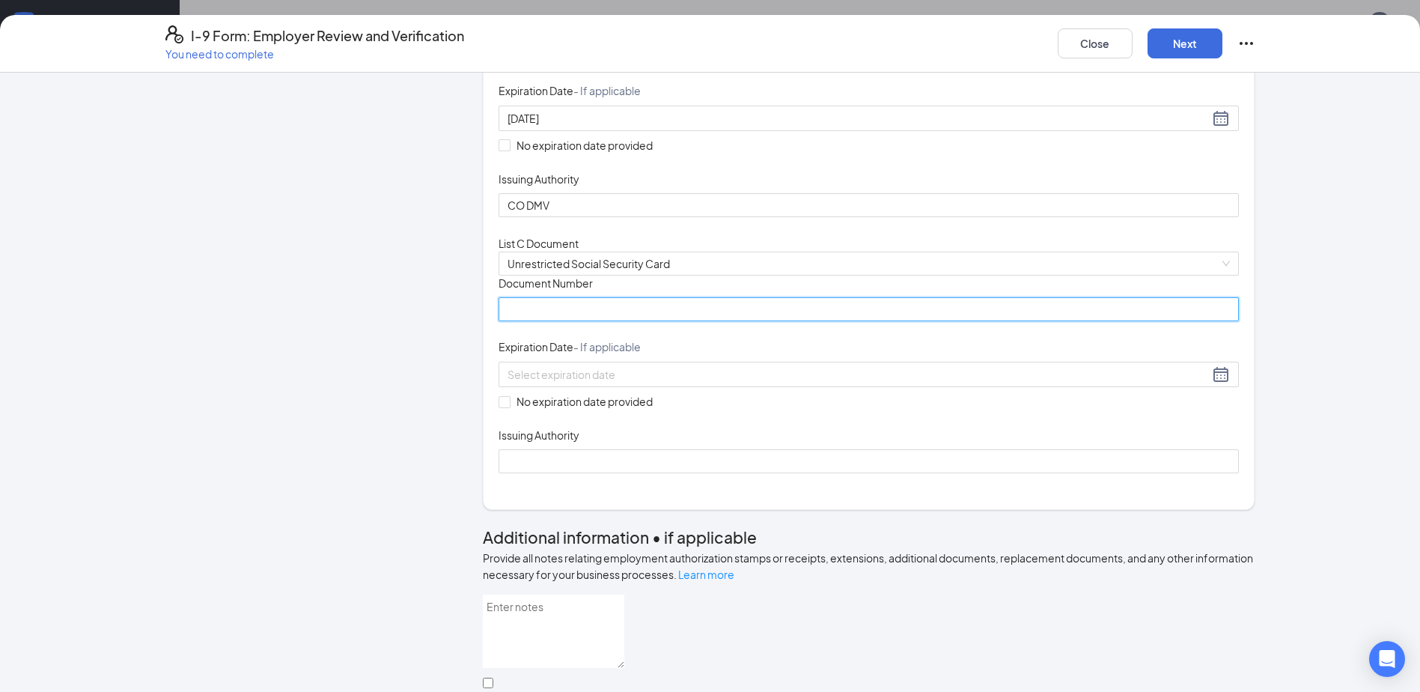
click at [547, 321] on input "Document Number" at bounding box center [869, 309] width 741 height 24
type input "652182963"
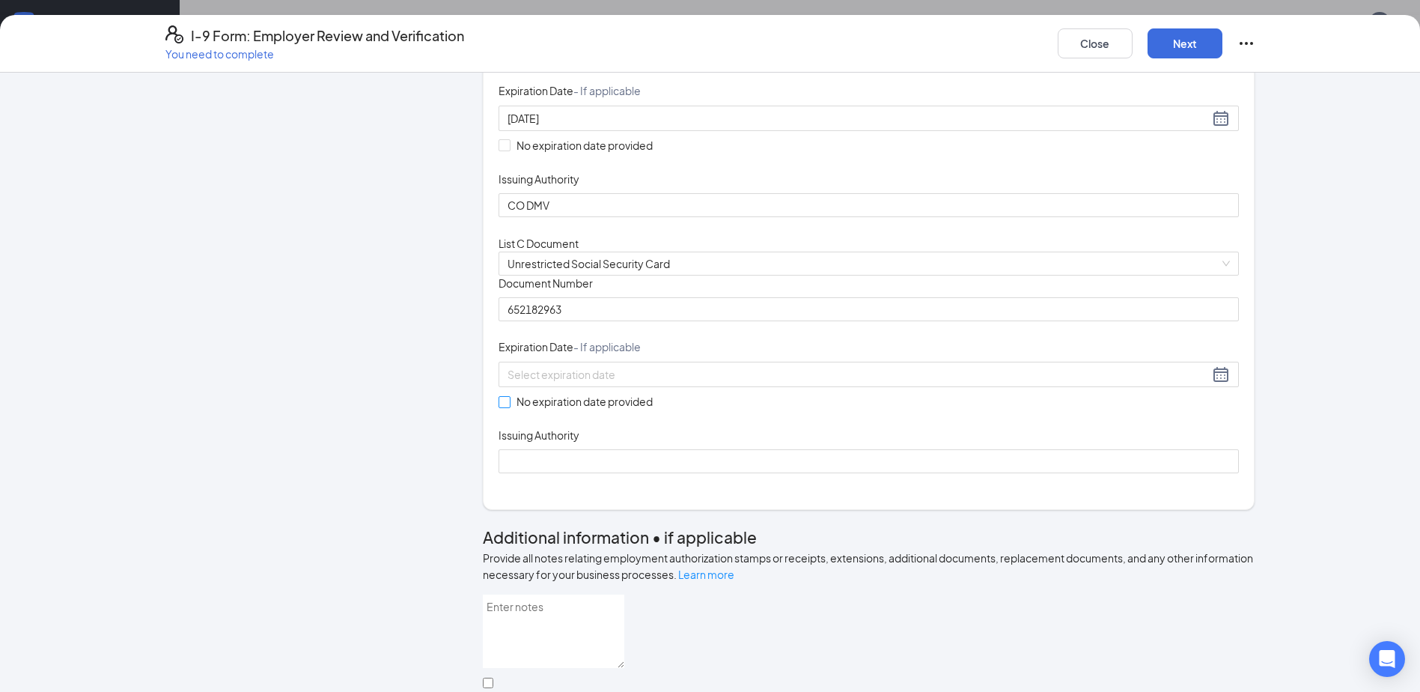
click at [501, 407] on input "No expiration date provided" at bounding box center [504, 401] width 10 height 10
checkbox input "true"
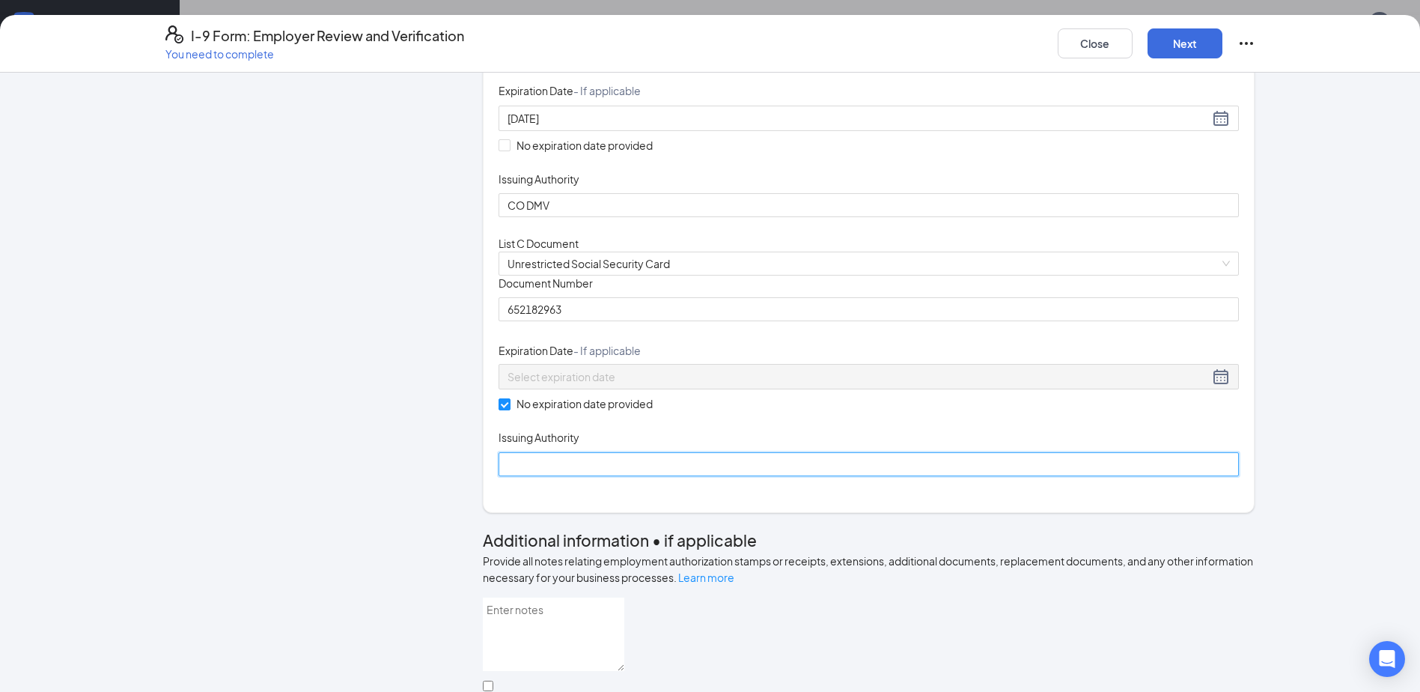
click at [521, 476] on input "Issuing Authority" at bounding box center [869, 464] width 741 height 24
type input "Social Security Administration"
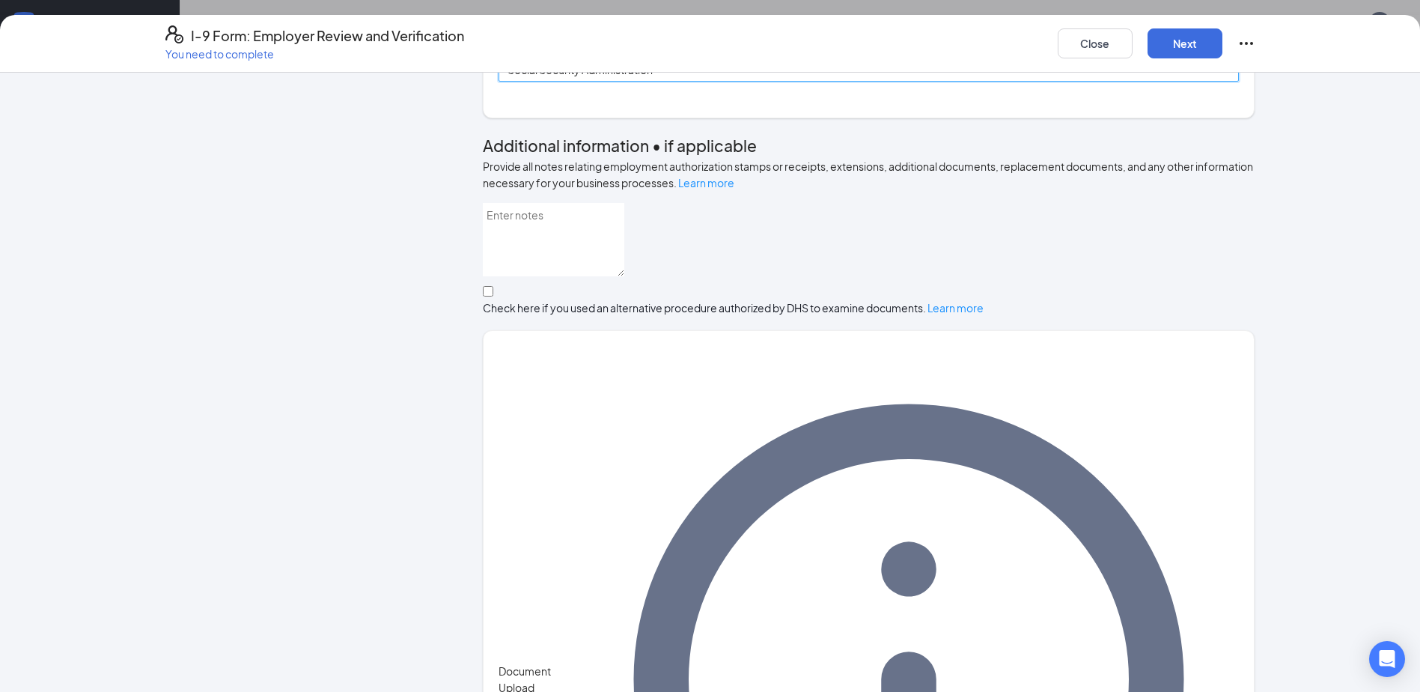
scroll to position [714, 0]
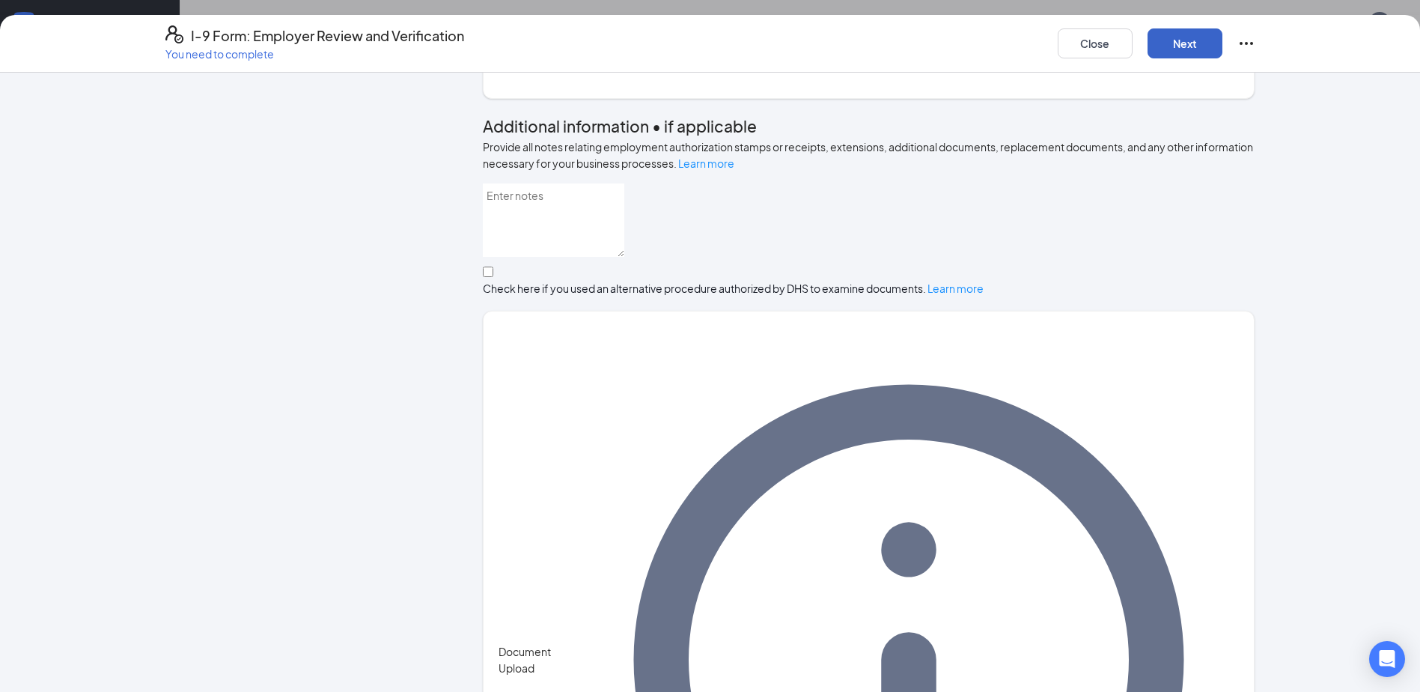
click at [1200, 35] on button "Next" at bounding box center [1185, 43] width 75 height 30
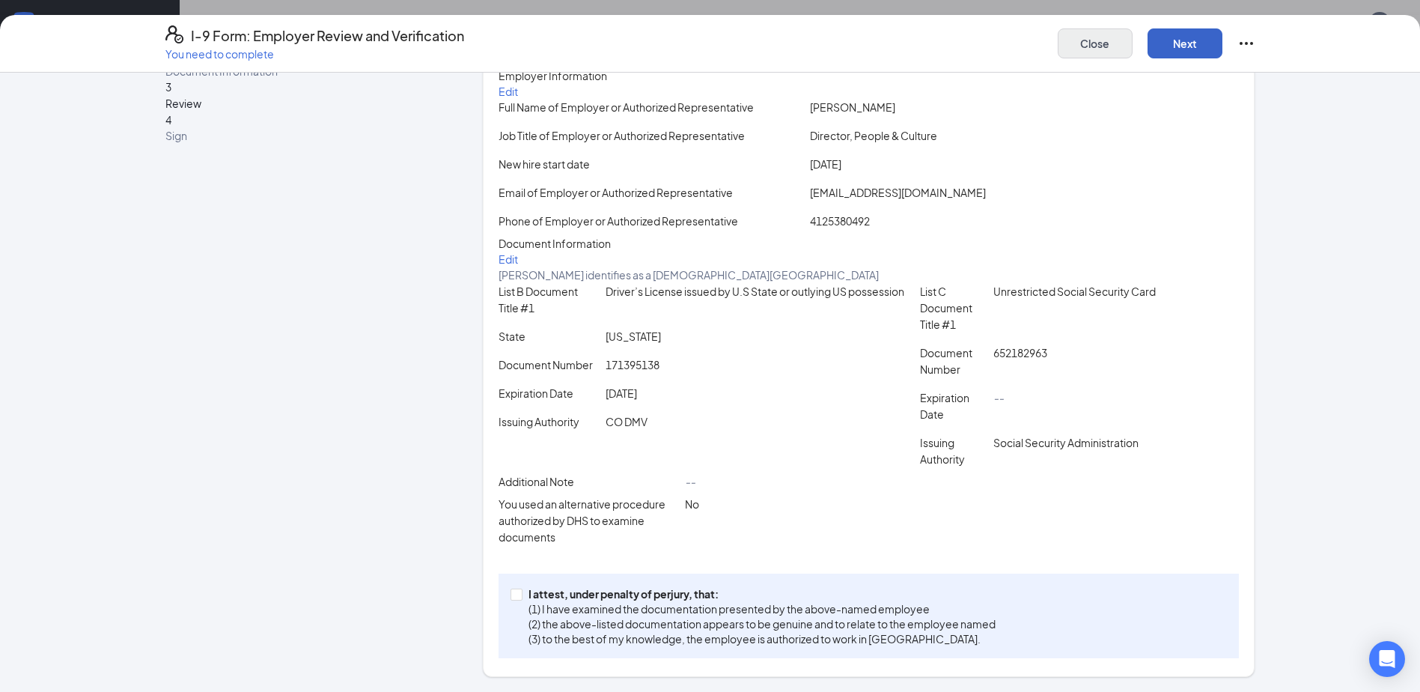
scroll to position [175, 0]
click at [518, 595] on span at bounding box center [517, 595] width 12 height 12
click at [518, 595] on input "I attest, under penalty of [PERSON_NAME], that: (1) I have examined the documen…" at bounding box center [516, 594] width 10 height 10
checkbox input "true"
click at [1184, 49] on button "Next" at bounding box center [1185, 43] width 75 height 30
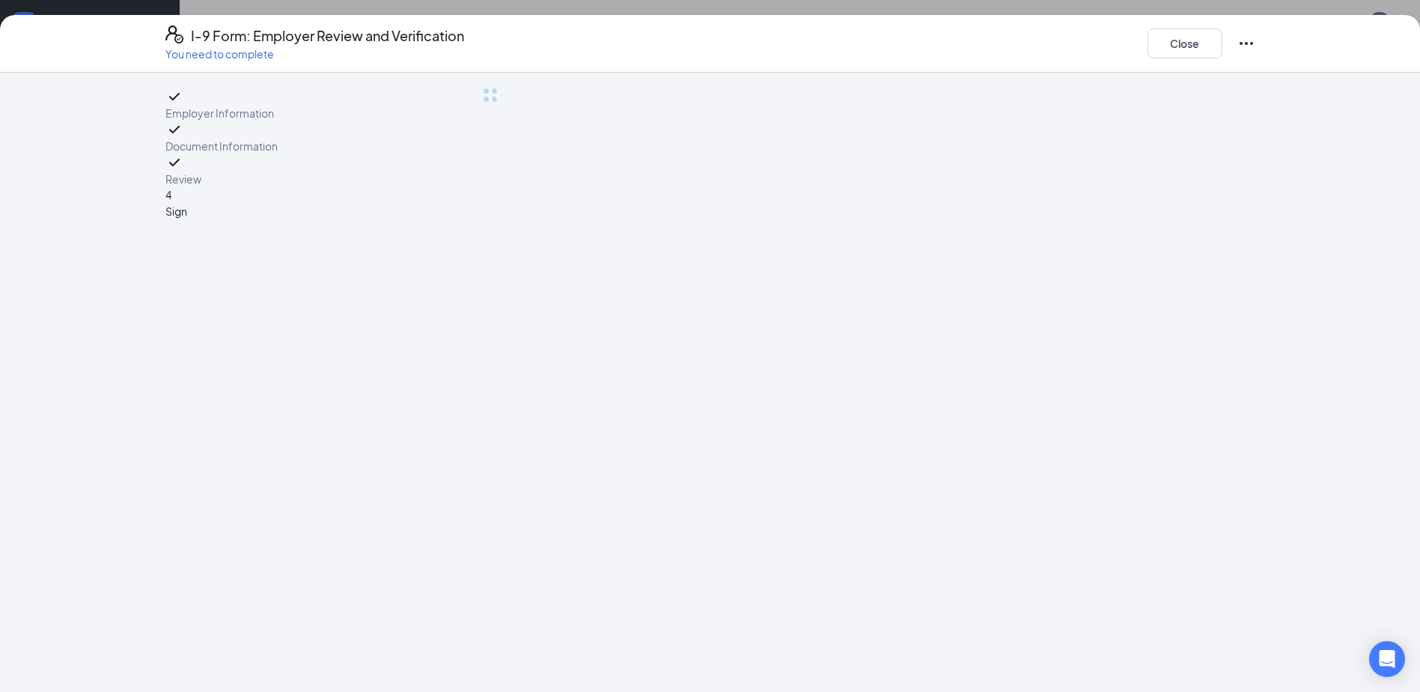
scroll to position [0, 0]
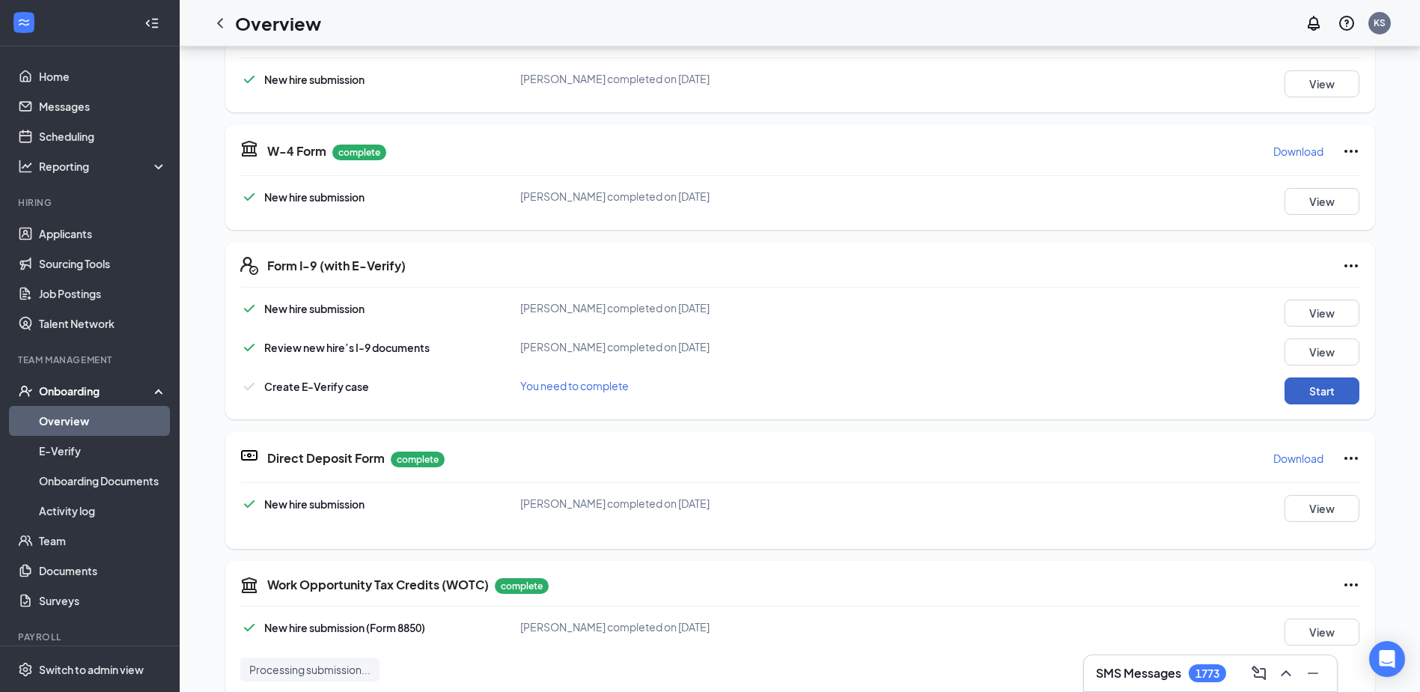
click at [1318, 388] on button "Start" at bounding box center [1322, 390] width 75 height 27
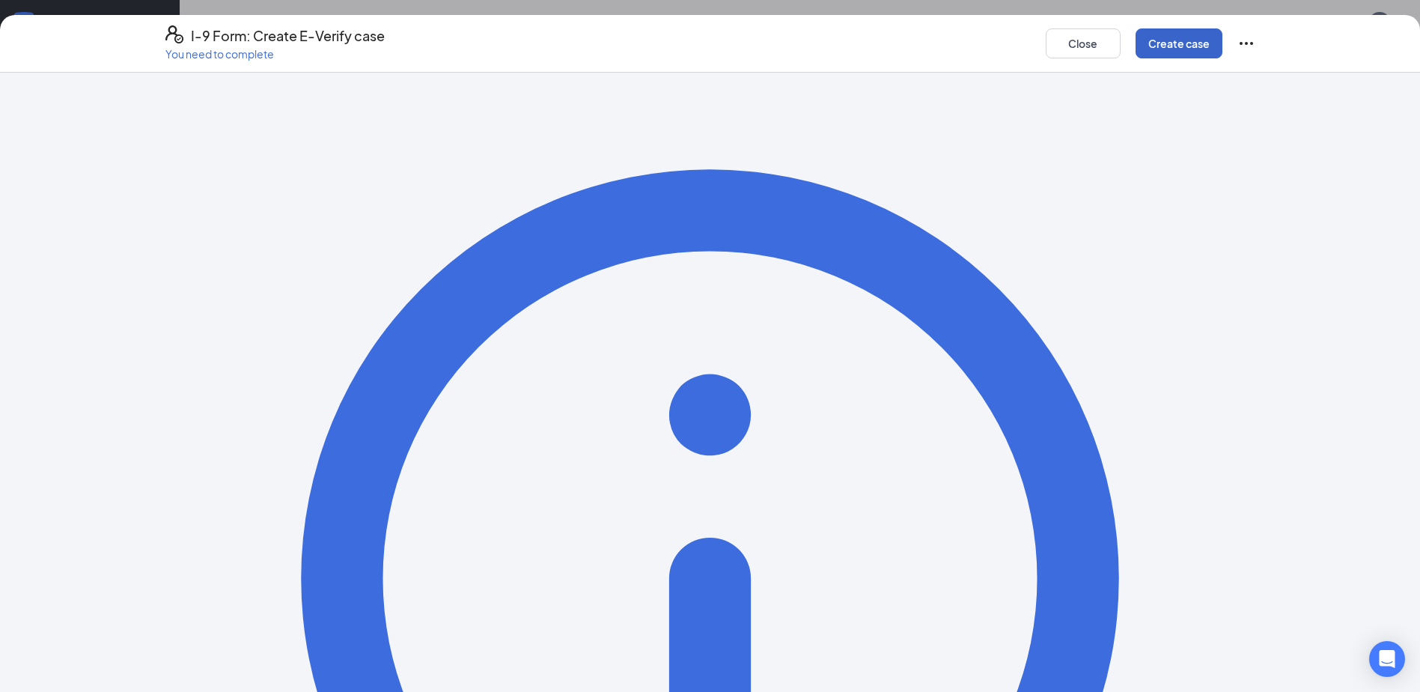
click at [1173, 41] on button "Create case" at bounding box center [1179, 43] width 87 height 30
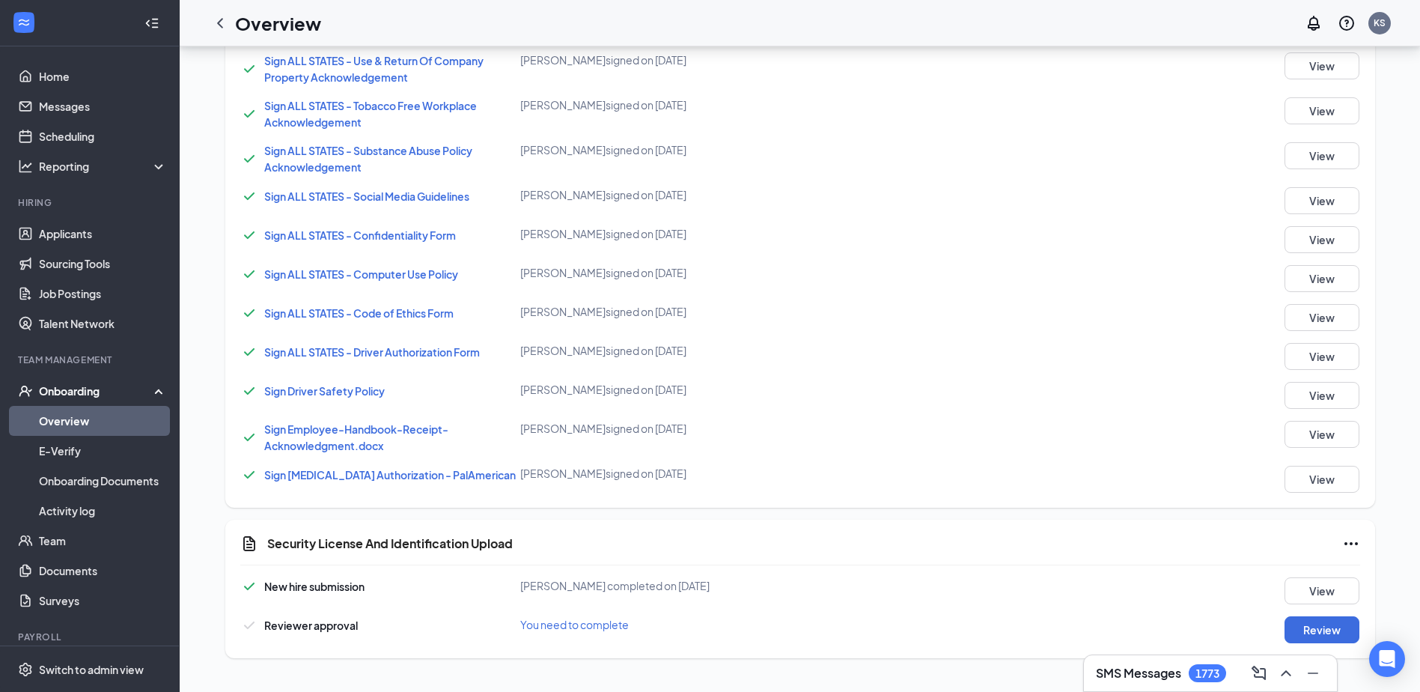
scroll to position [1104, 0]
click at [1308, 627] on button "Review" at bounding box center [1322, 629] width 75 height 27
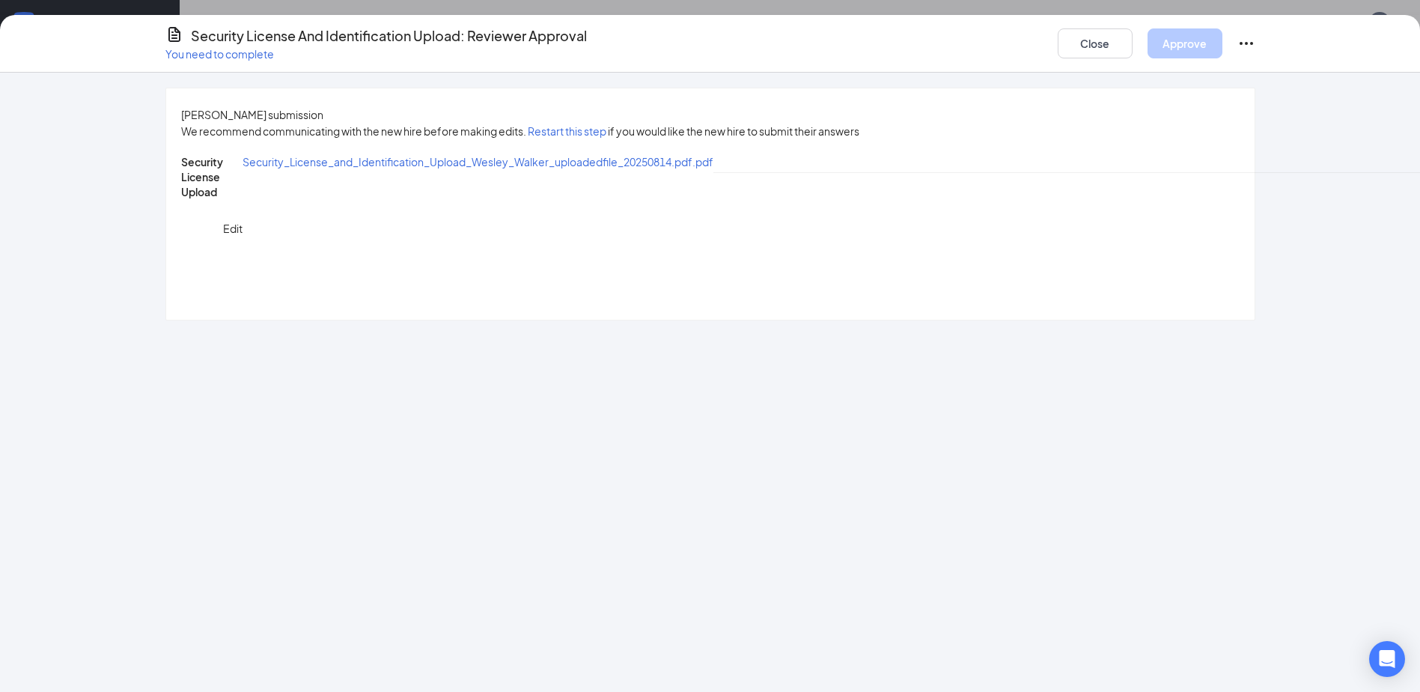
type input "DR4003"
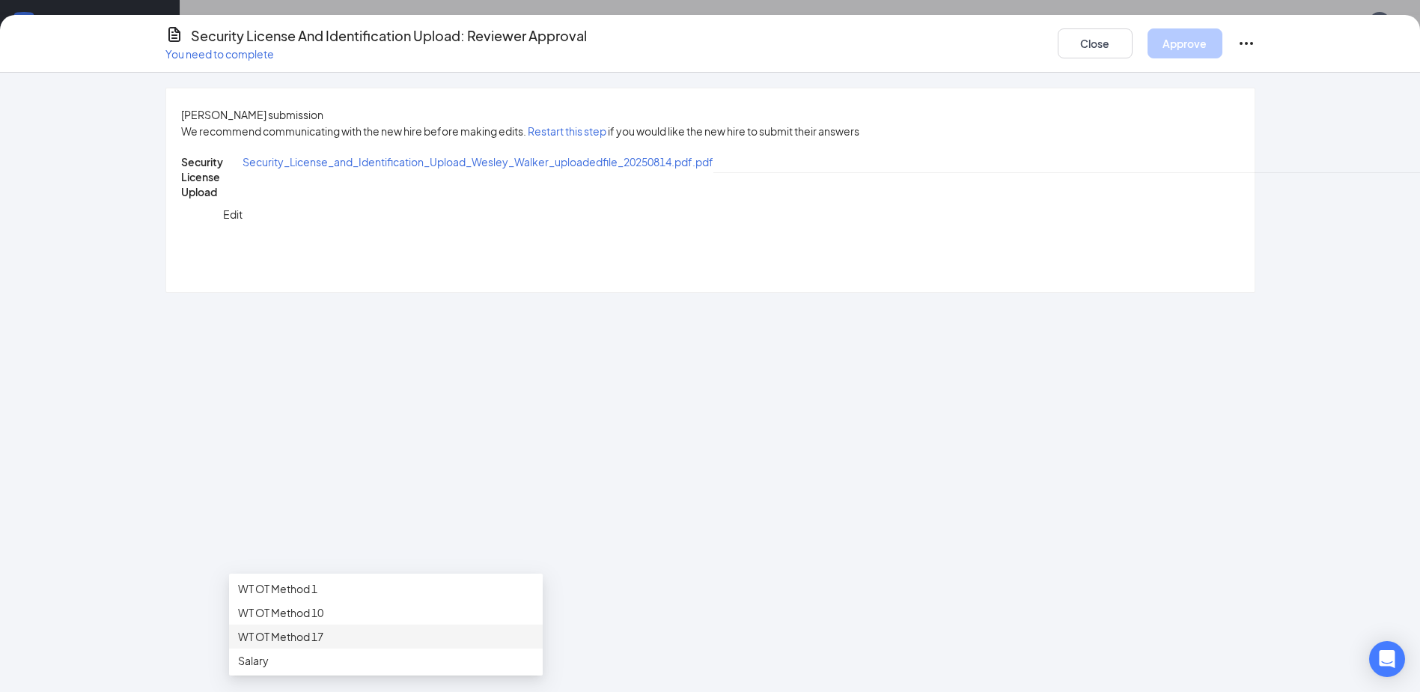
click at [296, 628] on div "WT OT Method 17" at bounding box center [386, 636] width 296 height 16
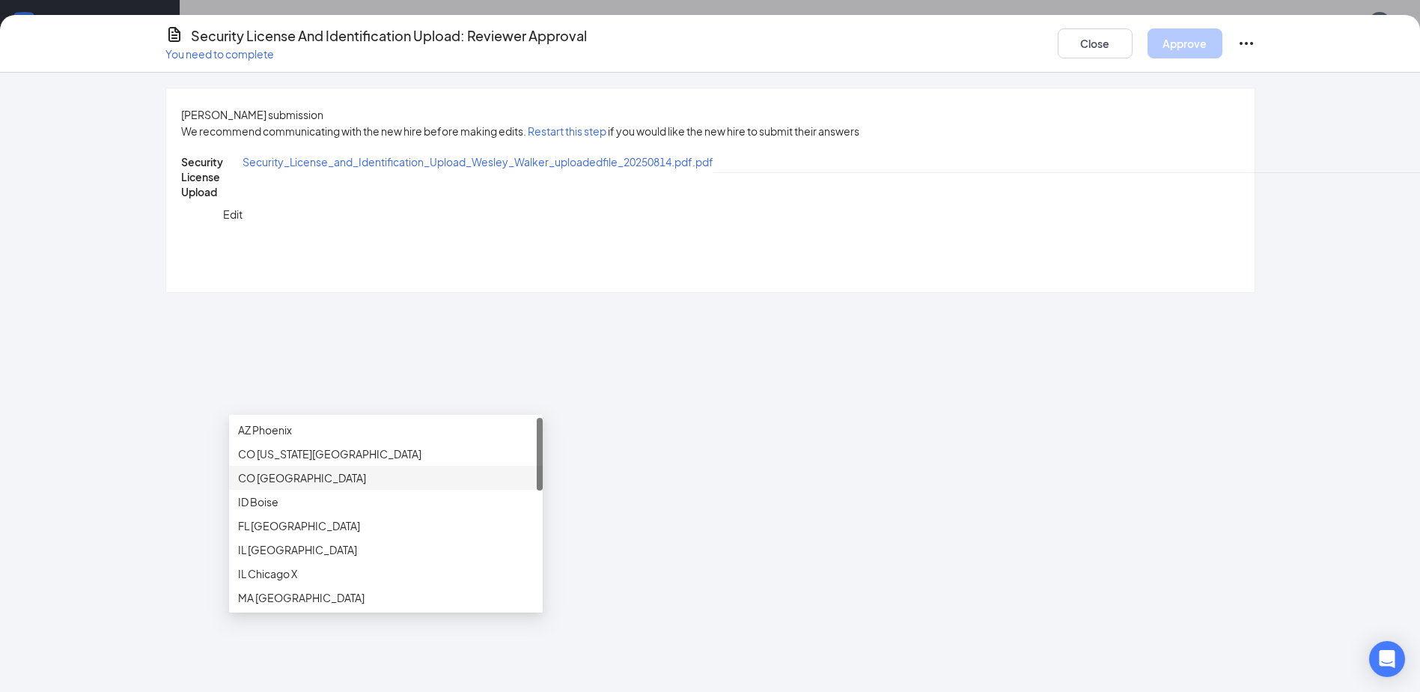
click at [297, 469] on div "CO [GEOGRAPHIC_DATA]" at bounding box center [386, 477] width 296 height 16
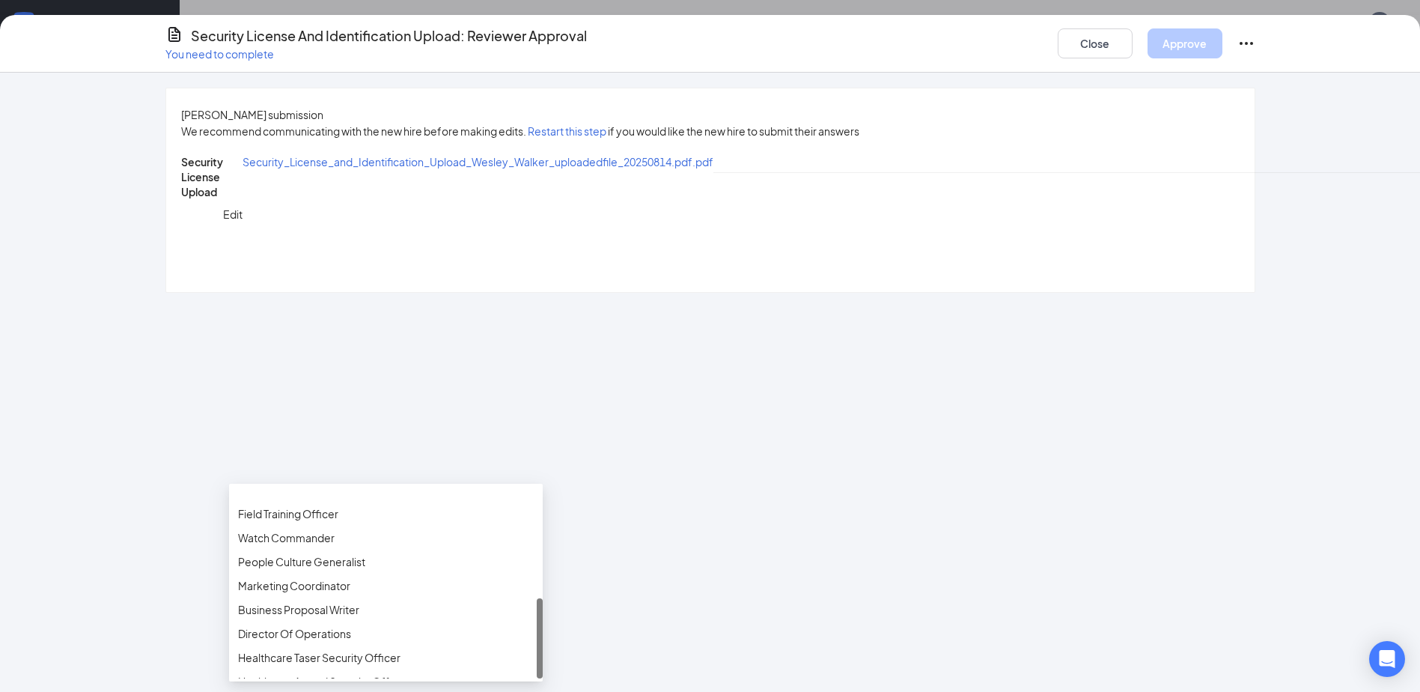
scroll to position [264, 0]
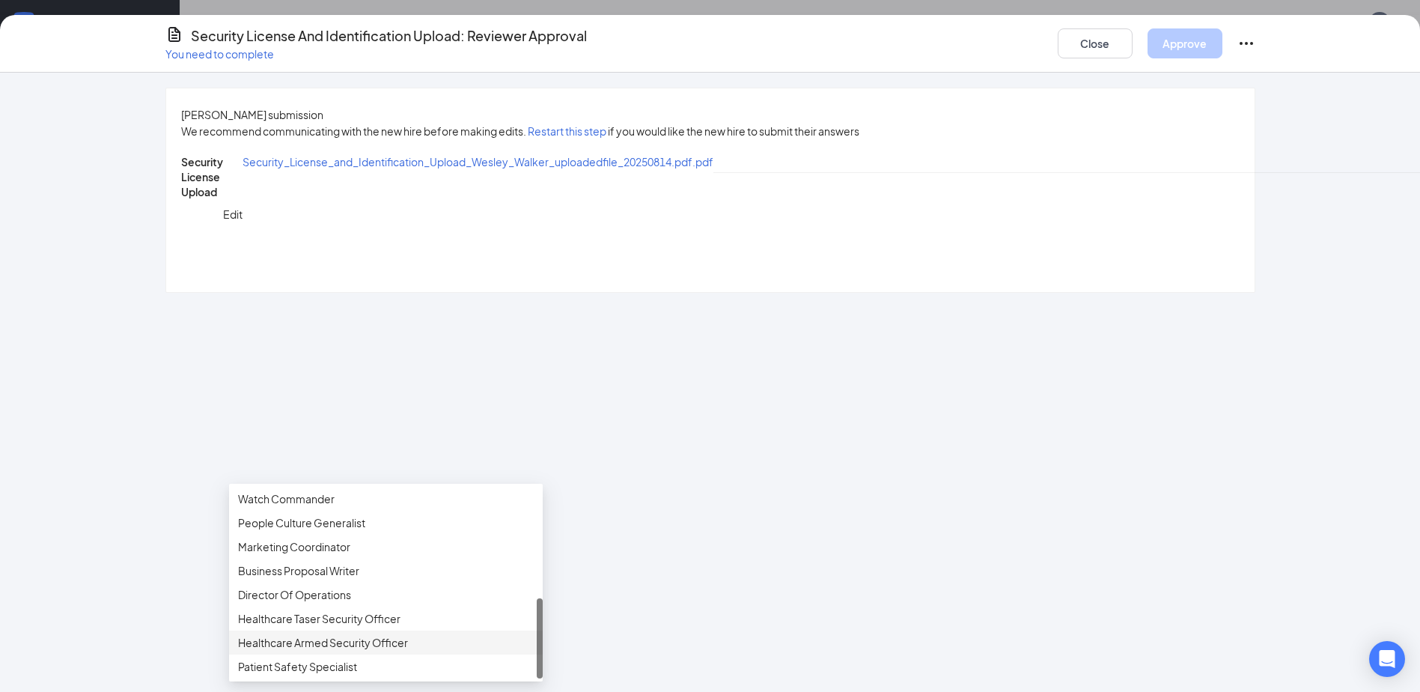
click at [358, 634] on div "Healthcare Armed Security Officer" at bounding box center [386, 642] width 296 height 16
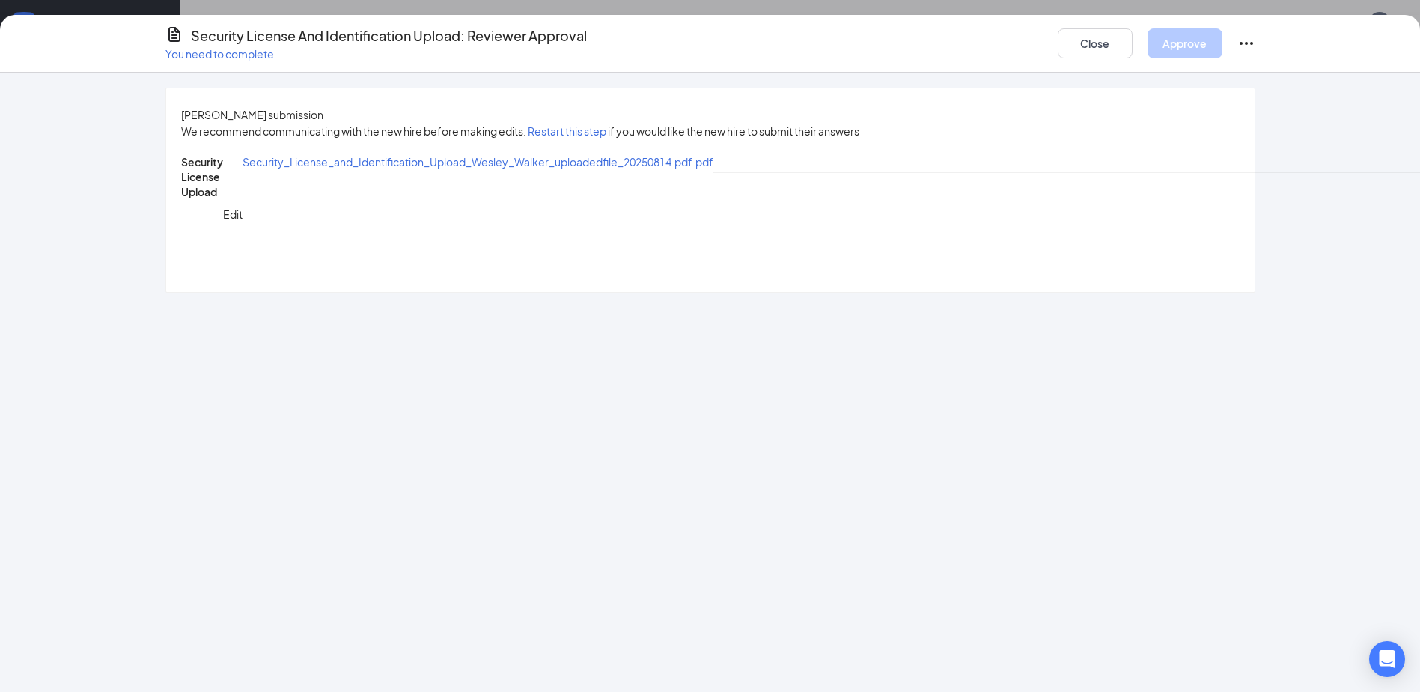
click at [1188, 37] on button "Approve" at bounding box center [1185, 43] width 75 height 30
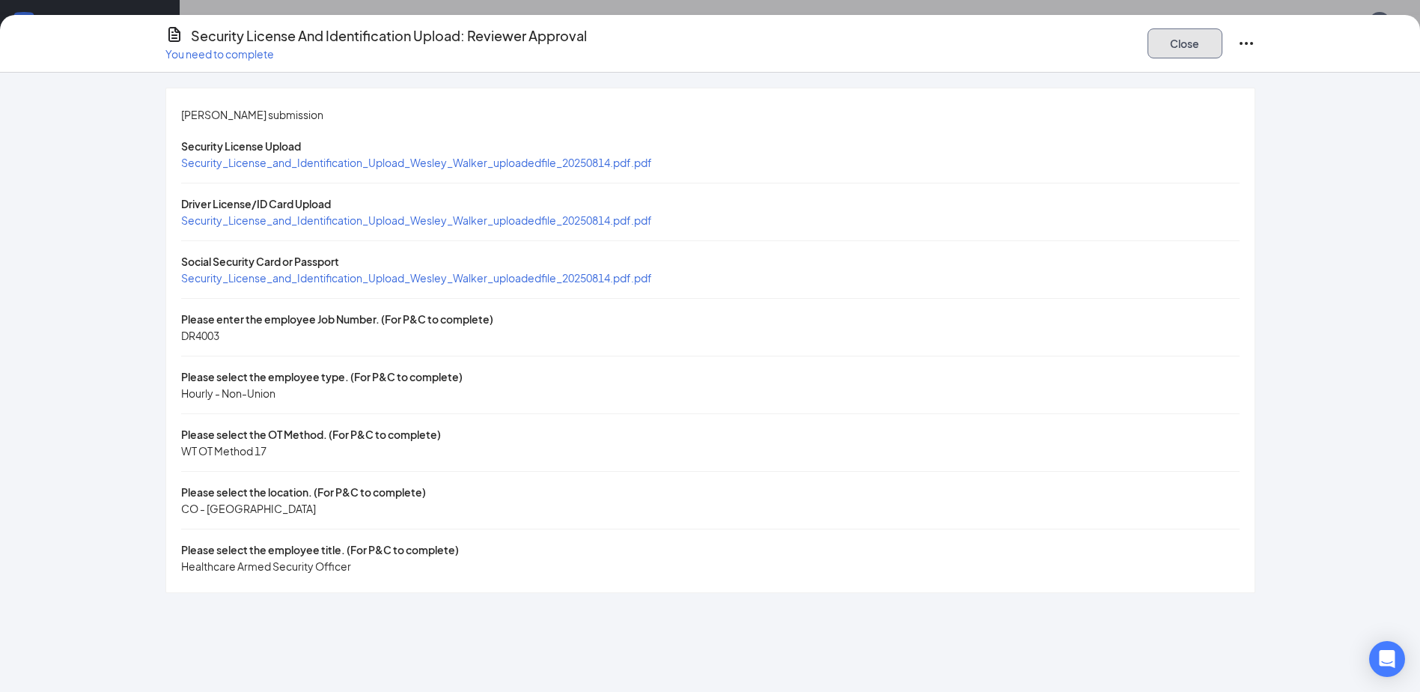
click at [1170, 37] on button "Close" at bounding box center [1185, 43] width 75 height 30
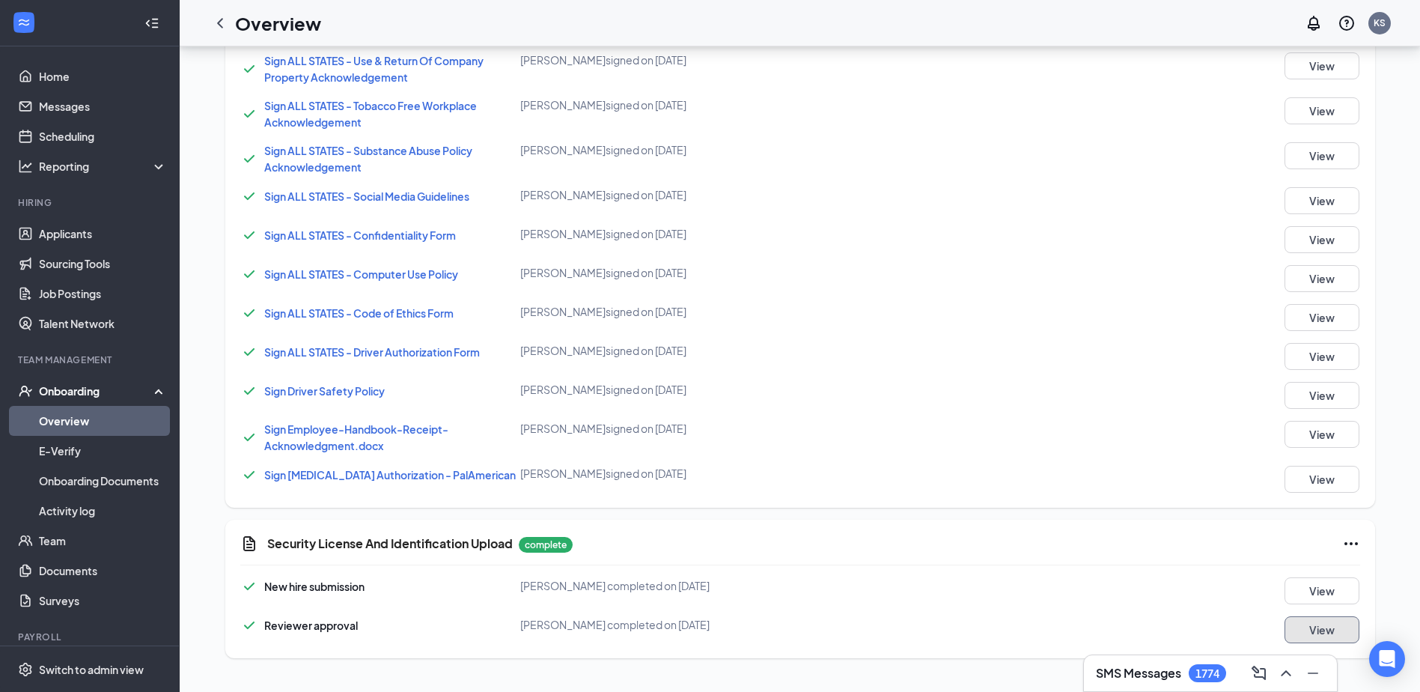
scroll to position [1110, 0]
click at [219, 19] on icon "ChevronLeft" at bounding box center [220, 23] width 18 height 18
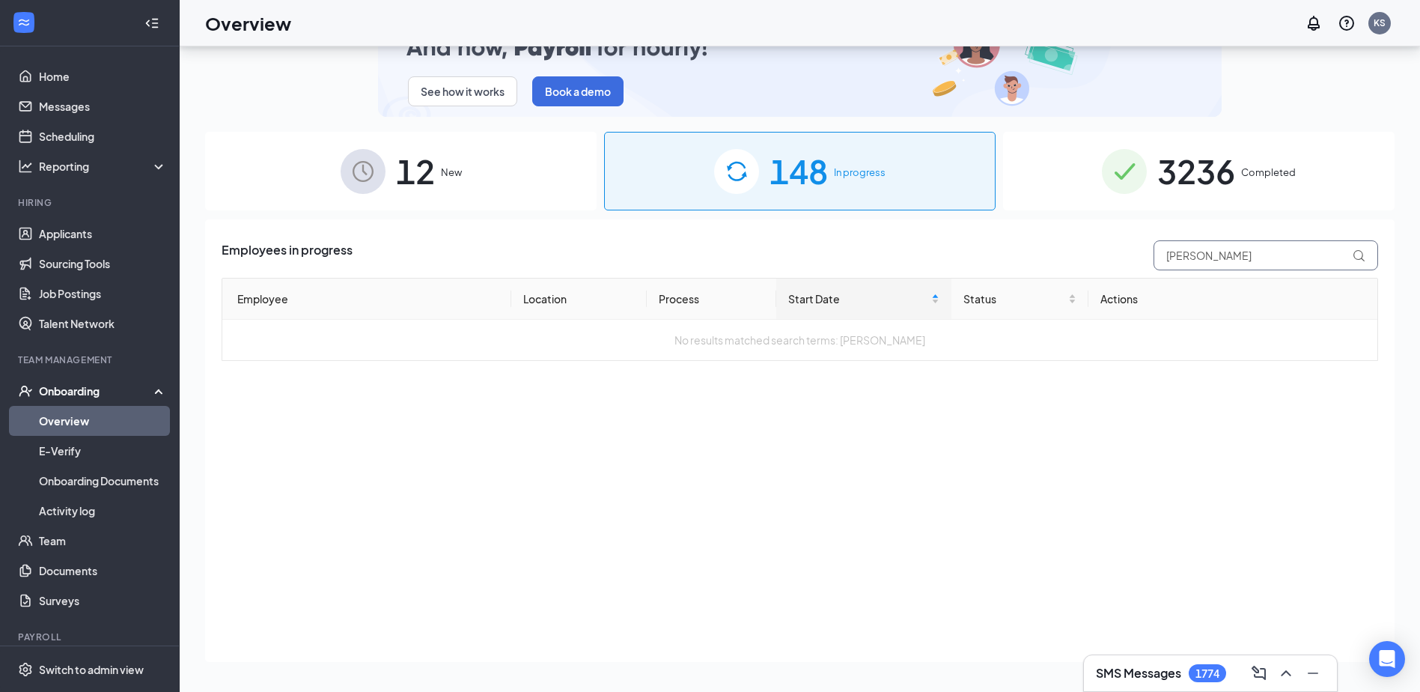
drag, startPoint x: 1146, startPoint y: 257, endPoint x: 1073, endPoint y: 266, distance: 73.9
click at [1074, 265] on div "Employees in progress [PERSON_NAME]" at bounding box center [800, 255] width 1157 height 30
type input "[PERSON_NAME]"
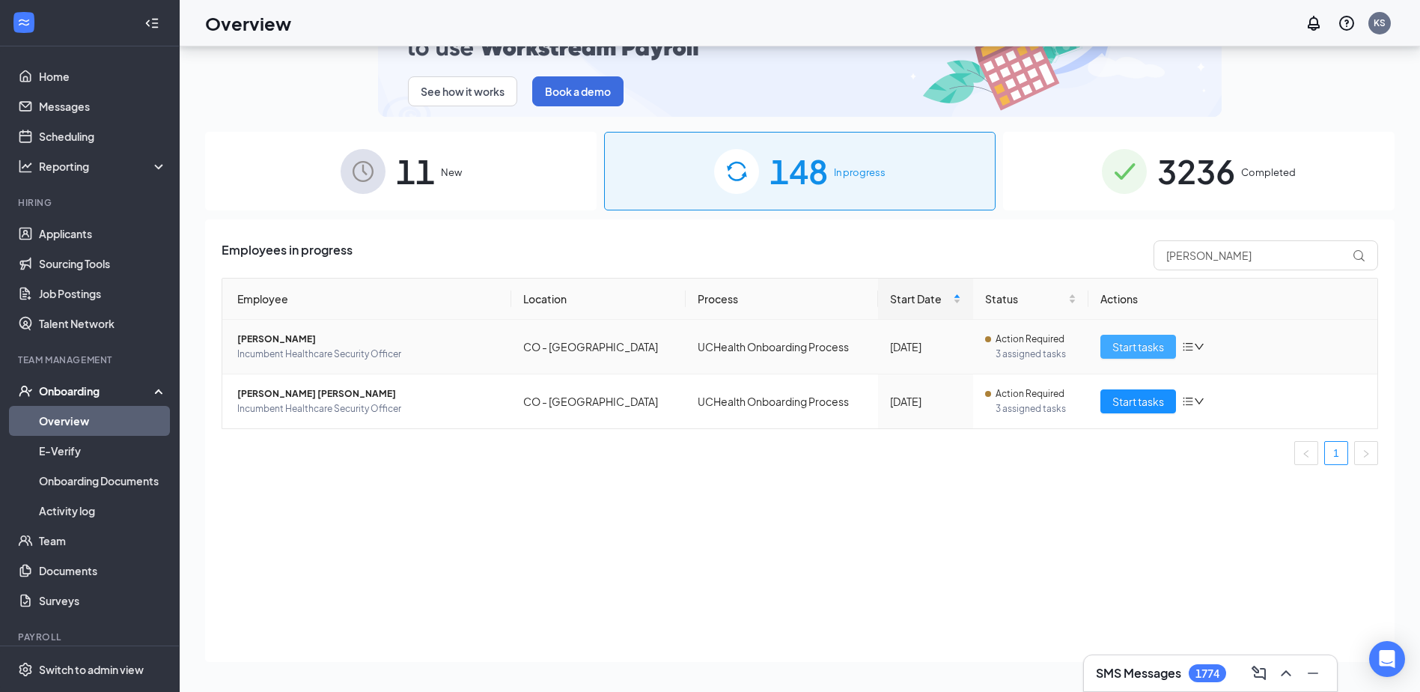
click at [1143, 337] on button "Start tasks" at bounding box center [1139, 347] width 76 height 24
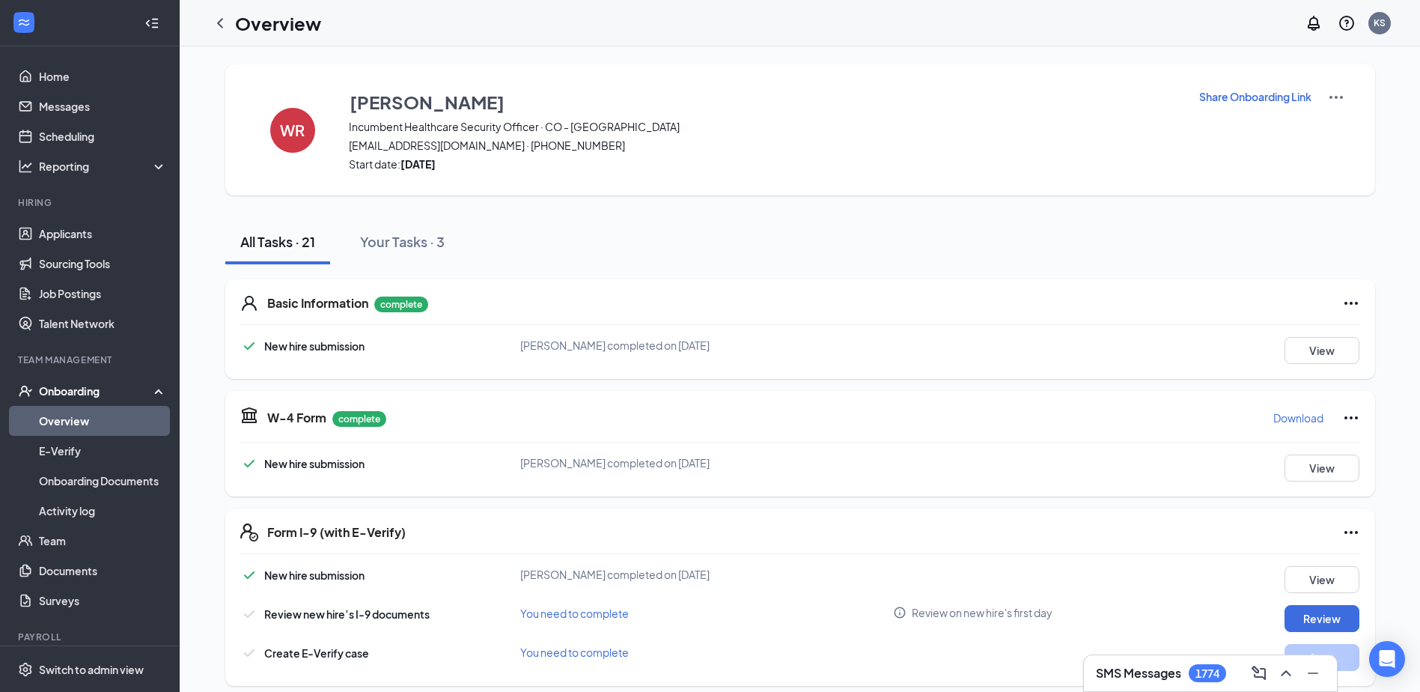
click at [1235, 94] on p "Share Onboarding Link" at bounding box center [1256, 96] width 112 height 15
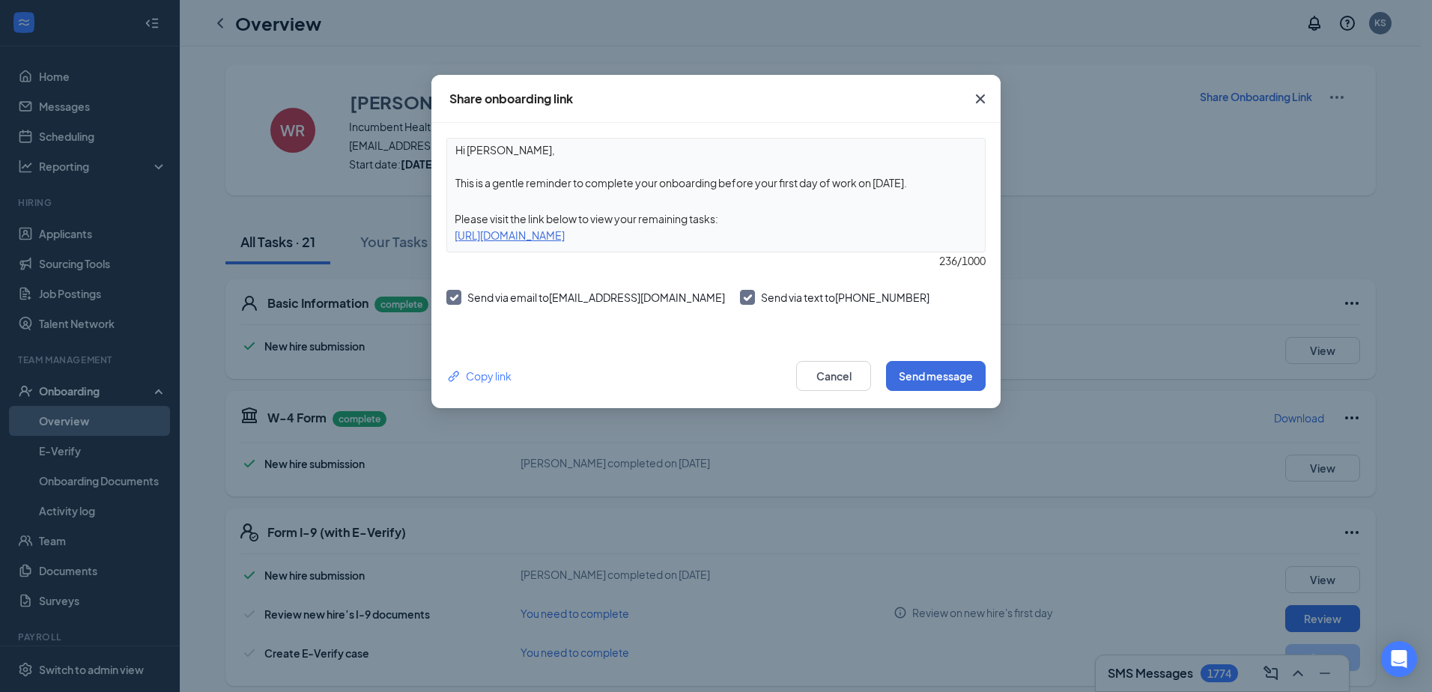
drag, startPoint x: 451, startPoint y: 165, endPoint x: 936, endPoint y: 225, distance: 488.2
click at [936, 225] on div "Hi [PERSON_NAME], This is a gentle reminder to complete your onboarding before …" at bounding box center [715, 195] width 539 height 115
paste textarea "Hello, This is a friendly reminder to please complete all required onboarding t…"
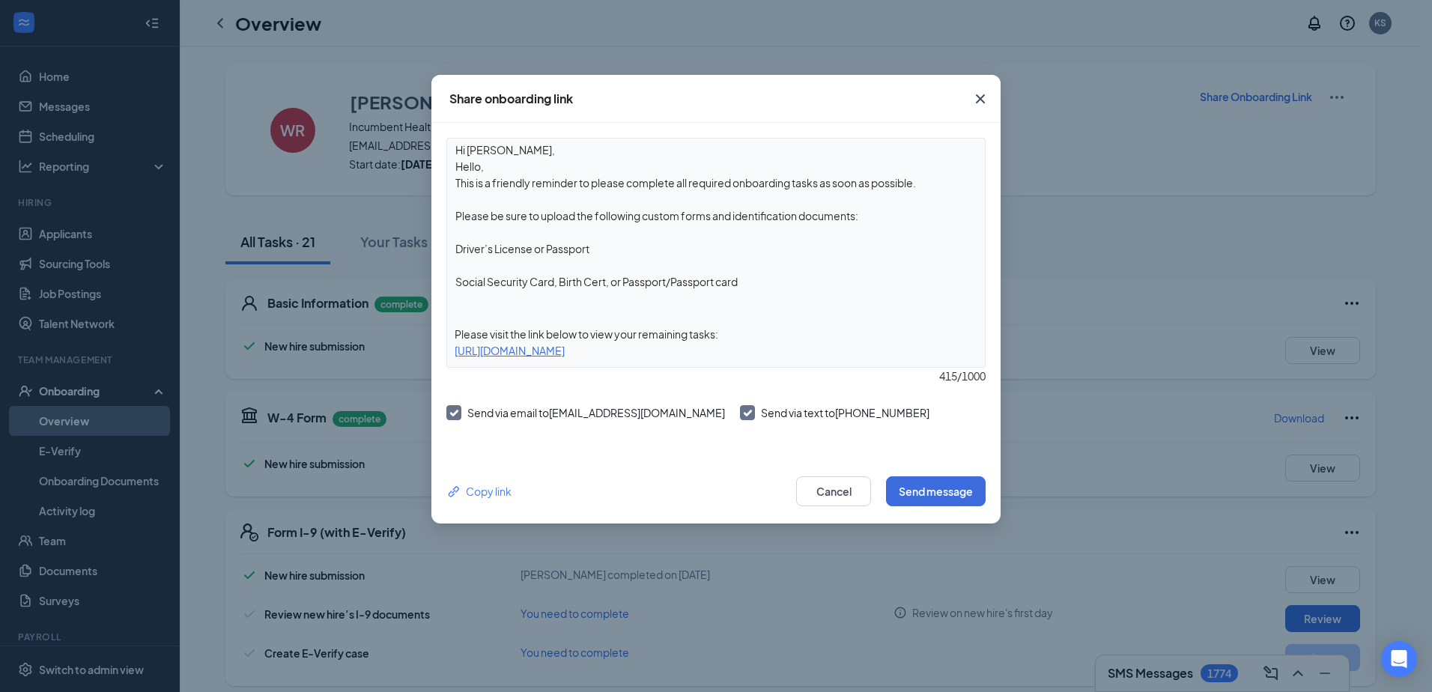
drag, startPoint x: 559, startPoint y: 168, endPoint x: 433, endPoint y: 171, distance: 125.8
click at [433, 171] on div "Hi [PERSON_NAME], Hello, This is a friendly reminder to please complete all req…" at bounding box center [715, 291] width 569 height 336
type textarea "Hi [PERSON_NAME], This is a friendly reminder to please complete all required o…"
click at [941, 487] on button "Send message" at bounding box center [936, 491] width 100 height 30
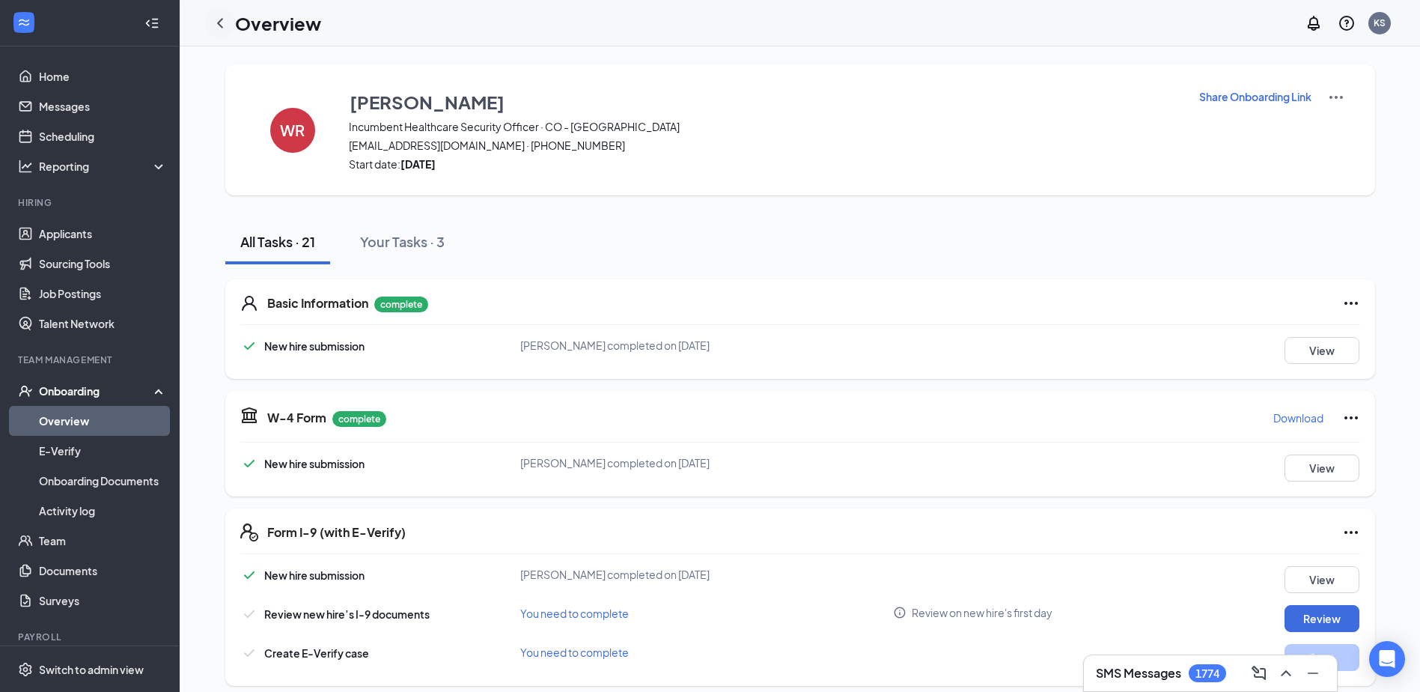
click at [220, 25] on icon "ChevronLeft" at bounding box center [220, 23] width 6 height 10
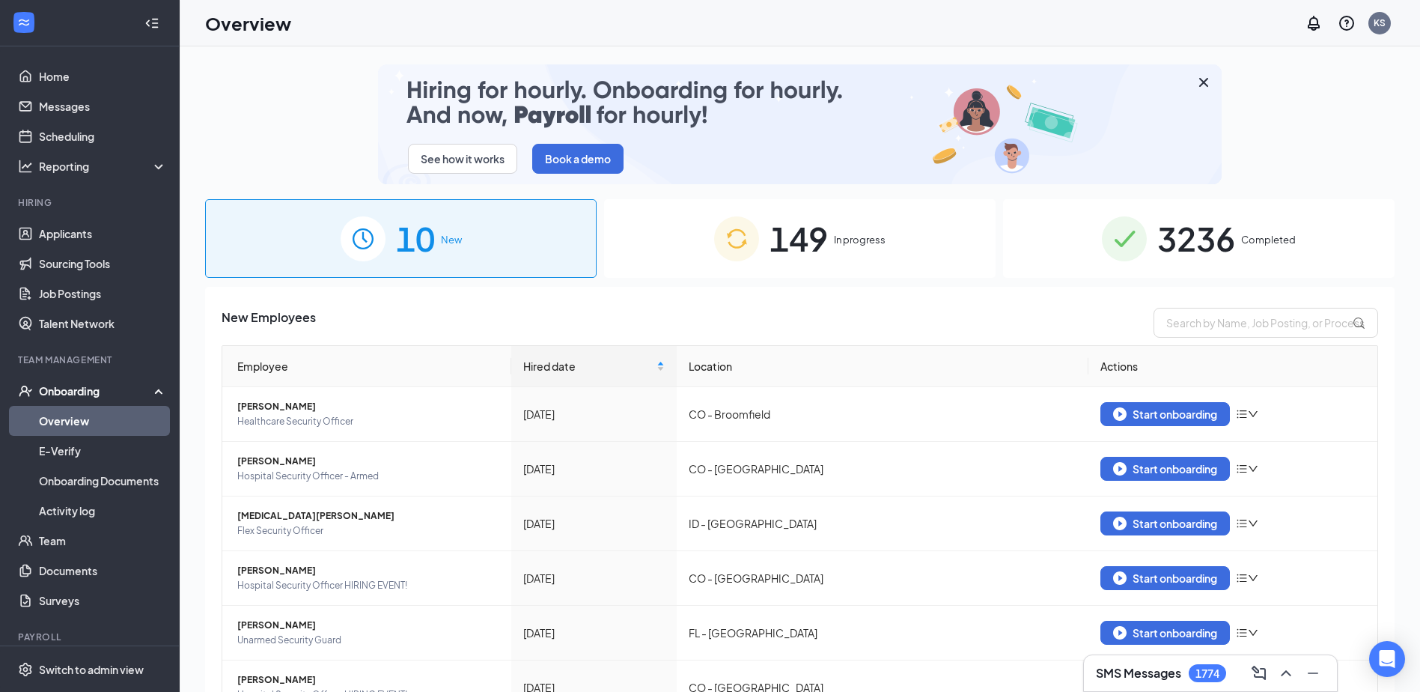
click at [834, 239] on span "In progress" at bounding box center [860, 239] width 52 height 15
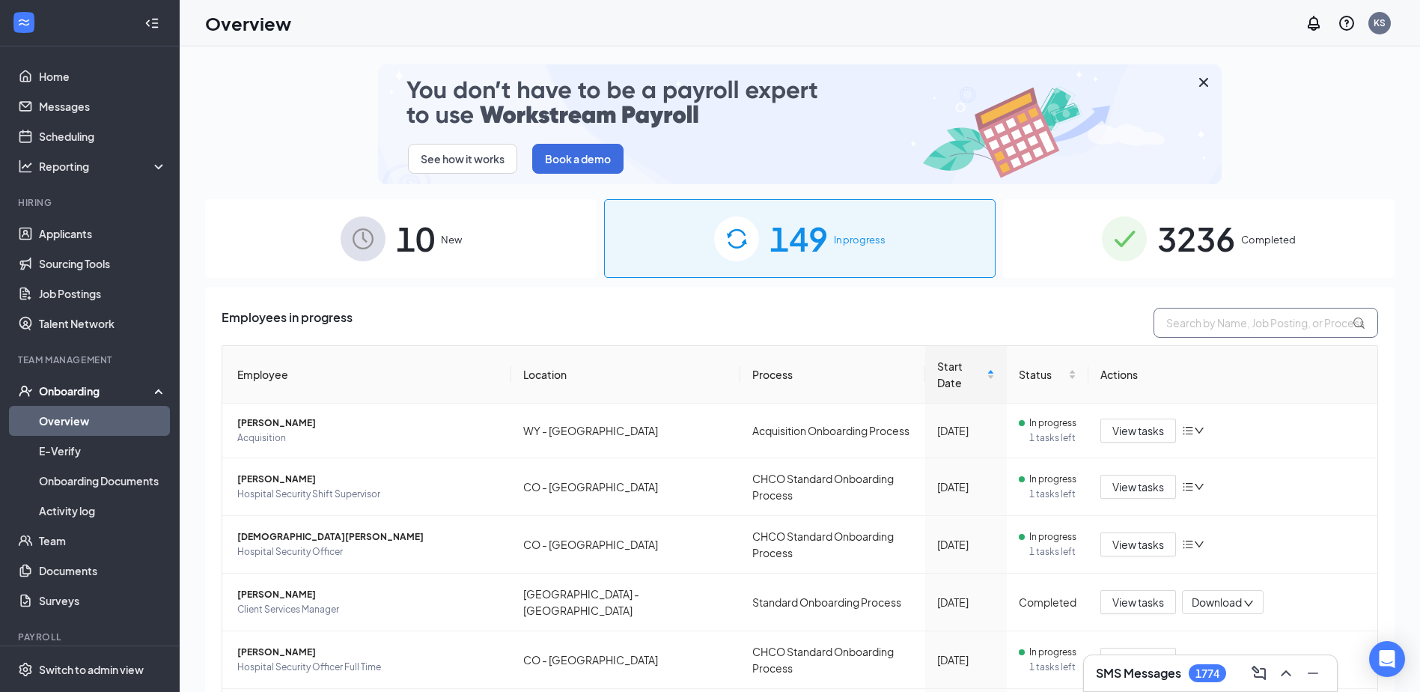
click at [1191, 326] on input "text" at bounding box center [1266, 323] width 225 height 30
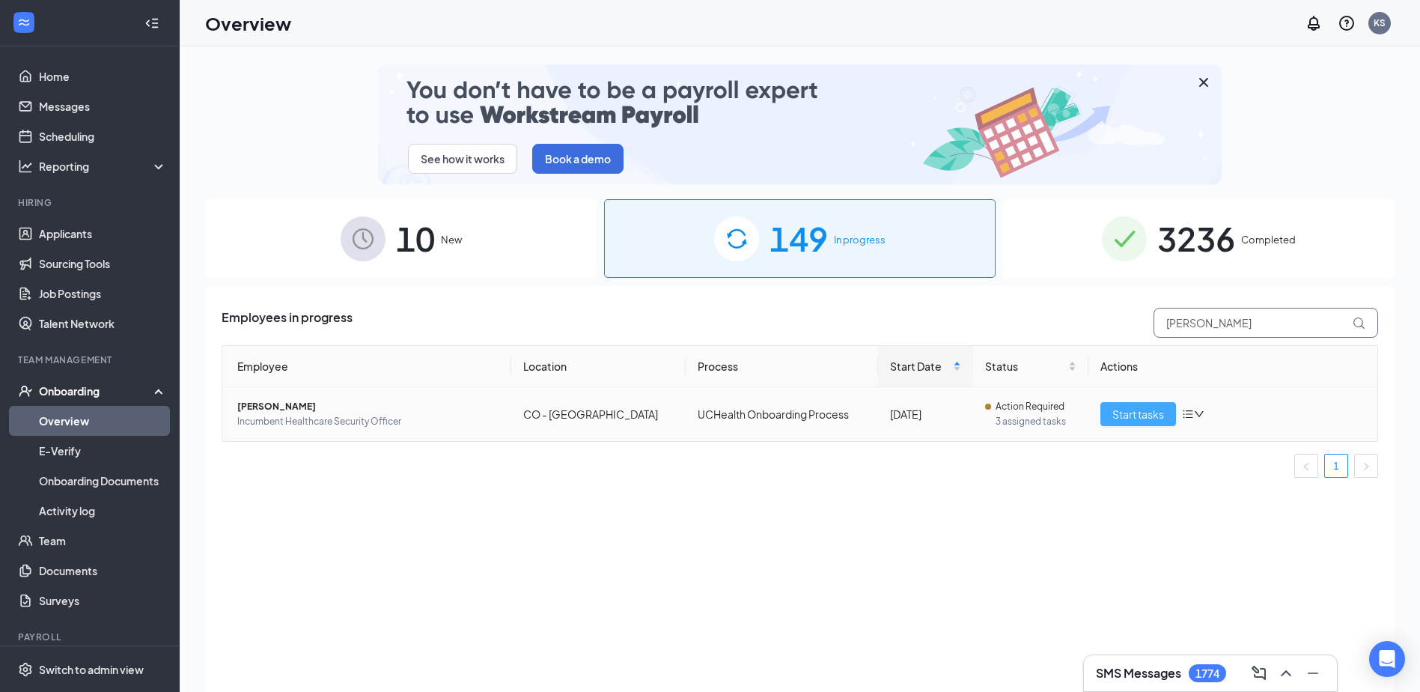
type input "[PERSON_NAME]"
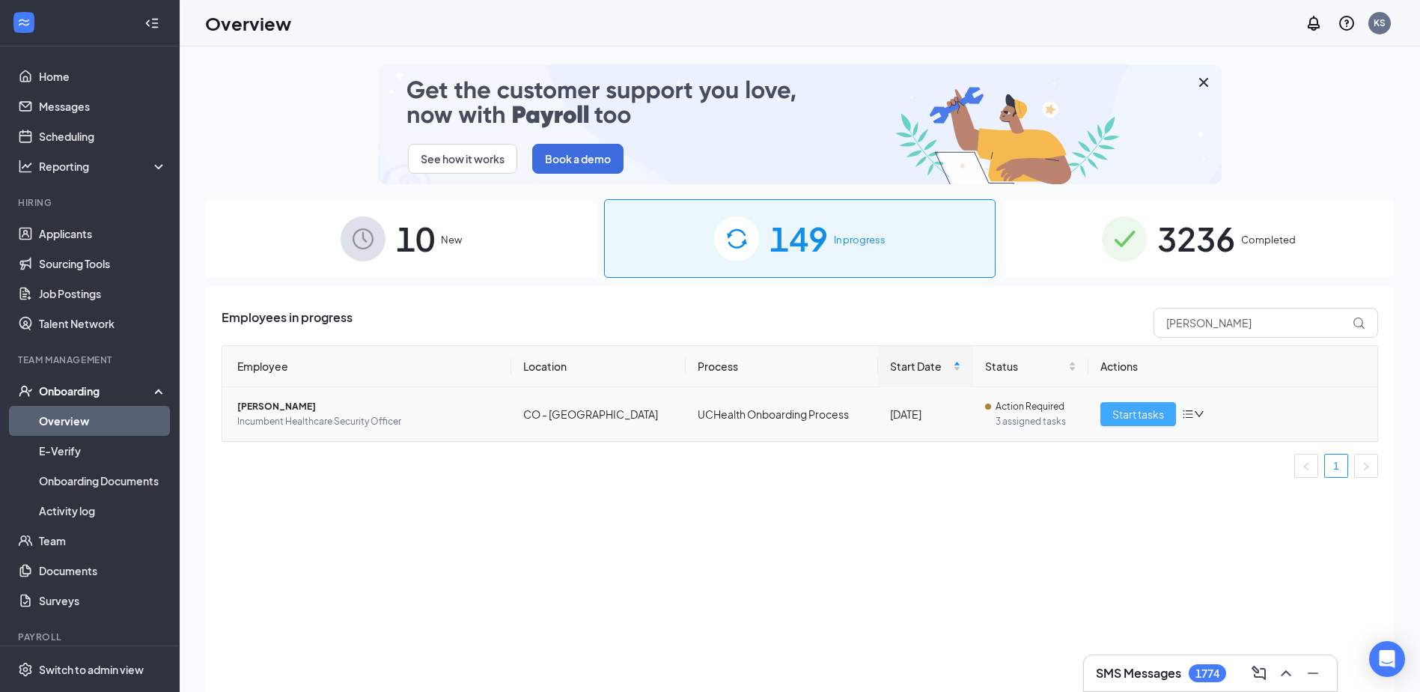
click at [1154, 403] on button "Start tasks" at bounding box center [1139, 414] width 76 height 24
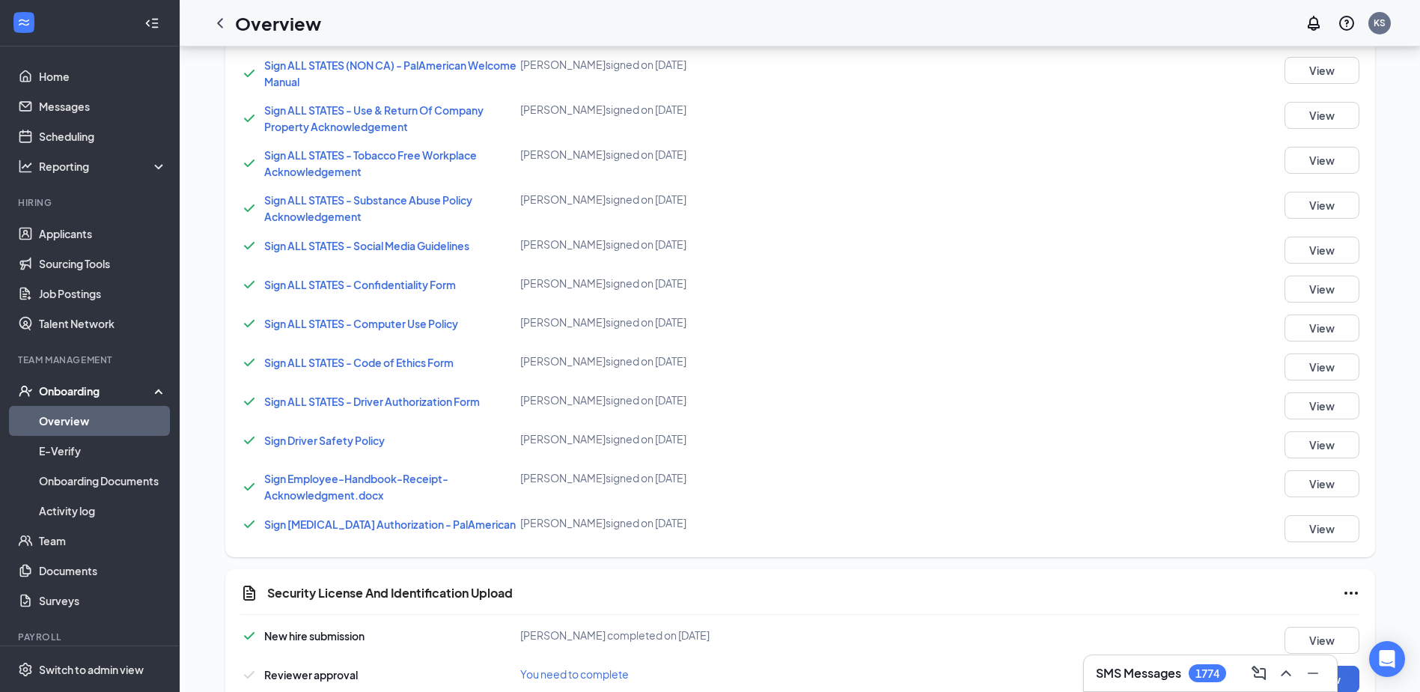
scroll to position [1015, 0]
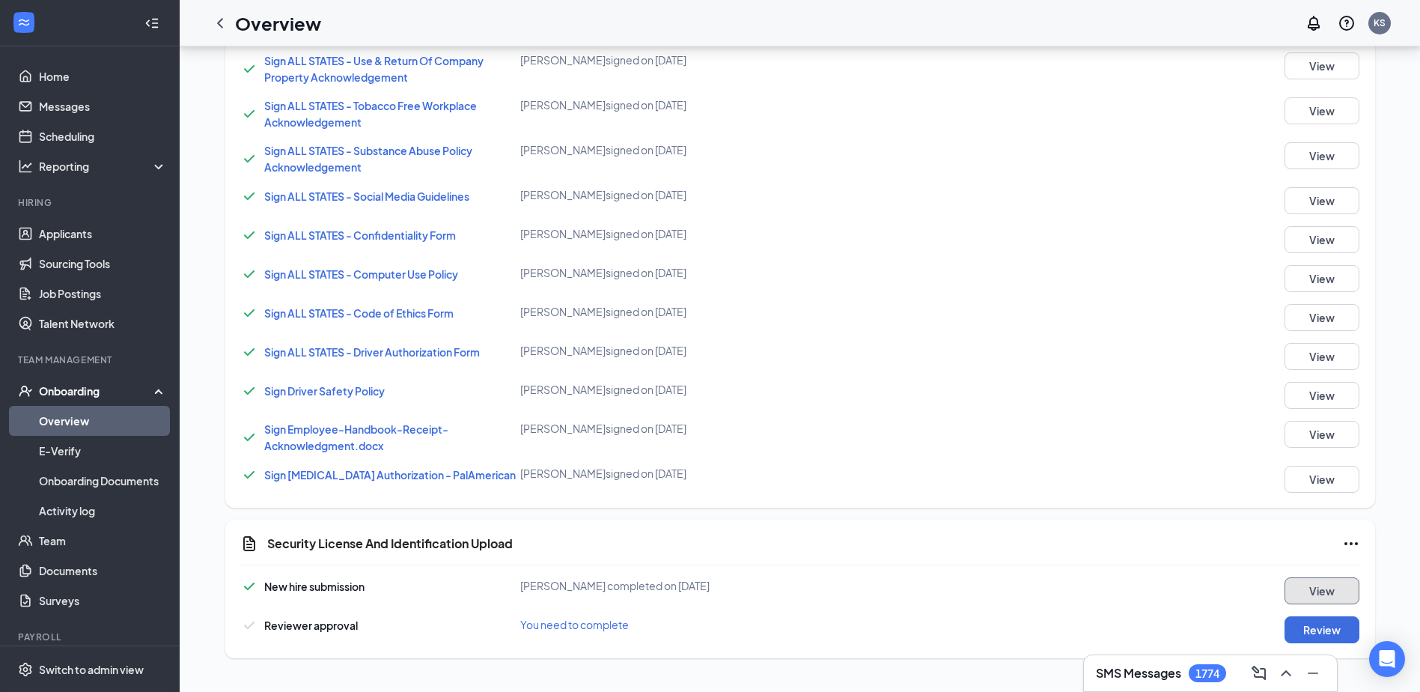
click at [1292, 587] on button "View" at bounding box center [1322, 590] width 75 height 27
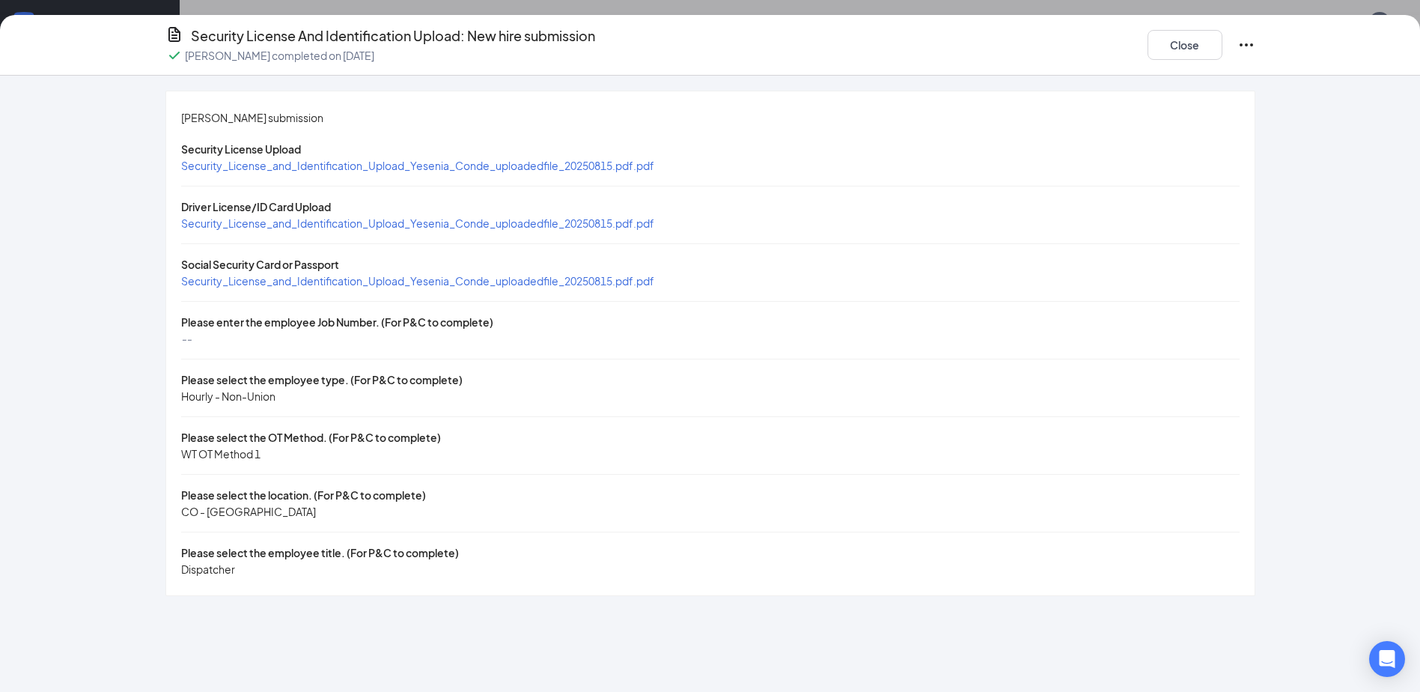
click at [526, 278] on span "Security_License_and_Identification_Upload_Yesenia_Conde_uploadedfile_20250815.…" at bounding box center [417, 280] width 473 height 13
click at [398, 226] on span "Security_License_and_Identification_Upload_Yesenia_Conde_uploadedfile_20250815.…" at bounding box center [417, 222] width 473 height 13
click at [1208, 49] on button "Close" at bounding box center [1185, 45] width 75 height 30
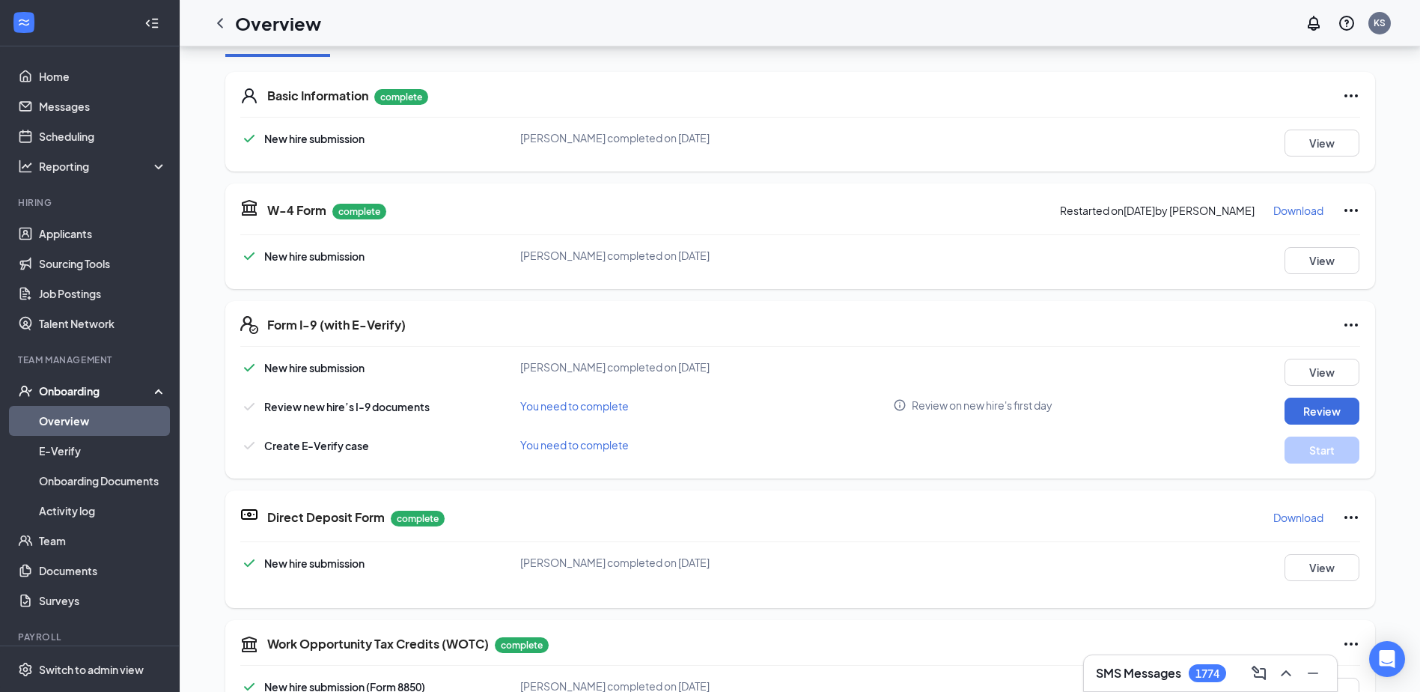
scroll to position [117, 0]
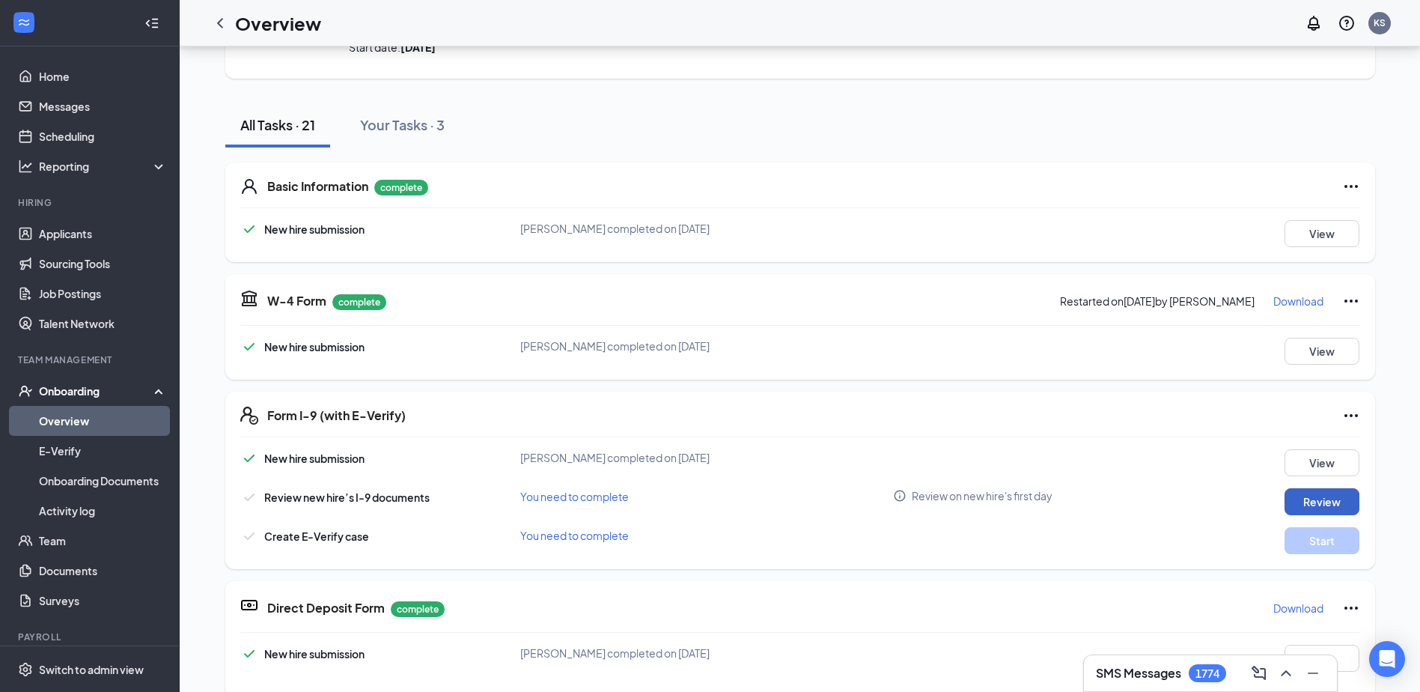
click at [1308, 495] on button "Review" at bounding box center [1322, 501] width 75 height 27
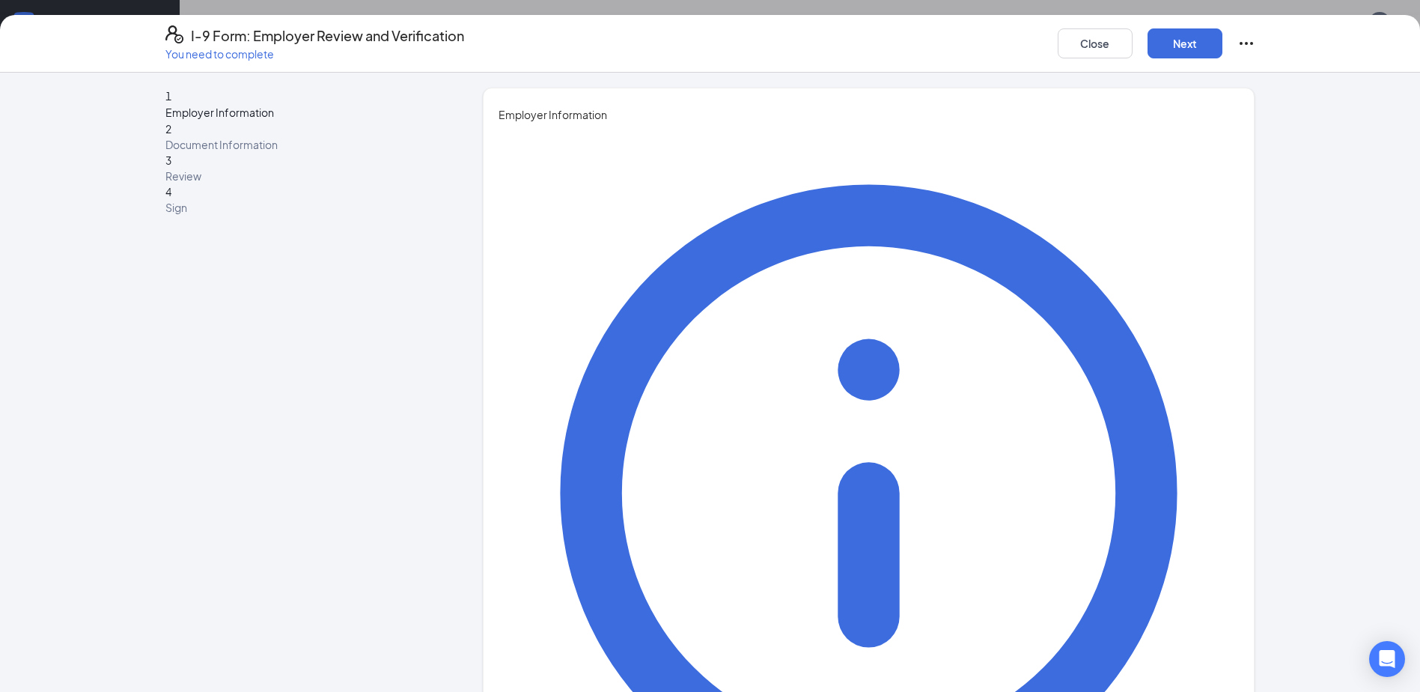
type input "[PERSON_NAME]"
type input "Stoberski"
type input "[EMAIL_ADDRESS][DOMAIN_NAME]"
type input "4125380492"
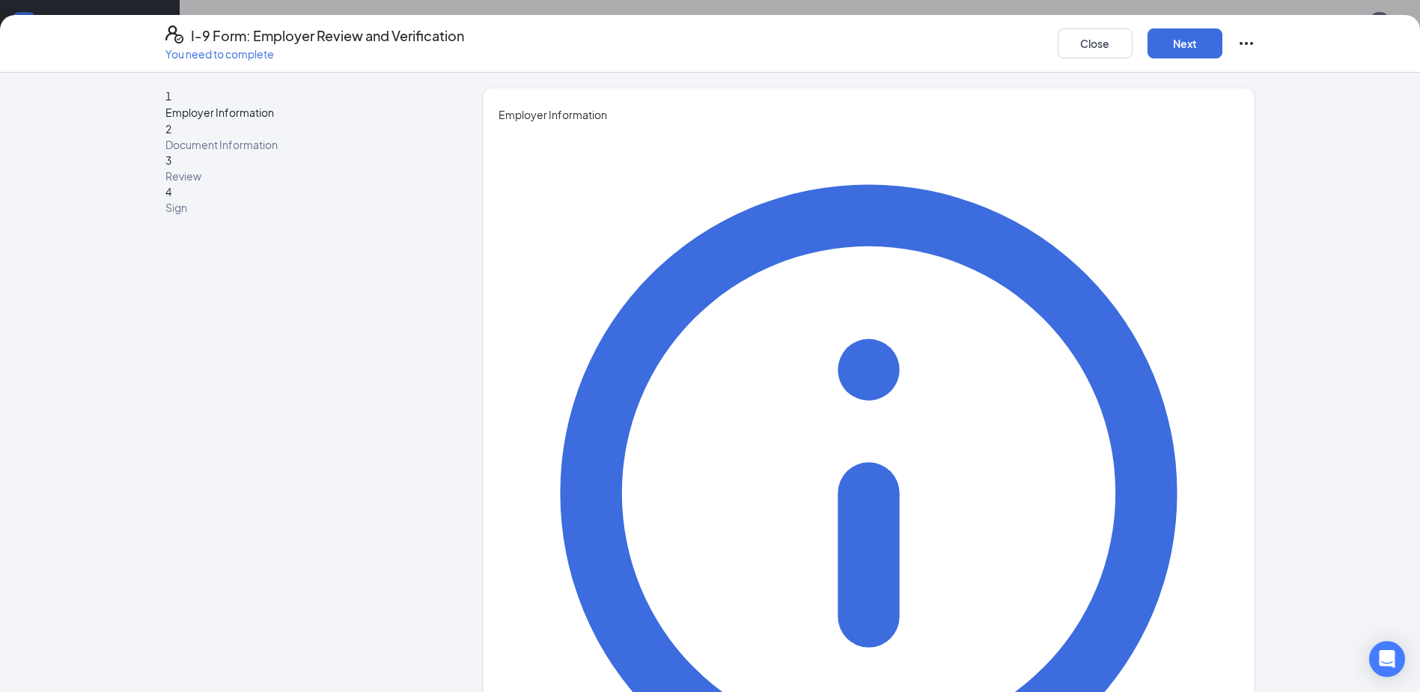
type input "Director, People & Culture"
click at [1173, 46] on button "Next" at bounding box center [1185, 43] width 75 height 30
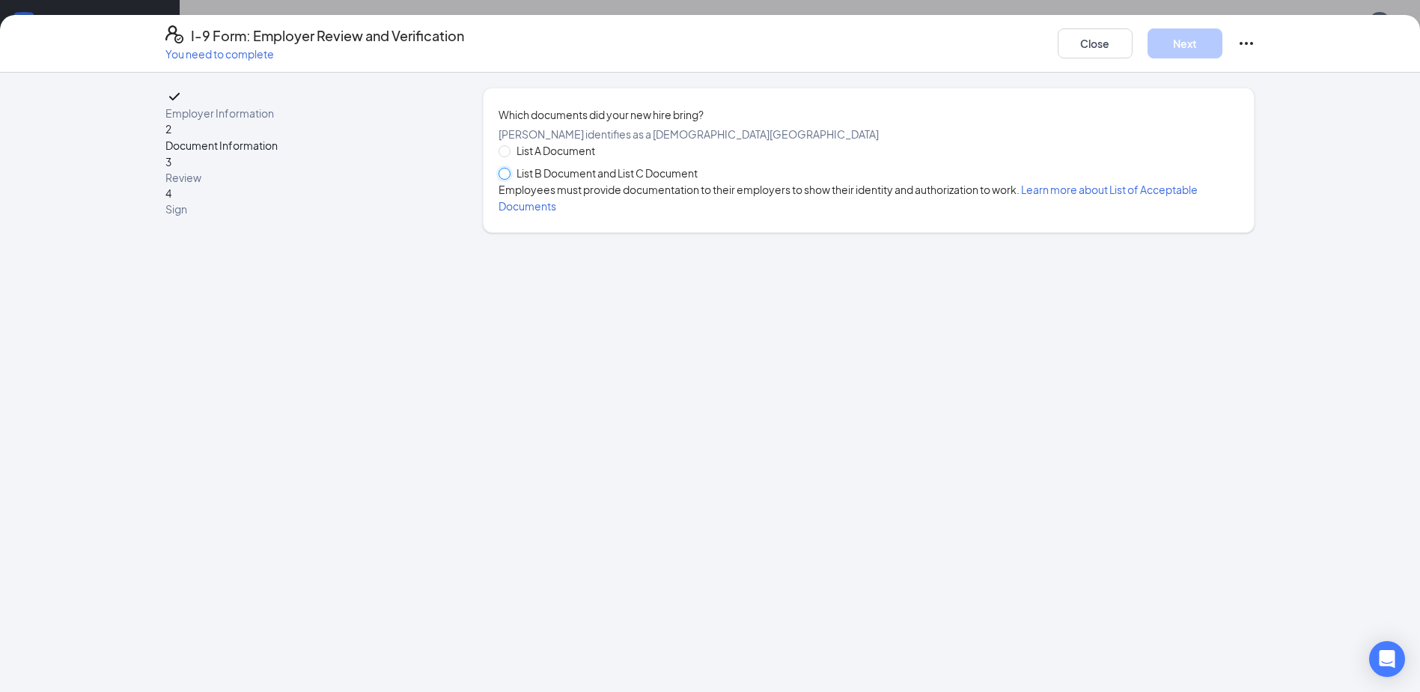
drag, startPoint x: 504, startPoint y: 193, endPoint x: 512, endPoint y: 196, distance: 8.8
click at [506, 178] on input "List B Document and List C Document" at bounding box center [504, 173] width 10 height 10
radio input "true"
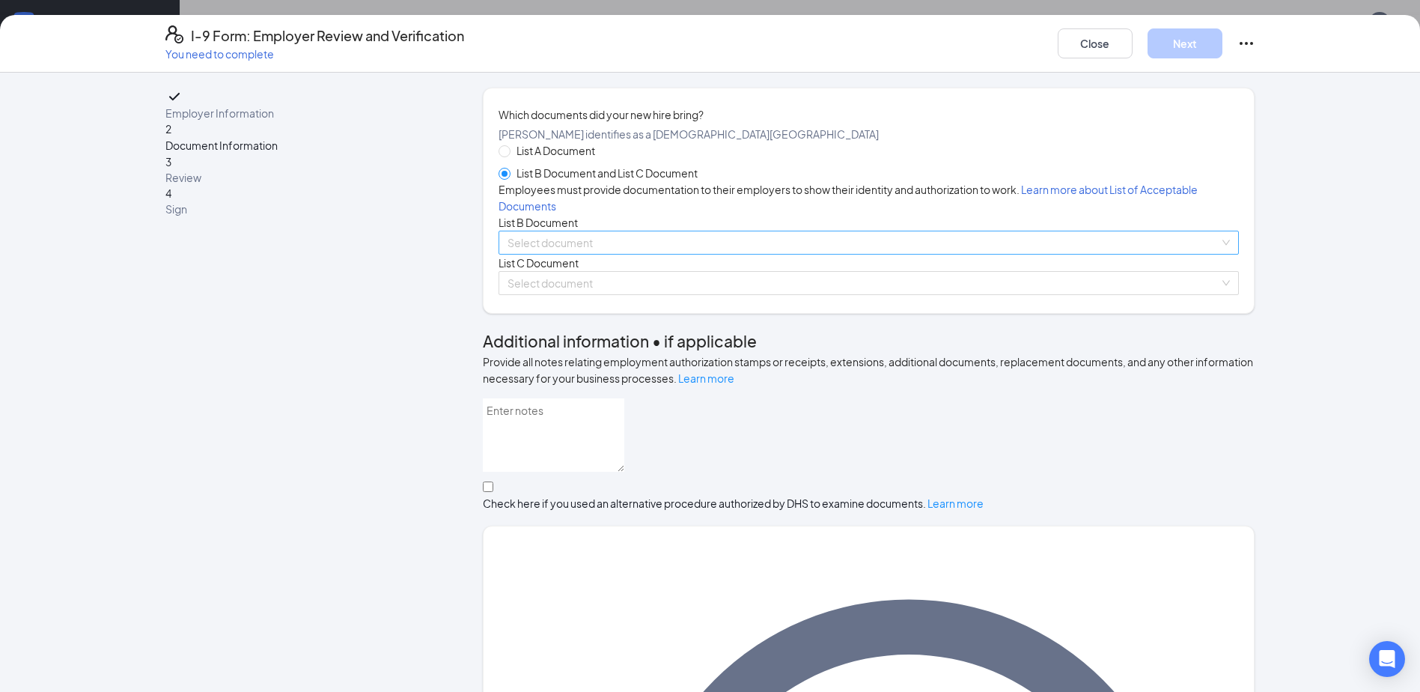
drag, startPoint x: 592, startPoint y: 329, endPoint x: 577, endPoint y: 343, distance: 20.7
click at [592, 254] on input "search" at bounding box center [864, 242] width 712 height 22
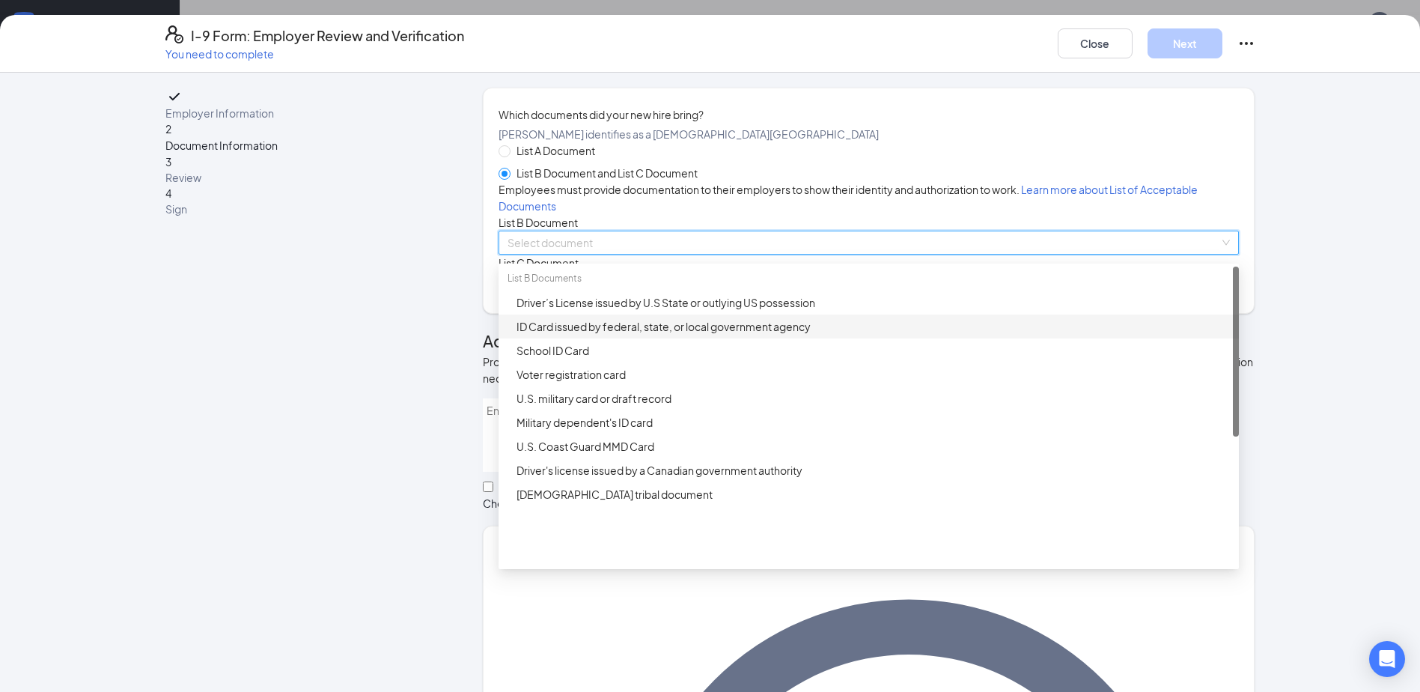
click at [546, 335] on div "ID Card issued by federal, state, or local government agency" at bounding box center [874, 326] width 714 height 16
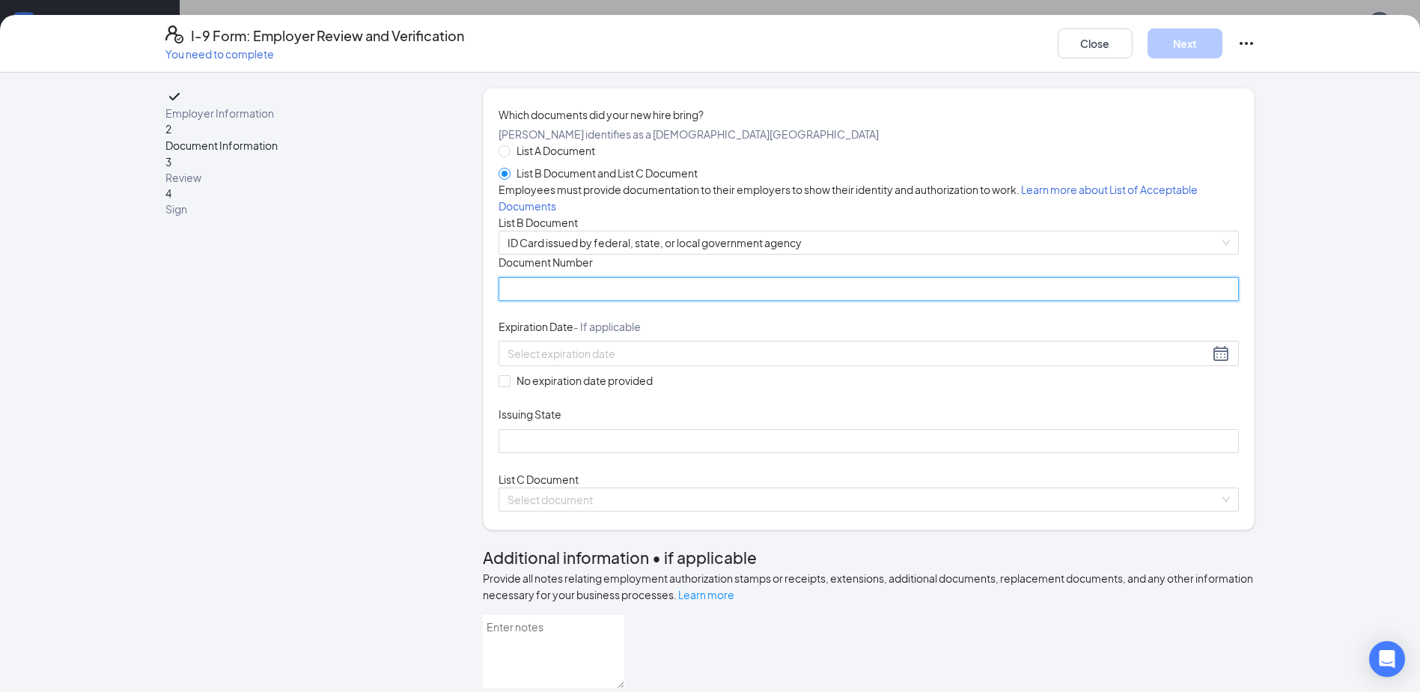
click at [545, 301] on input "Document Number" at bounding box center [869, 289] width 741 height 24
type input "033090557"
click at [541, 362] on input at bounding box center [859, 353] width 702 height 16
type input "[DATE]"
click at [533, 453] on input "Issuing State" at bounding box center [869, 441] width 741 height 24
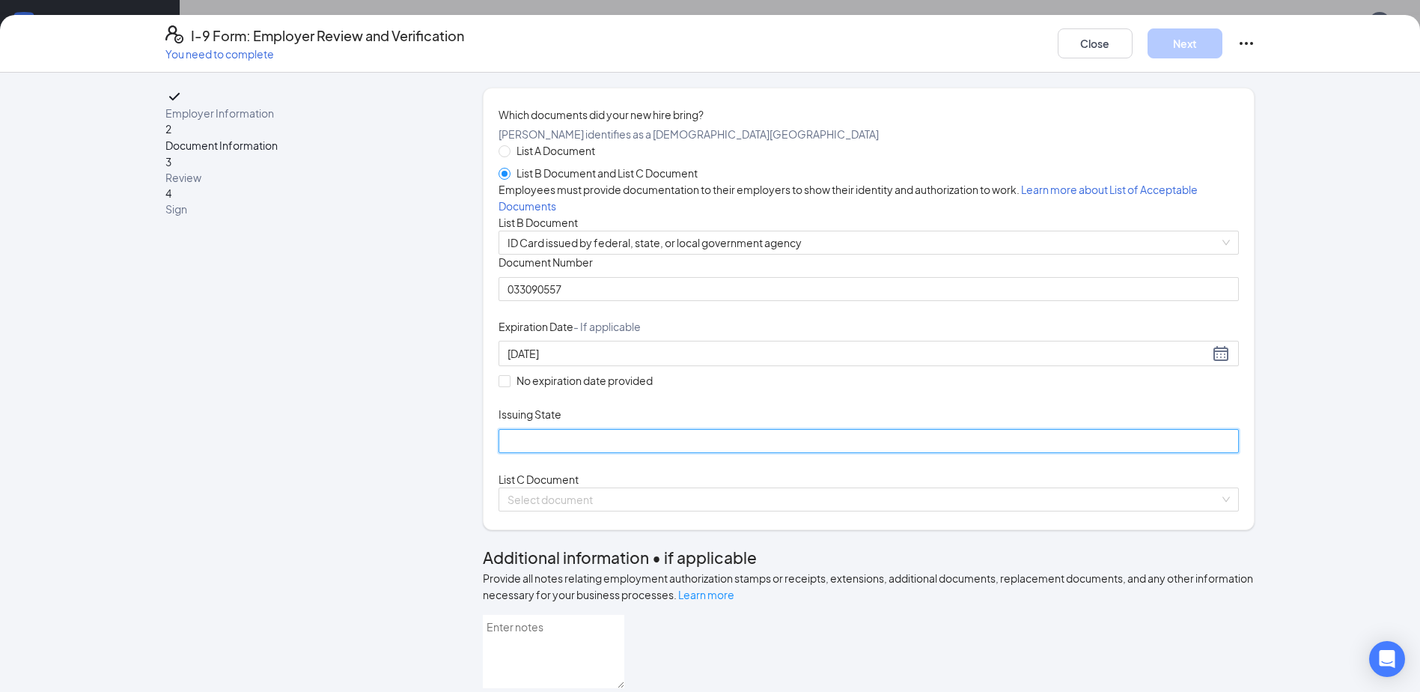
click at [563, 453] on input "Issuing State" at bounding box center [869, 441] width 741 height 24
type input "CO DMV"
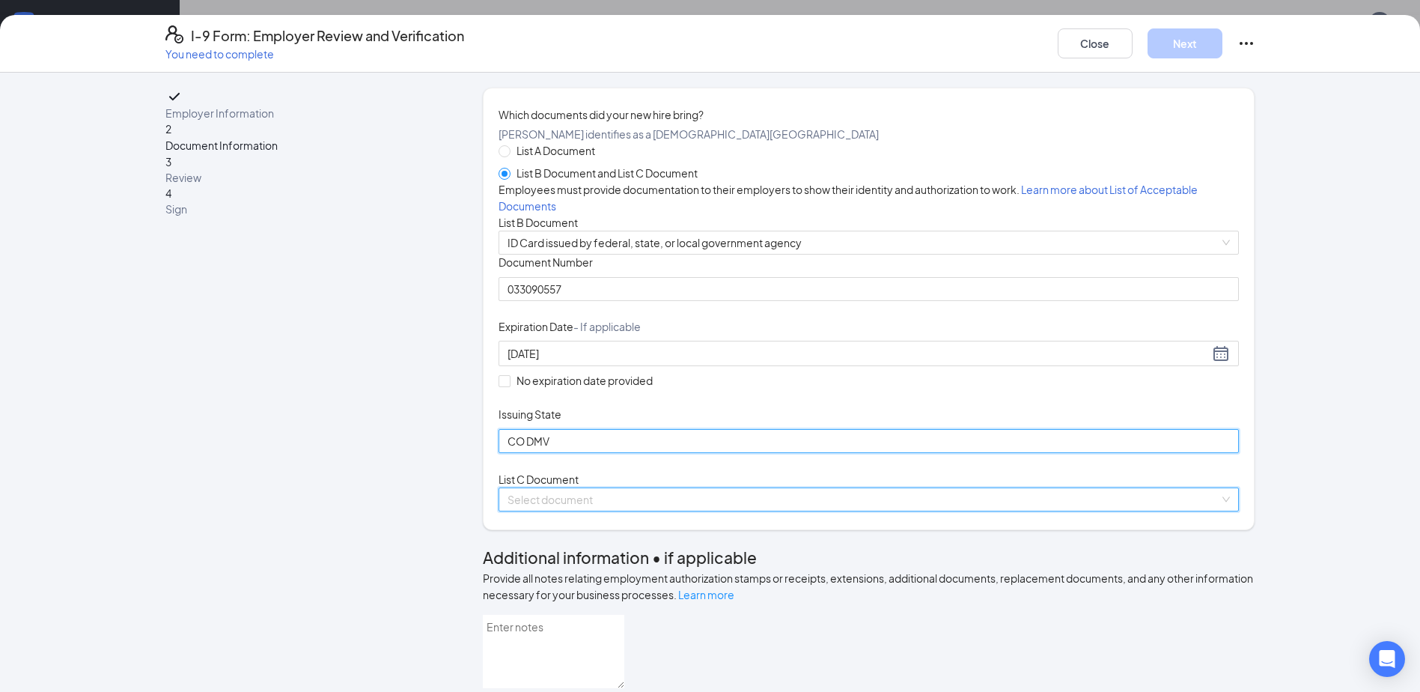
click at [563, 453] on input "CO DMV" at bounding box center [869, 441] width 741 height 24
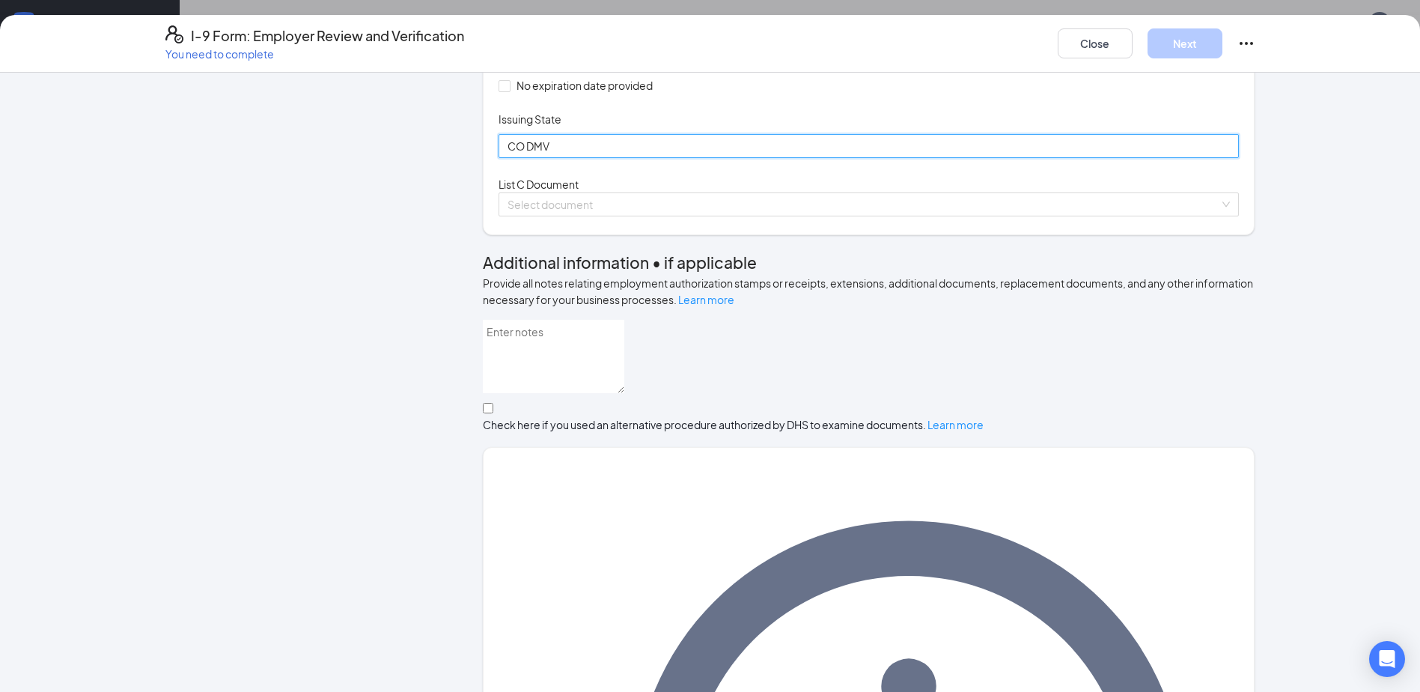
scroll to position [300, 0]
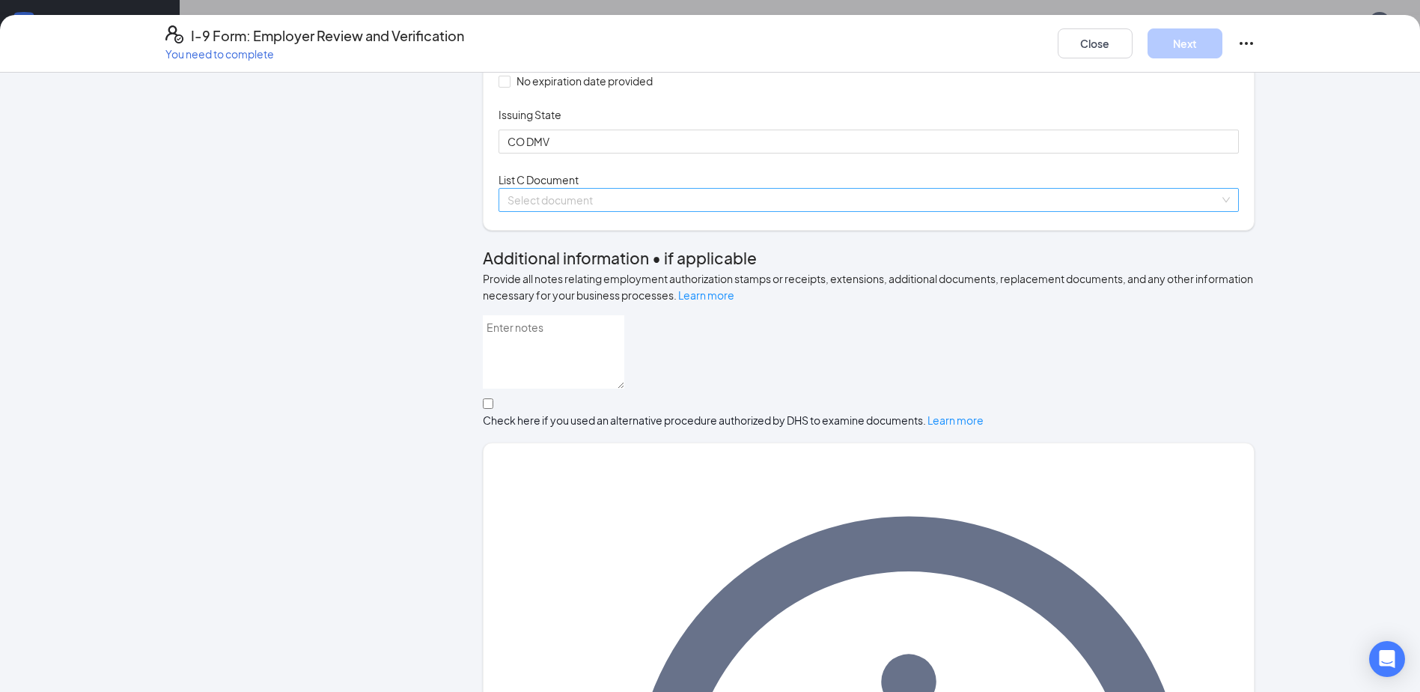
click at [535, 211] on input "search" at bounding box center [864, 200] width 712 height 22
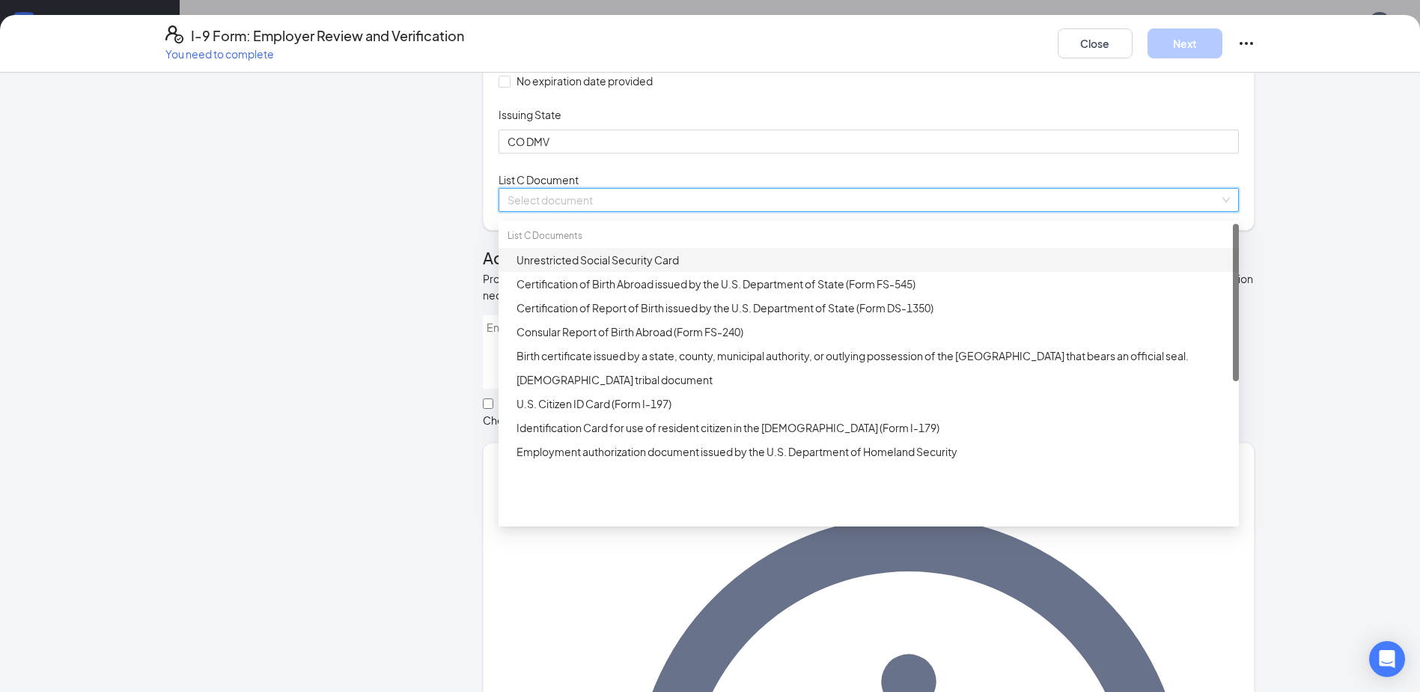
click at [538, 268] on div "Unrestricted Social Security Card" at bounding box center [874, 260] width 714 height 16
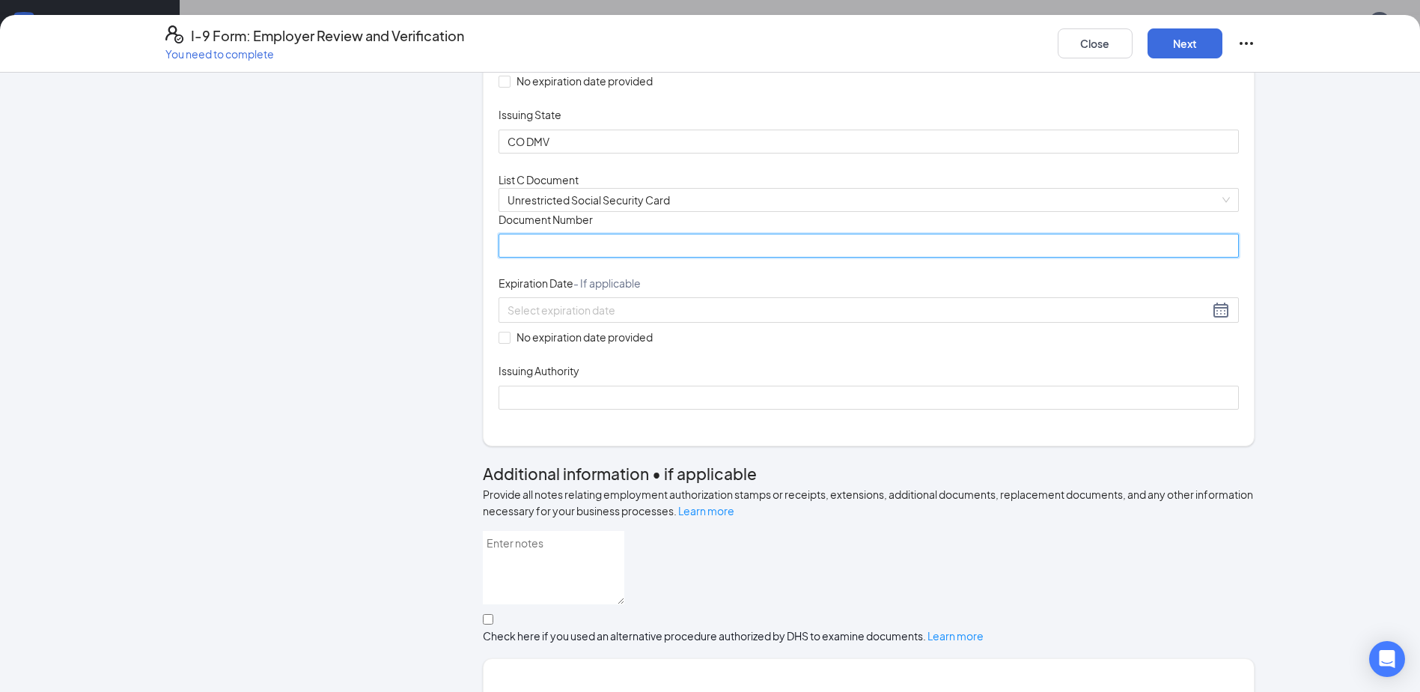
click at [664, 258] on input "Document Number" at bounding box center [869, 246] width 741 height 24
type input "522676012"
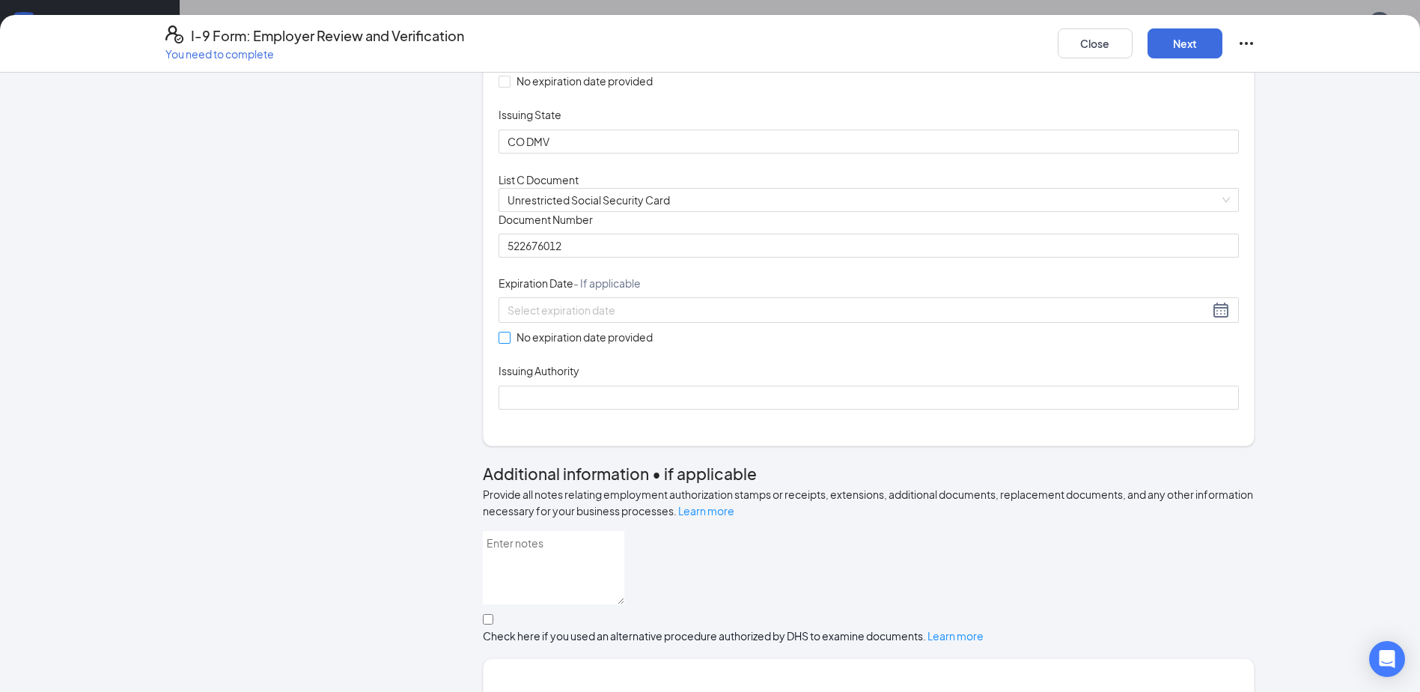
drag, startPoint x: 499, startPoint y: 523, endPoint x: 520, endPoint y: 557, distance: 40.3
click at [501, 342] on input "No expiration date provided" at bounding box center [504, 337] width 10 height 10
checkbox input "true"
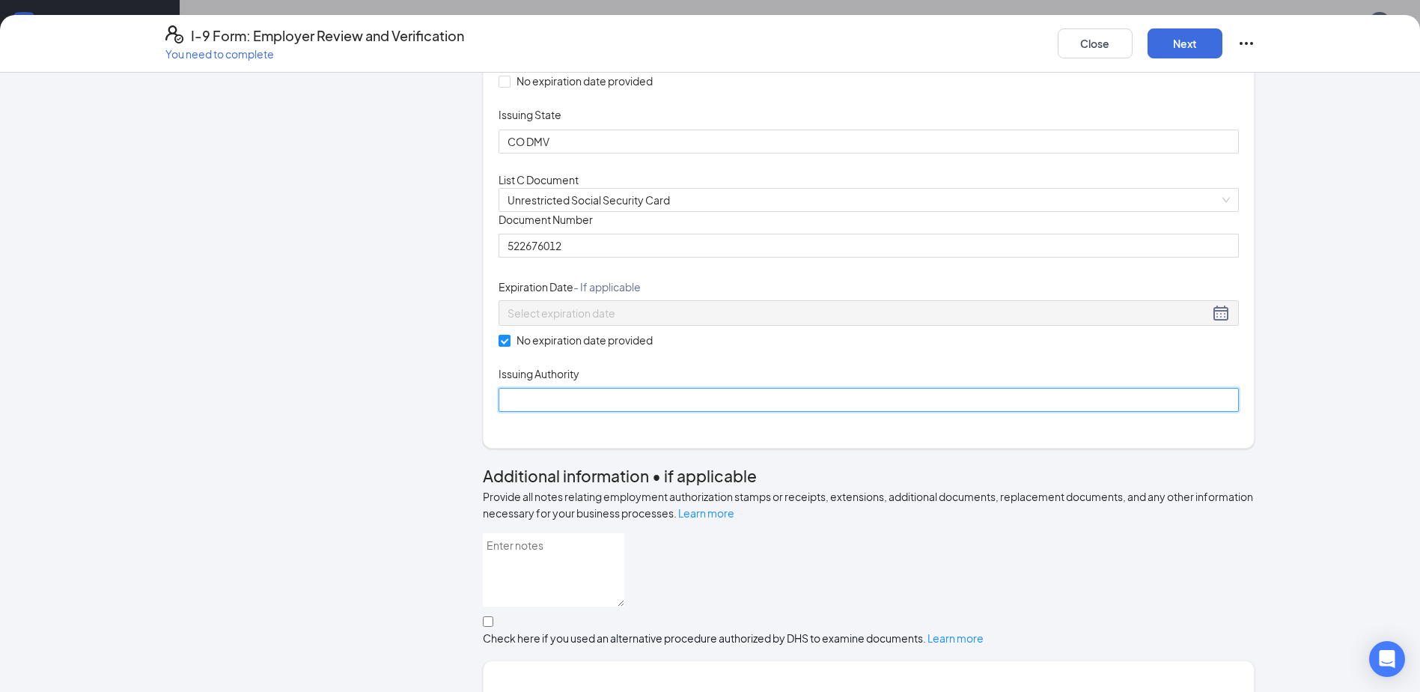
click at [538, 412] on input "Issuing Authority" at bounding box center [869, 400] width 741 height 24
type input "Social Security Administration"
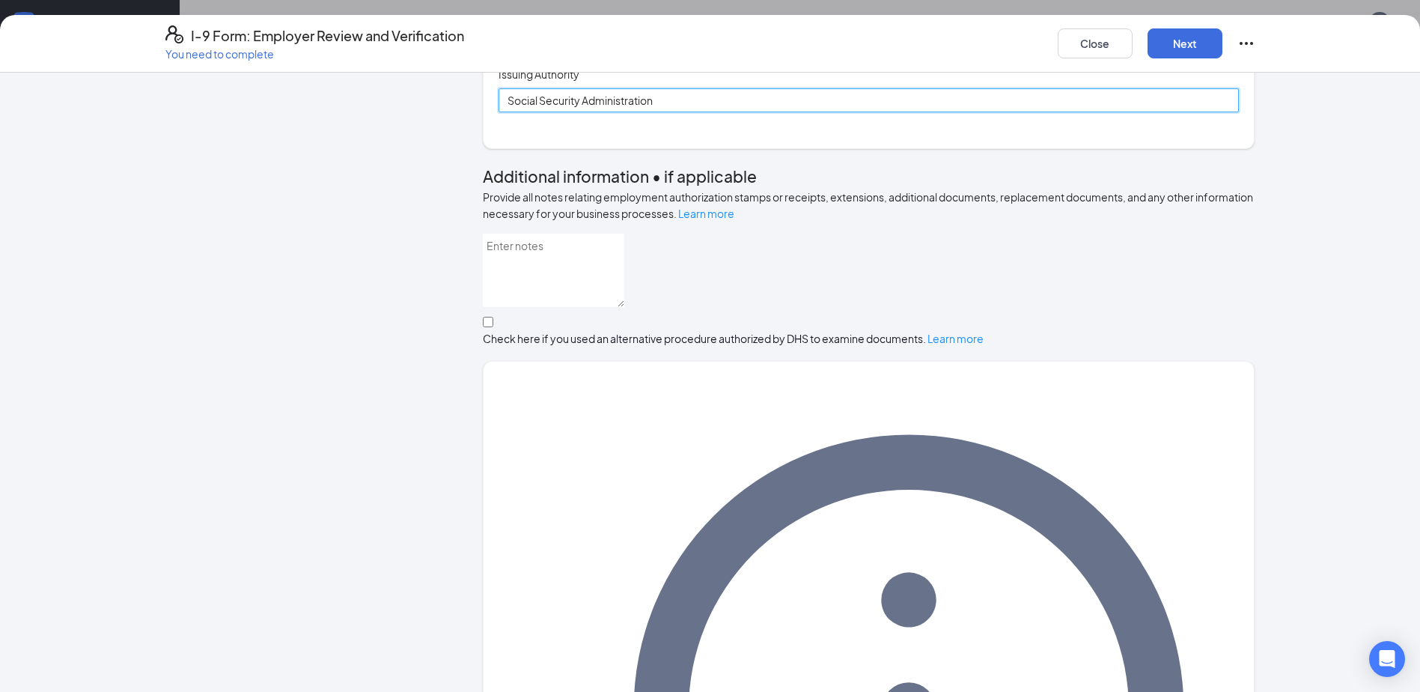
scroll to position [643, 0]
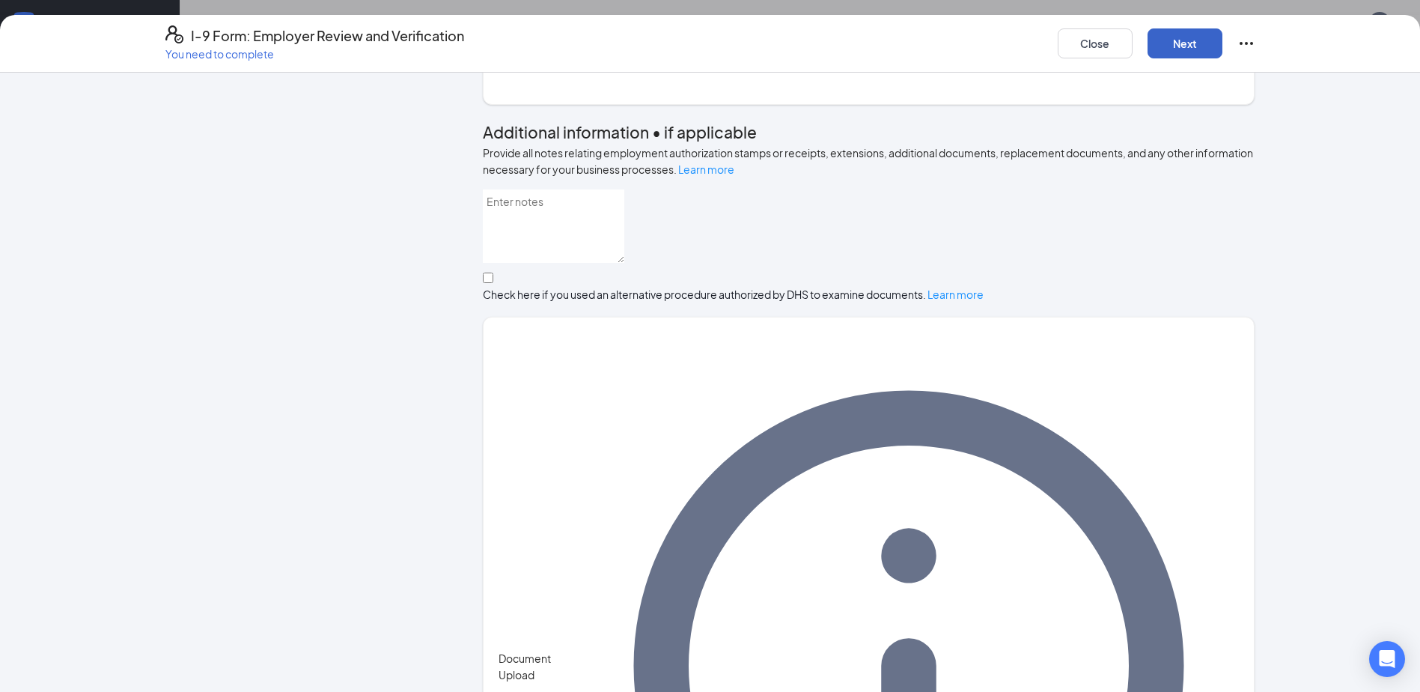
click at [1193, 37] on button "Next" at bounding box center [1185, 43] width 75 height 30
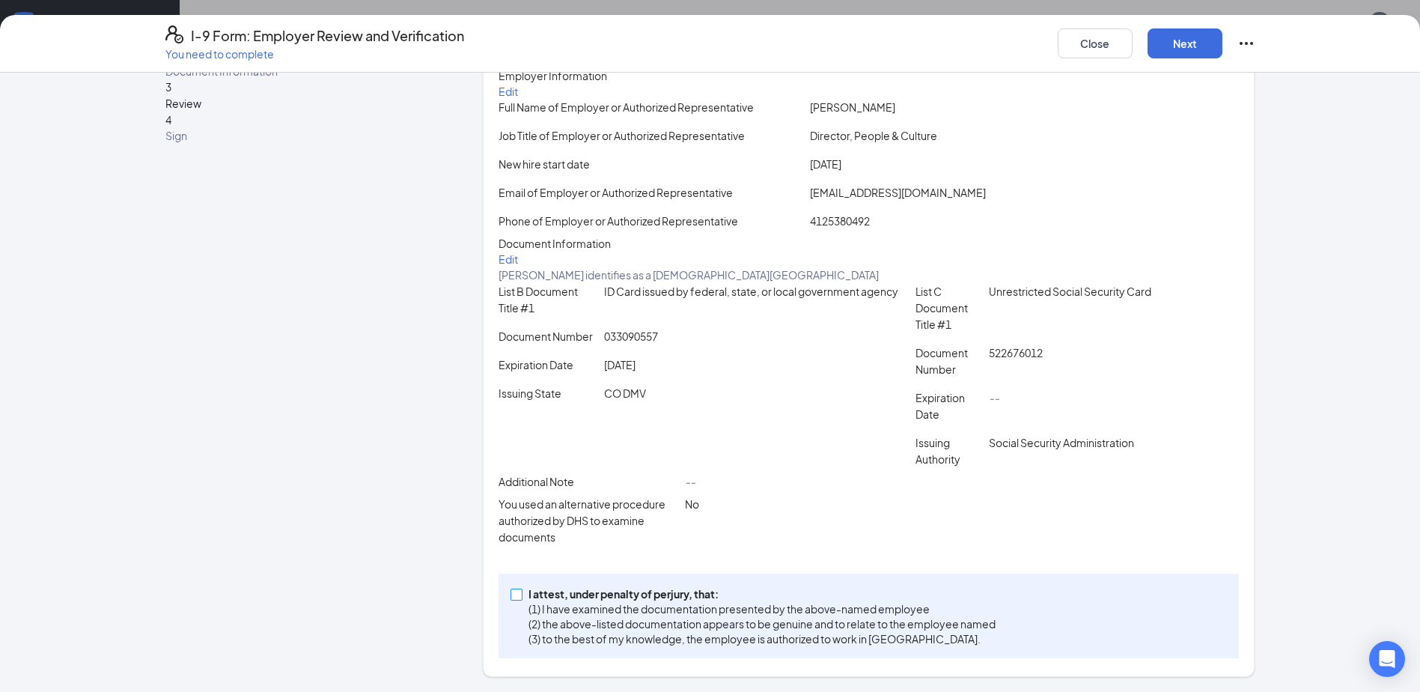
click at [513, 597] on input "I attest, under penalty of [PERSON_NAME], that: (1) I have examined the documen…" at bounding box center [516, 594] width 10 height 10
checkbox input "true"
click at [1181, 37] on button "Next" at bounding box center [1185, 43] width 75 height 30
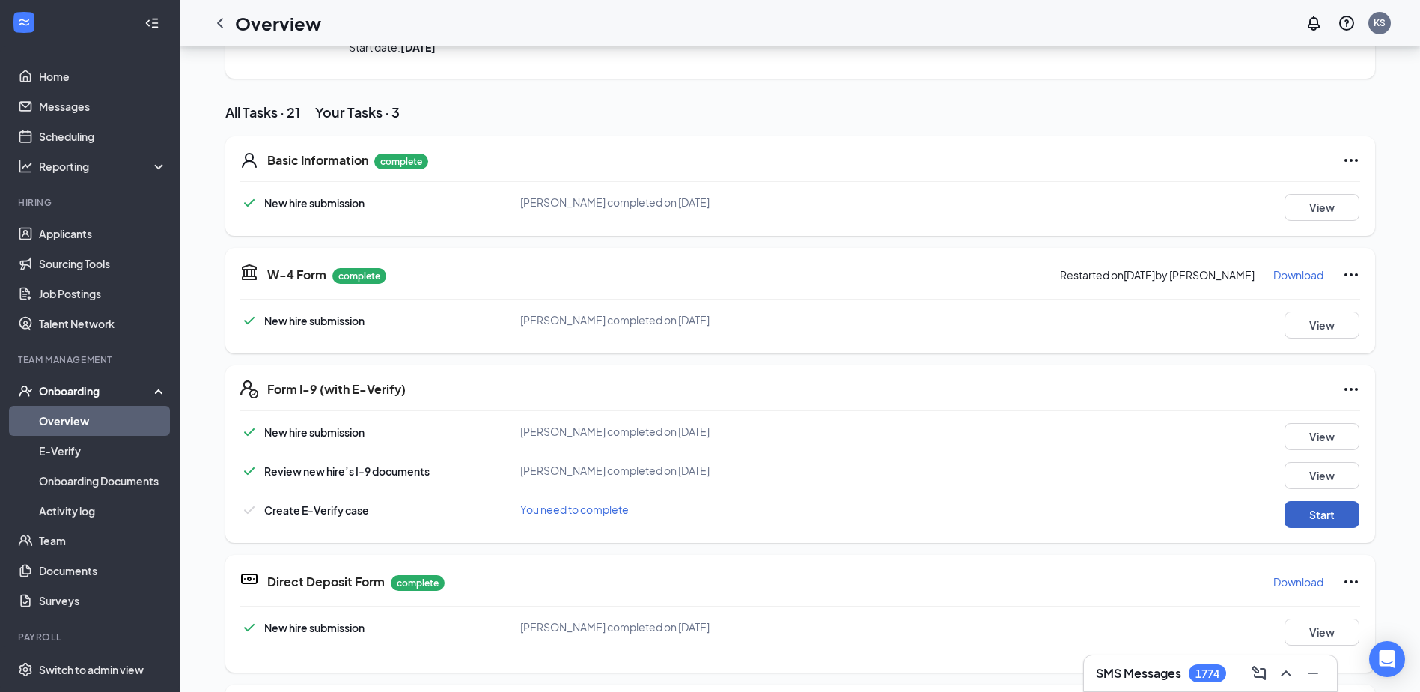
click at [1307, 528] on button "Start" at bounding box center [1322, 514] width 75 height 27
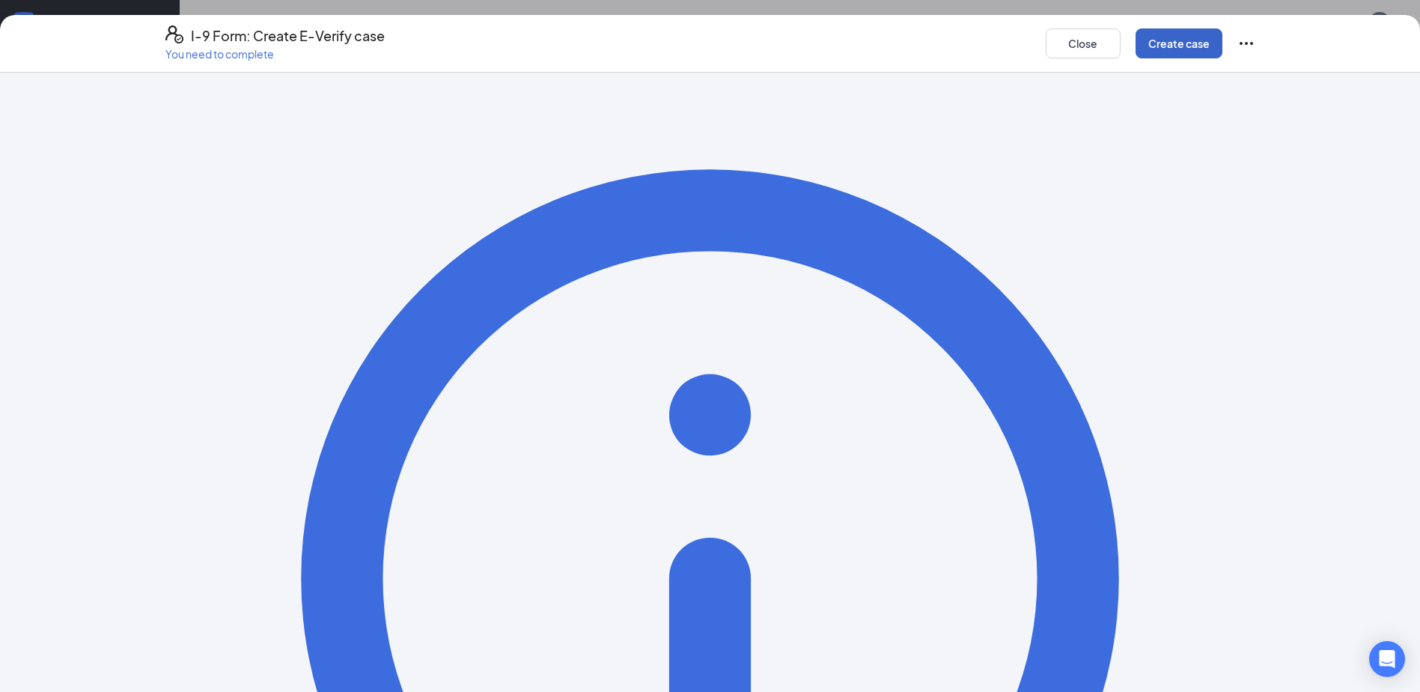
click at [1174, 43] on button "Create case" at bounding box center [1179, 43] width 87 height 30
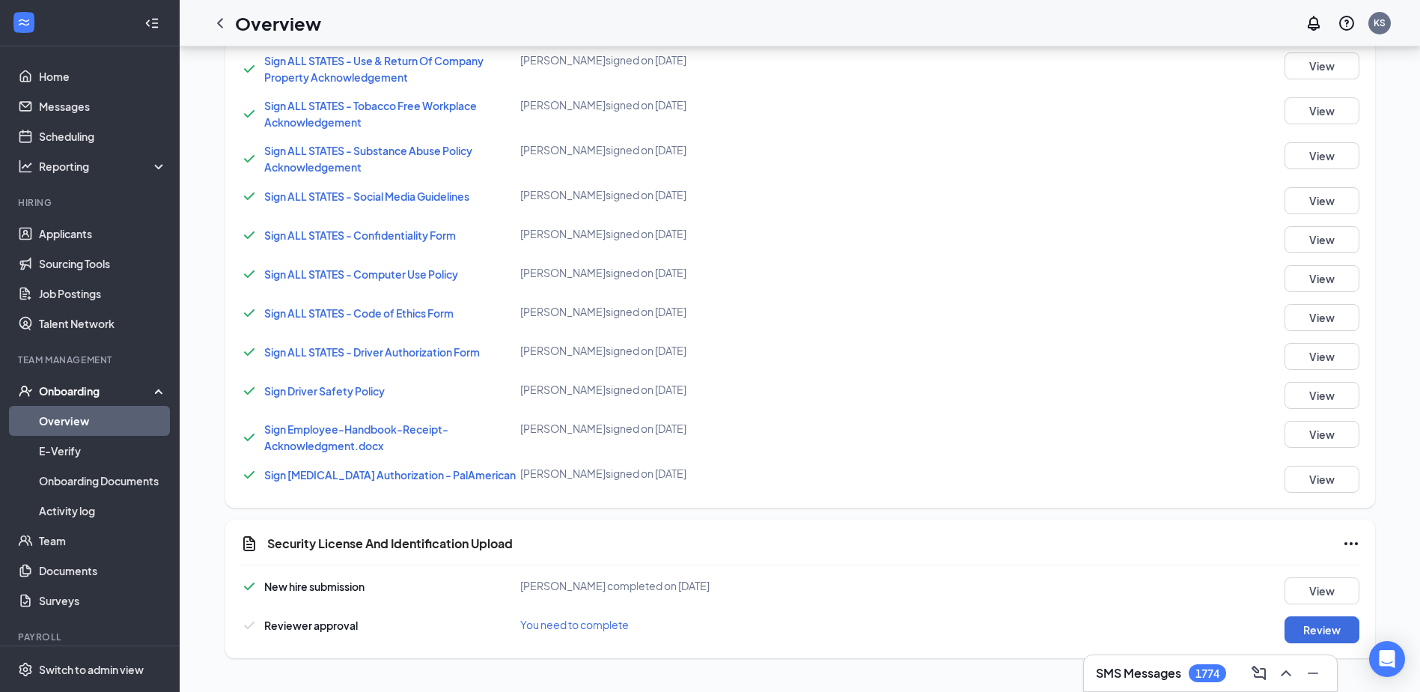
scroll to position [1104, 0]
click at [1319, 627] on button "Review" at bounding box center [1322, 629] width 75 height 27
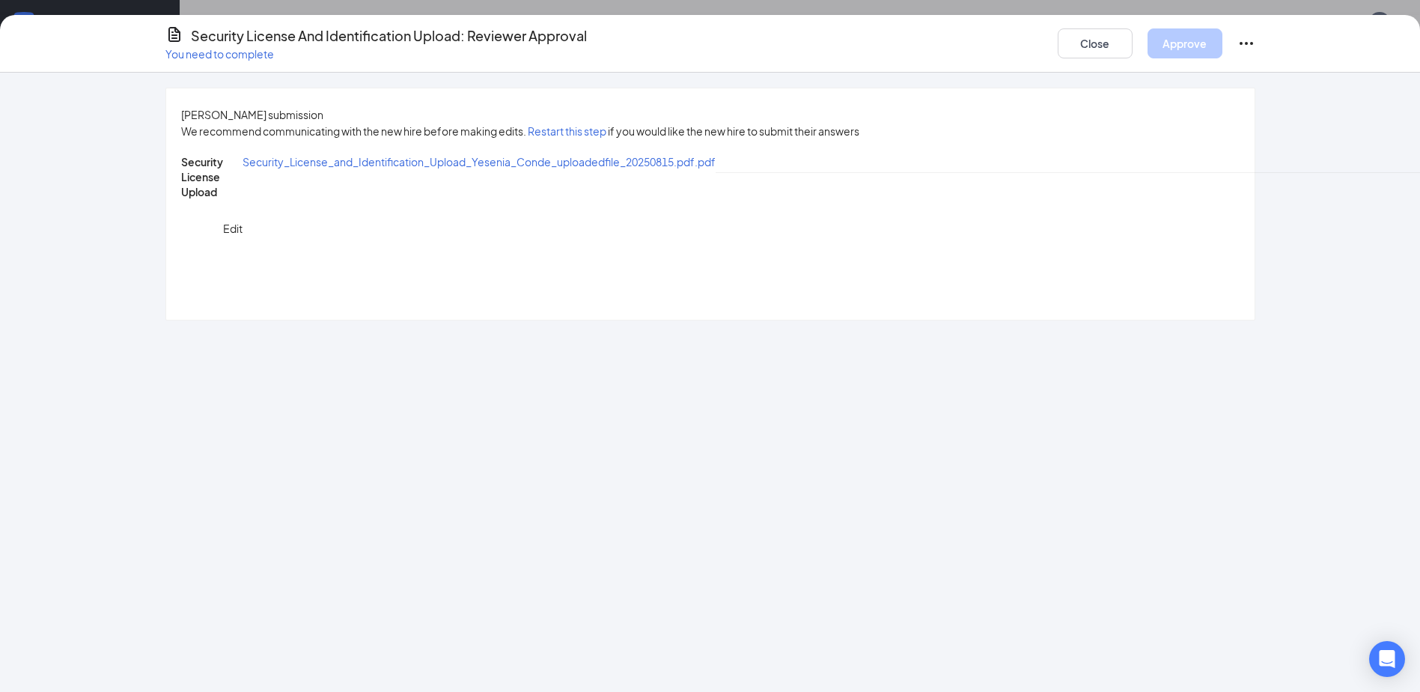
type input "DR4003"
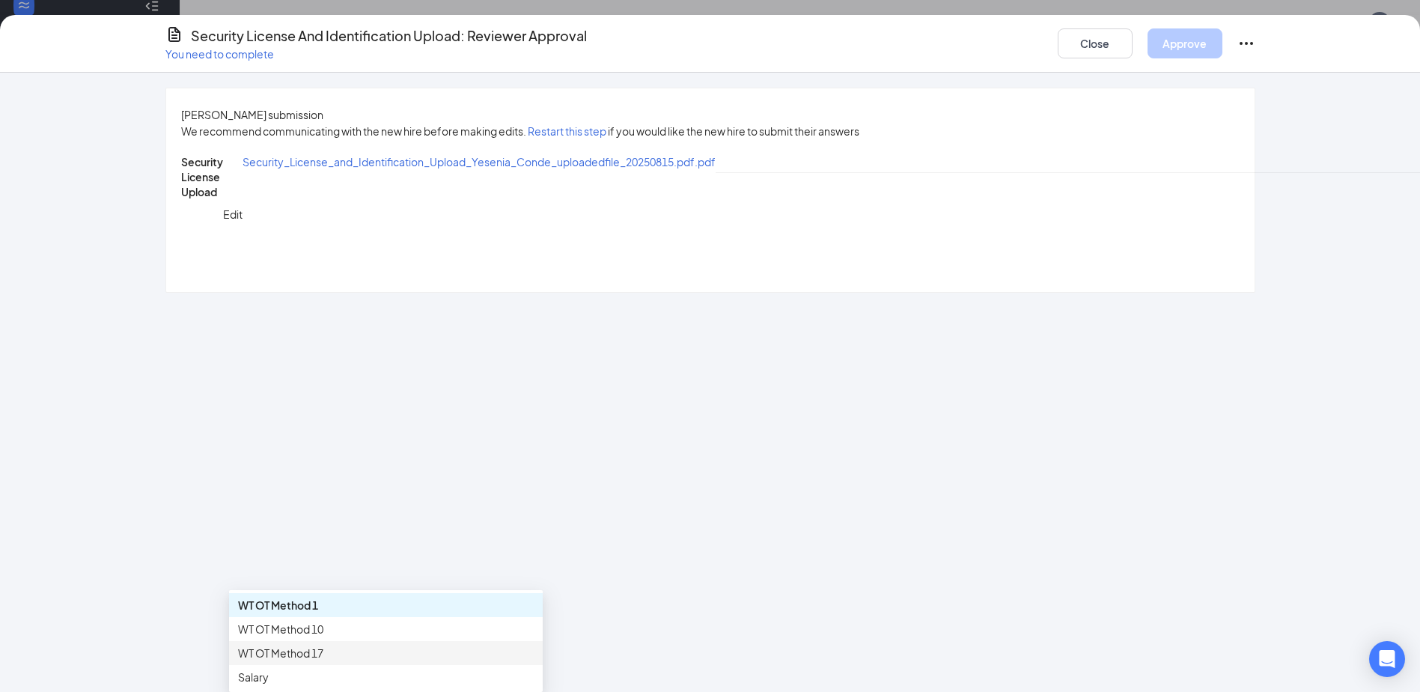
click at [347, 645] on div "WT OT Method 17" at bounding box center [386, 653] width 296 height 16
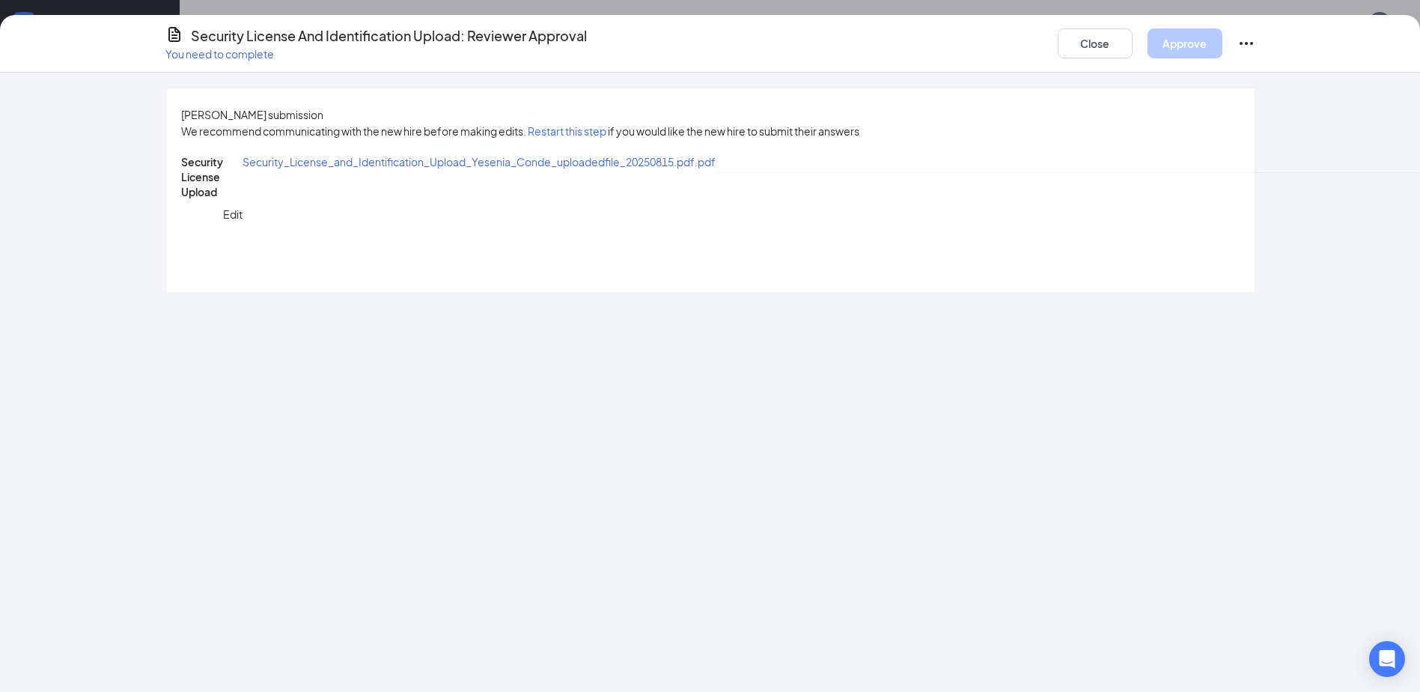
click at [1191, 41] on button "Approve" at bounding box center [1185, 43] width 75 height 30
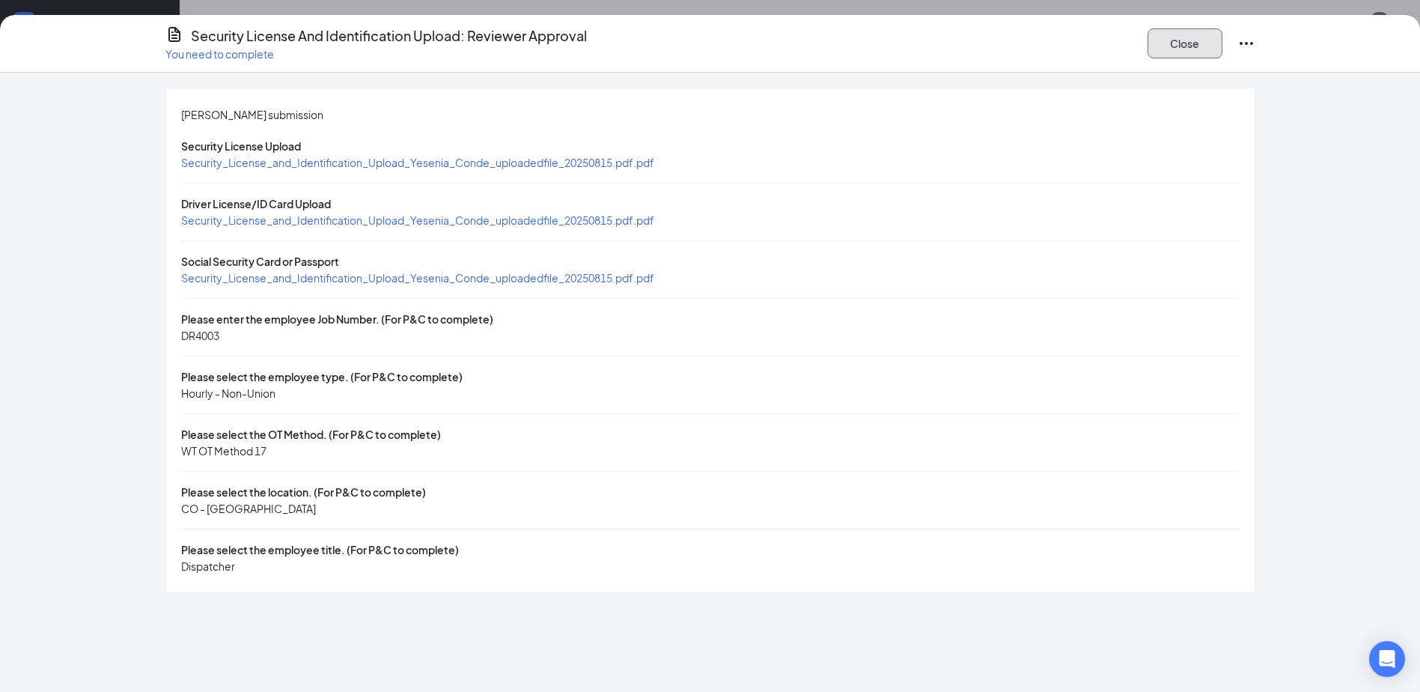
click at [1191, 41] on button "Close" at bounding box center [1185, 43] width 75 height 30
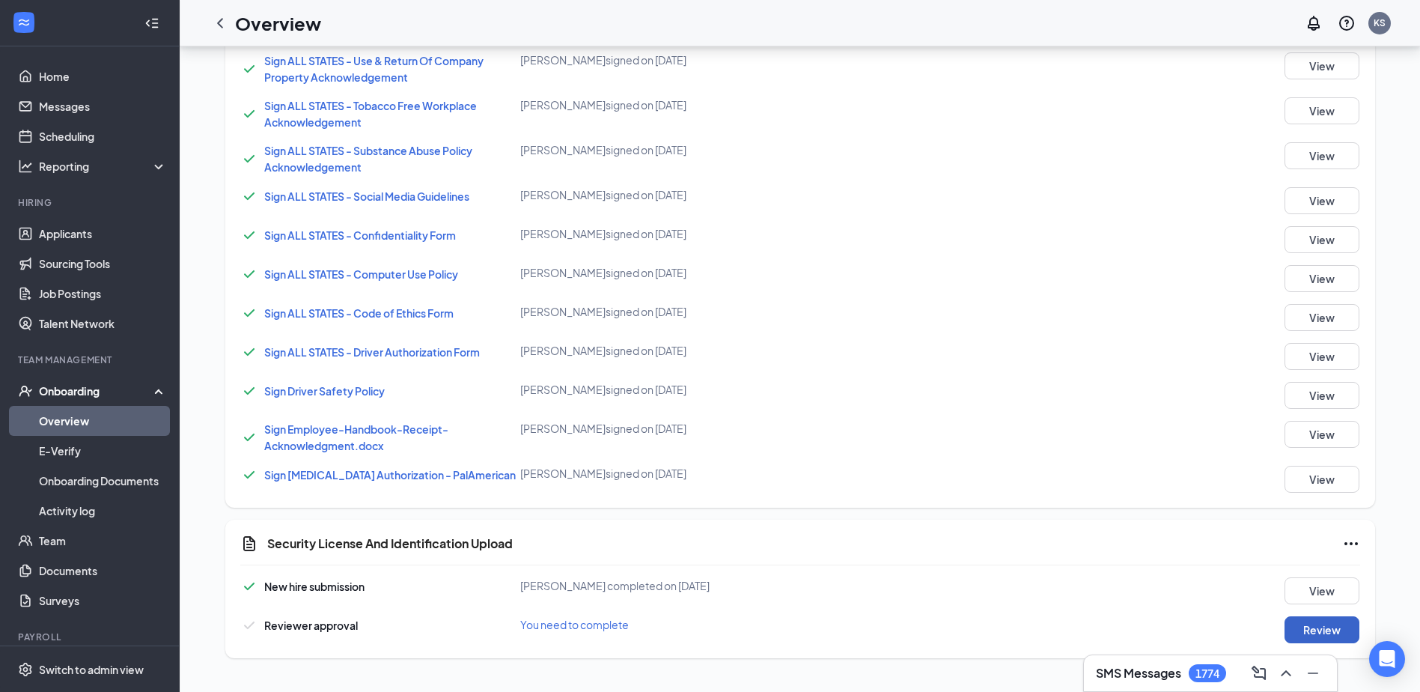
scroll to position [1110, 0]
click at [224, 16] on icon "ChevronLeft" at bounding box center [220, 23] width 18 height 18
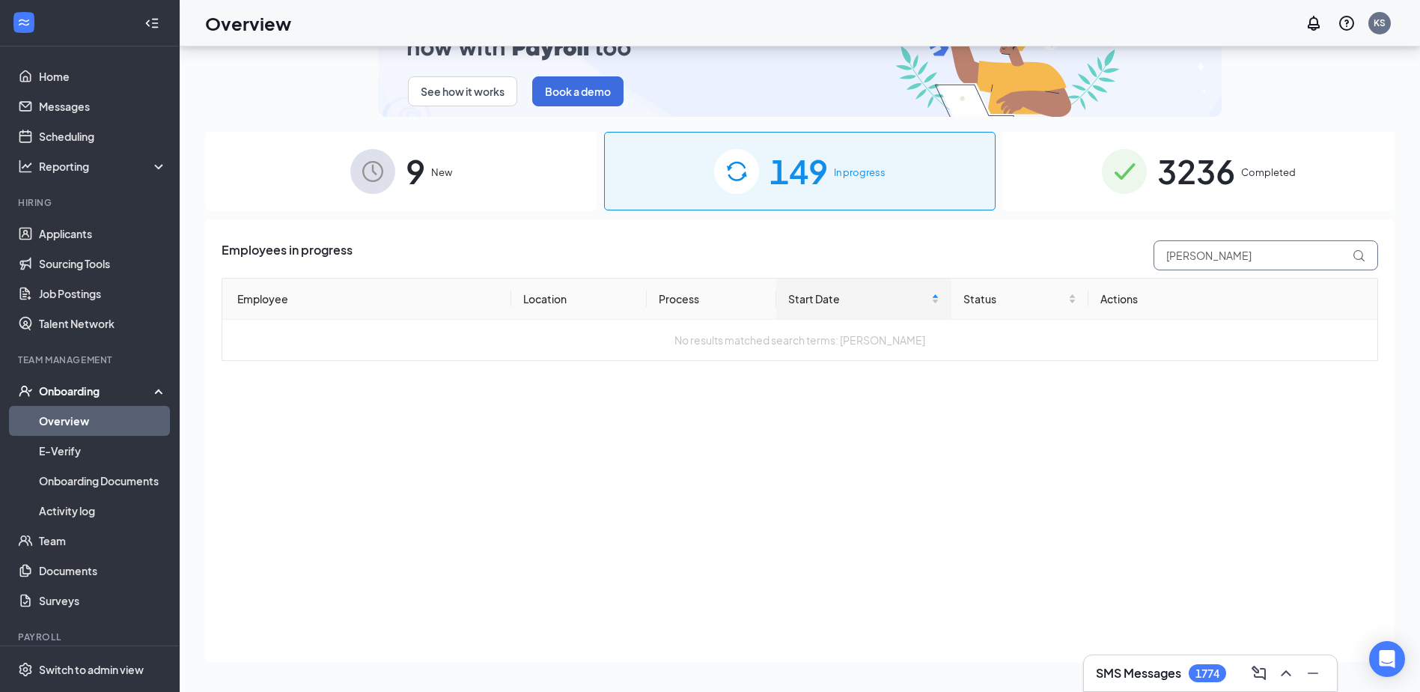
drag, startPoint x: 1221, startPoint y: 252, endPoint x: 1042, endPoint y: 261, distance: 179.2
click at [1051, 261] on div "Employees in progress [PERSON_NAME]" at bounding box center [800, 255] width 1157 height 30
type input "[PERSON_NAME]"
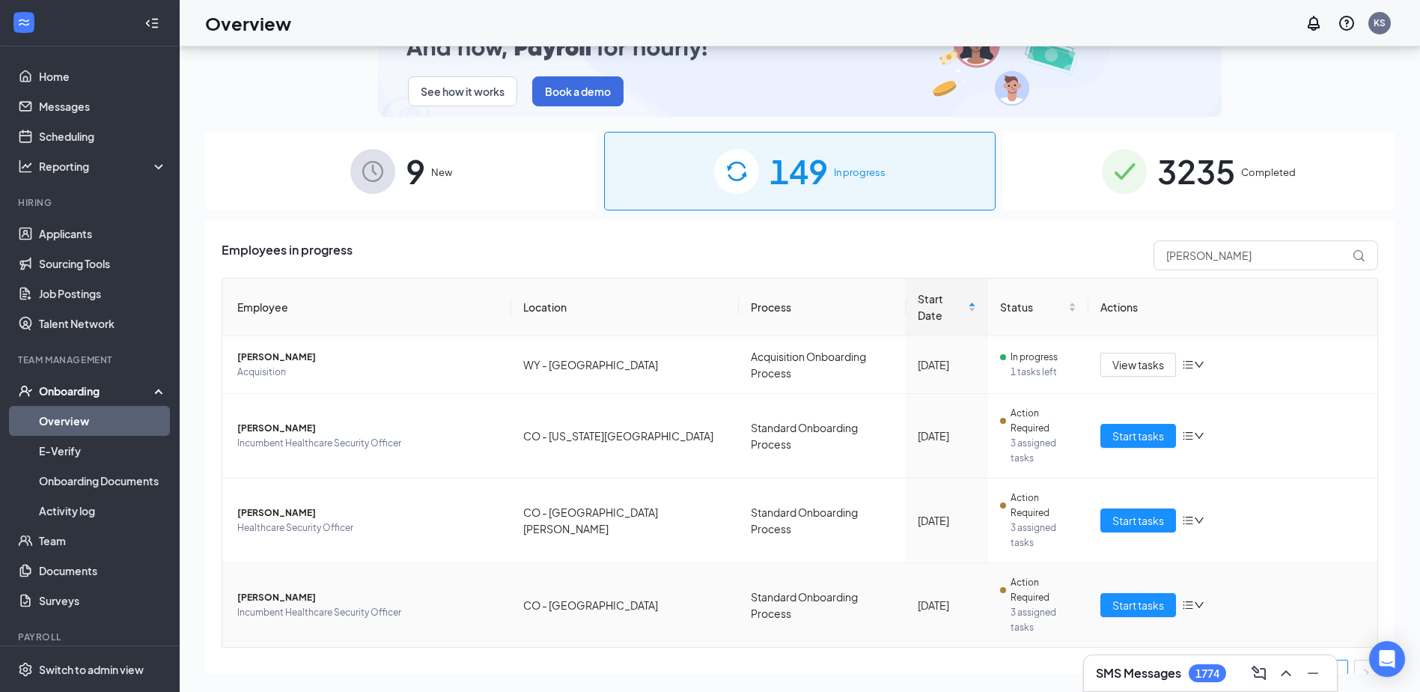
click at [278, 590] on span "[PERSON_NAME]" at bounding box center [368, 597] width 262 height 15
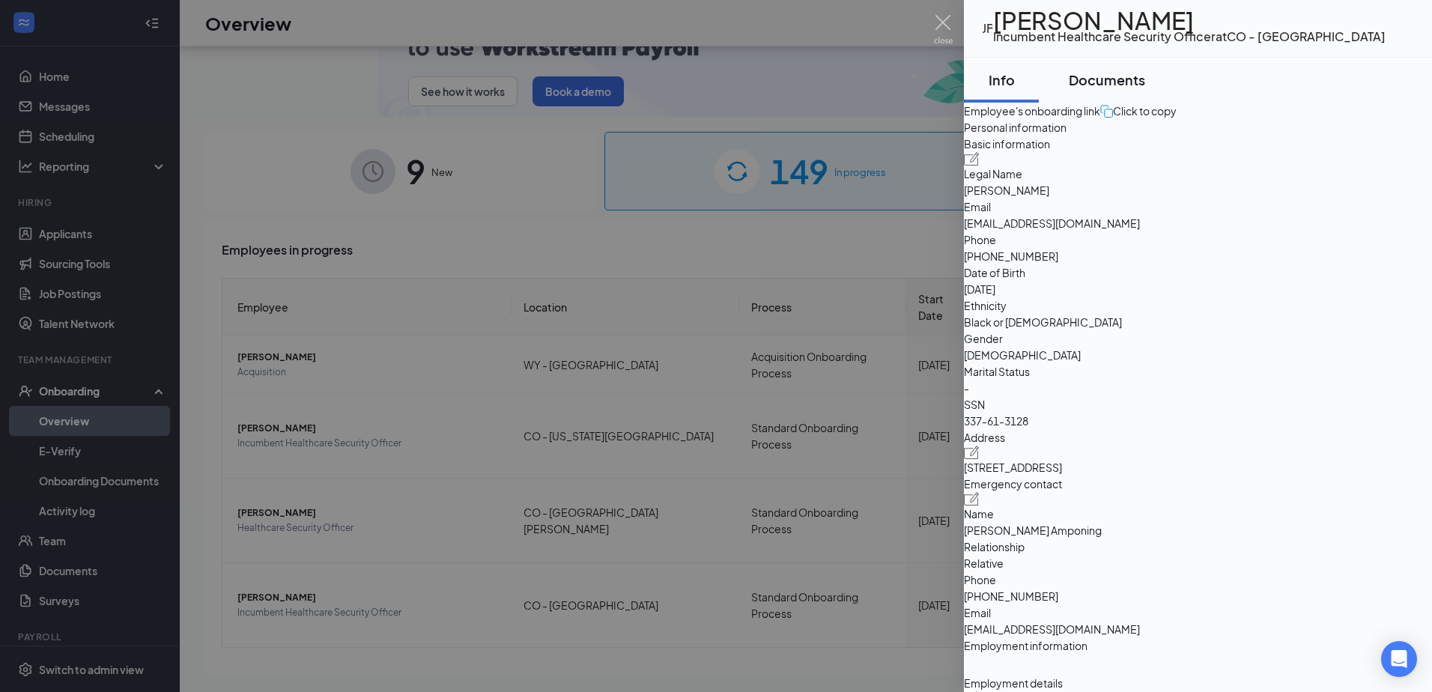
click at [1131, 86] on div "Documents" at bounding box center [1106, 79] width 76 height 19
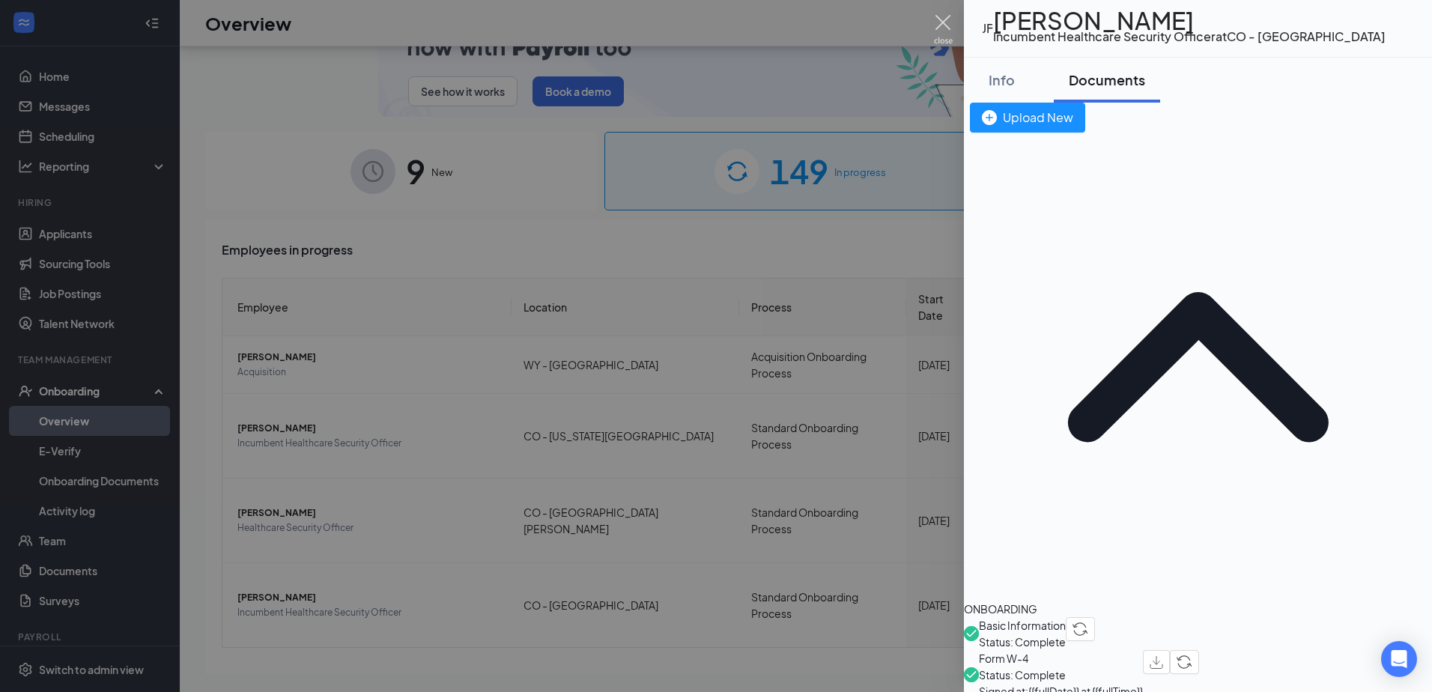
click at [939, 19] on img at bounding box center [943, 29] width 19 height 29
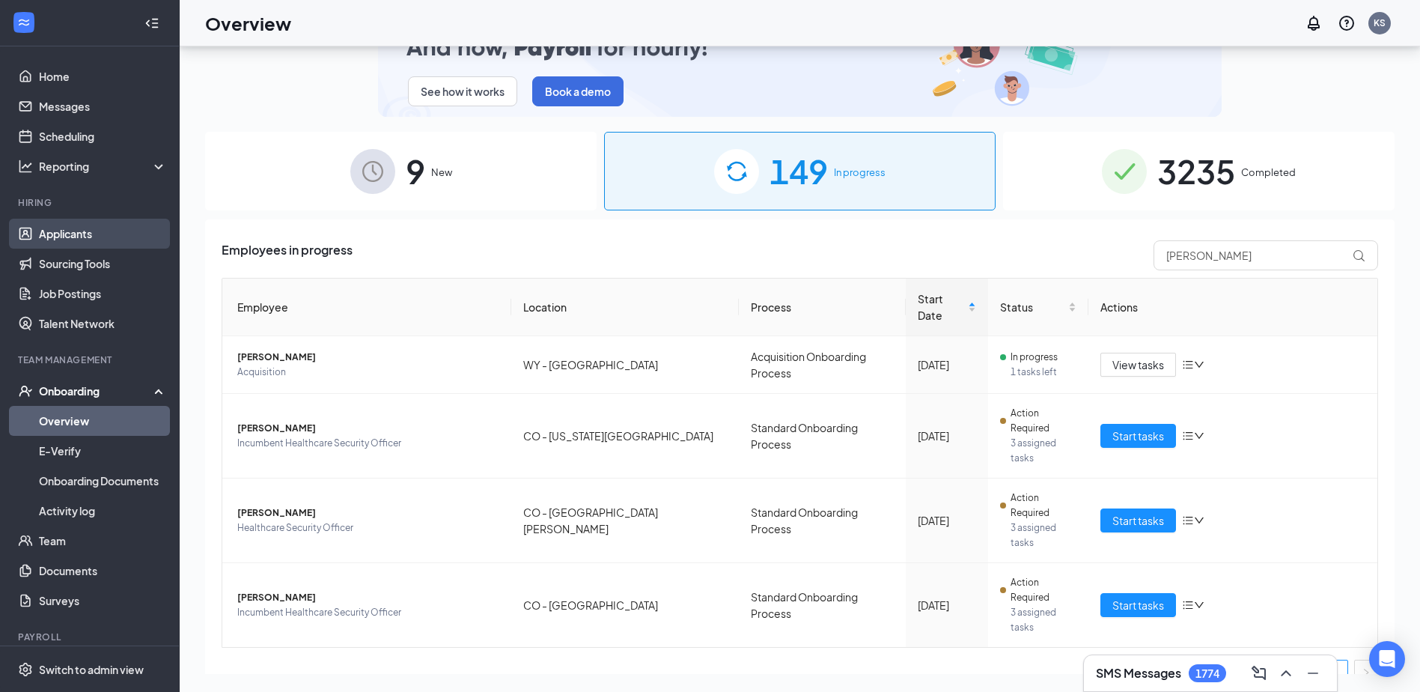
click at [67, 231] on link "Applicants" at bounding box center [103, 234] width 128 height 30
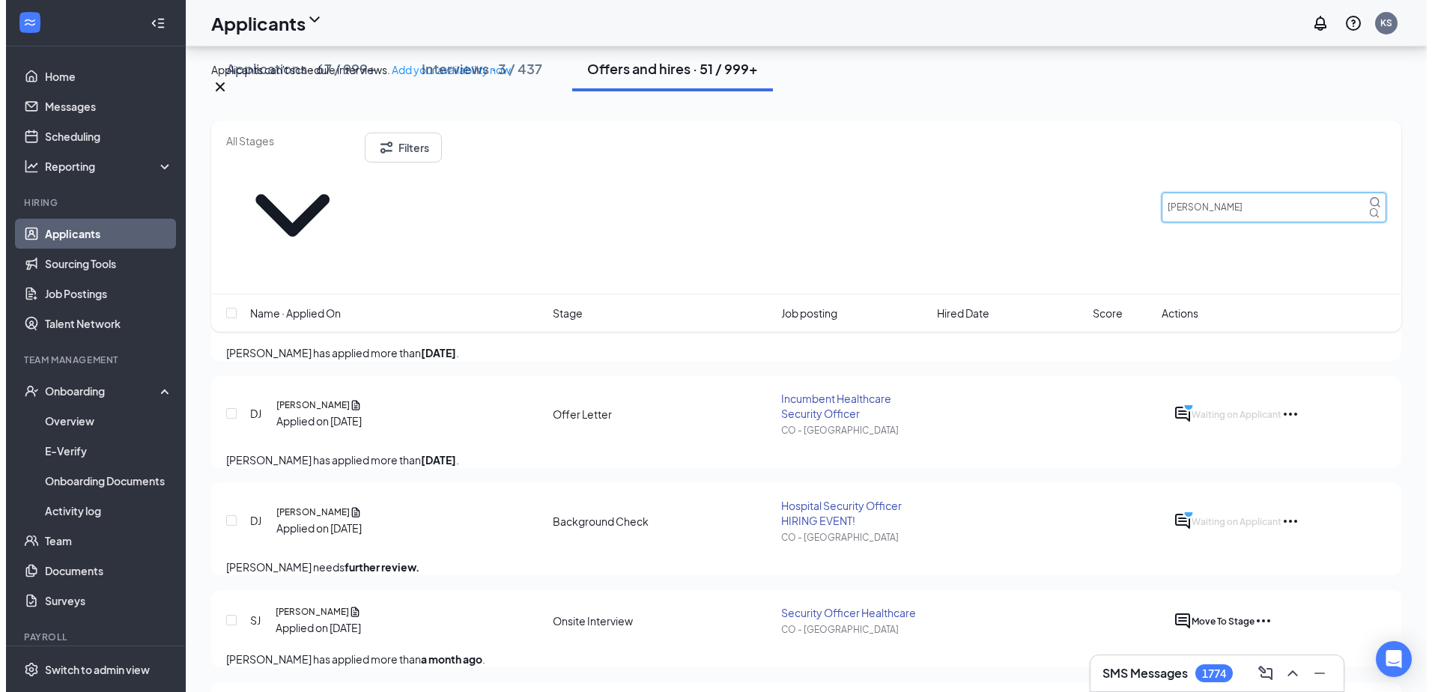
scroll to position [1423, 0]
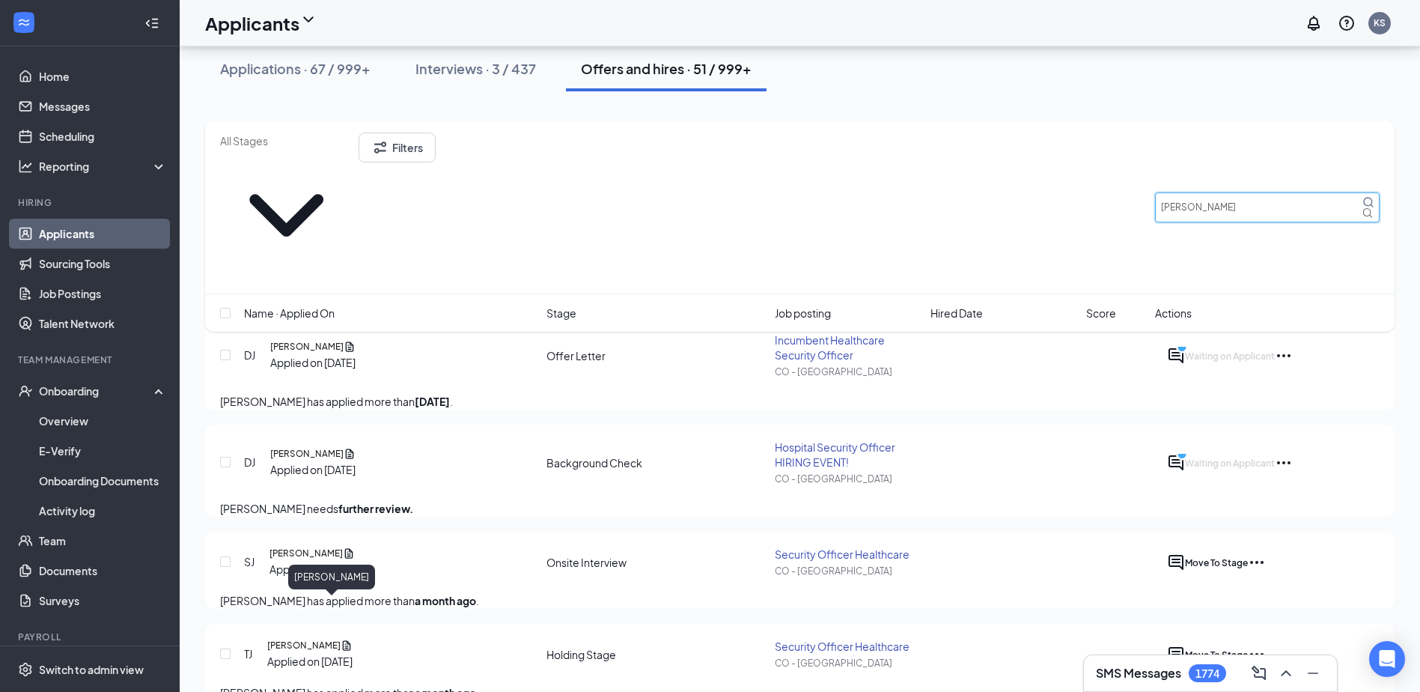
type input "[PERSON_NAME]"
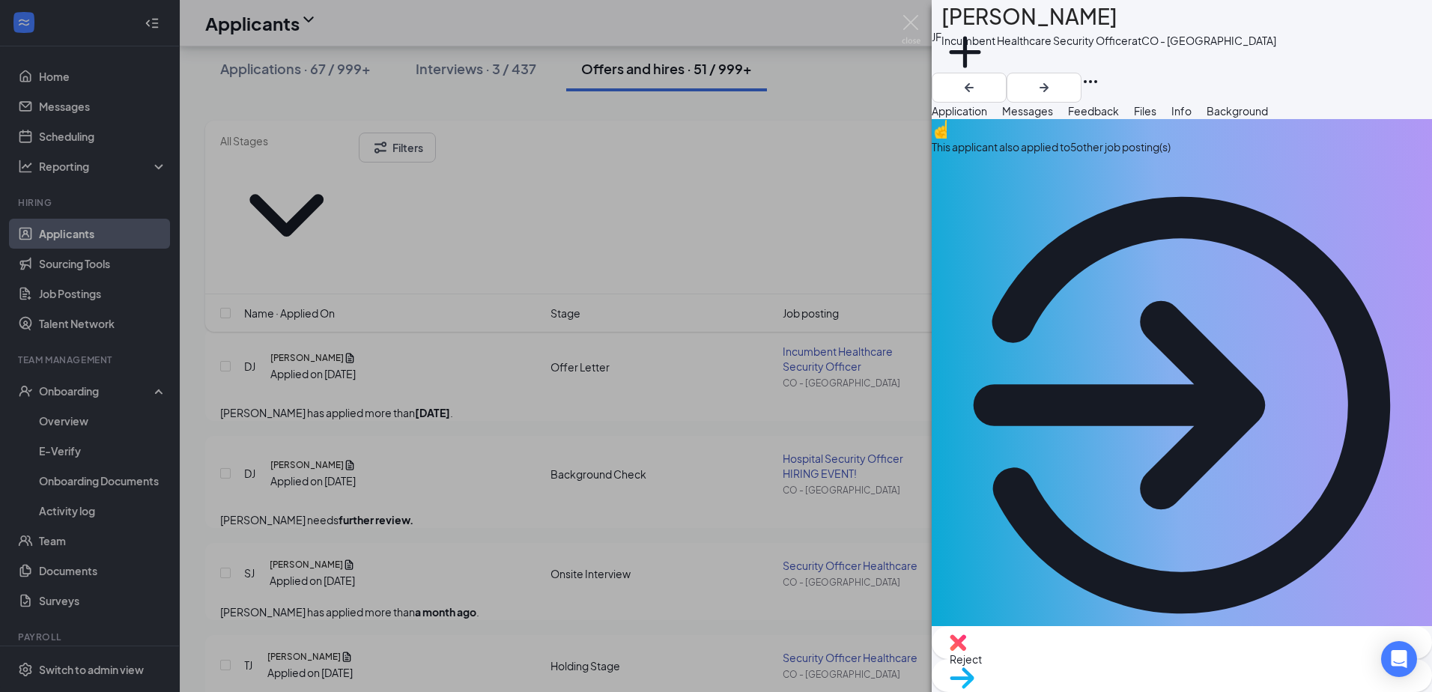
click at [1156, 115] on span "Files" at bounding box center [1145, 110] width 22 height 13
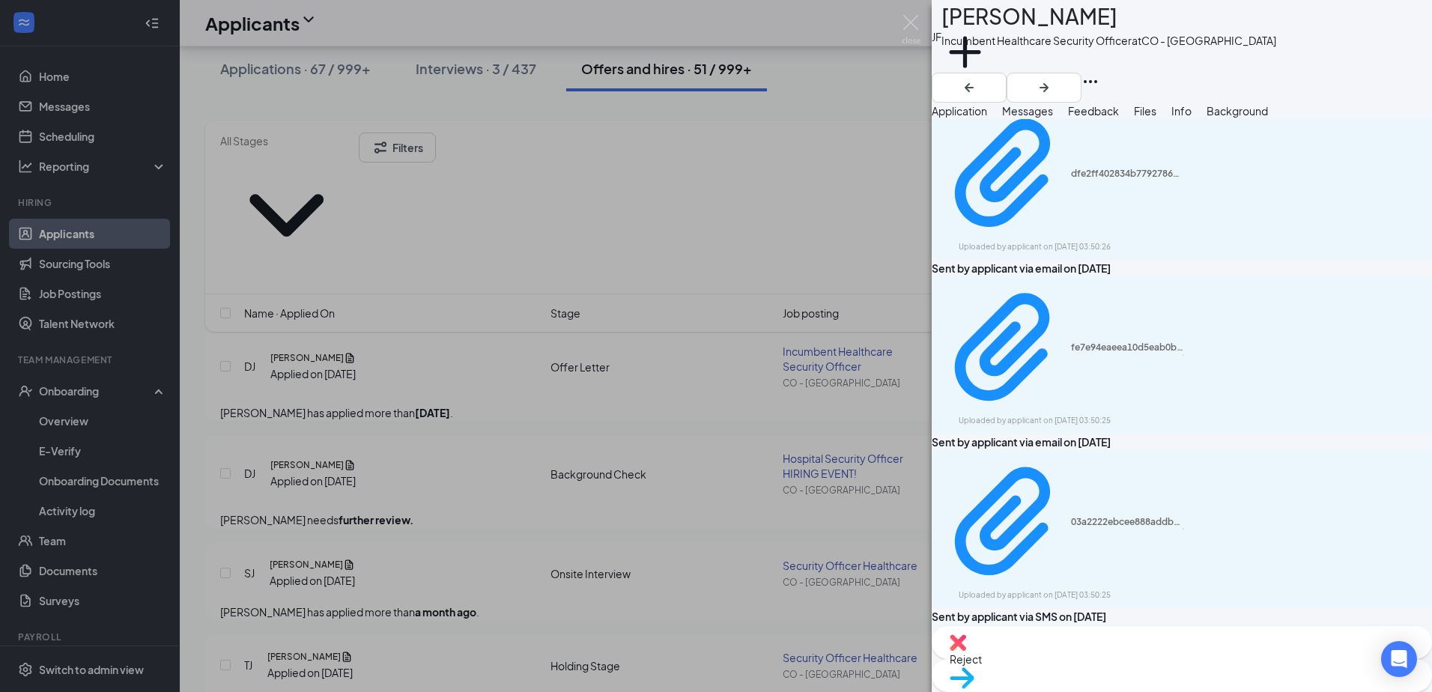
scroll to position [62, 0]
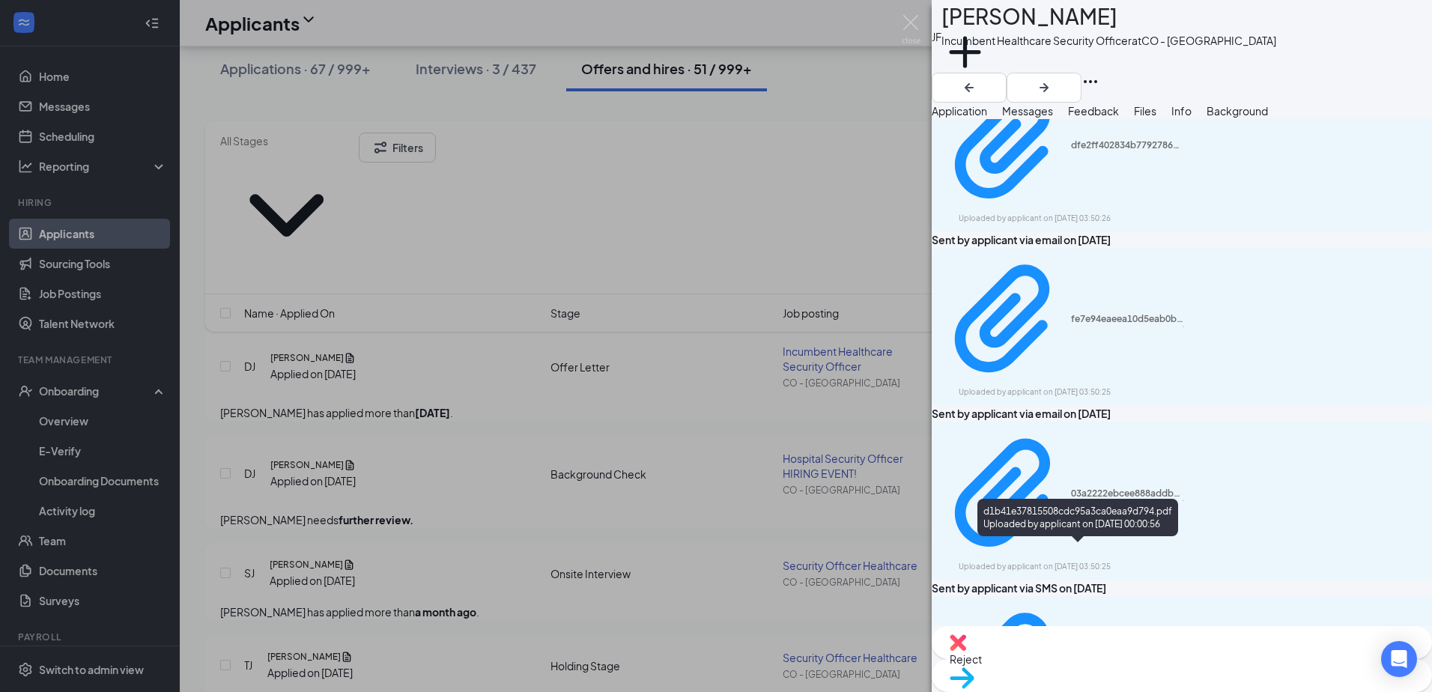
type input "Employment Auth side 1"
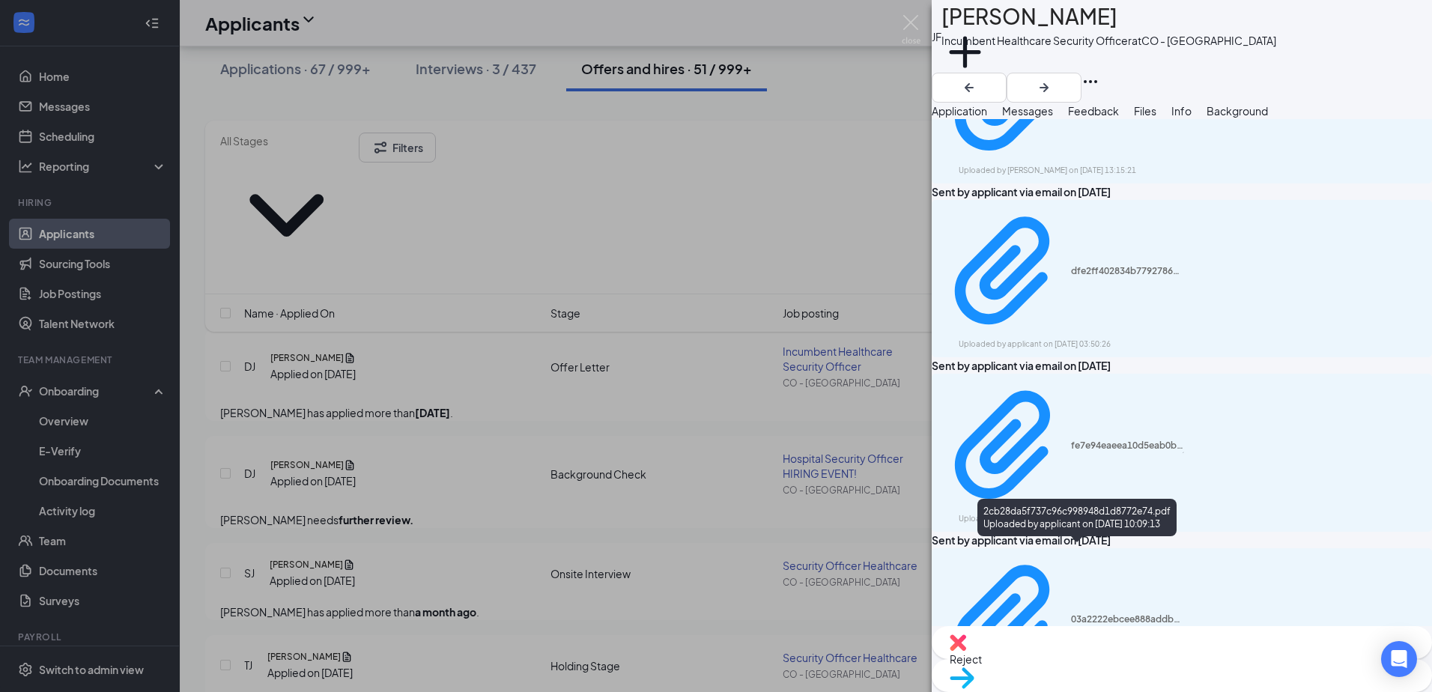
scroll to position [165, 0]
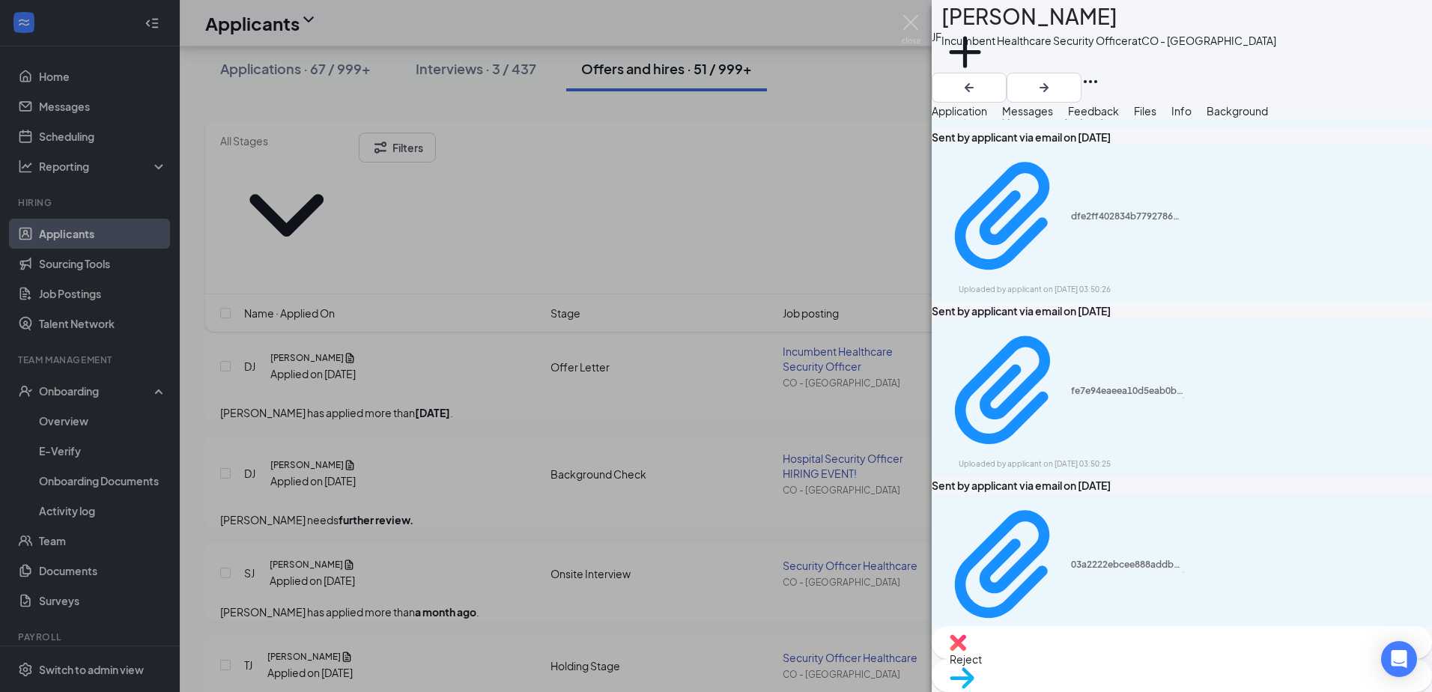
type input "Employment Auth side 2"
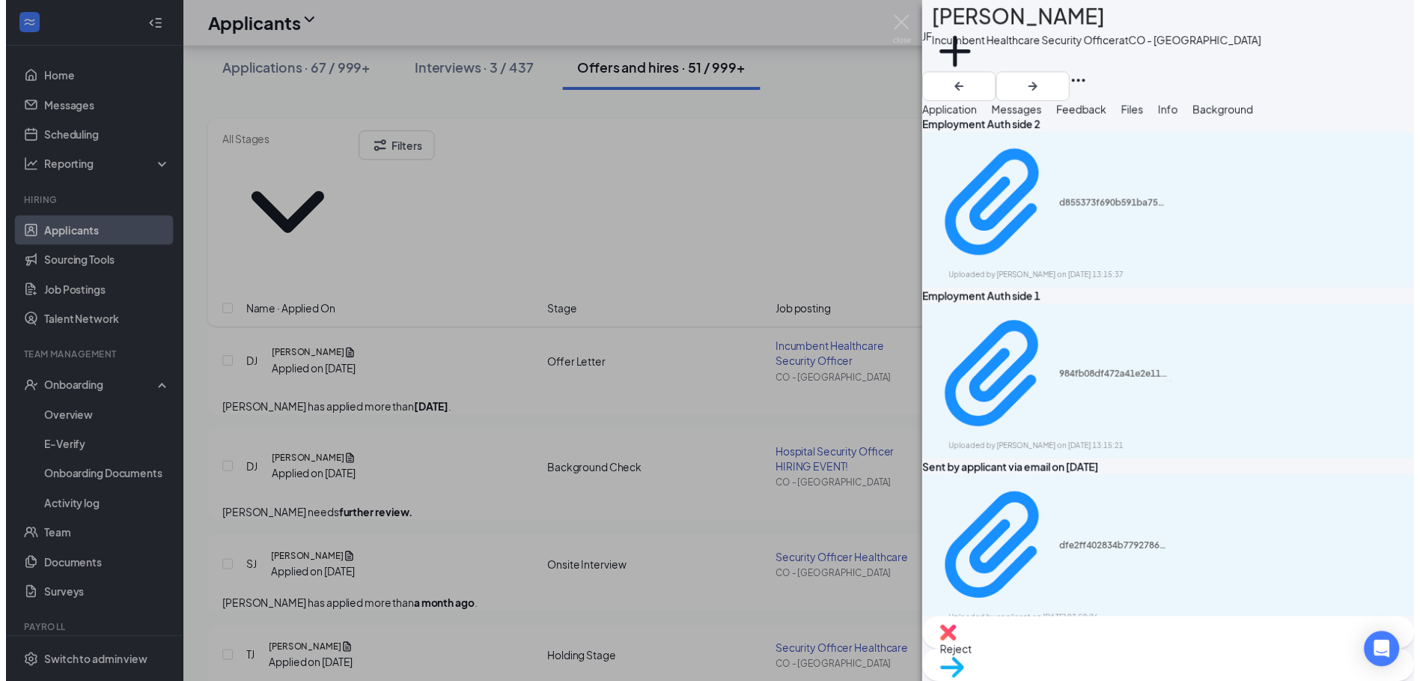
scroll to position [0, 0]
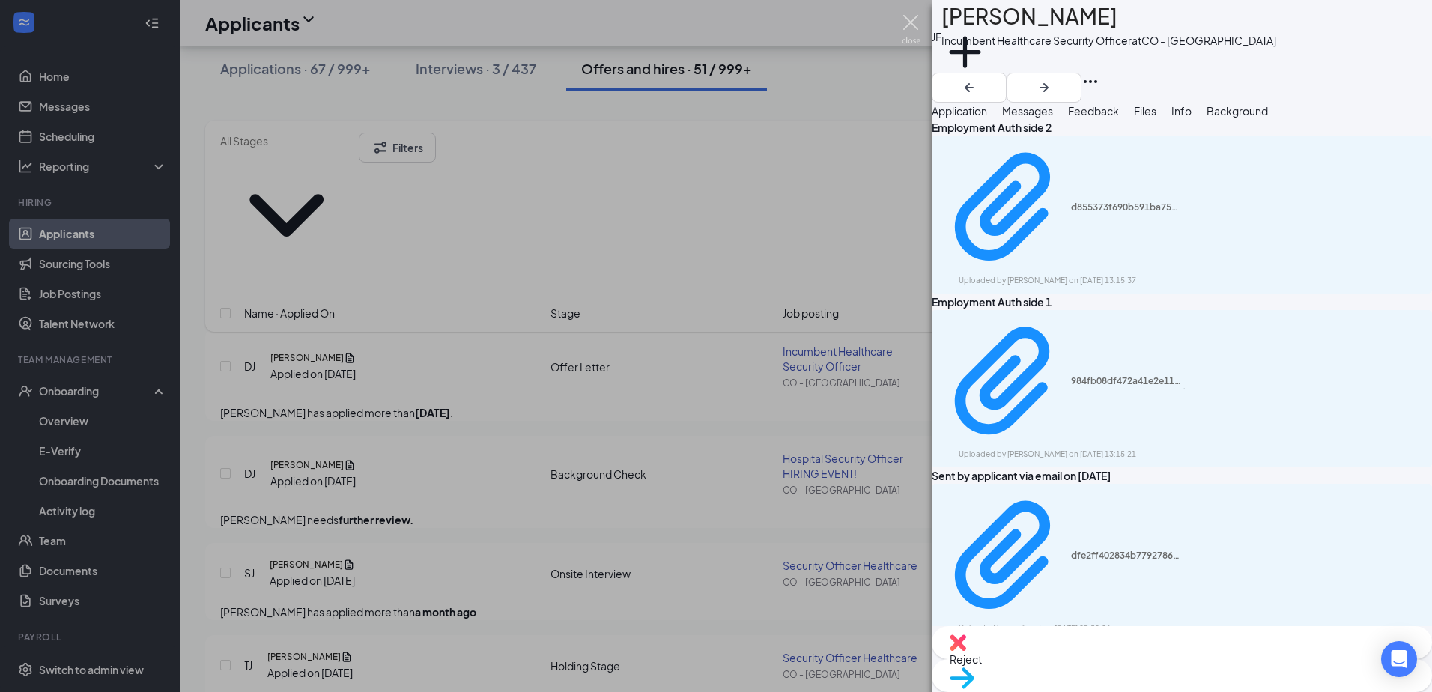
drag, startPoint x: 912, startPoint y: 16, endPoint x: 830, endPoint y: 1, distance: 83.0
click at [912, 16] on img at bounding box center [910, 29] width 19 height 29
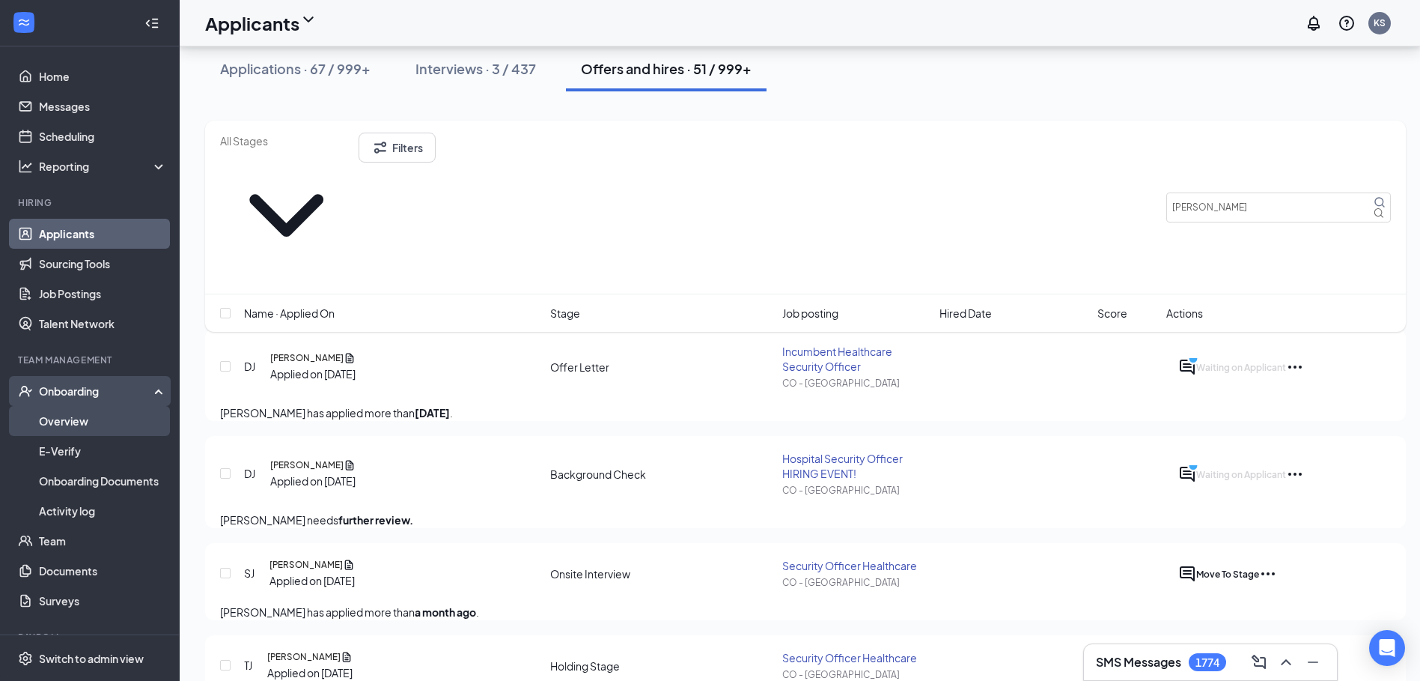
click at [78, 419] on link "Overview" at bounding box center [103, 421] width 128 height 30
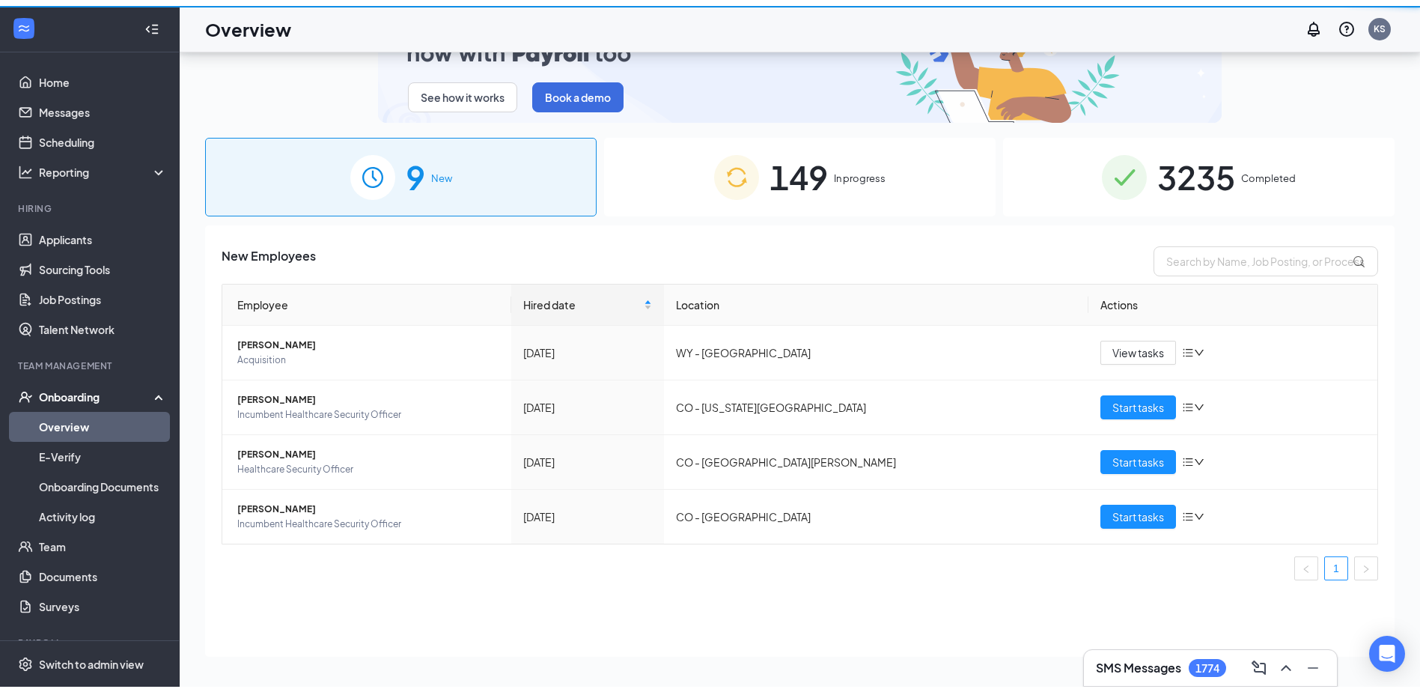
scroll to position [67, 0]
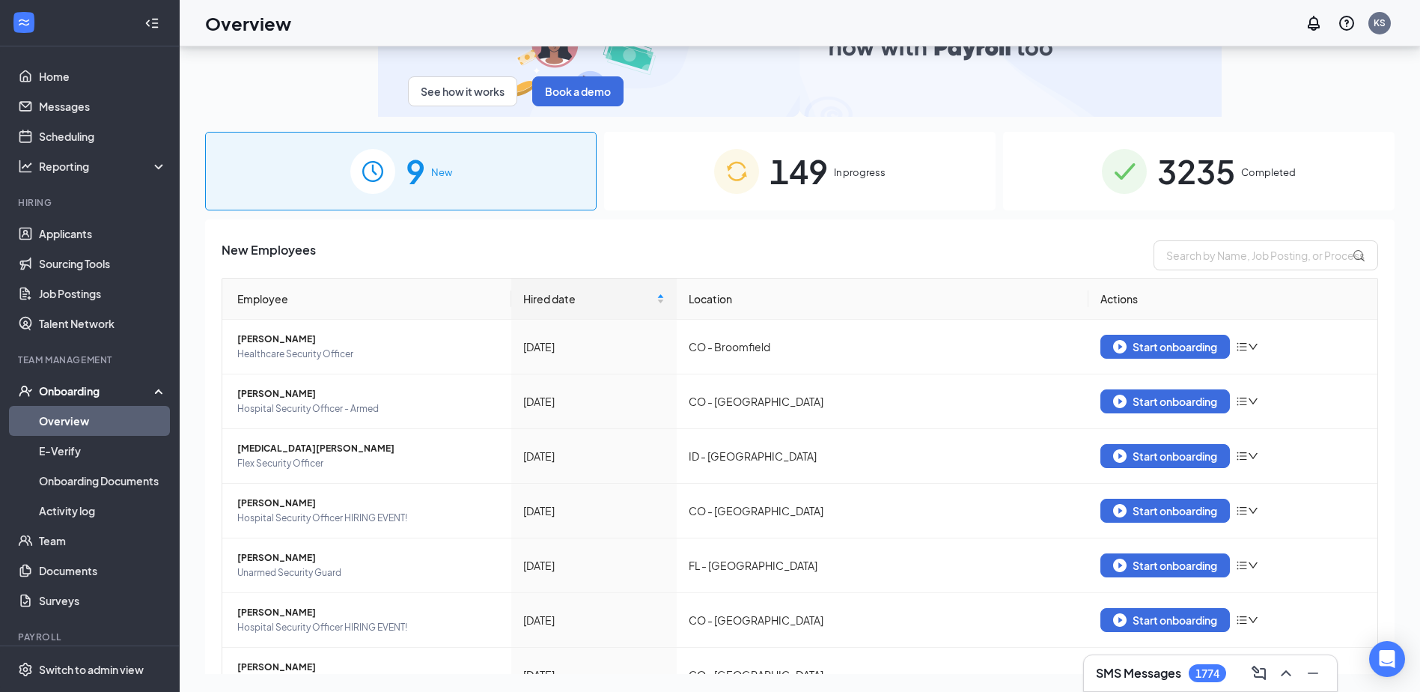
click at [812, 168] on span "149" at bounding box center [799, 171] width 58 height 52
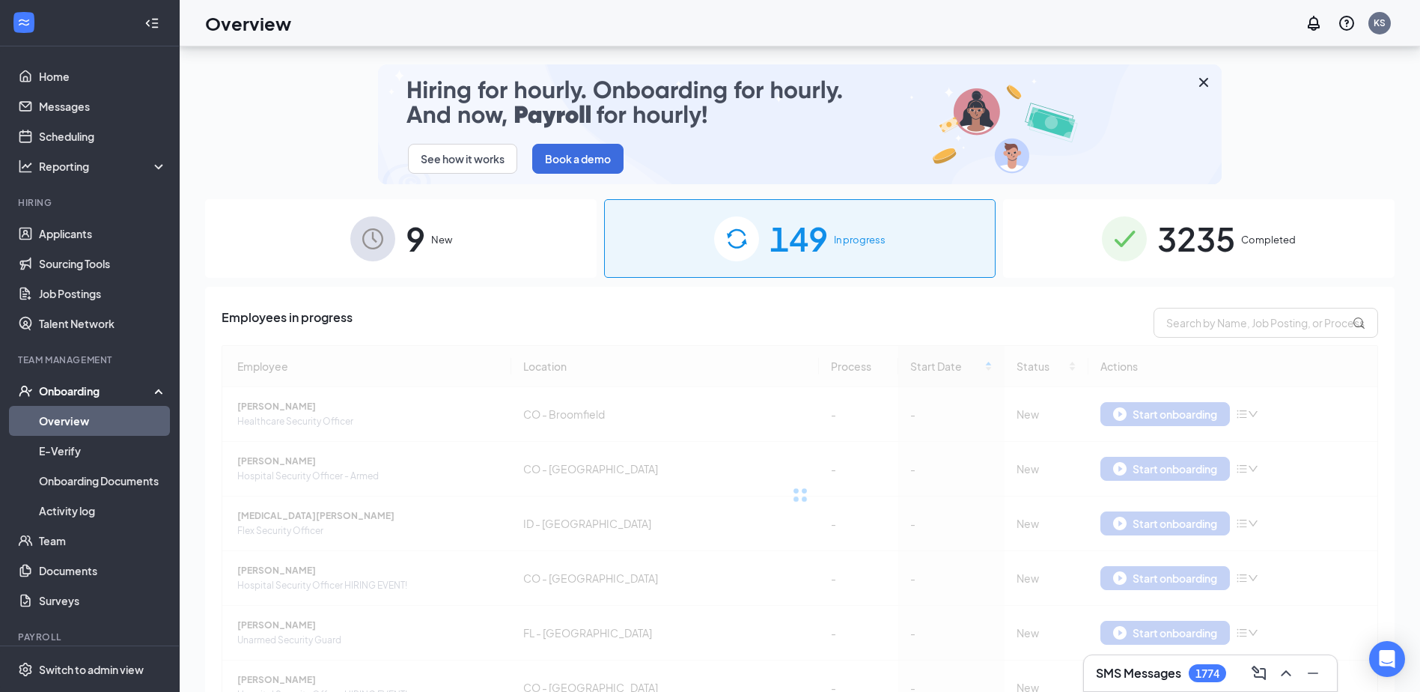
scroll to position [67, 0]
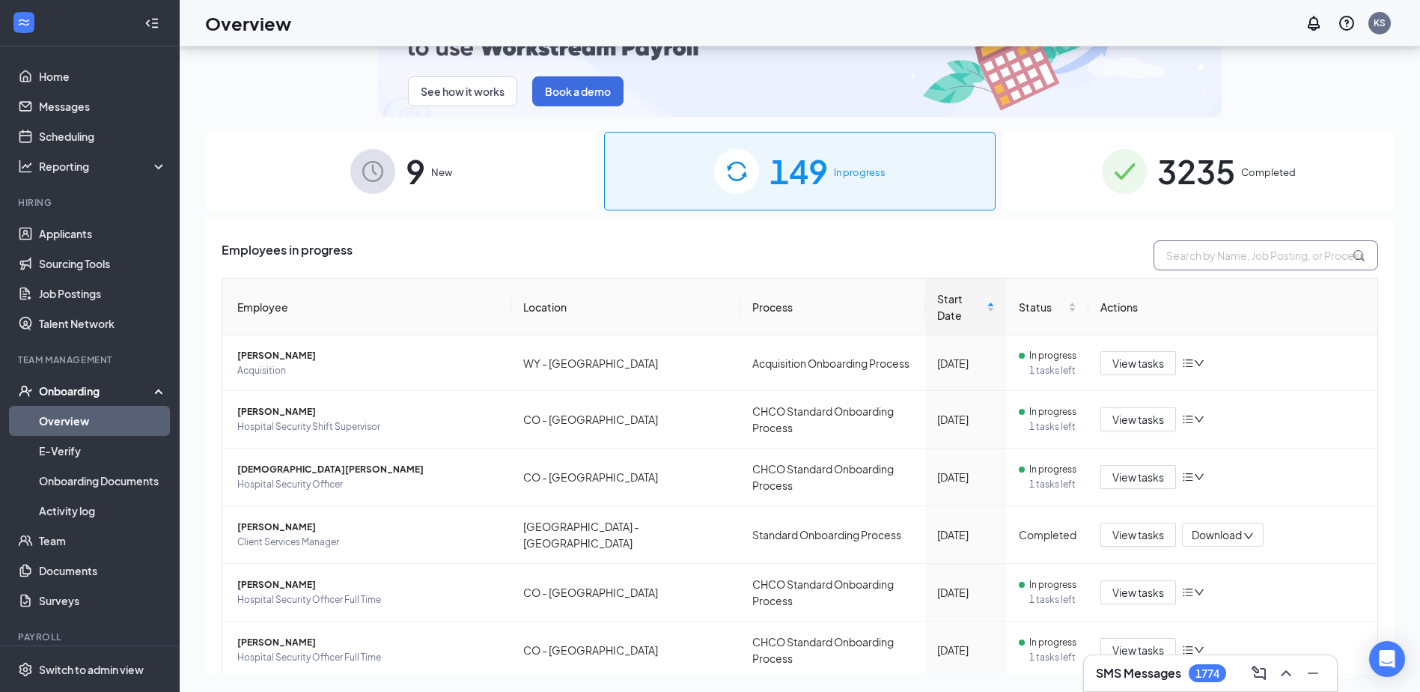
click at [1185, 253] on input "text" at bounding box center [1266, 255] width 225 height 30
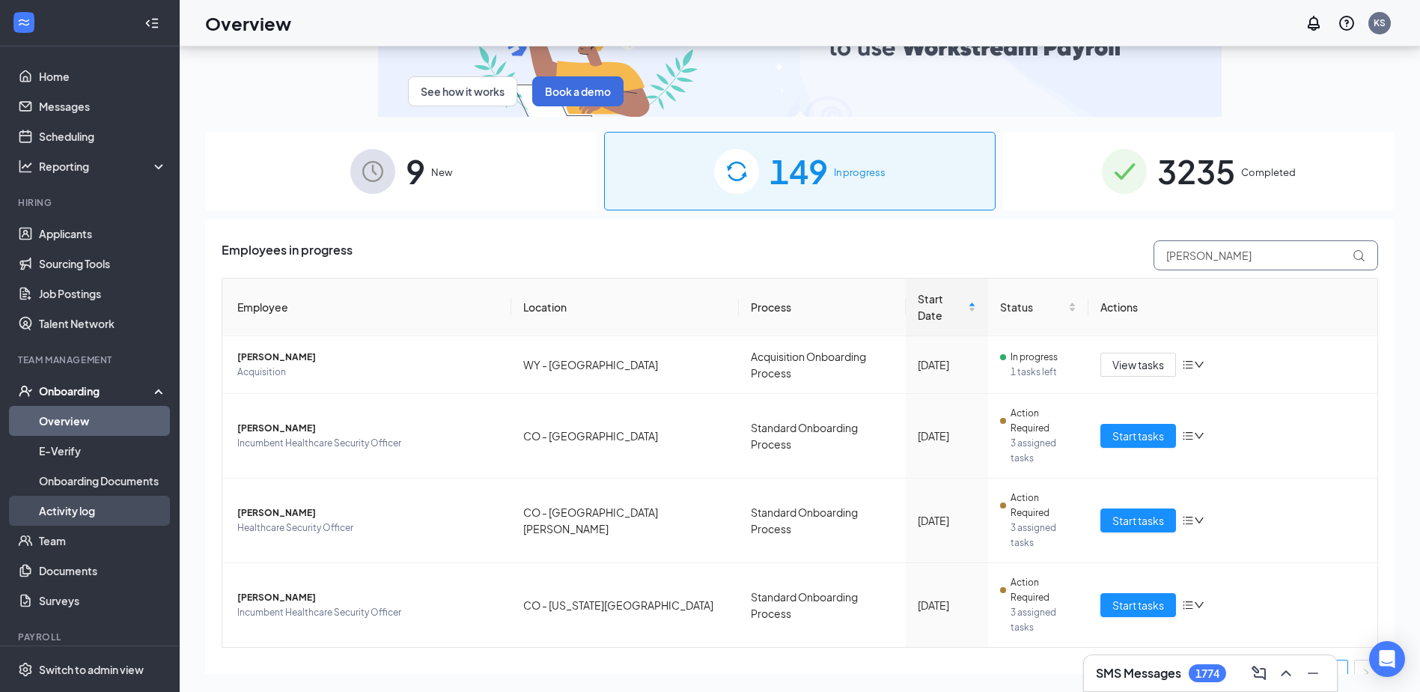
type input "[PERSON_NAME]"
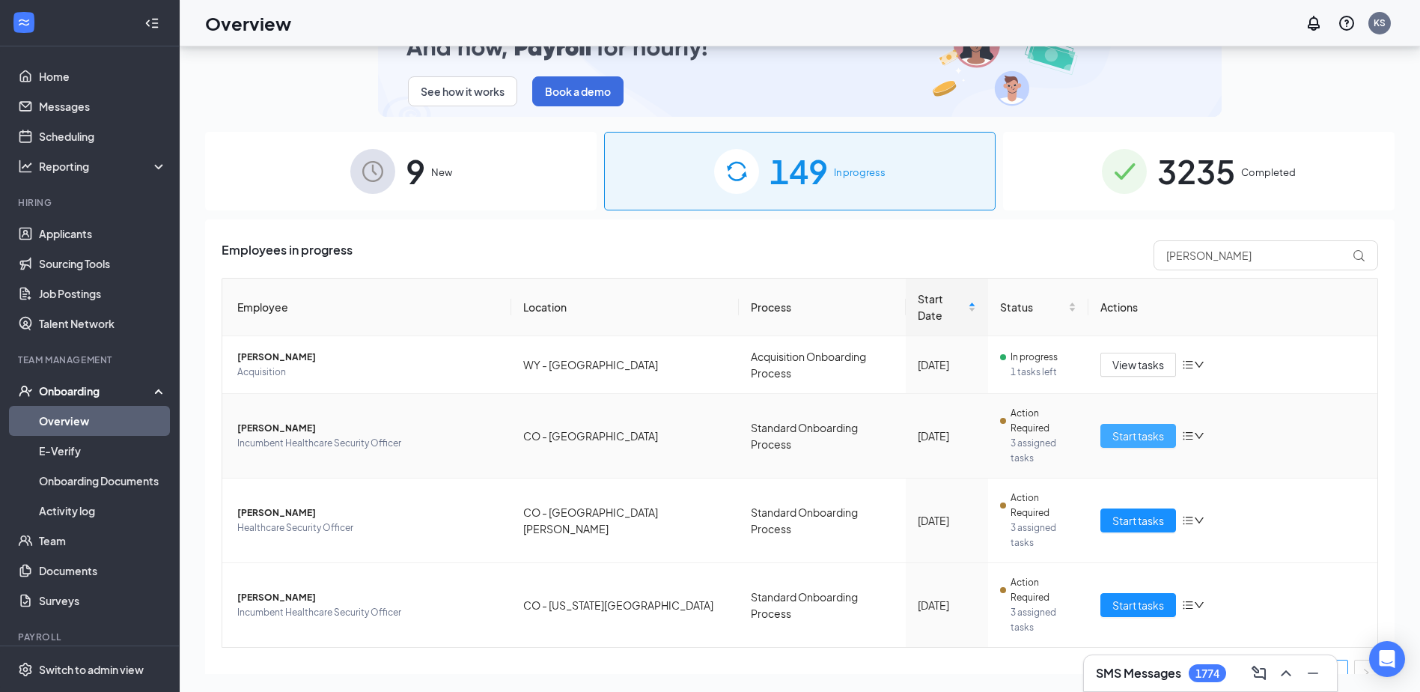
click at [1134, 424] on button "Start tasks" at bounding box center [1139, 436] width 76 height 24
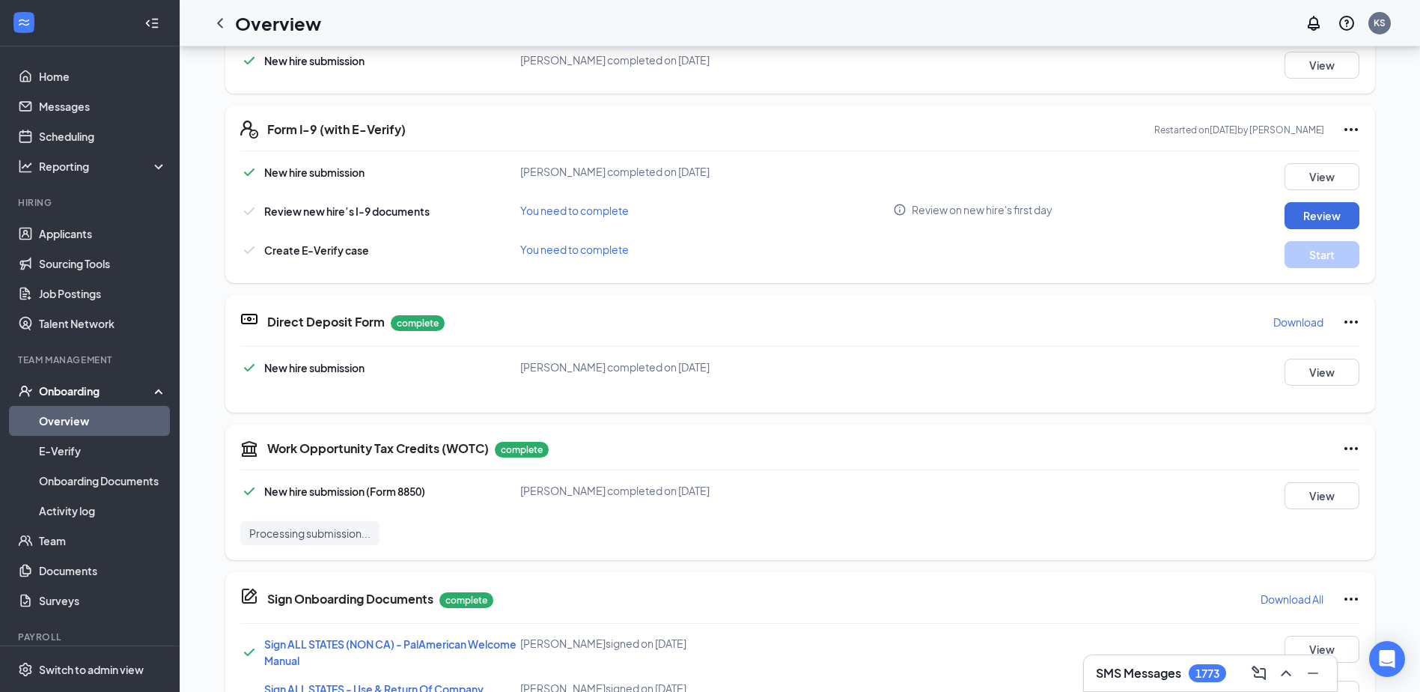
scroll to position [374, 0]
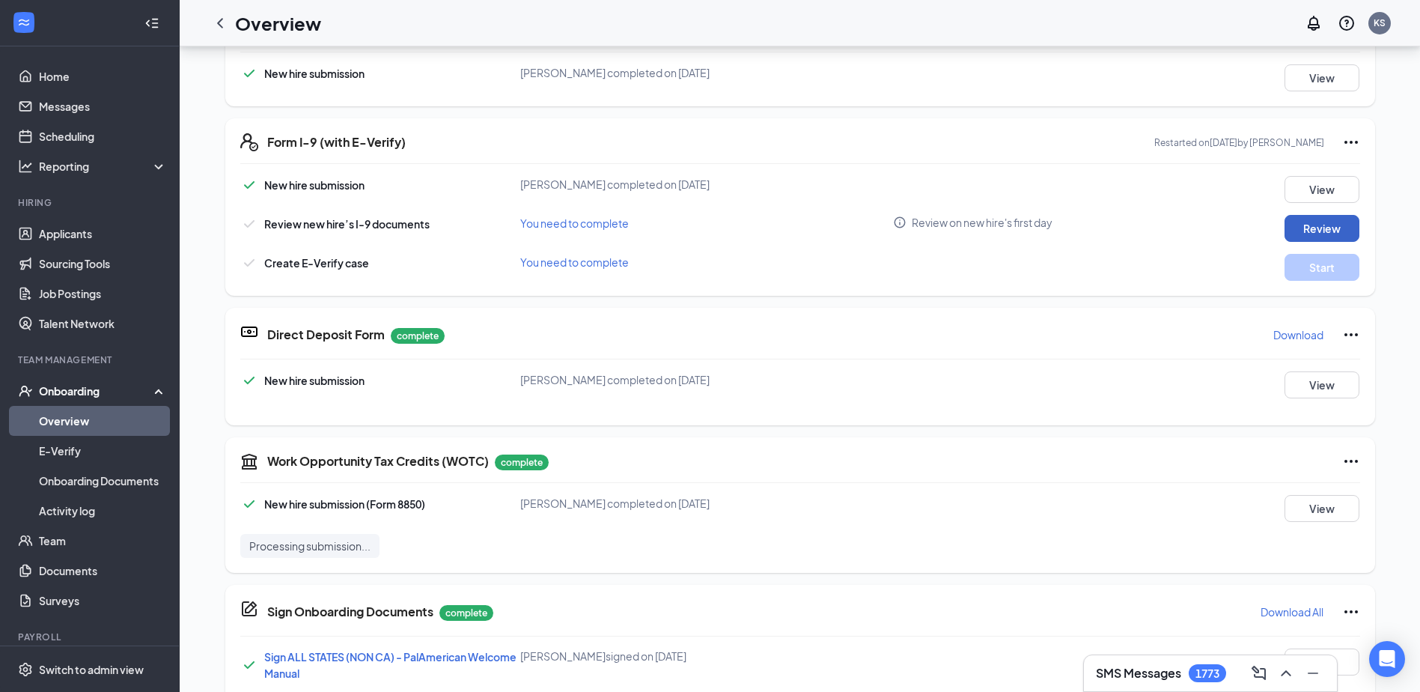
click at [1312, 222] on button "Review" at bounding box center [1322, 228] width 75 height 27
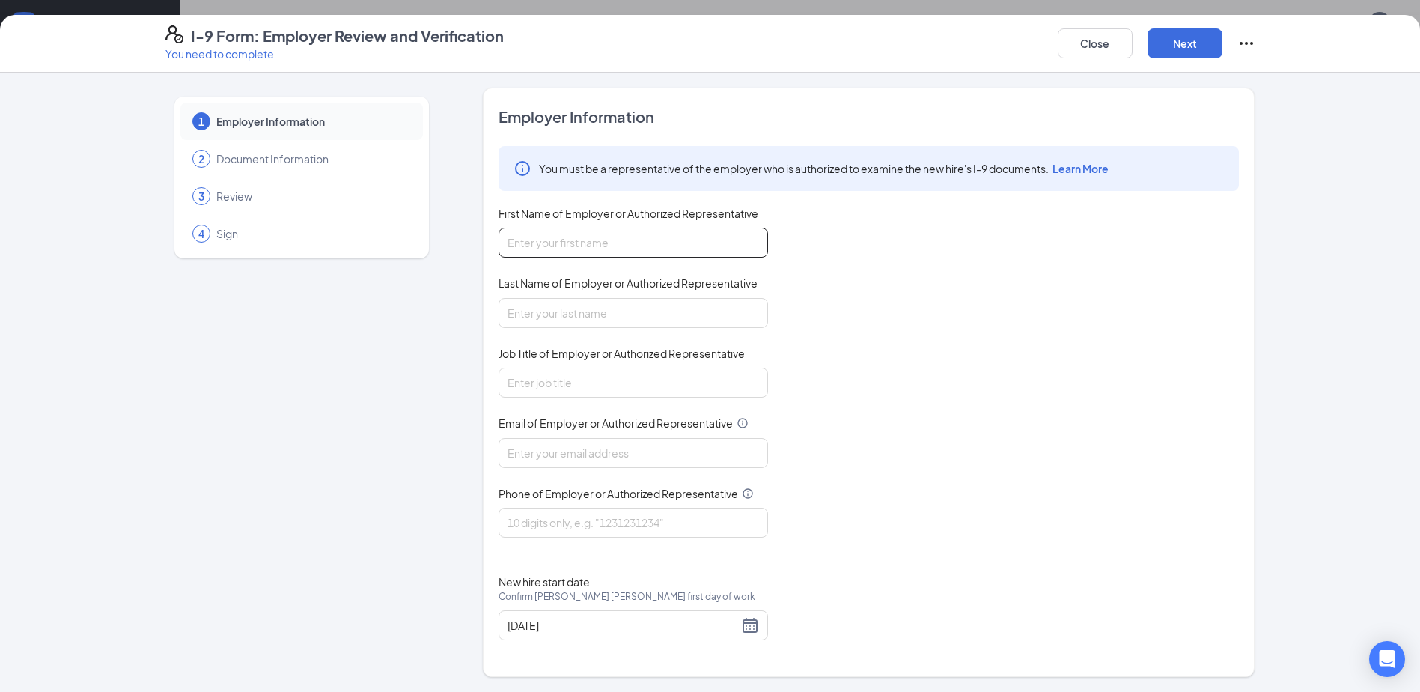
click at [600, 228] on input "First Name of Employer or Authorized Representative" at bounding box center [634, 243] width 270 height 30
type input "[PERSON_NAME]"
type input "Stoberski"
type input "[EMAIL_ADDRESS][DOMAIN_NAME]"
type input "4125380492"
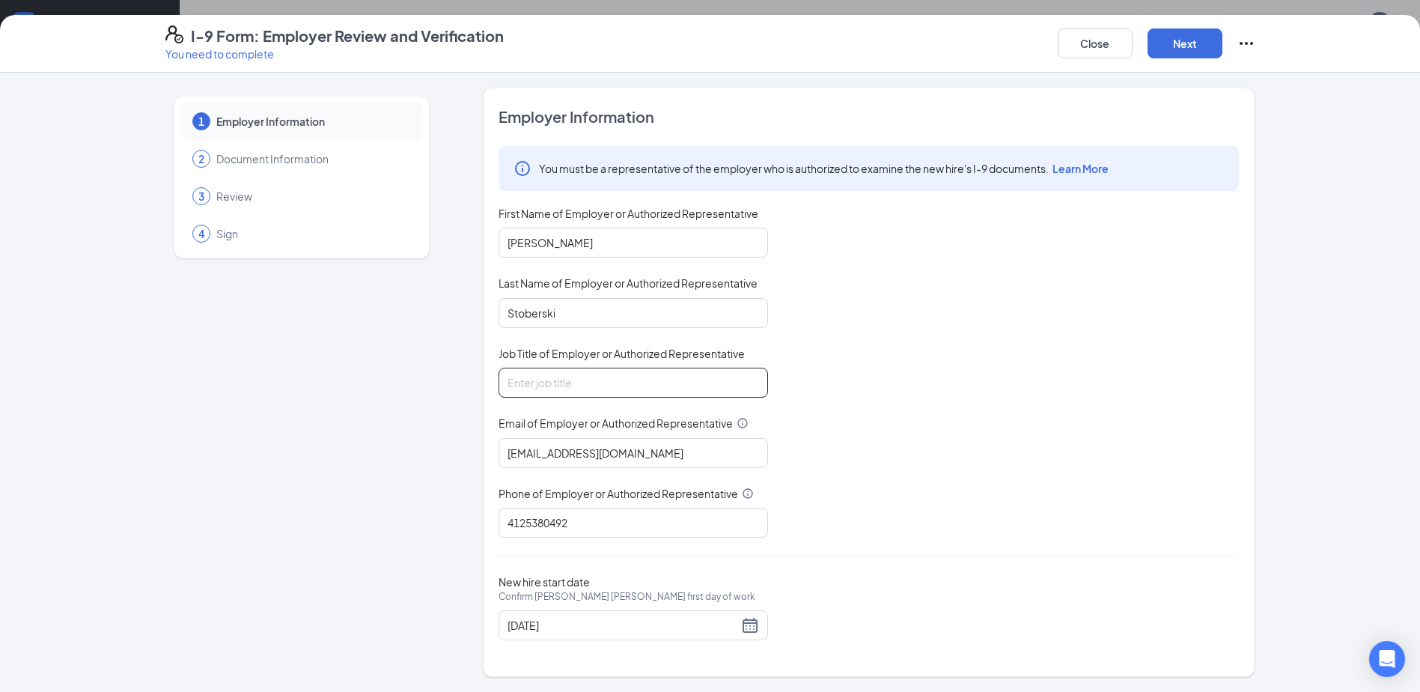
click at [587, 385] on input "Job Title of Employer or Authorized Representative" at bounding box center [634, 383] width 270 height 30
type input "Director, People & Culture"
click at [1195, 43] on button "Next" at bounding box center [1185, 43] width 75 height 30
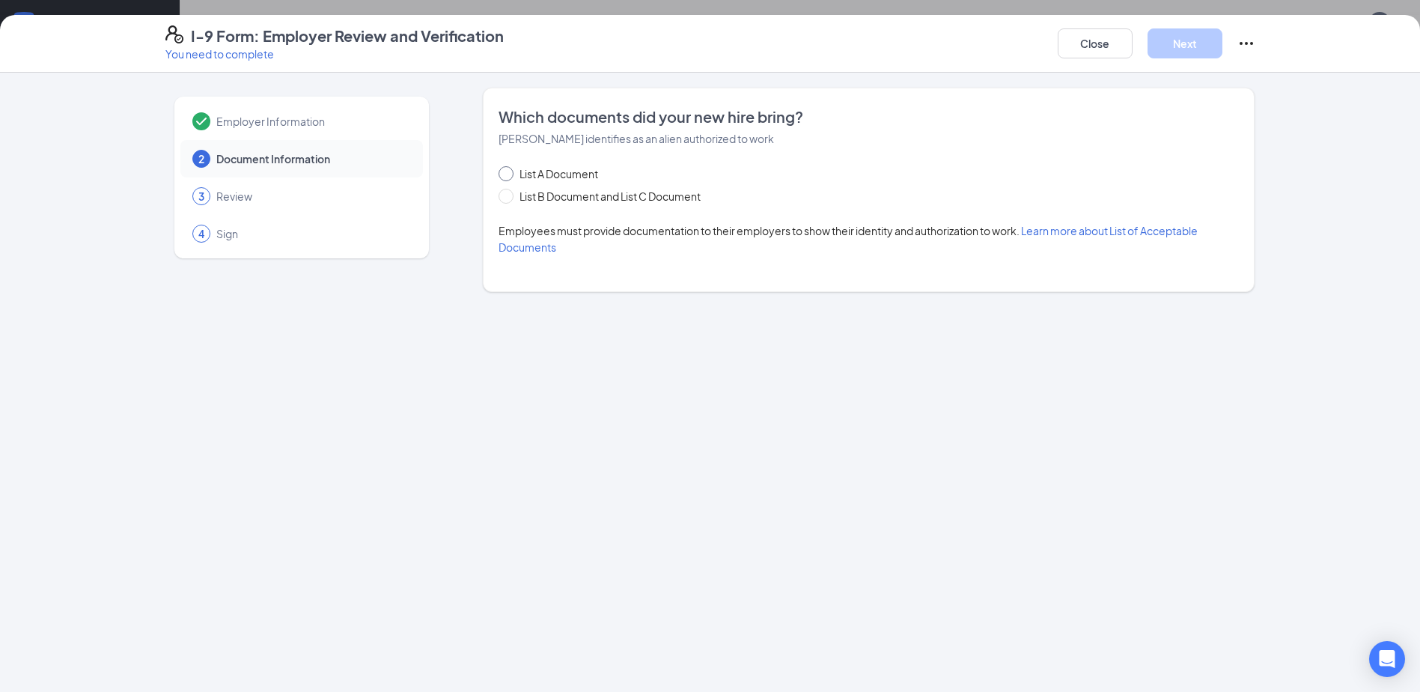
click at [508, 174] on input "List A Document" at bounding box center [504, 171] width 10 height 10
radio input "true"
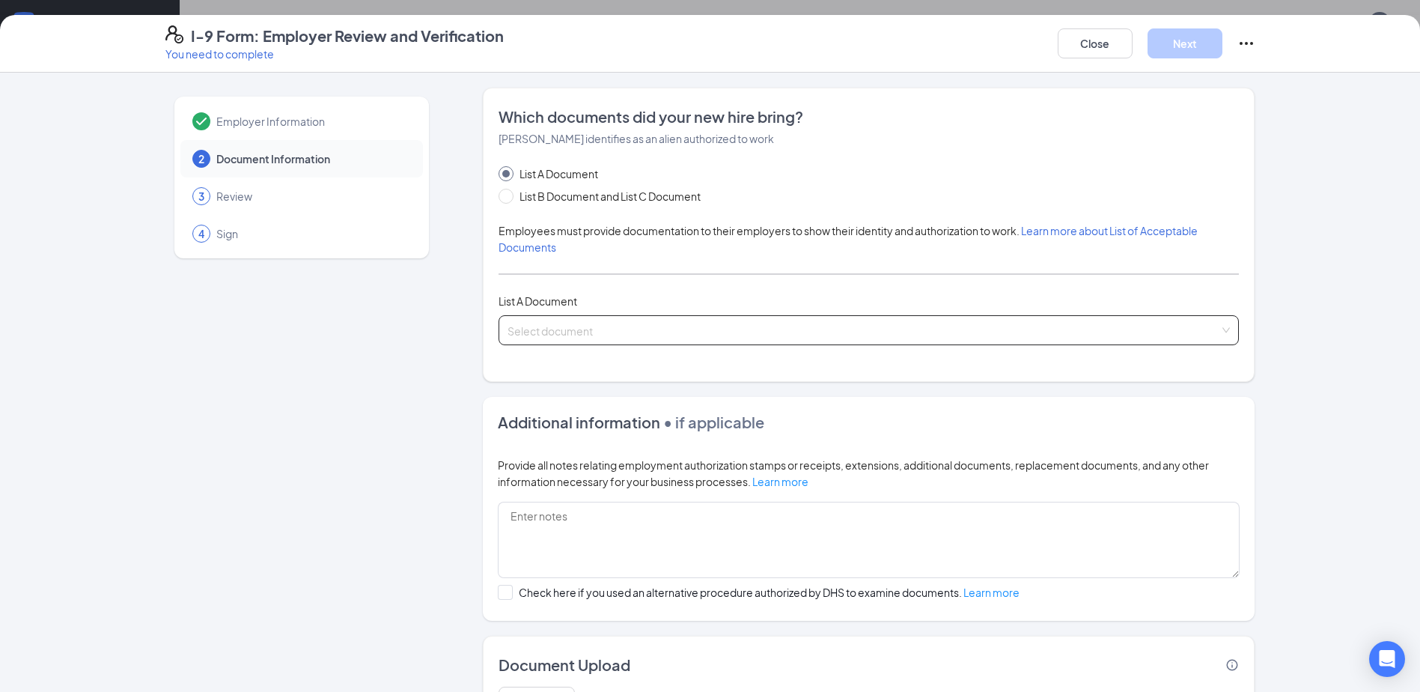
click at [544, 332] on input "search" at bounding box center [864, 327] width 712 height 22
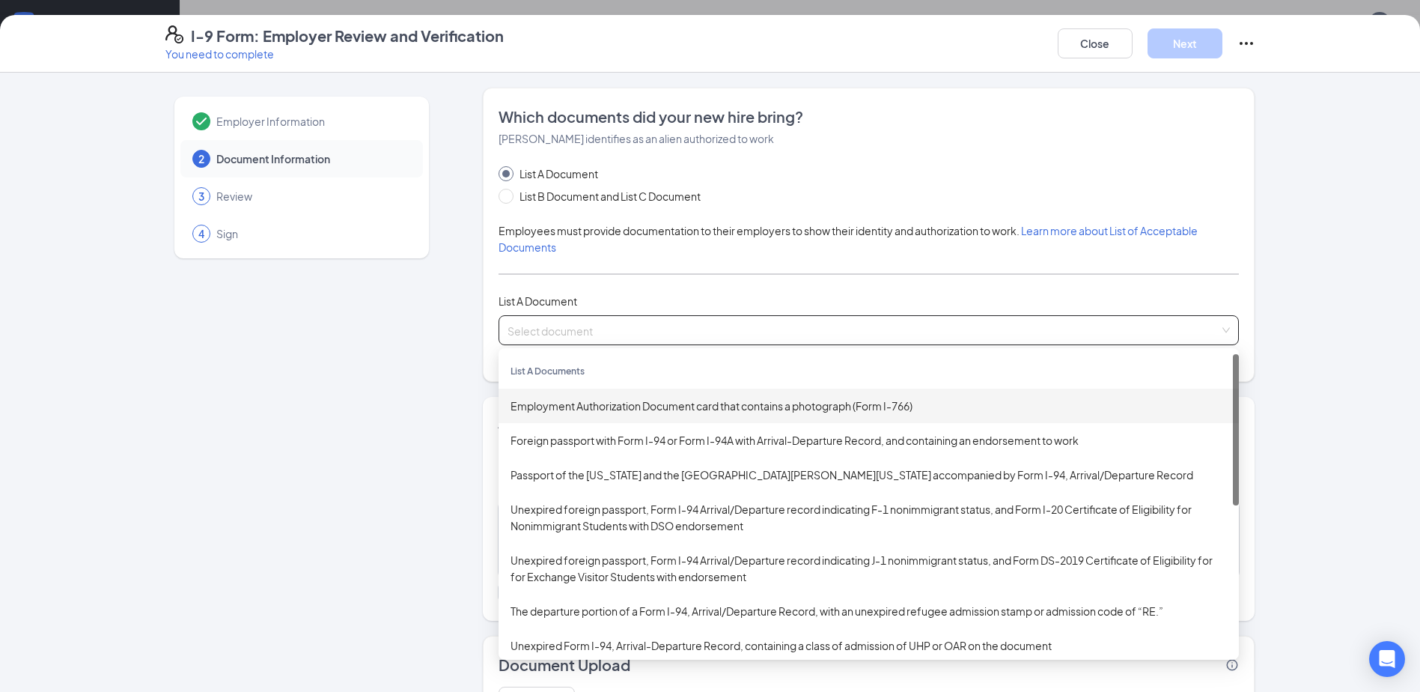
click at [721, 408] on div "Employment Authorization Document card that contains a photograph (Form I-766)" at bounding box center [869, 406] width 717 height 16
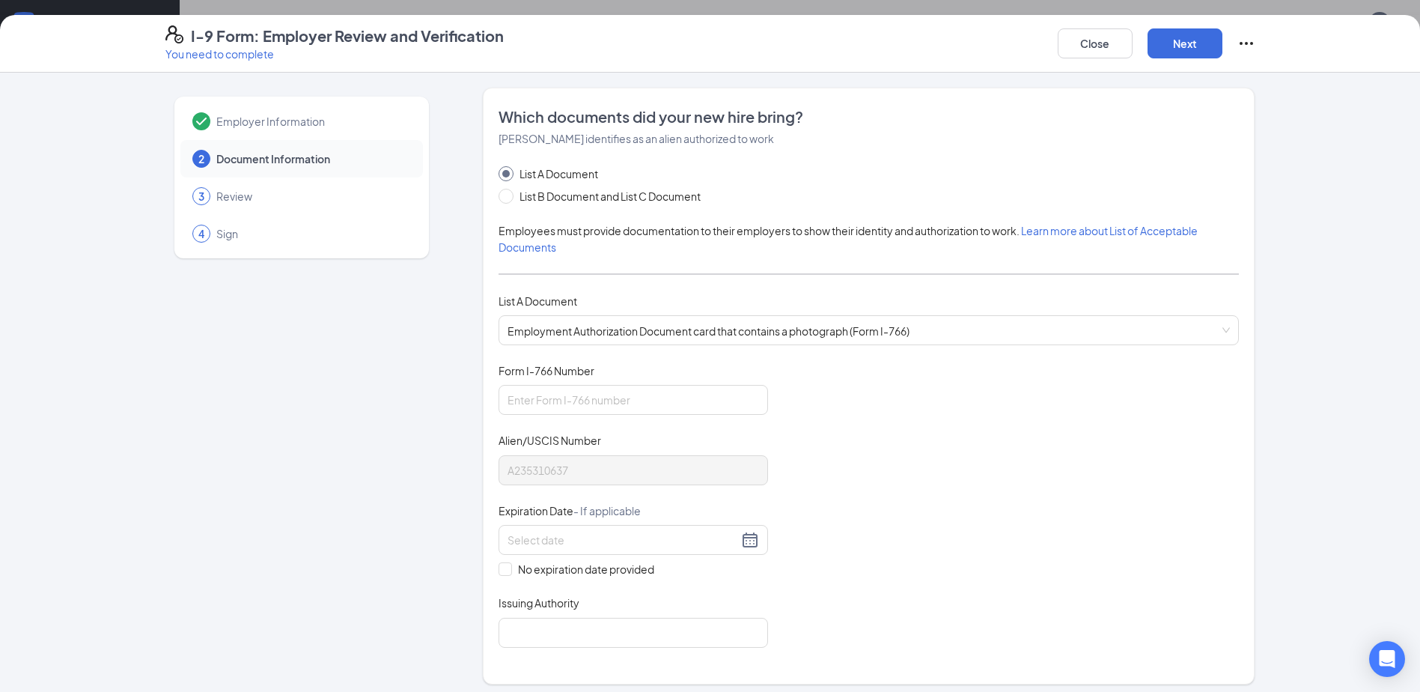
drag, startPoint x: 656, startPoint y: 39, endPoint x: 646, endPoint y: 46, distance: 11.8
click at [656, 39] on div "I-9 Form: Employer Review and Verification You need to complete Close Next" at bounding box center [711, 43] width 1150 height 36
click at [628, 395] on input "Form I-766 Number" at bounding box center [634, 400] width 270 height 30
type input "IOE0928703438"
click at [508, 538] on input at bounding box center [623, 540] width 231 height 16
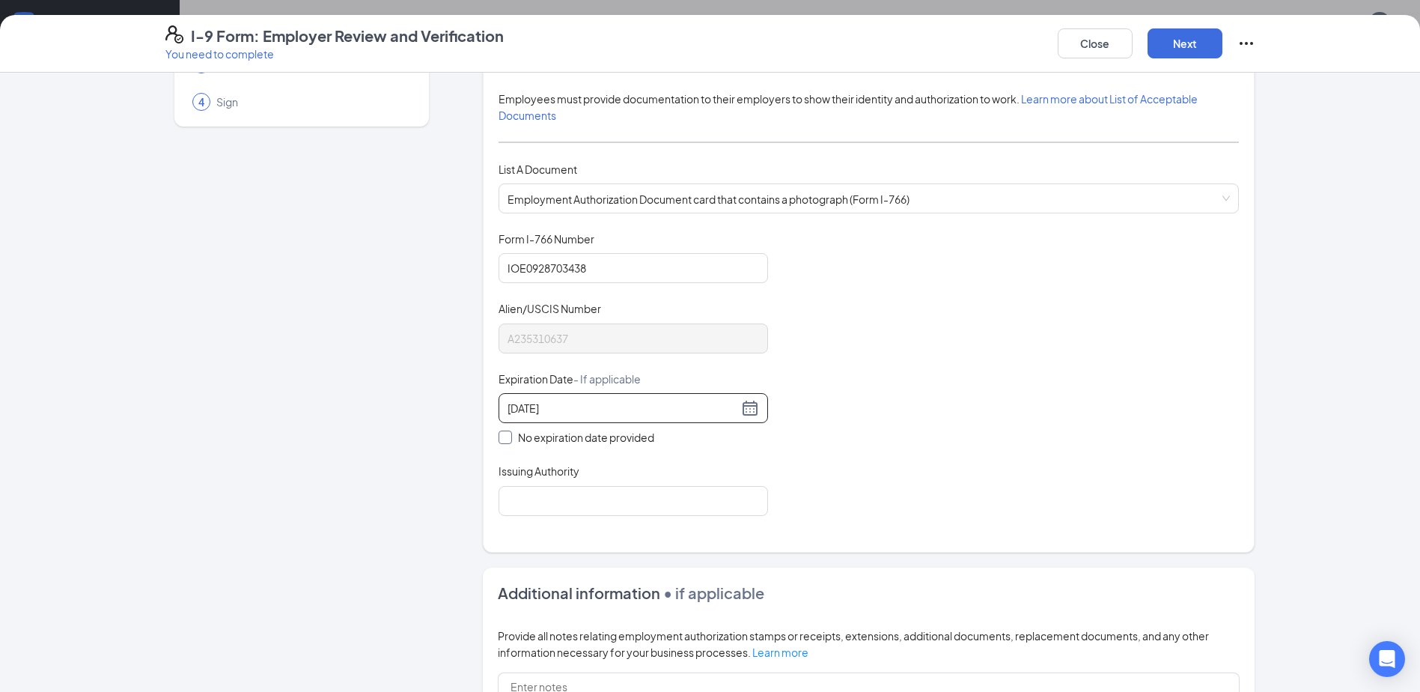
scroll to position [225, 0]
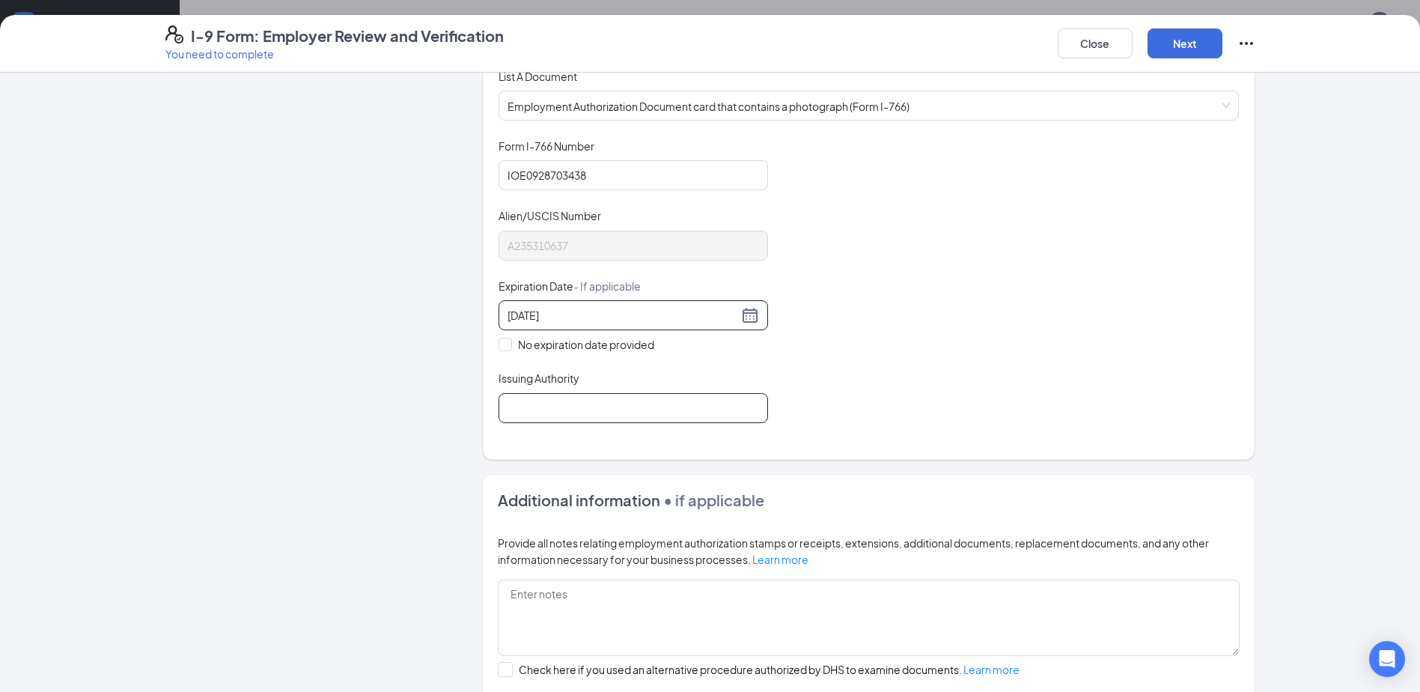
type input "01/06/2030"
click at [547, 402] on input "Issuing Authority" at bounding box center [634, 408] width 270 height 30
type input "US Government"
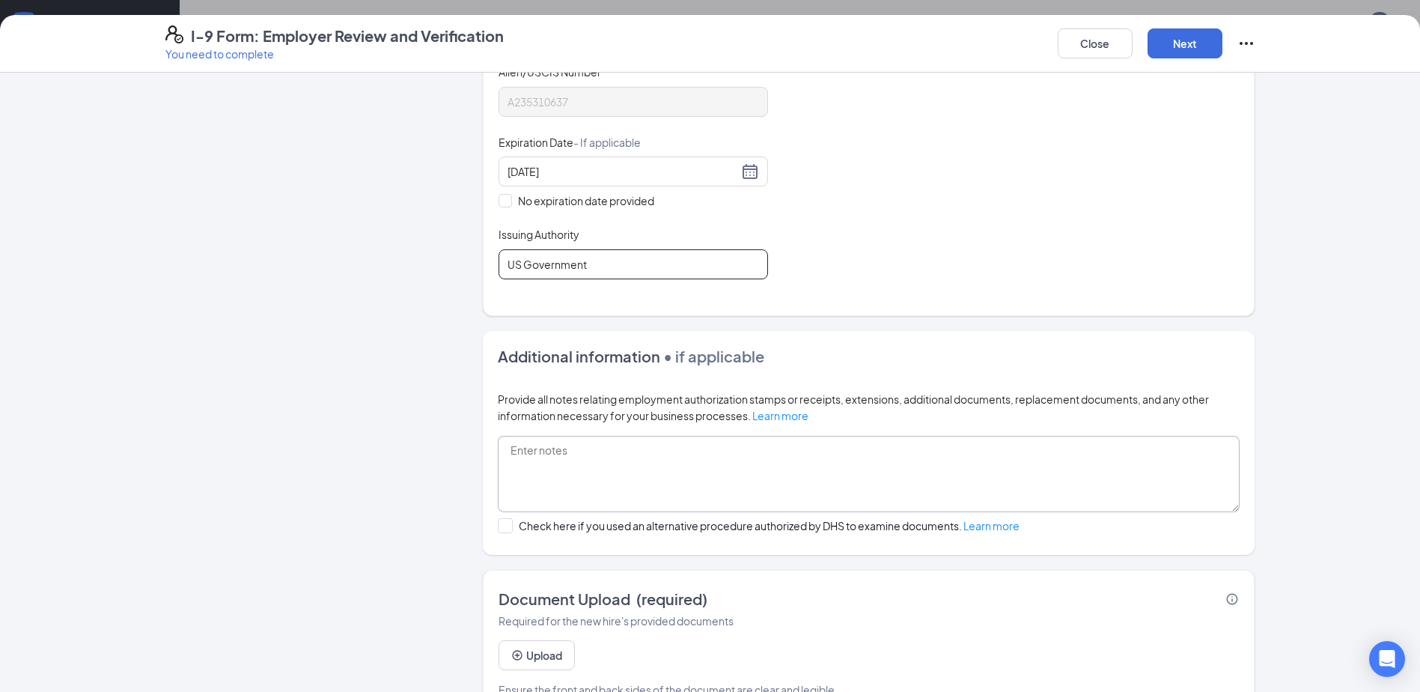
scroll to position [408, 0]
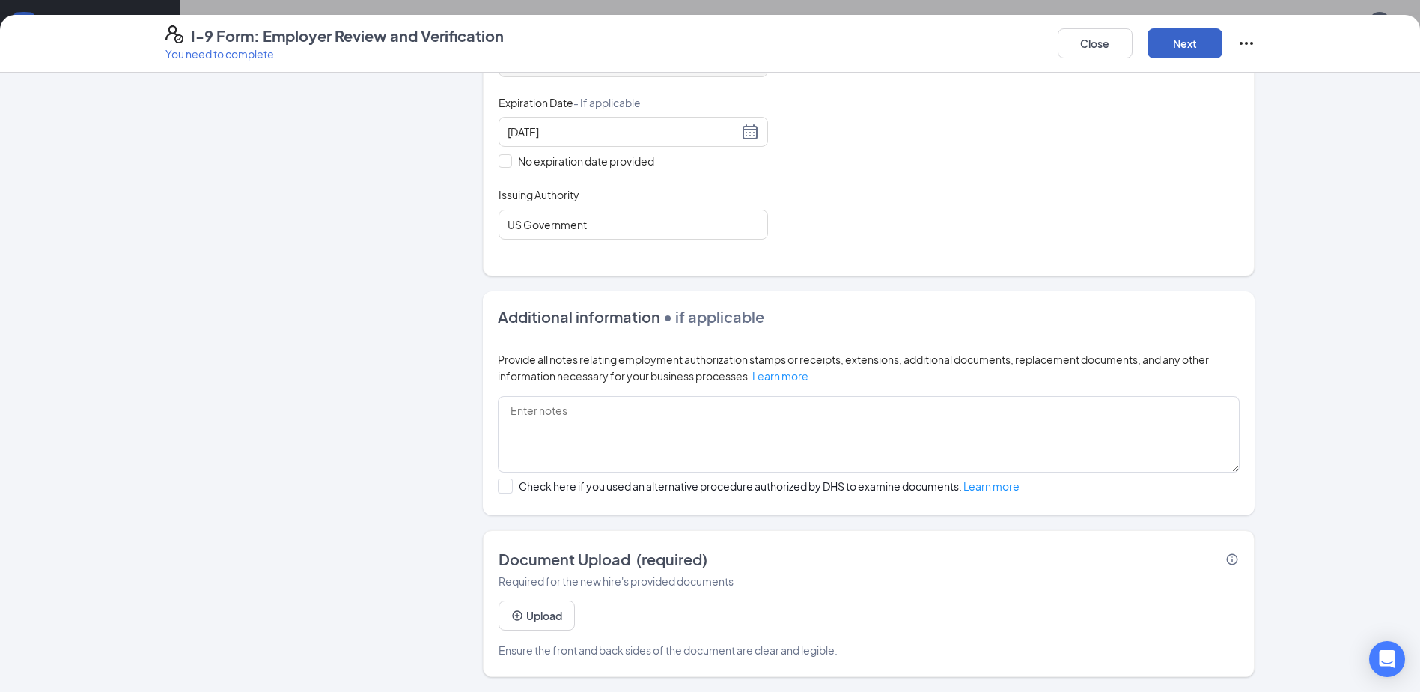
click at [1179, 52] on button "Next" at bounding box center [1185, 43] width 75 height 30
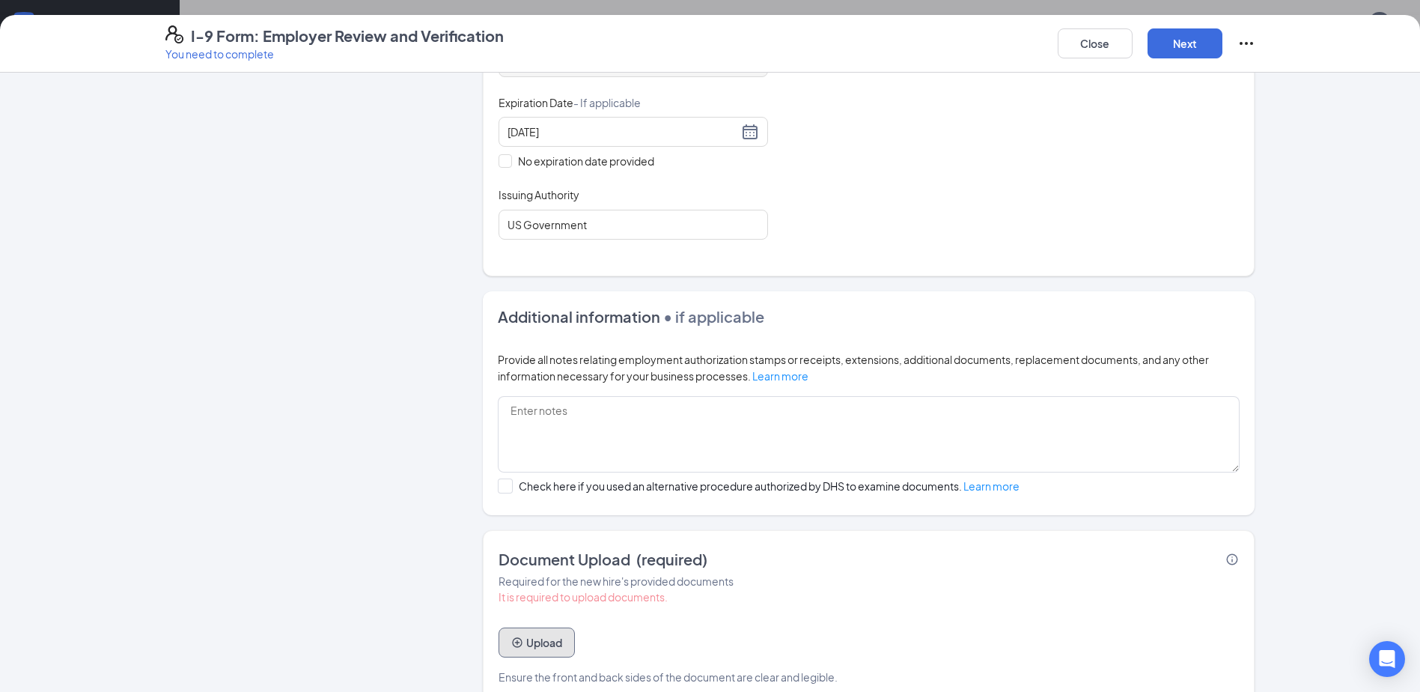
click at [551, 633] on button "Upload" at bounding box center [537, 642] width 76 height 30
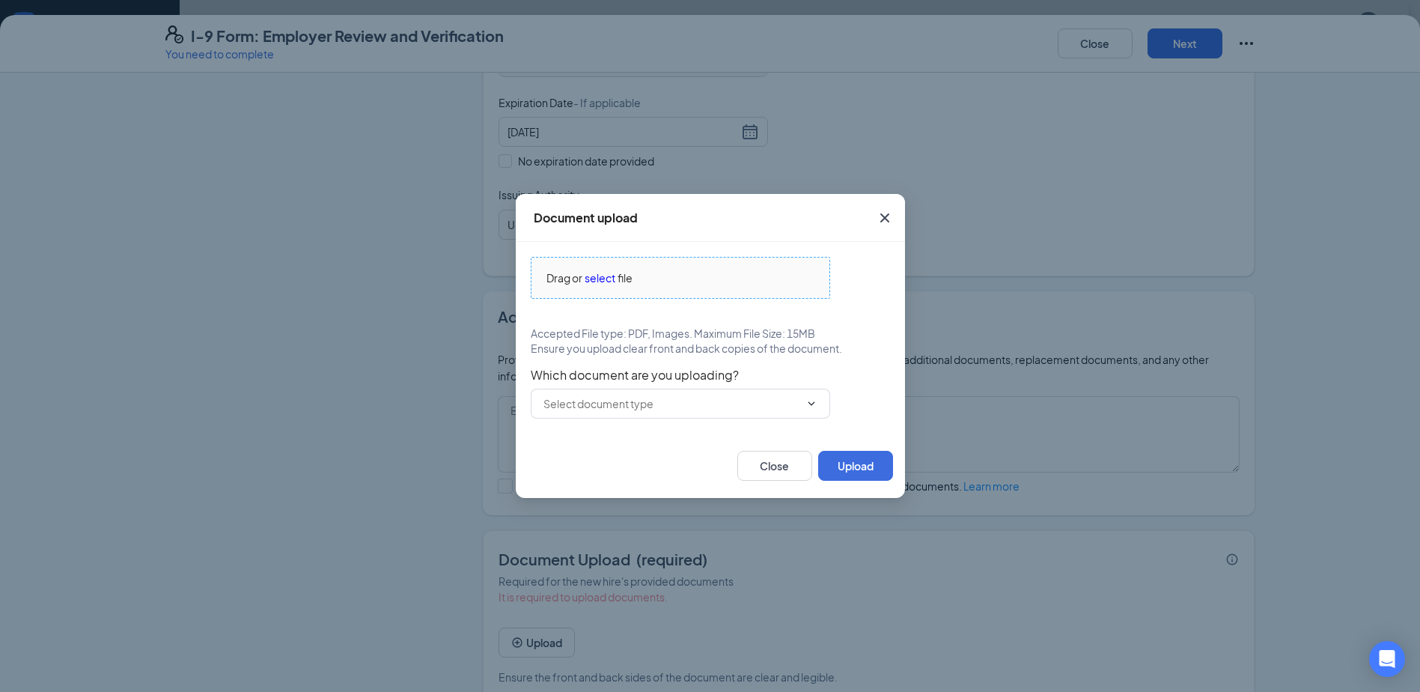
click at [601, 276] on span "select" at bounding box center [600, 278] width 31 height 16
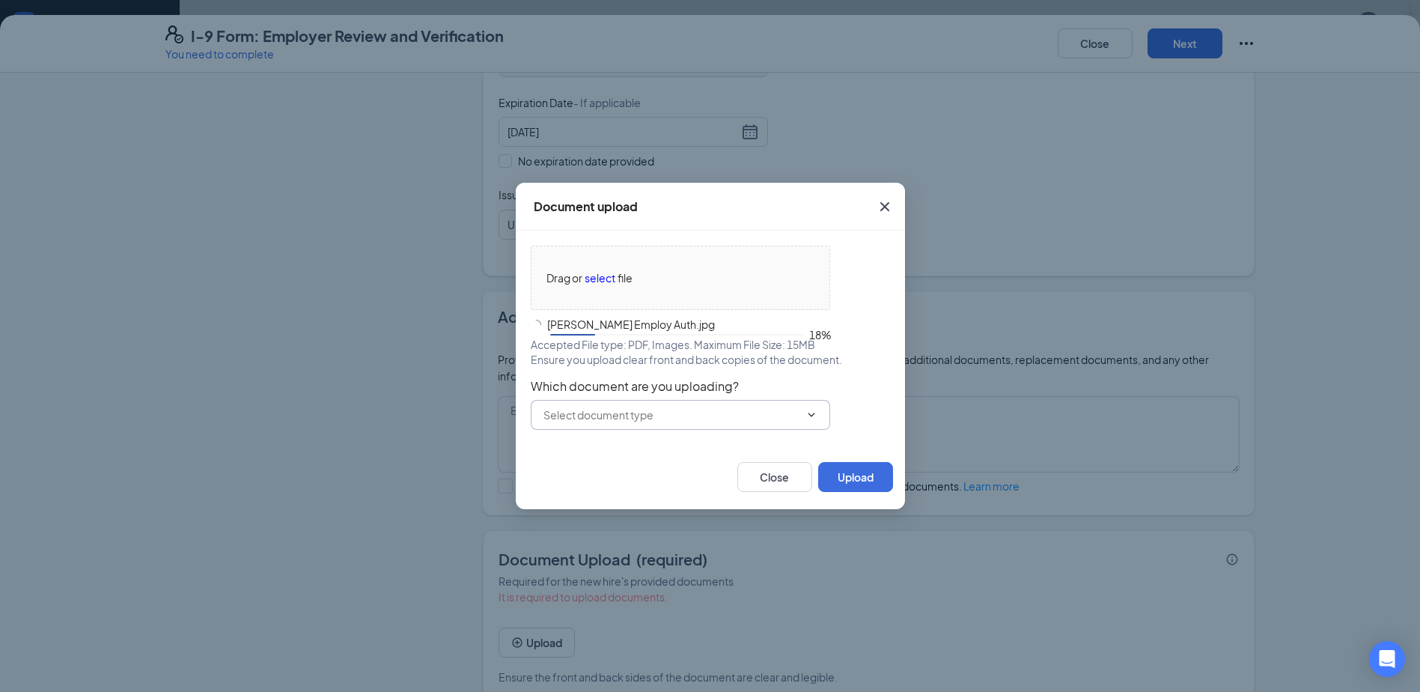
click at [684, 416] on input "text" at bounding box center [672, 415] width 256 height 16
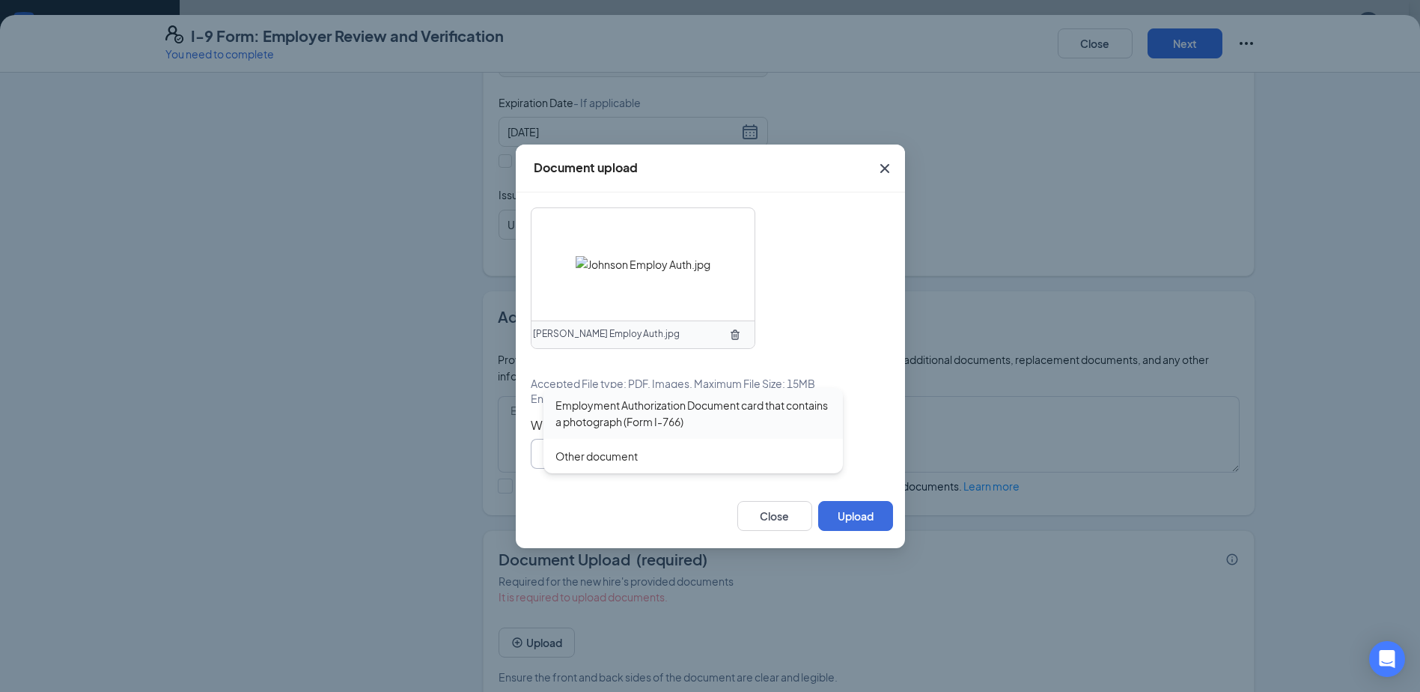
click at [725, 401] on div "Employment Authorization Document card that contains a photograph (Form I-766)" at bounding box center [694, 413] width 276 height 33
type input "Employment Authorization Document card that contains a photograph (Form I-766)"
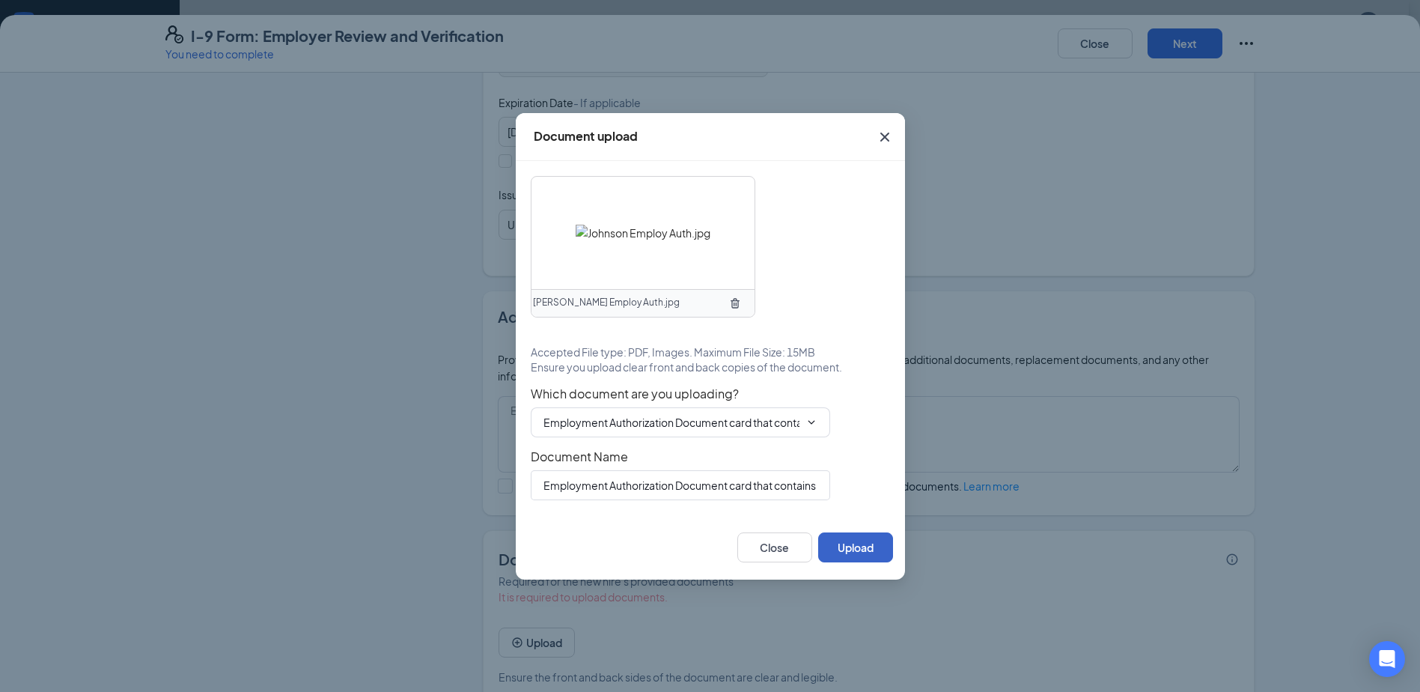
click at [842, 543] on button "Upload" at bounding box center [855, 547] width 75 height 30
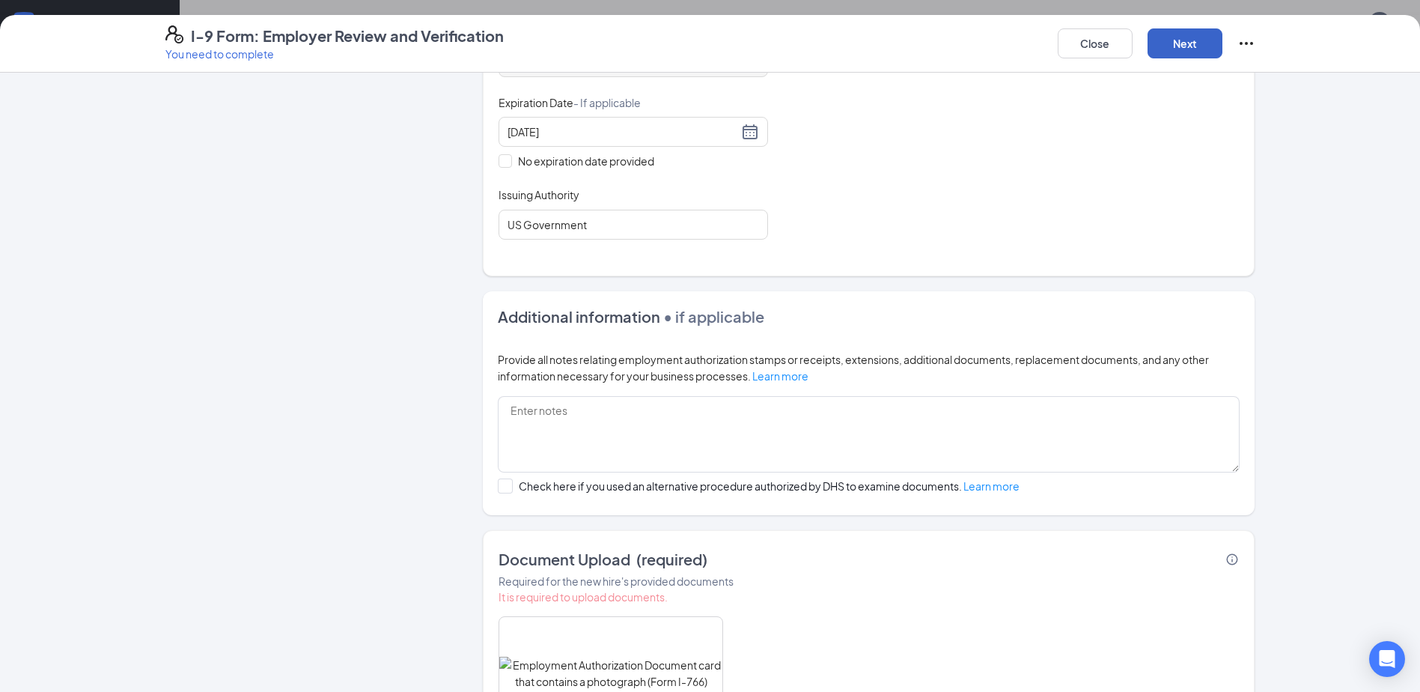
click at [1179, 46] on button "Next" at bounding box center [1185, 43] width 75 height 30
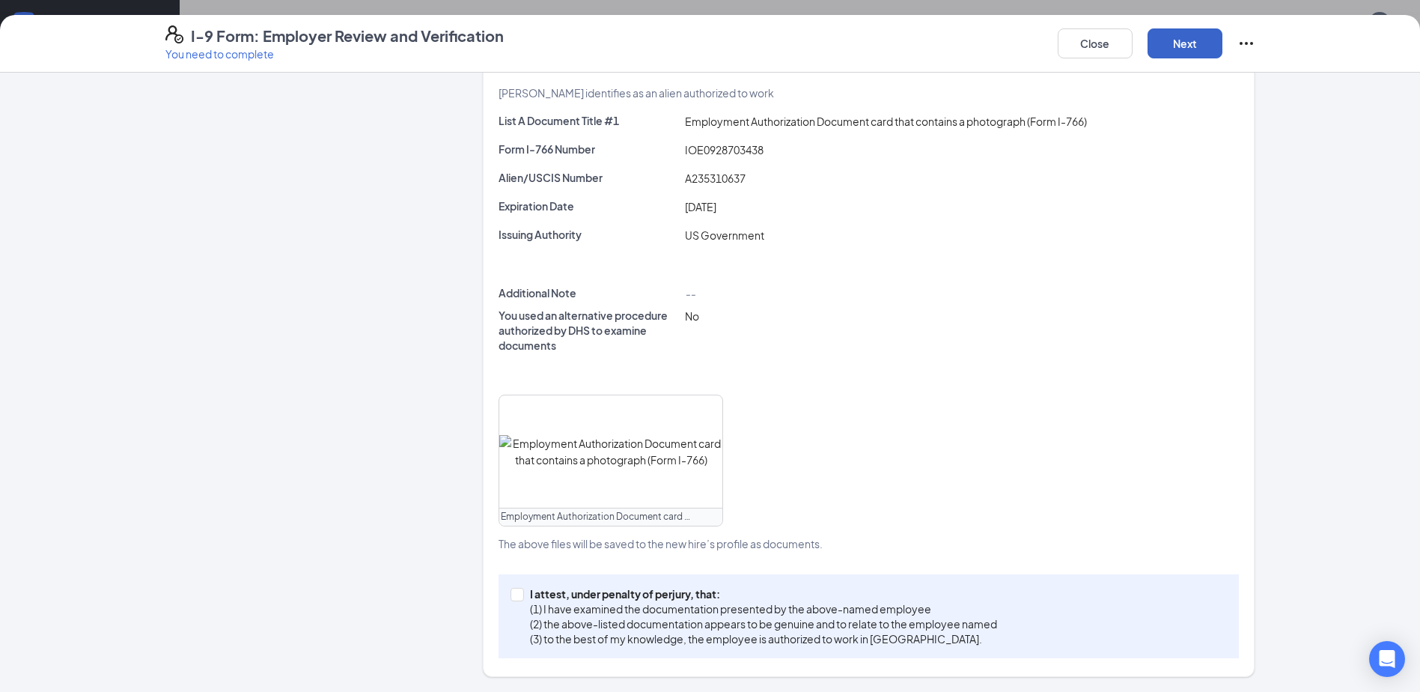
scroll to position [326, 0]
click at [511, 595] on input "I attest, under penalty of [PERSON_NAME], that: (1) I have examined the documen…" at bounding box center [516, 593] width 10 height 10
checkbox input "true"
click at [1181, 42] on button "Next" at bounding box center [1185, 43] width 75 height 30
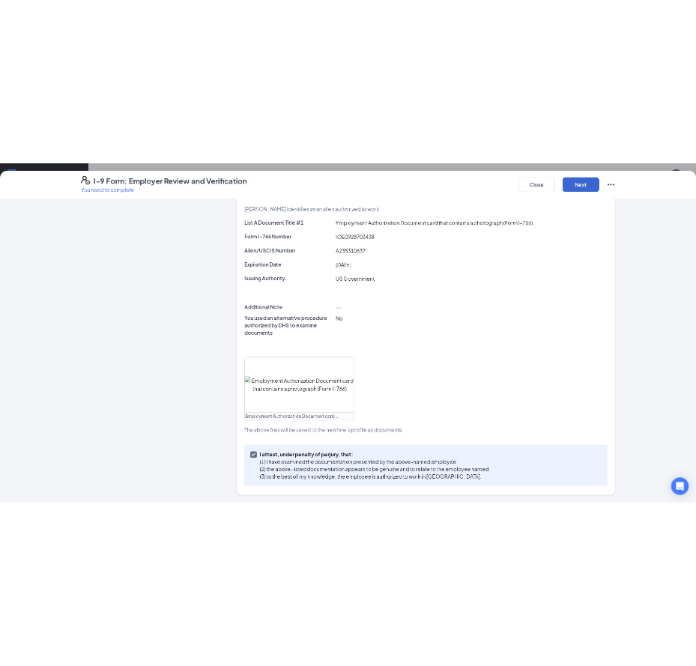
scroll to position [0, 0]
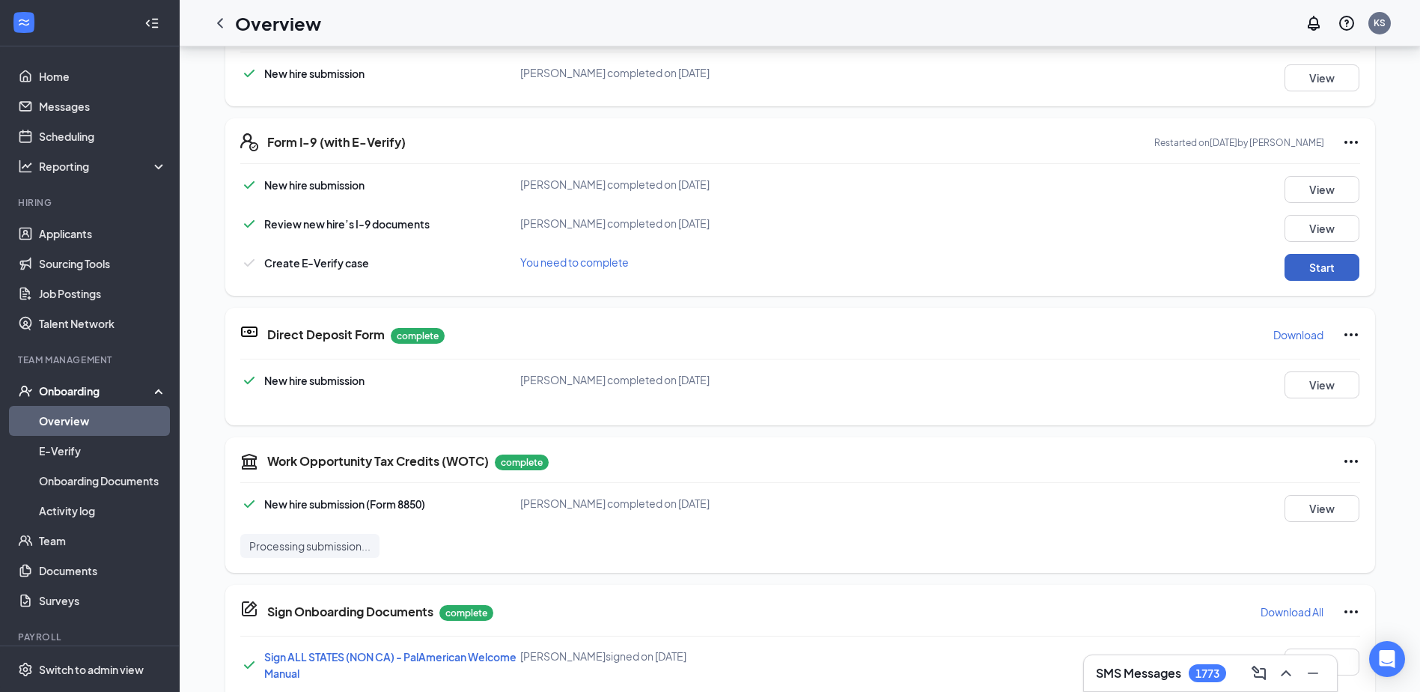
click at [1293, 268] on button "Start" at bounding box center [1322, 267] width 75 height 27
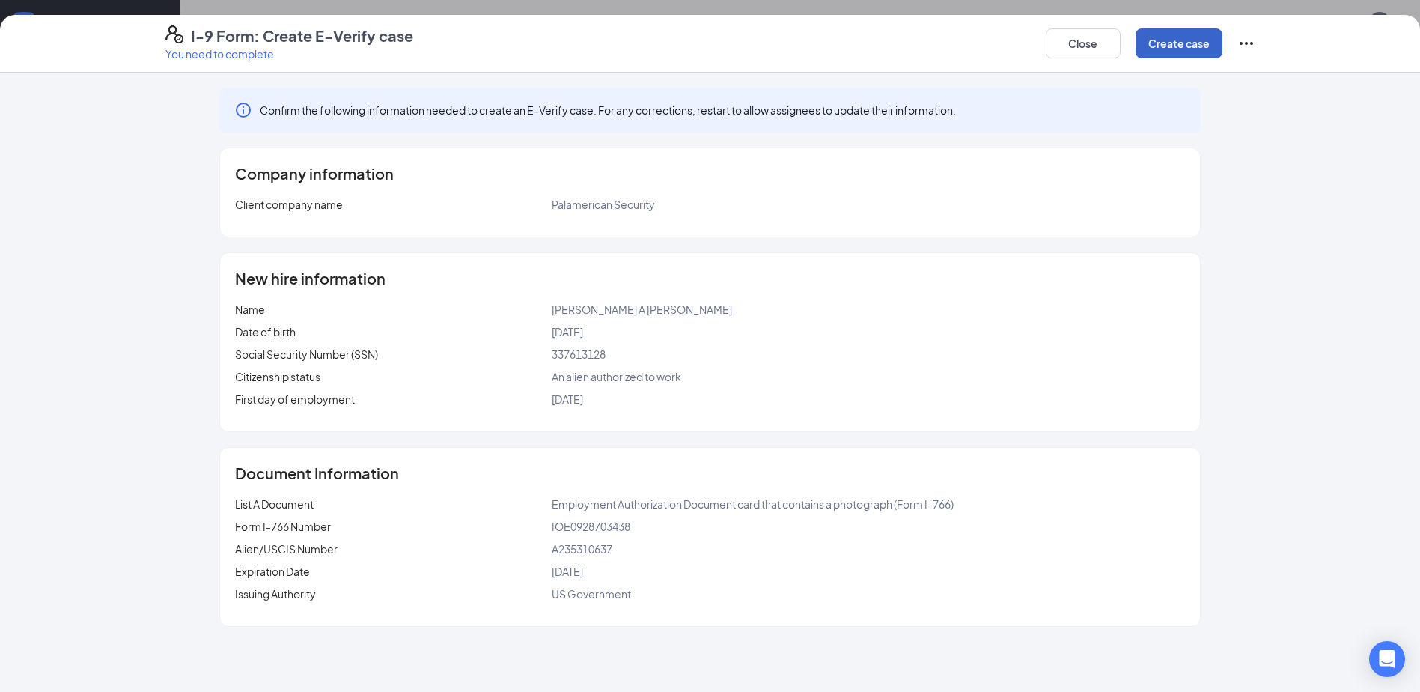
click at [1160, 52] on button "Create case" at bounding box center [1179, 43] width 87 height 30
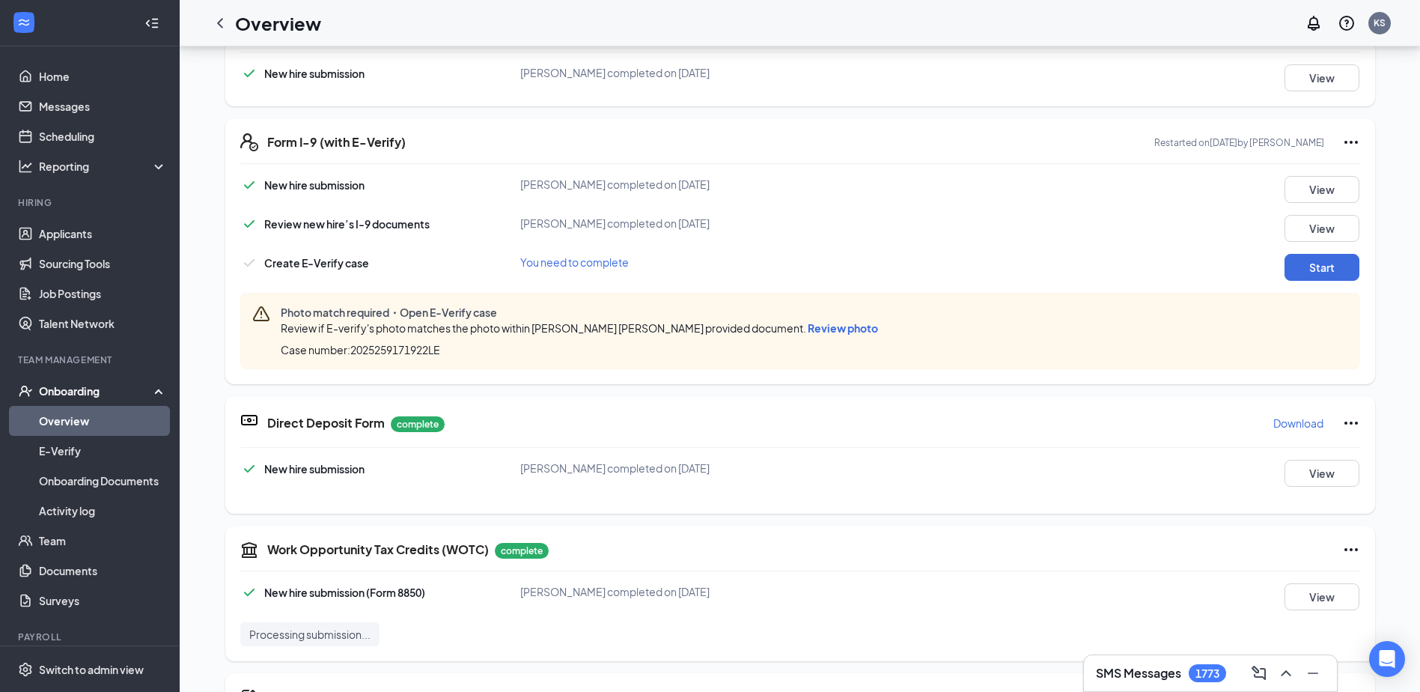
click at [808, 324] on span "Review photo" at bounding box center [843, 327] width 70 height 13
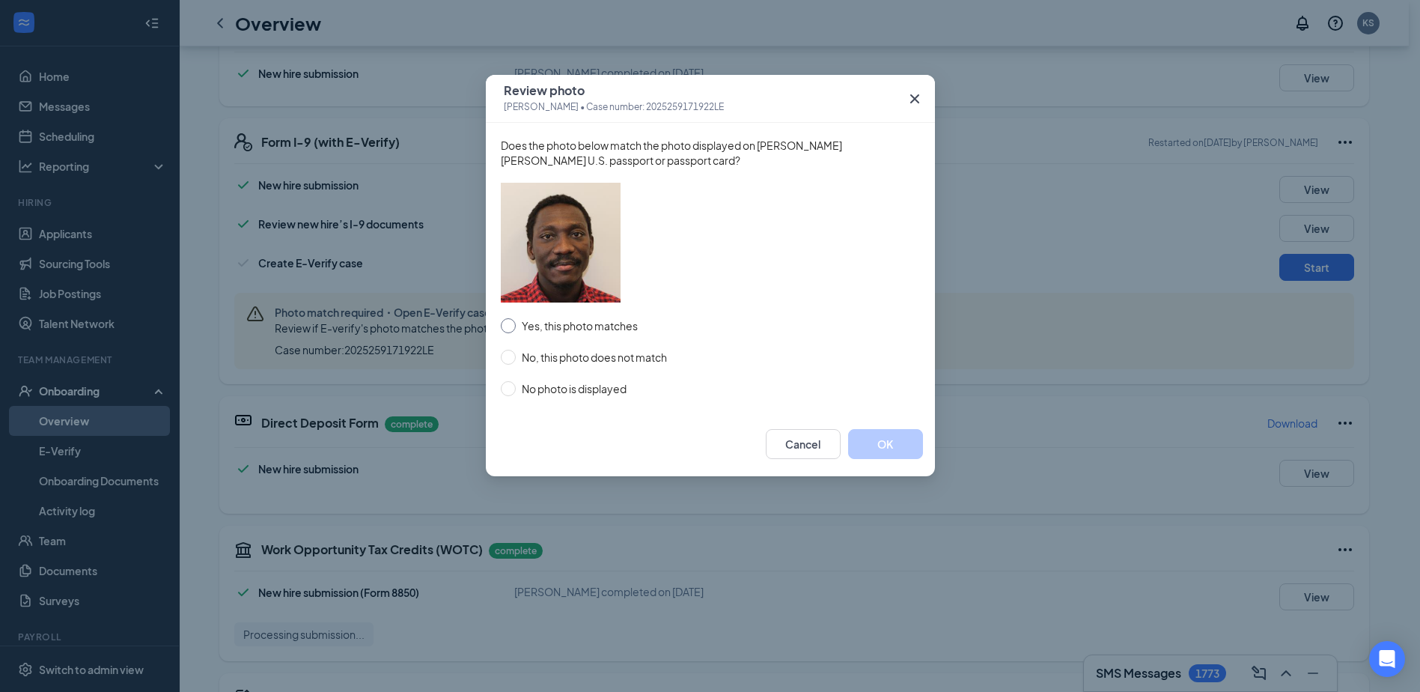
click at [521, 325] on span "Yes, this photo matches" at bounding box center [580, 325] width 128 height 16
click at [516, 325] on input "Yes, this photo matches" at bounding box center [508, 325] width 15 height 15
radio input "true"
click at [874, 437] on button "OK" at bounding box center [885, 444] width 75 height 30
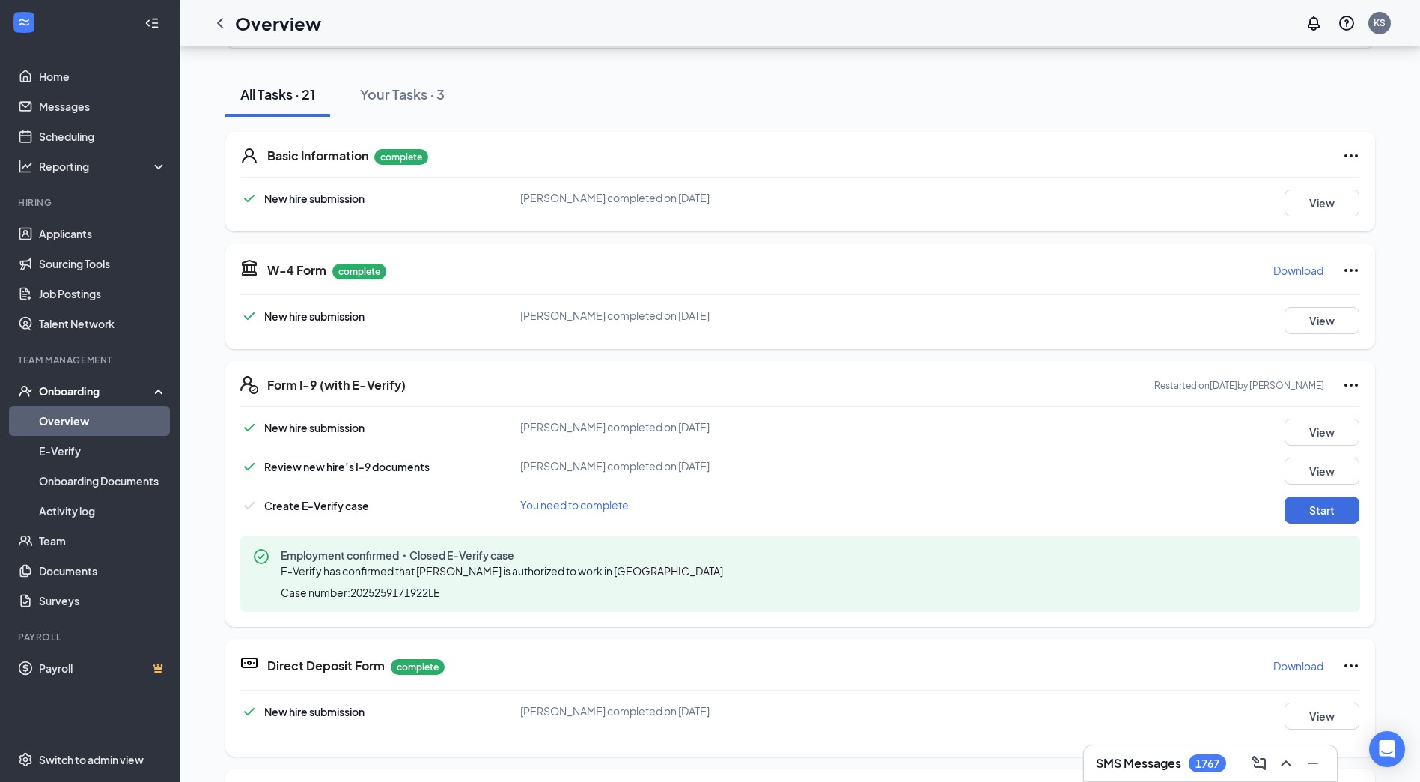
scroll to position [300, 0]
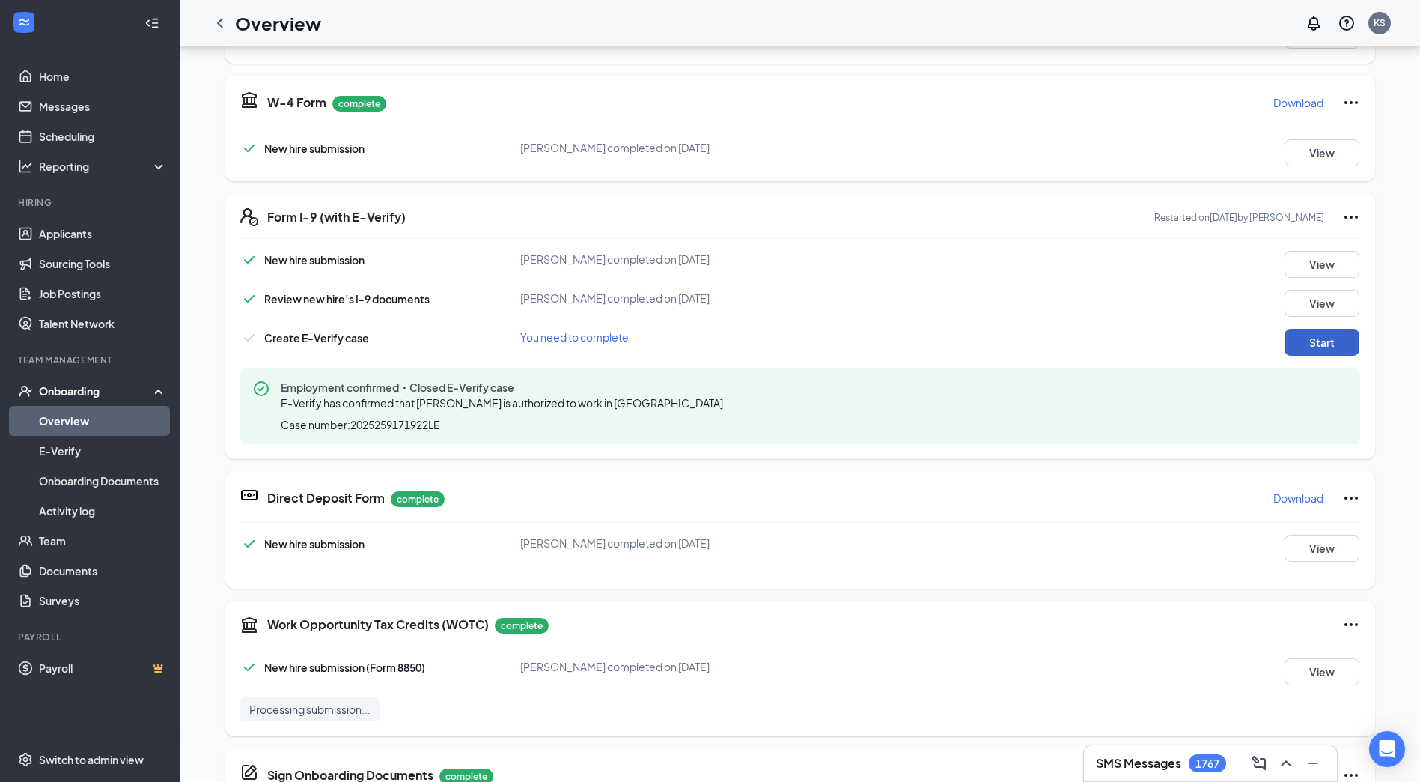
click at [1304, 340] on button "Start" at bounding box center [1322, 342] width 75 height 27
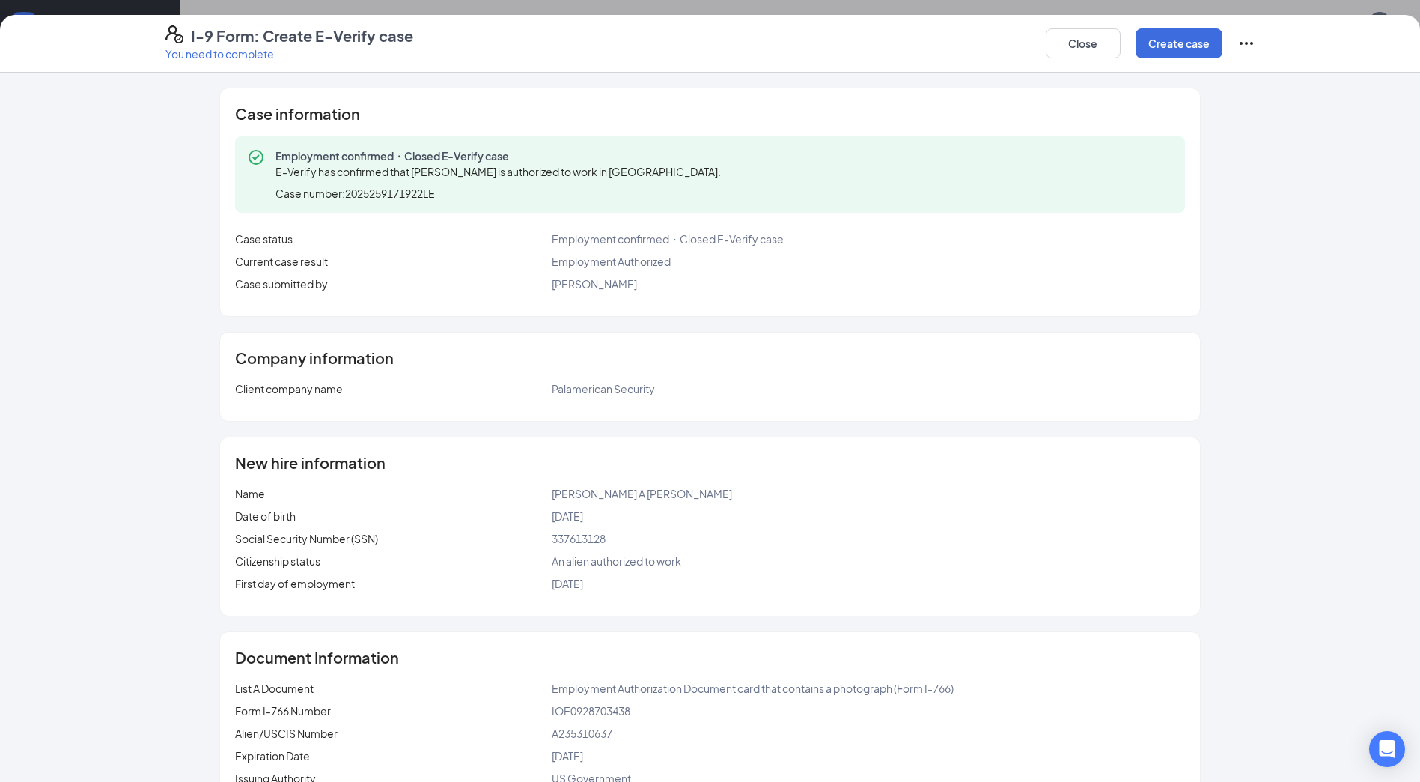
click at [1244, 41] on icon "Ellipses" at bounding box center [1247, 43] width 18 height 18
click at [1273, 70] on span "Mark as complete" at bounding box center [1302, 74] width 88 height 15
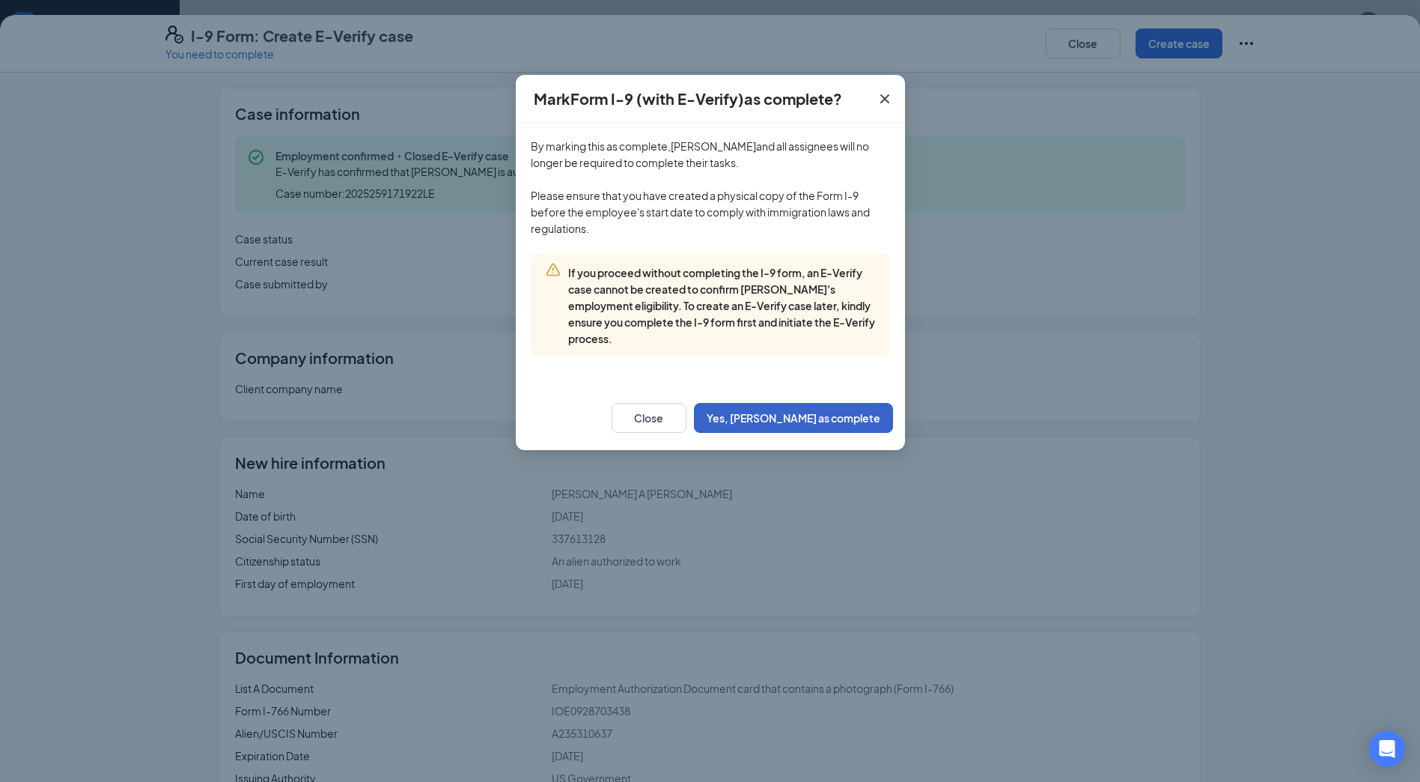
click at [839, 408] on button "Yes, mark as complete" at bounding box center [793, 418] width 199 height 30
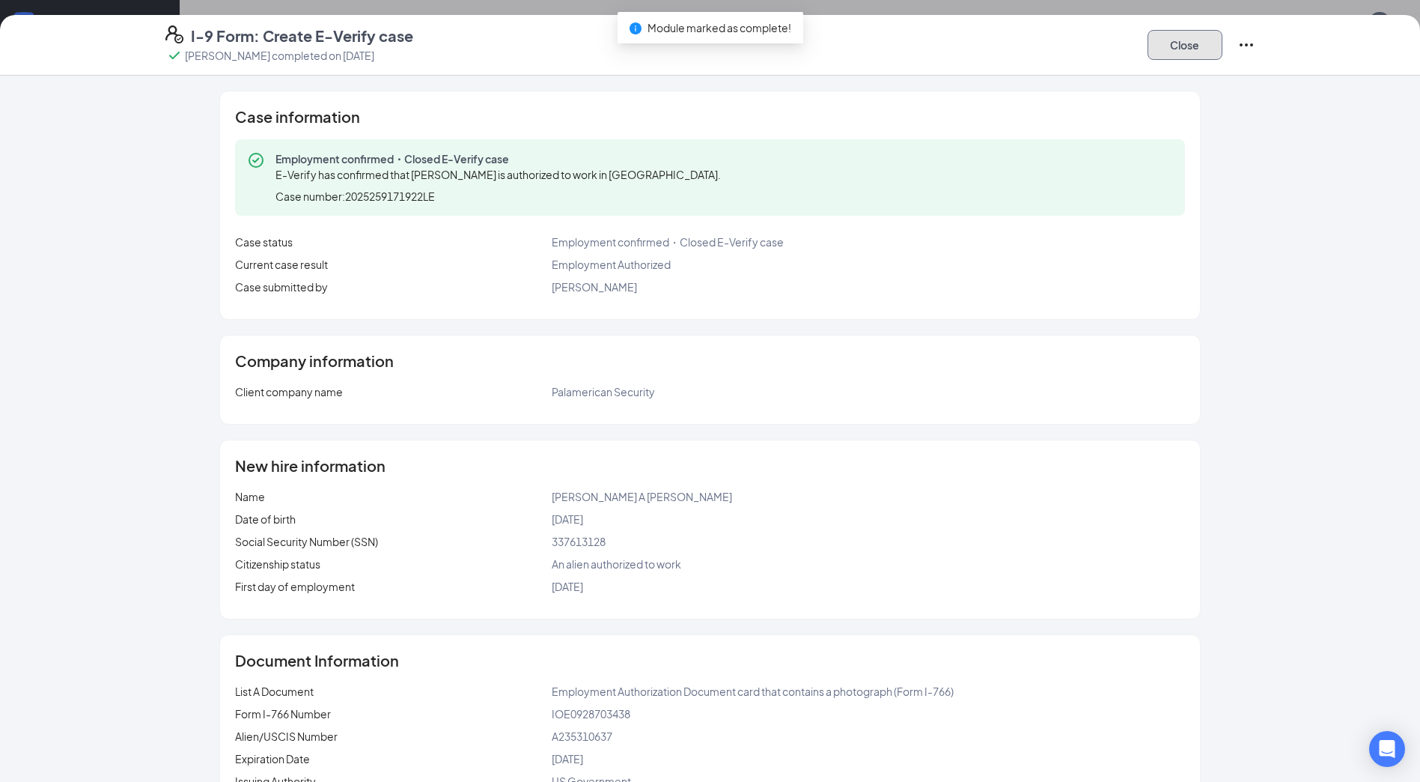
click at [1186, 48] on button "Close" at bounding box center [1185, 45] width 75 height 30
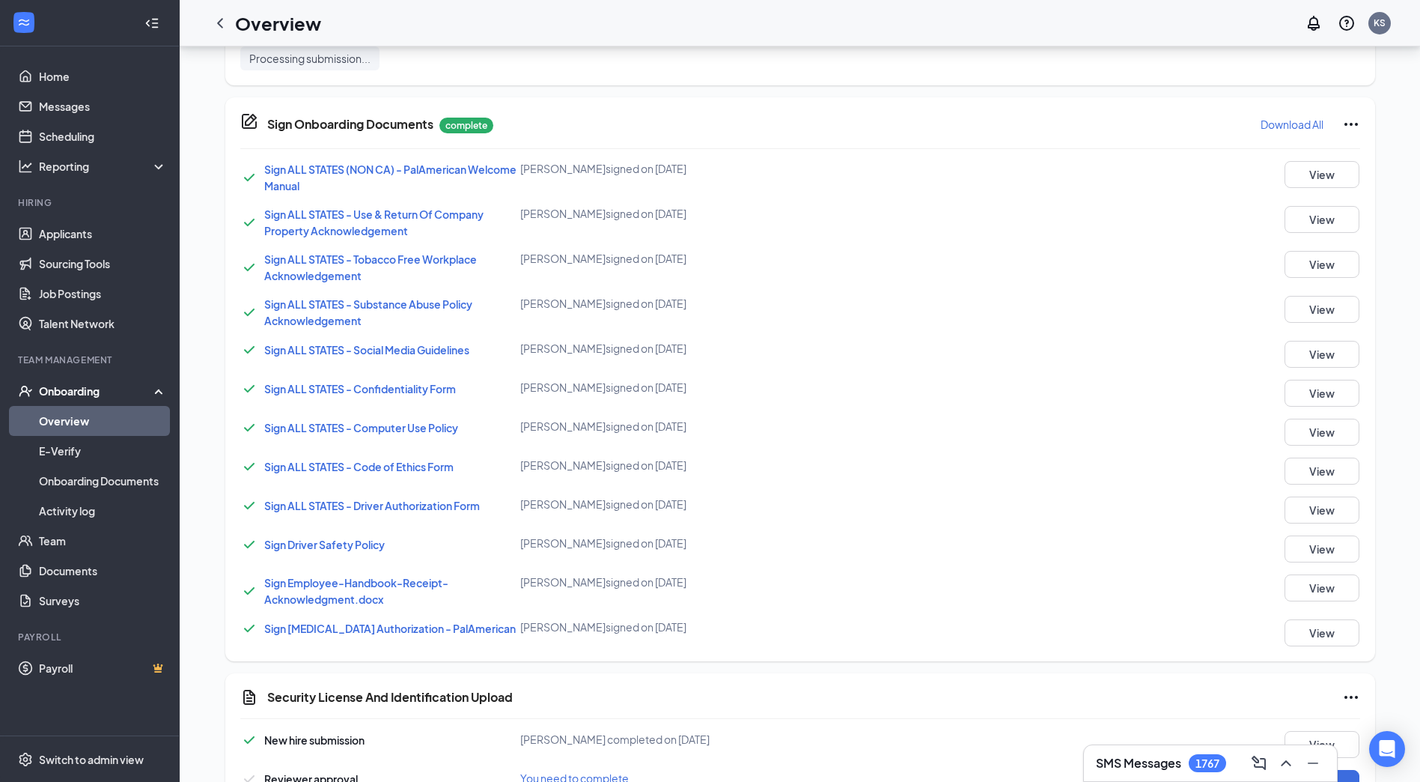
scroll to position [1020, 0]
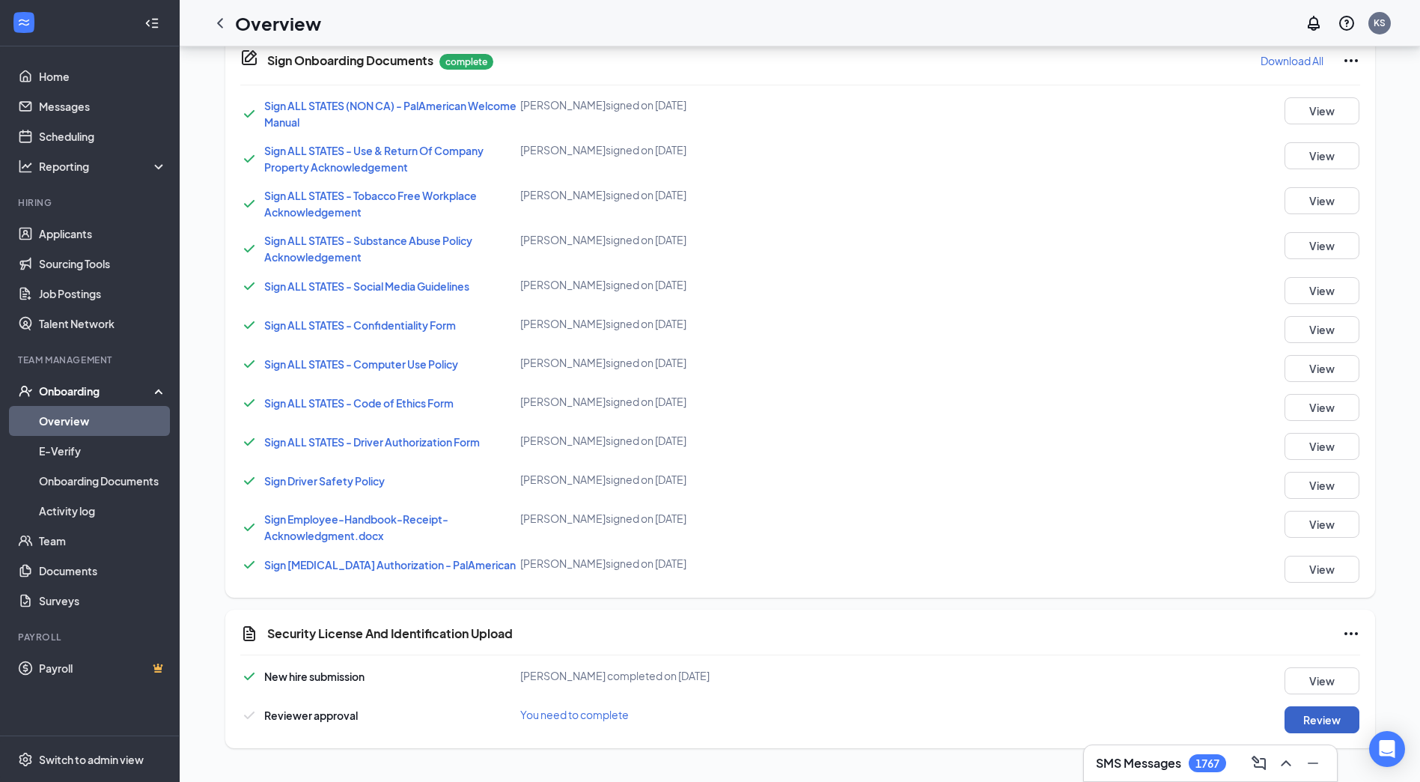
click at [1296, 691] on button "Review" at bounding box center [1322, 719] width 75 height 27
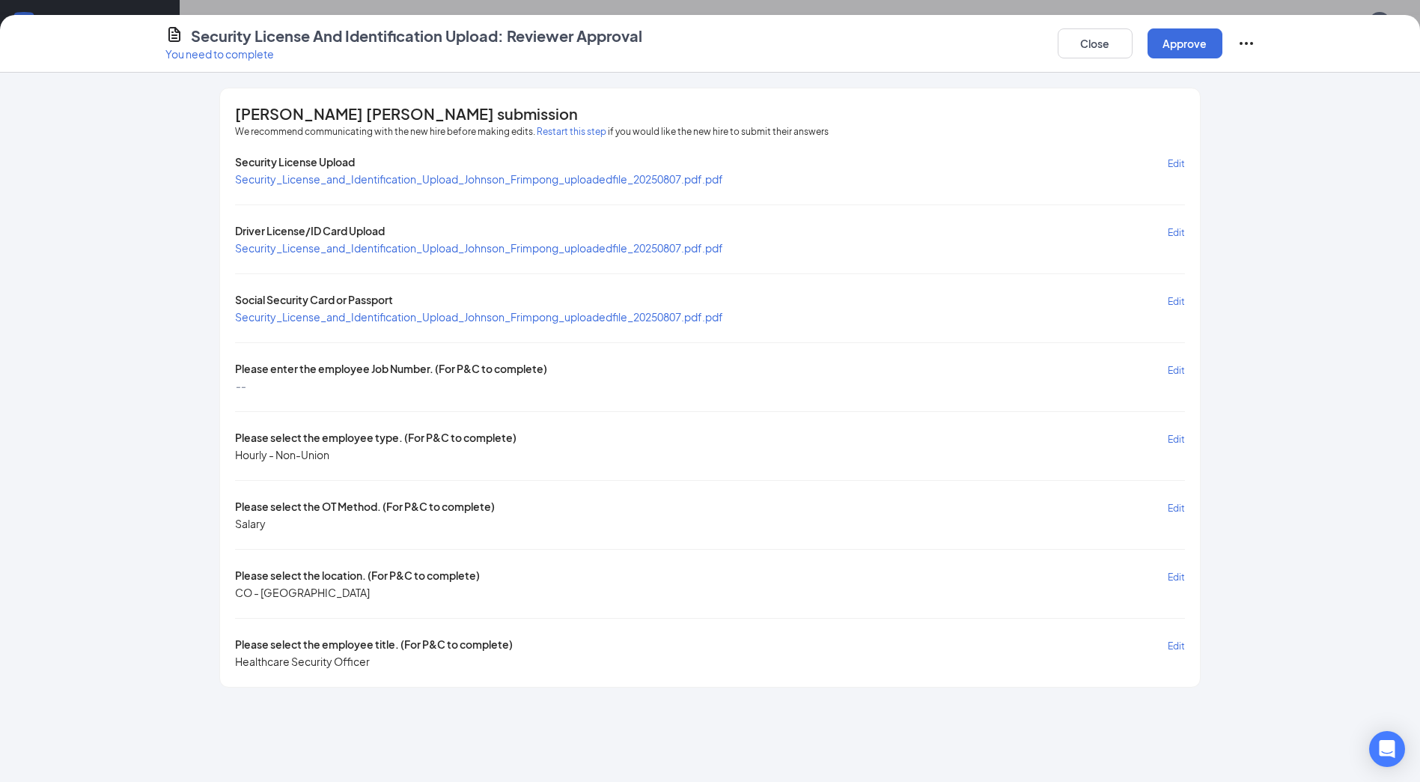
click at [1178, 371] on span "Edit" at bounding box center [1176, 370] width 17 height 11
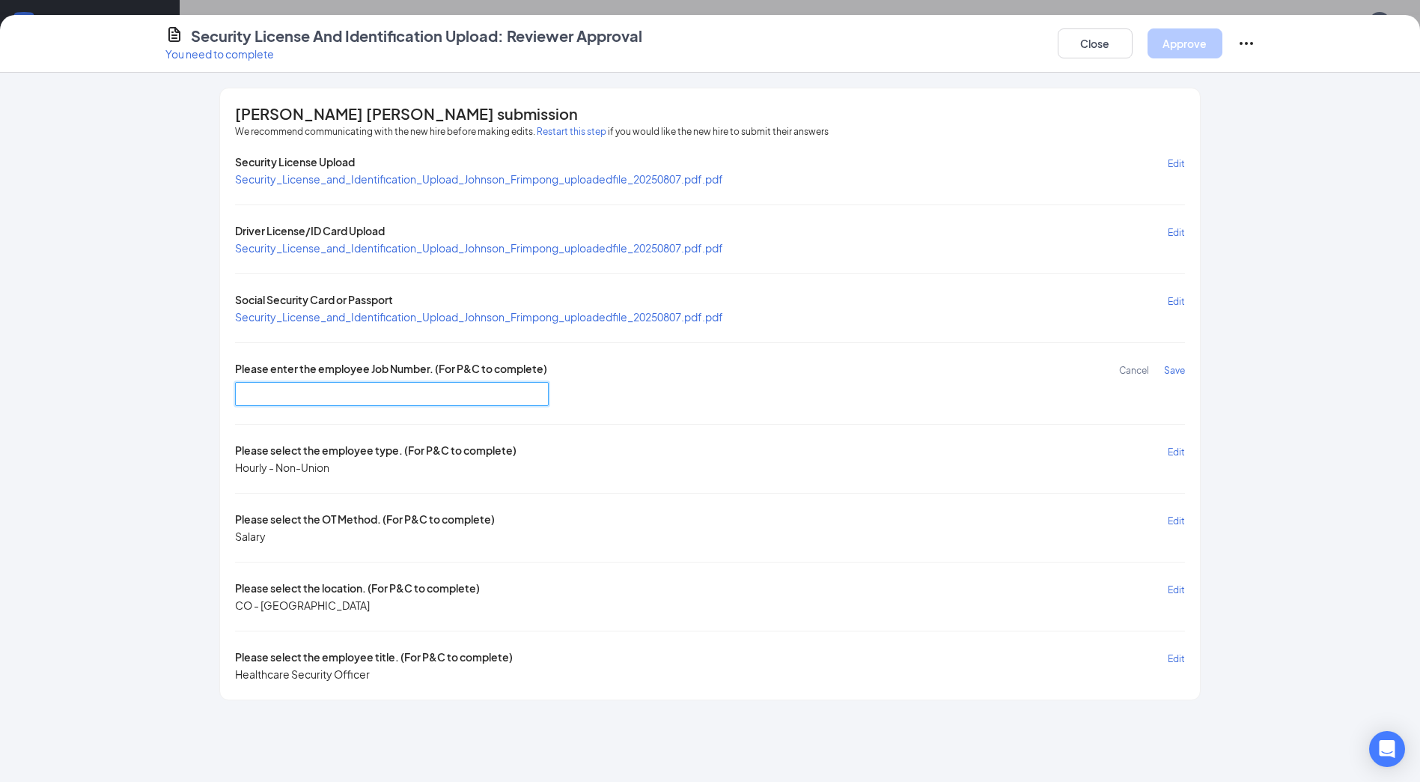
click at [466, 398] on input "text" at bounding box center [392, 394] width 314 height 24
type input "DR4003"
click at [1172, 371] on span "Save" at bounding box center [1174, 370] width 21 height 11
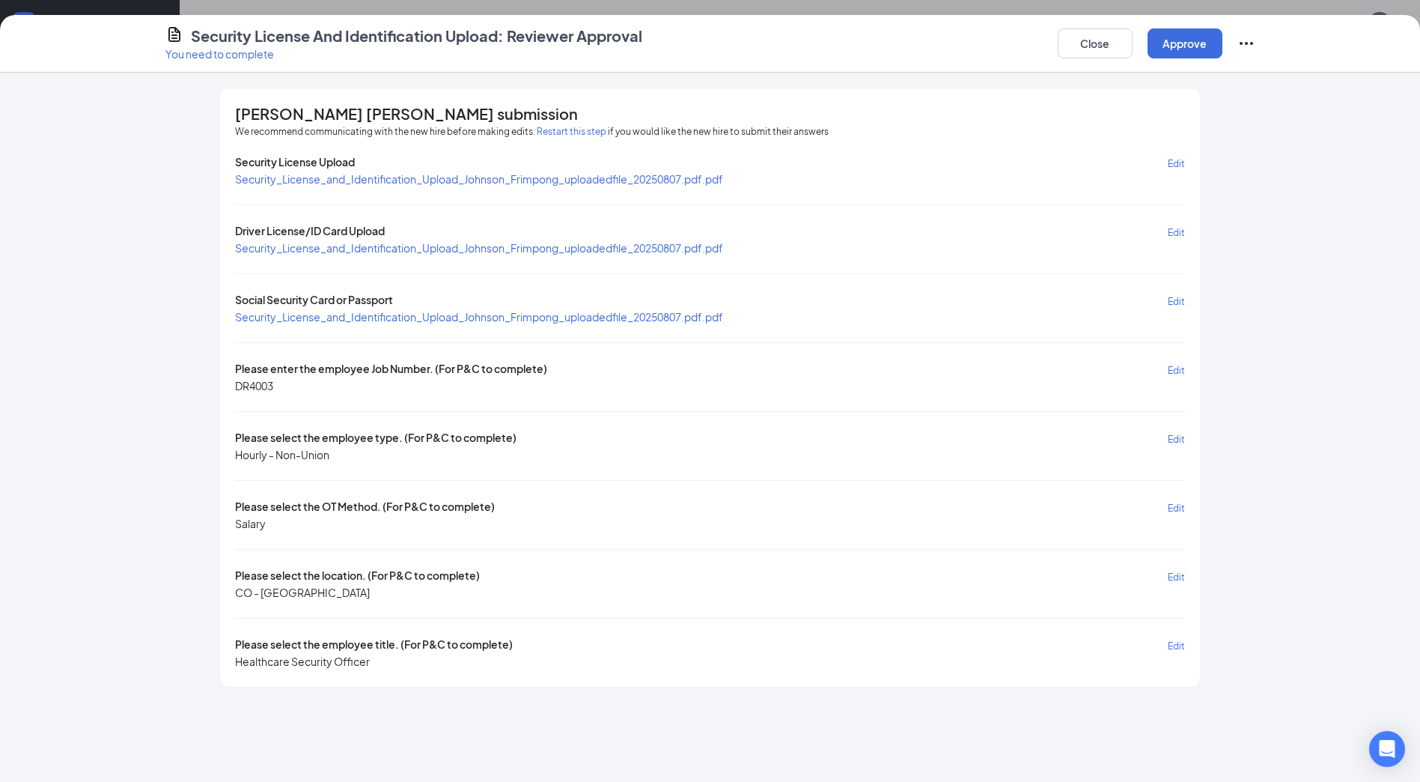
click at [1176, 501] on button "Edit" at bounding box center [1176, 507] width 17 height 17
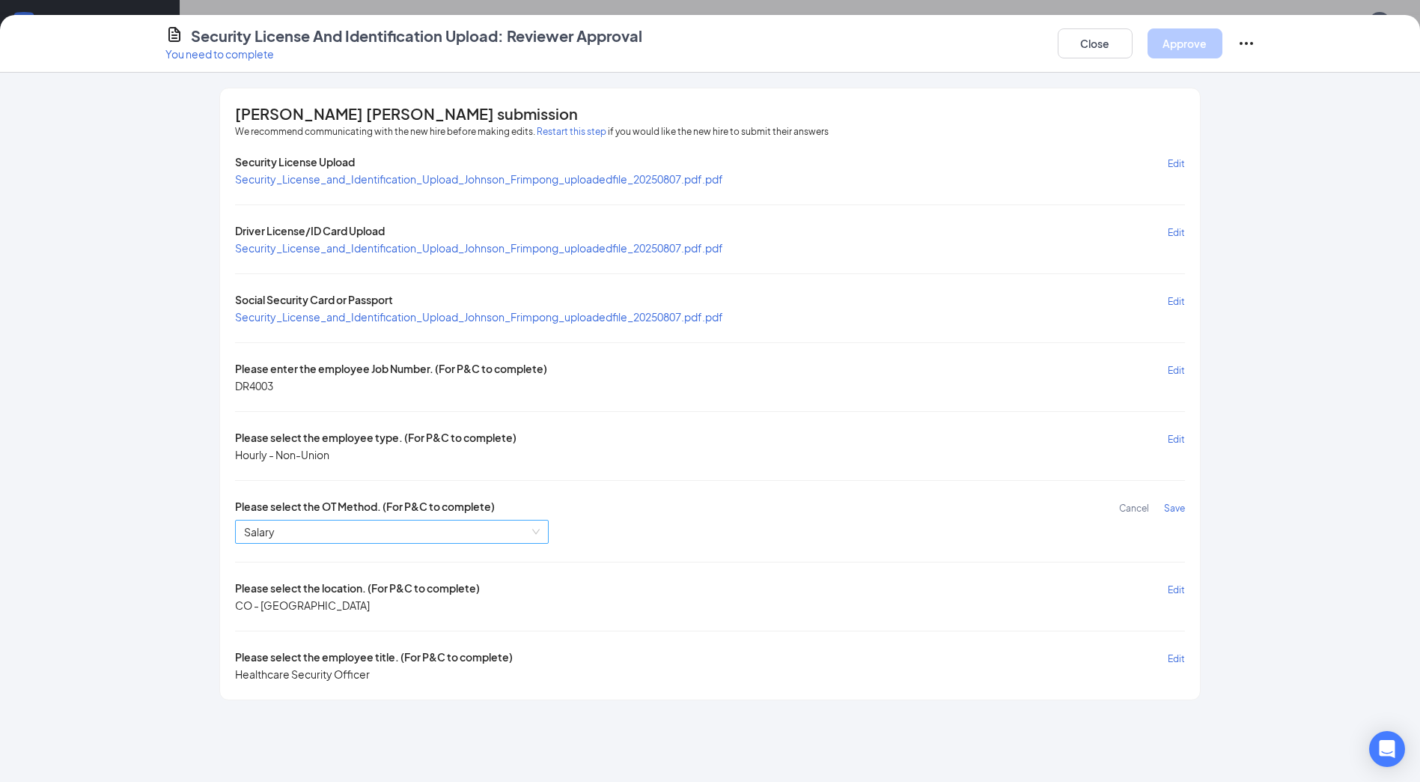
click at [437, 526] on span "Salary" at bounding box center [392, 531] width 296 height 22
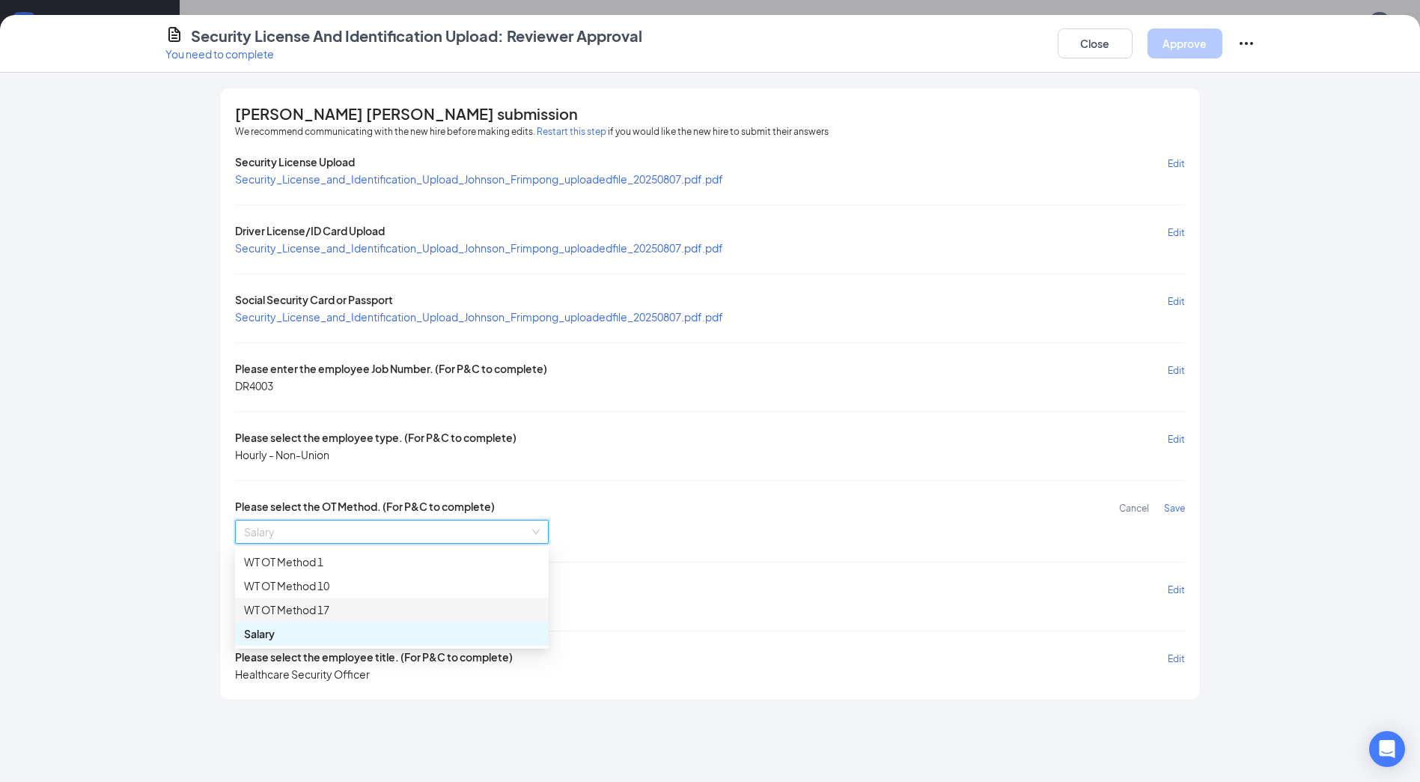
click at [371, 604] on div "WT OT Method 17" at bounding box center [392, 609] width 296 height 16
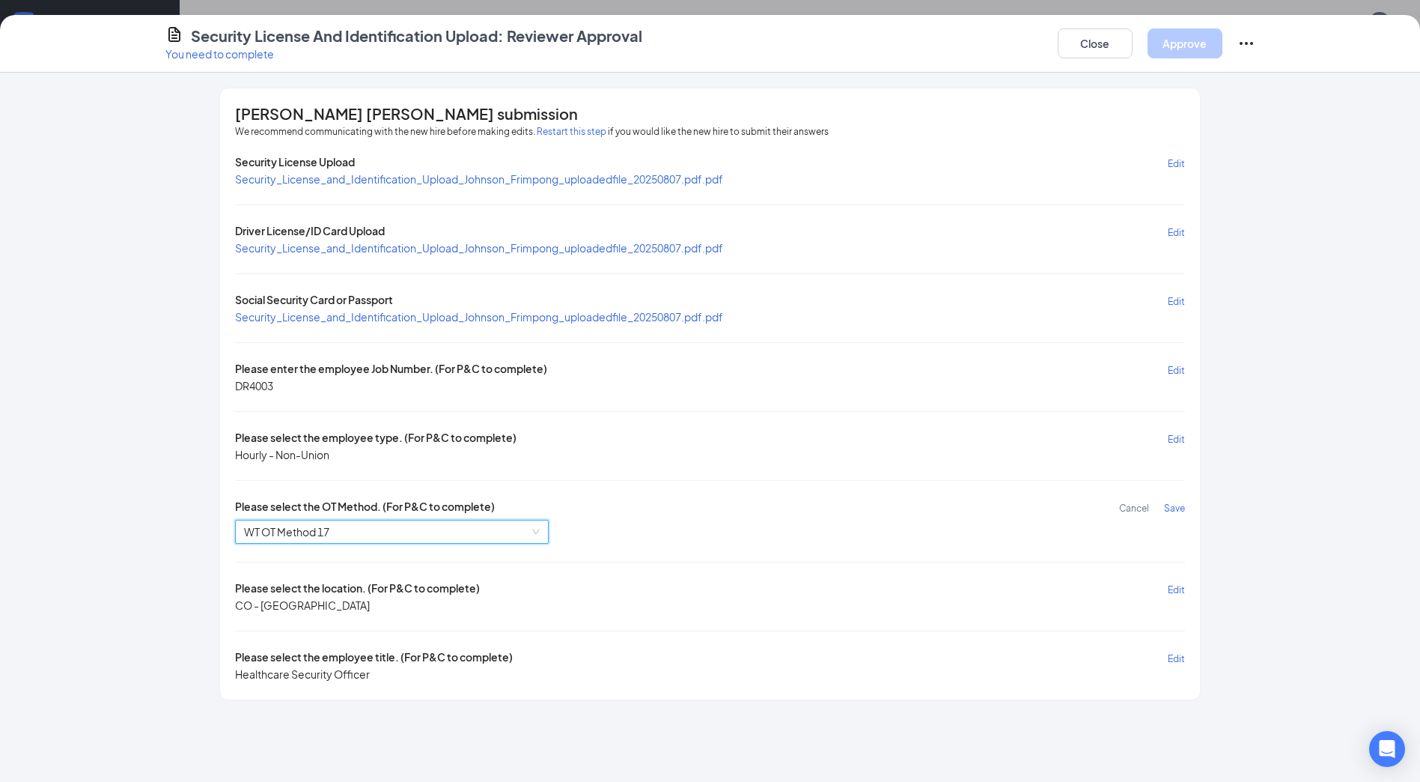
click at [1177, 508] on span "Save" at bounding box center [1174, 507] width 21 height 11
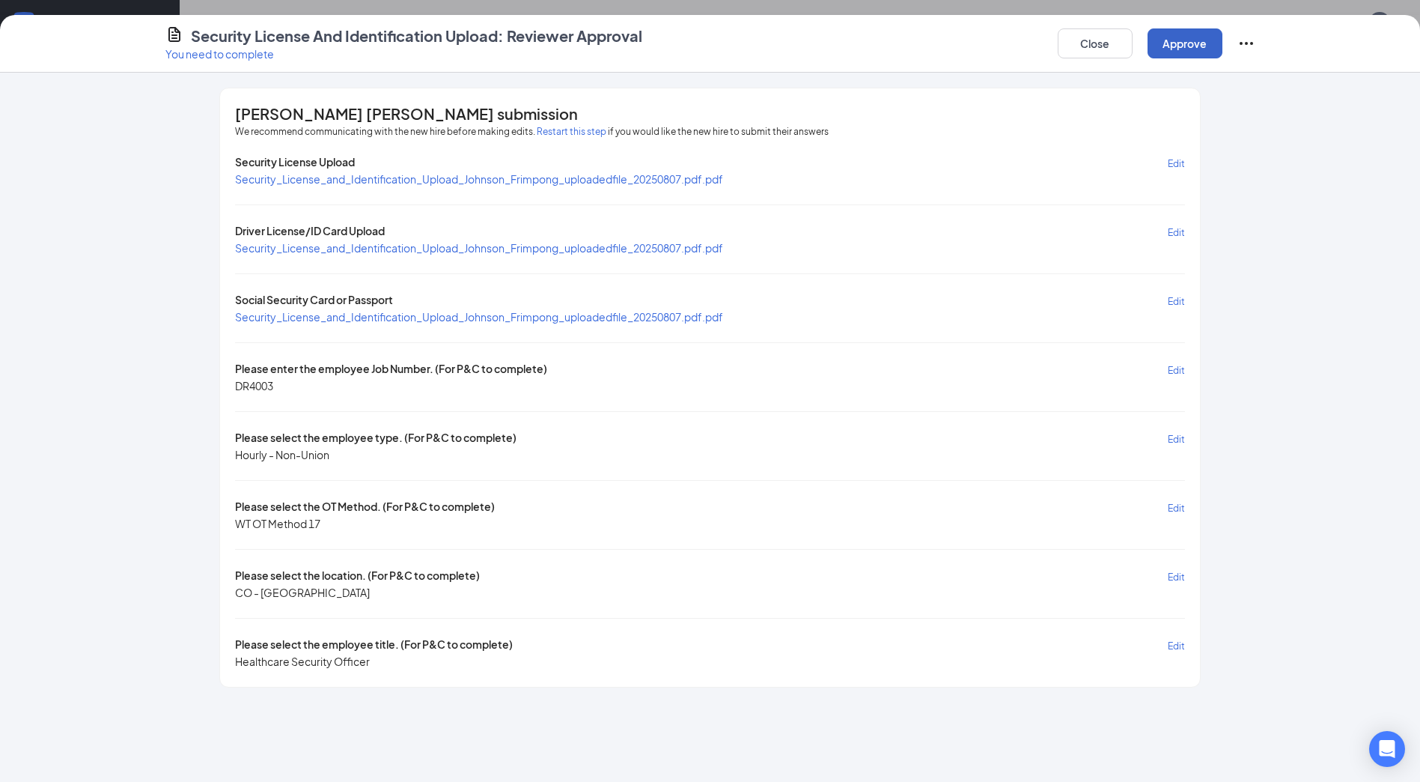
click at [1185, 46] on button "Approve" at bounding box center [1185, 43] width 75 height 30
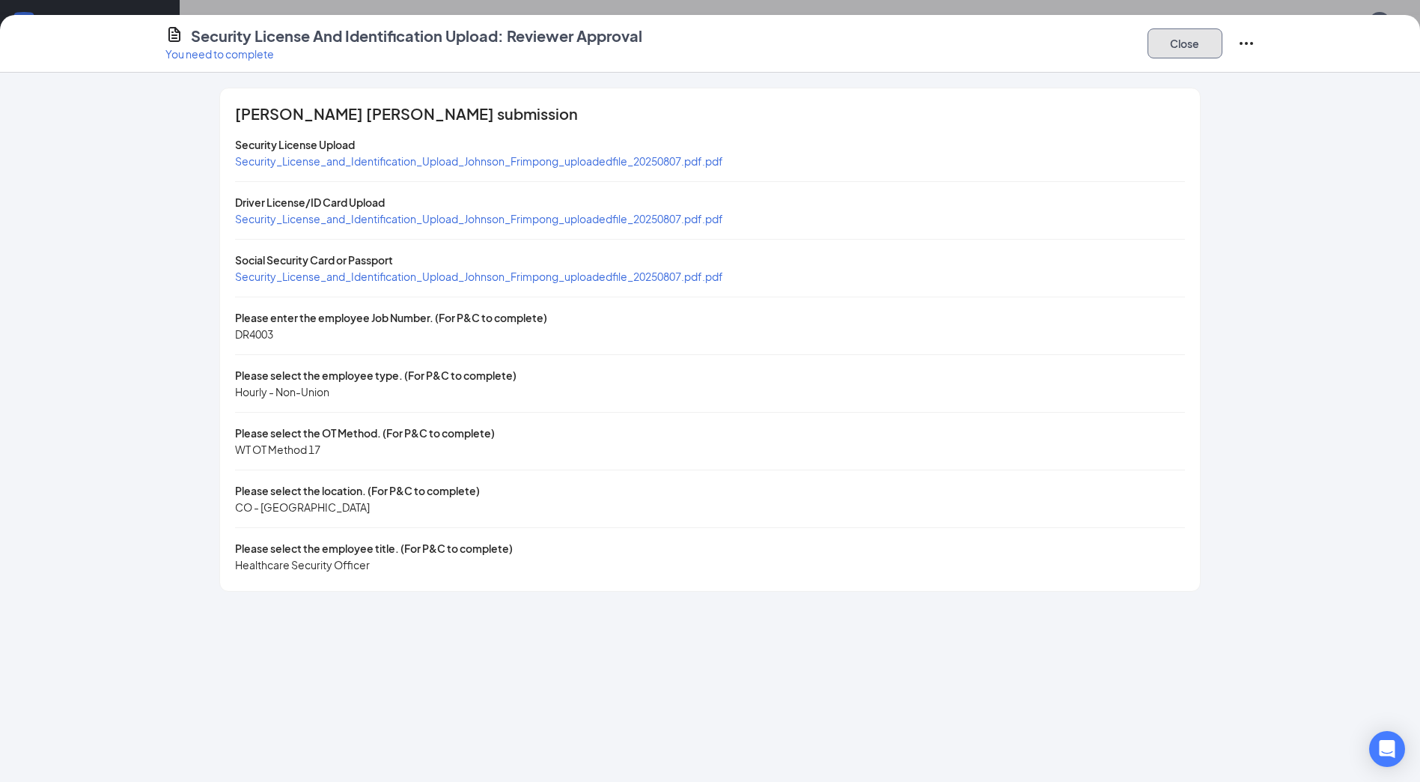
click at [1183, 41] on button "Close" at bounding box center [1185, 43] width 75 height 30
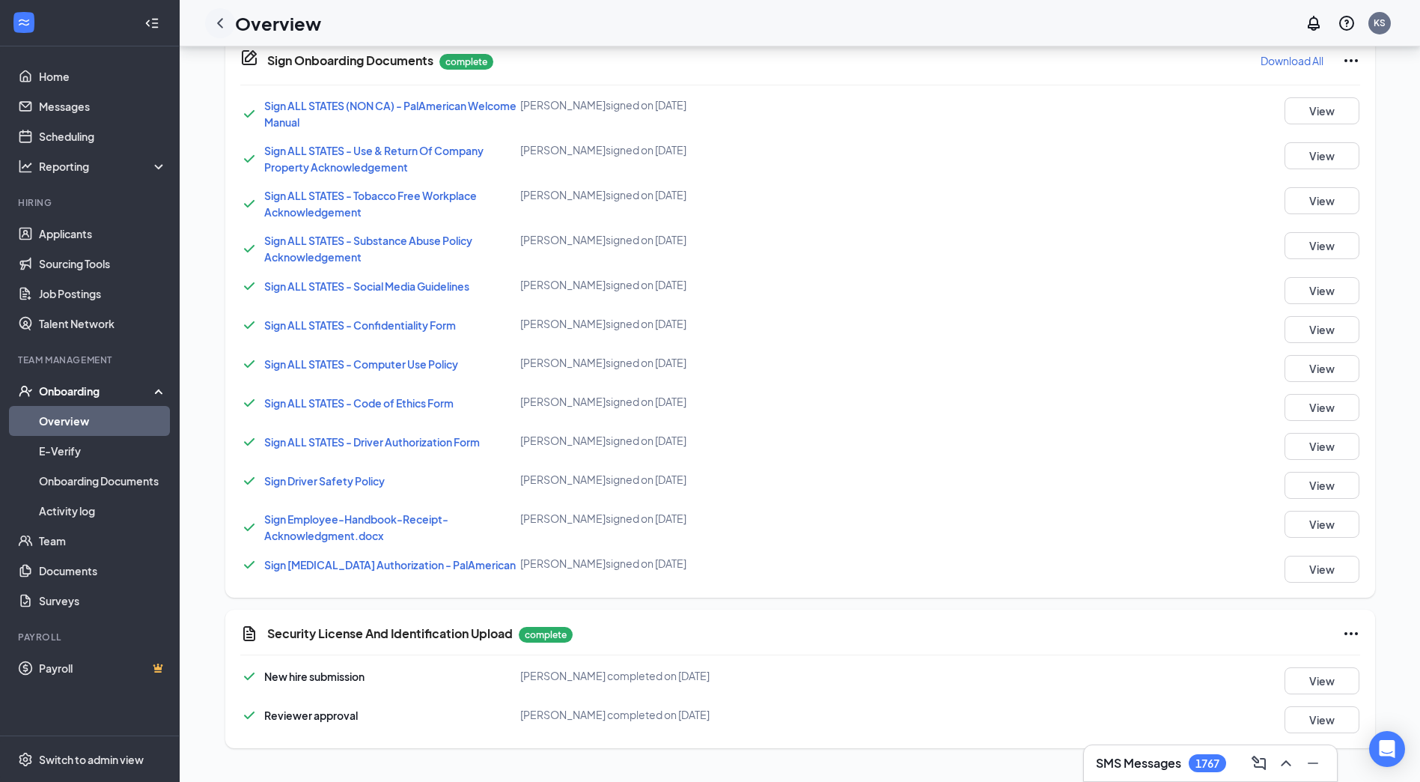
click at [216, 19] on icon "ChevronLeft" at bounding box center [220, 23] width 18 height 18
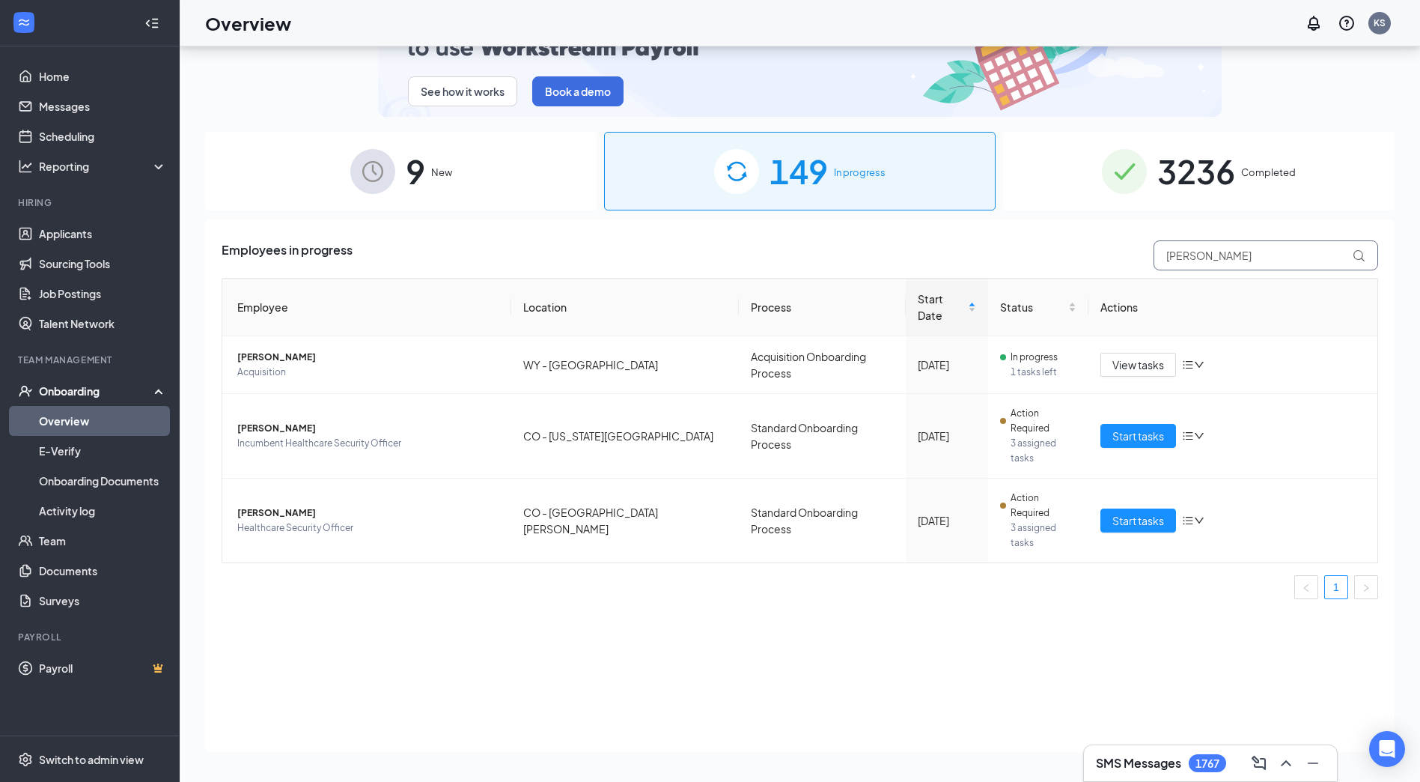
drag, startPoint x: 1188, startPoint y: 261, endPoint x: 1098, endPoint y: 261, distance: 89.9
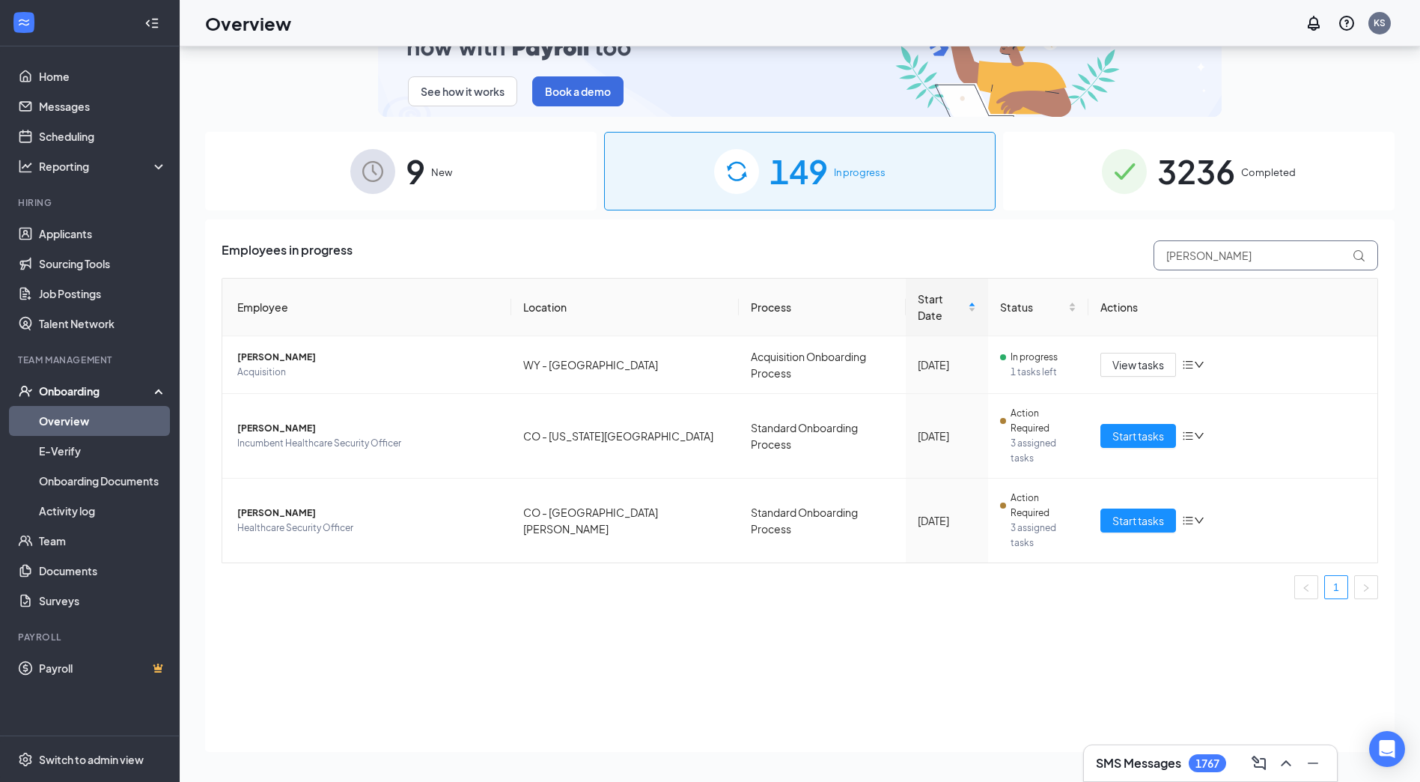
click at [1102, 261] on div "Employees in progress johnson" at bounding box center [800, 255] width 1157 height 30
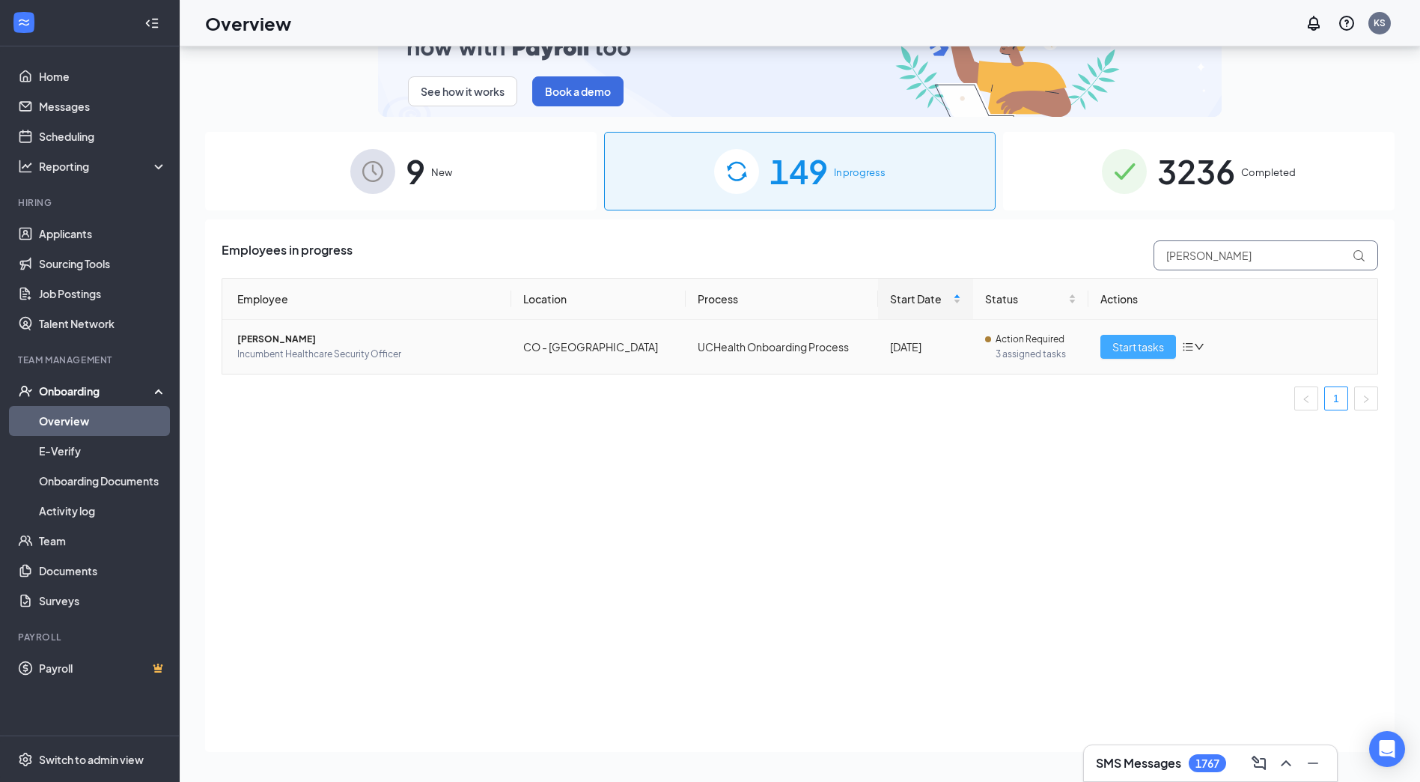
type input "yolanda"
click at [1136, 348] on span "Start tasks" at bounding box center [1139, 346] width 52 height 16
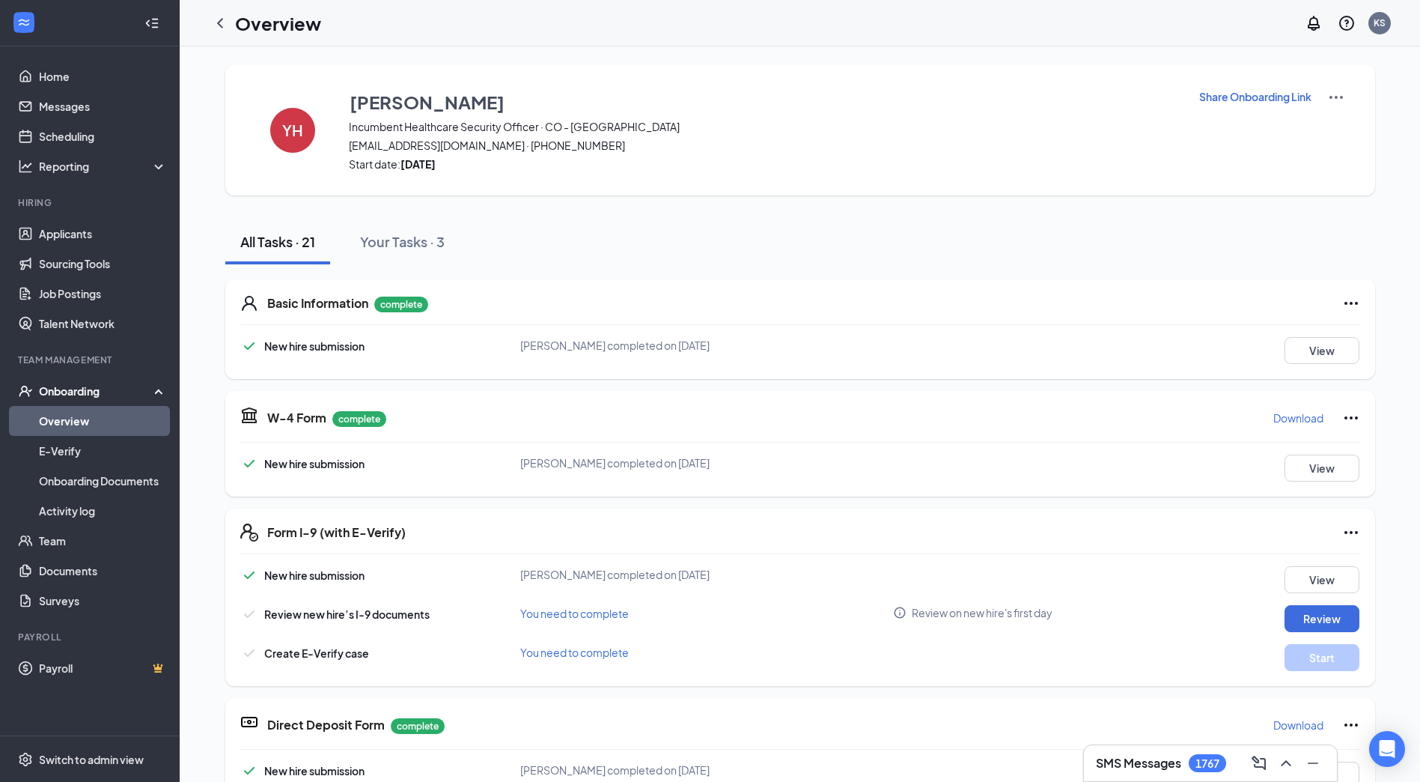
click at [1225, 93] on p "Share Onboarding Link" at bounding box center [1256, 96] width 112 height 15
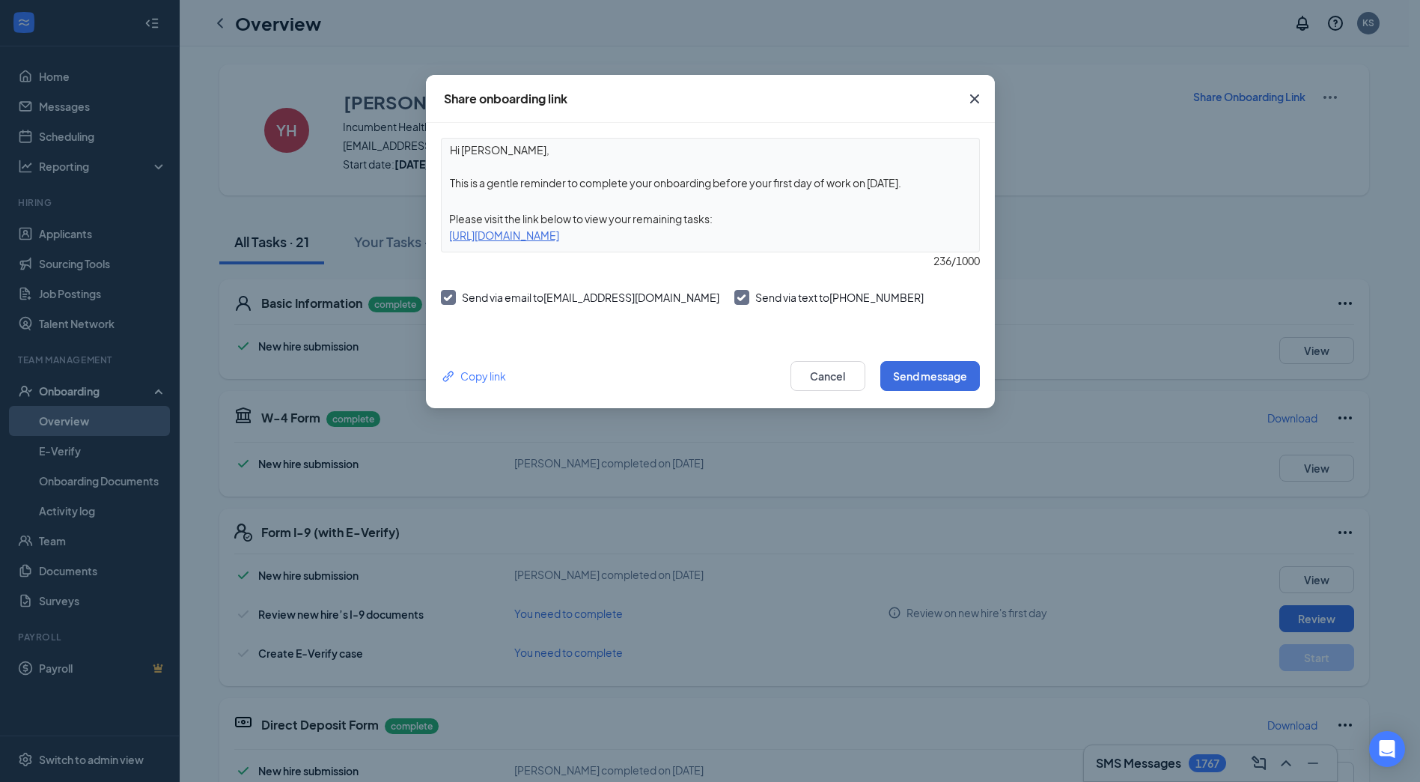
drag, startPoint x: 474, startPoint y: 169, endPoint x: 946, endPoint y: 211, distance: 473.6
click at [946, 211] on div "Hi Yolanda, This is a gentle reminder to complete your onboarding before your f…" at bounding box center [710, 195] width 539 height 115
paste textarea
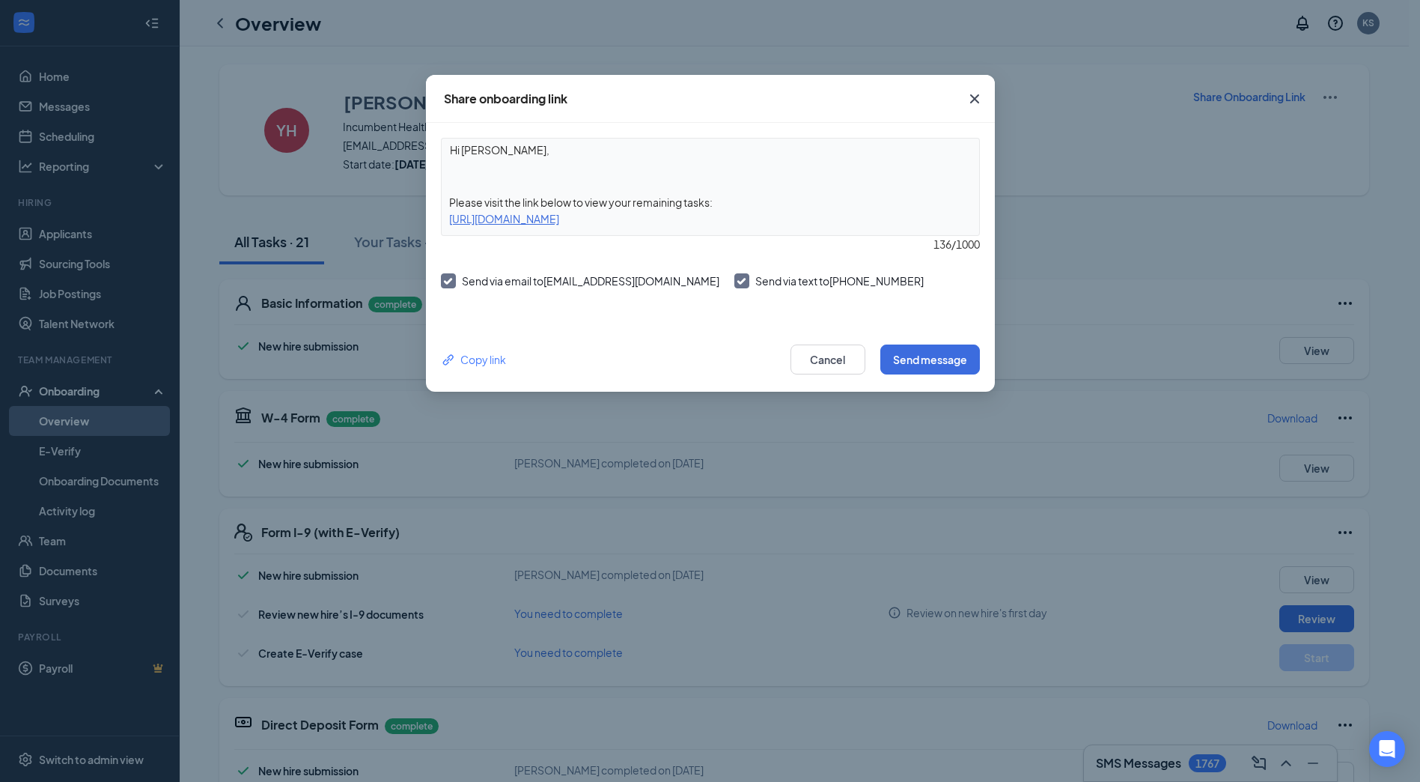
click at [457, 165] on textarea "Hi Yolanda," at bounding box center [711, 158] width 538 height 39
paste textarea "Hello, This is a friendly reminder to please complete all required onboarding t…"
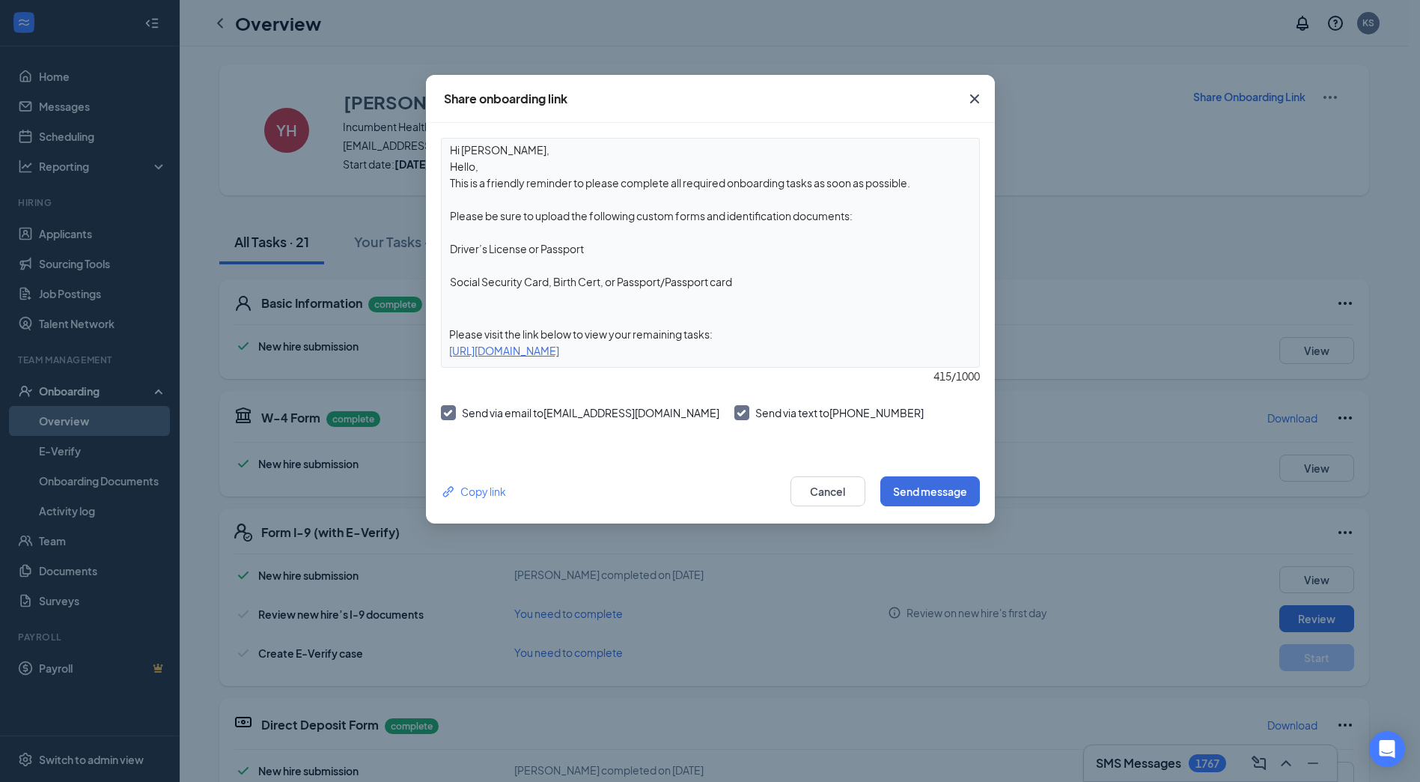
drag, startPoint x: 471, startPoint y: 171, endPoint x: 516, endPoint y: 170, distance: 44.9
click at [516, 170] on textarea "Hi Yolanda, Hello, This is a friendly reminder to please complete all required …" at bounding box center [711, 224] width 538 height 171
type textarea "Hi Yolanda, This is a friendly reminder to please complete all required onboard…"
click at [897, 493] on button "Send message" at bounding box center [931, 491] width 100 height 30
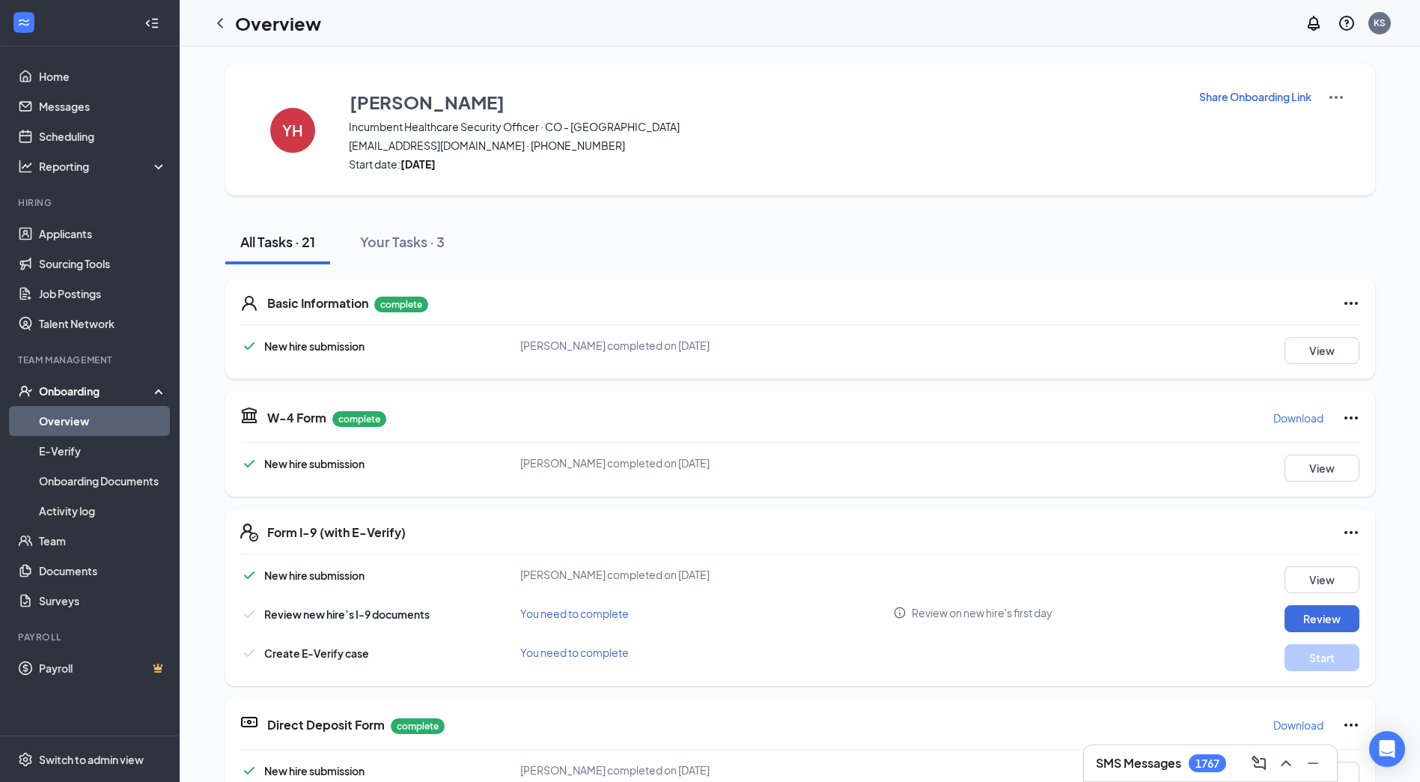
drag, startPoint x: 222, startPoint y: 22, endPoint x: 235, endPoint y: 27, distance: 13.8
click at [222, 22] on icon "ChevronLeft" at bounding box center [220, 23] width 18 height 18
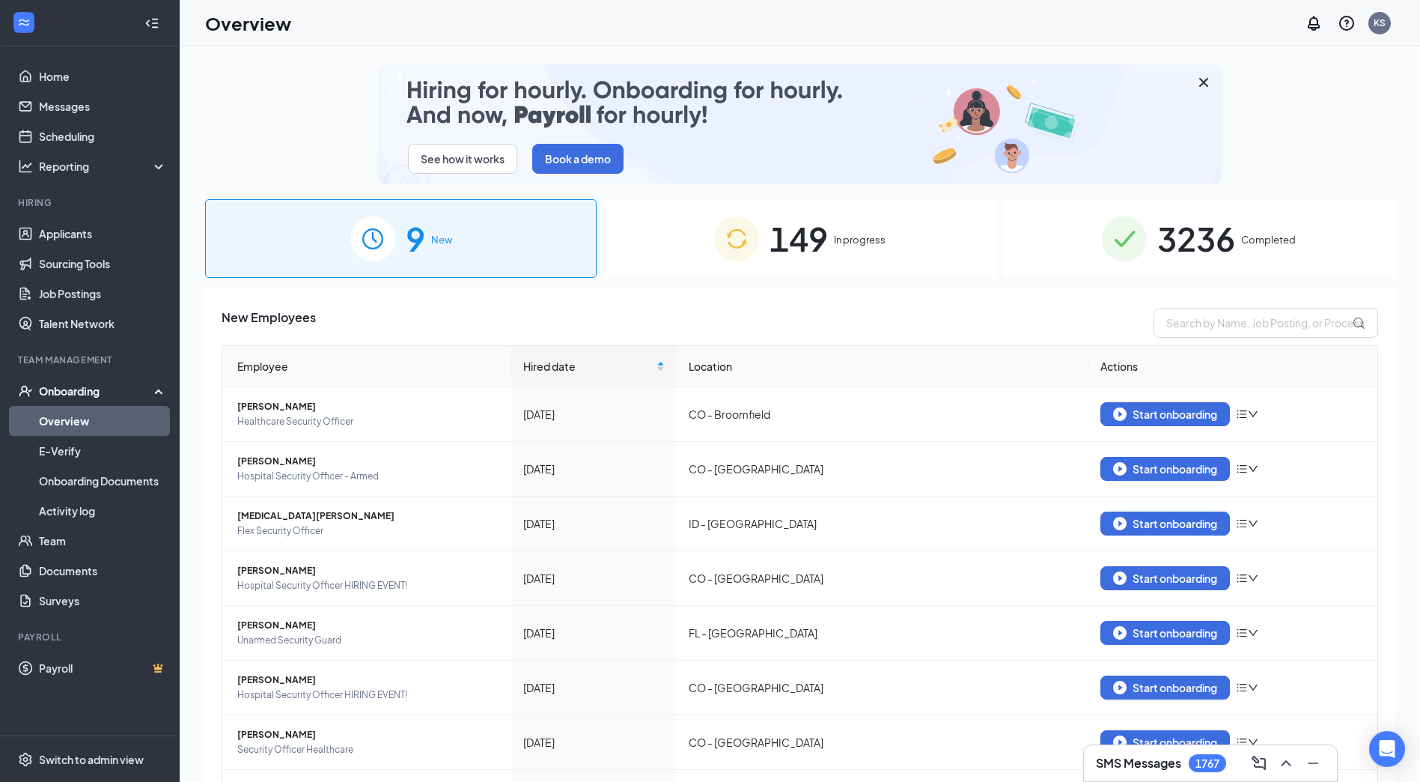
click at [857, 236] on span "In progress" at bounding box center [860, 239] width 52 height 15
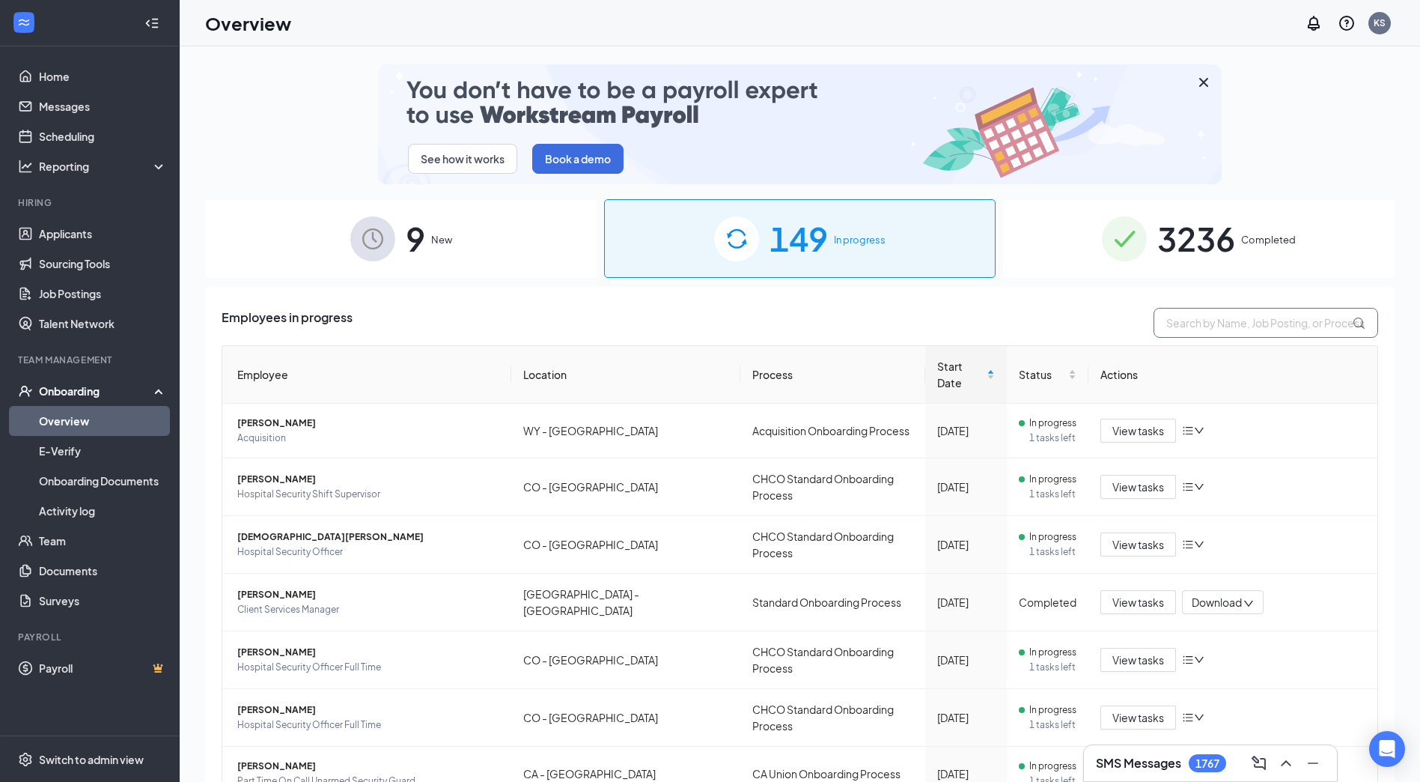
click at [1174, 325] on input "text" at bounding box center [1266, 323] width 225 height 30
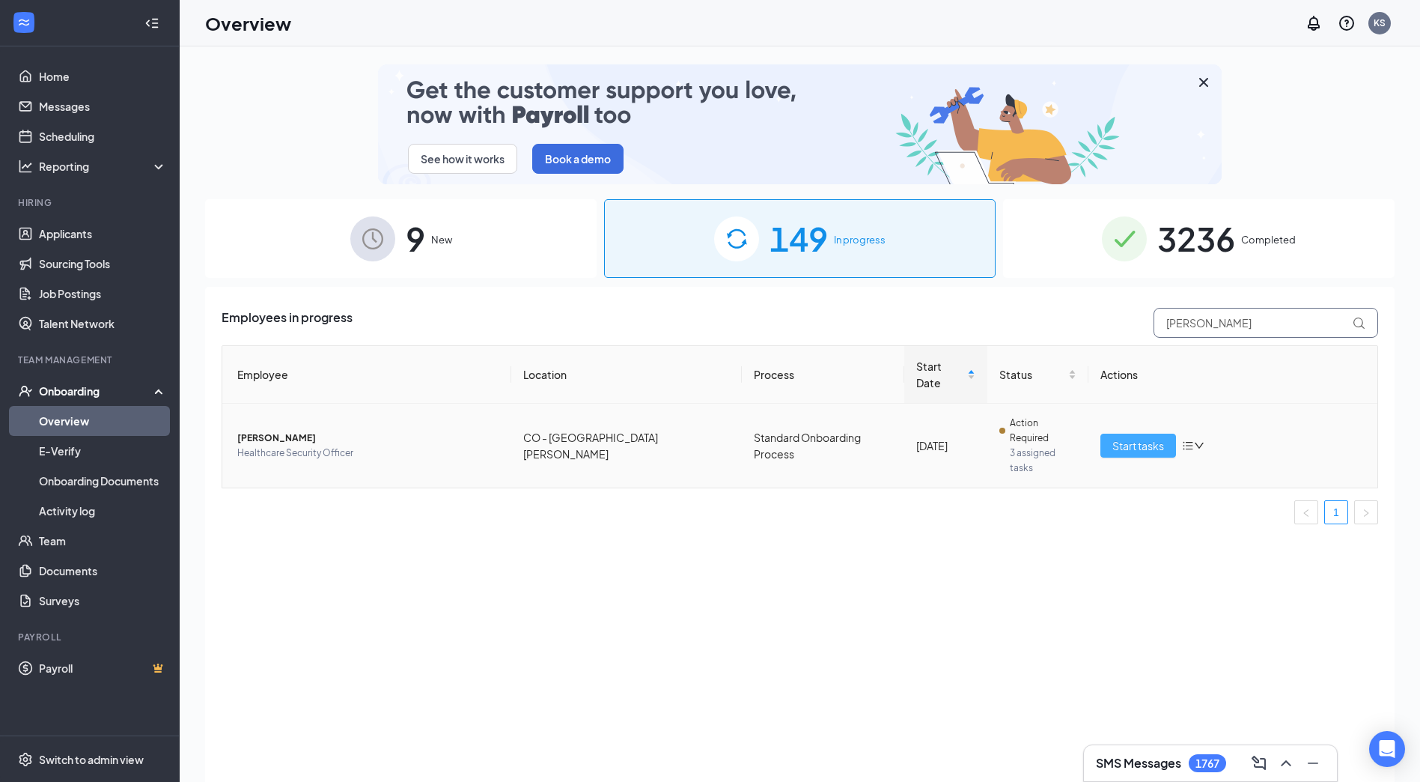
type input "abigail"
click at [1134, 437] on span "Start tasks" at bounding box center [1139, 445] width 52 height 16
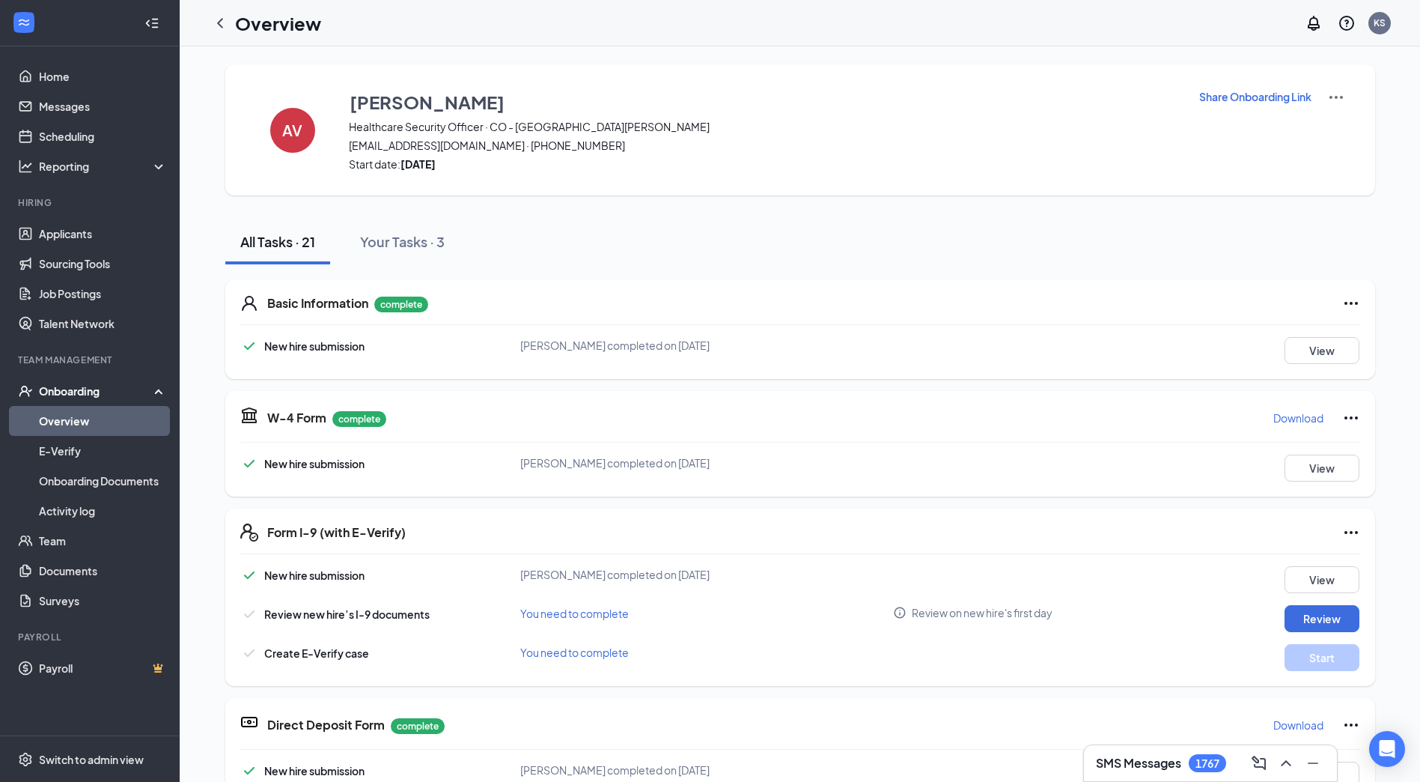
click at [1213, 96] on p "Share Onboarding Link" at bounding box center [1256, 96] width 112 height 15
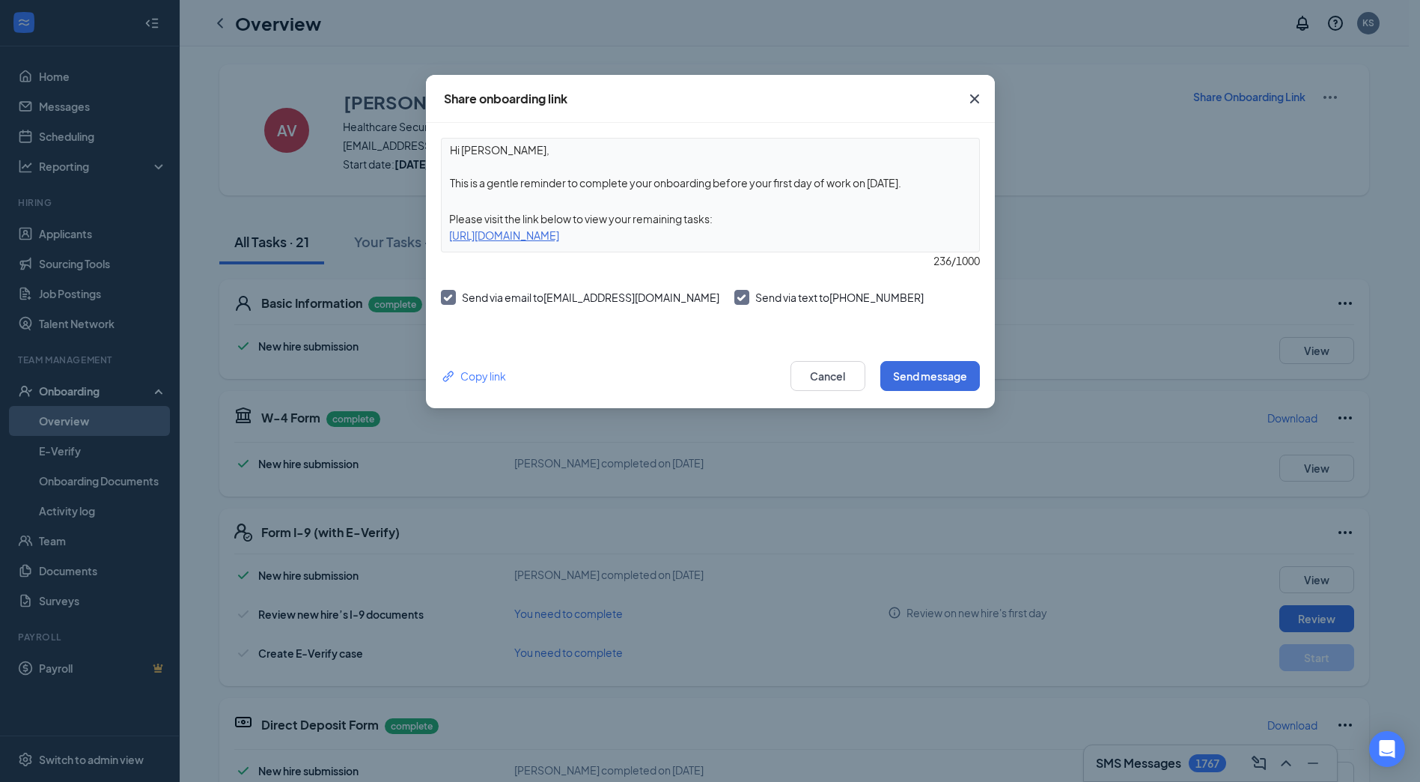
drag, startPoint x: 457, startPoint y: 181, endPoint x: 952, endPoint y: 181, distance: 495.7
click at [952, 181] on textarea "Hi Abigail, This is a gentle reminder to complete your onboarding before your f…" at bounding box center [711, 166] width 538 height 55
paste textarea "Hello, This is a friendly reminder to please complete all required onboarding t…"
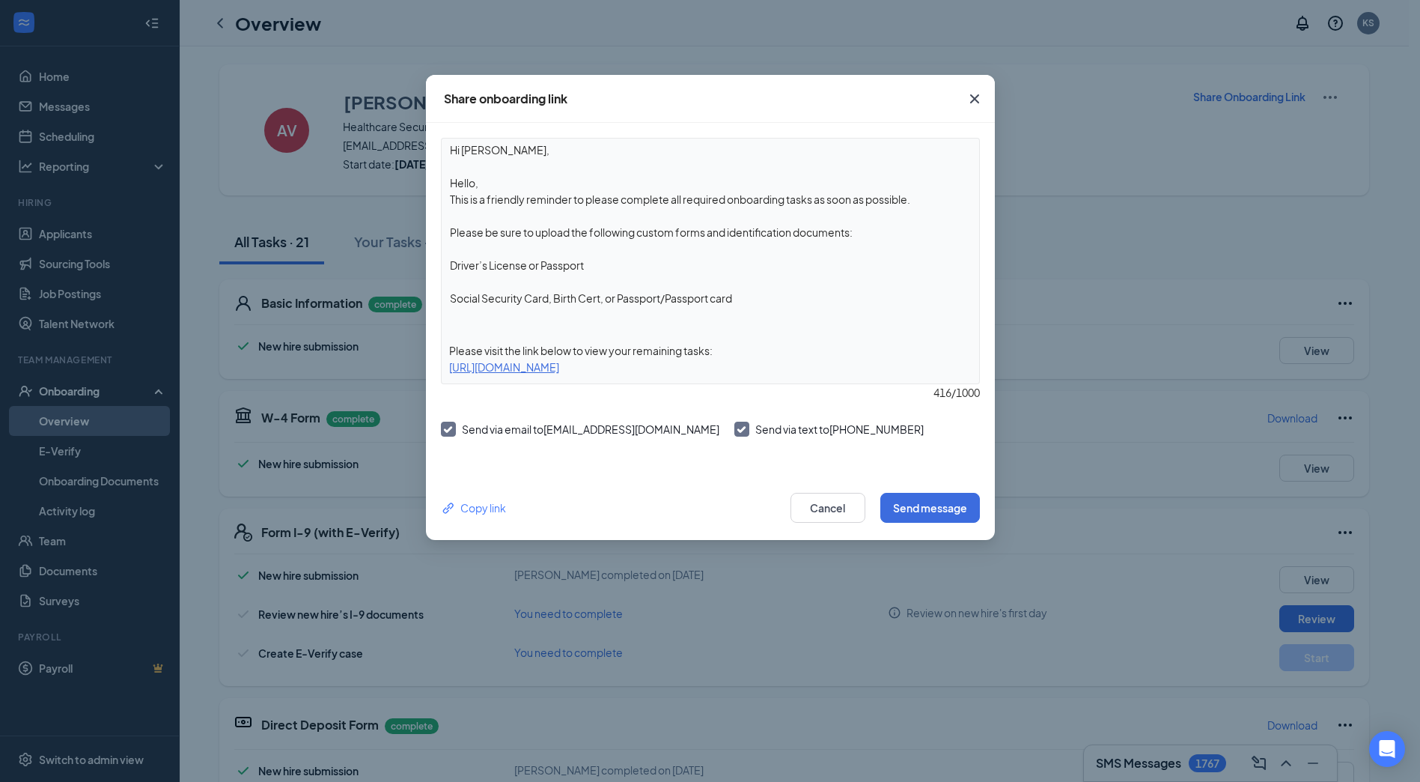
drag, startPoint x: 505, startPoint y: 183, endPoint x: 404, endPoint y: 174, distance: 100.7
click at [404, 174] on div "Share onboarding link Hi Abigail, Hello, This is a friendly reminder to please …" at bounding box center [710, 391] width 1420 height 782
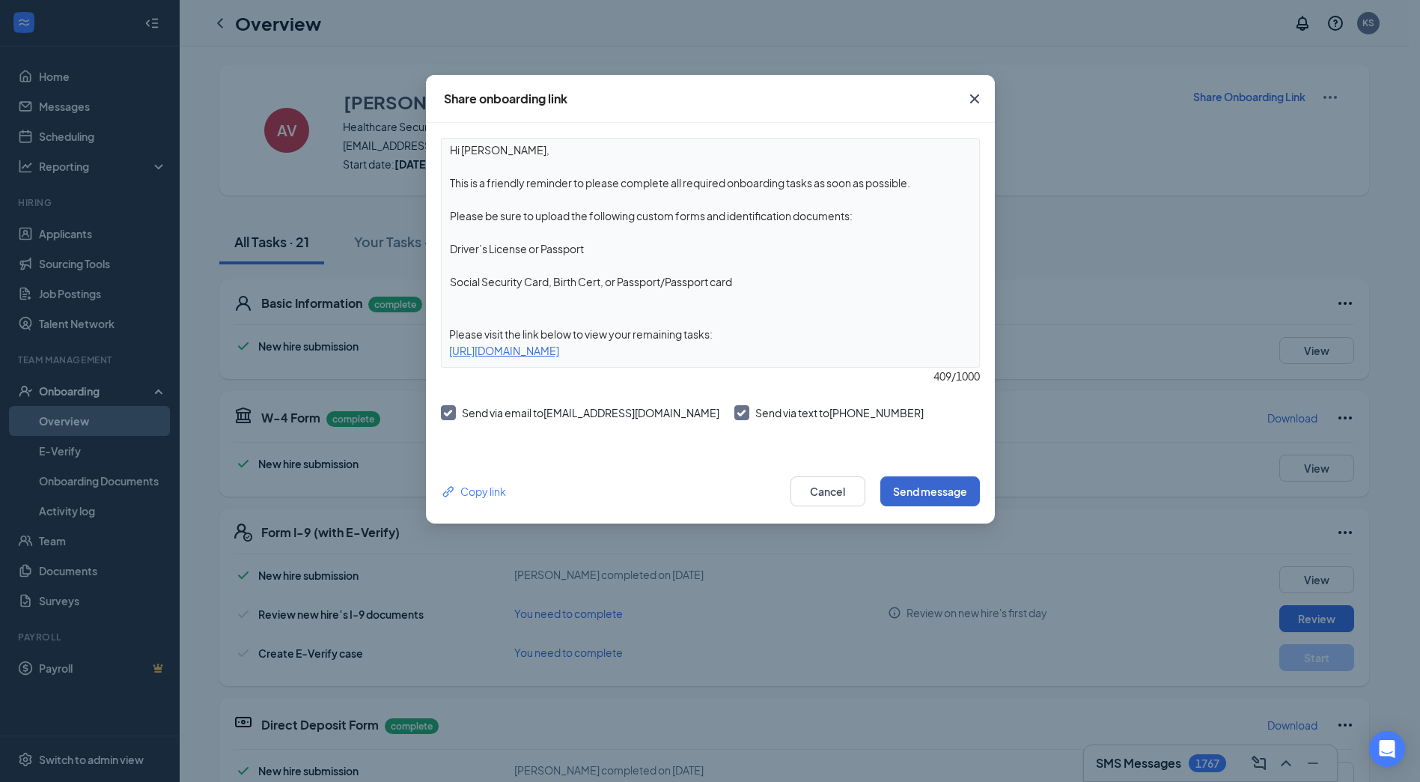
type textarea "Hi Abigail, This is a friendly reminder to please complete all required onboard…"
click at [910, 486] on button "Send message" at bounding box center [931, 491] width 100 height 30
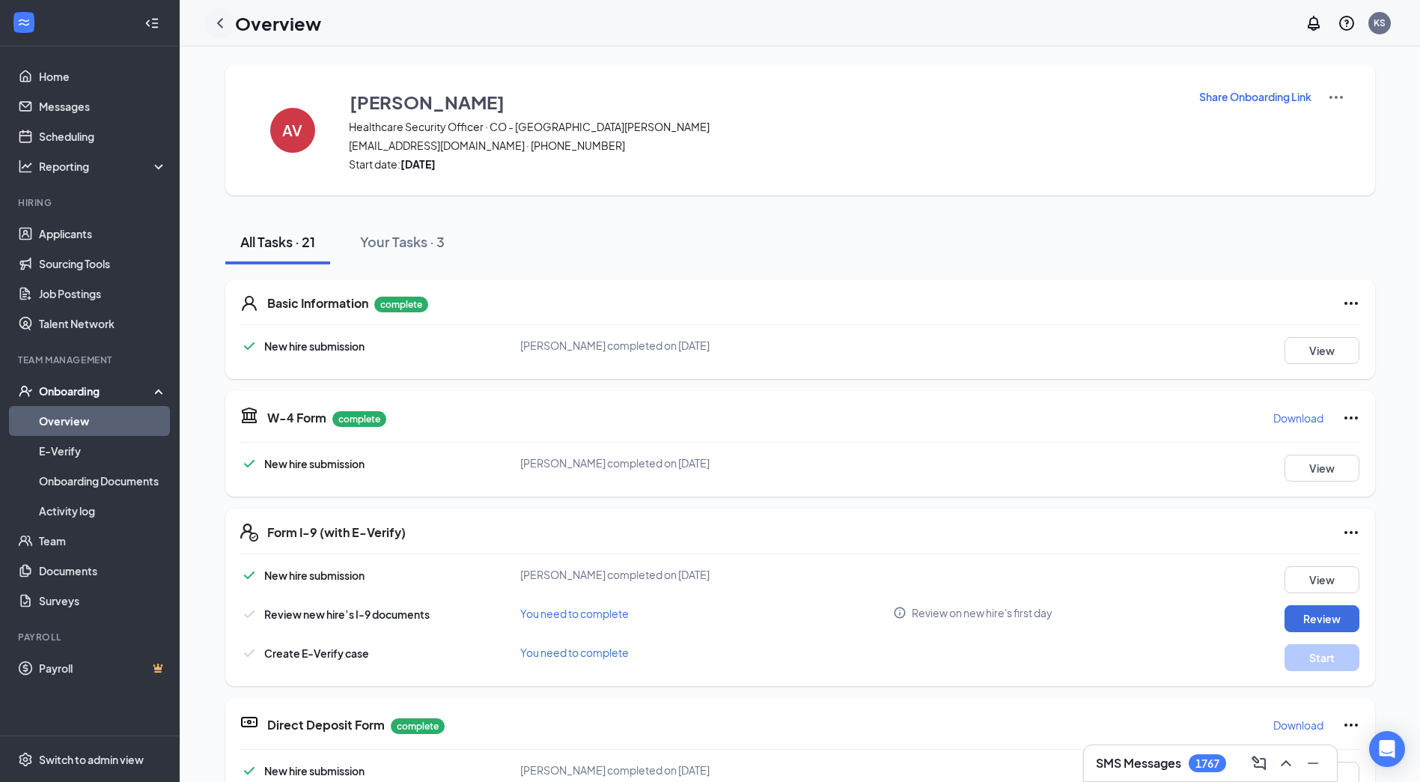
click at [215, 19] on icon "ChevronLeft" at bounding box center [220, 23] width 18 height 18
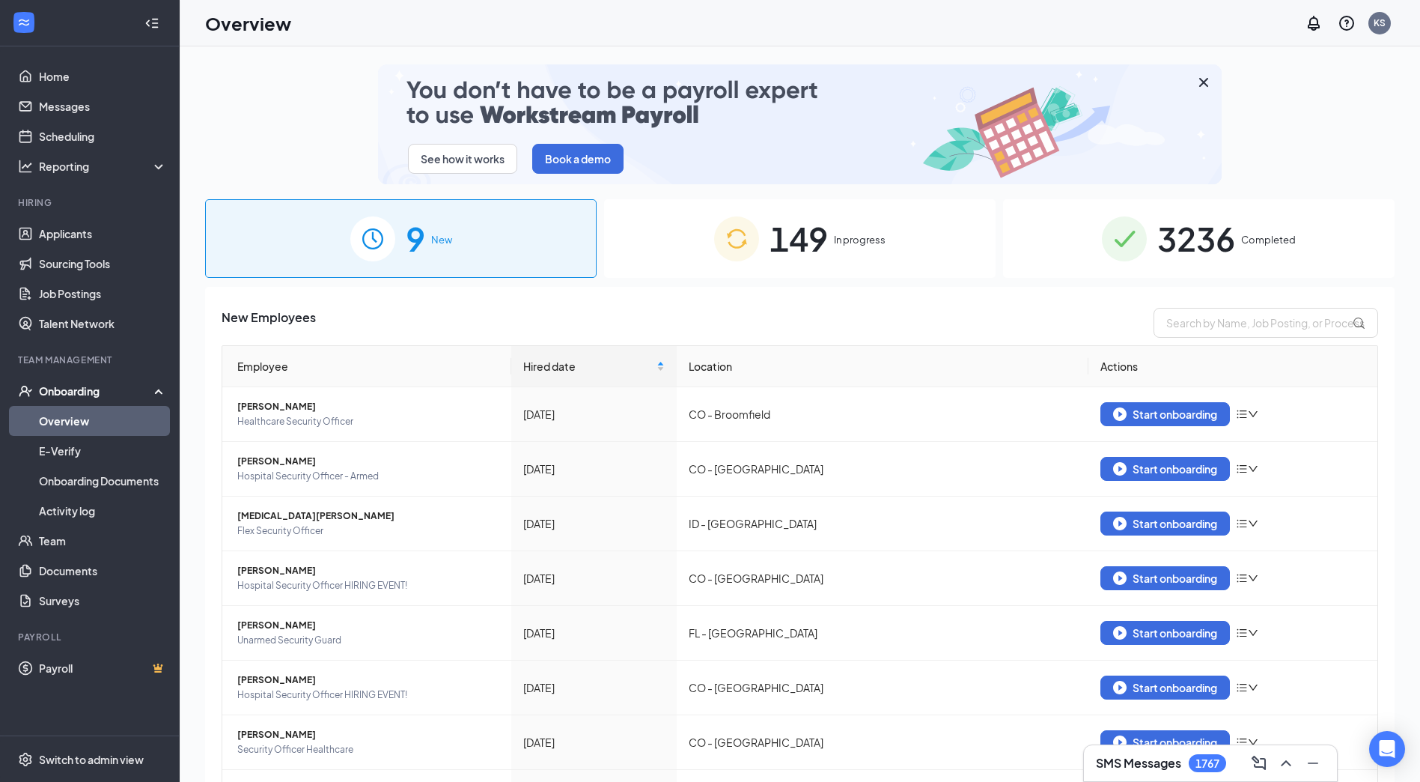
click at [857, 231] on div "149 In progress" at bounding box center [800, 238] width 392 height 79
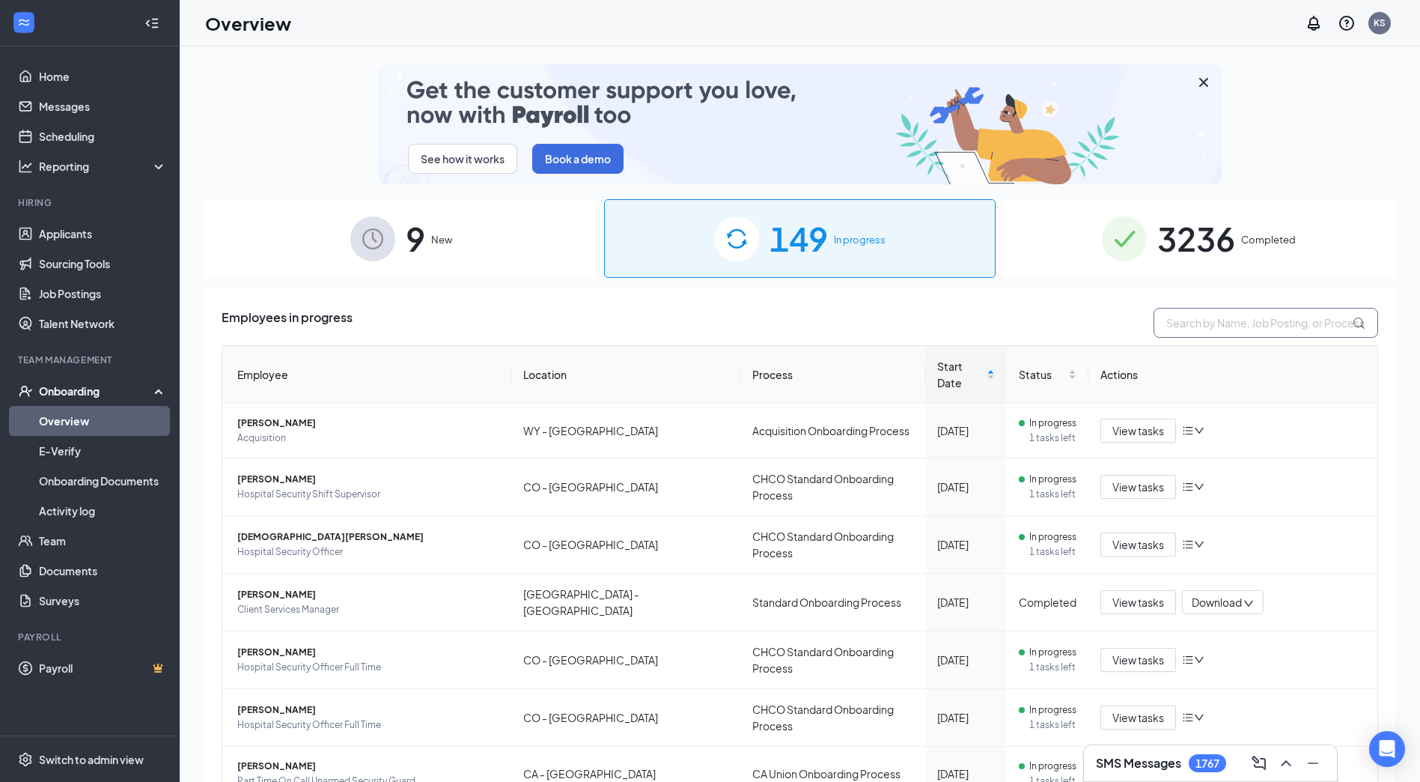
click at [1220, 327] on input "text" at bounding box center [1266, 323] width 225 height 30
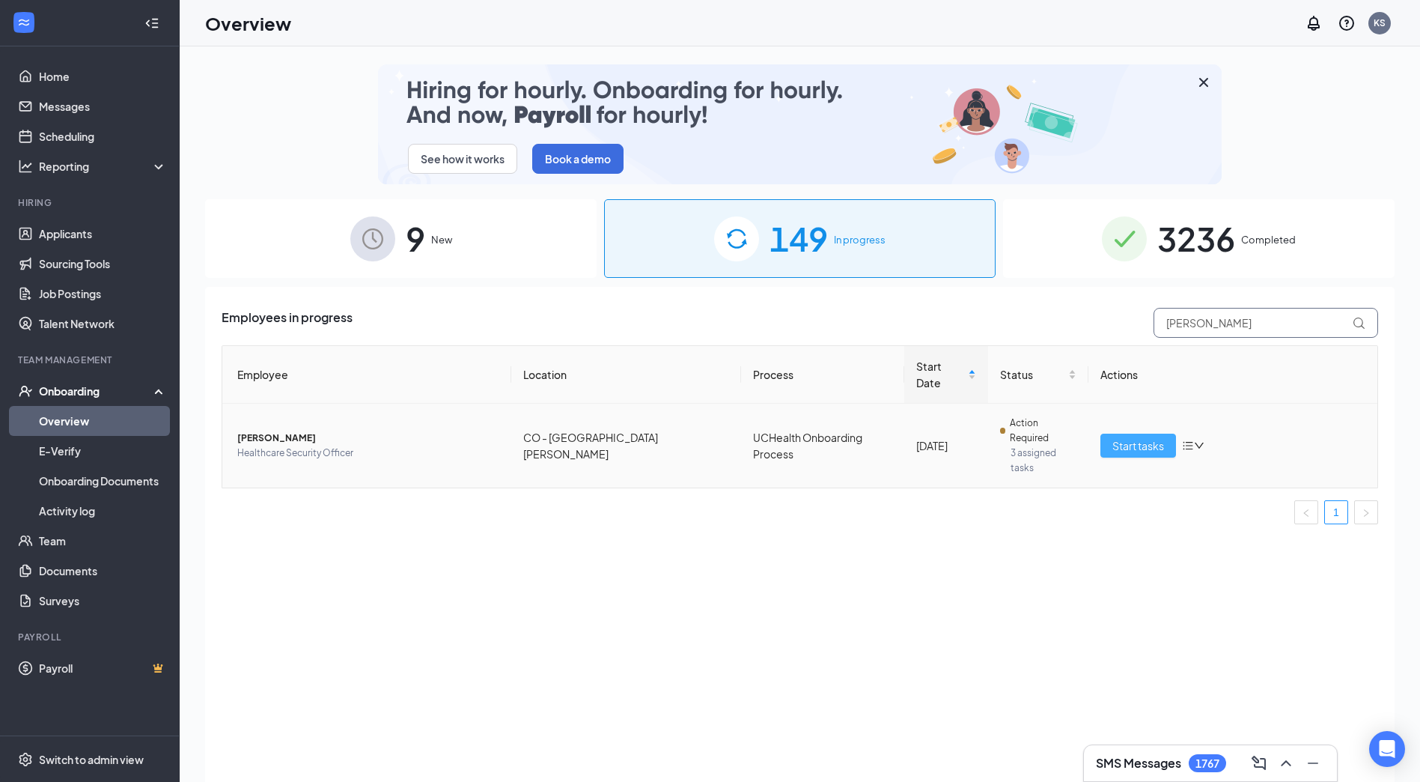
type input "Herring"
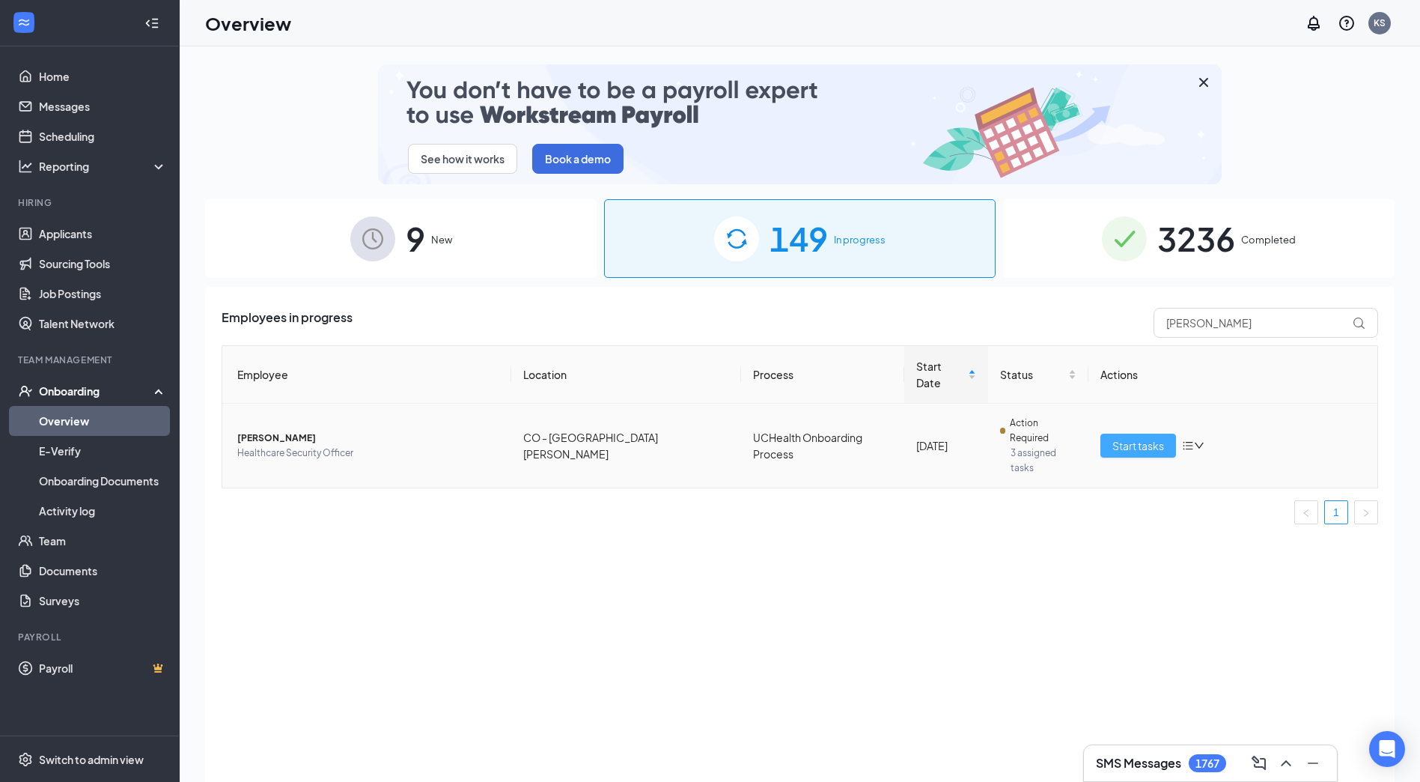
click at [1153, 437] on span "Start tasks" at bounding box center [1139, 445] width 52 height 16
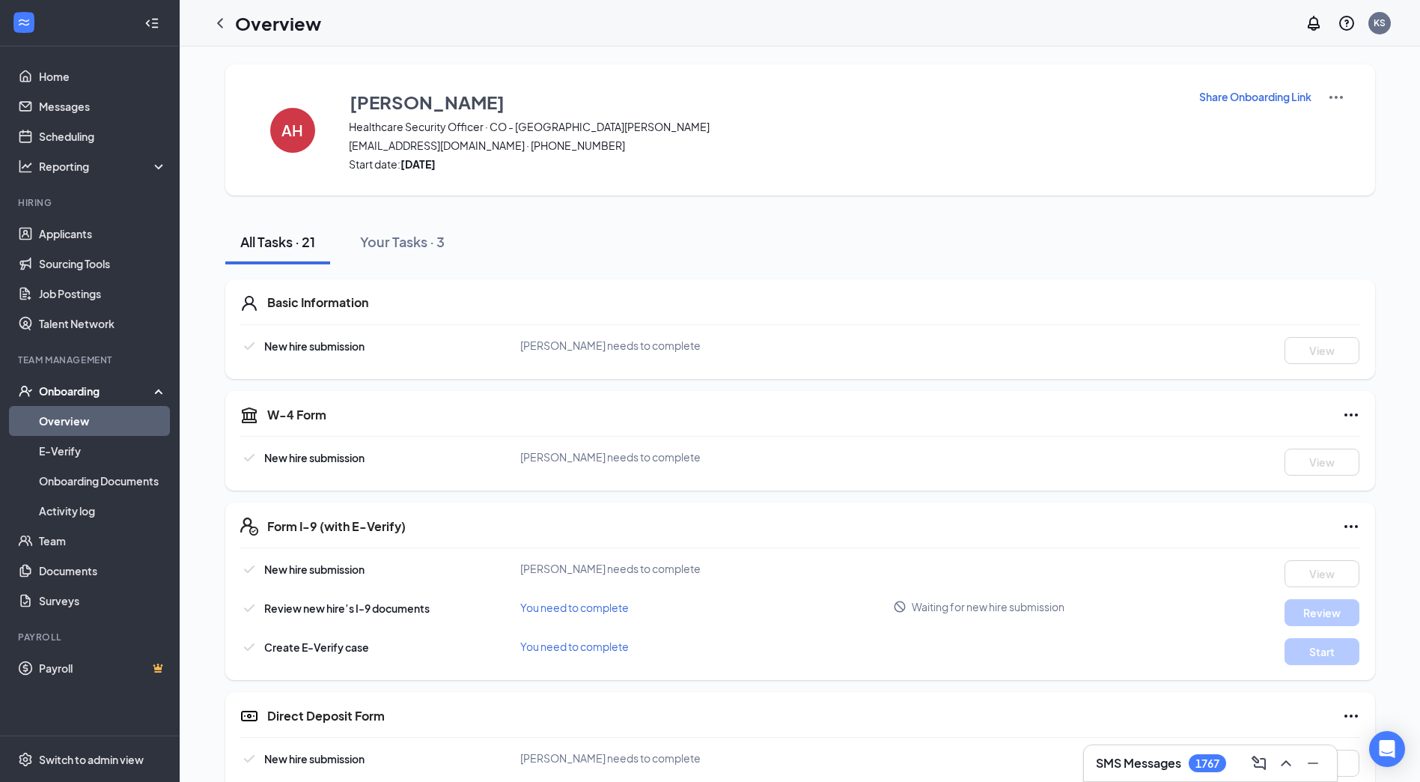
click at [1220, 92] on p "Share Onboarding Link" at bounding box center [1256, 96] width 112 height 15
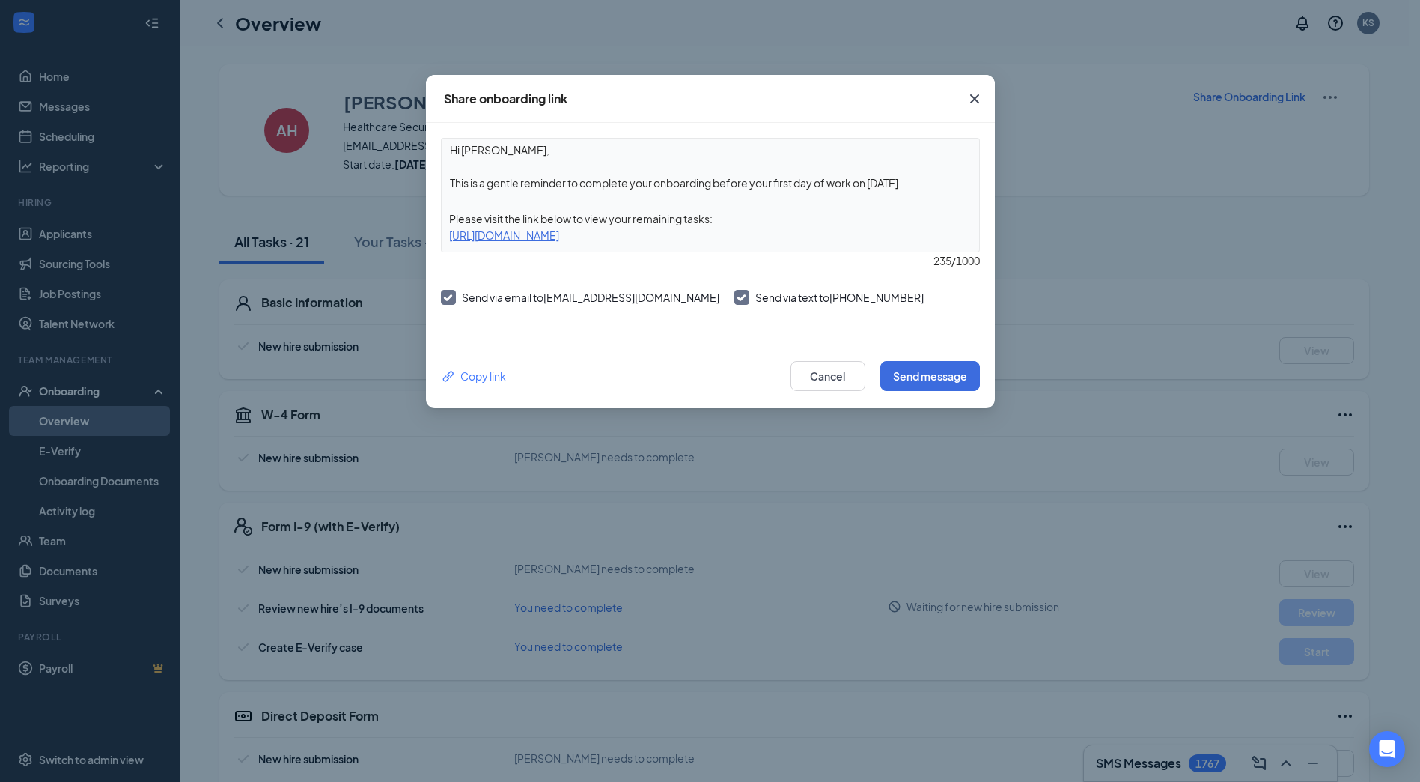
drag, startPoint x: 451, startPoint y: 178, endPoint x: 940, endPoint y: 191, distance: 489.9
click at [940, 191] on textarea "Hi Alyssa, This is a gentle reminder to complete your onboarding before your fi…" at bounding box center [711, 166] width 538 height 55
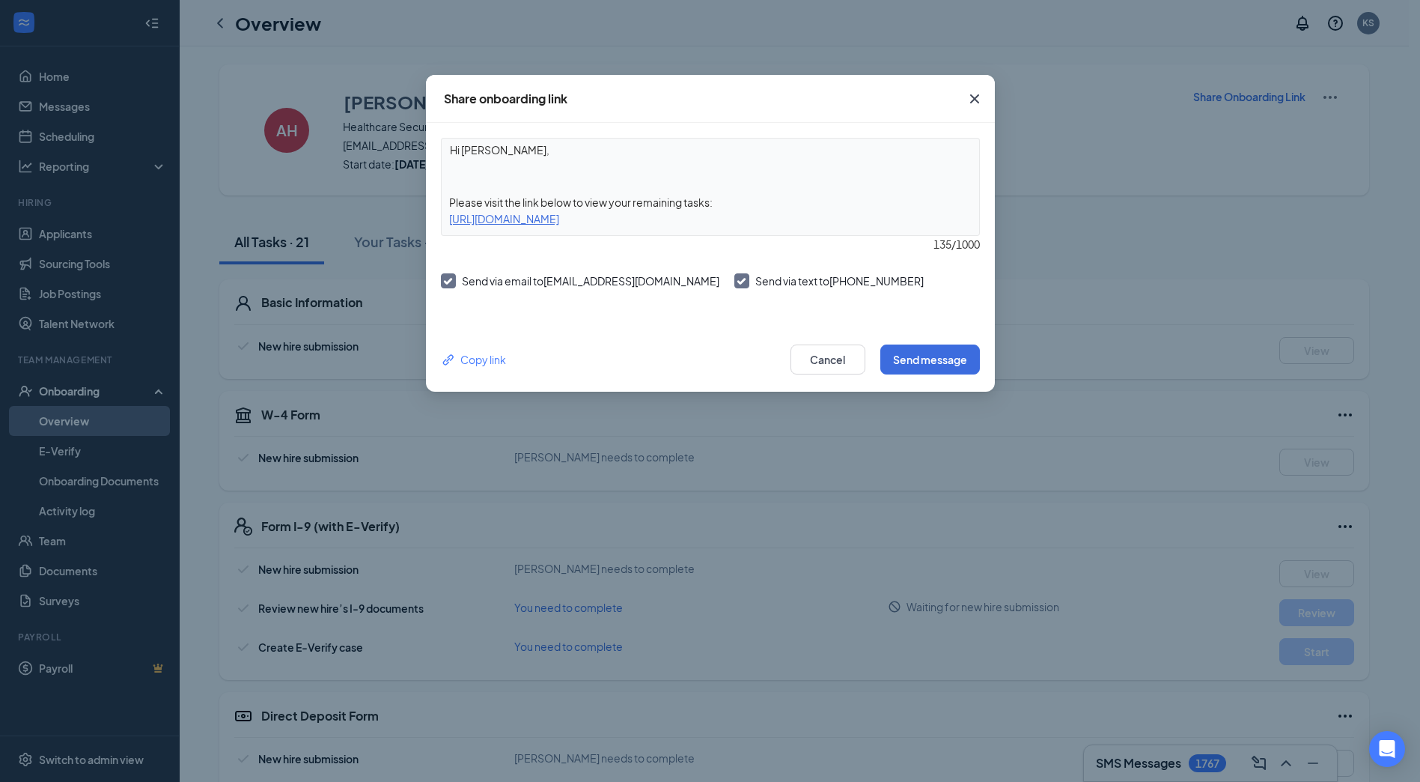
paste textarea "Hello, This is a friendly reminder to please complete all required onboarding t…"
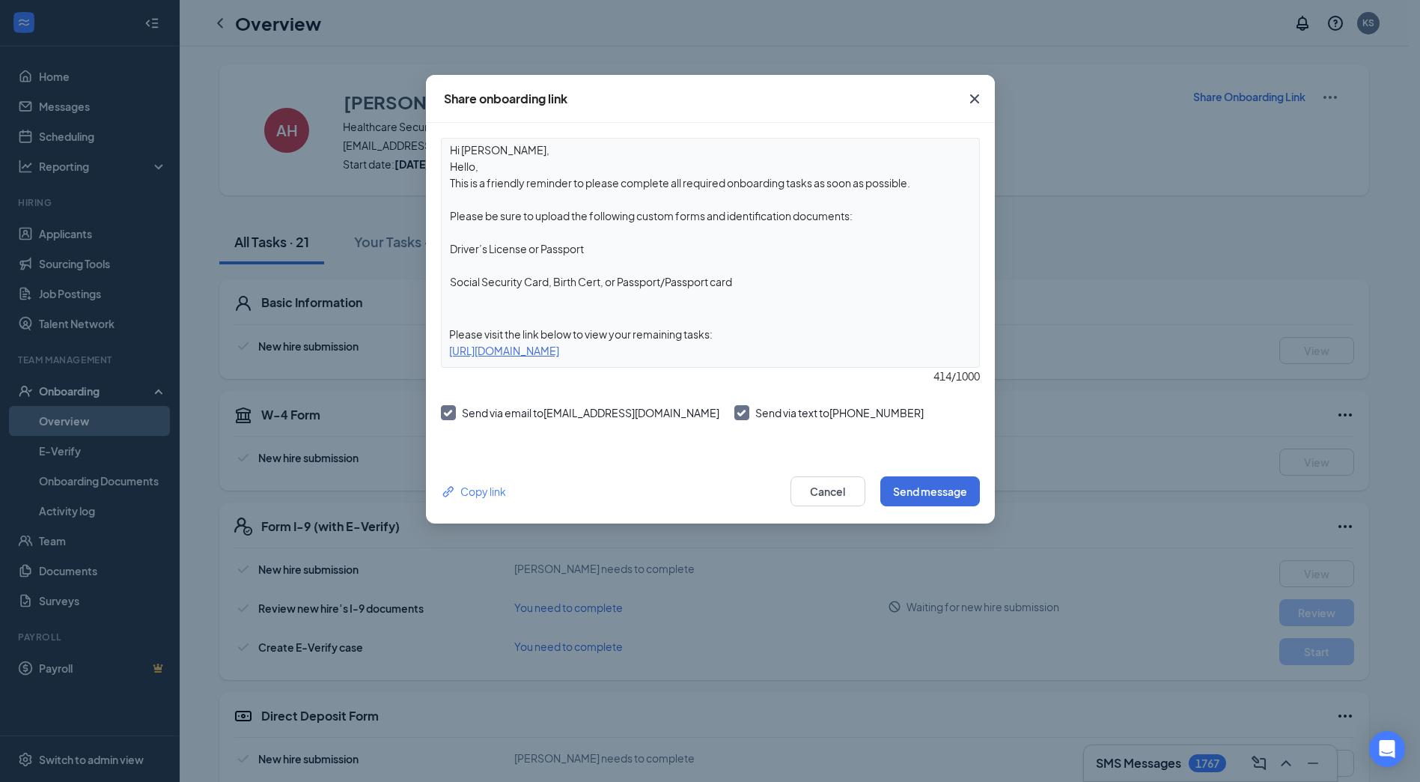
click at [694, 171] on textarea "Hi Alyssa, Hello, This is a friendly reminder to please complete all required o…" at bounding box center [711, 224] width 538 height 171
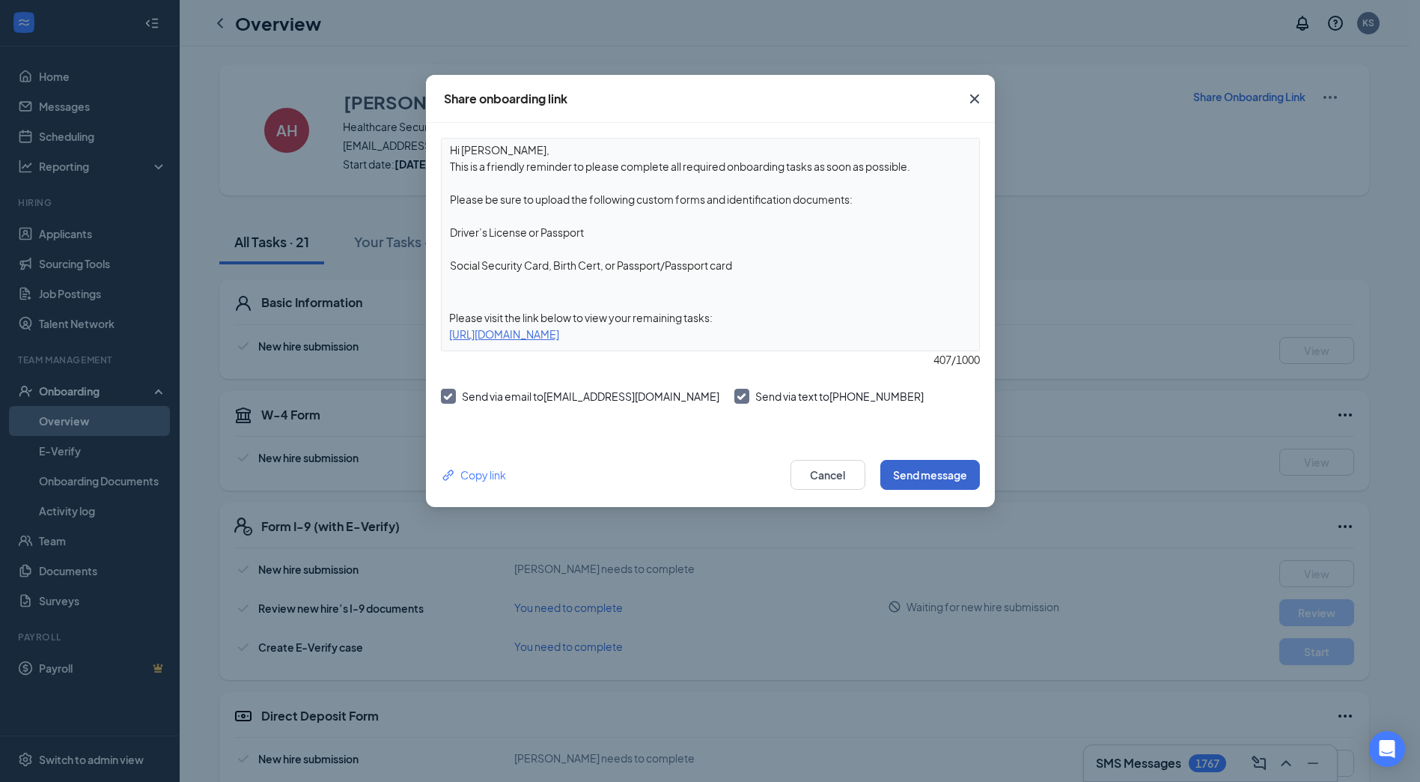
type textarea "Hi Alyssa, This is a friendly reminder to please complete all required onboardi…"
click at [907, 472] on button "Send message" at bounding box center [931, 475] width 100 height 30
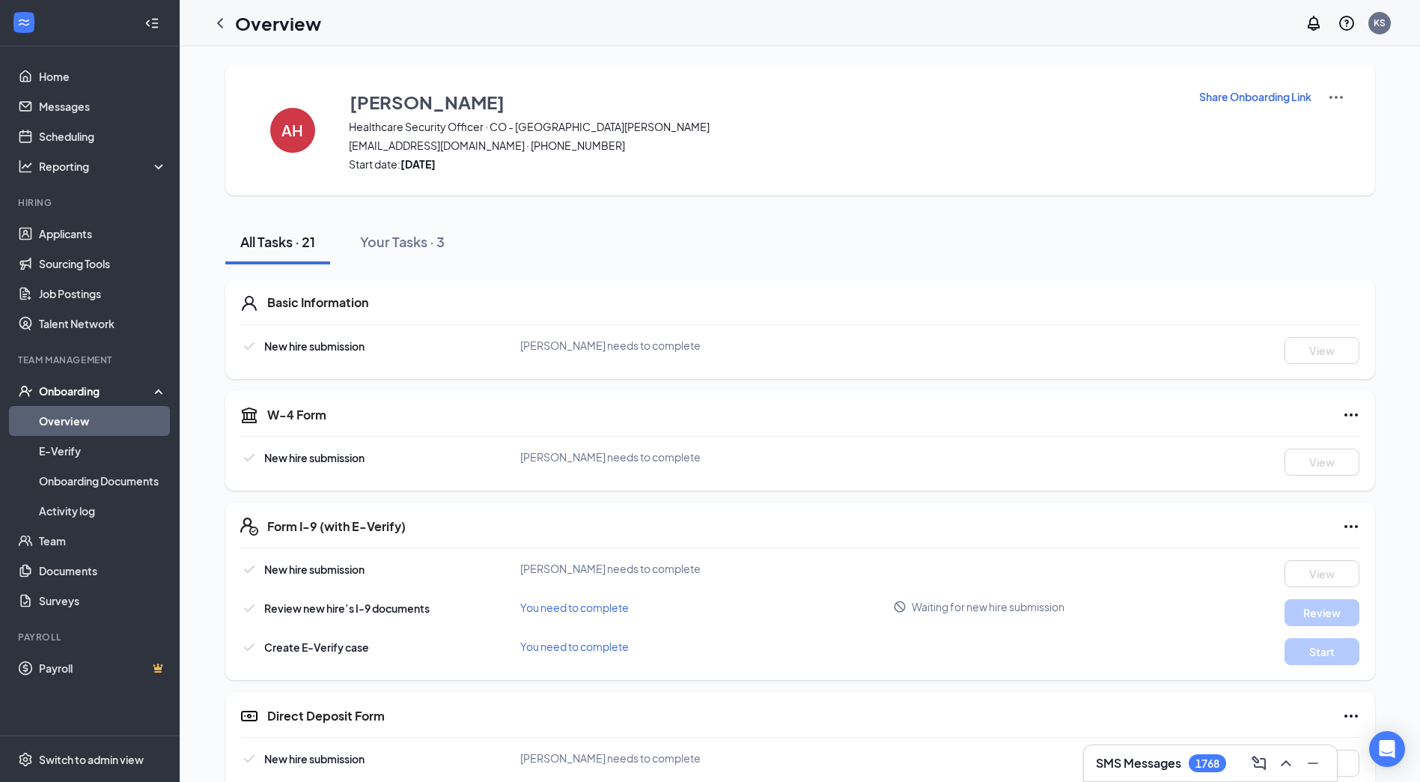
drag, startPoint x: 219, startPoint y: 24, endPoint x: 236, endPoint y: 36, distance: 20.4
click at [219, 24] on icon "ChevronLeft" at bounding box center [220, 23] width 6 height 10
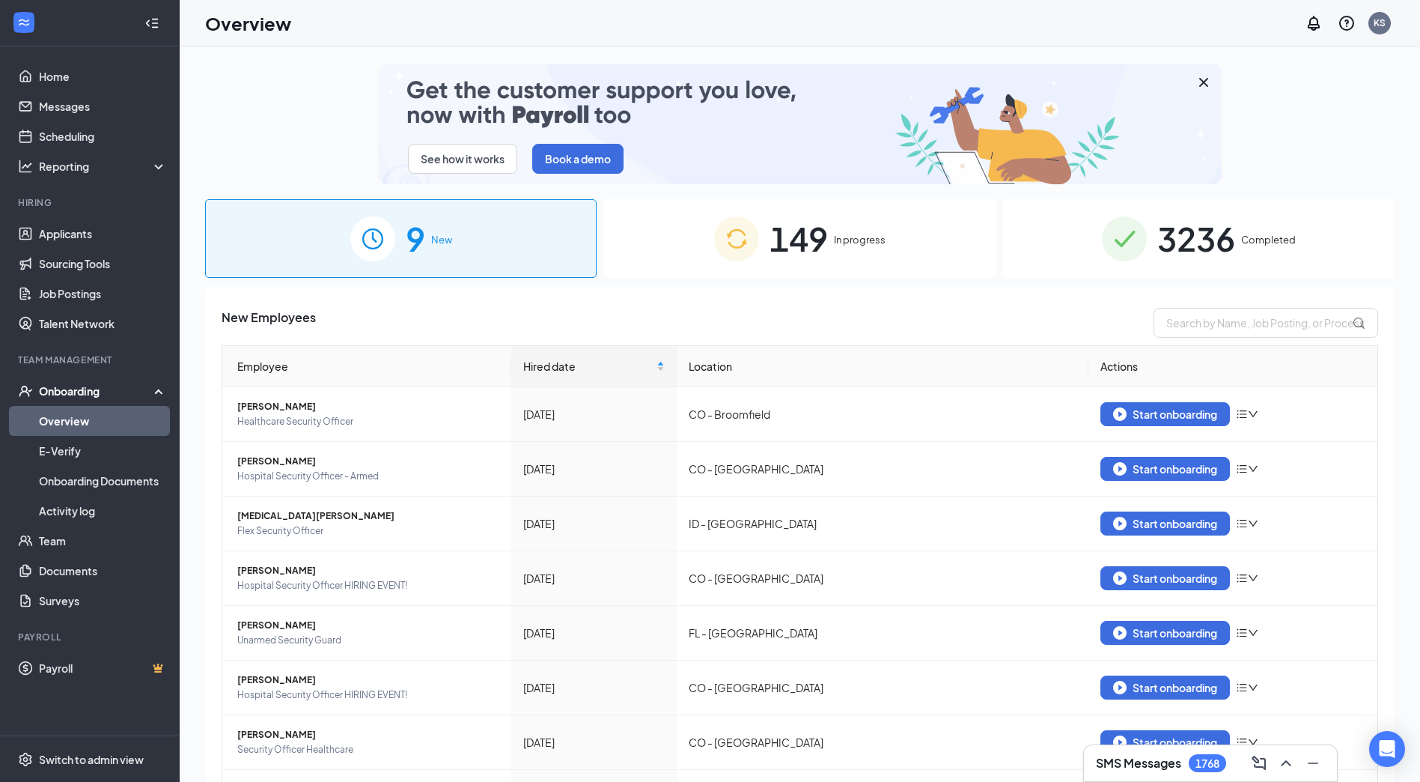
click at [866, 239] on span "In progress" at bounding box center [860, 239] width 52 height 15
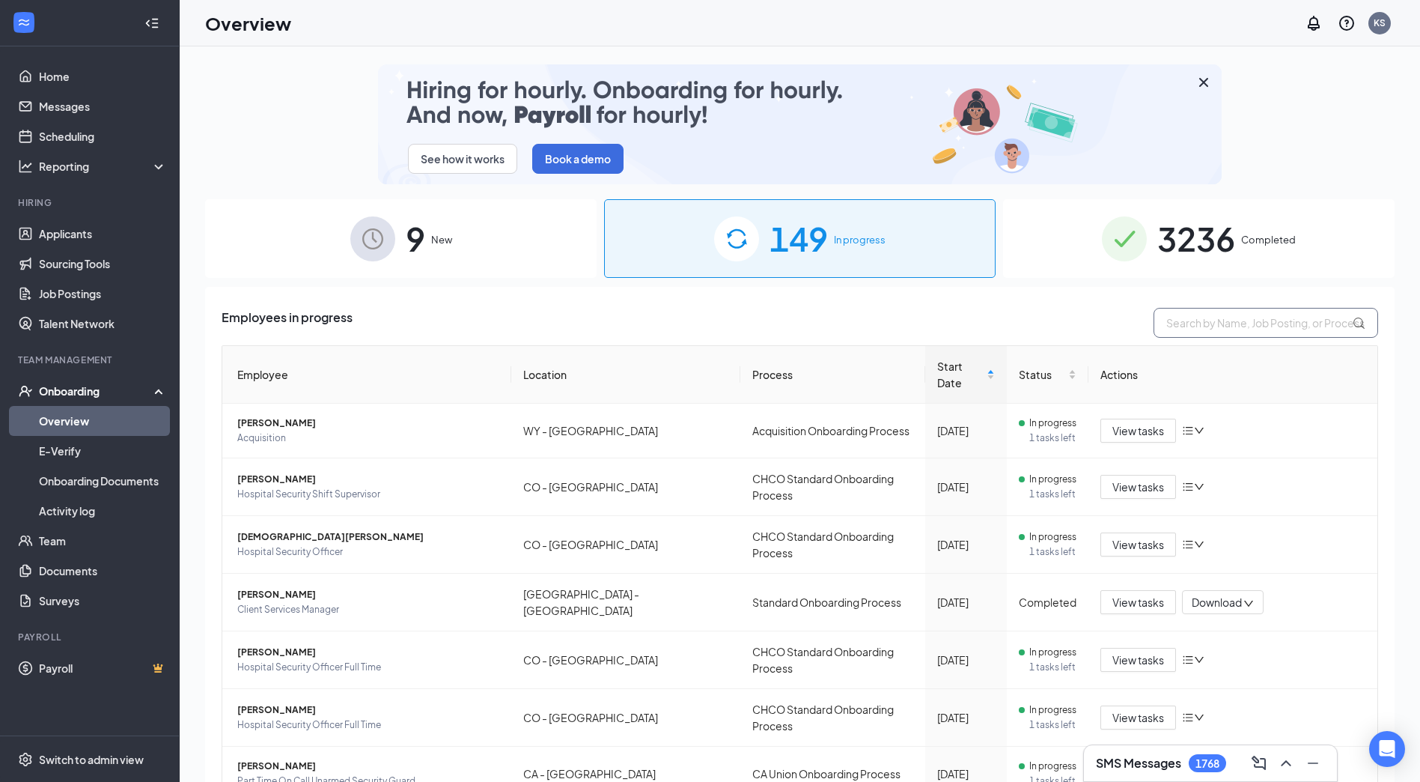
click at [1192, 328] on input "text" at bounding box center [1266, 323] width 225 height 30
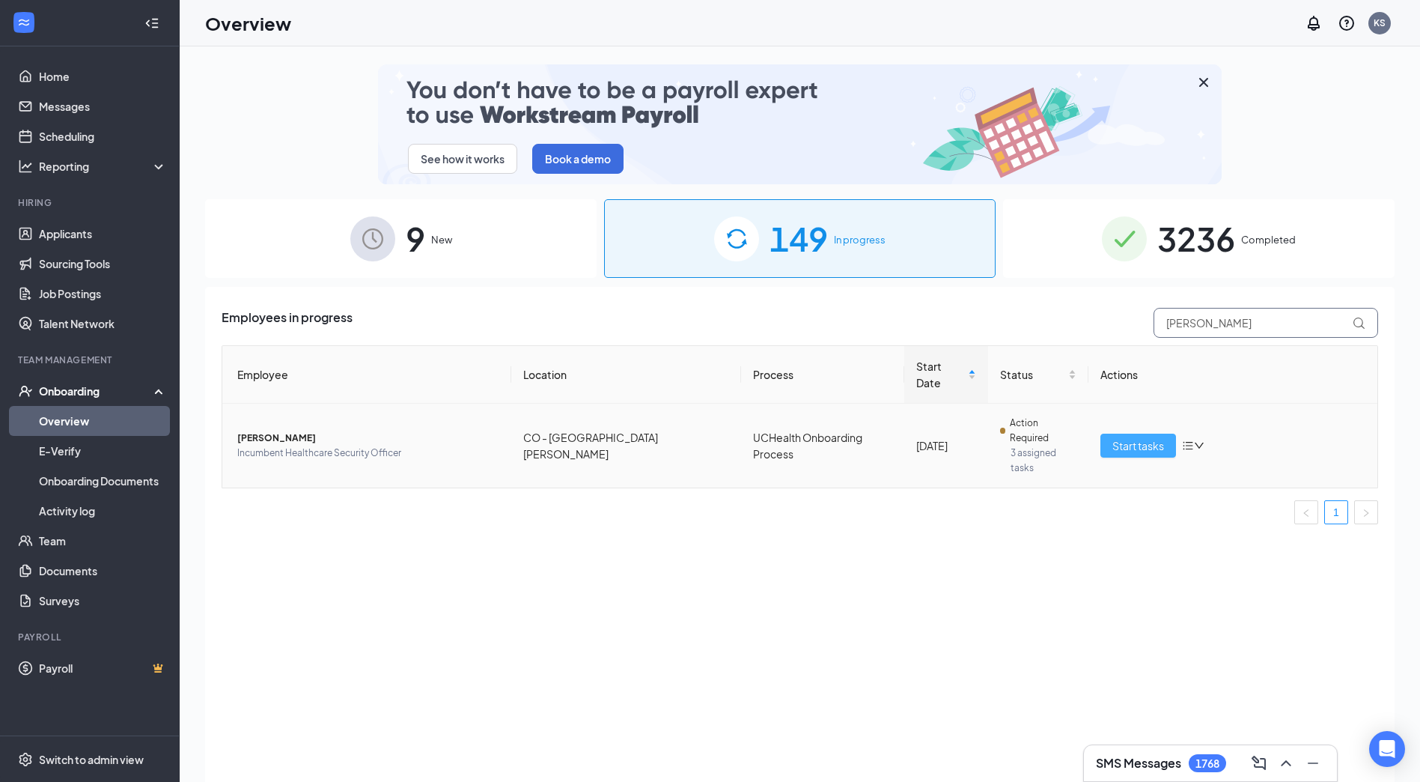
type input "moore"
click at [1140, 437] on span "Start tasks" at bounding box center [1139, 445] width 52 height 16
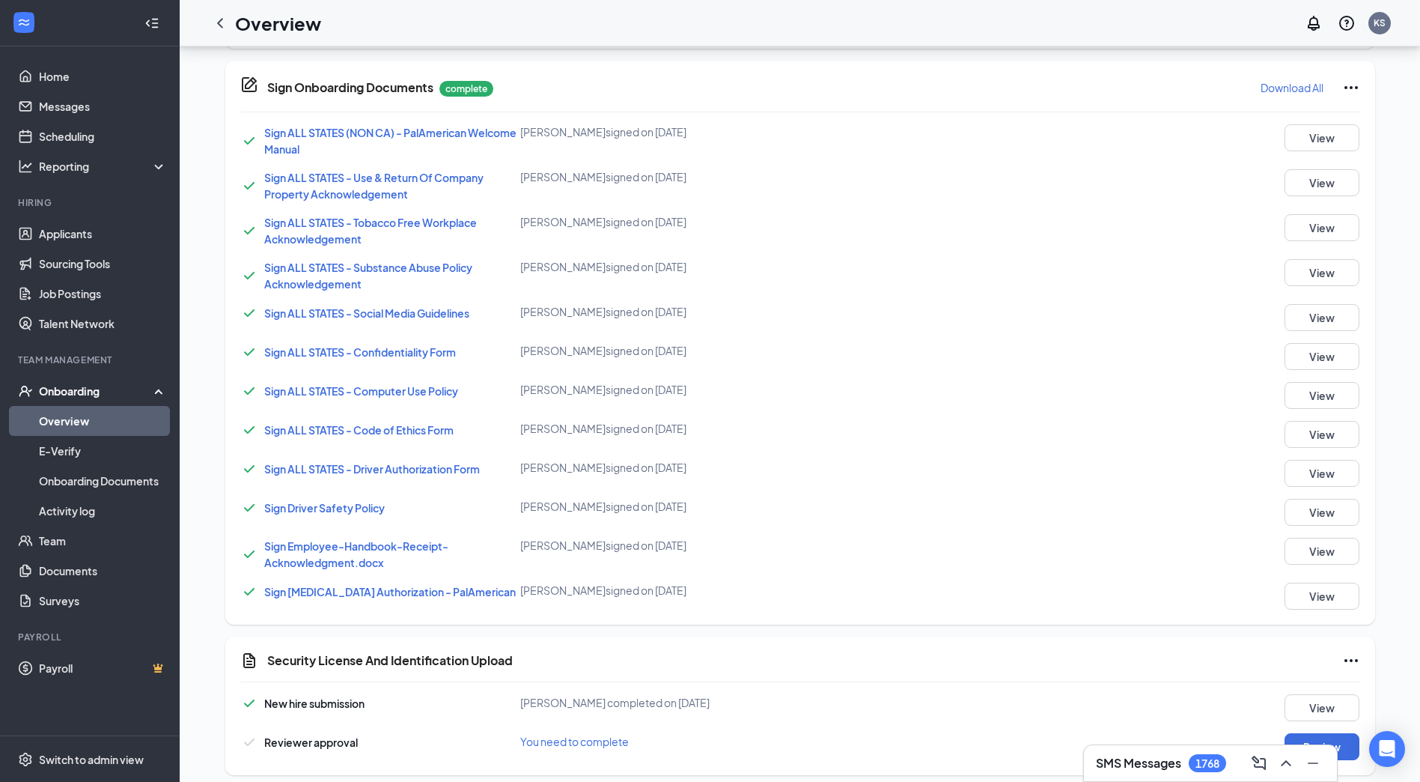
scroll to position [925, 0]
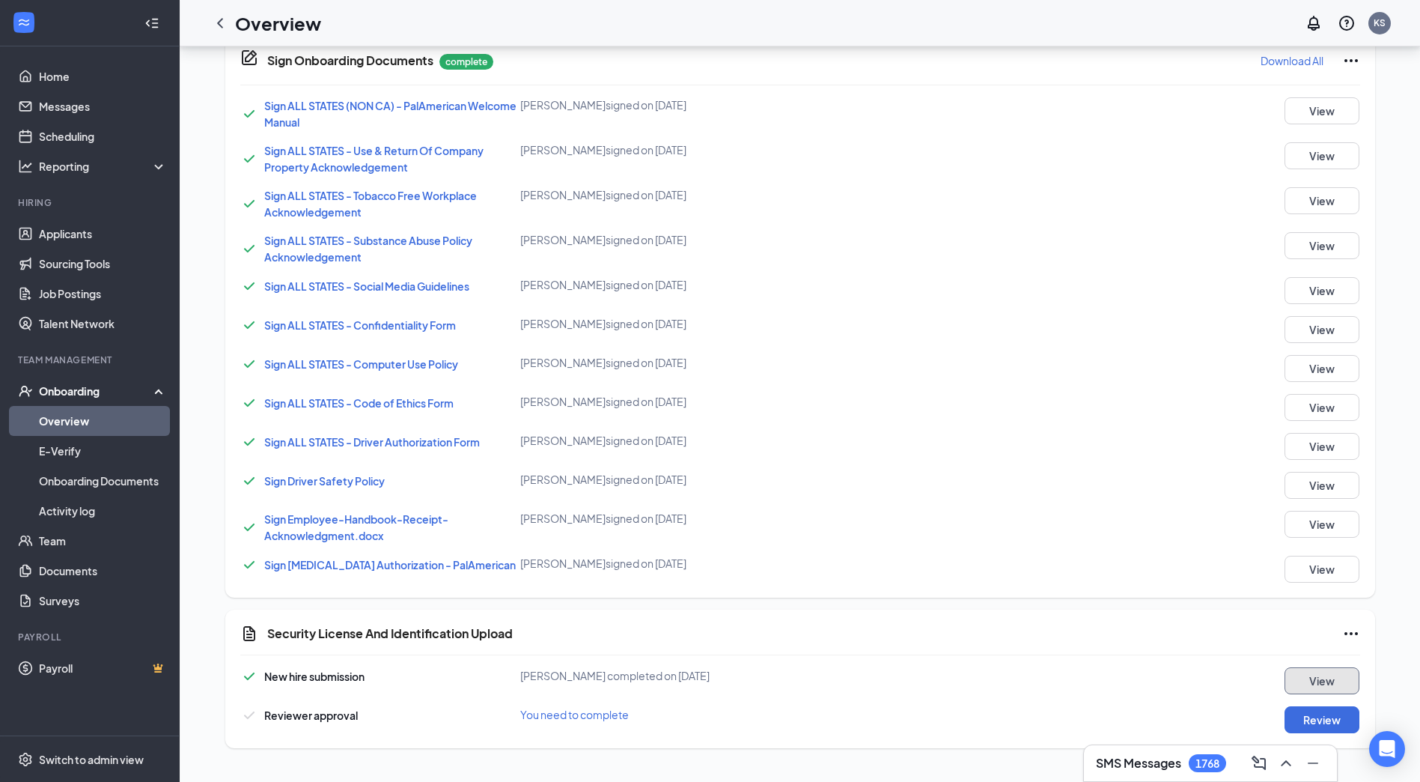
click at [1298, 678] on button "View" at bounding box center [1322, 680] width 75 height 27
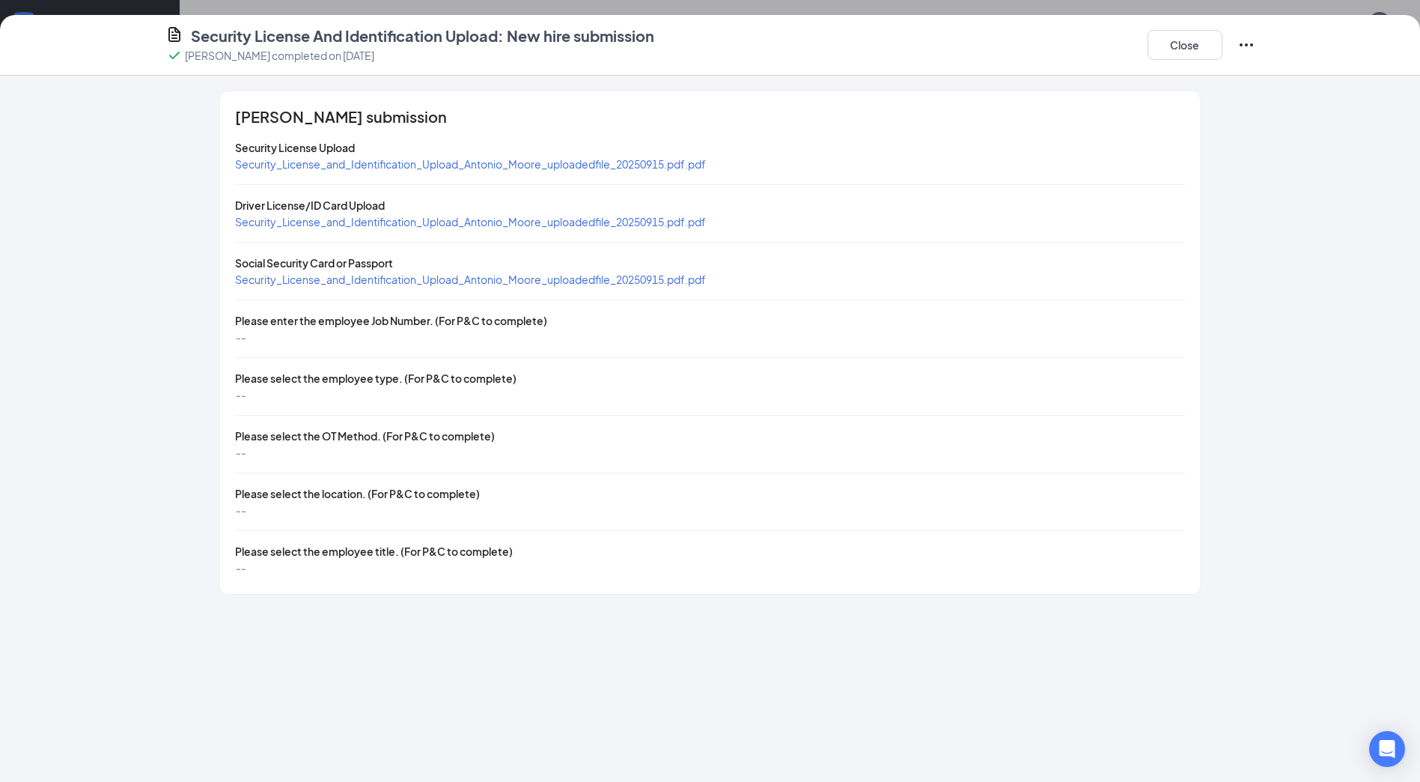
click at [404, 287] on div "Security_License_and_Identification_Upload_Antonio_Moore_uploadedfile_20250915.…" at bounding box center [470, 279] width 471 height 16
click at [405, 280] on span "Security_License_and_Identification_Upload_Antonio_Moore_uploadedfile_20250915.…" at bounding box center [470, 279] width 471 height 13
click at [321, 220] on span "Security_License_and_Identification_Upload_Antonio_Moore_uploadedfile_20250915.…" at bounding box center [470, 221] width 471 height 13
drag, startPoint x: 1184, startPoint y: 51, endPoint x: 1160, endPoint y: 68, distance: 29.5
click at [1184, 52] on button "Close" at bounding box center [1185, 45] width 75 height 30
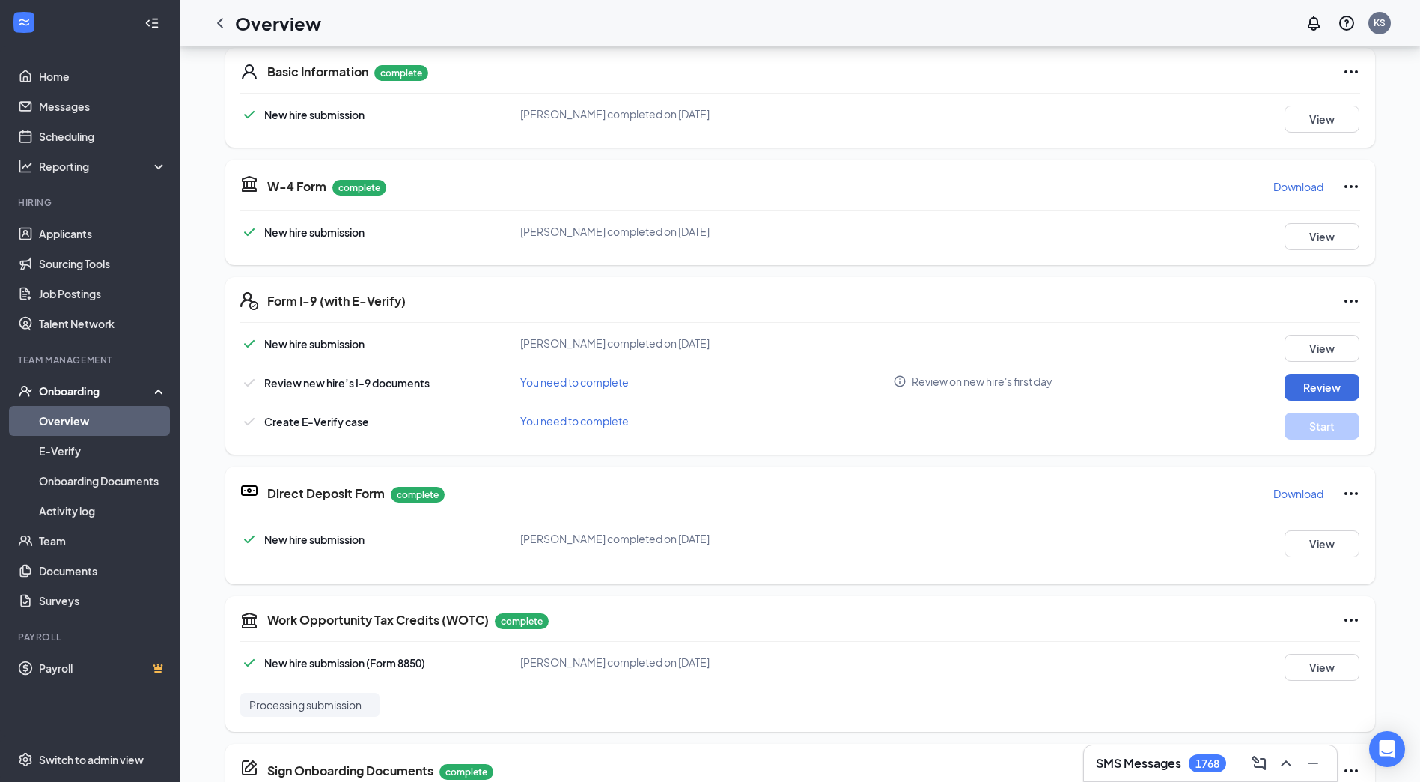
scroll to position [177, 0]
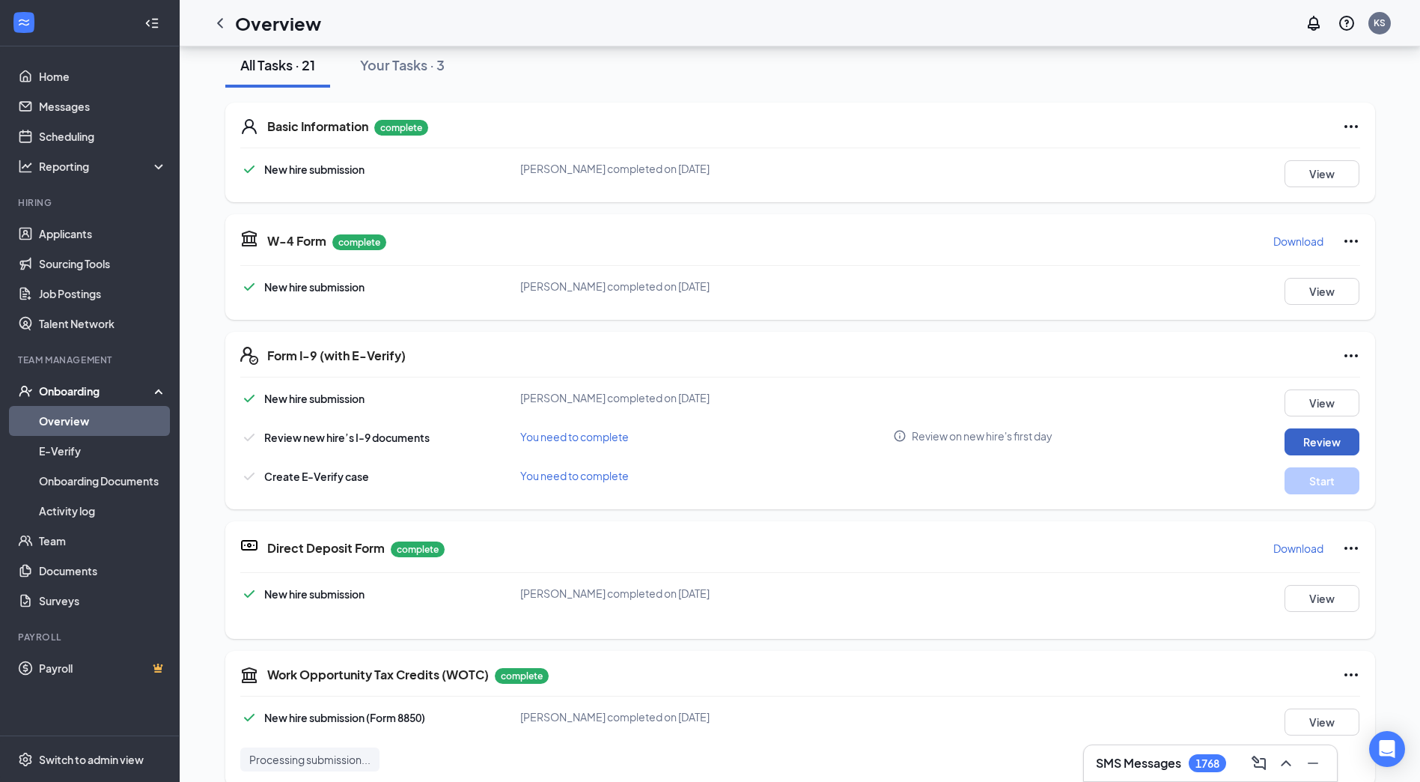
click at [1307, 437] on button "Review" at bounding box center [1322, 441] width 75 height 27
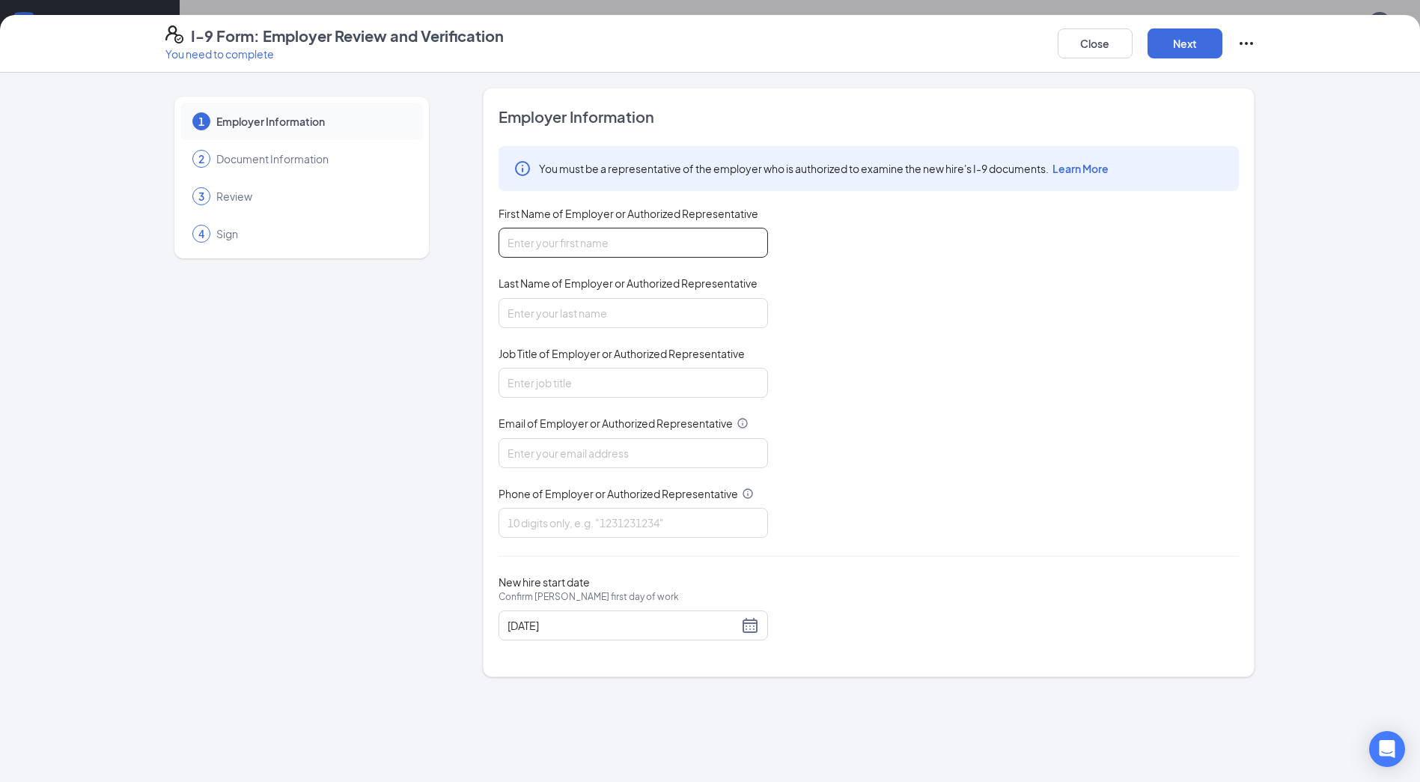
drag, startPoint x: 598, startPoint y: 240, endPoint x: 597, endPoint y: 252, distance: 12.1
click at [598, 240] on input "First Name of Employer or Authorized Representative" at bounding box center [634, 243] width 270 height 30
type input "[PERSON_NAME]"
type input "Stoberski"
type input "[EMAIL_ADDRESS][DOMAIN_NAME]"
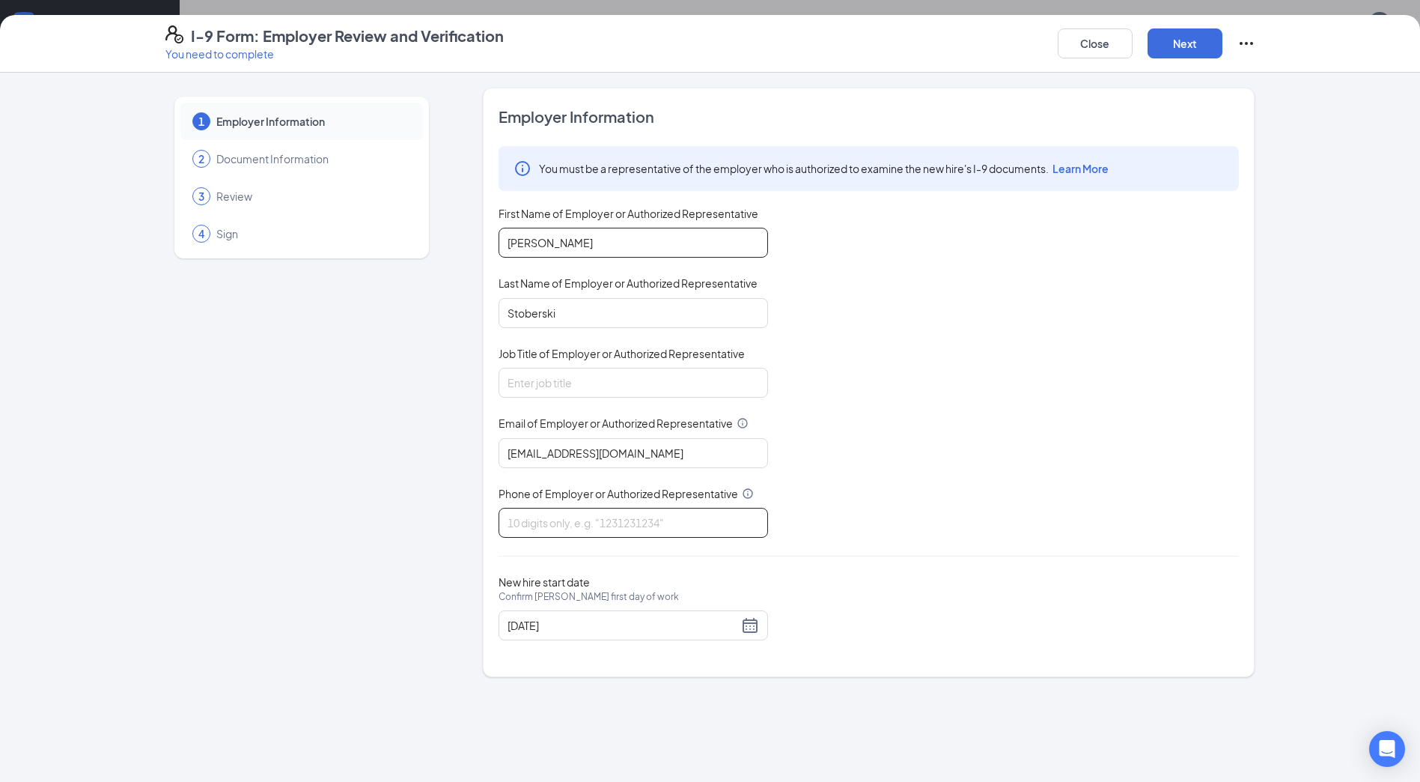
type input "4125380492"
click at [594, 387] on input "Job Title of Employer or Authorized Representative" at bounding box center [634, 383] width 270 height 30
type input "Director, People & Culture"
click at [1177, 49] on button "Next" at bounding box center [1185, 43] width 75 height 30
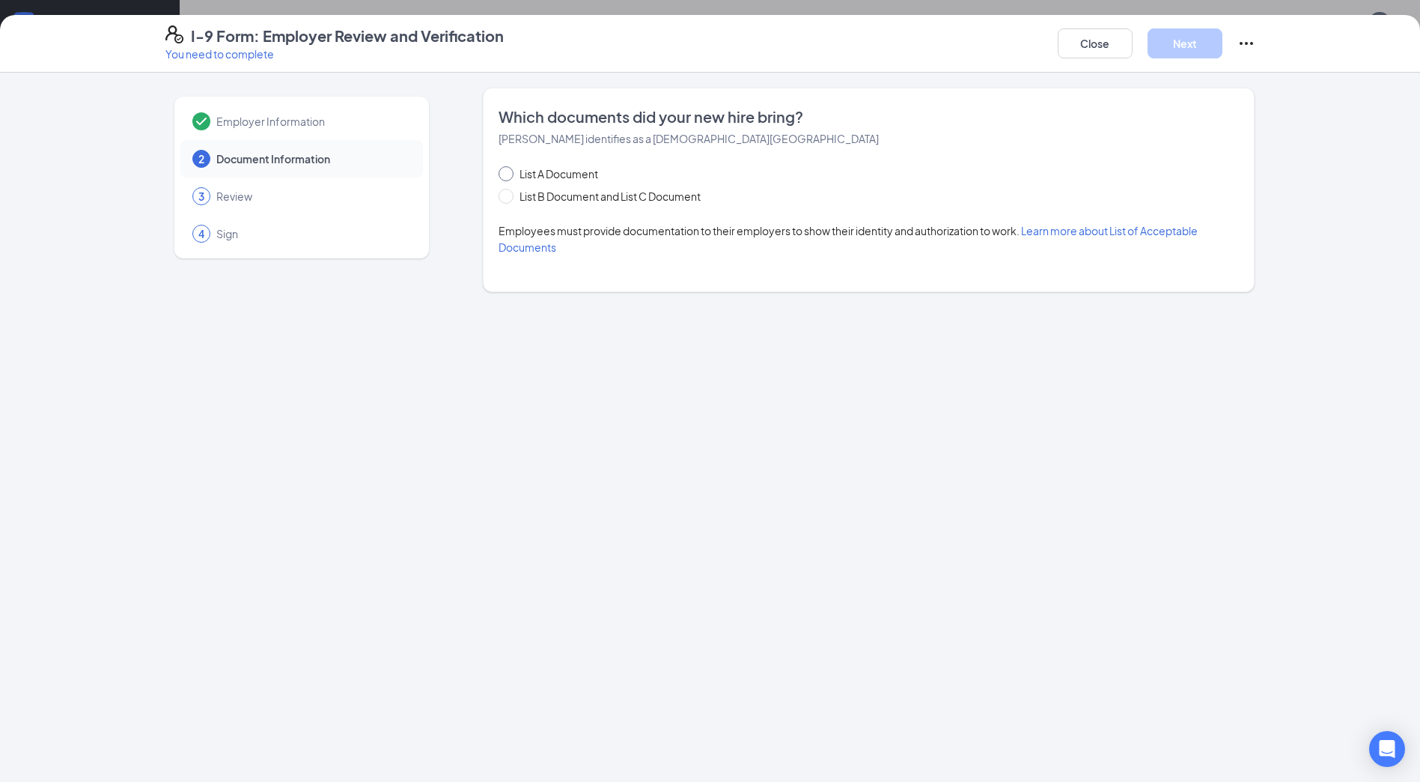
click at [511, 172] on span at bounding box center [506, 173] width 15 height 15
click at [509, 172] on input "List A Document" at bounding box center [504, 171] width 10 height 10
radio input "true"
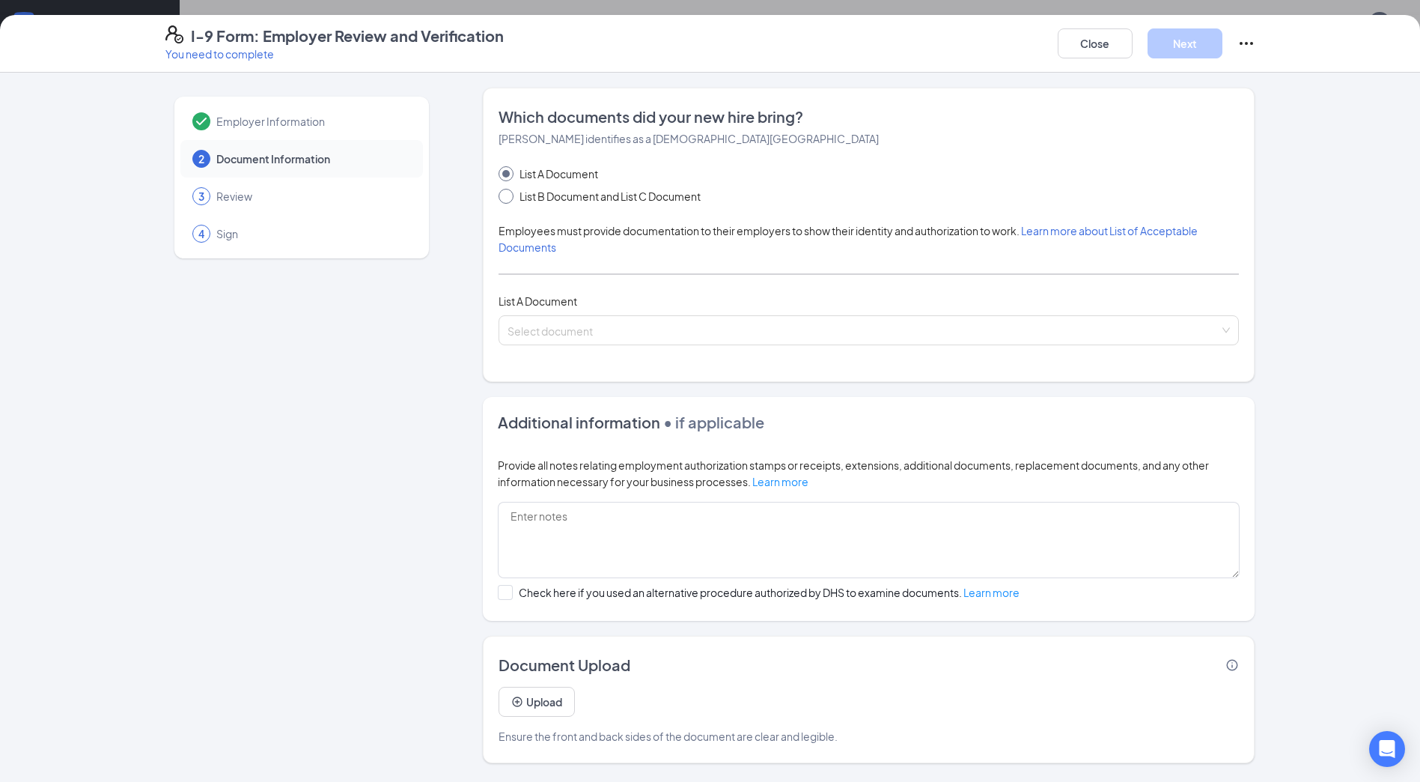
click at [519, 200] on span "List B Document and List C Document" at bounding box center [610, 196] width 193 height 16
click at [509, 199] on input "List B Document and List C Document" at bounding box center [504, 194] width 10 height 10
radio input "true"
radio input "false"
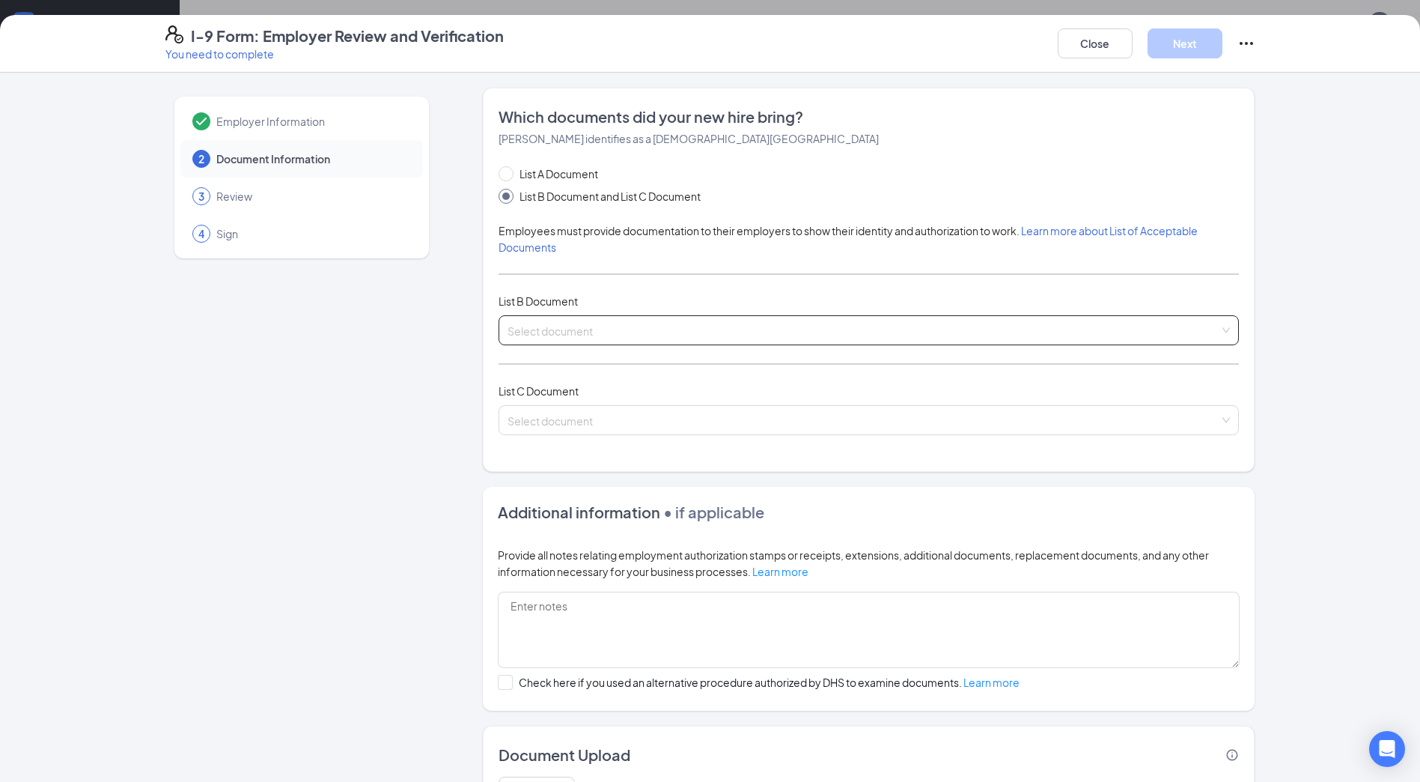
click at [541, 317] on input "search" at bounding box center [864, 327] width 712 height 22
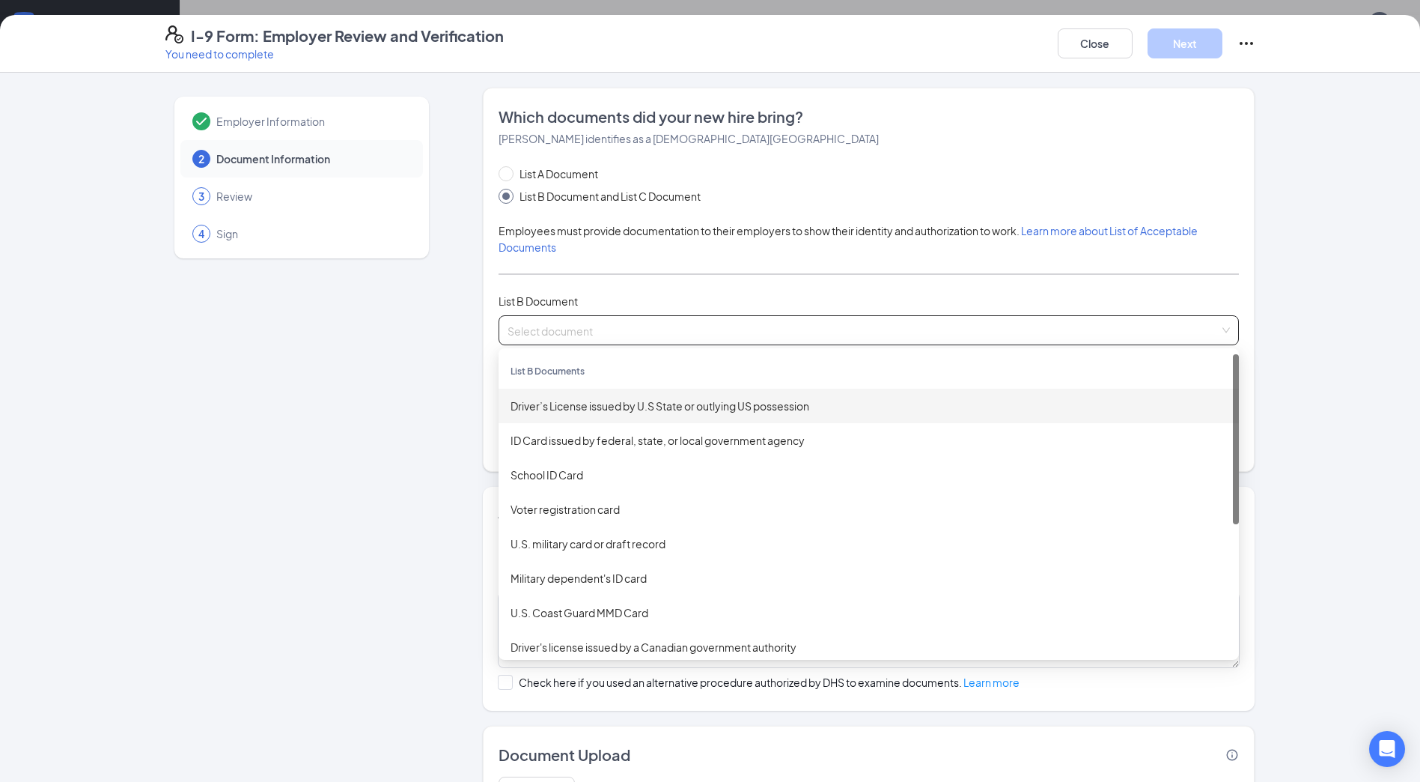
click at [587, 404] on div "Driver’s License issued by U.S State or outlying US possession" at bounding box center [869, 406] width 717 height 16
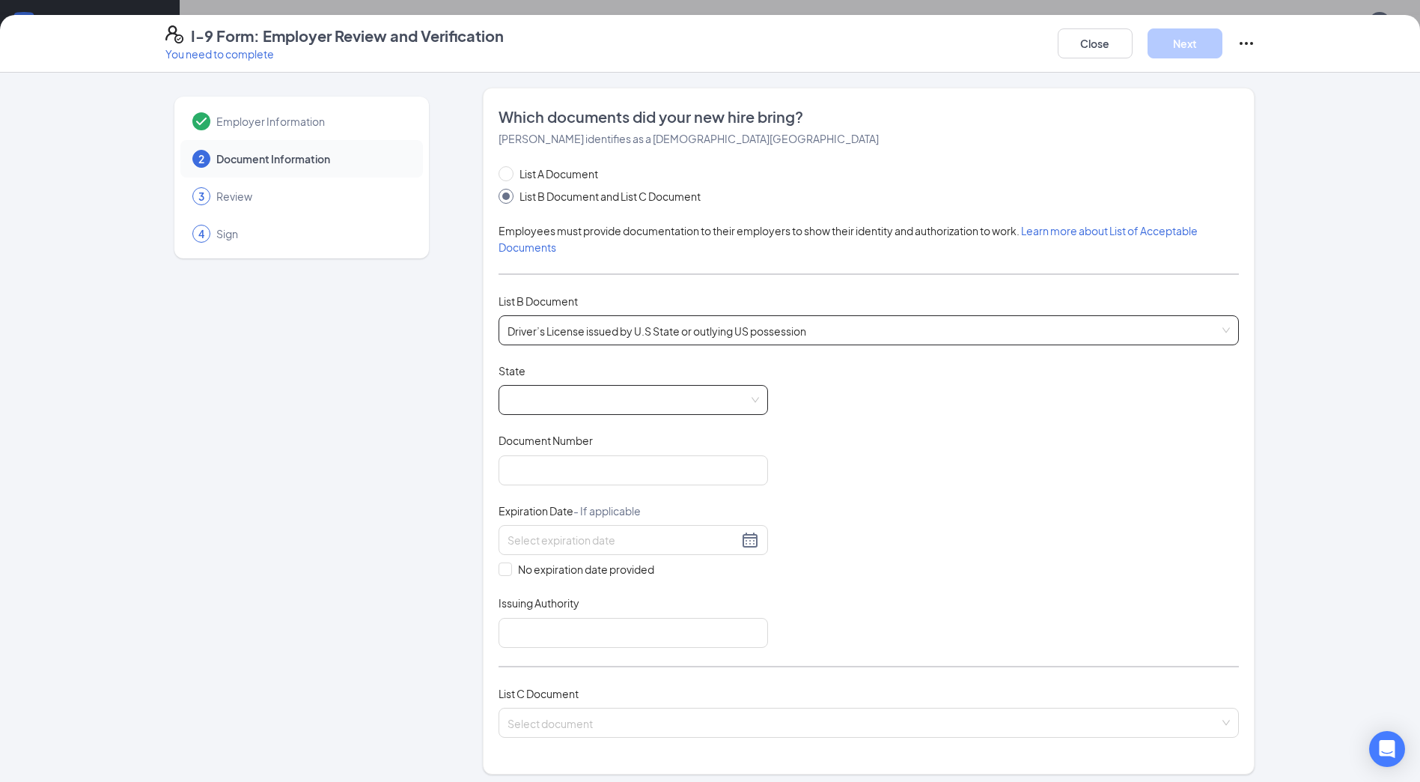
click at [607, 403] on span at bounding box center [634, 400] width 252 height 28
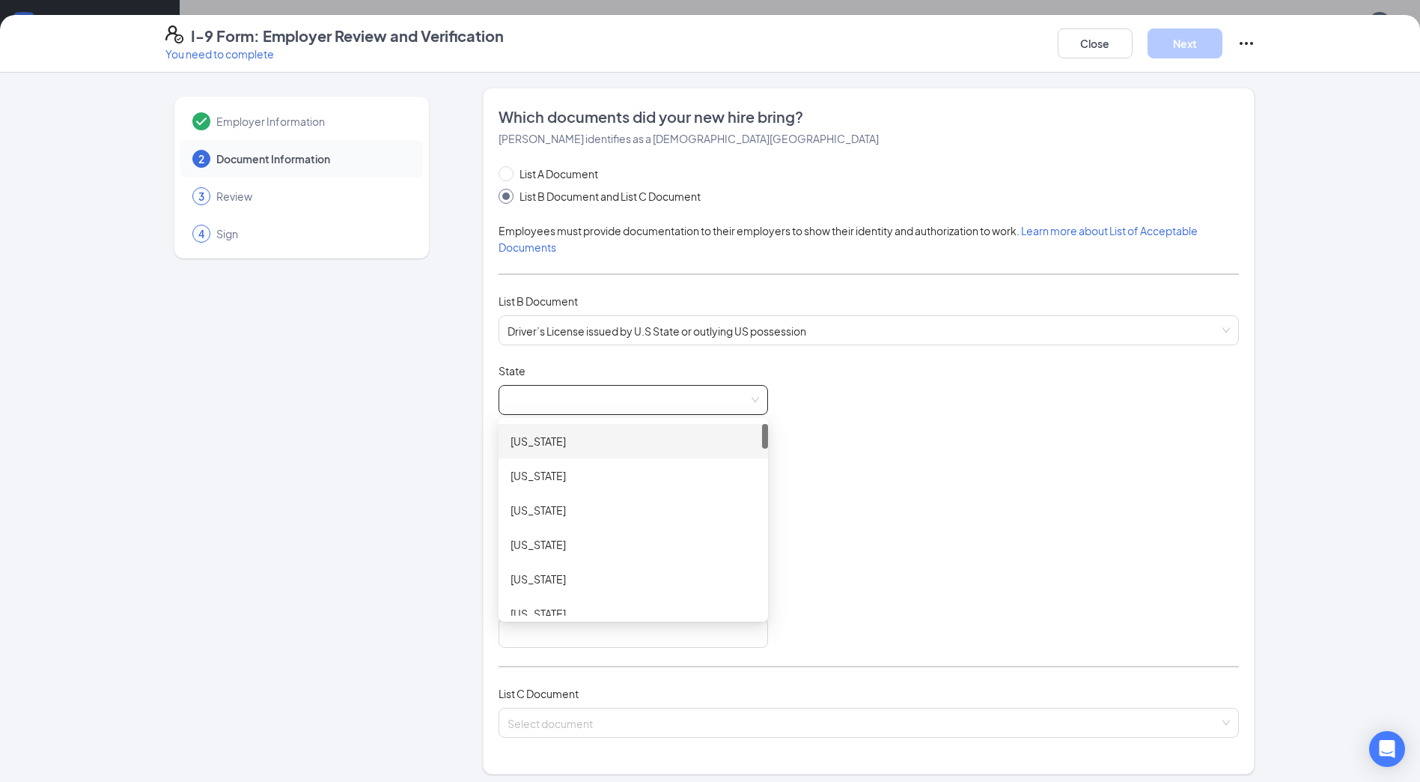
scroll to position [150, 0]
drag, startPoint x: 559, startPoint y: 498, endPoint x: 576, endPoint y: 495, distance: 16.7
click at [560, 498] on div "[US_STATE]" at bounding box center [634, 498] width 246 height 16
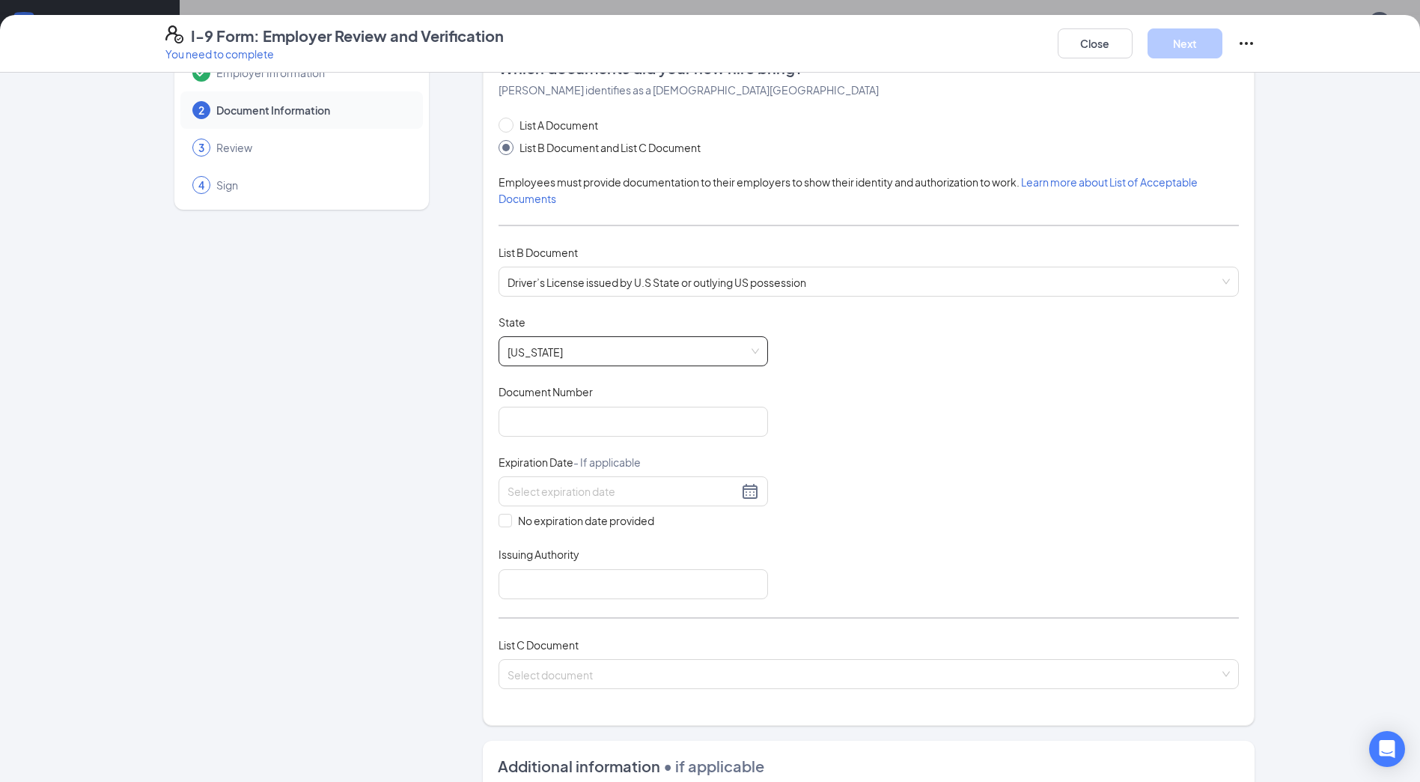
scroll to position [75, 0]
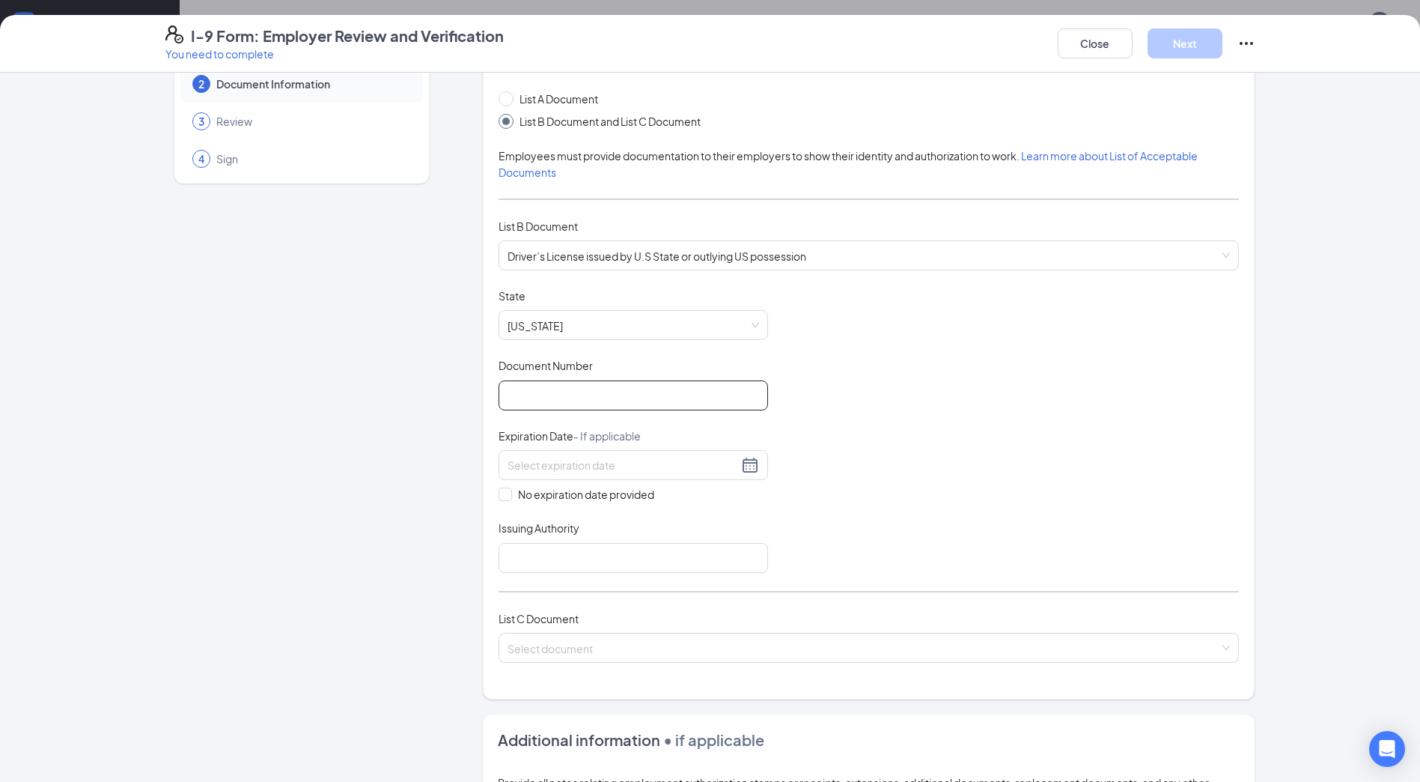
click at [627, 398] on input "Document Number" at bounding box center [634, 395] width 270 height 30
click at [635, 394] on input "Document Number" at bounding box center [634, 395] width 270 height 30
type input "101340641"
click at [628, 466] on input at bounding box center [623, 465] width 231 height 16
type input "11/17/2025"
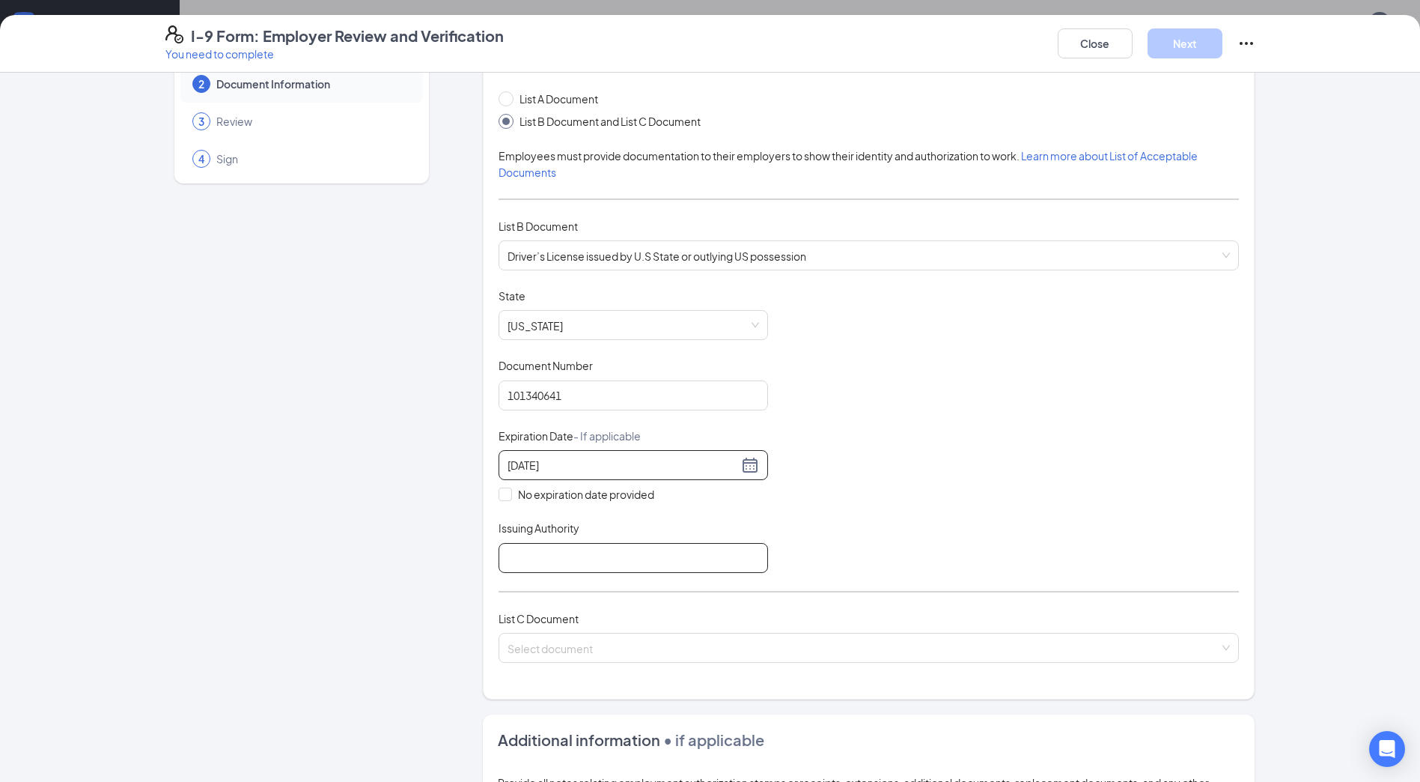
click at [624, 553] on input "Issuing Authority" at bounding box center [634, 558] width 270 height 30
type input "CO DMV"
click at [589, 655] on input "search" at bounding box center [864, 644] width 712 height 22
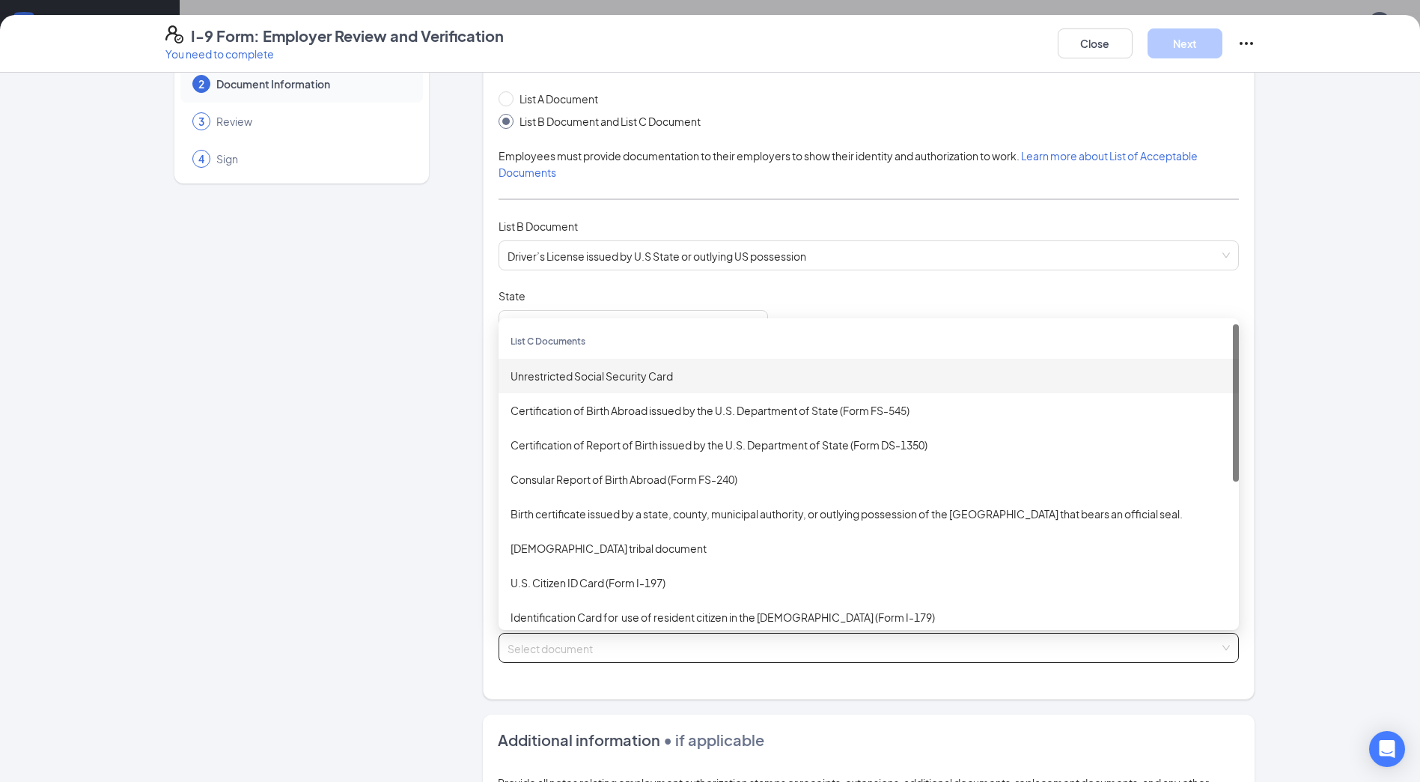
click at [598, 376] on div "Unrestricted Social Security Card" at bounding box center [869, 376] width 717 height 16
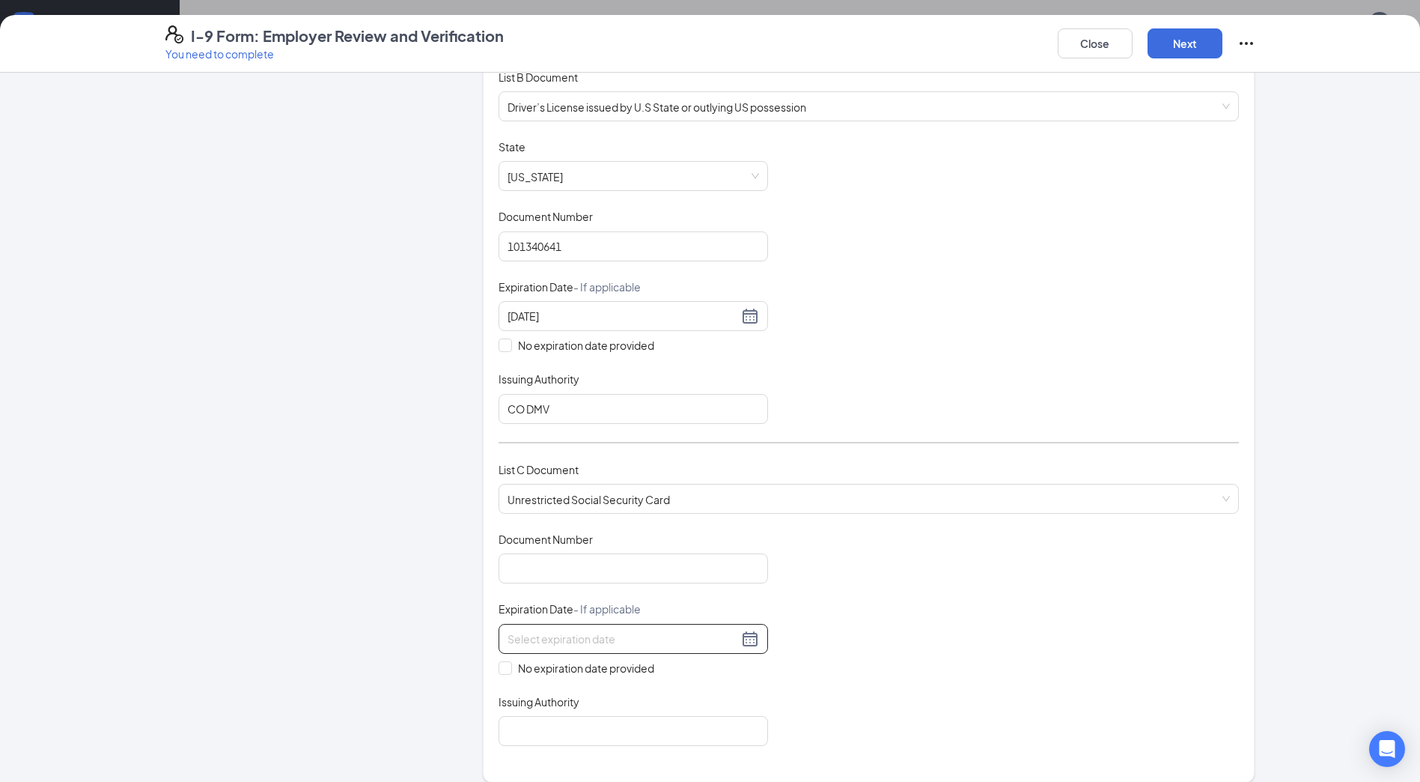
scroll to position [225, 0]
click at [553, 566] on input "Document Number" at bounding box center [634, 568] width 270 height 30
type input "277842567"
click at [505, 691] on input "Issuing Authority" at bounding box center [634, 730] width 270 height 30
type input "Social Security Administration"
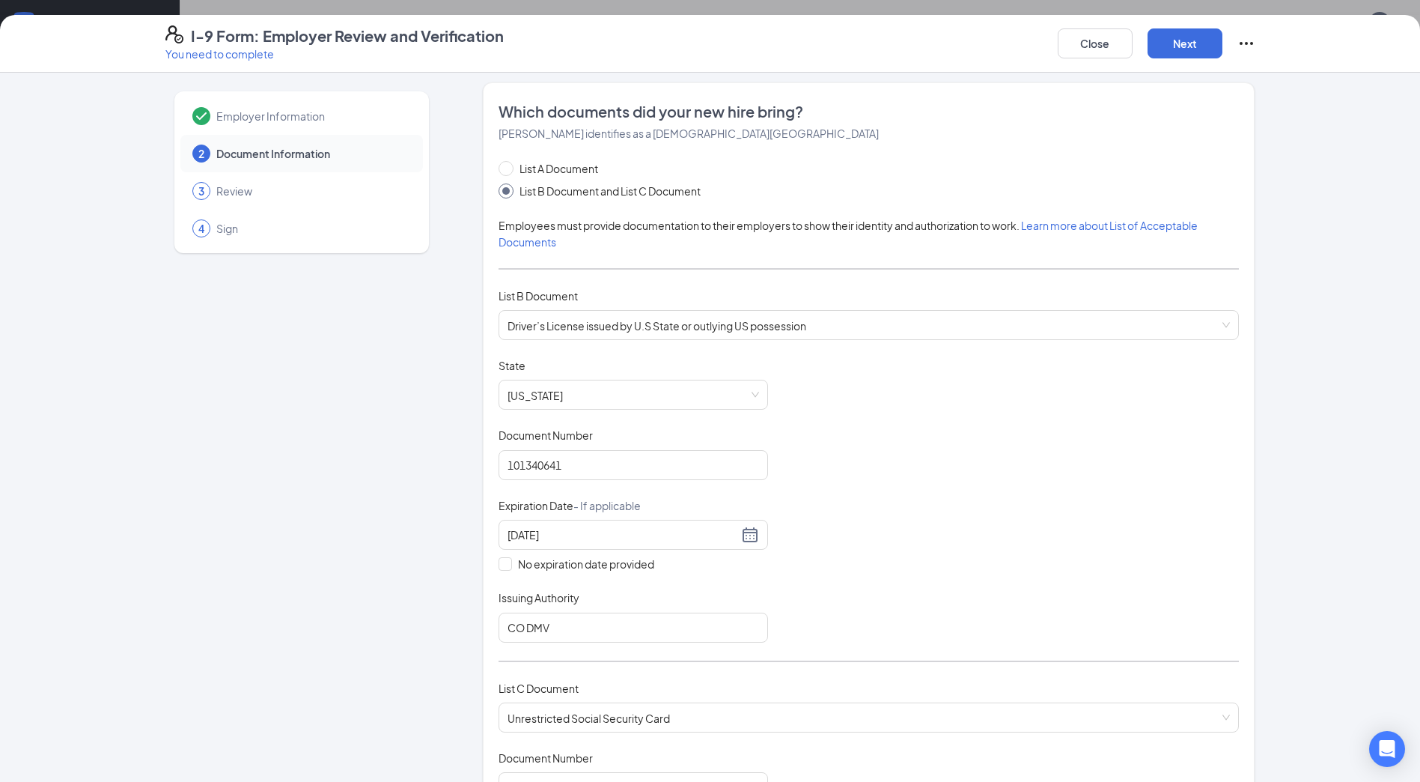
scroll to position [0, 0]
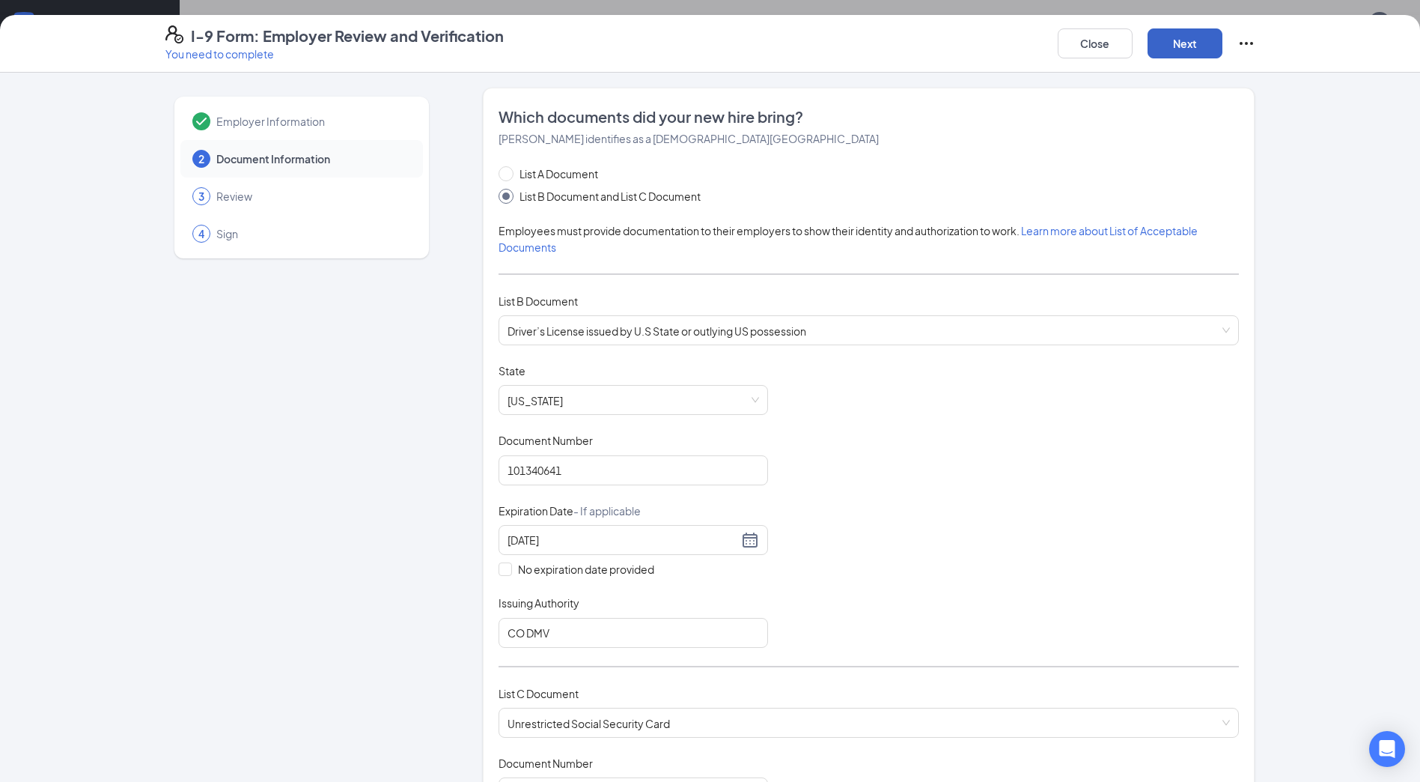
click at [1192, 39] on button "Next" at bounding box center [1185, 43] width 75 height 30
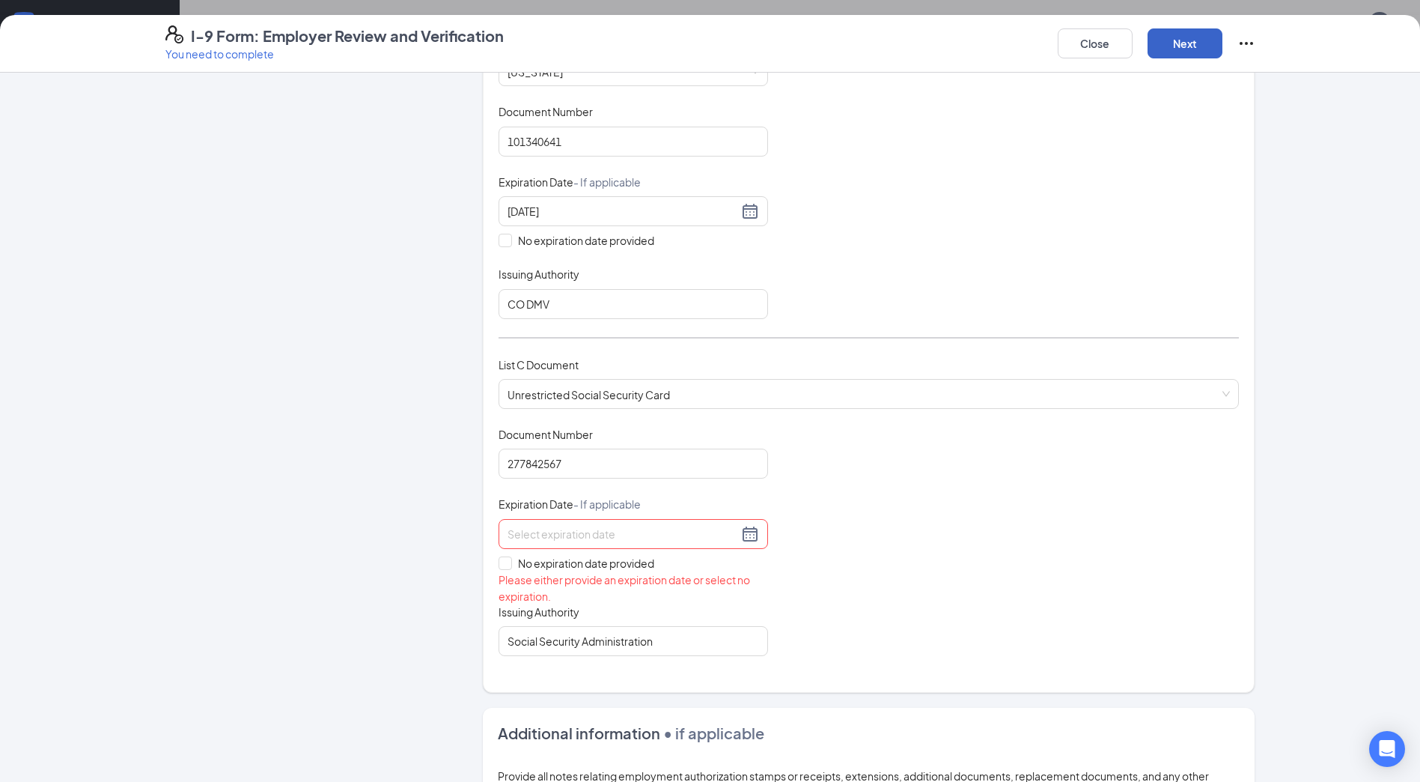
scroll to position [374, 0]
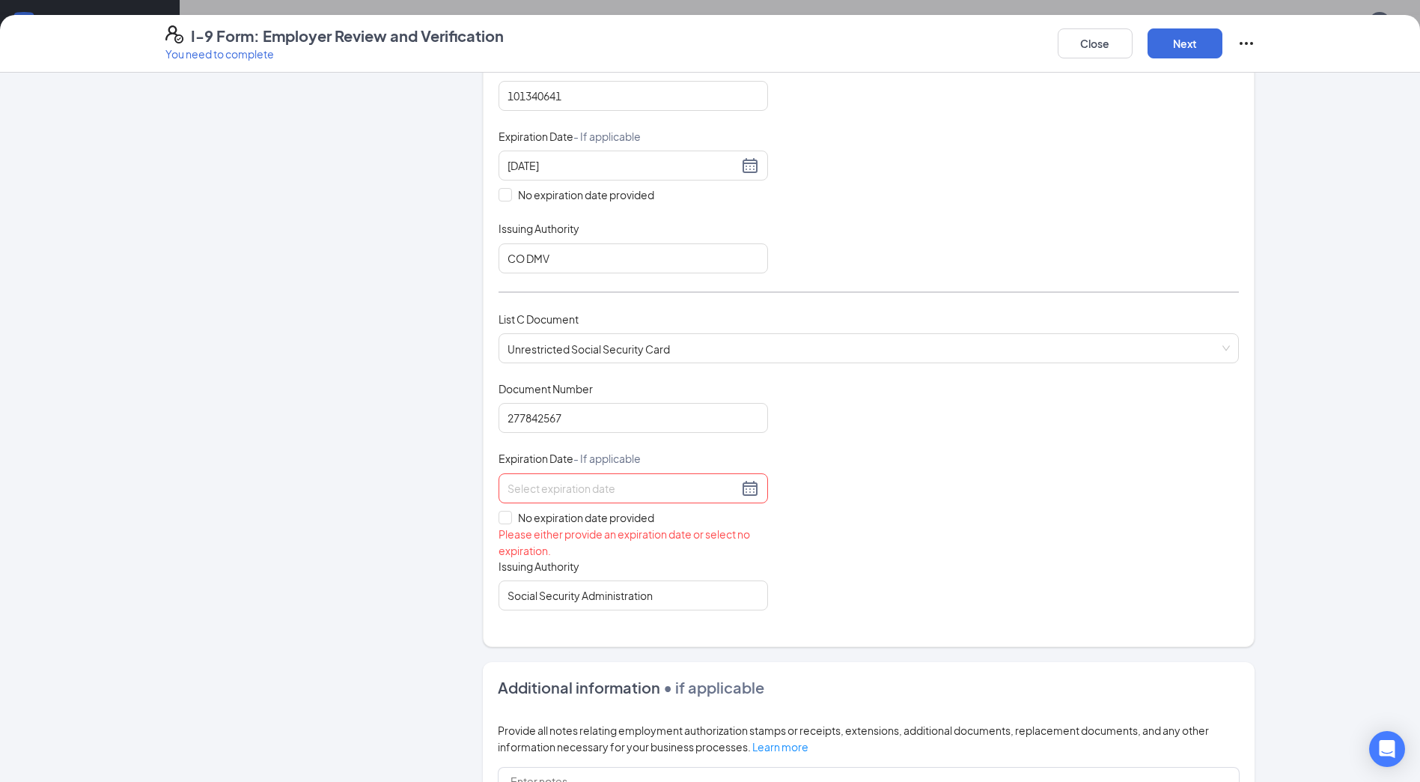
click at [511, 526] on div "Please either provide an expiration date or select no expiration." at bounding box center [634, 542] width 270 height 33
click at [500, 517] on input "No expiration date provided" at bounding box center [504, 516] width 10 height 10
checkbox input "true"
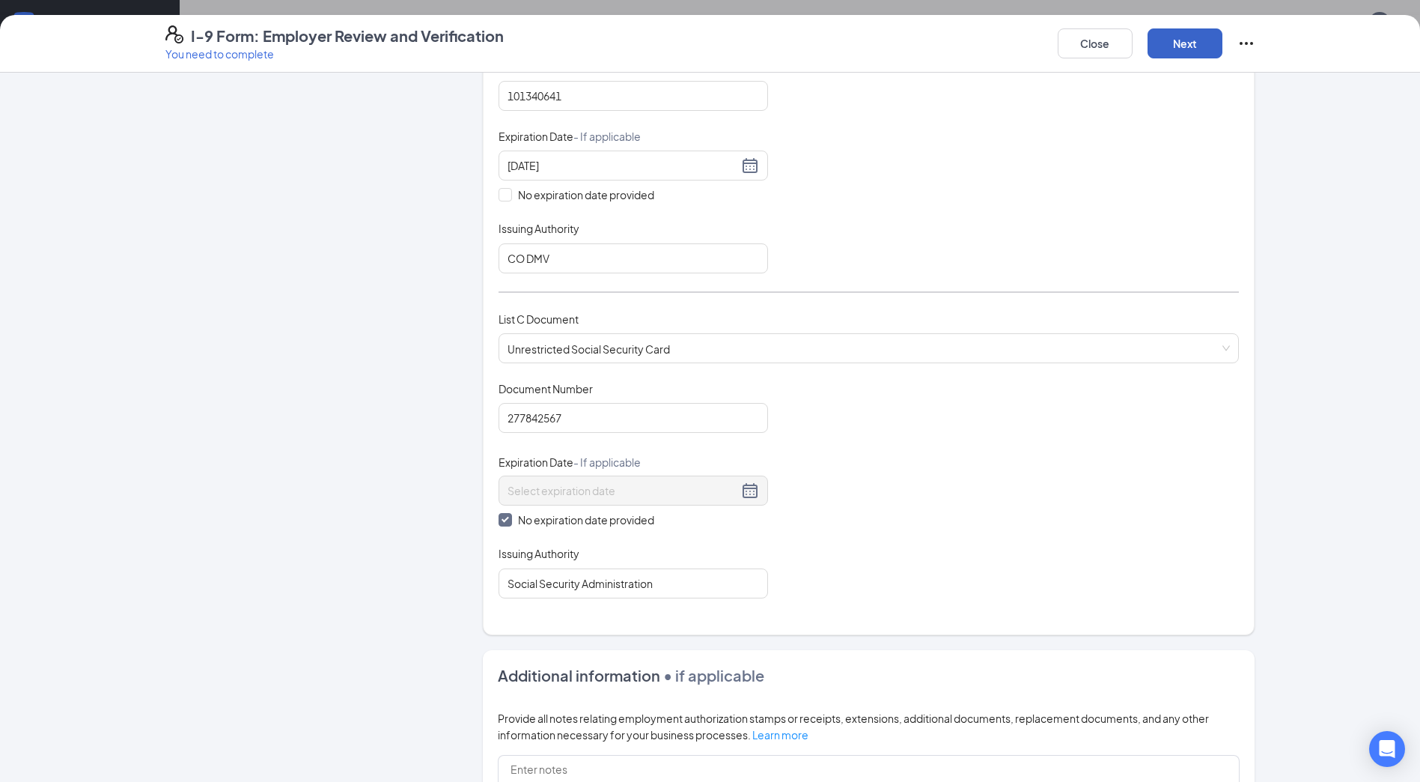
click at [1194, 41] on button "Next" at bounding box center [1185, 43] width 75 height 30
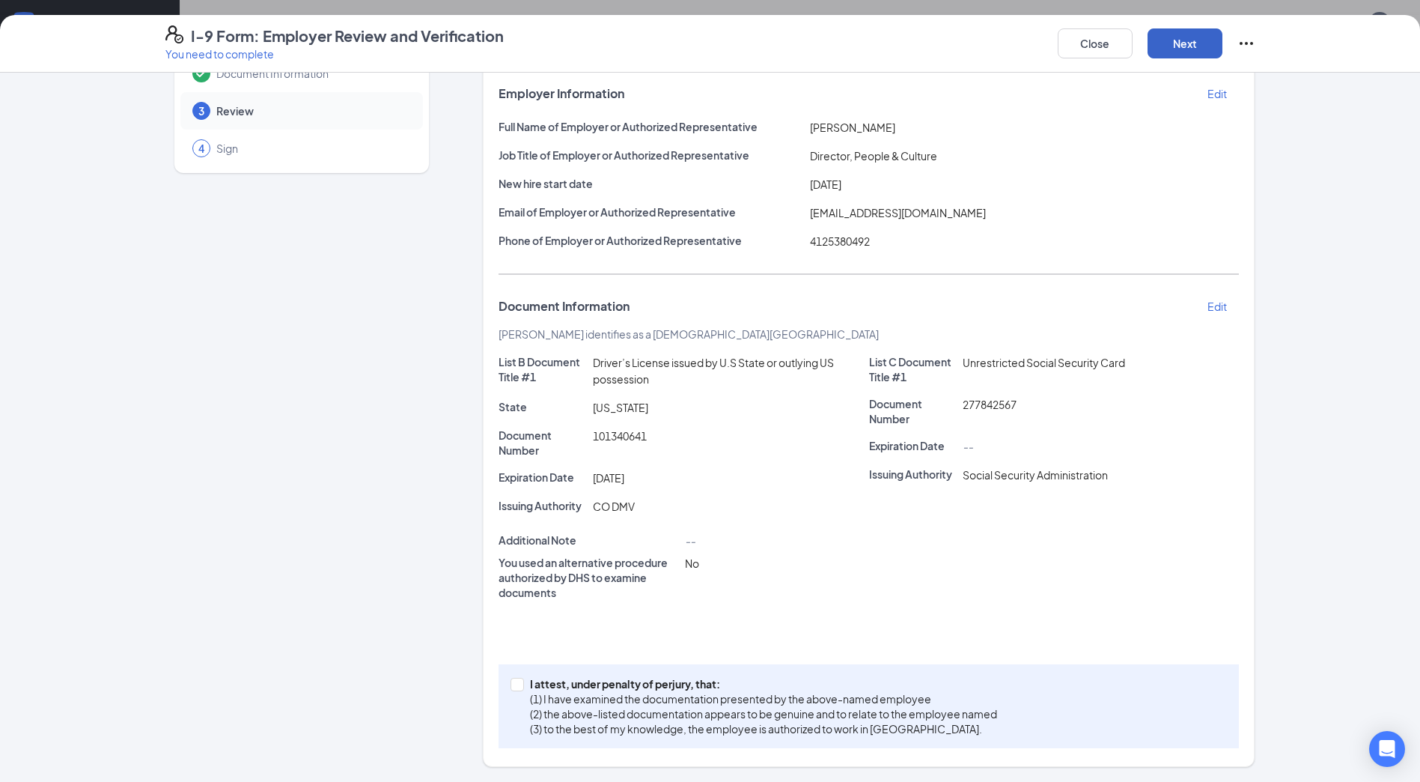
scroll to position [85, 0]
click at [514, 684] on input "I attest, under penalty of [PERSON_NAME], that: (1) I have examined the documen…" at bounding box center [516, 683] width 10 height 10
checkbox input "true"
click at [1173, 43] on button "Next" at bounding box center [1185, 43] width 75 height 30
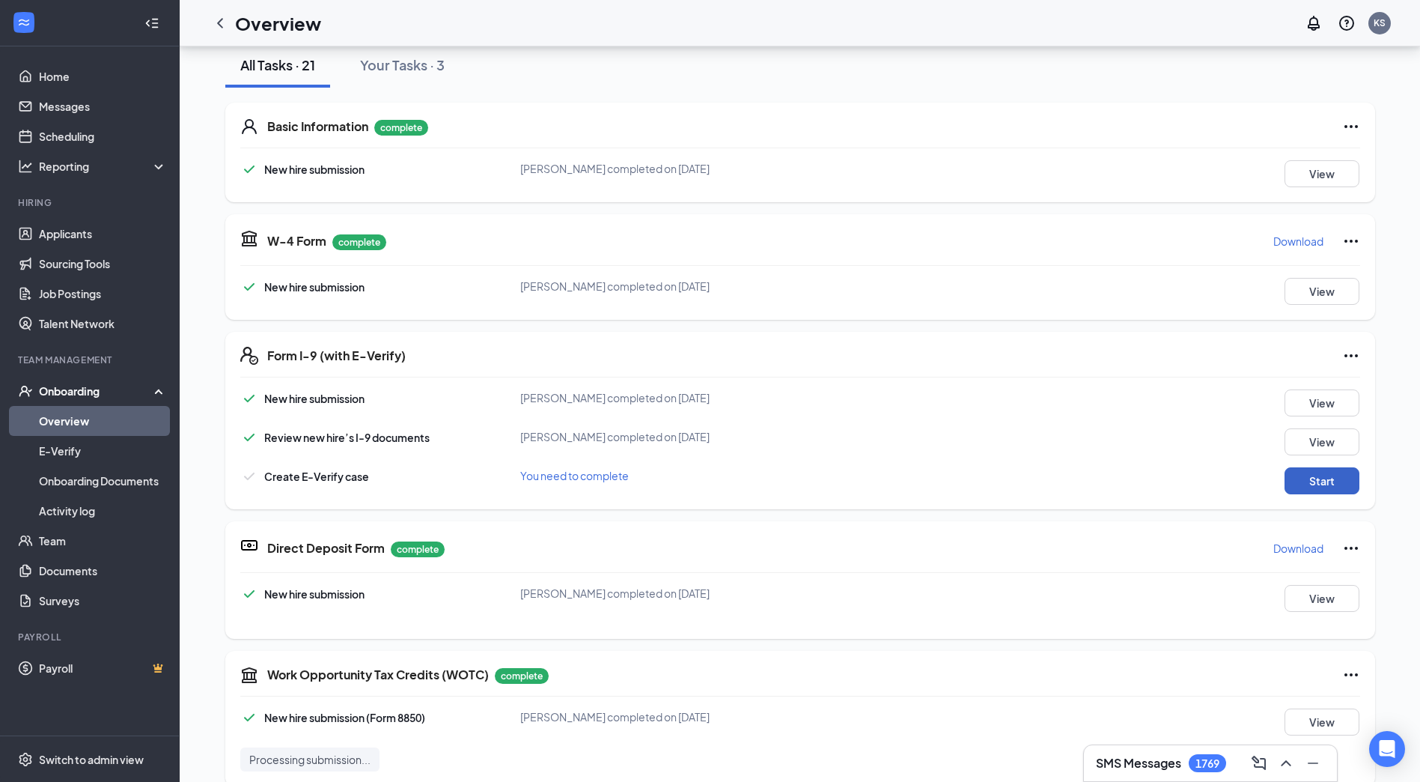
click at [1316, 483] on button "Start" at bounding box center [1322, 480] width 75 height 27
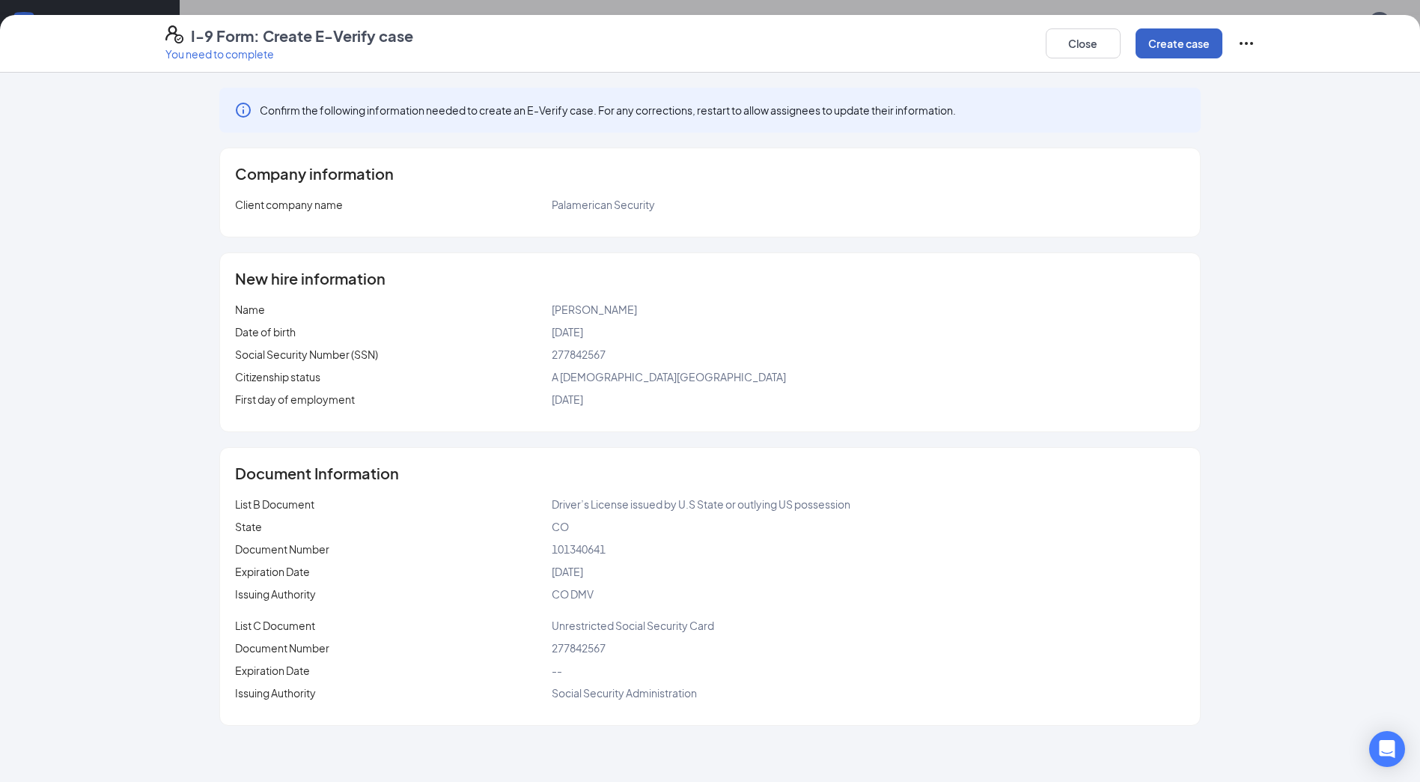
click at [1157, 49] on button "Create case" at bounding box center [1179, 43] width 87 height 30
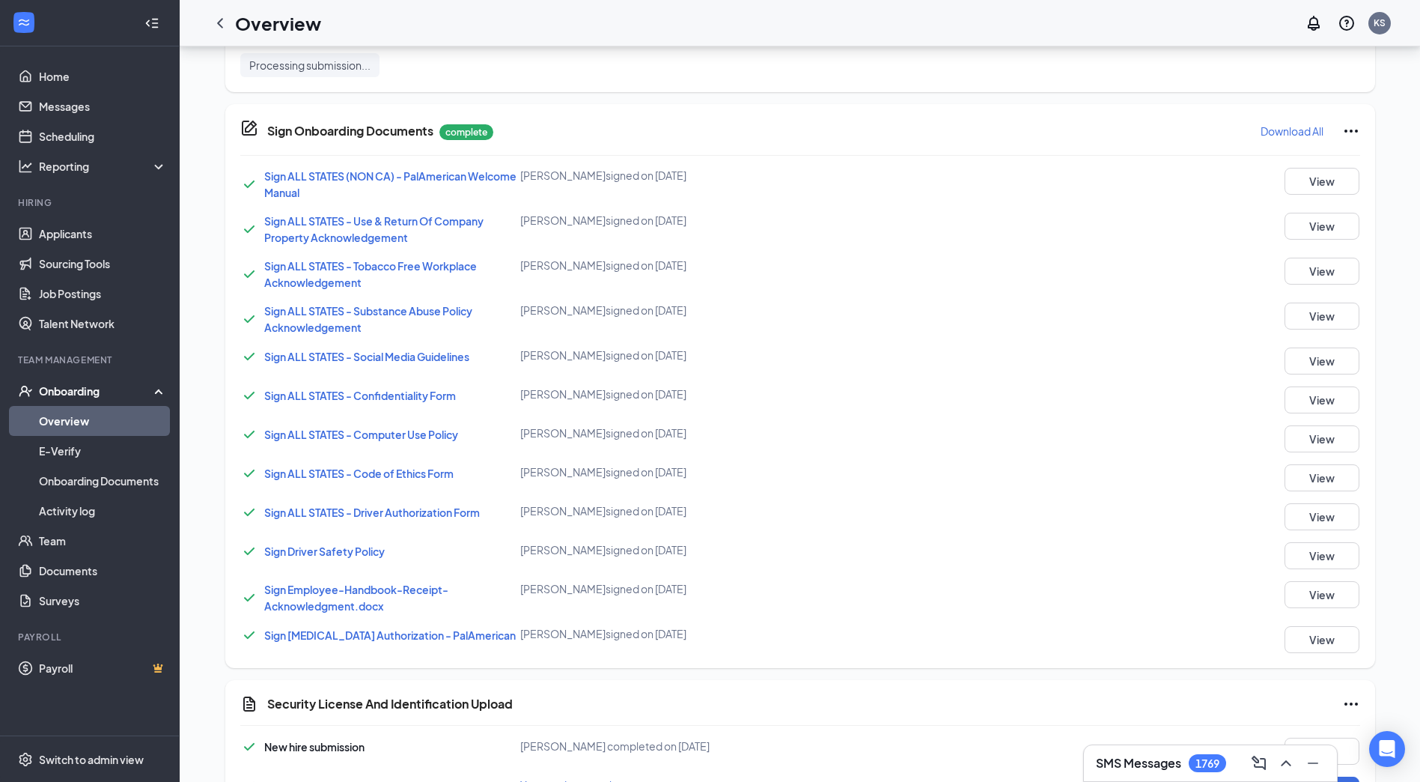
scroll to position [1014, 0]
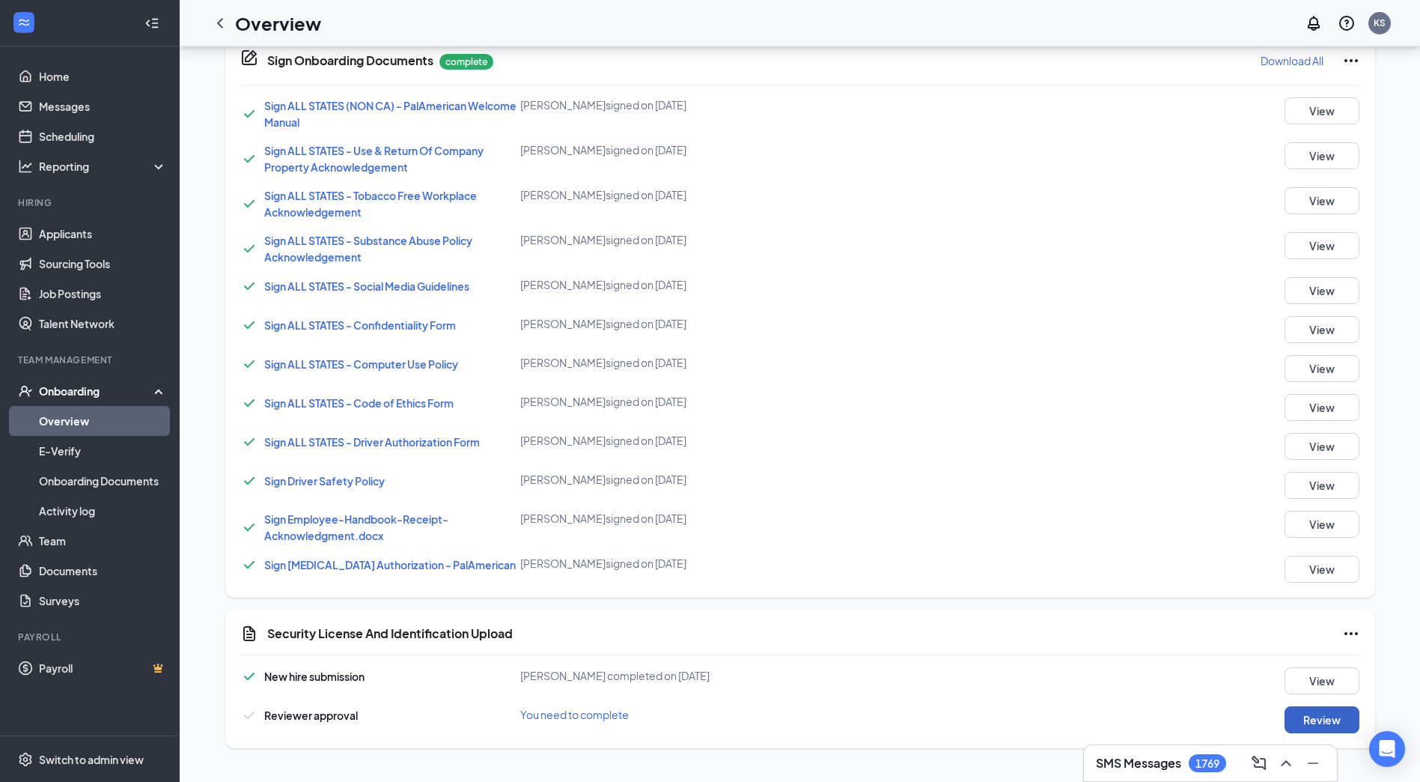
click at [1288, 691] on button "Review" at bounding box center [1322, 719] width 75 height 27
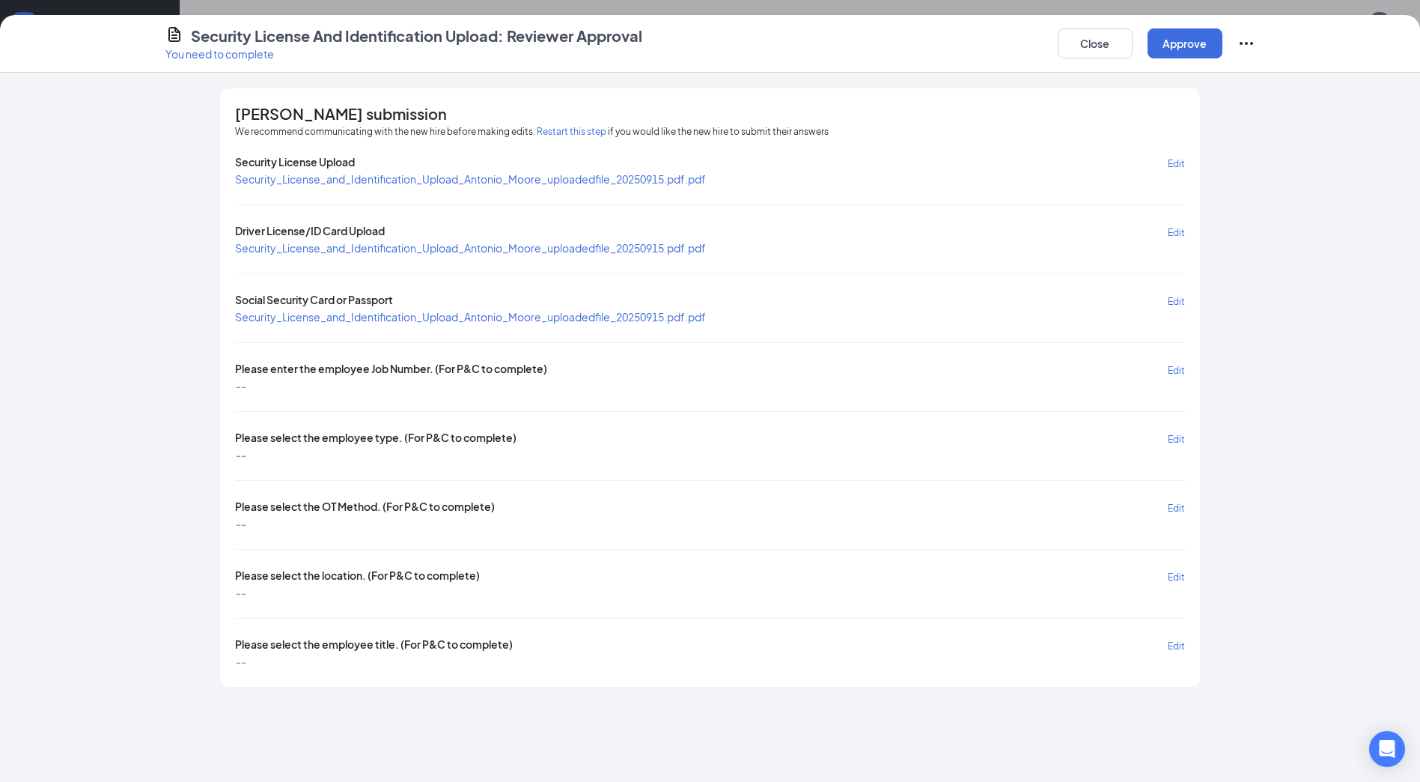
click at [1175, 366] on span "Edit" at bounding box center [1176, 370] width 17 height 11
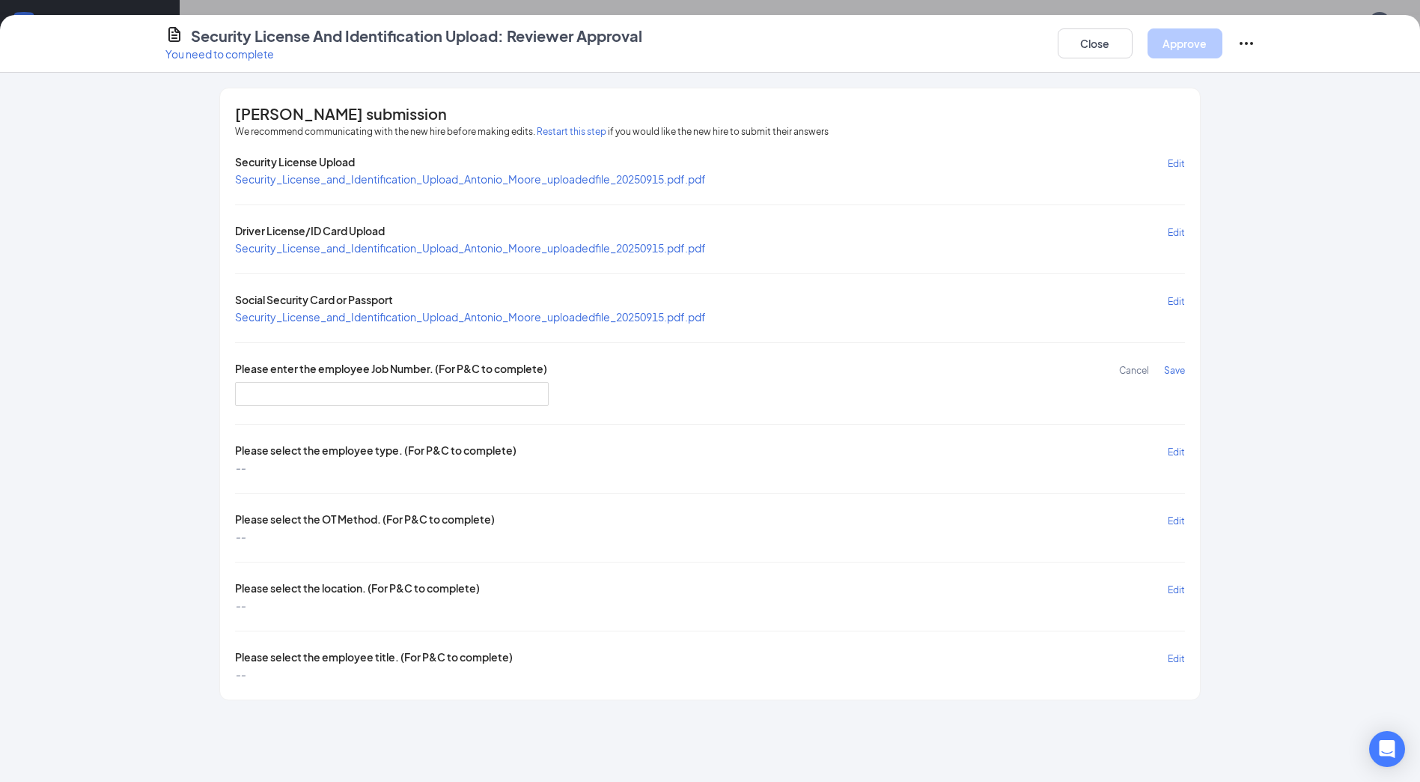
click at [505, 381] on div "Please enter the employee Job Number. (For P&C to complete) Cancel Save" at bounding box center [709, 383] width 949 height 45
click at [490, 385] on input "text" at bounding box center [392, 394] width 314 height 24
type input "DR4016"
click at [1170, 370] on span "Save" at bounding box center [1174, 370] width 21 height 11
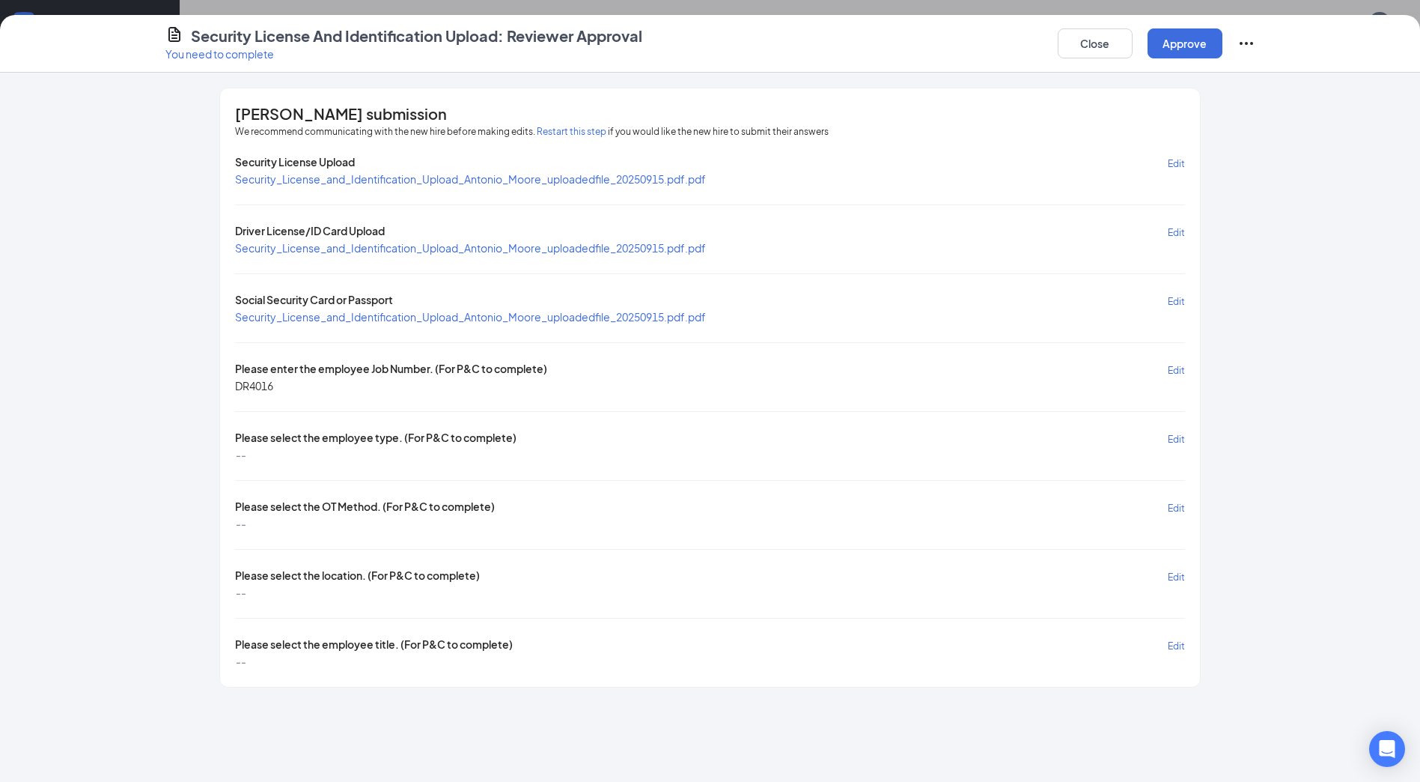
click at [1171, 435] on span "Edit" at bounding box center [1176, 439] width 17 height 11
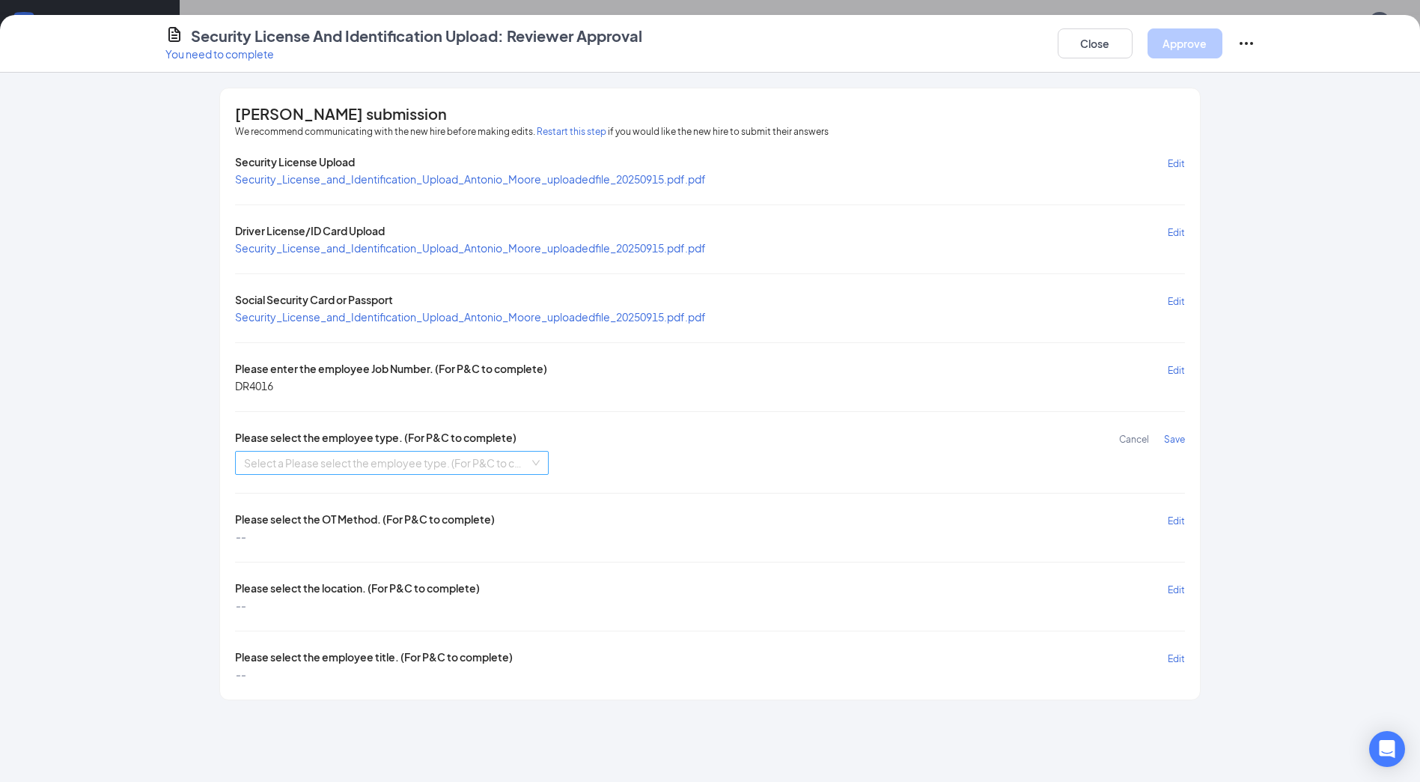
click at [513, 467] on input "search" at bounding box center [386, 462] width 285 height 22
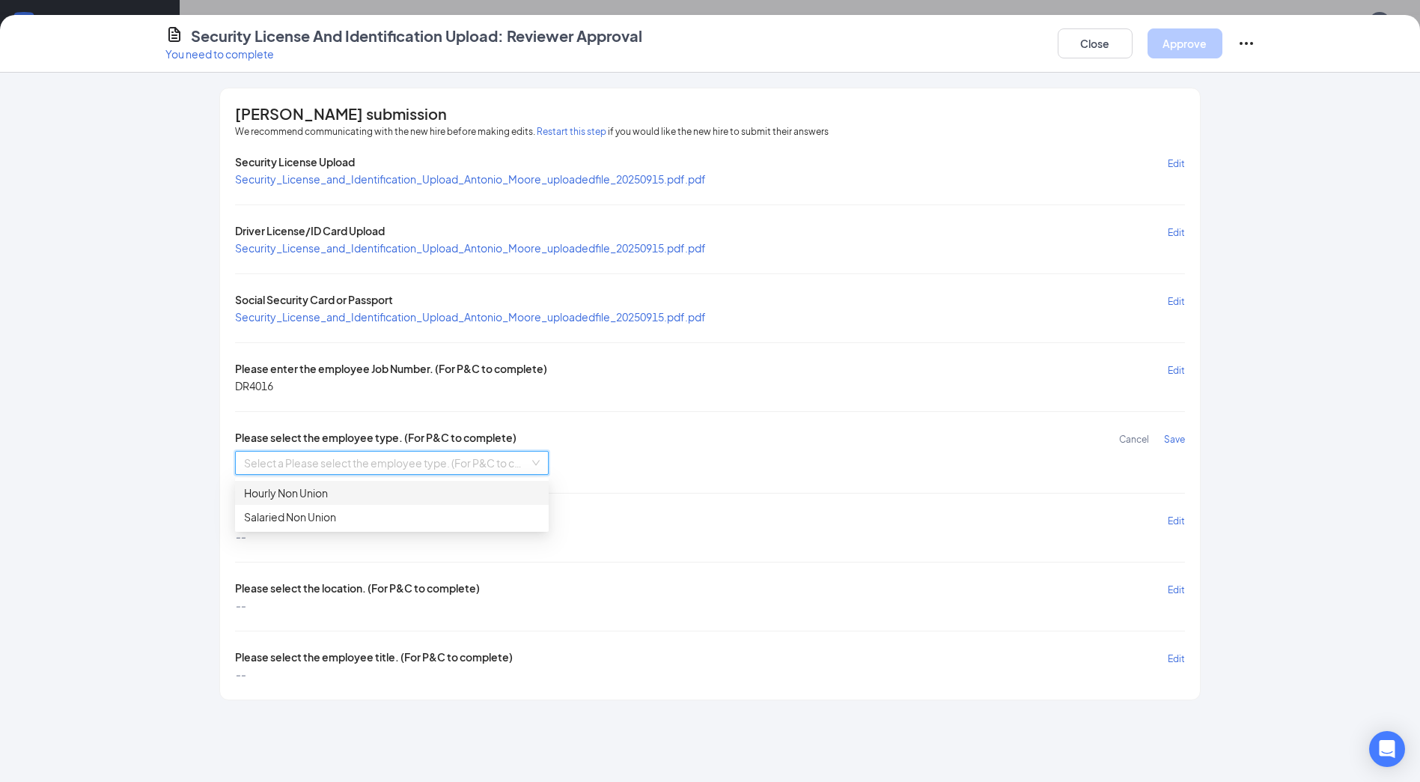
drag, startPoint x: 407, startPoint y: 492, endPoint x: 419, endPoint y: 488, distance: 13.3
click at [407, 492] on div "Hourly Non Union" at bounding box center [392, 492] width 296 height 16
drag, startPoint x: 1175, startPoint y: 438, endPoint x: 1176, endPoint y: 457, distance: 19.5
click at [1176, 440] on span "Save" at bounding box center [1174, 439] width 21 height 11
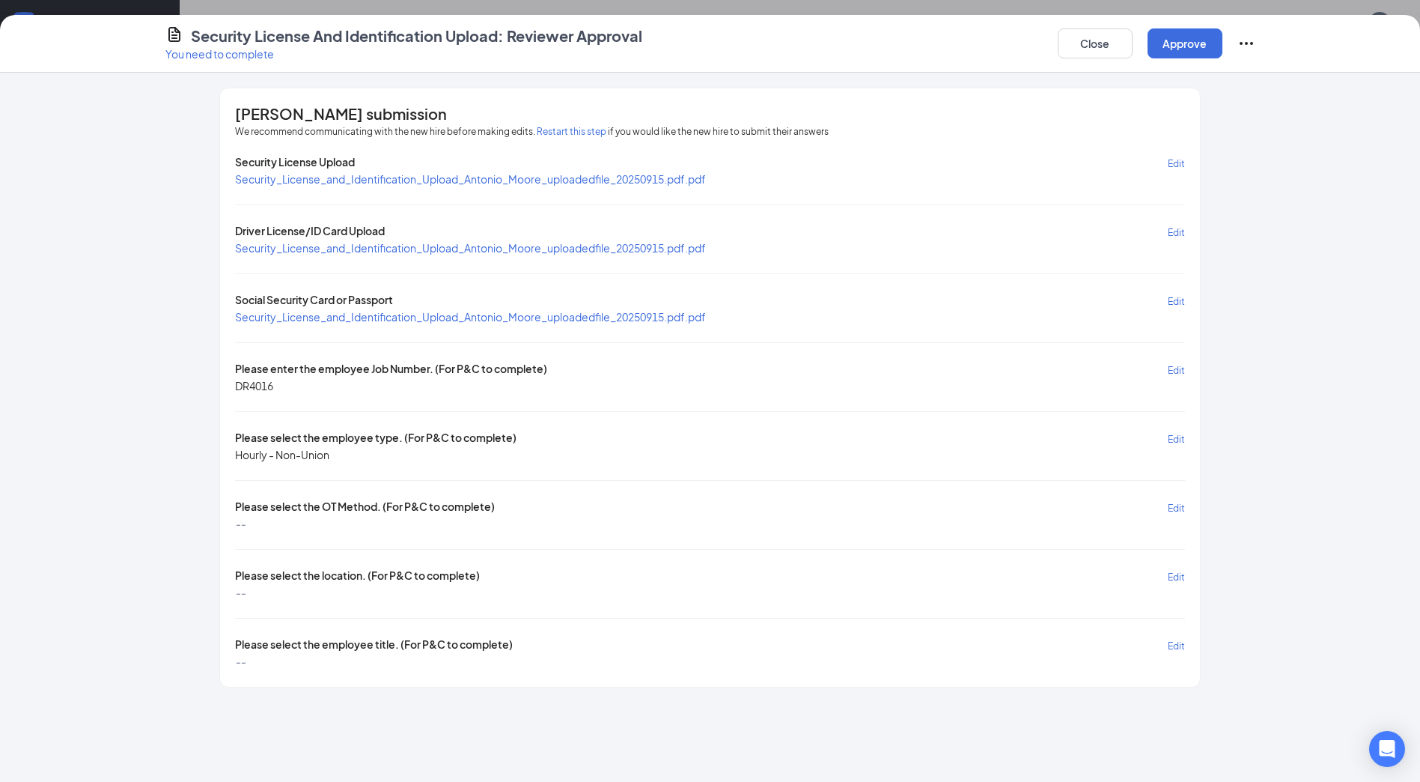
click at [1174, 504] on span "Edit" at bounding box center [1176, 507] width 17 height 11
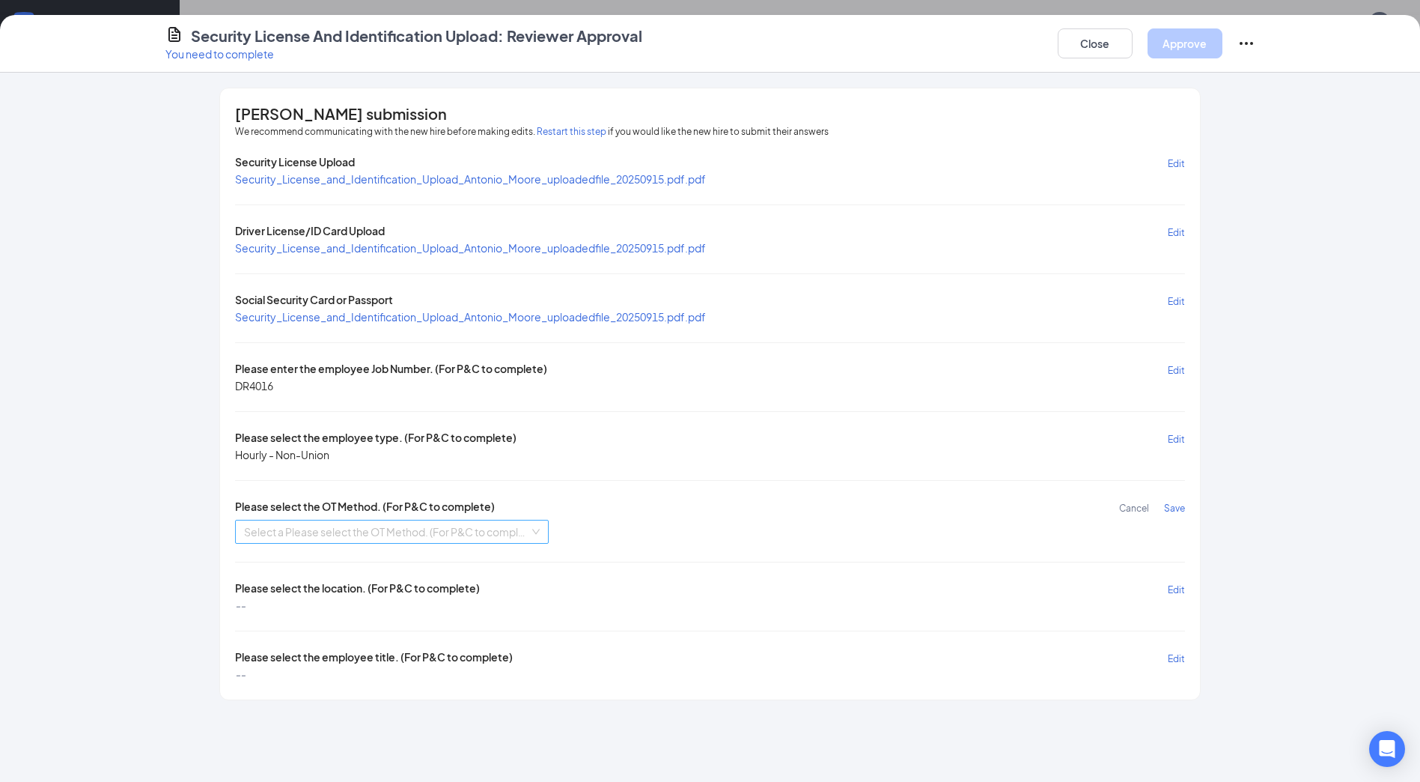
click at [375, 531] on input "search" at bounding box center [386, 531] width 285 height 22
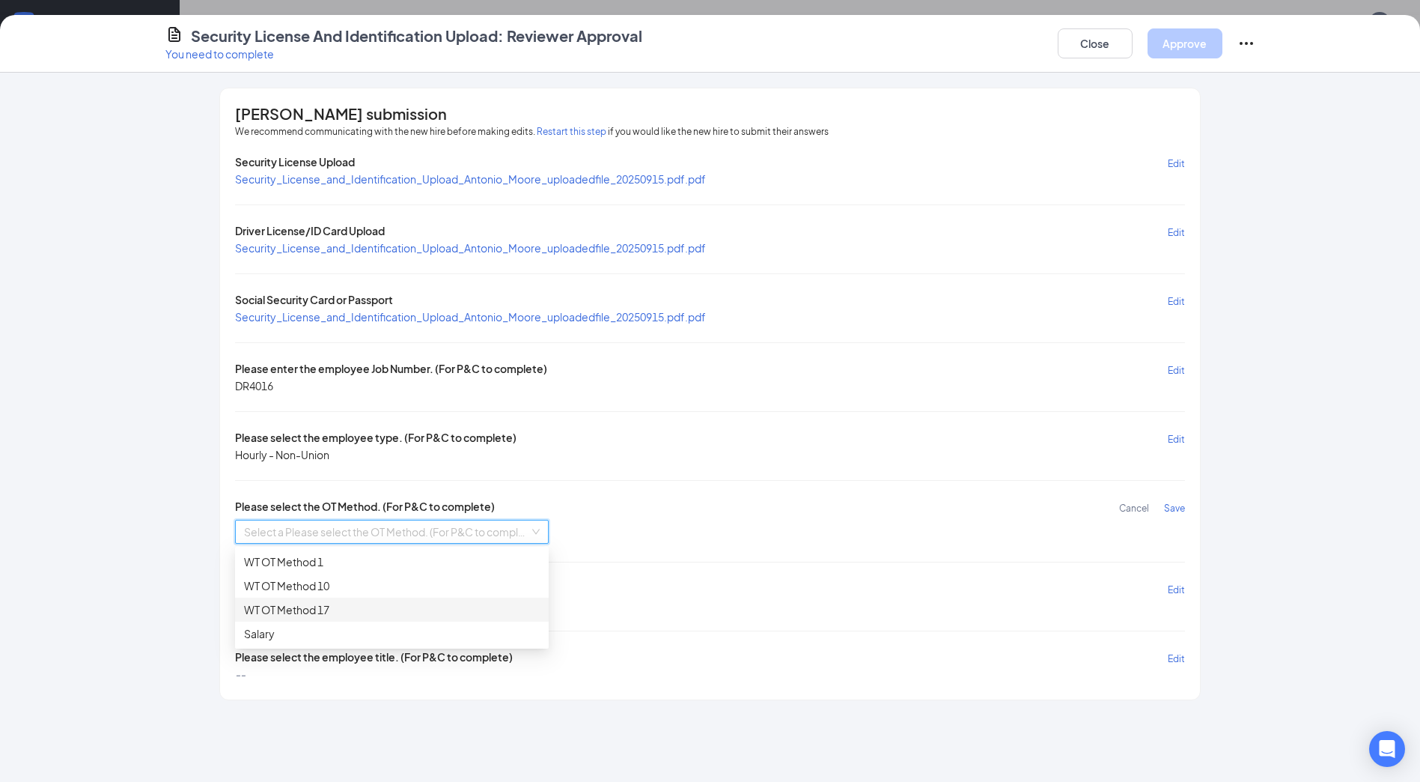
click at [361, 604] on div "WT OT Method 17" at bounding box center [392, 609] width 296 height 16
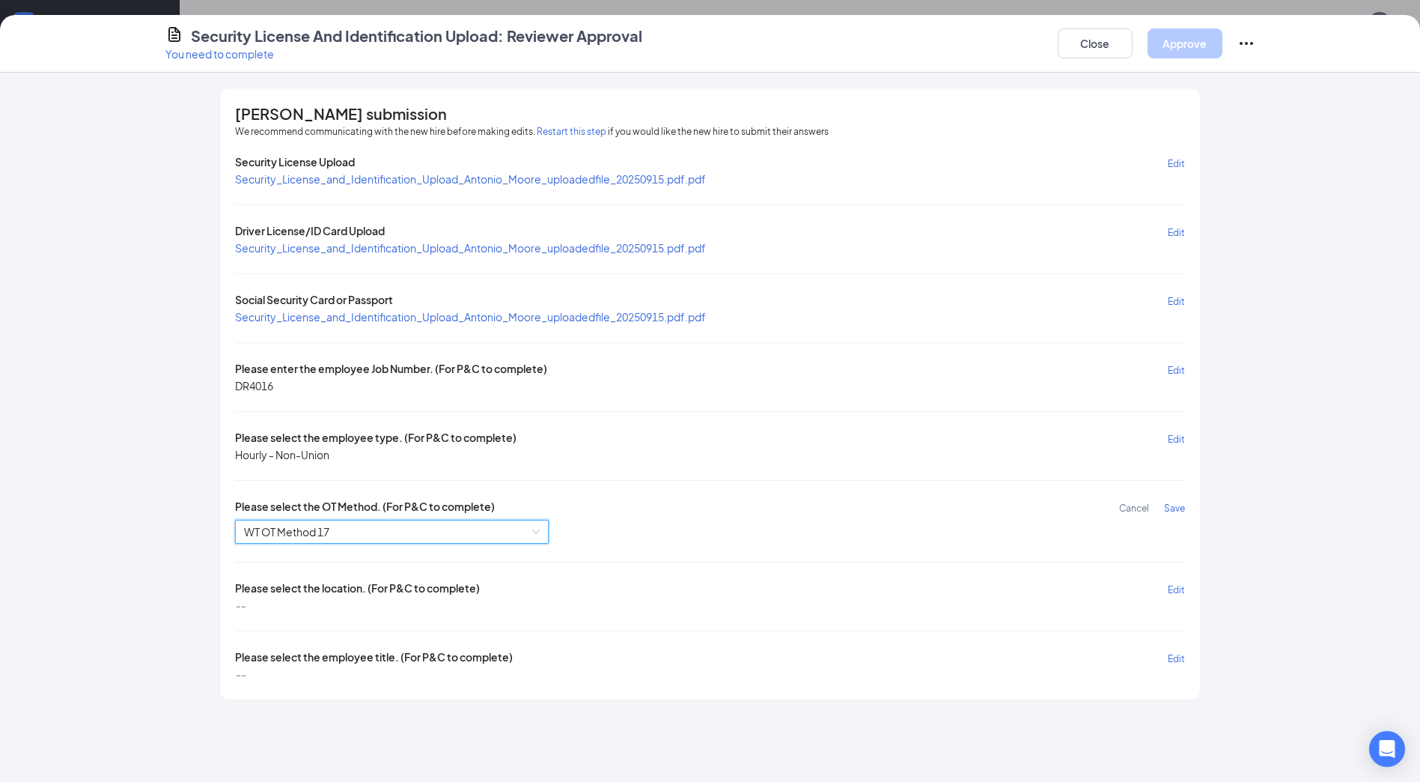
click at [1172, 506] on span "Save" at bounding box center [1174, 507] width 21 height 11
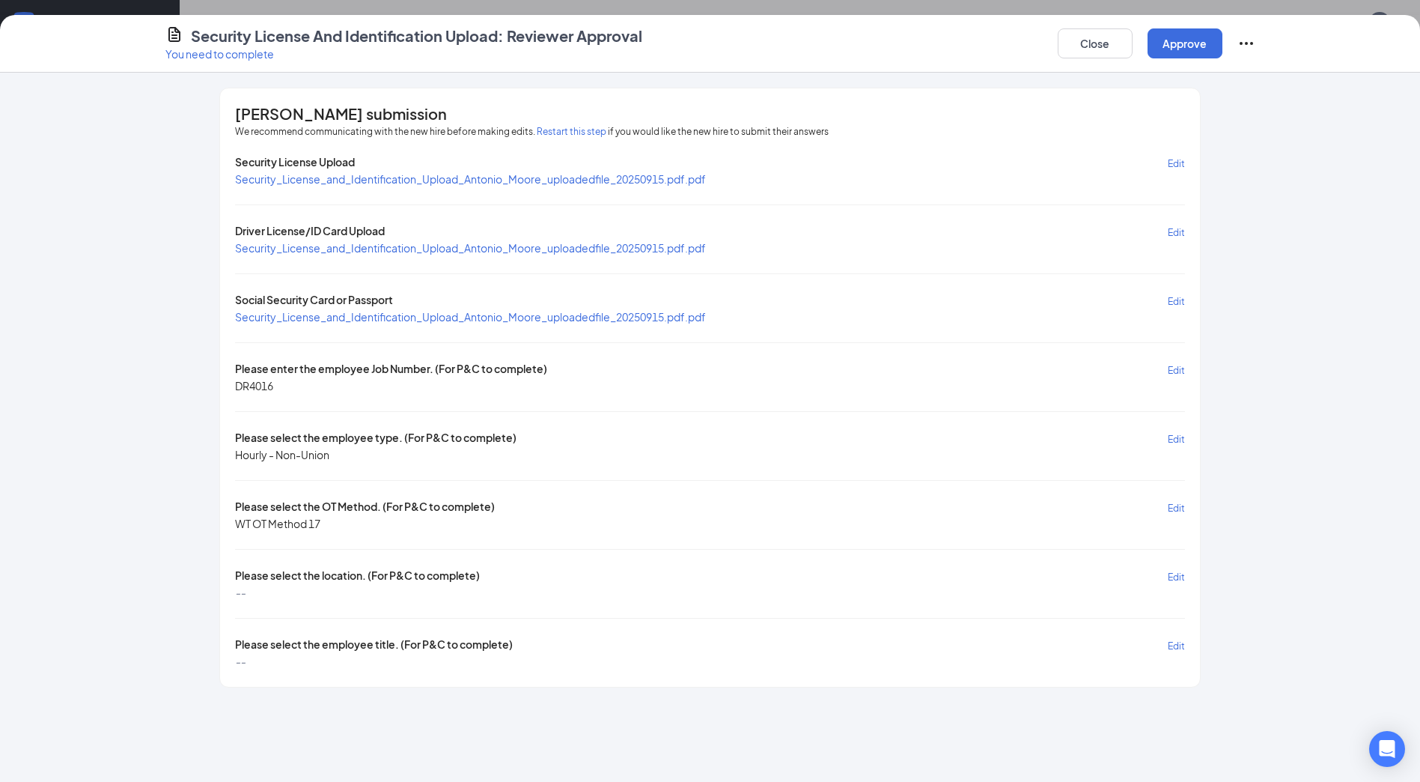
click at [1173, 575] on span "Edit" at bounding box center [1176, 576] width 17 height 11
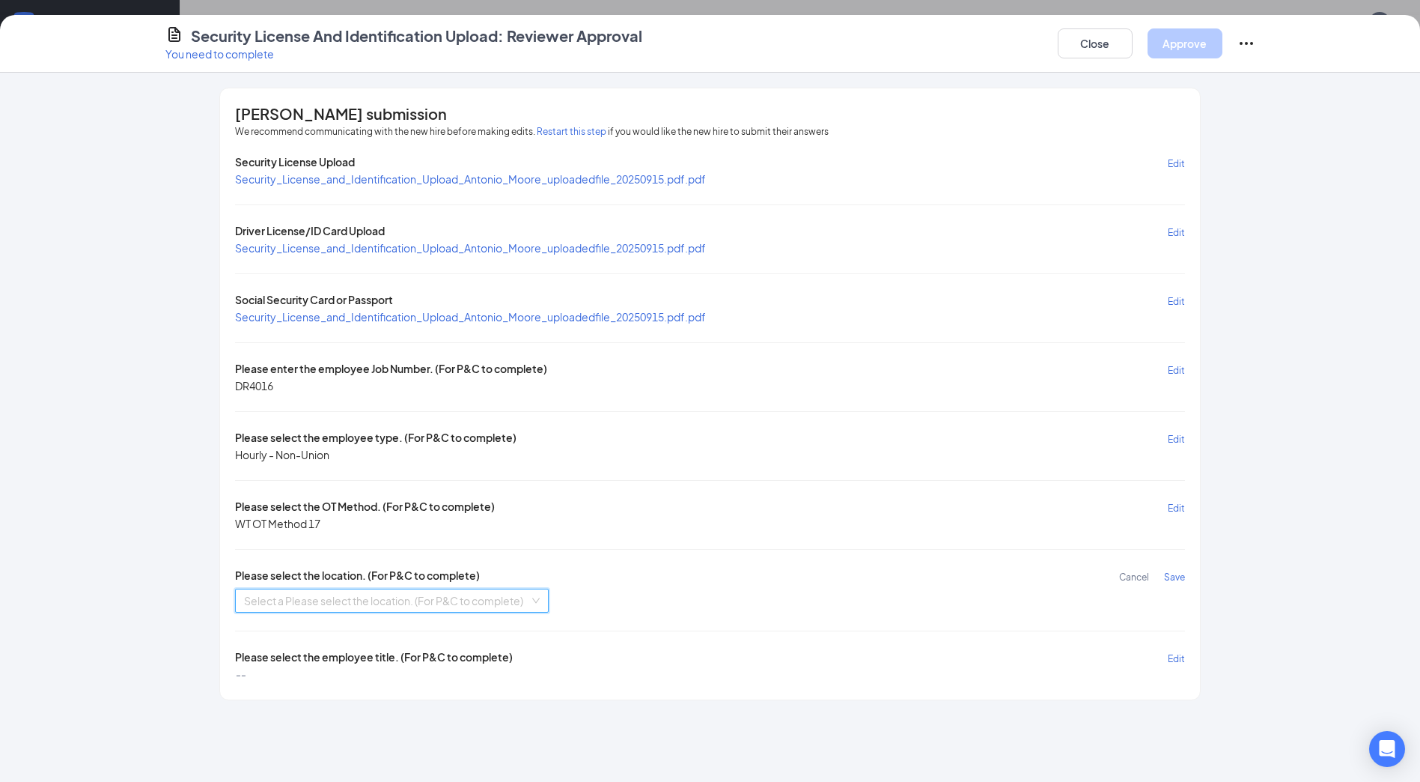
click at [400, 601] on input "search" at bounding box center [386, 600] width 285 height 22
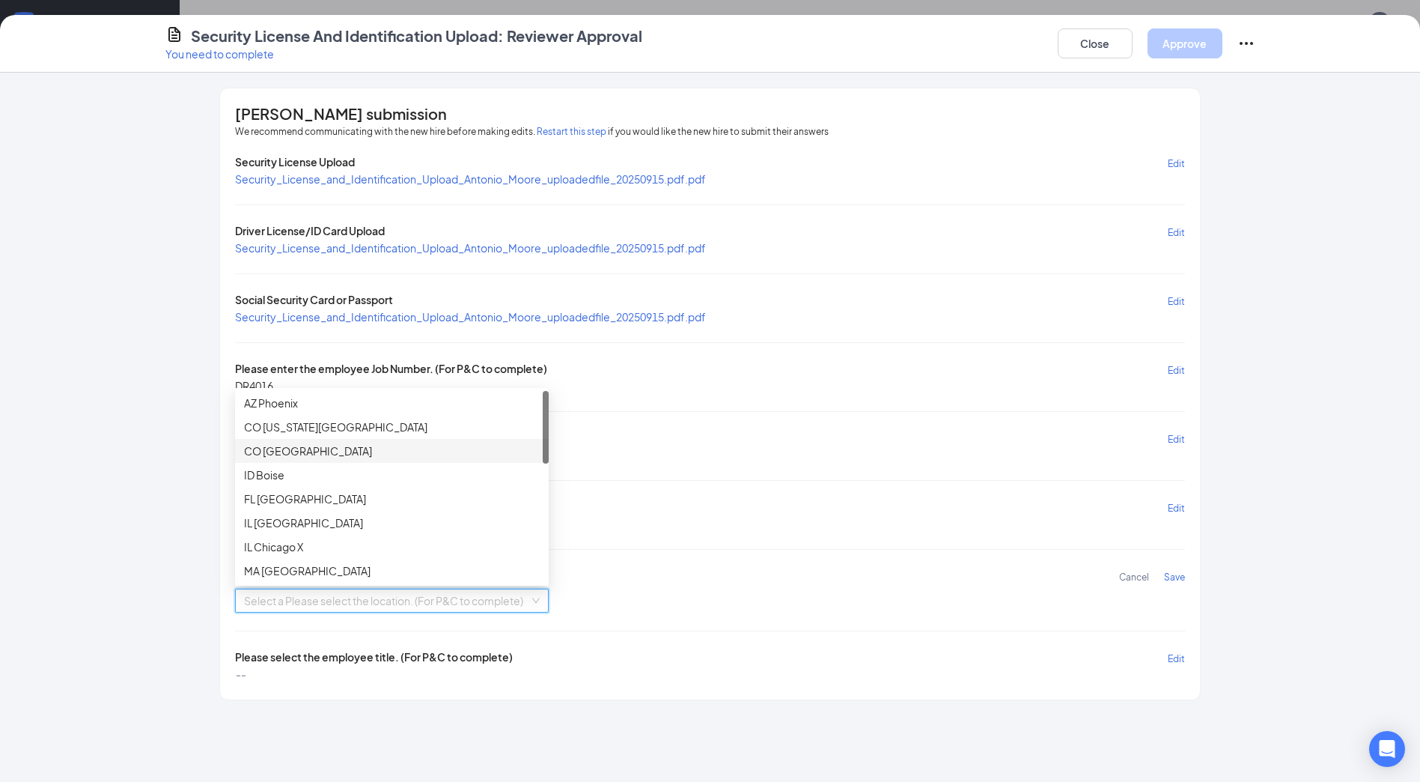
click at [301, 450] on div "CO [GEOGRAPHIC_DATA]" at bounding box center [392, 451] width 296 height 16
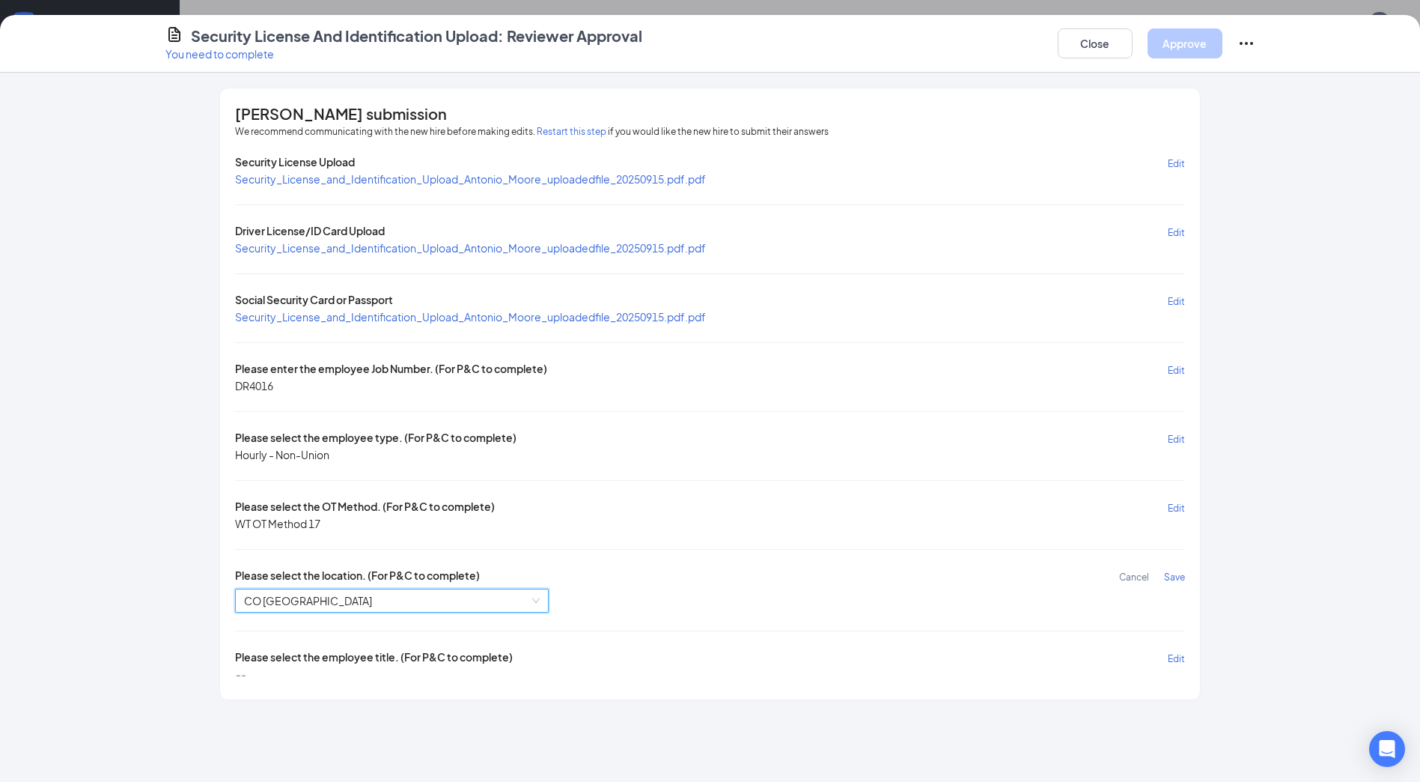
drag, startPoint x: 1178, startPoint y: 577, endPoint x: 1173, endPoint y: 594, distance: 17.1
click at [1177, 577] on span "Save" at bounding box center [1174, 576] width 21 height 11
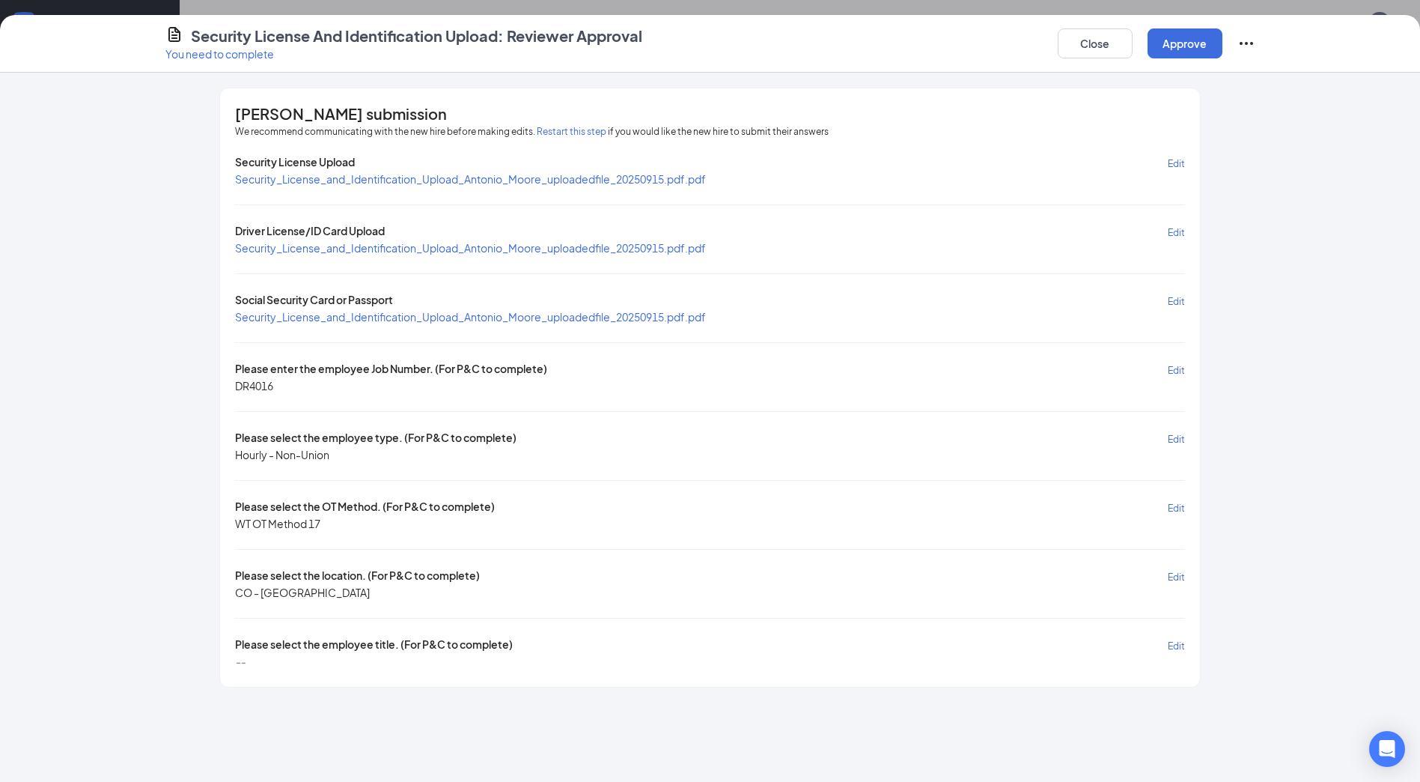
click at [1172, 645] on span "Edit" at bounding box center [1176, 645] width 17 height 11
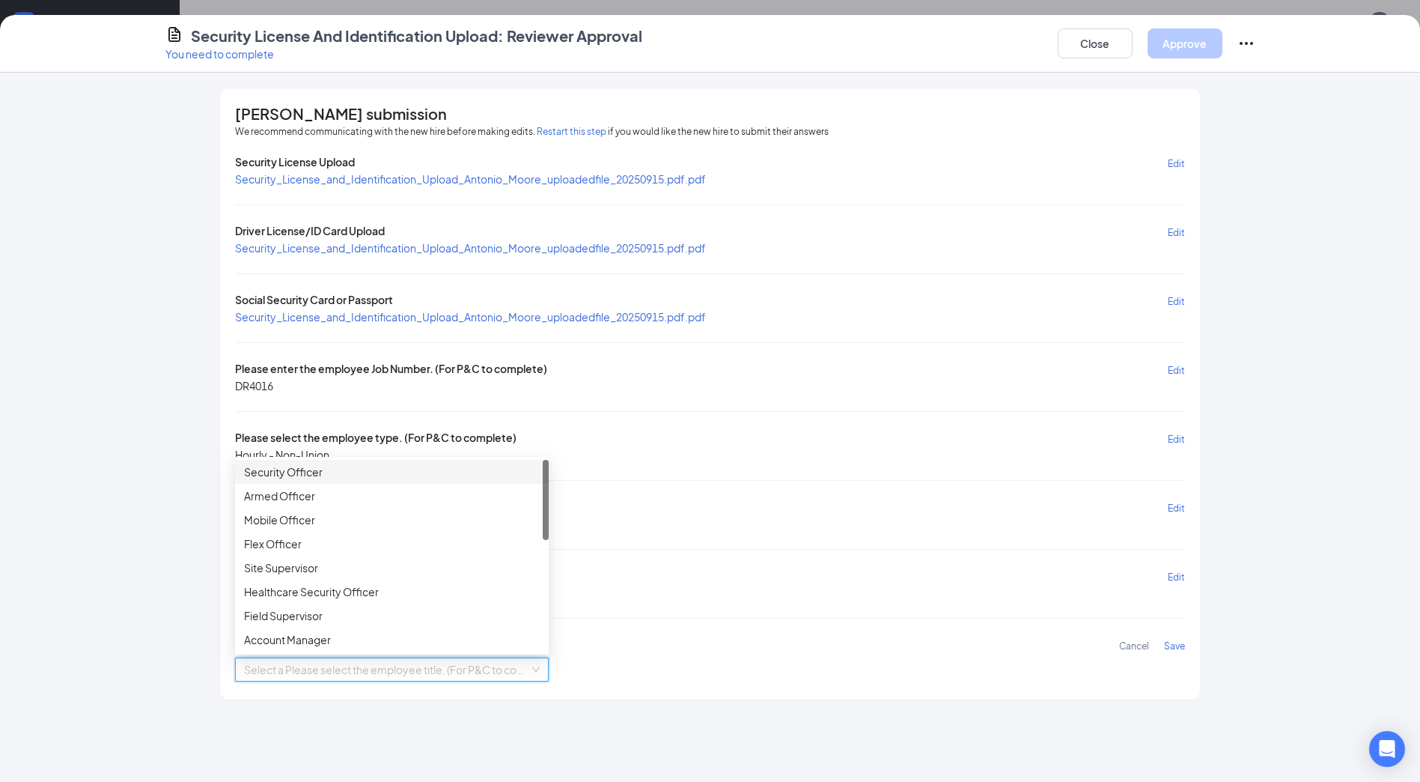
click at [314, 668] on input "search" at bounding box center [386, 669] width 285 height 22
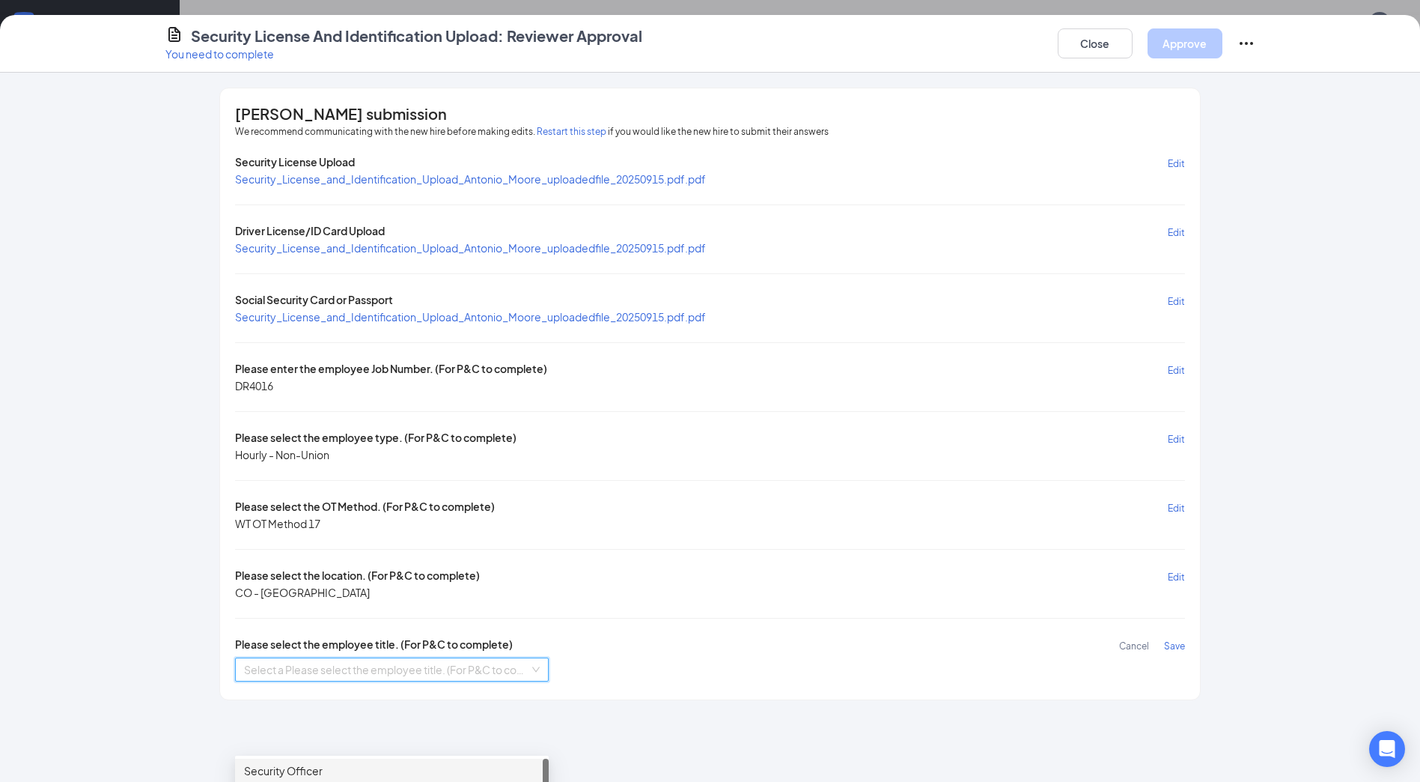
scroll to position [714, 0]
click at [311, 666] on input "search" at bounding box center [386, 669] width 285 height 22
click at [327, 668] on input "search" at bounding box center [386, 669] width 285 height 22
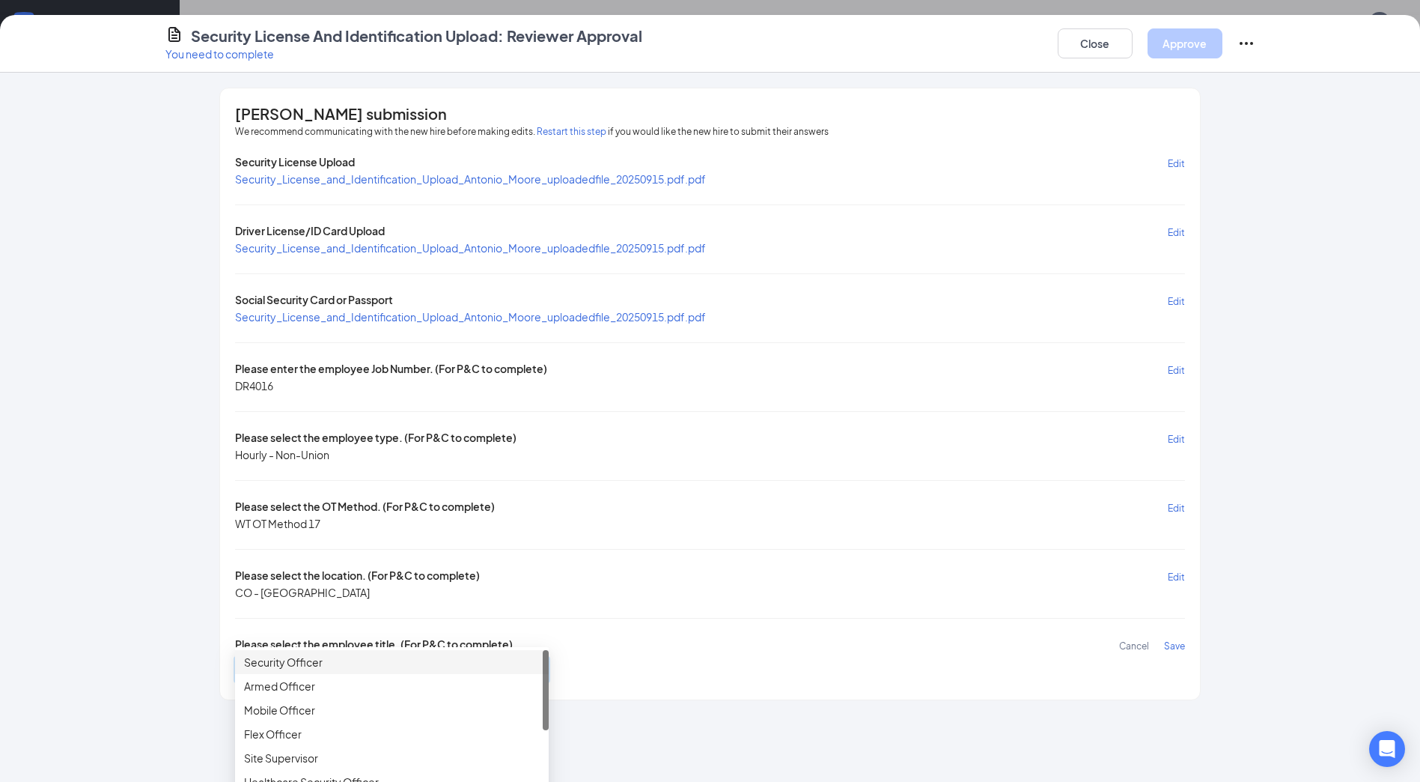
scroll to position [789, 0]
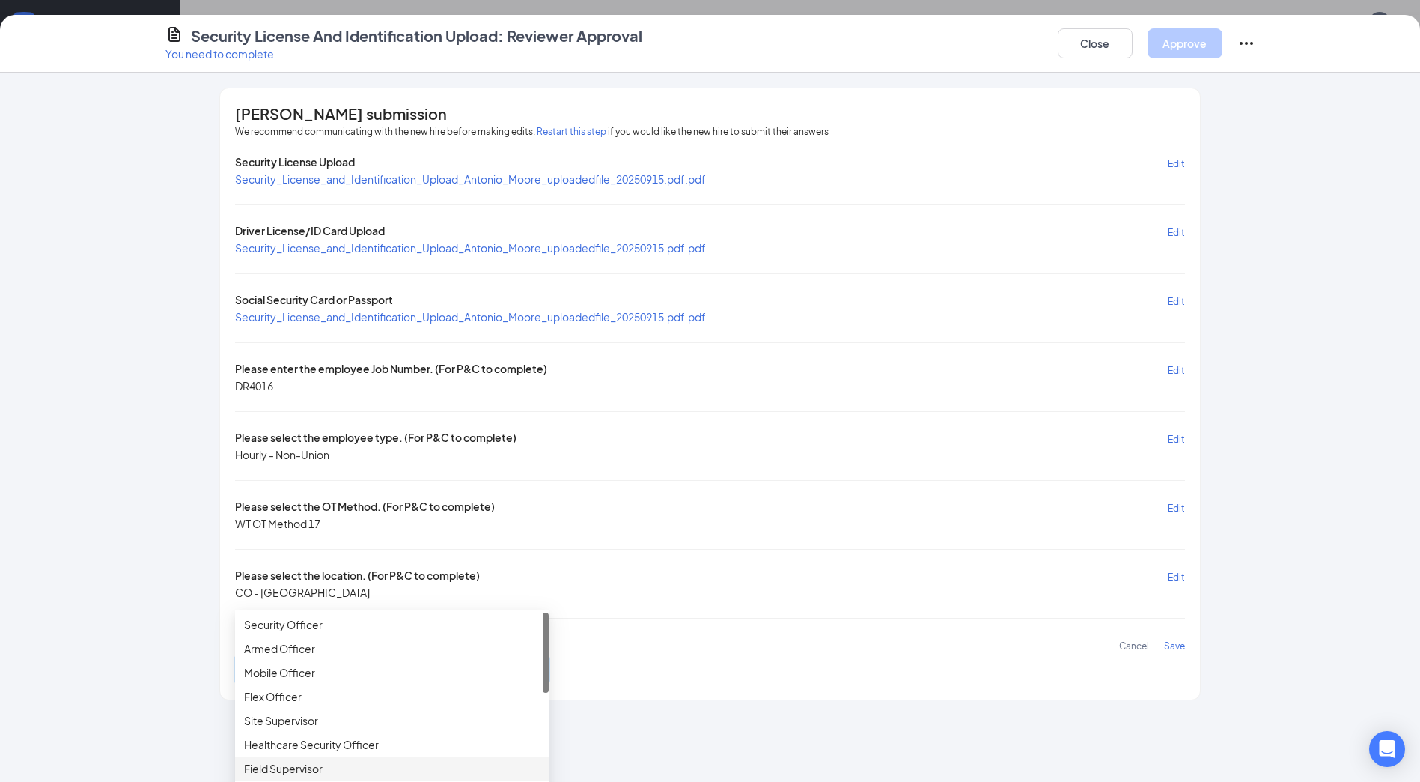
click at [309, 691] on div "Field Supervisor" at bounding box center [392, 768] width 314 height 24
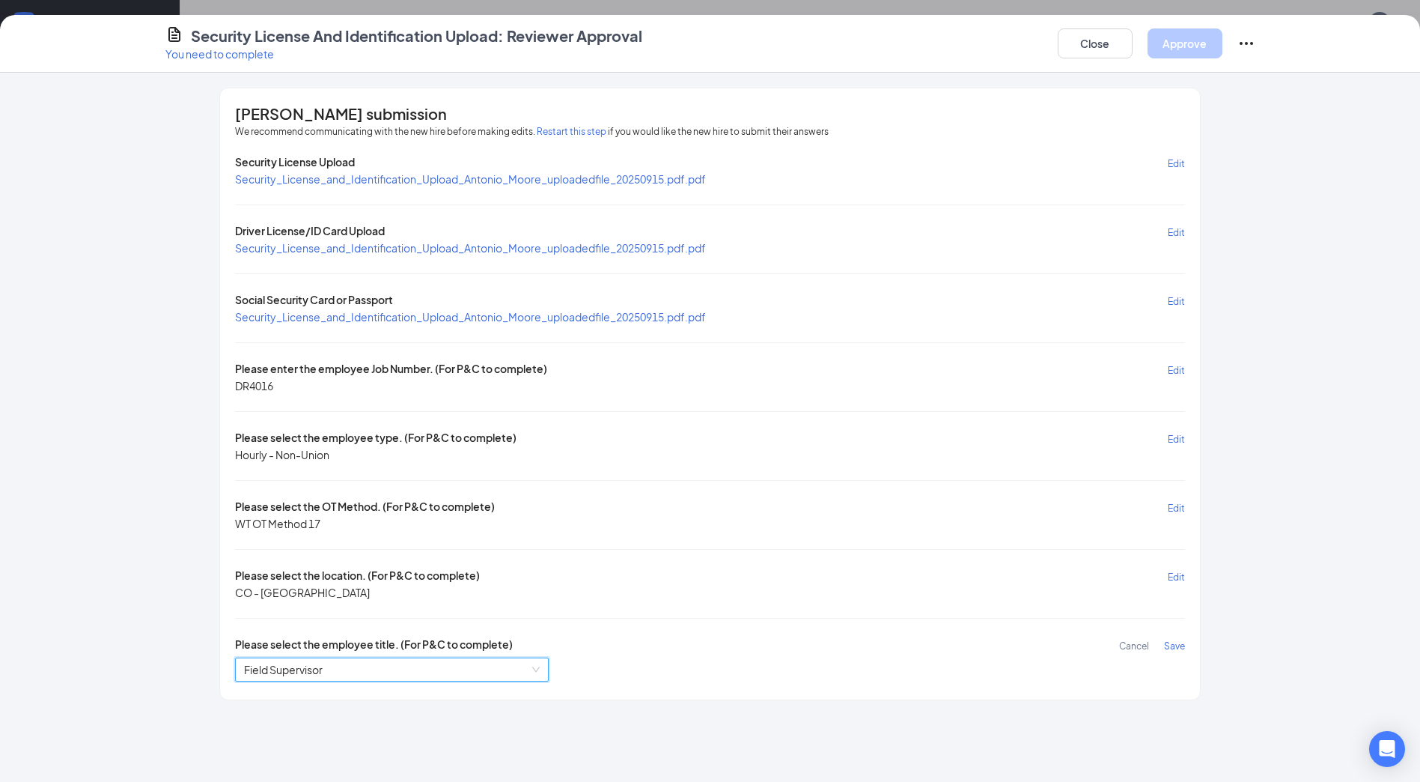
click at [1178, 645] on span "Save" at bounding box center [1174, 645] width 21 height 11
click at [1182, 46] on button "Approve" at bounding box center [1185, 43] width 75 height 30
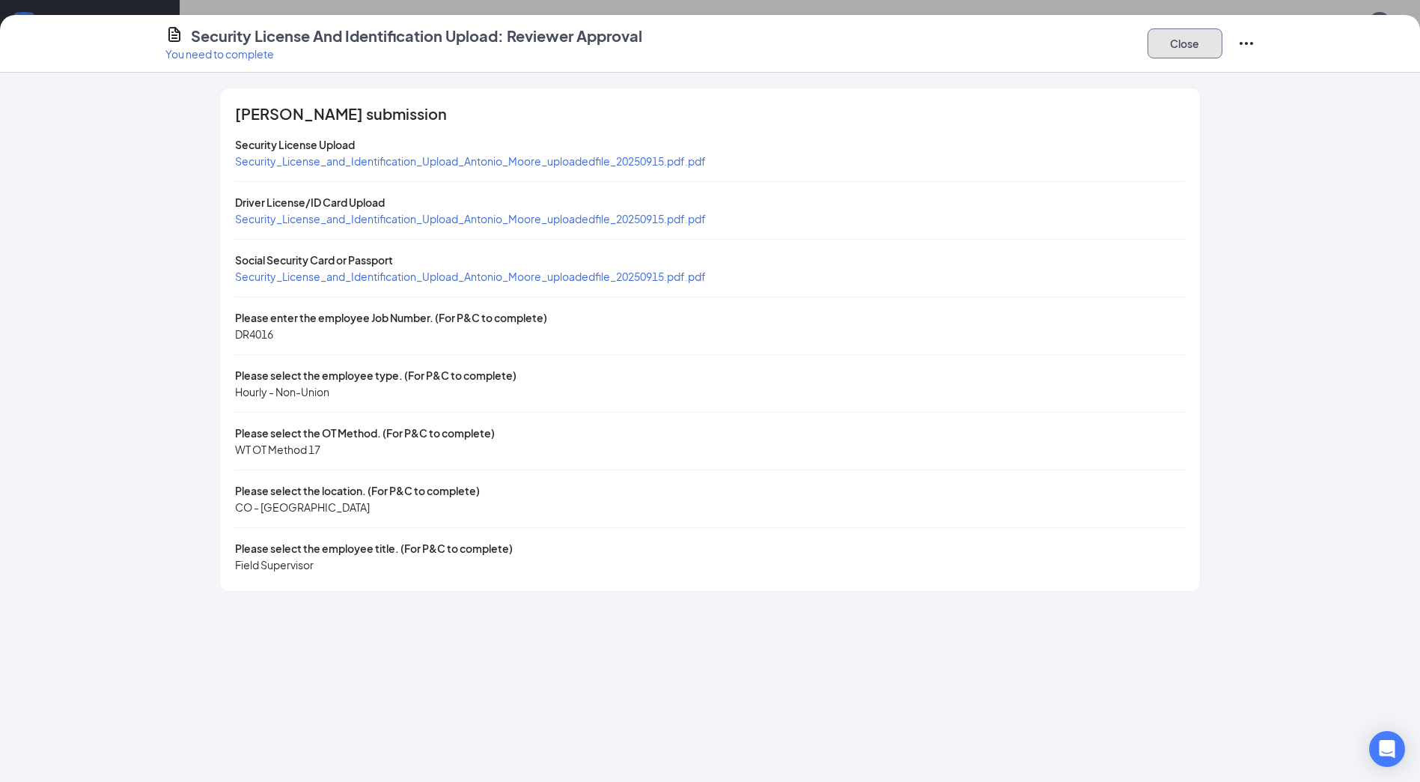
click at [1185, 40] on button "Close" at bounding box center [1185, 43] width 75 height 30
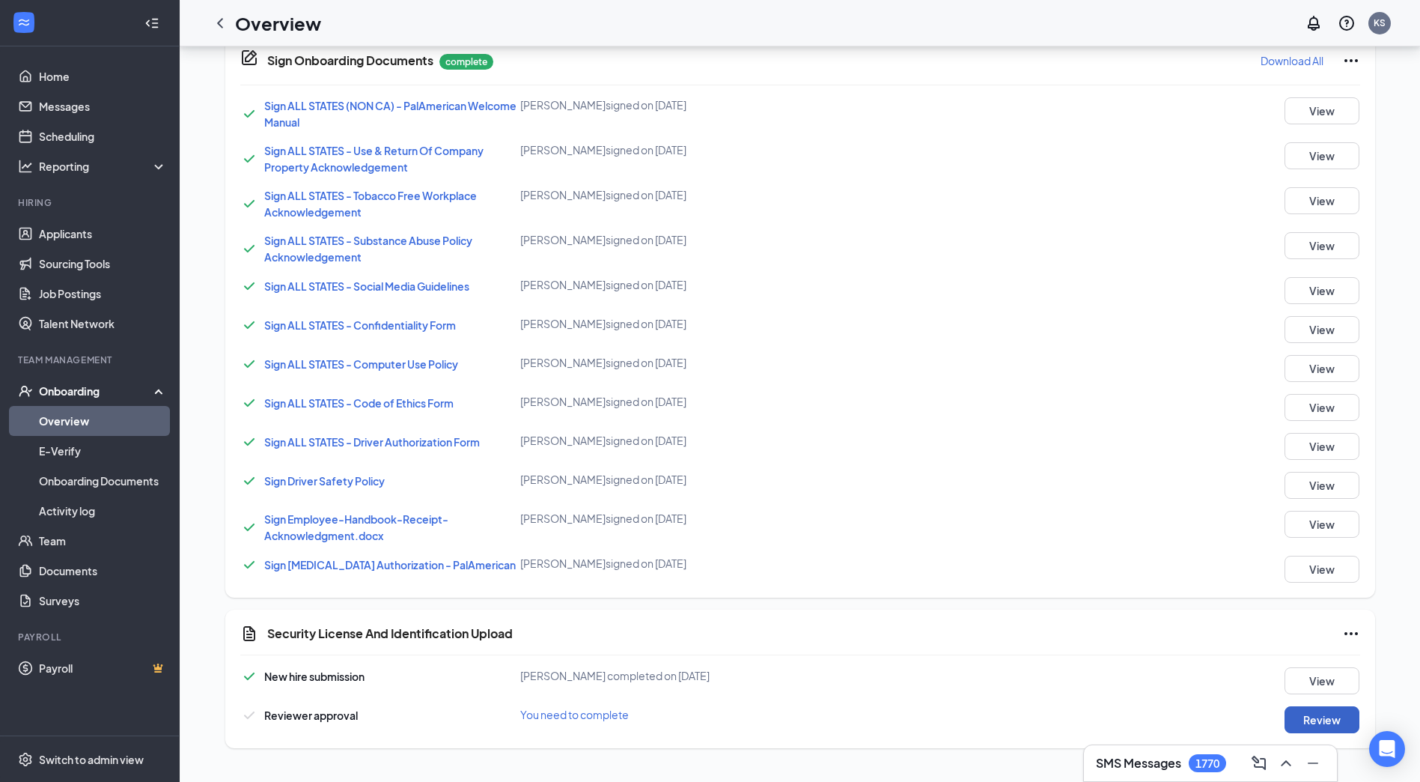
scroll to position [1020, 0]
drag, startPoint x: 219, startPoint y: 21, endPoint x: 225, endPoint y: 28, distance: 9.0
click at [219, 20] on icon "ChevronLeft" at bounding box center [220, 23] width 18 height 18
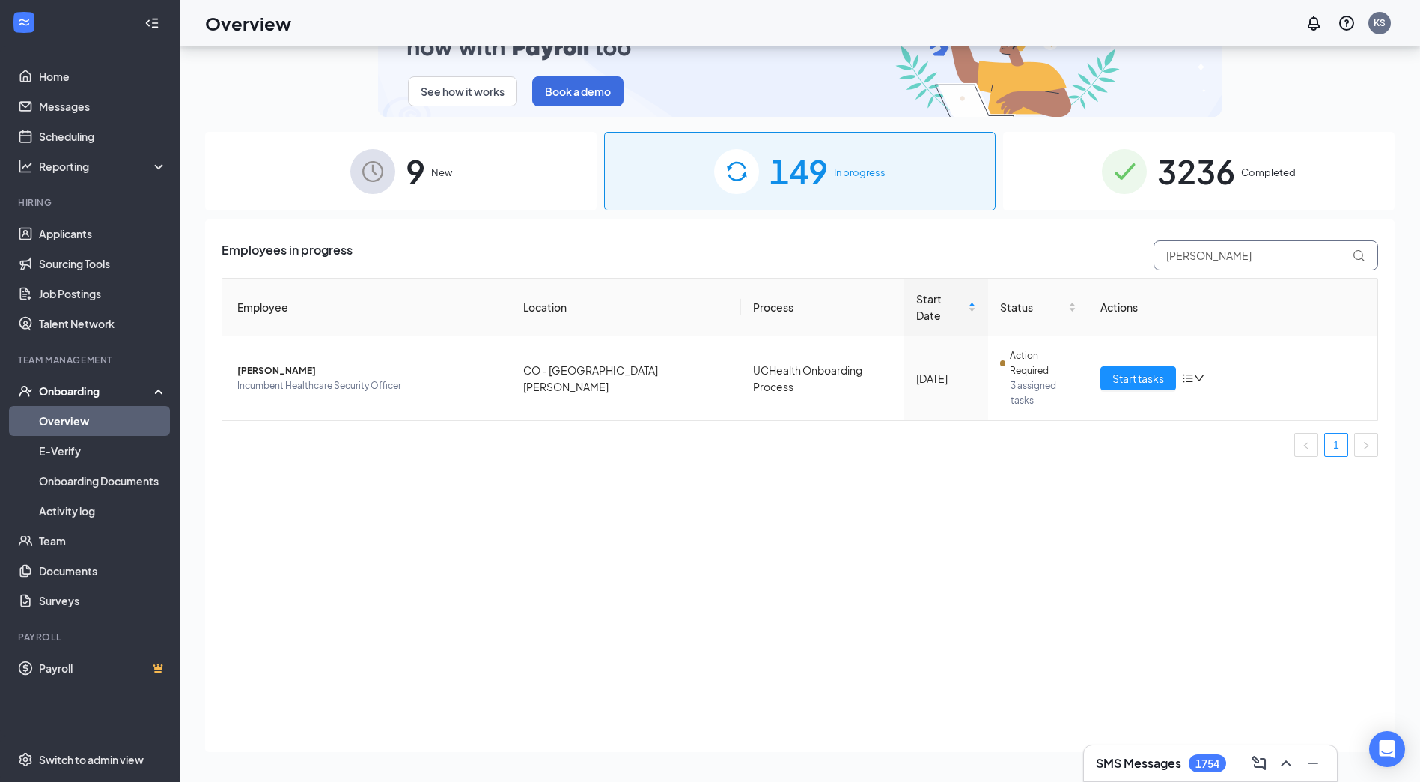
drag, startPoint x: 1221, startPoint y: 258, endPoint x: 1091, endPoint y: 258, distance: 130.3
click at [1095, 261] on div "Employees in progress moore" at bounding box center [800, 255] width 1157 height 30
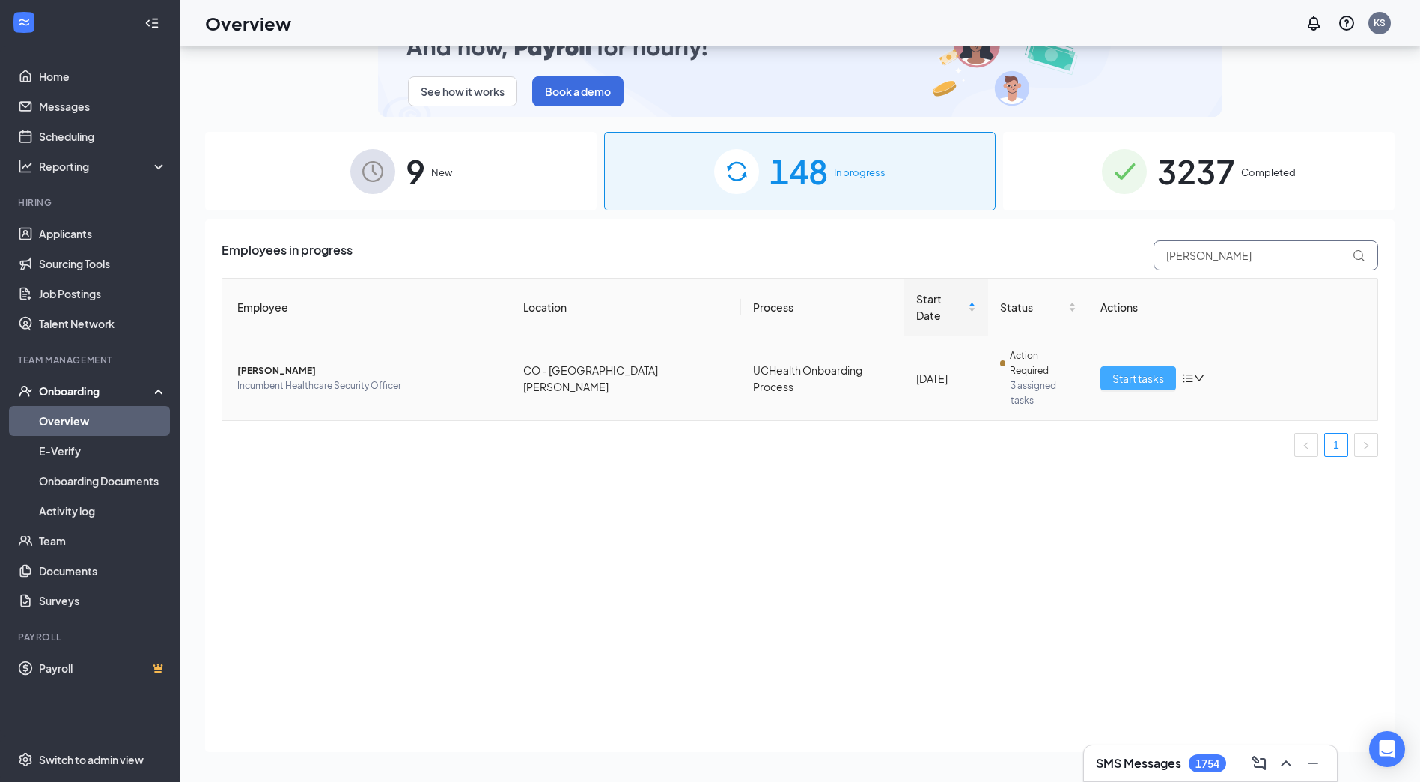
type input "davis"
click at [1135, 370] on span "Start tasks" at bounding box center [1139, 378] width 52 height 16
